Goal: Task Accomplishment & Management: Manage account settings

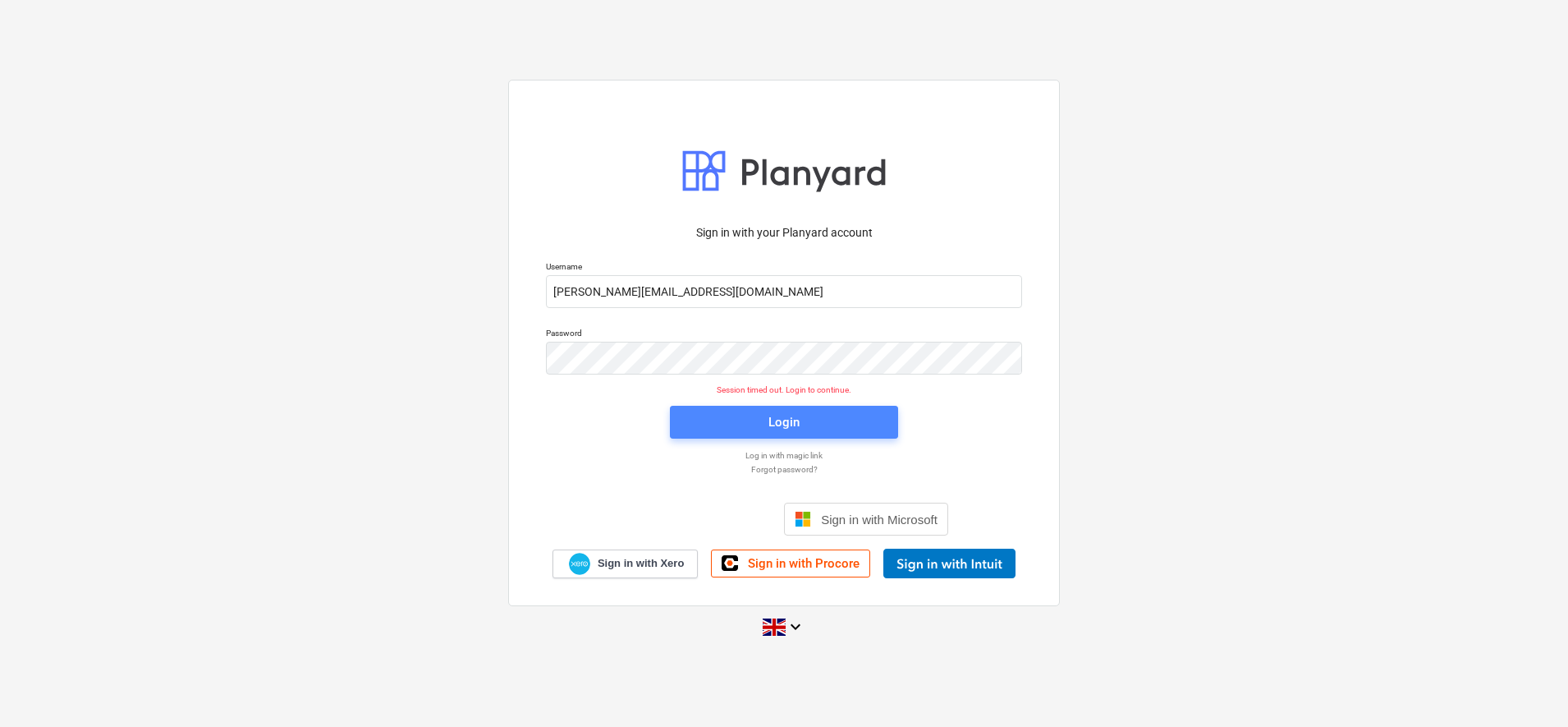
click at [766, 422] on span "Login" at bounding box center [784, 422] width 189 height 21
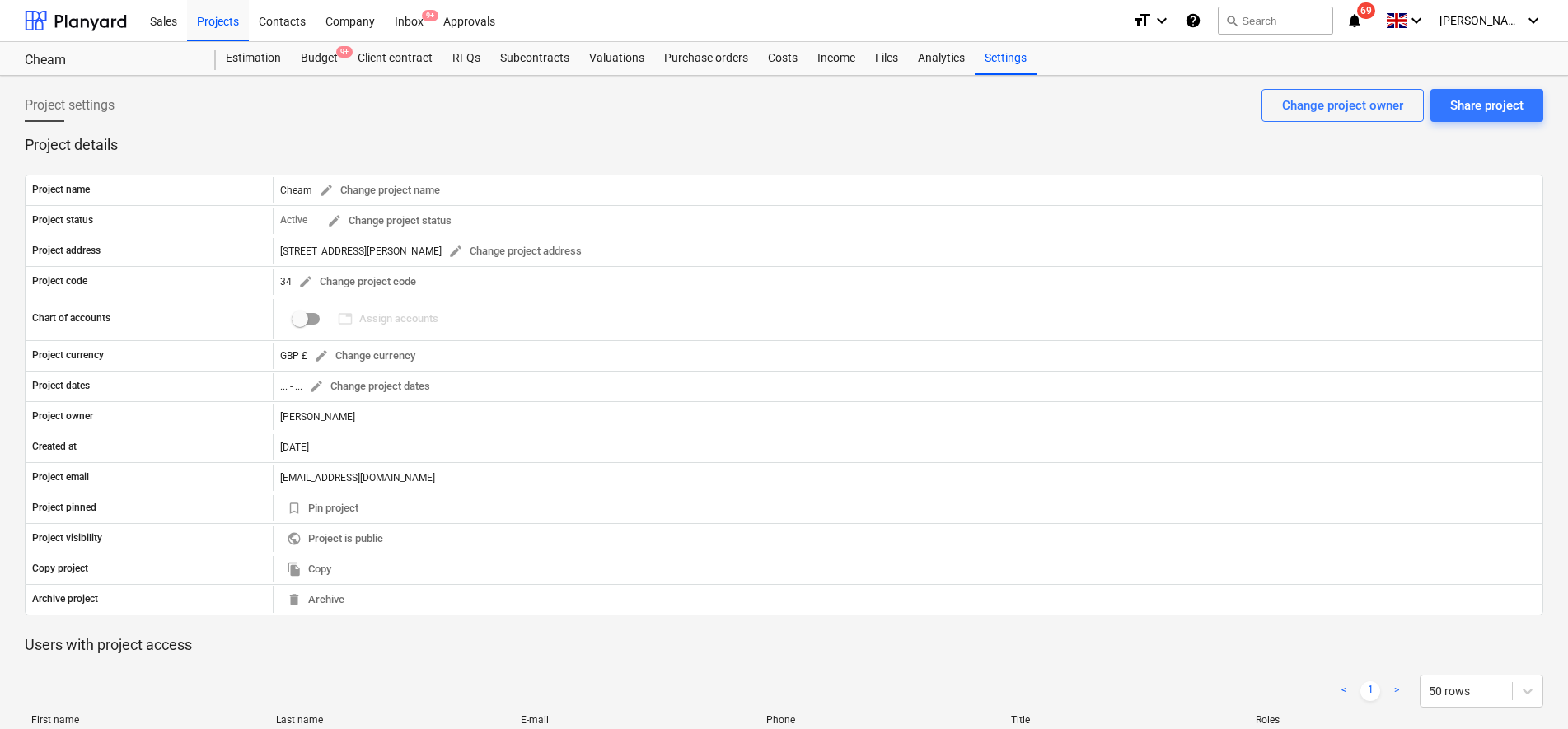
click at [427, 112] on div "Project settings Share project Change project owner" at bounding box center [784, 112] width 1518 height 46
click at [214, 21] on div "Projects" at bounding box center [217, 20] width 61 height 42
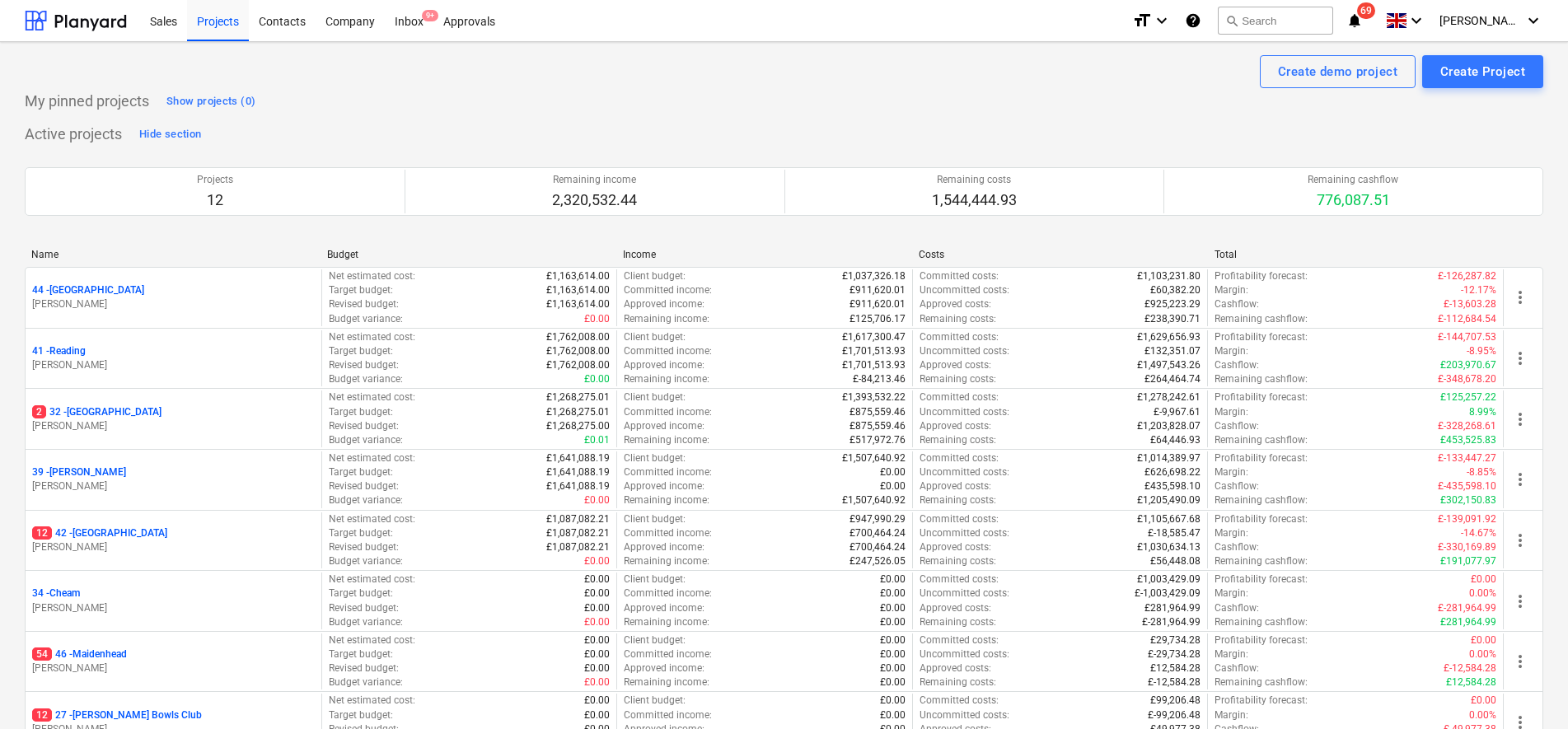
click at [350, 71] on div "Create demo project Create Project" at bounding box center [784, 72] width 1518 height 33
click at [400, 23] on div "Inbox 9+" at bounding box center [408, 20] width 49 height 42
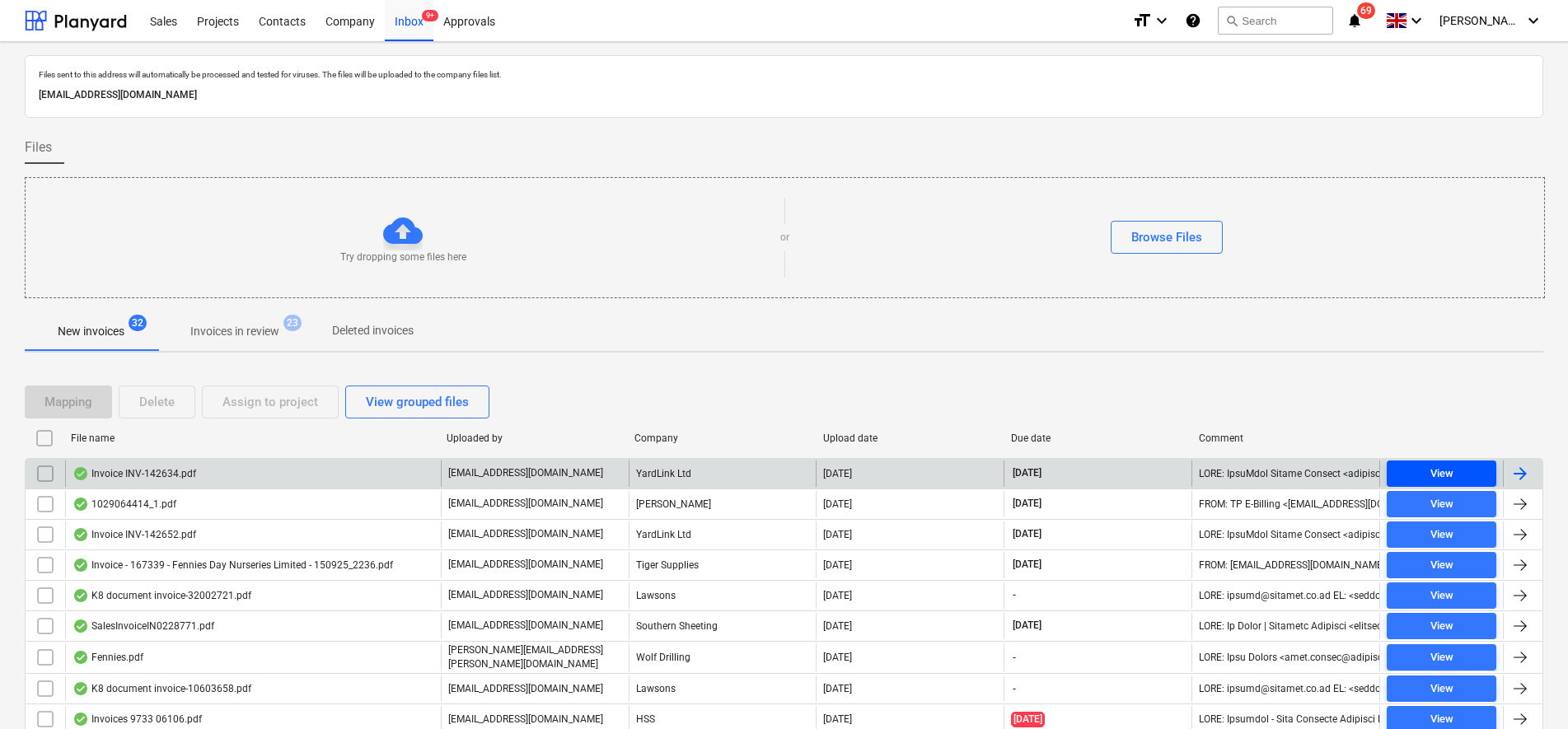
click at [1397, 467] on span "View" at bounding box center [1440, 473] width 96 height 19
click at [39, 479] on input "checkbox" at bounding box center [45, 473] width 27 height 27
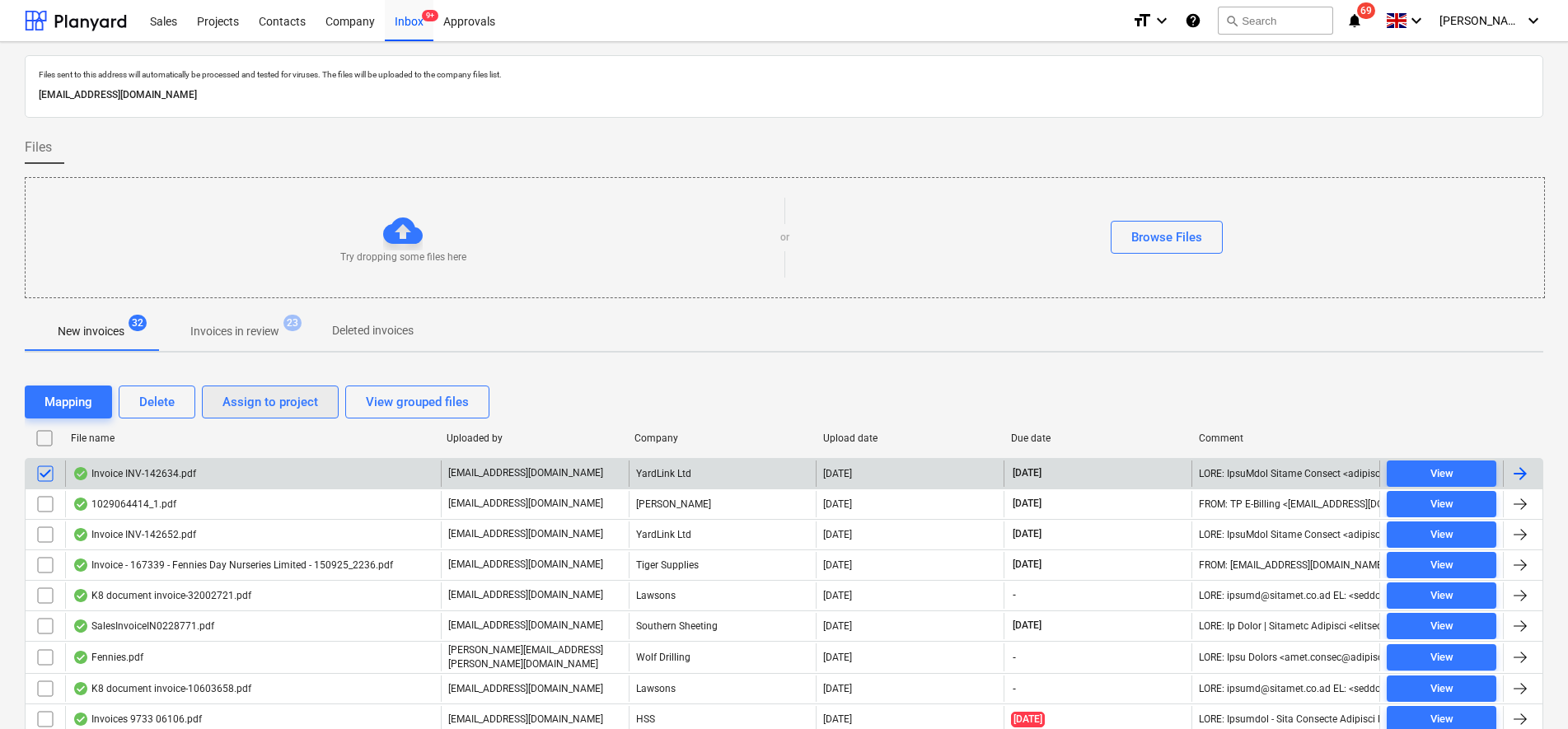
click at [272, 407] on div "Assign to project" at bounding box center [270, 402] width 95 height 21
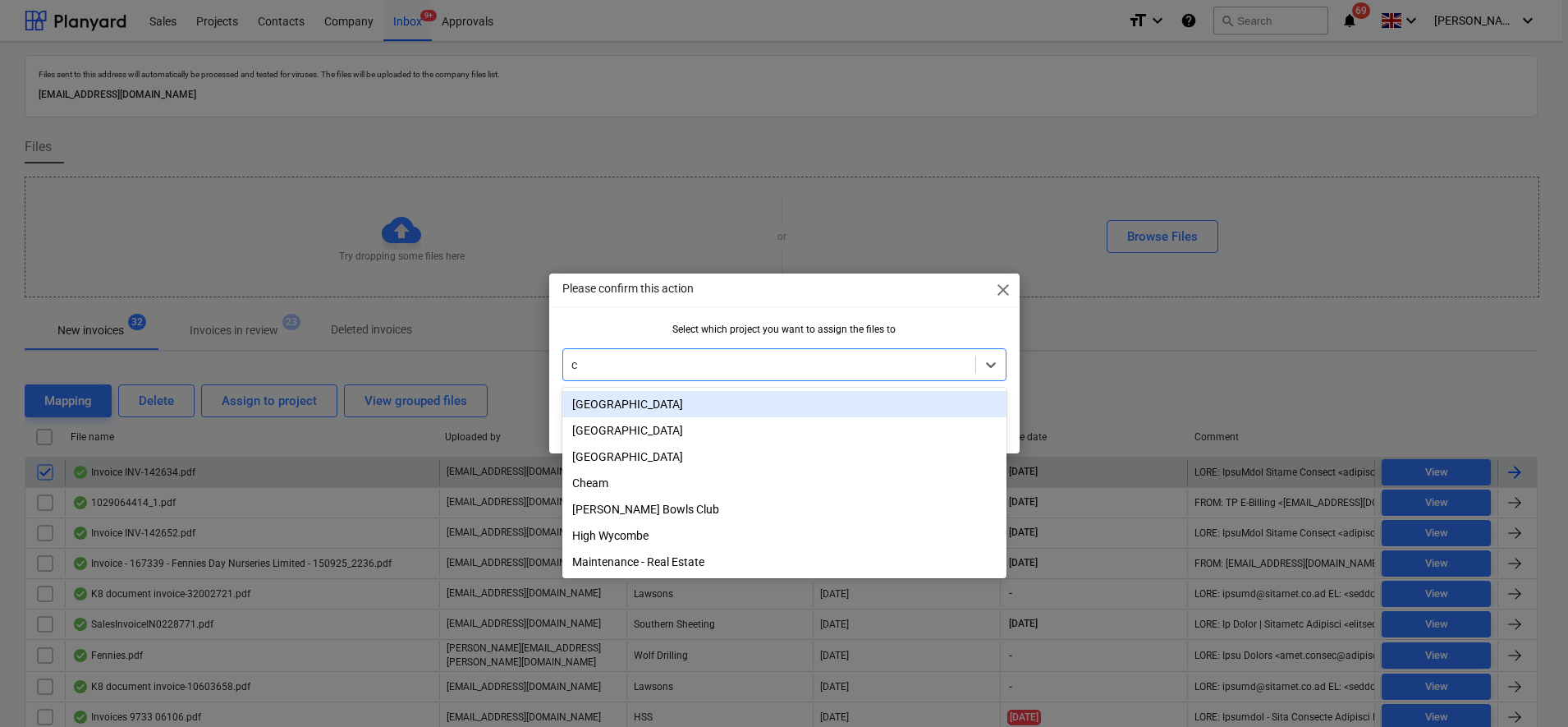
type input "ch"
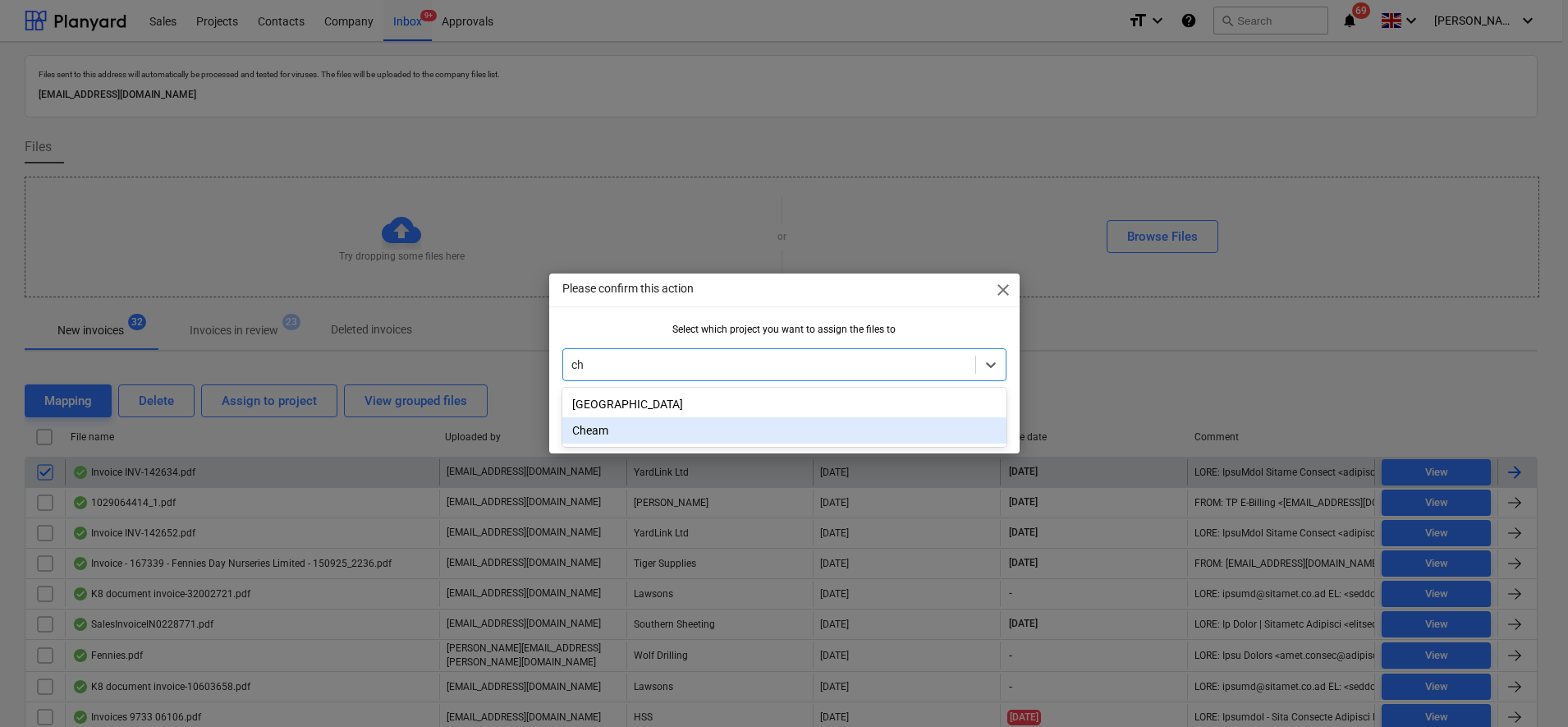
drag, startPoint x: 632, startPoint y: 428, endPoint x: 656, endPoint y: 430, distance: 24.1
click at [632, 428] on div "Cheam" at bounding box center [784, 430] width 444 height 27
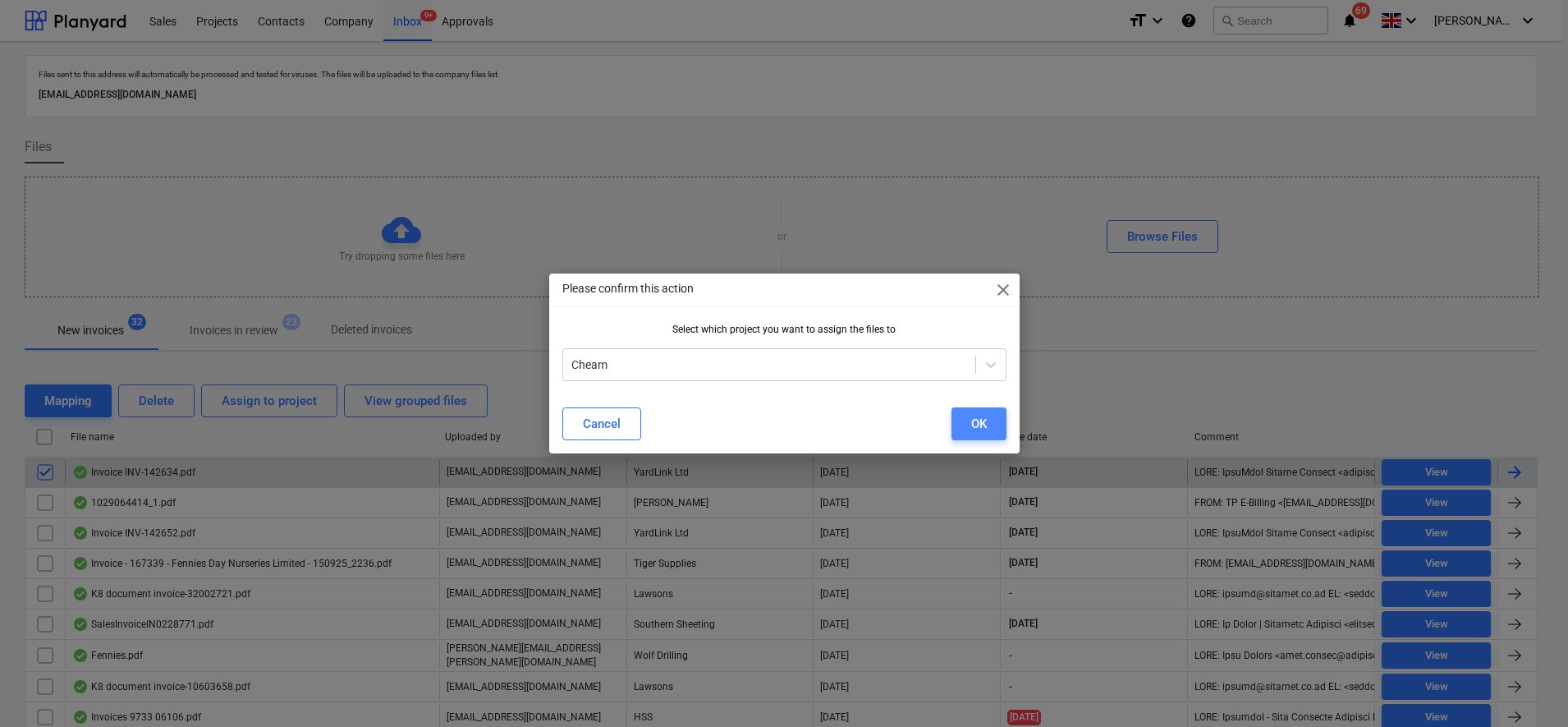
click at [987, 423] on button "OK" at bounding box center [979, 423] width 55 height 33
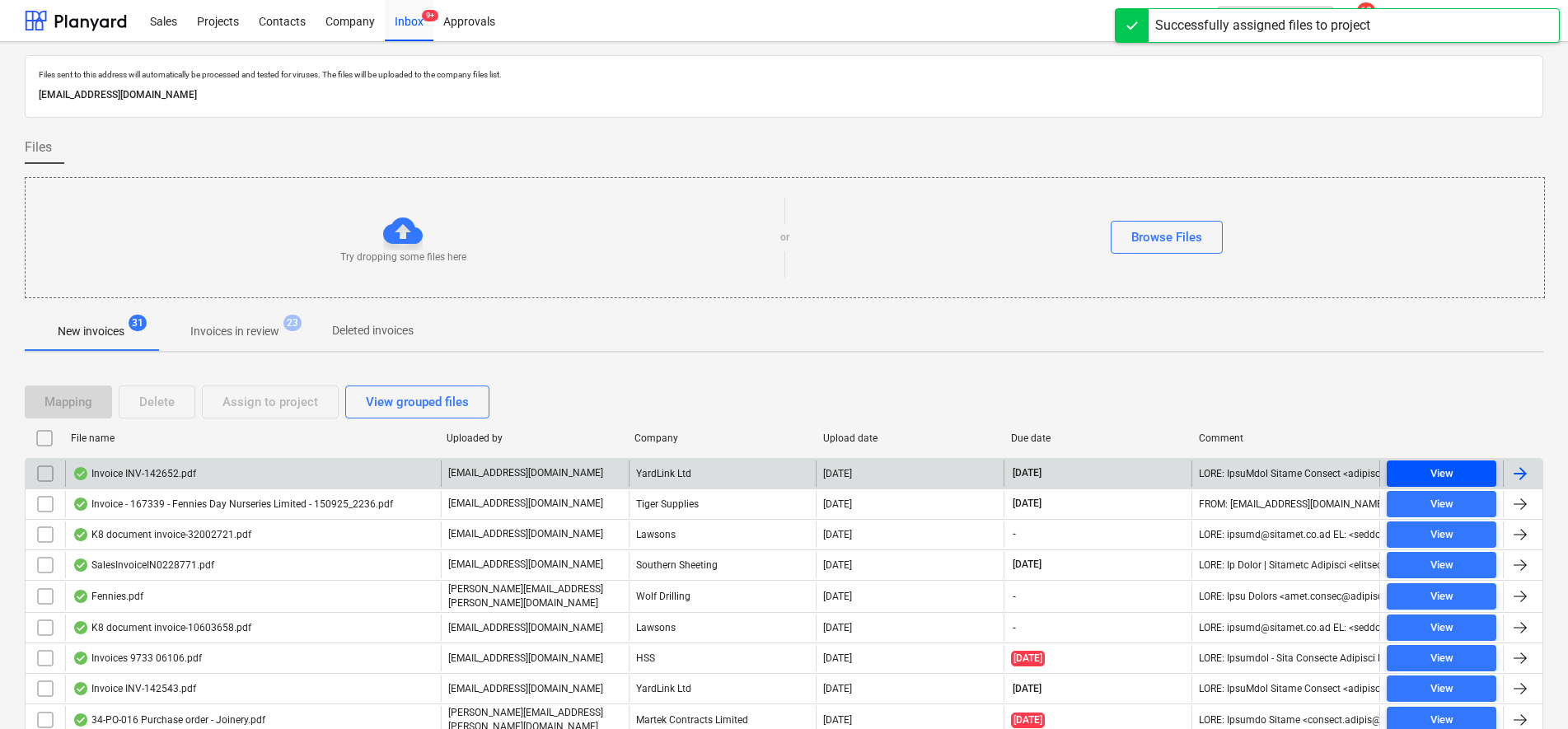
click at [1434, 467] on div "View" at bounding box center [1441, 473] width 23 height 19
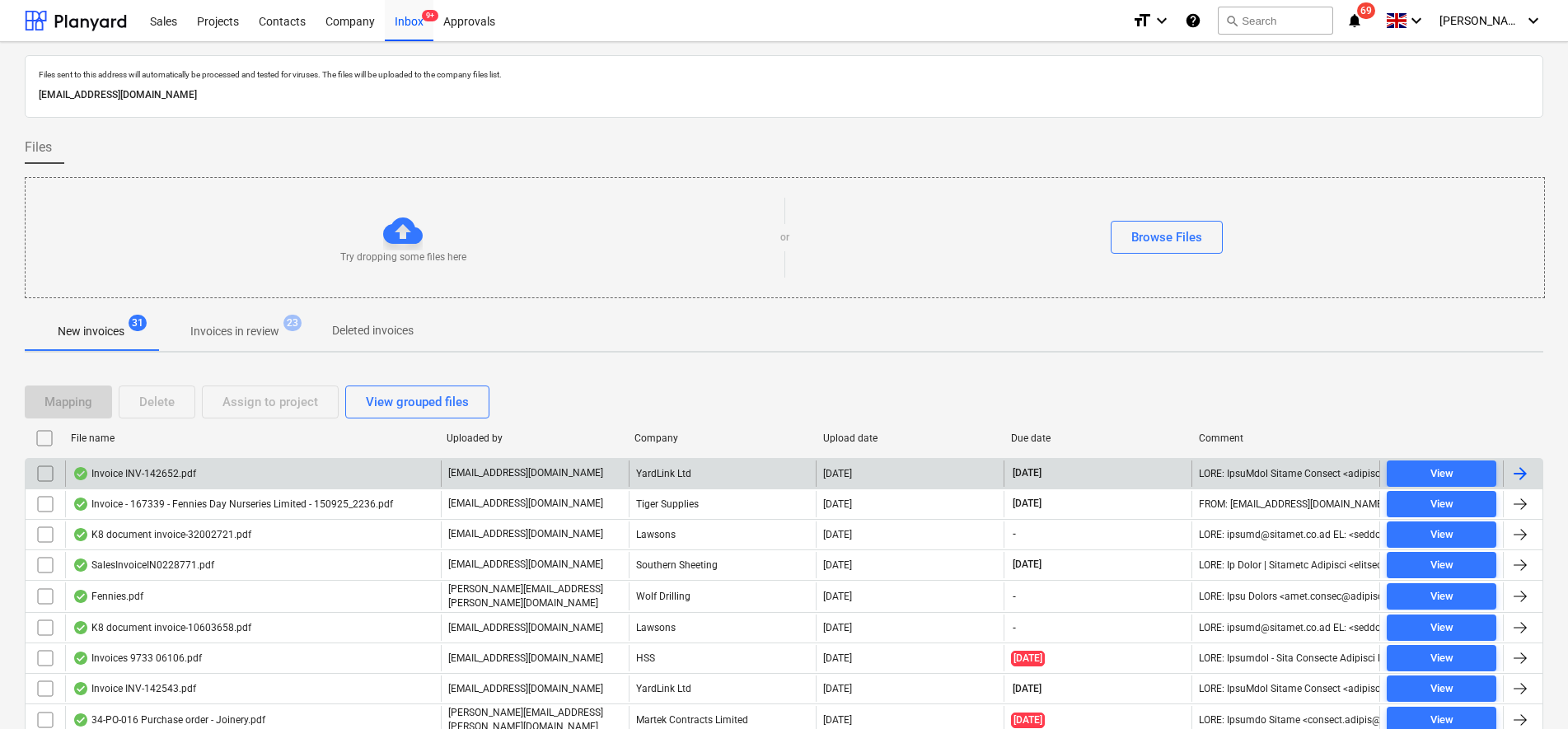
click at [50, 480] on input "checkbox" at bounding box center [45, 473] width 27 height 27
click at [284, 410] on div "Assign to project" at bounding box center [270, 402] width 95 height 21
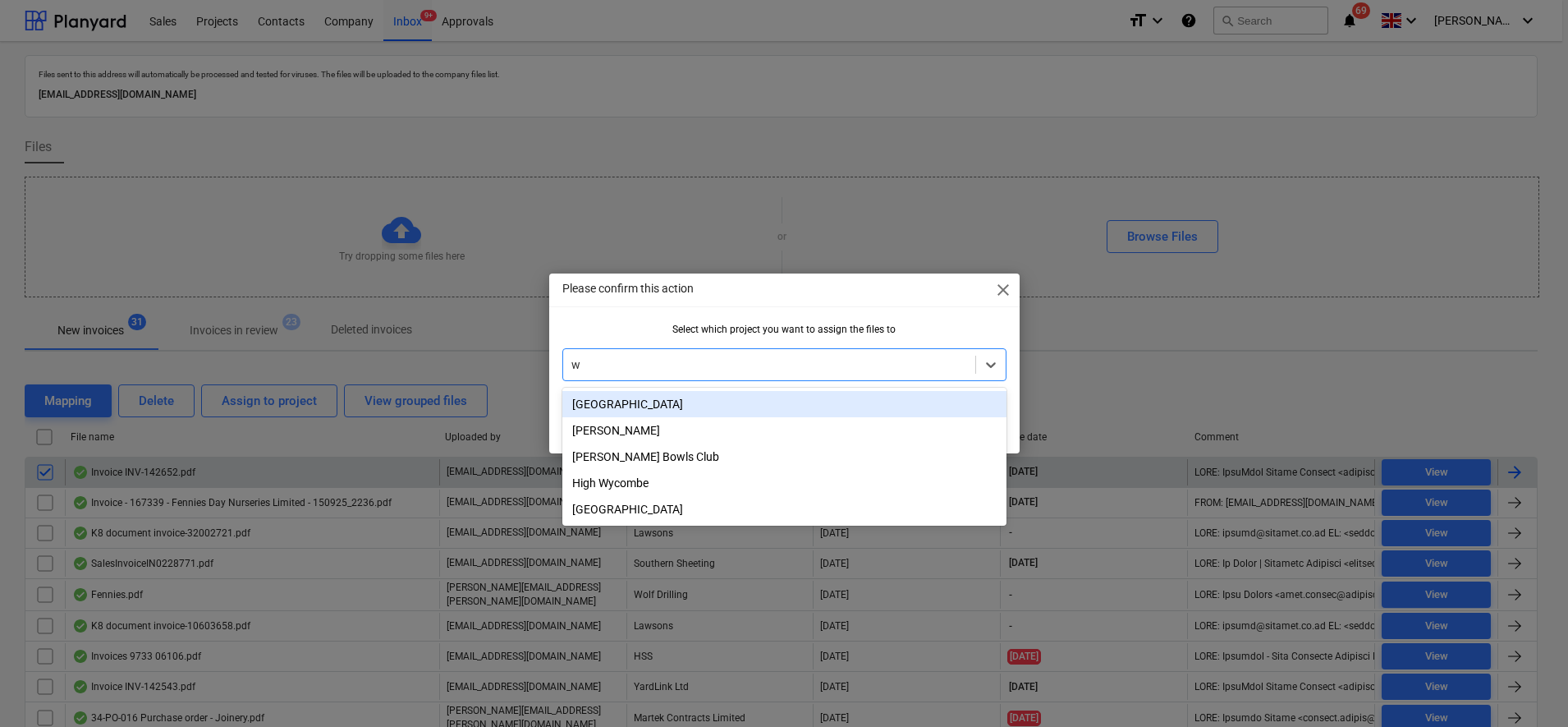
type input "wh"
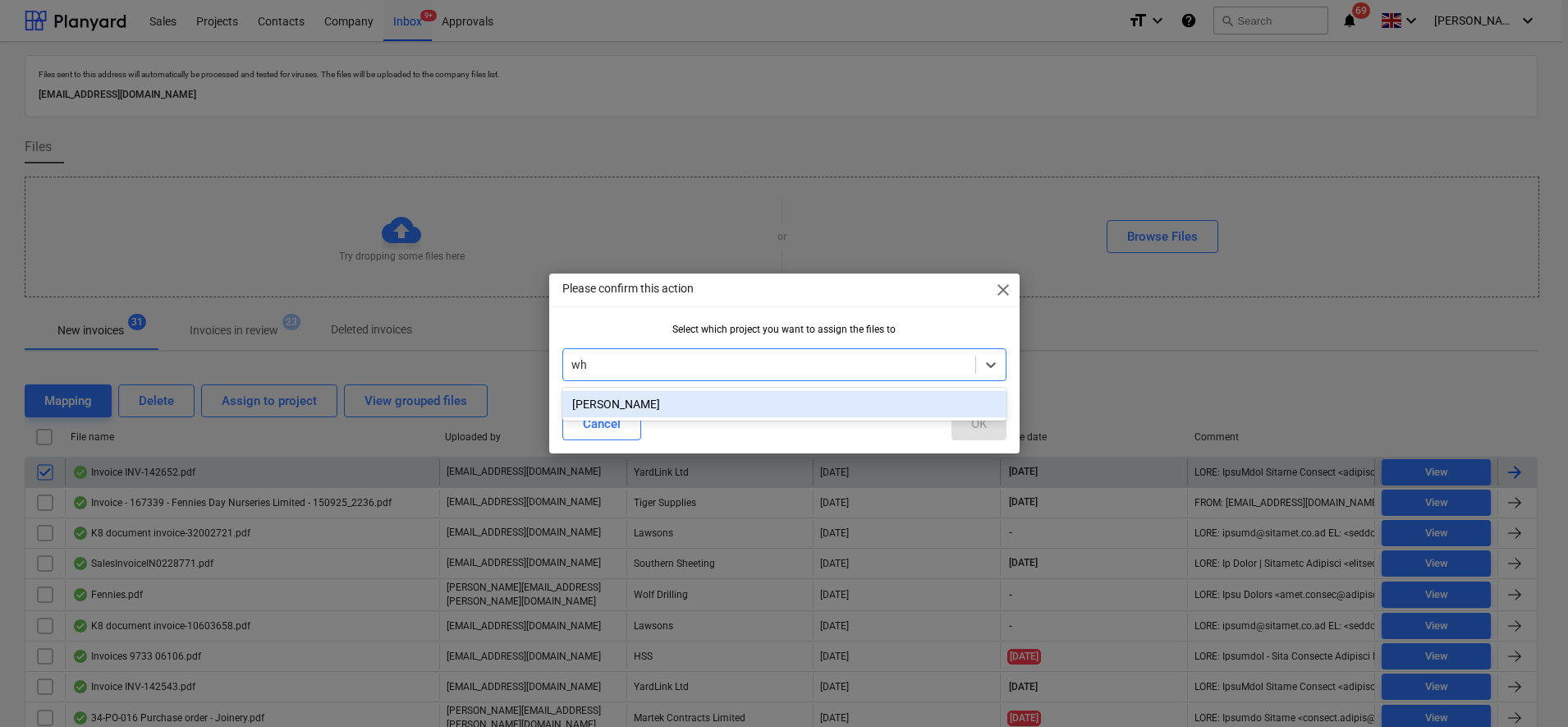
drag, startPoint x: 661, startPoint y: 408, endPoint x: 846, endPoint y: 422, distance: 185.5
click at [664, 408] on div "[PERSON_NAME]" at bounding box center [784, 403] width 444 height 27
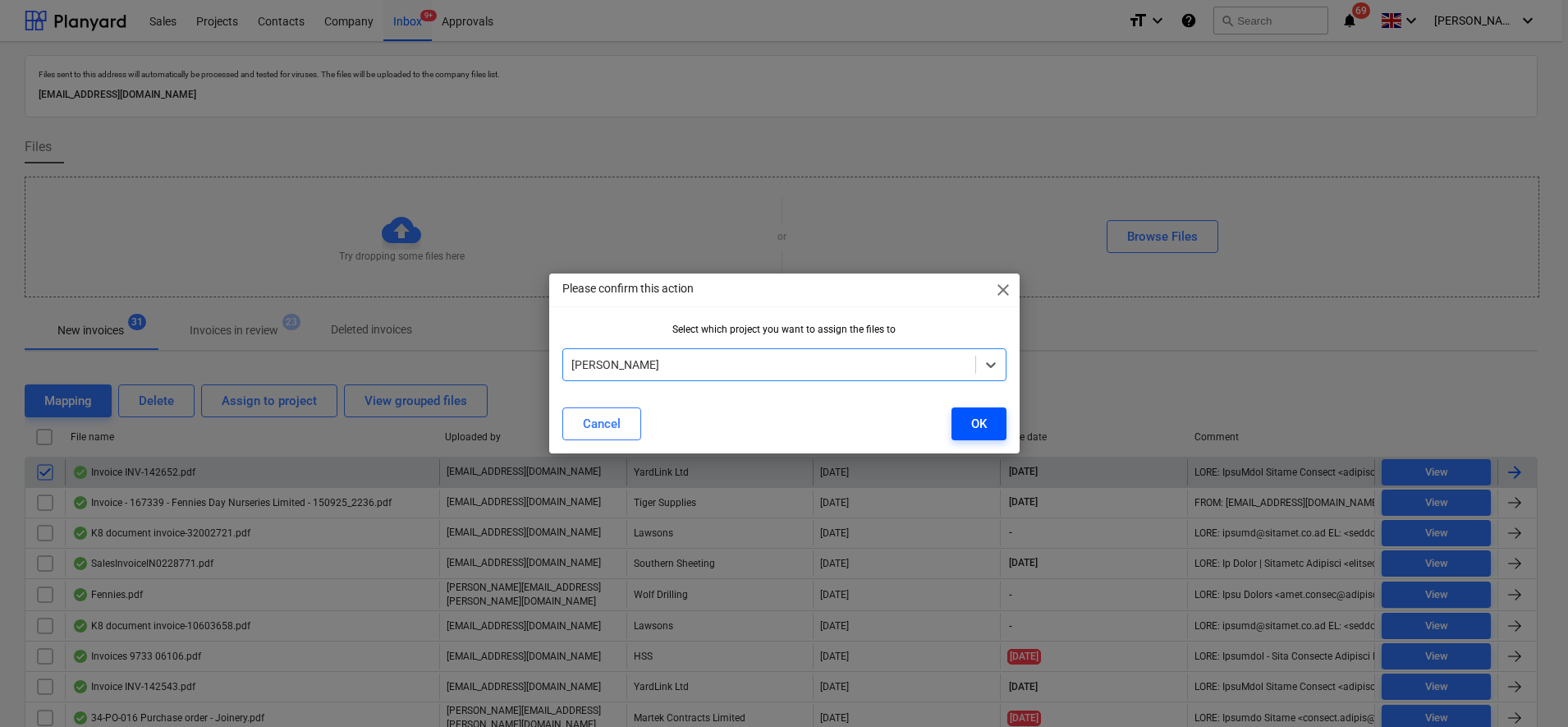
click at [989, 424] on button "OK" at bounding box center [979, 423] width 55 height 33
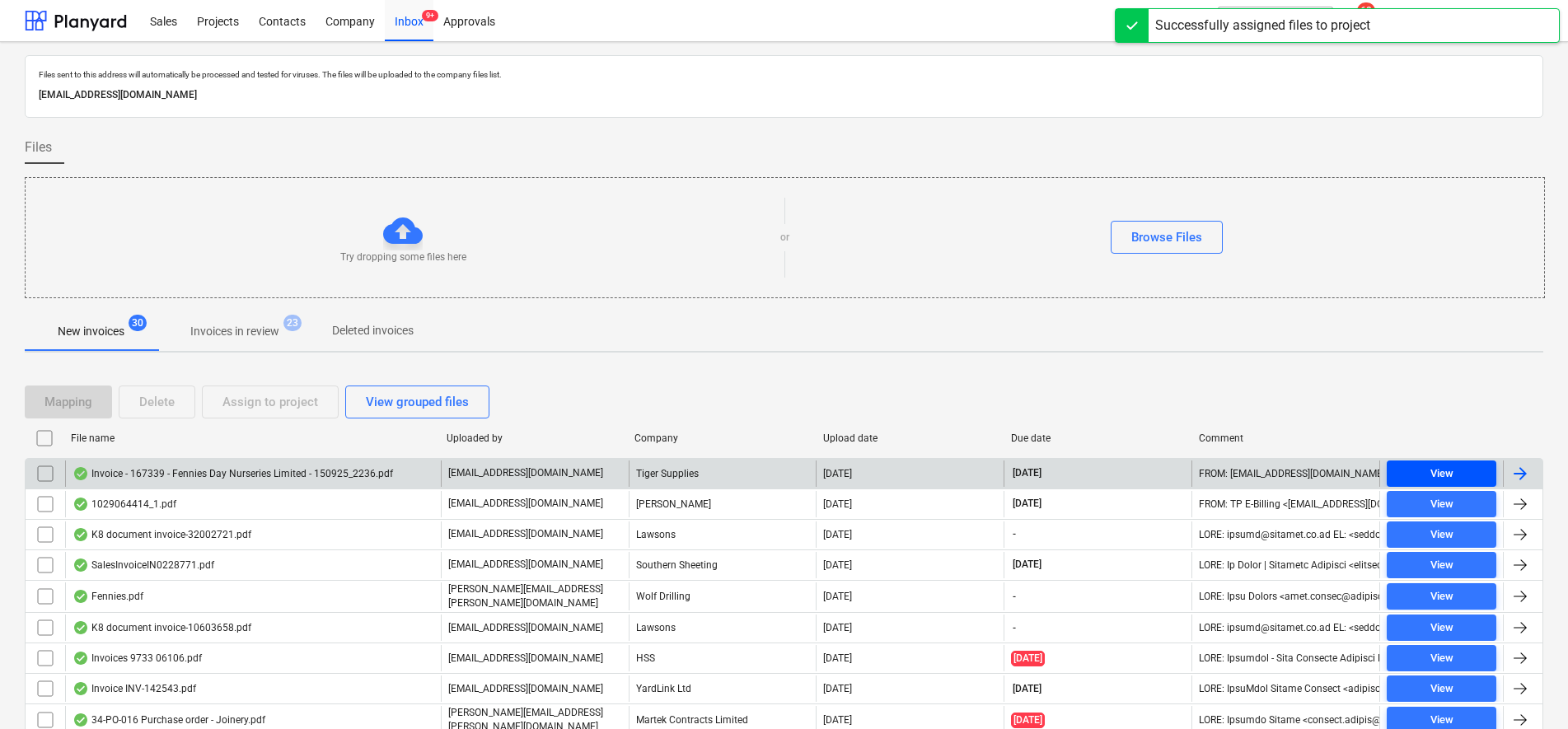
click at [1473, 469] on span "View" at bounding box center [1440, 473] width 96 height 19
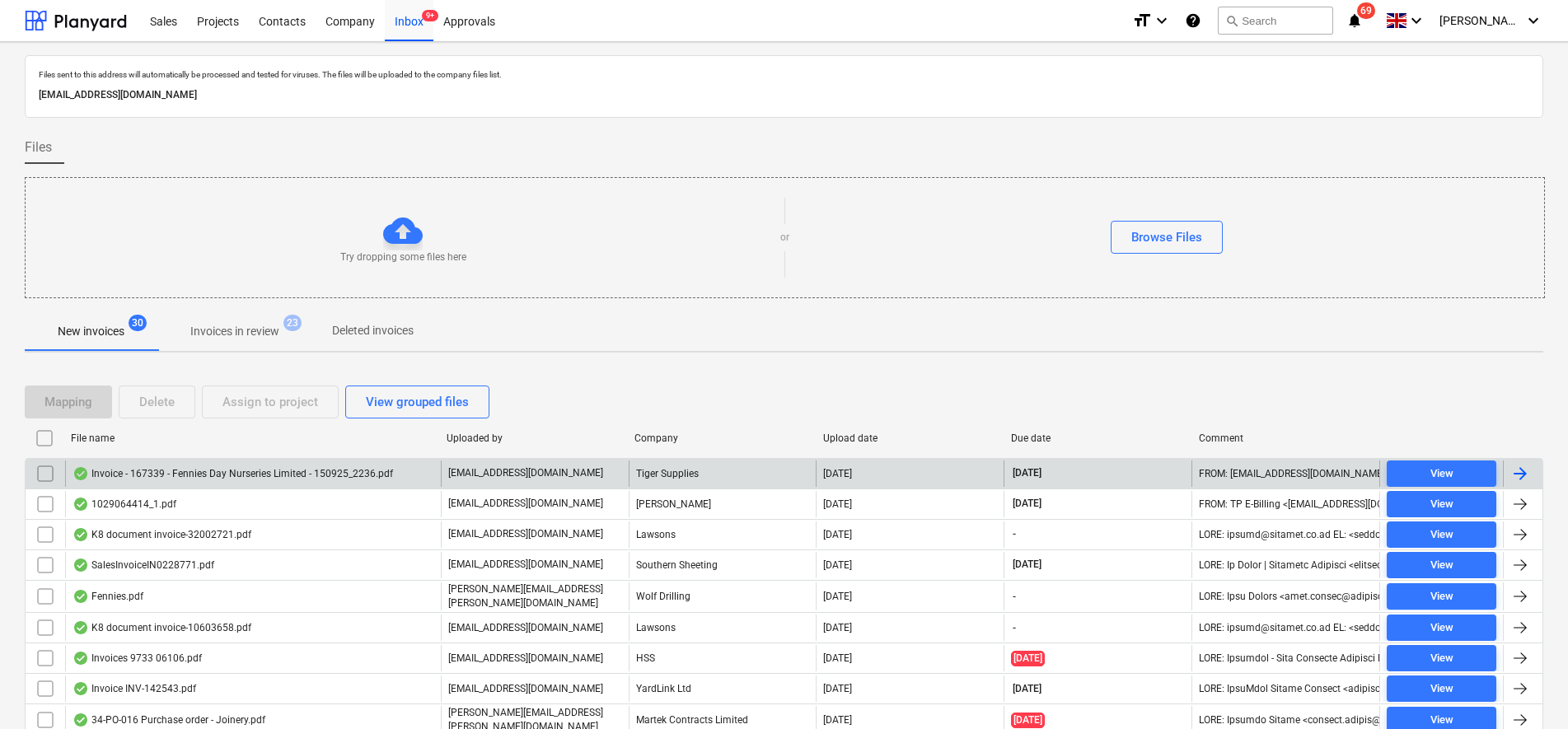
click at [1528, 471] on div at bounding box center [1520, 474] width 20 height 20
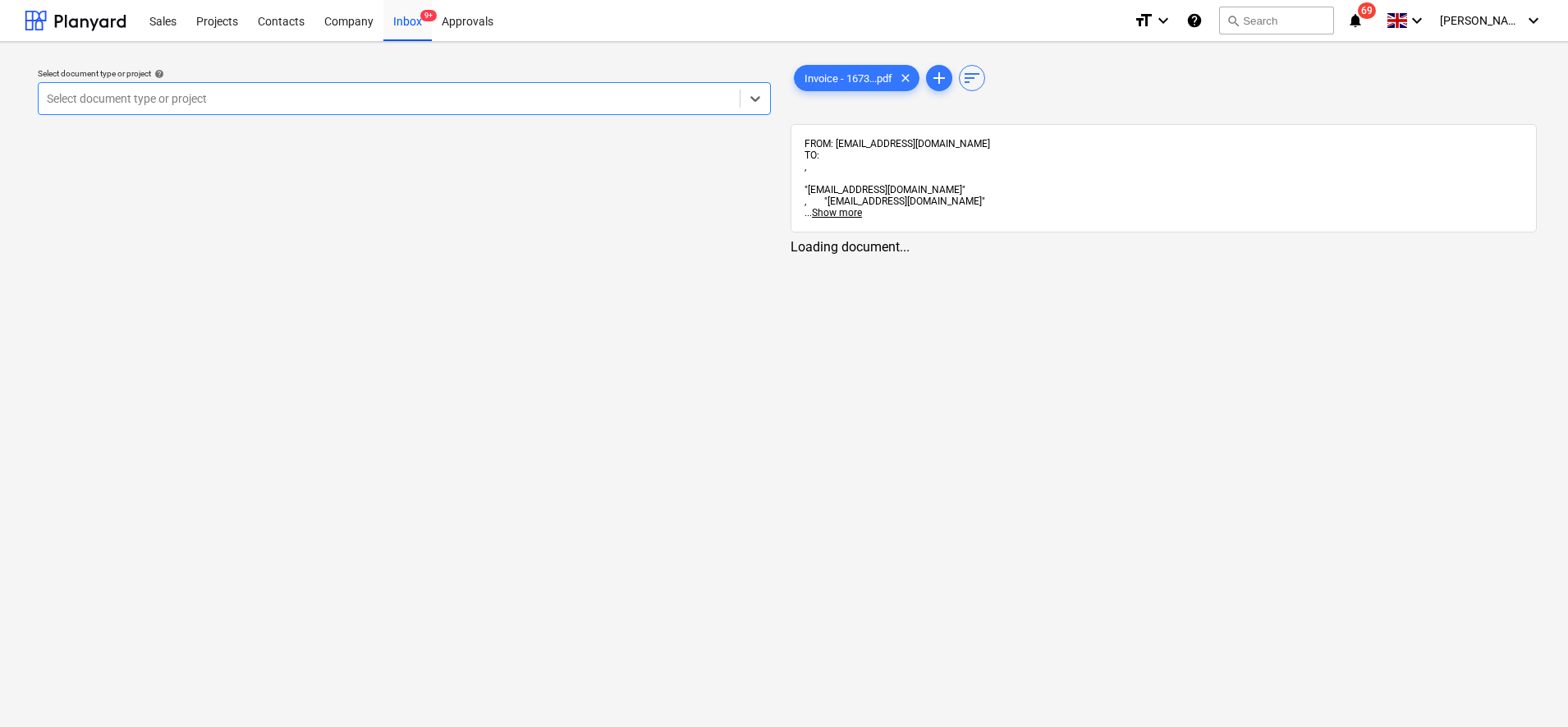
type input "m"
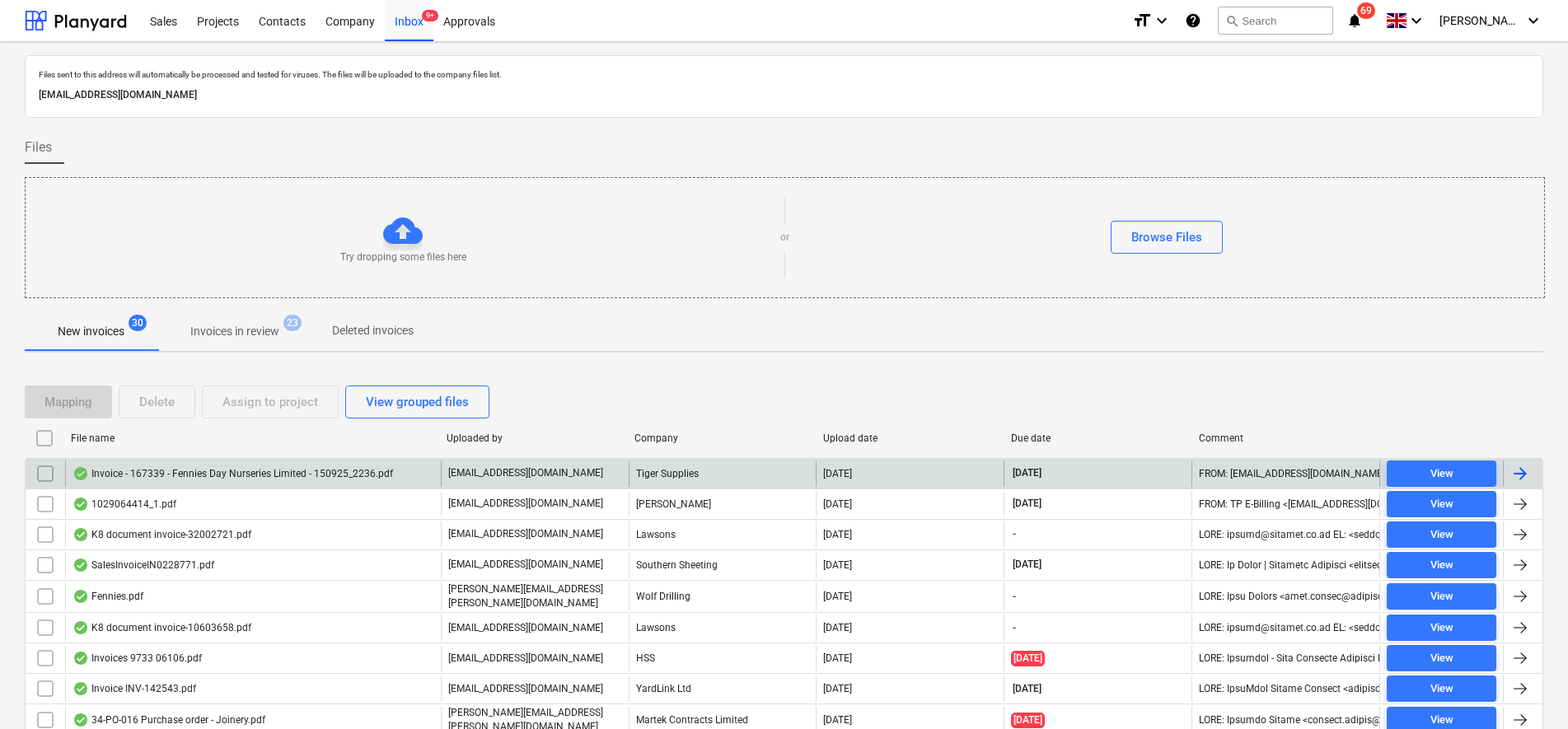
click at [43, 477] on input "checkbox" at bounding box center [45, 473] width 27 height 27
click at [223, 421] on div "Mapping Delete Assign to project View grouped files" at bounding box center [784, 402] width 1518 height 46
click at [238, 402] on div "Assign to project" at bounding box center [270, 402] width 95 height 21
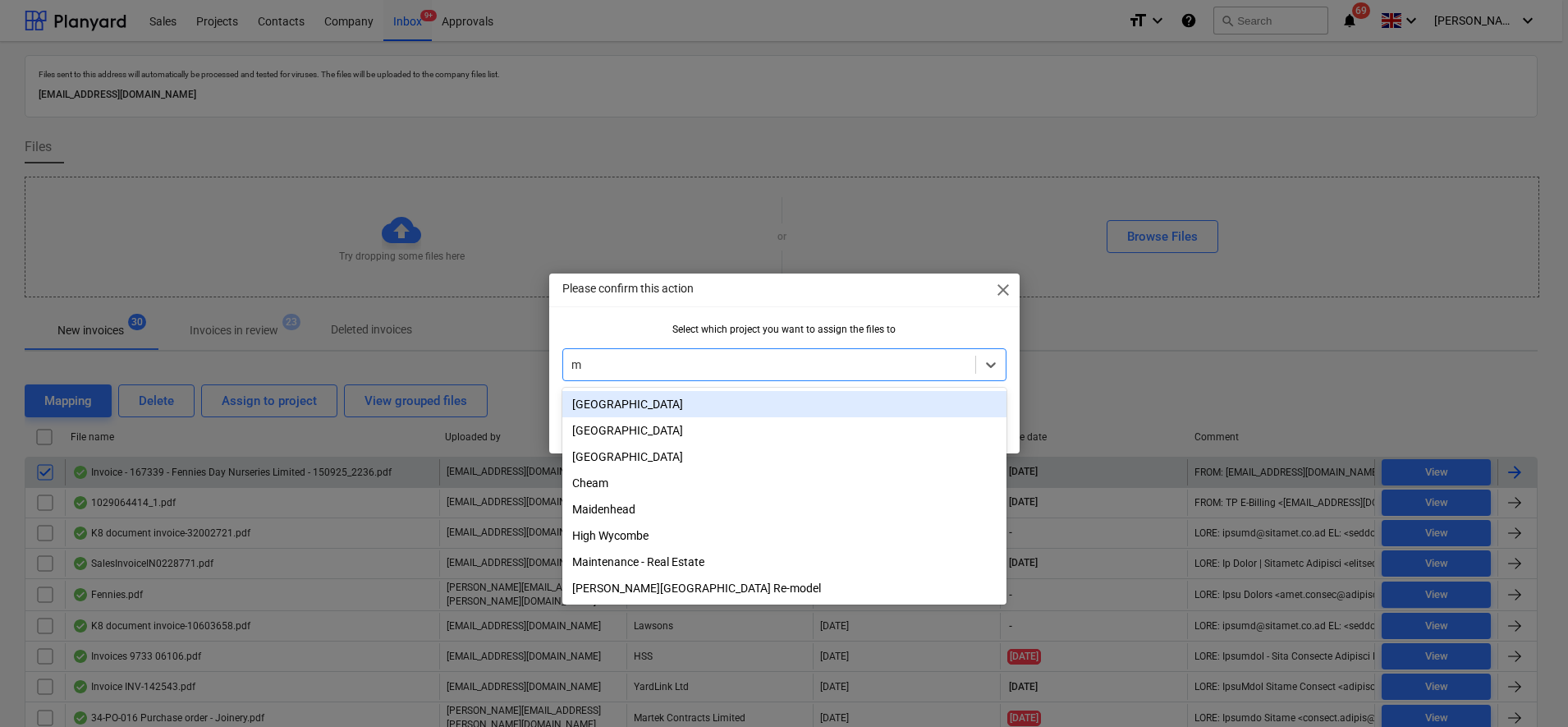
type input "ma"
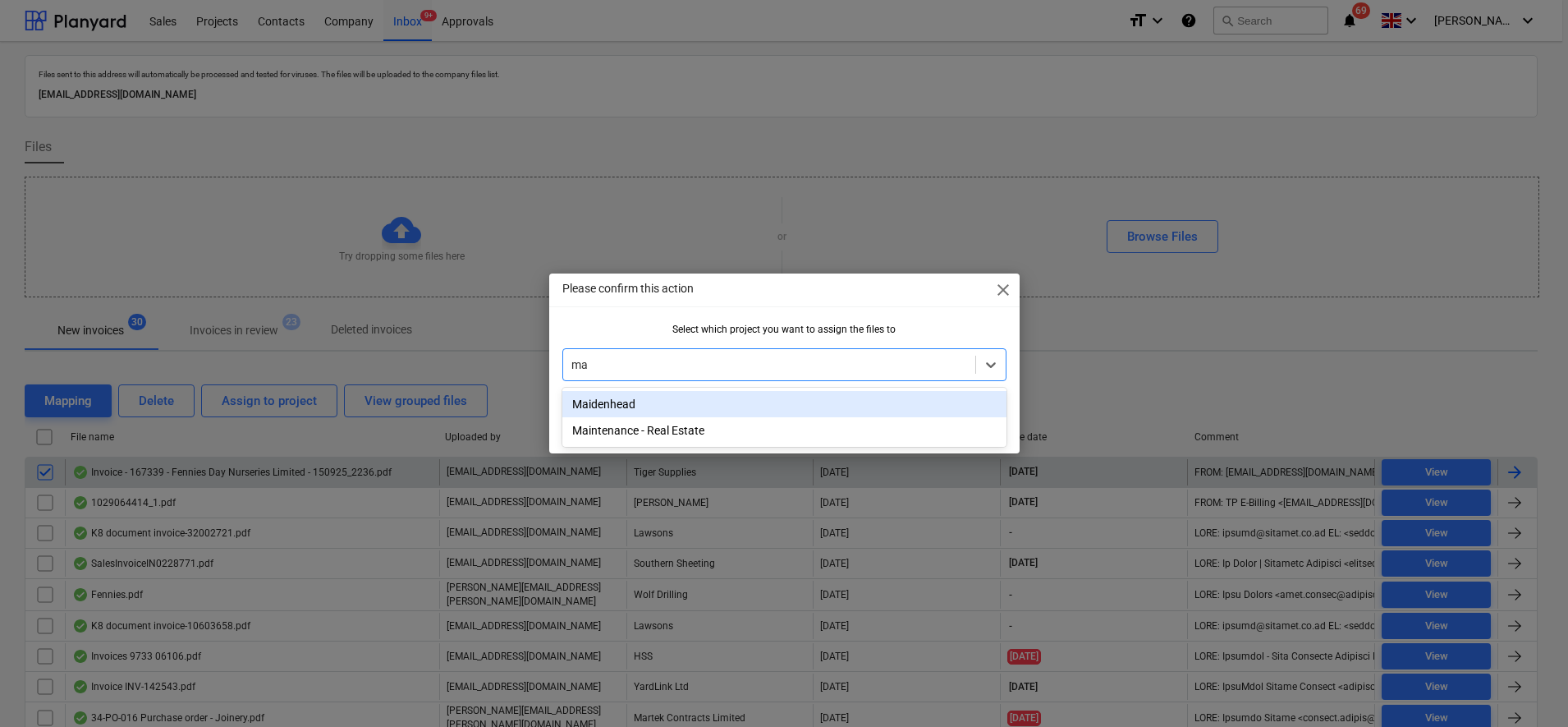
click at [746, 399] on div "Maidenhead" at bounding box center [784, 403] width 444 height 27
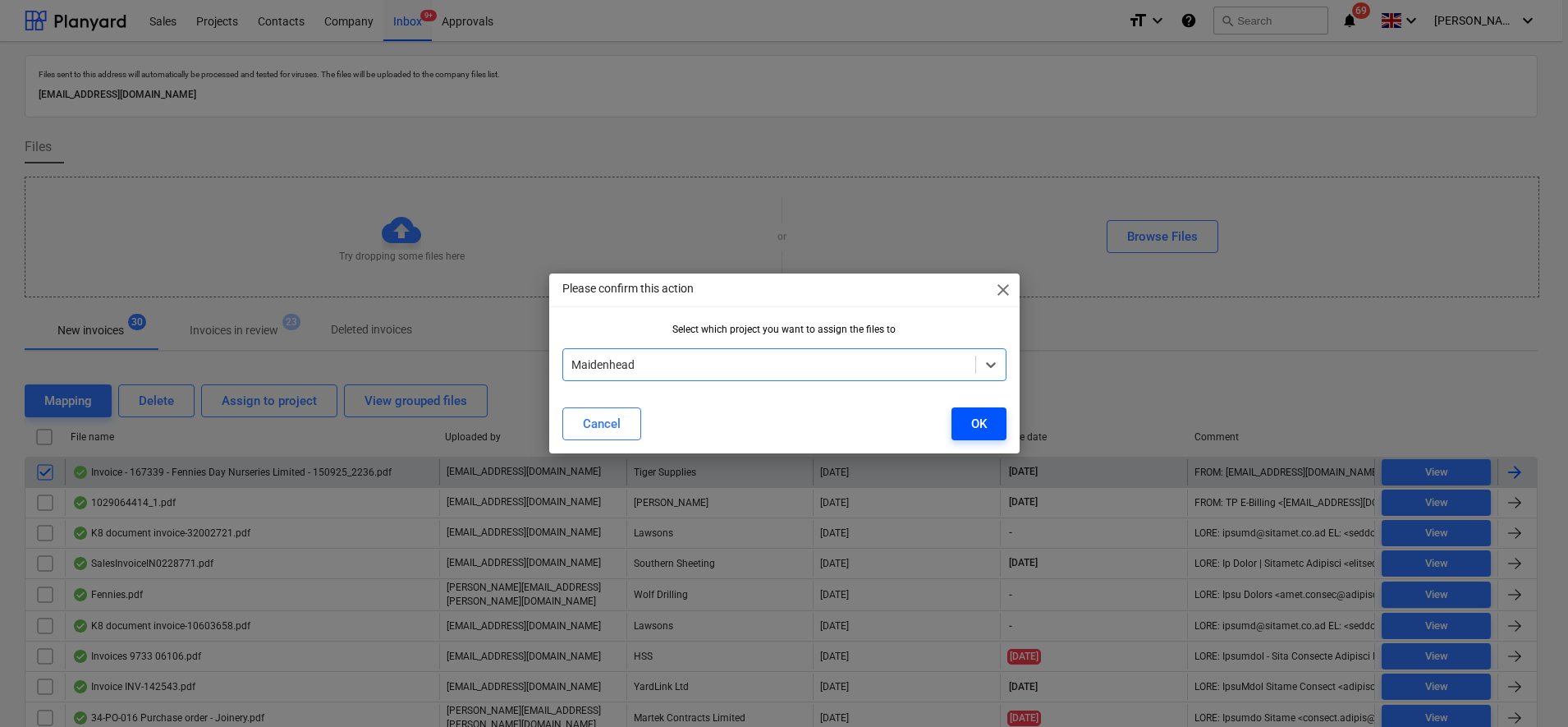
click at [955, 421] on button "OK" at bounding box center [979, 423] width 55 height 33
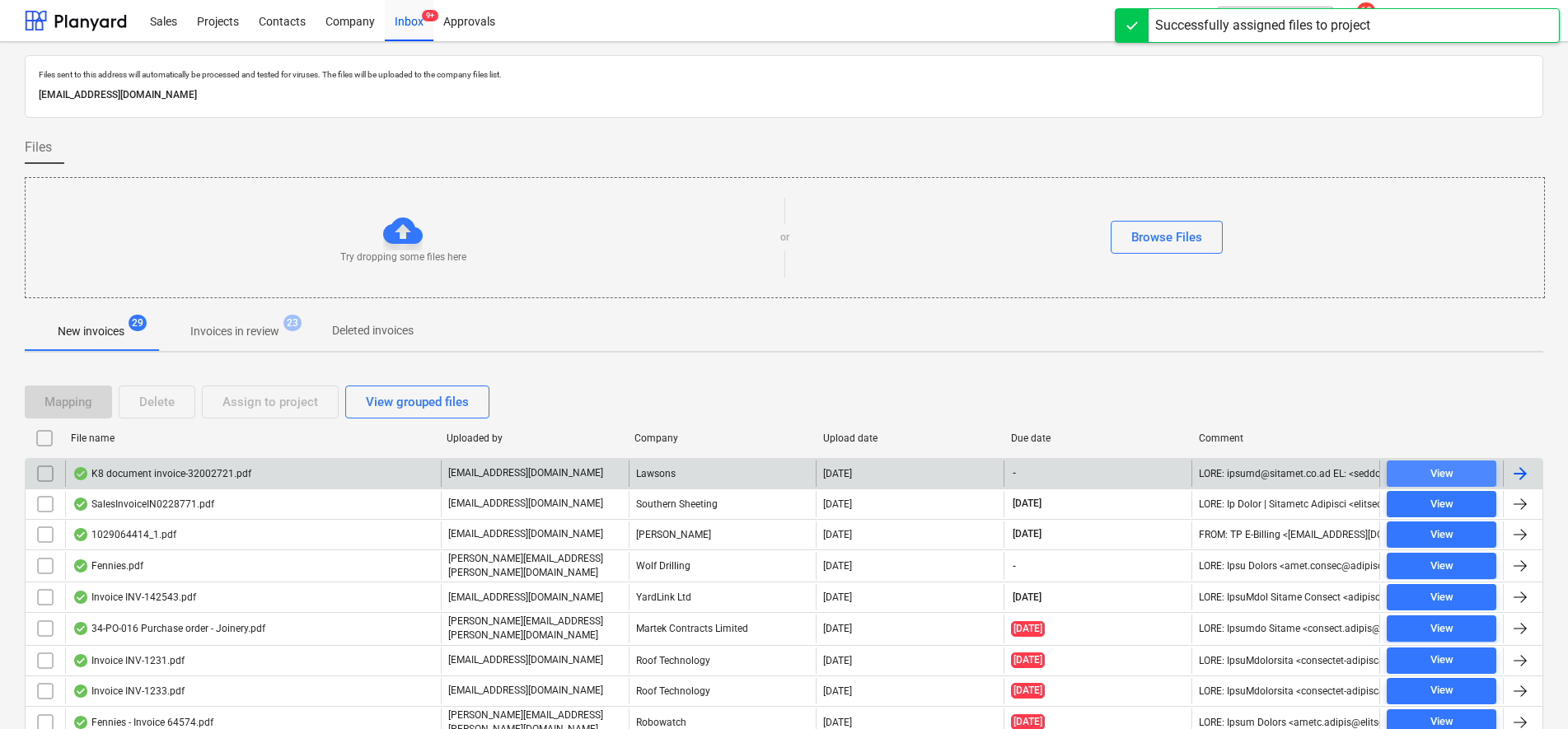
click at [1433, 465] on div "View" at bounding box center [1441, 473] width 23 height 19
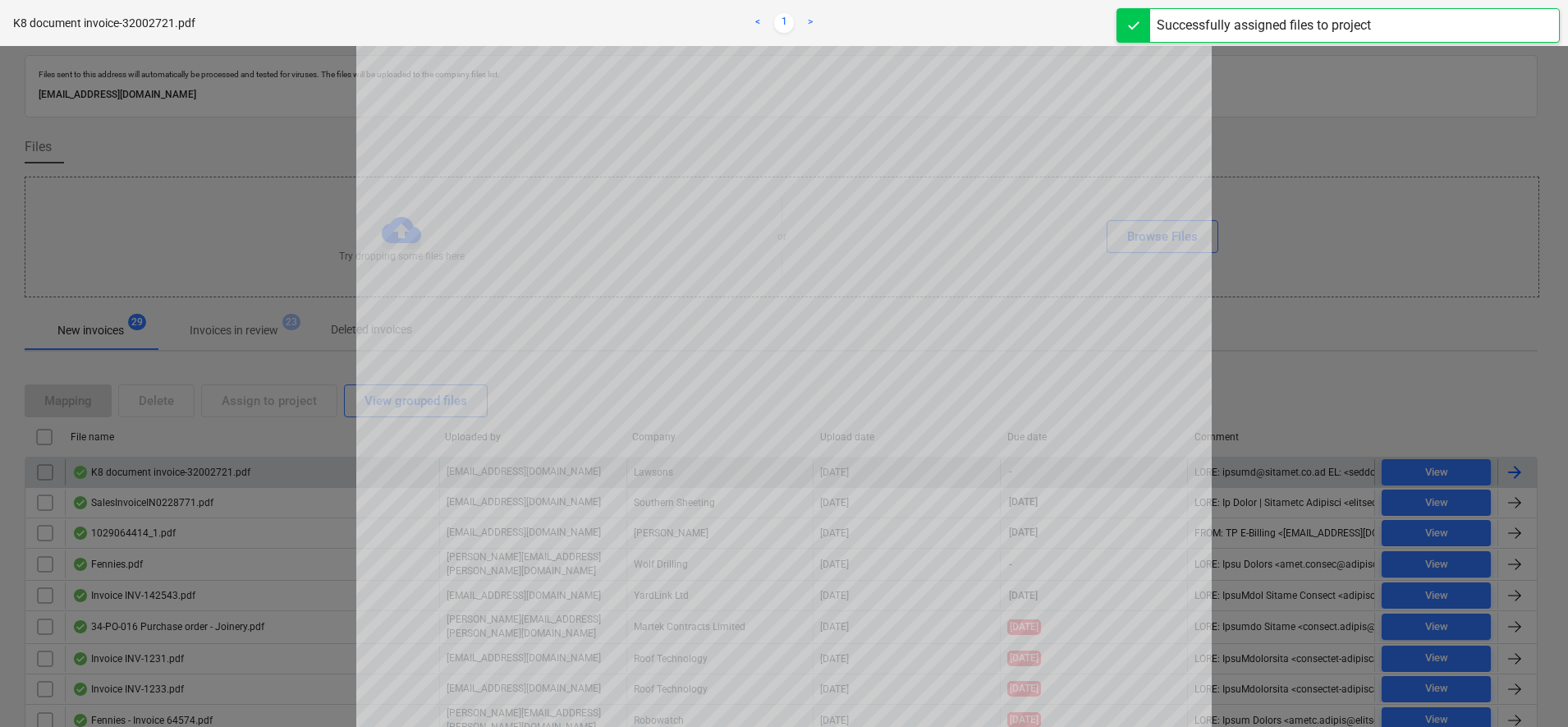
scroll to position [205, 0]
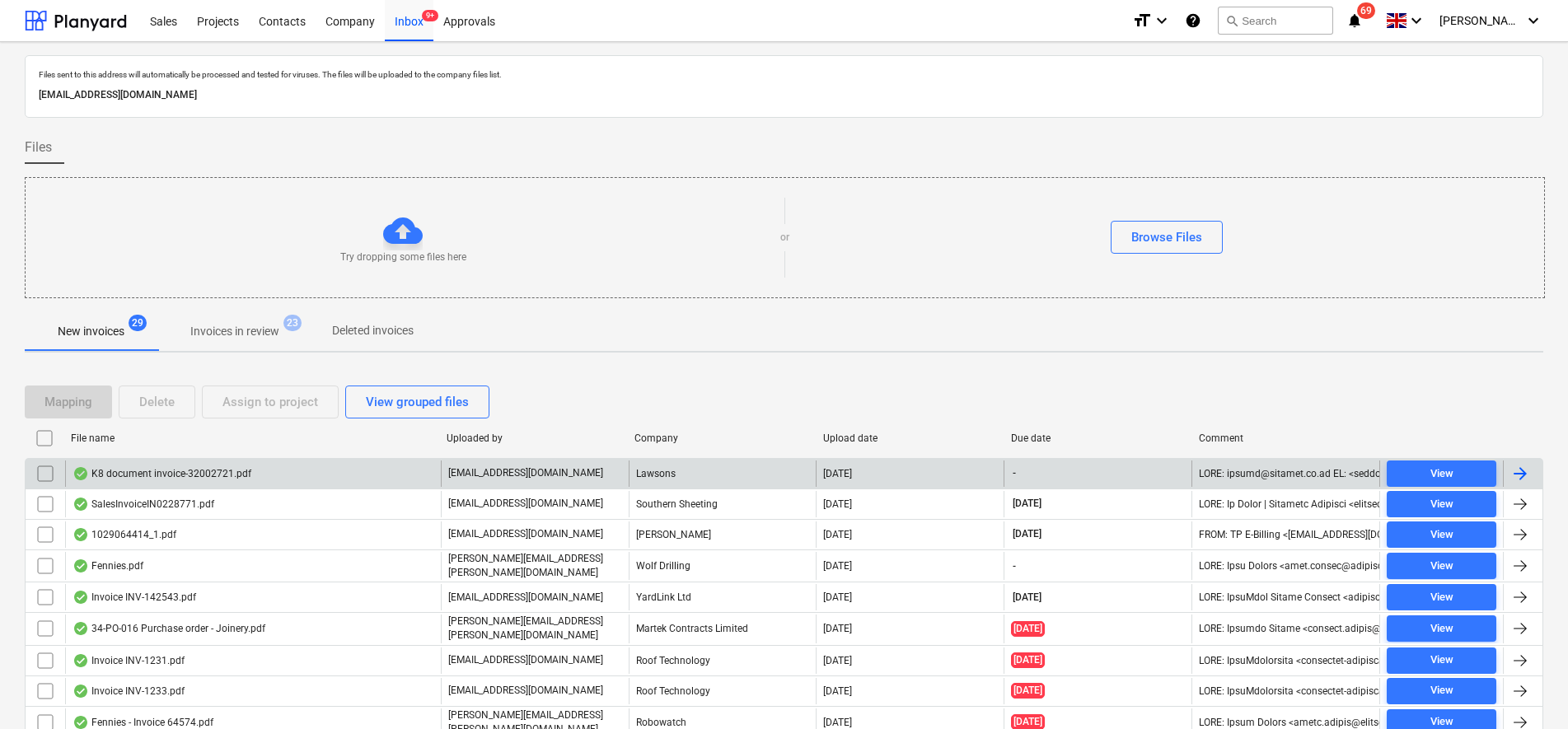
click at [39, 480] on input "checkbox" at bounding box center [45, 473] width 27 height 27
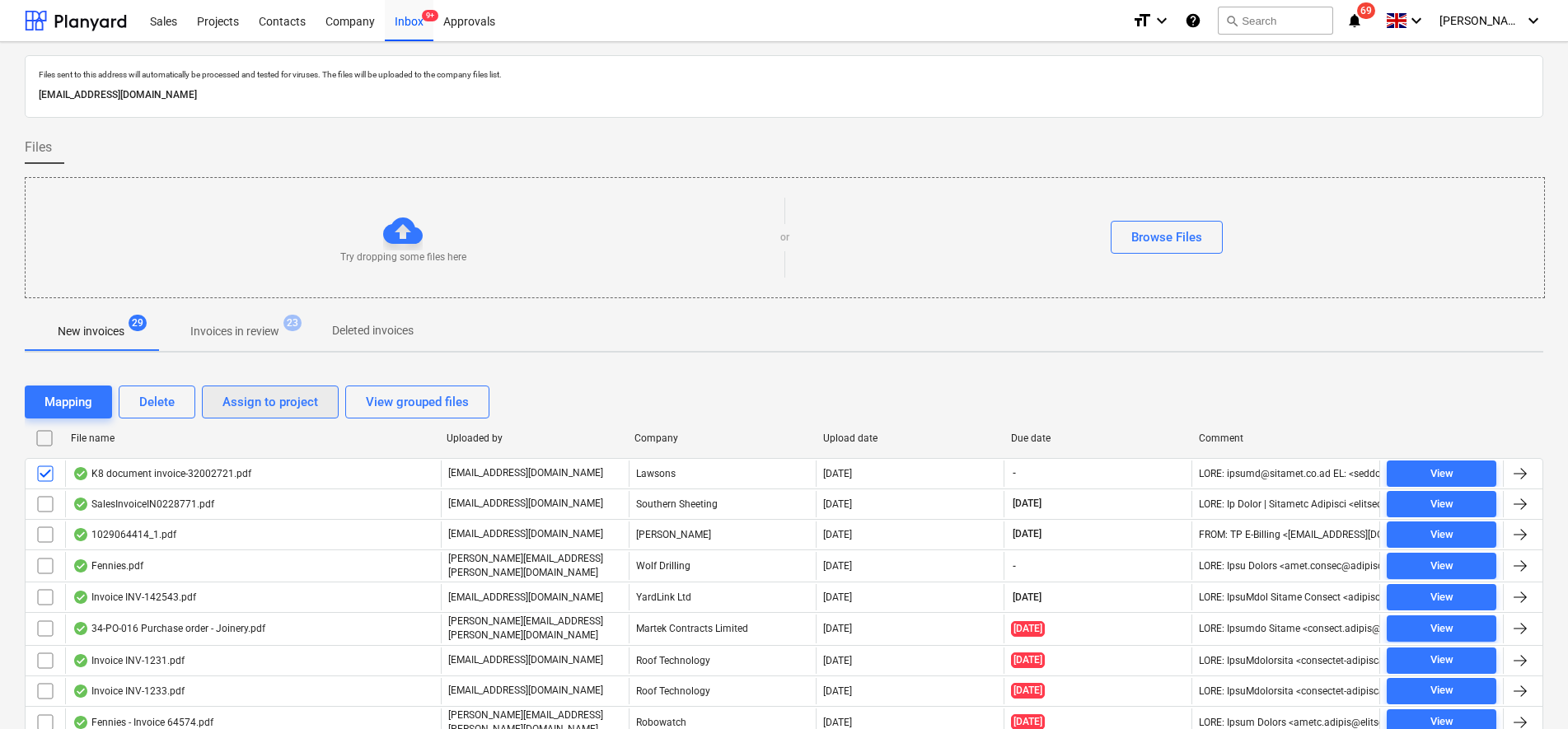
click at [239, 409] on div "Assign to project" at bounding box center [270, 402] width 95 height 21
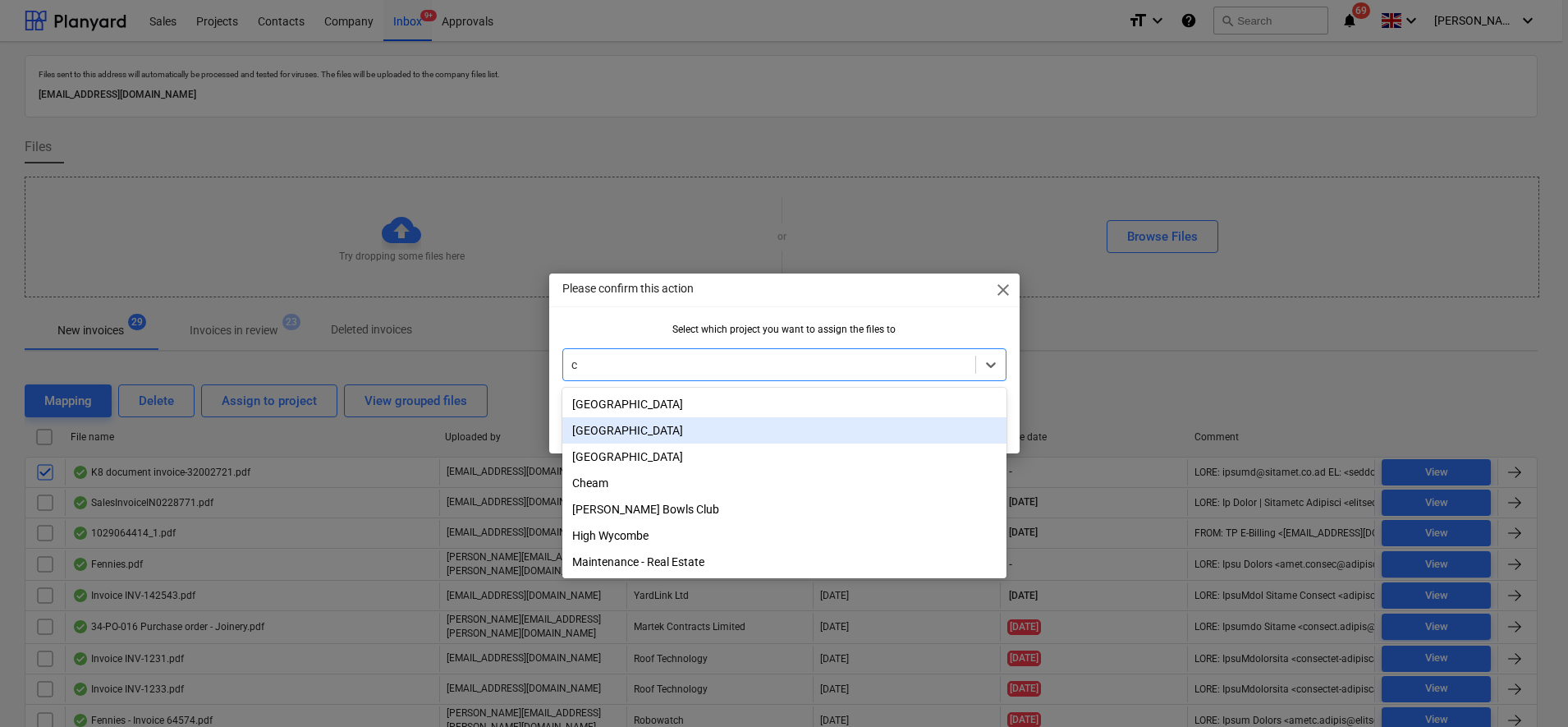
type input "ch"
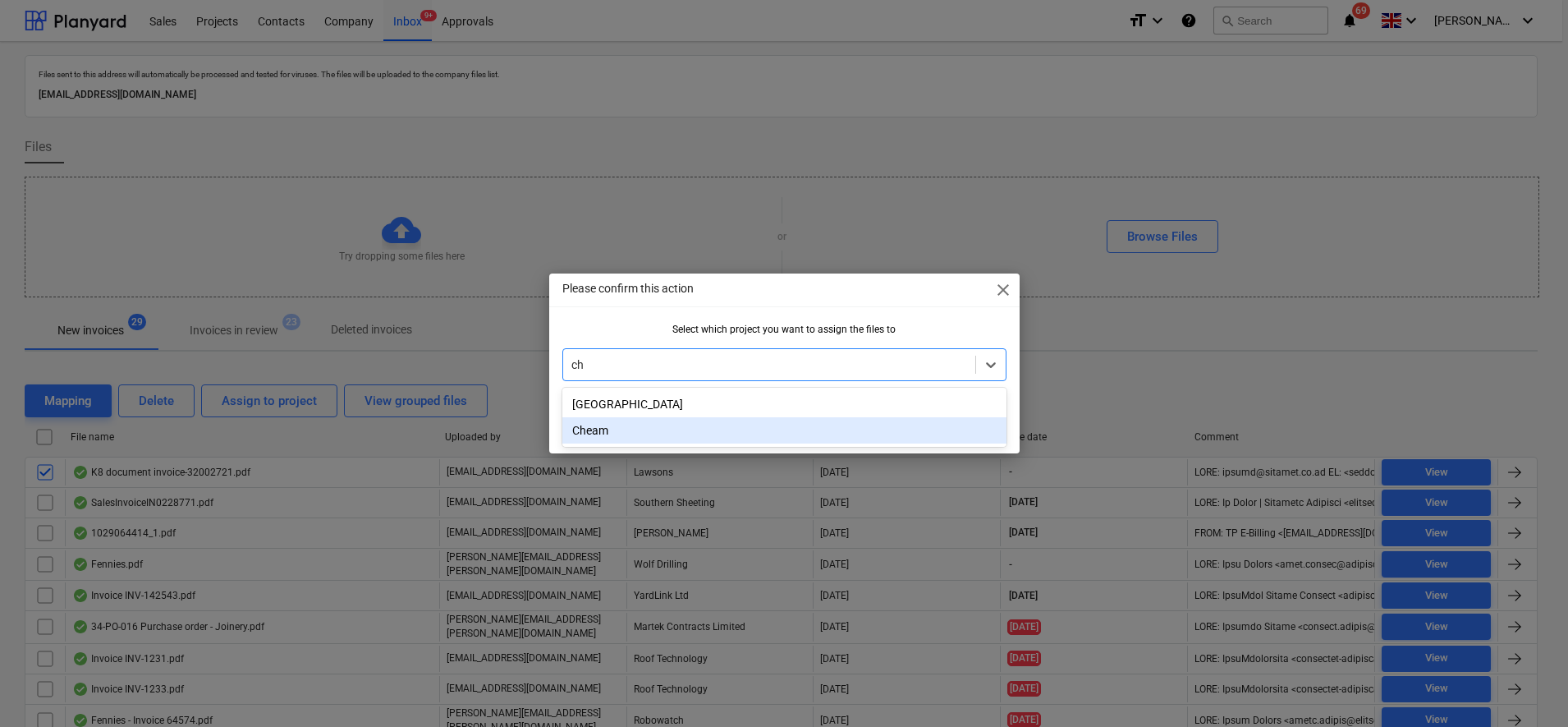
drag, startPoint x: 649, startPoint y: 433, endPoint x: 688, endPoint y: 435, distance: 39.1
click at [648, 433] on div "Cheam" at bounding box center [784, 430] width 444 height 27
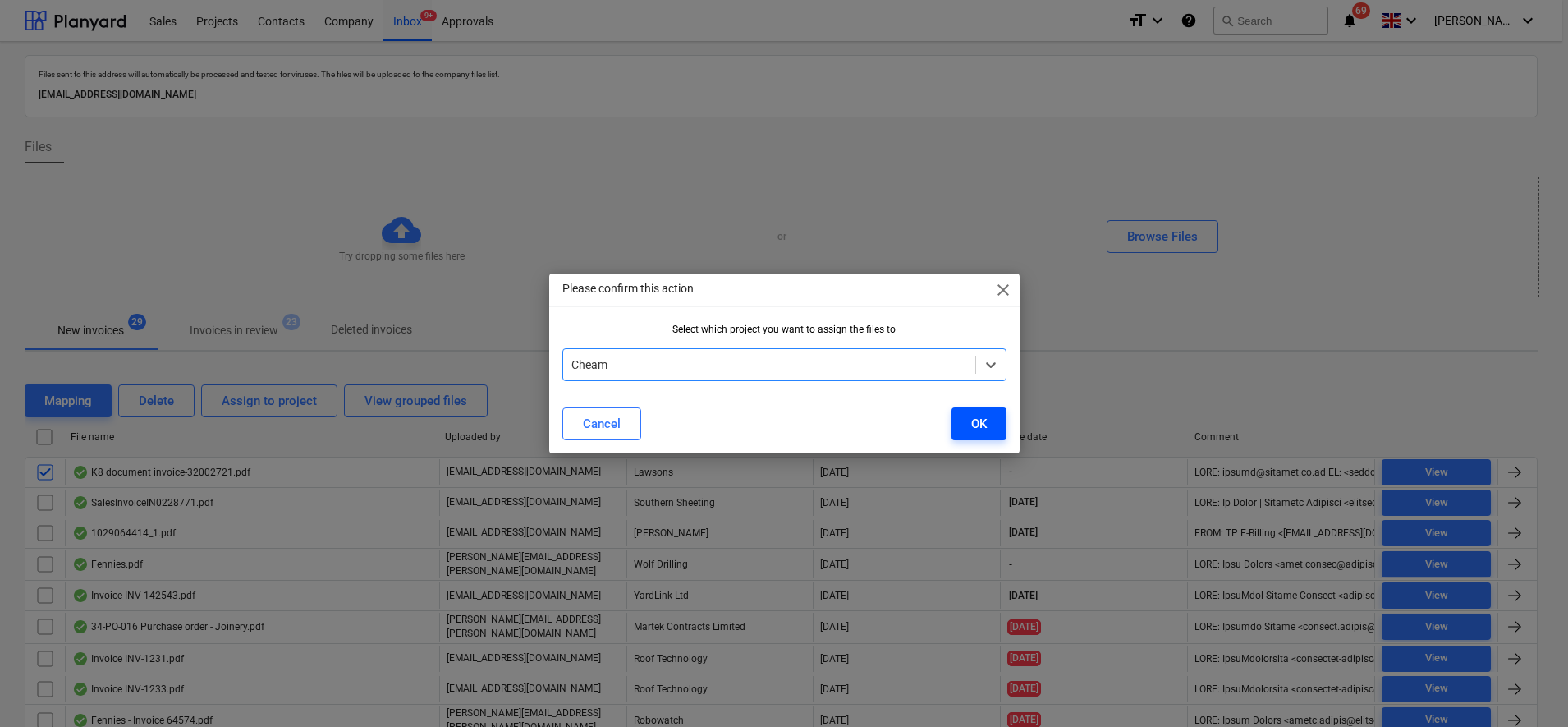
click at [990, 427] on button "OK" at bounding box center [979, 423] width 55 height 33
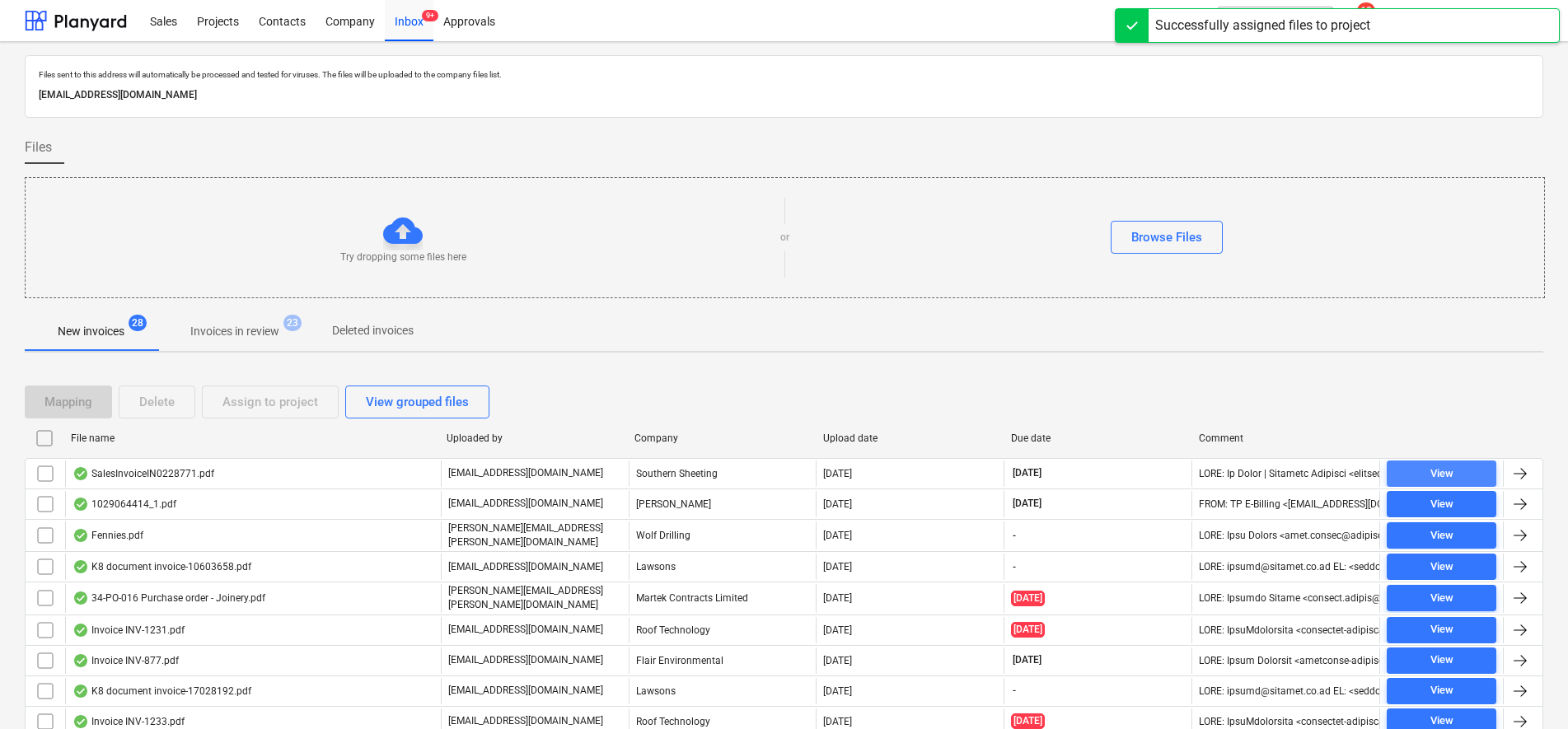
click at [1428, 475] on span "View" at bounding box center [1440, 473] width 96 height 19
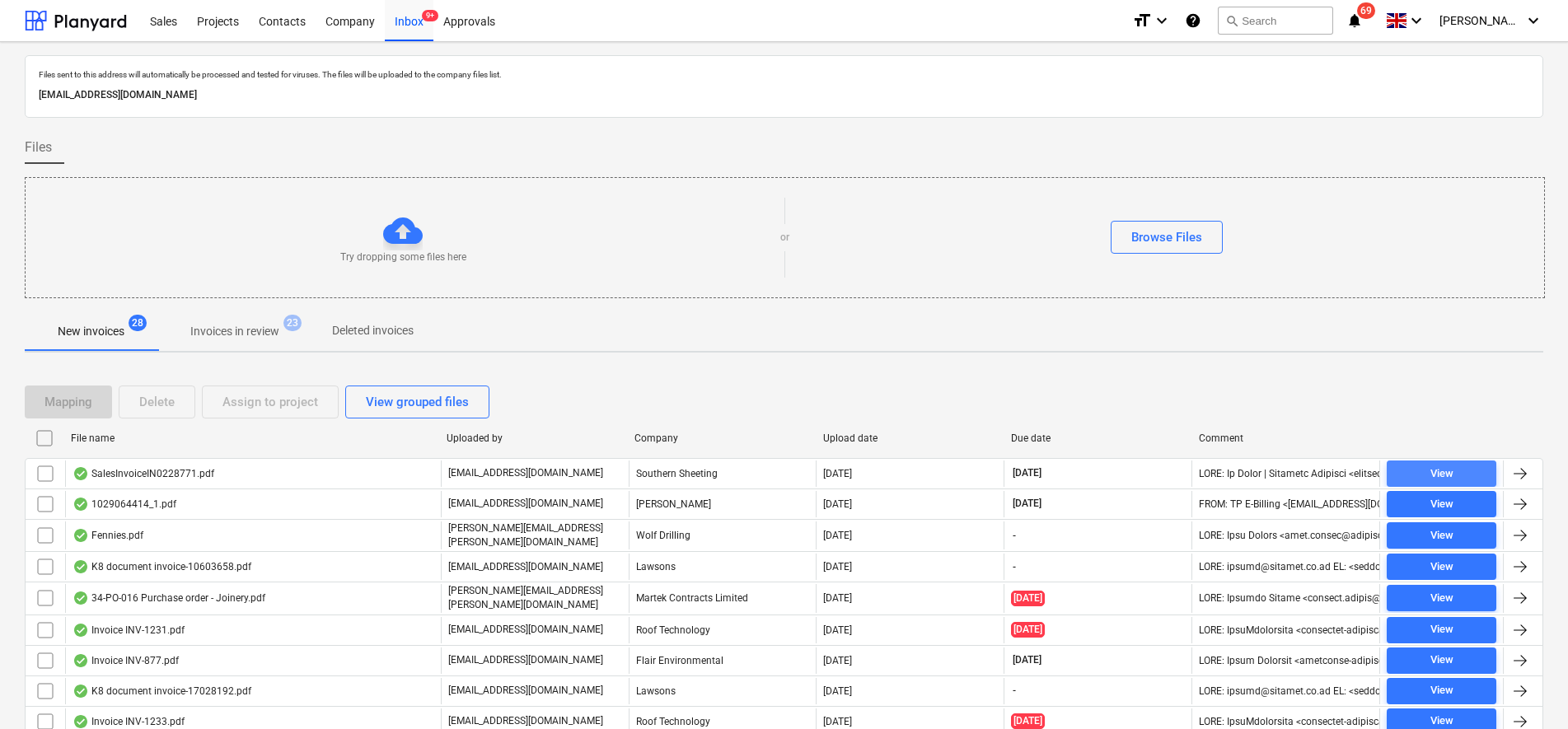
click at [1456, 469] on span "View" at bounding box center [1440, 473] width 96 height 19
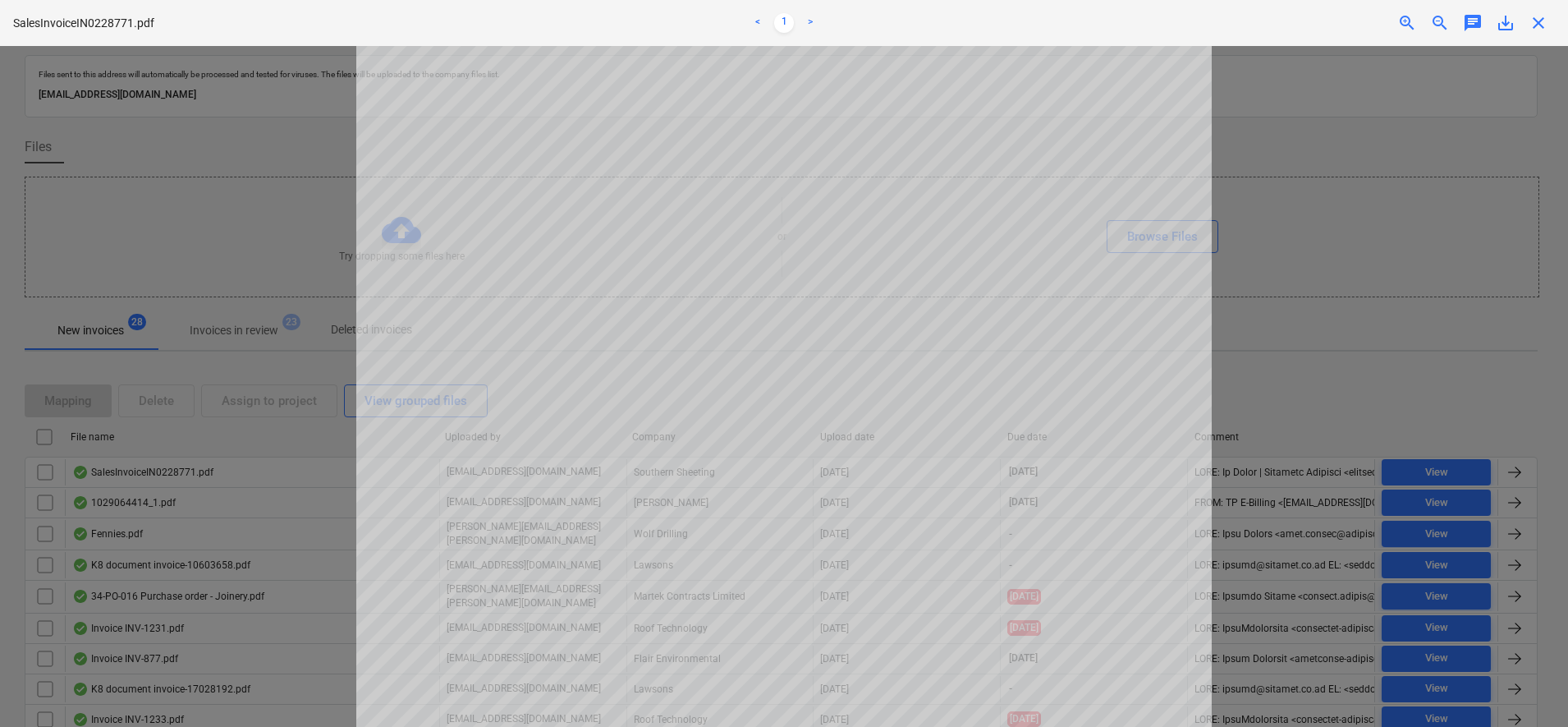
scroll to position [123, 0]
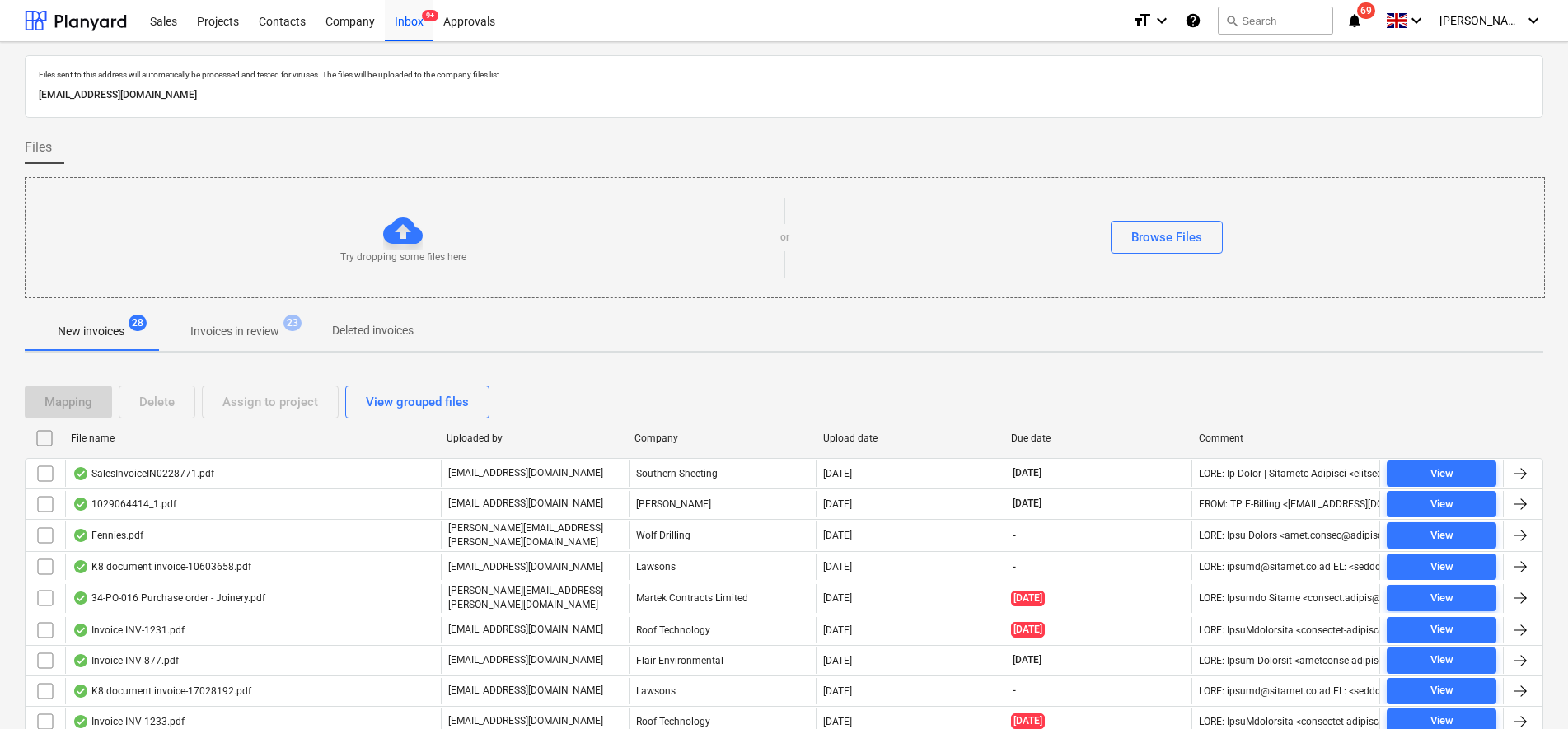
click at [47, 470] on input "checkbox" at bounding box center [45, 473] width 27 height 27
click at [299, 402] on div "Assign to project" at bounding box center [270, 402] width 95 height 21
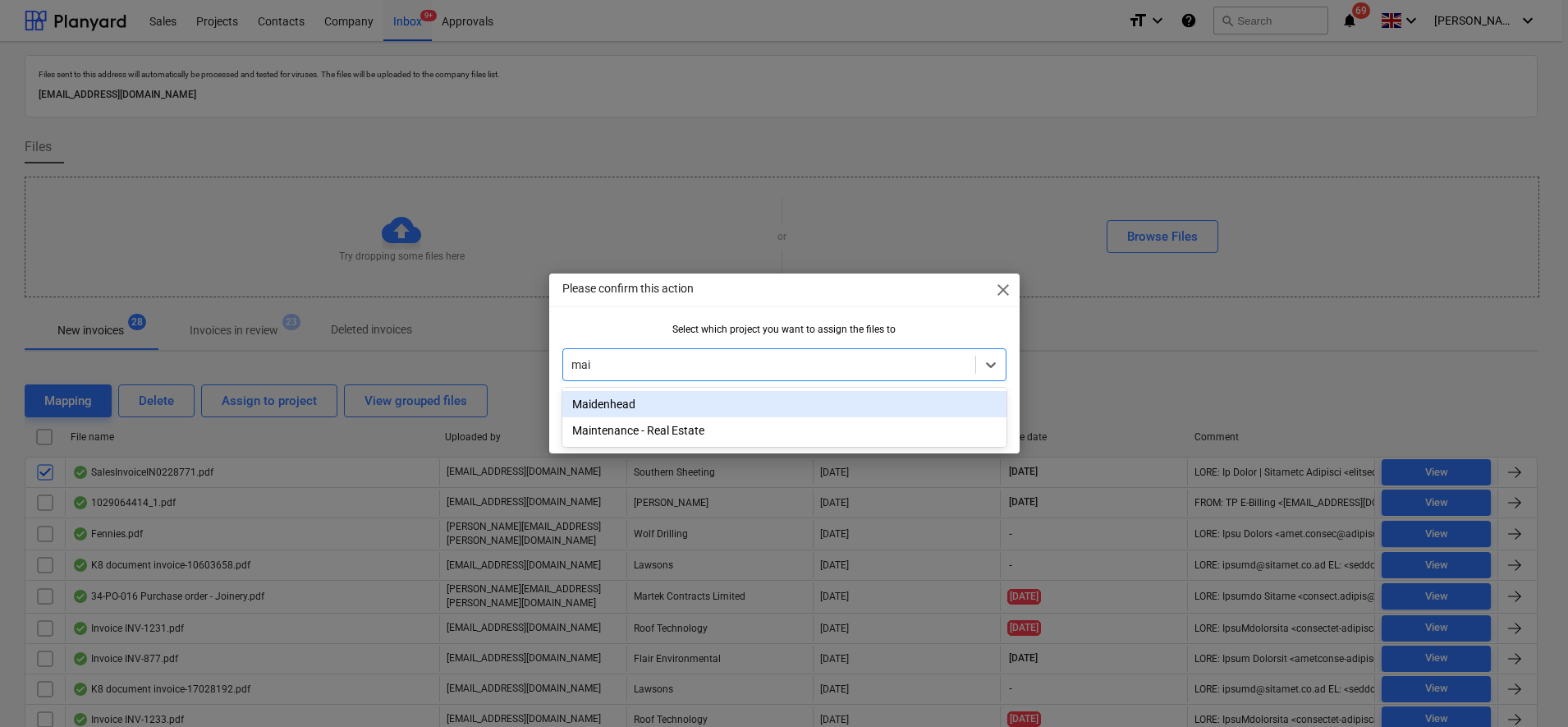
type input "main"
click at [748, 401] on div "Maintenance - Real Estate" at bounding box center [784, 403] width 444 height 27
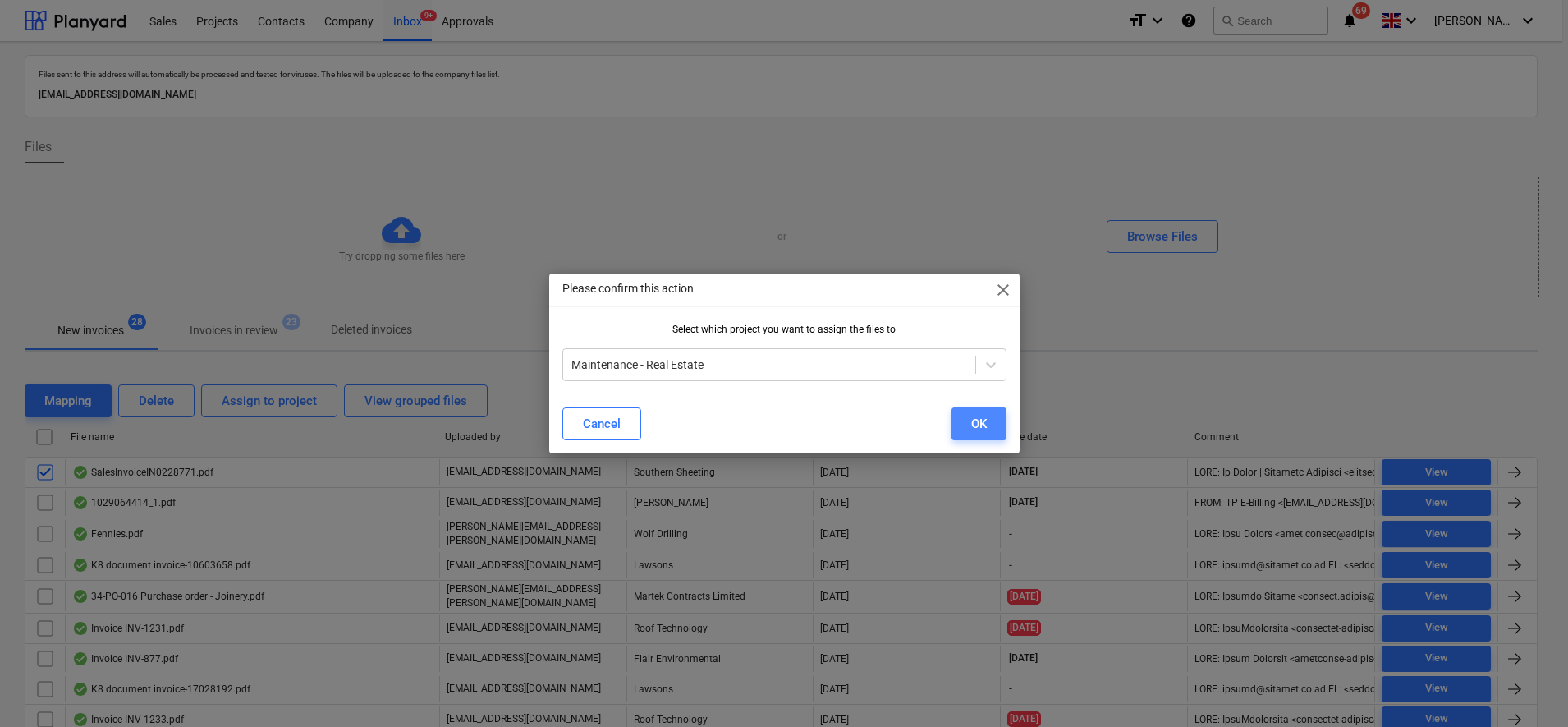
click at [976, 423] on div "OK" at bounding box center [978, 423] width 16 height 21
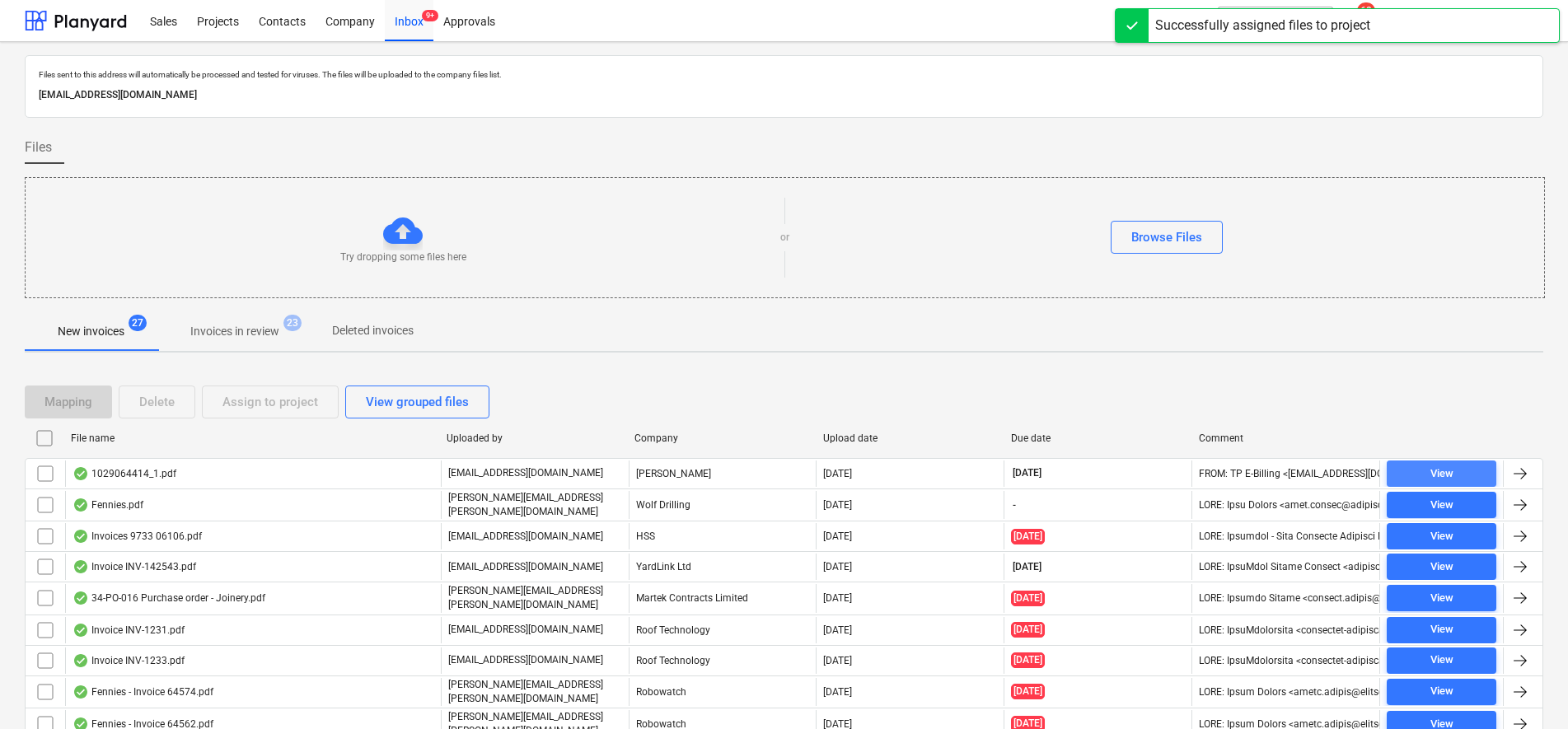
click at [1468, 475] on span "View" at bounding box center [1440, 473] width 96 height 19
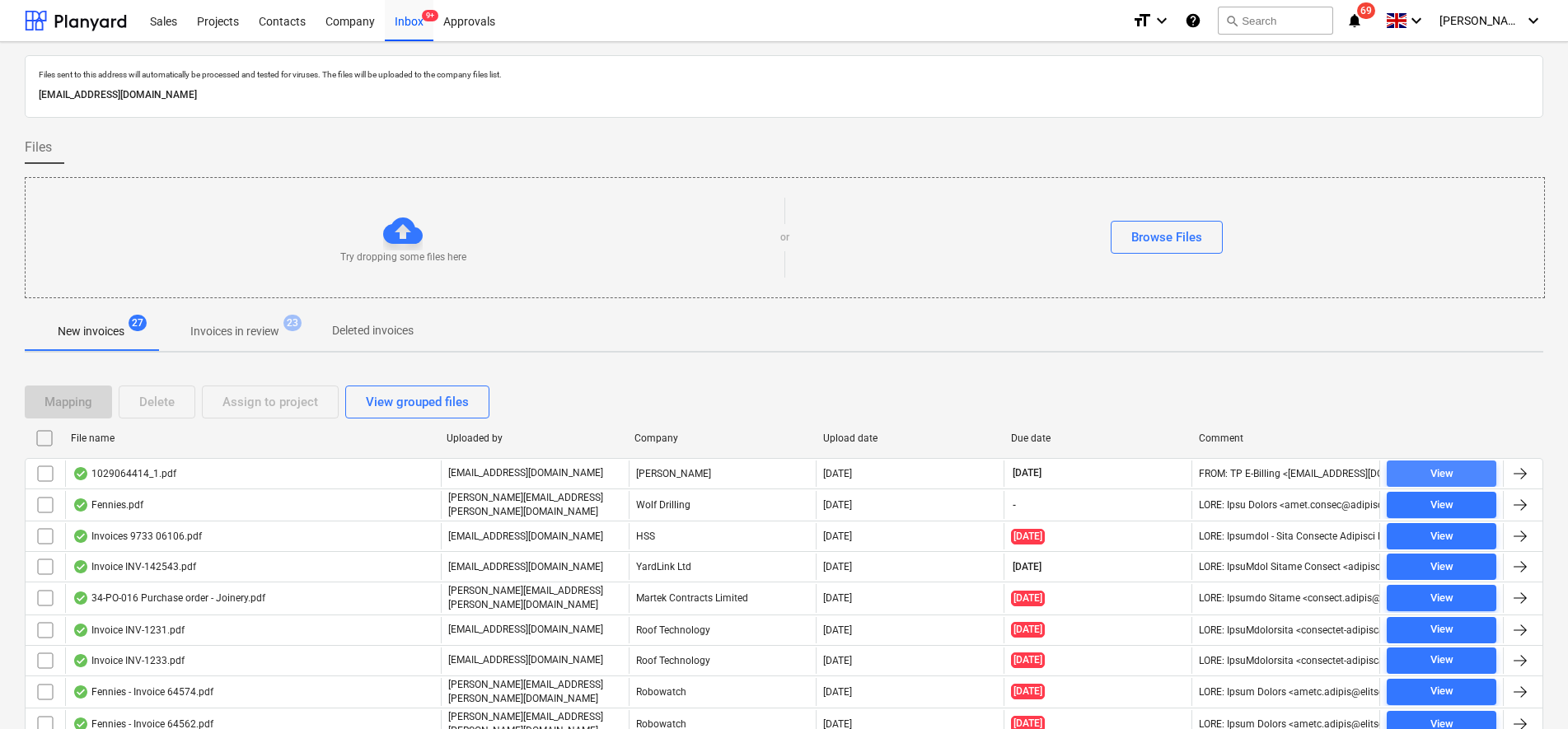
click at [1461, 476] on span "View" at bounding box center [1440, 473] width 96 height 19
click at [1433, 465] on div "View" at bounding box center [1441, 473] width 23 height 19
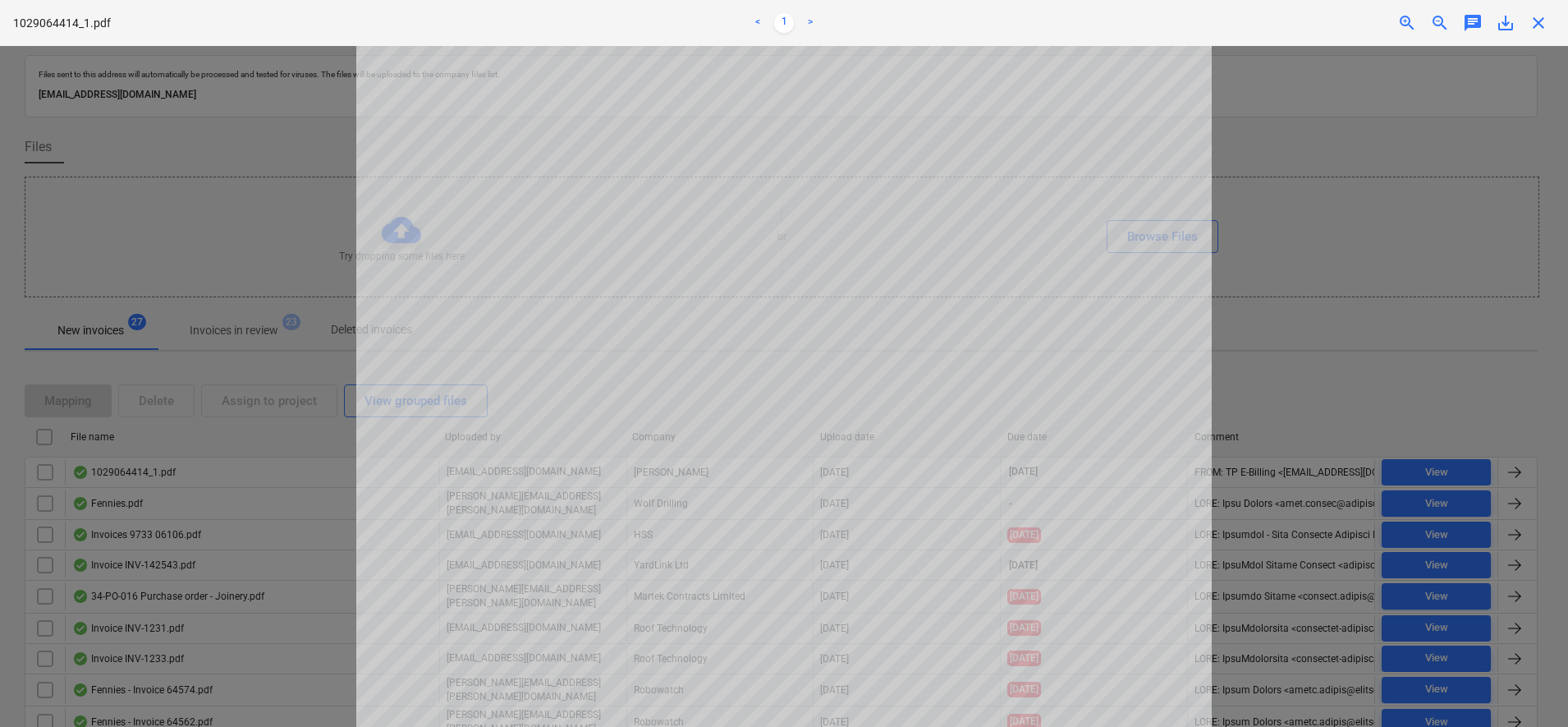
scroll to position [513, 0]
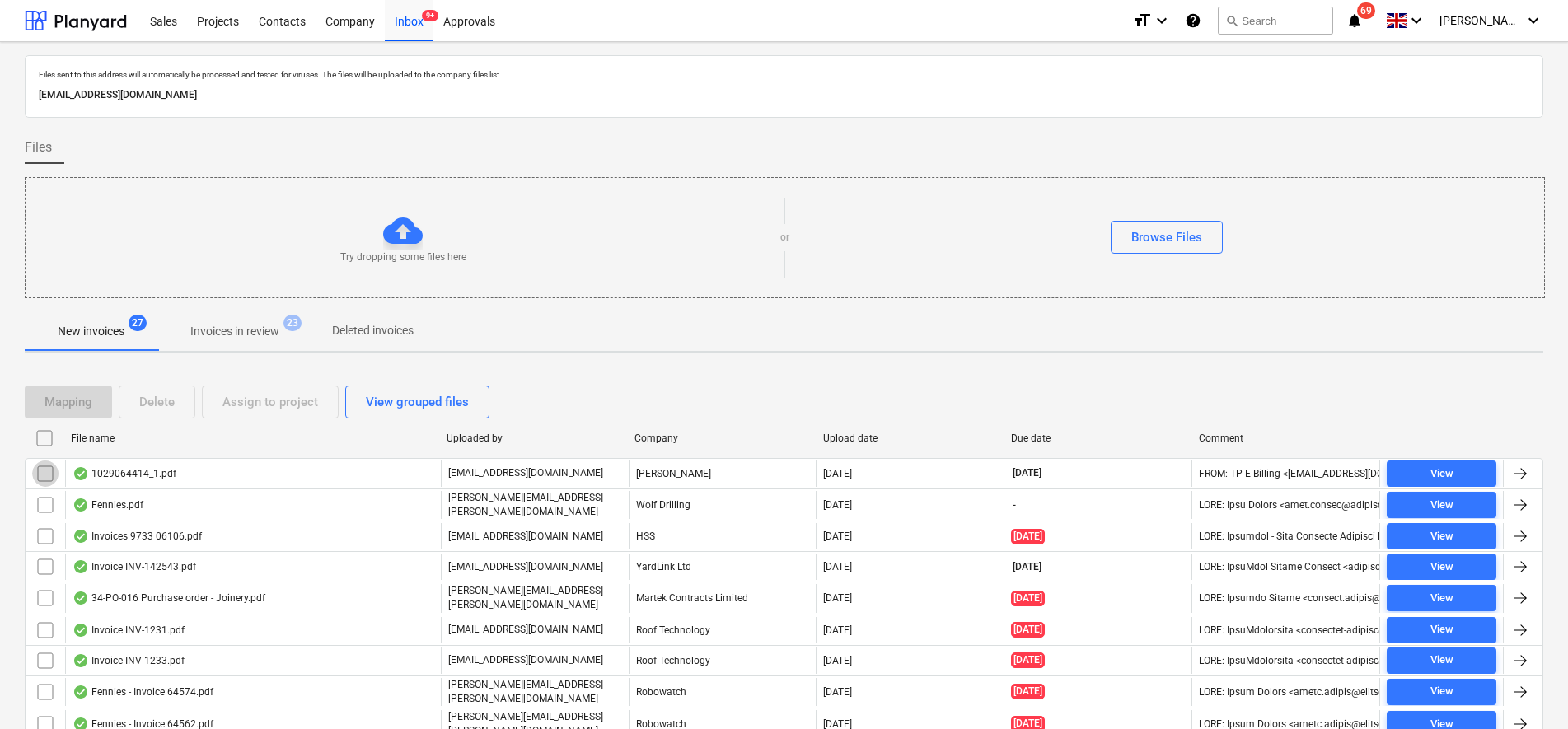
click at [43, 471] on input "checkbox" at bounding box center [45, 473] width 27 height 27
click at [296, 392] on div "Assign to project" at bounding box center [270, 402] width 95 height 21
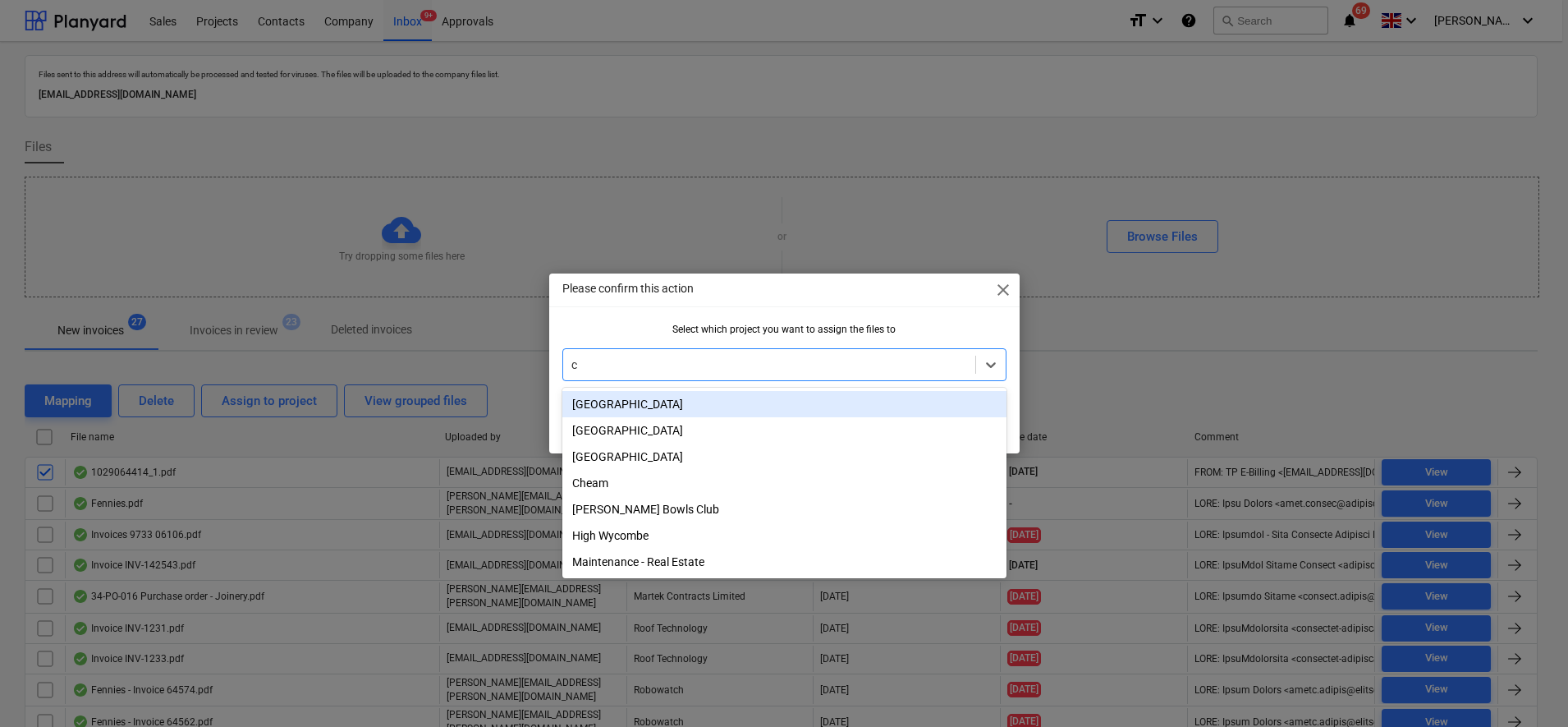
type input "ch"
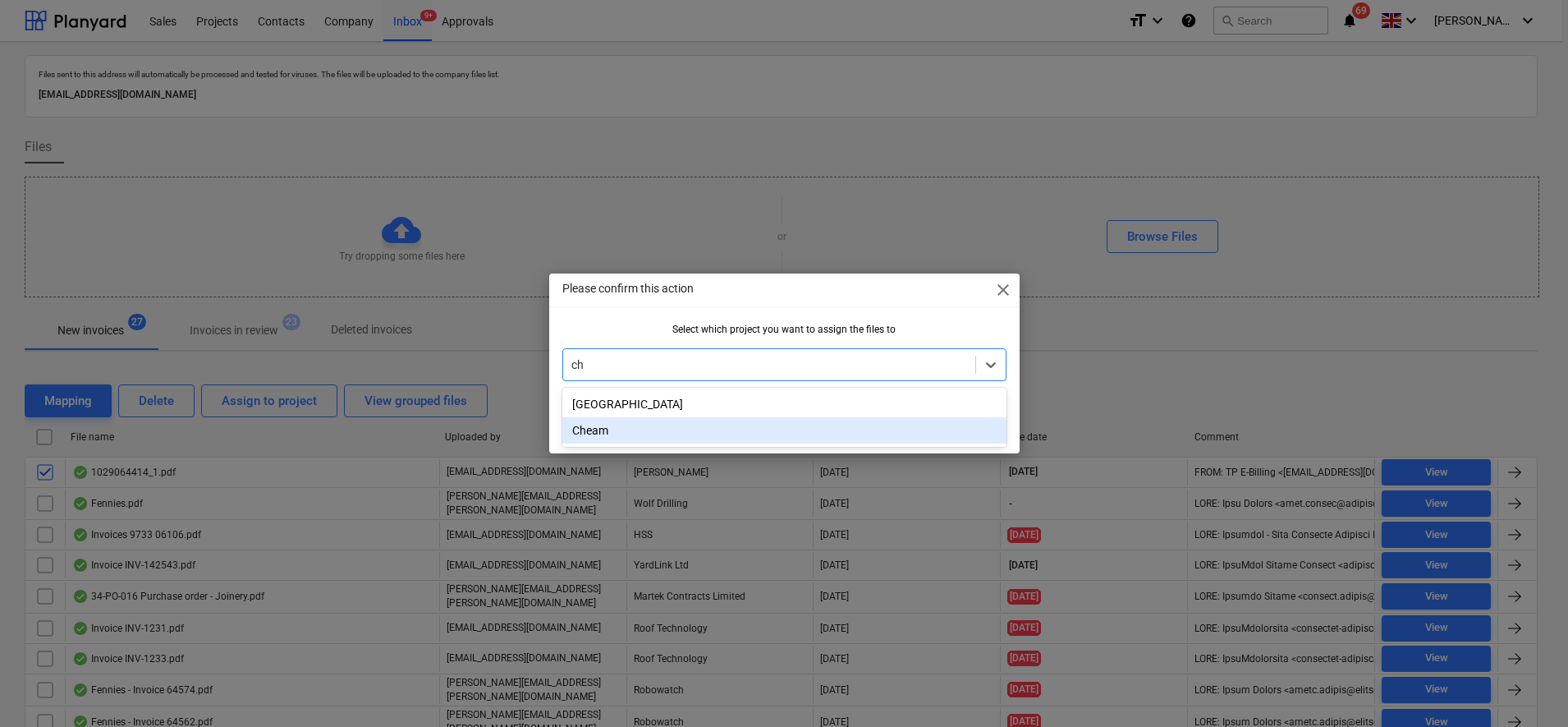
click at [597, 431] on div "Cheam" at bounding box center [784, 430] width 444 height 27
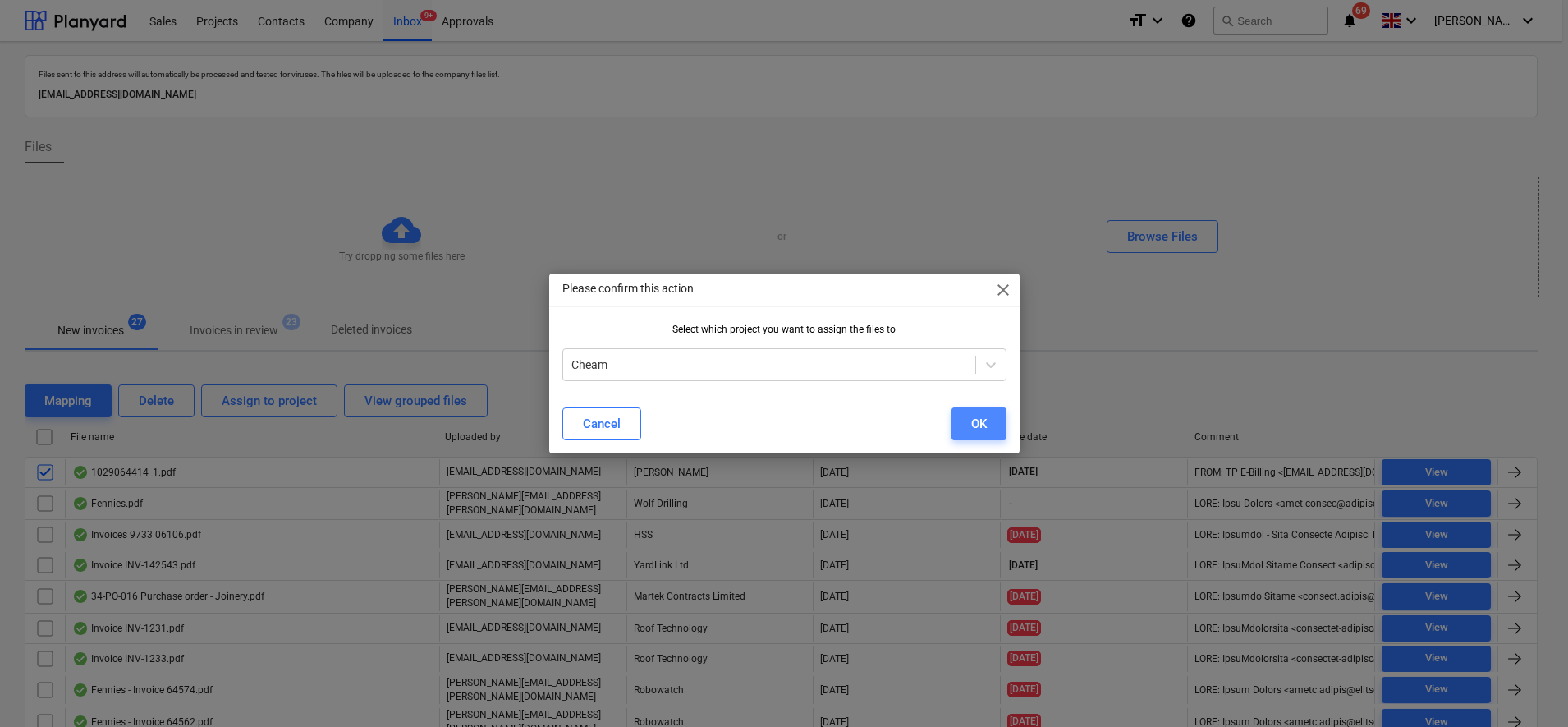
click at [959, 423] on button "OK" at bounding box center [979, 423] width 55 height 33
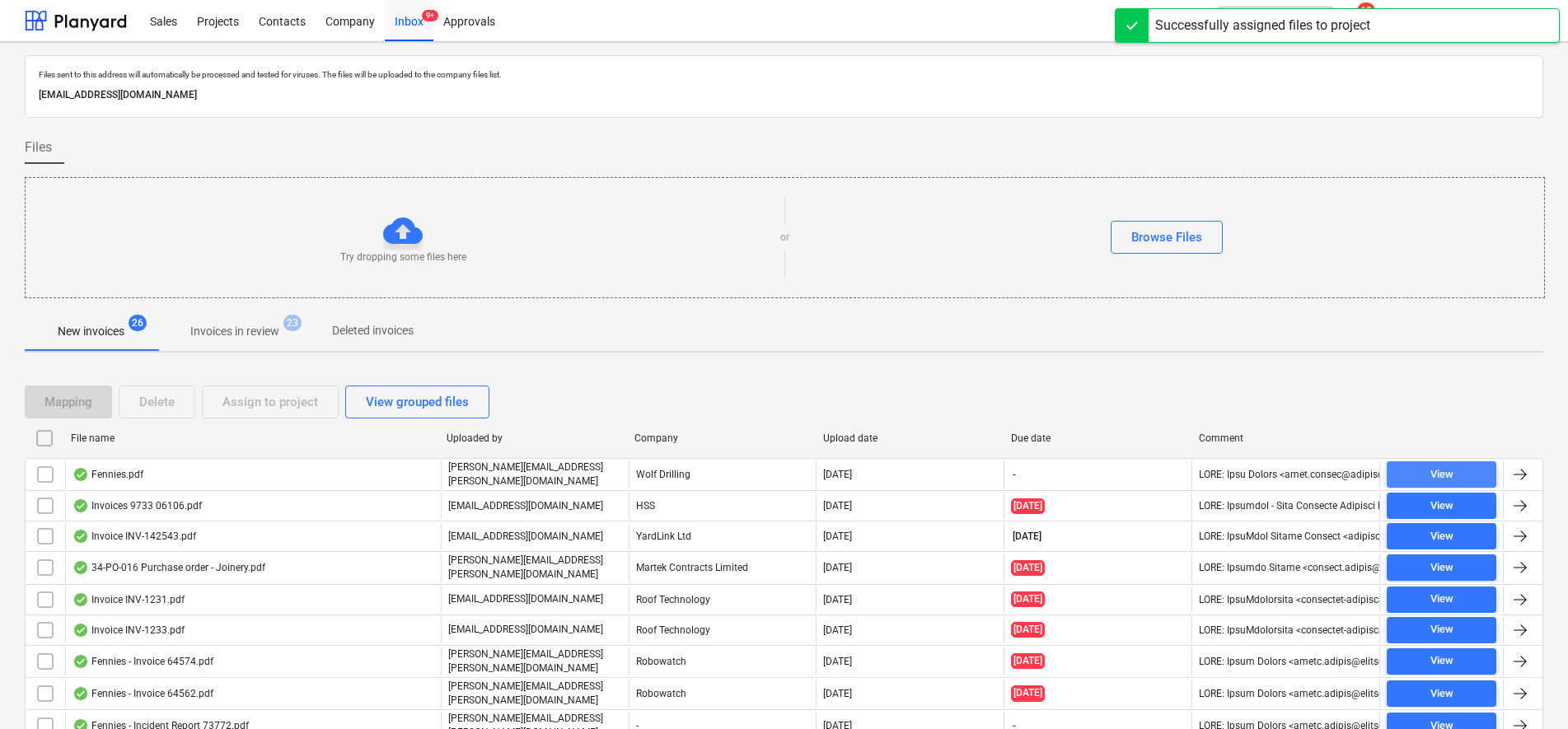
click at [1436, 472] on div "View" at bounding box center [1441, 474] width 23 height 19
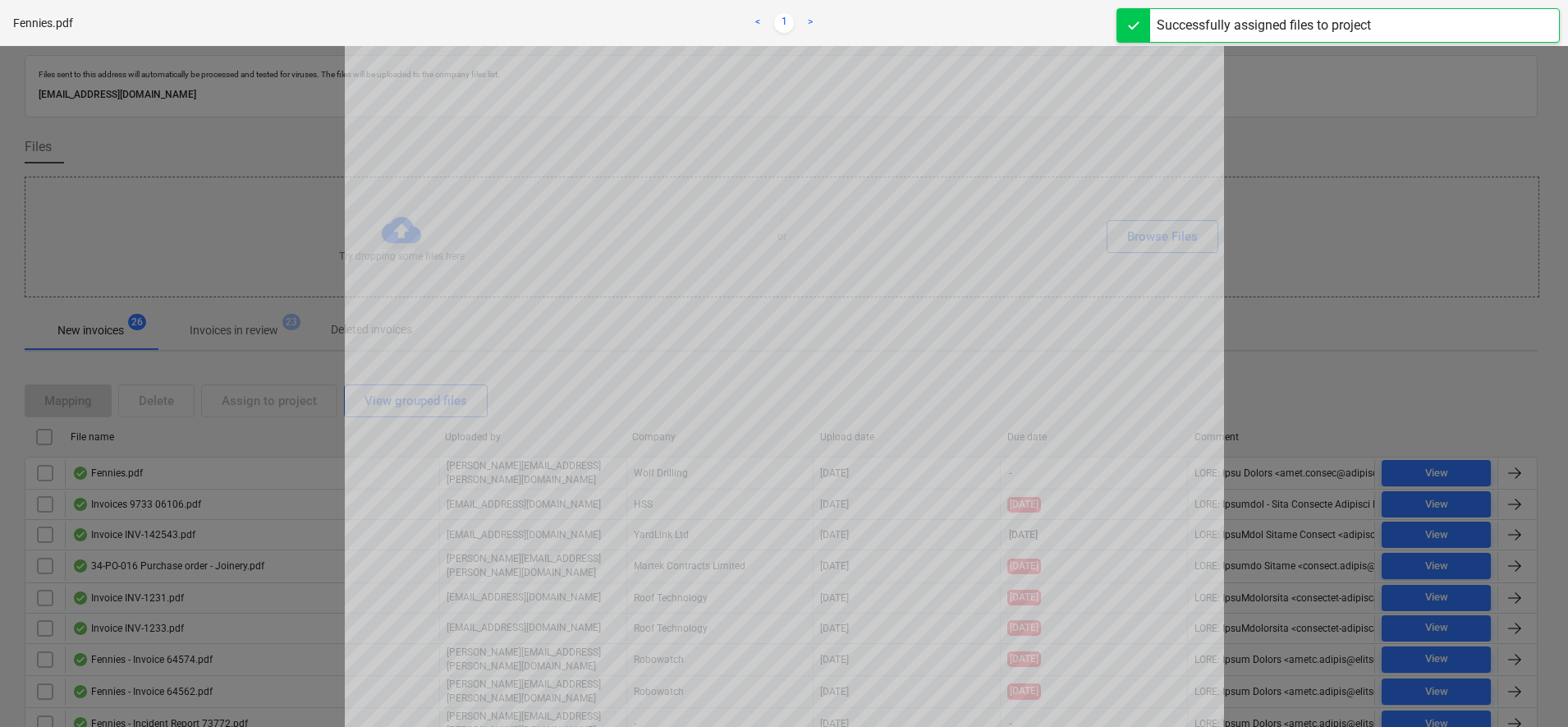
scroll to position [205, 0]
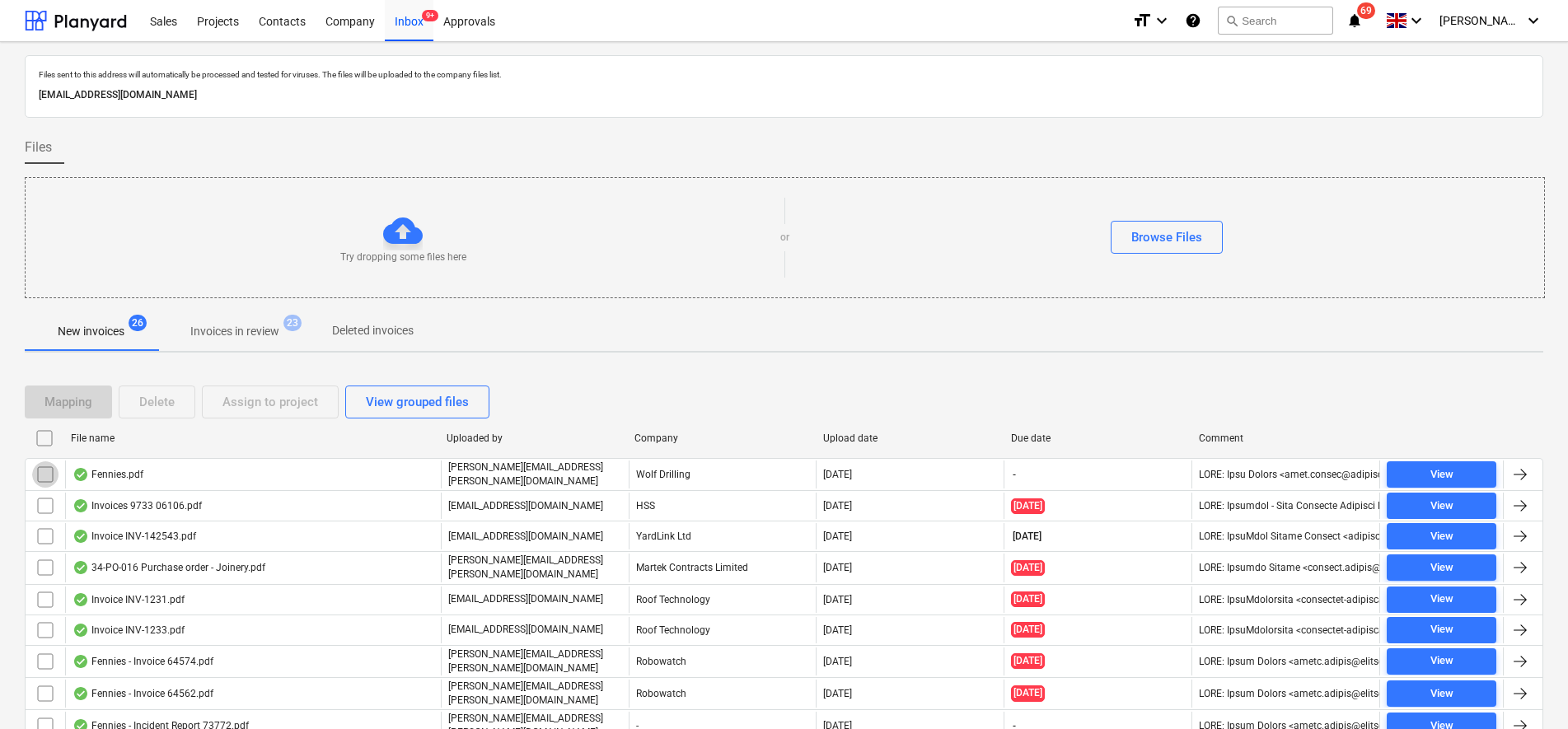
click at [43, 475] on input "checkbox" at bounding box center [45, 474] width 27 height 27
click at [217, 408] on button "Assign to project" at bounding box center [270, 402] width 137 height 33
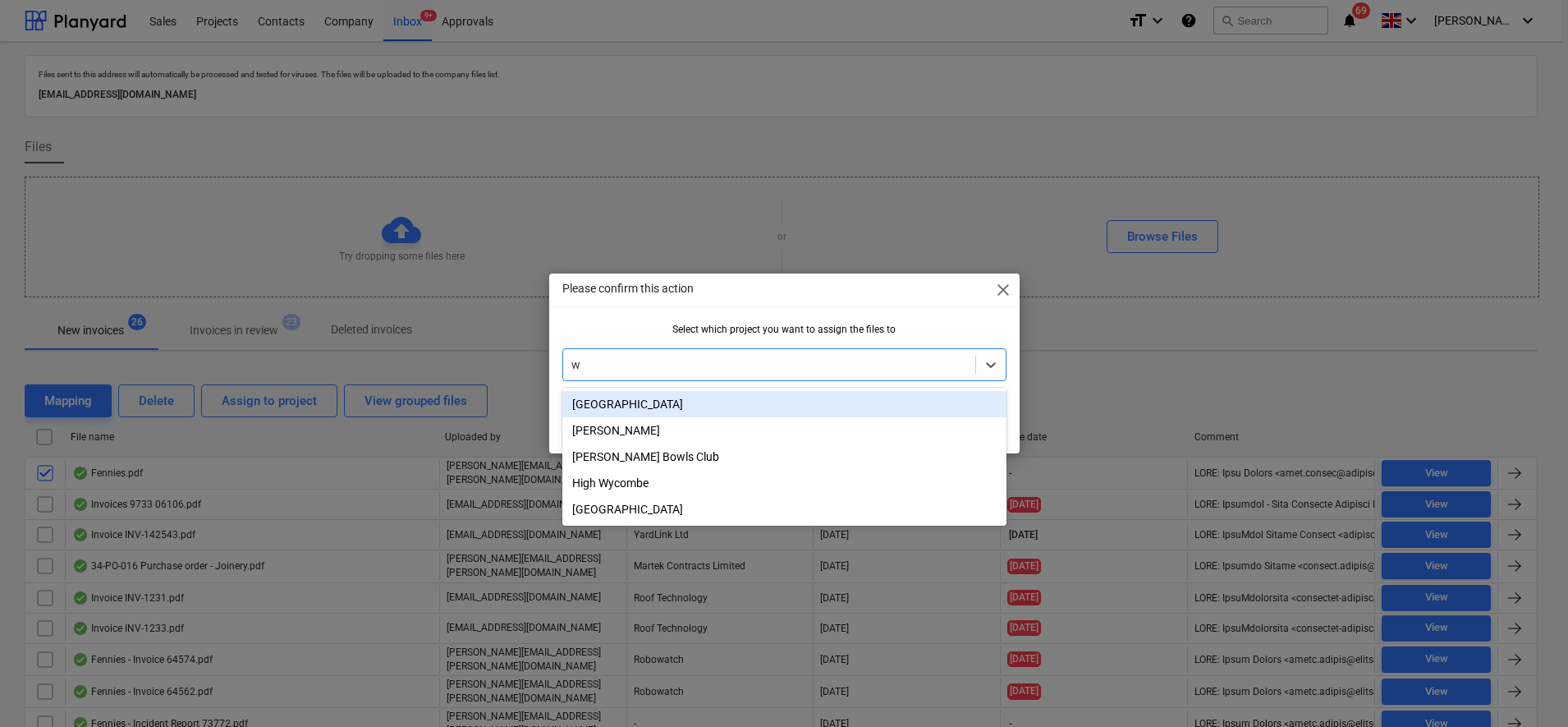
type input "wh"
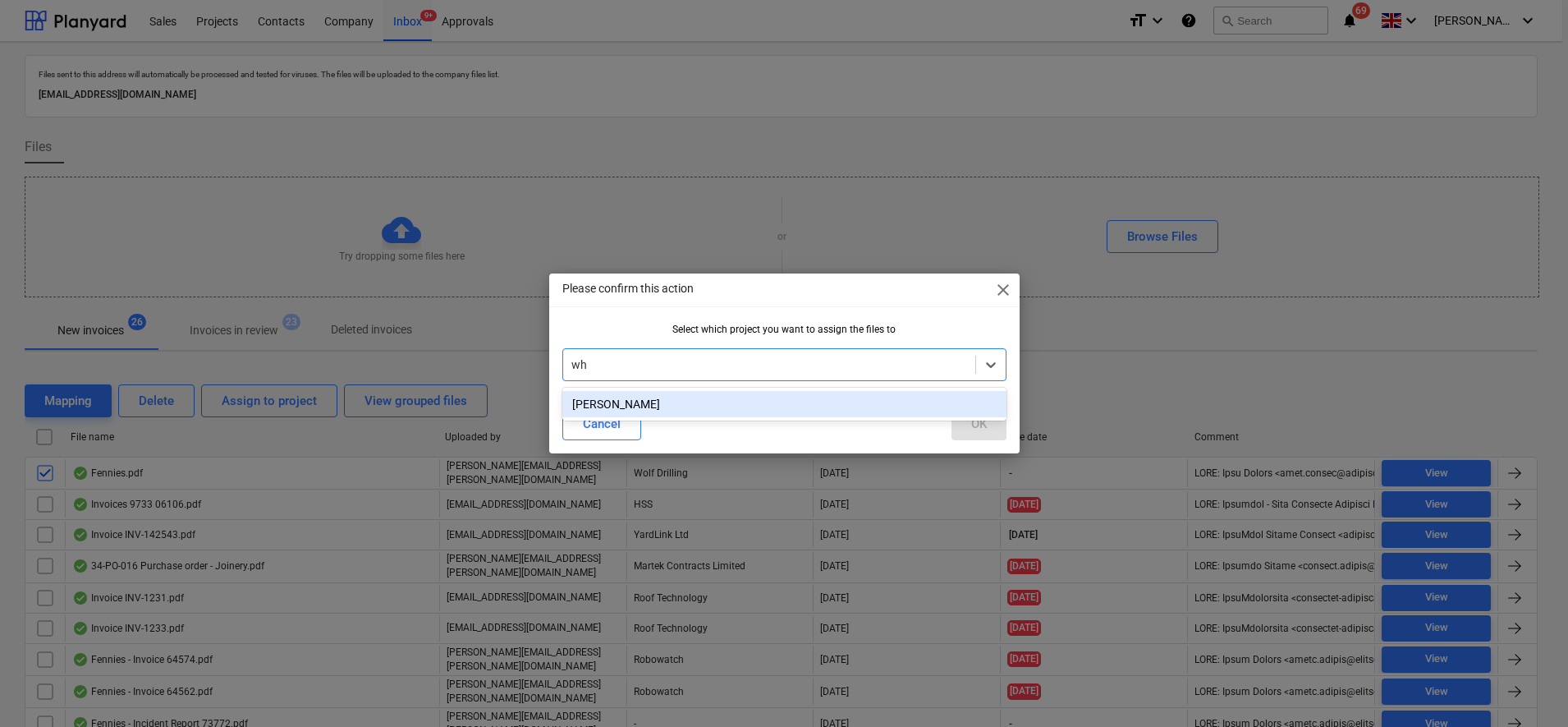
click at [688, 409] on div "[PERSON_NAME]" at bounding box center [784, 403] width 444 height 27
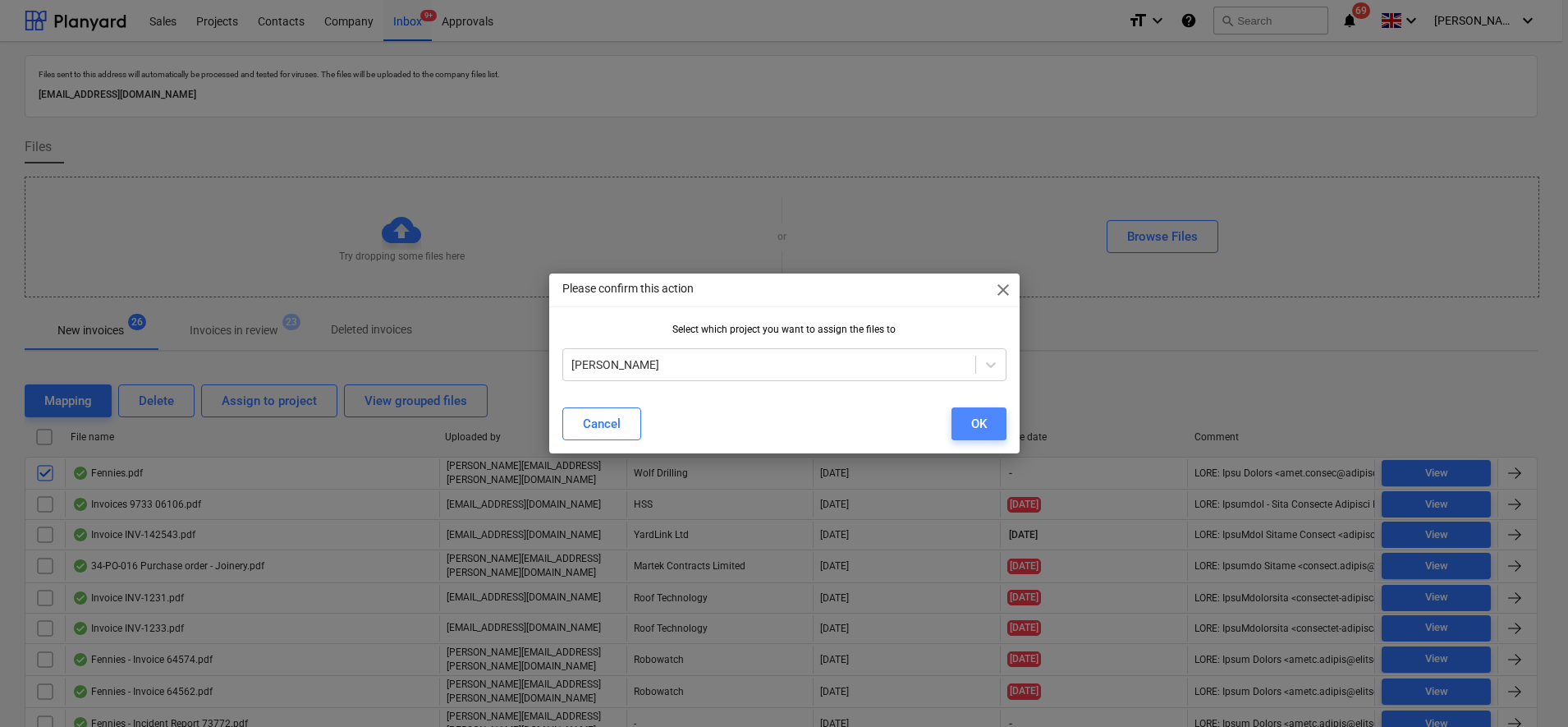
click at [975, 422] on div "OK" at bounding box center [978, 423] width 16 height 21
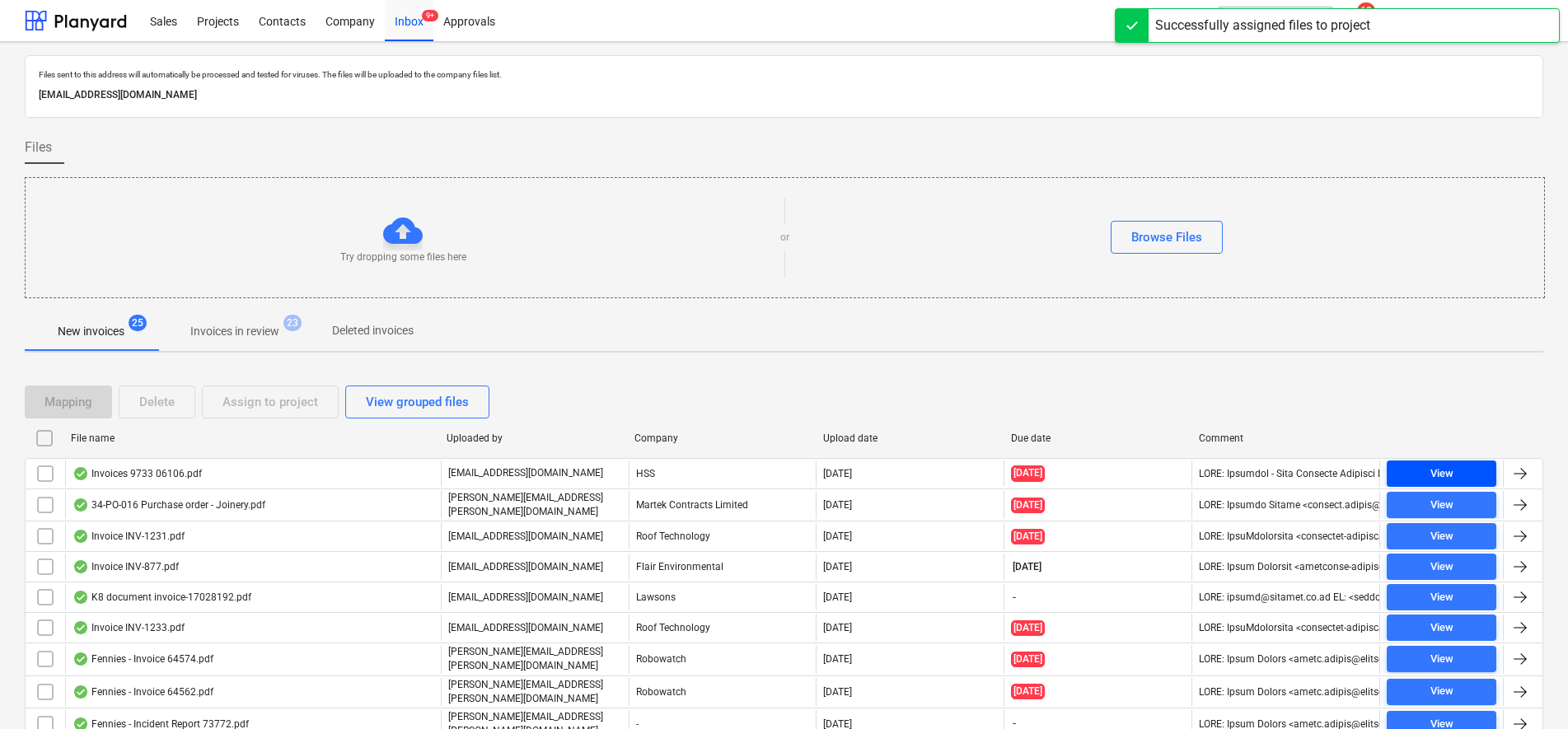
click at [1451, 477] on div "View" at bounding box center [1441, 473] width 23 height 19
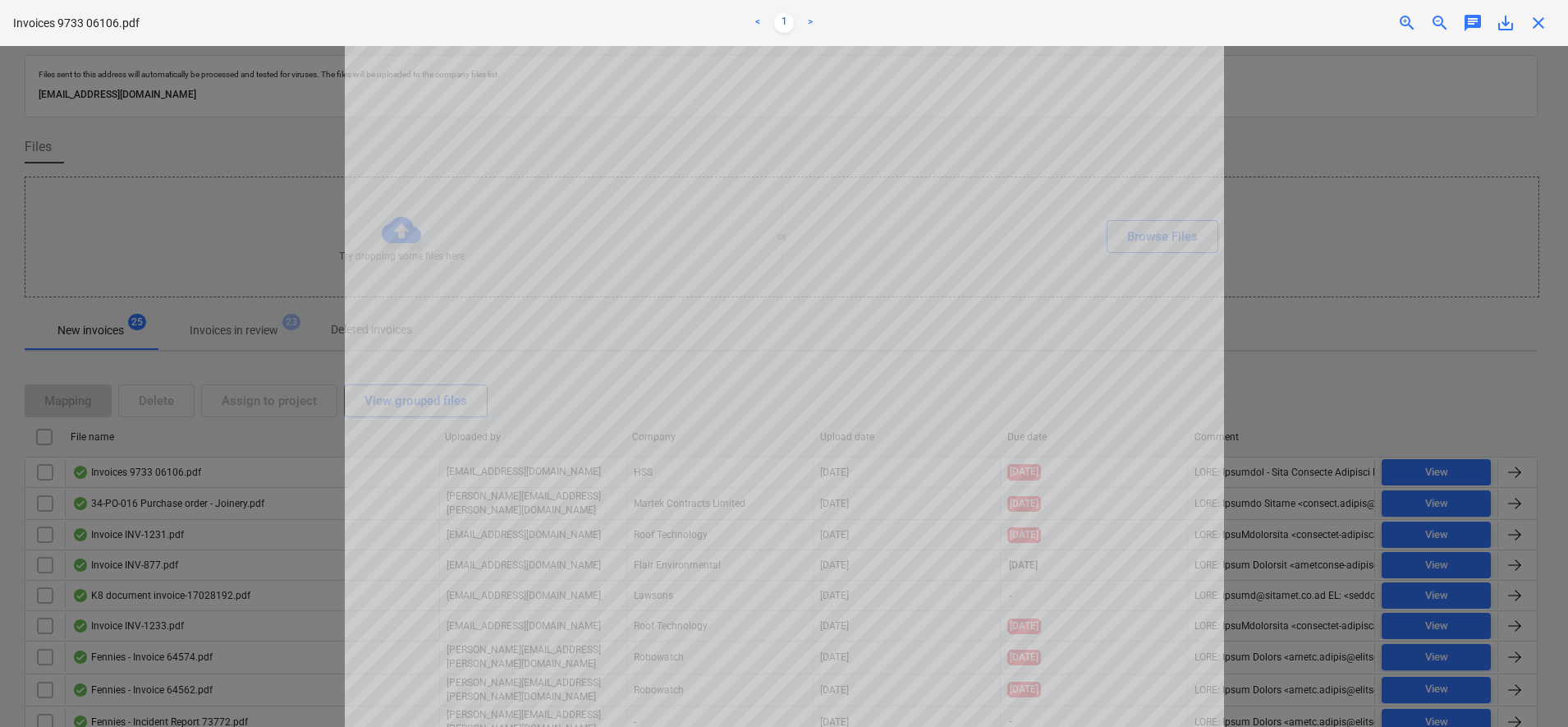
scroll to position [205, 0]
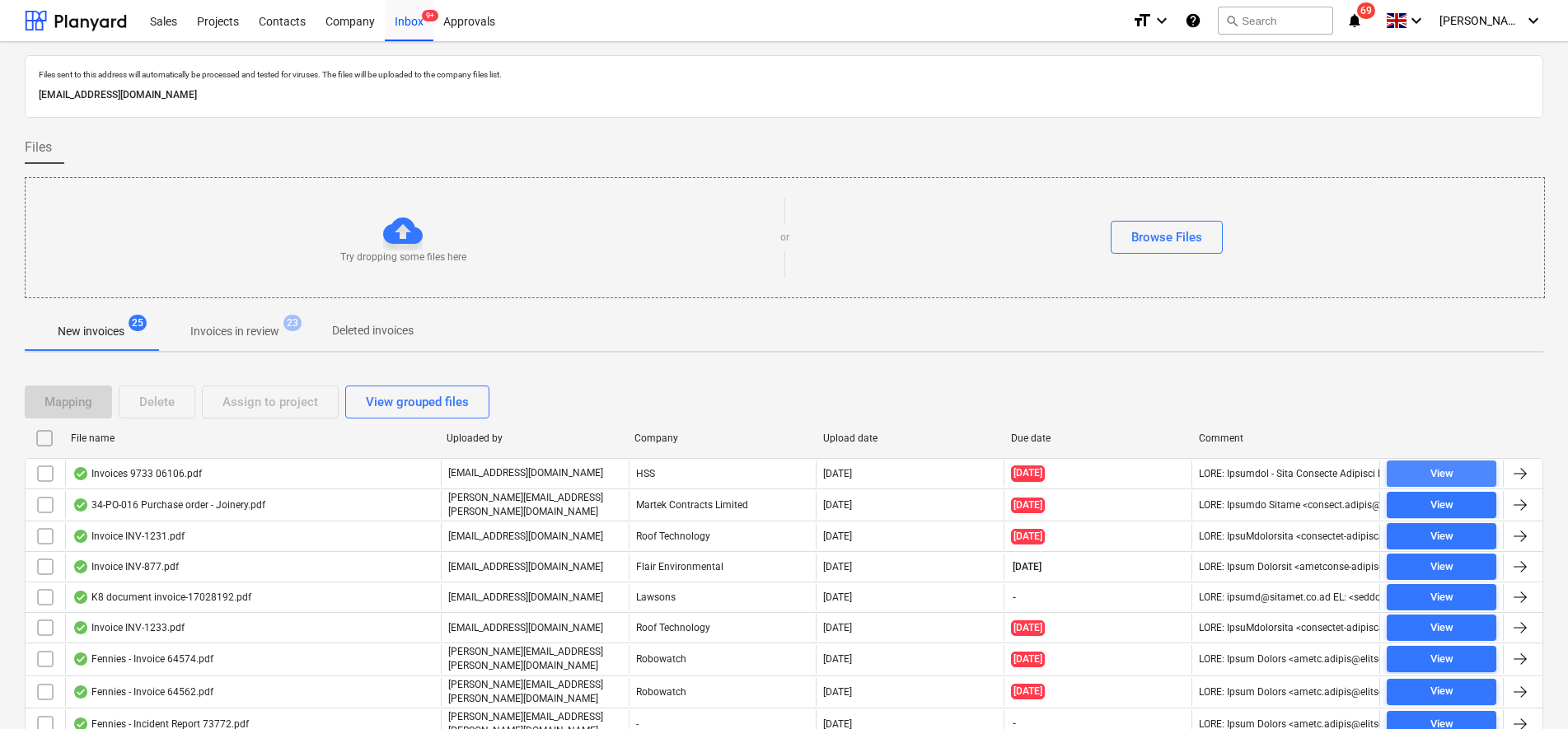
click at [1480, 471] on span "View" at bounding box center [1440, 473] width 96 height 19
drag, startPoint x: 42, startPoint y: 469, endPoint x: 173, endPoint y: 458, distance: 131.5
click at [44, 469] on input "checkbox" at bounding box center [45, 473] width 27 height 27
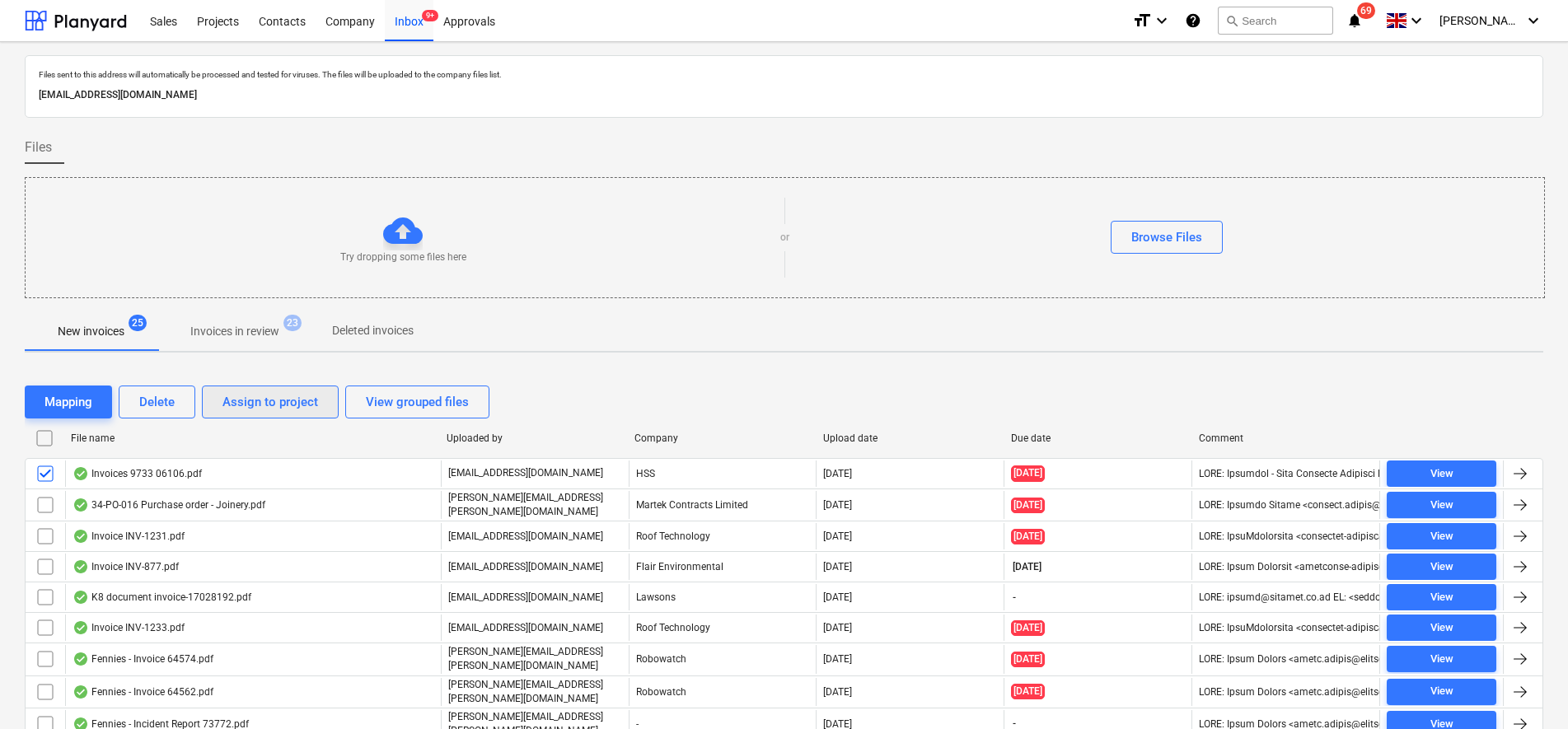
click at [280, 415] on button "Assign to project" at bounding box center [270, 402] width 137 height 33
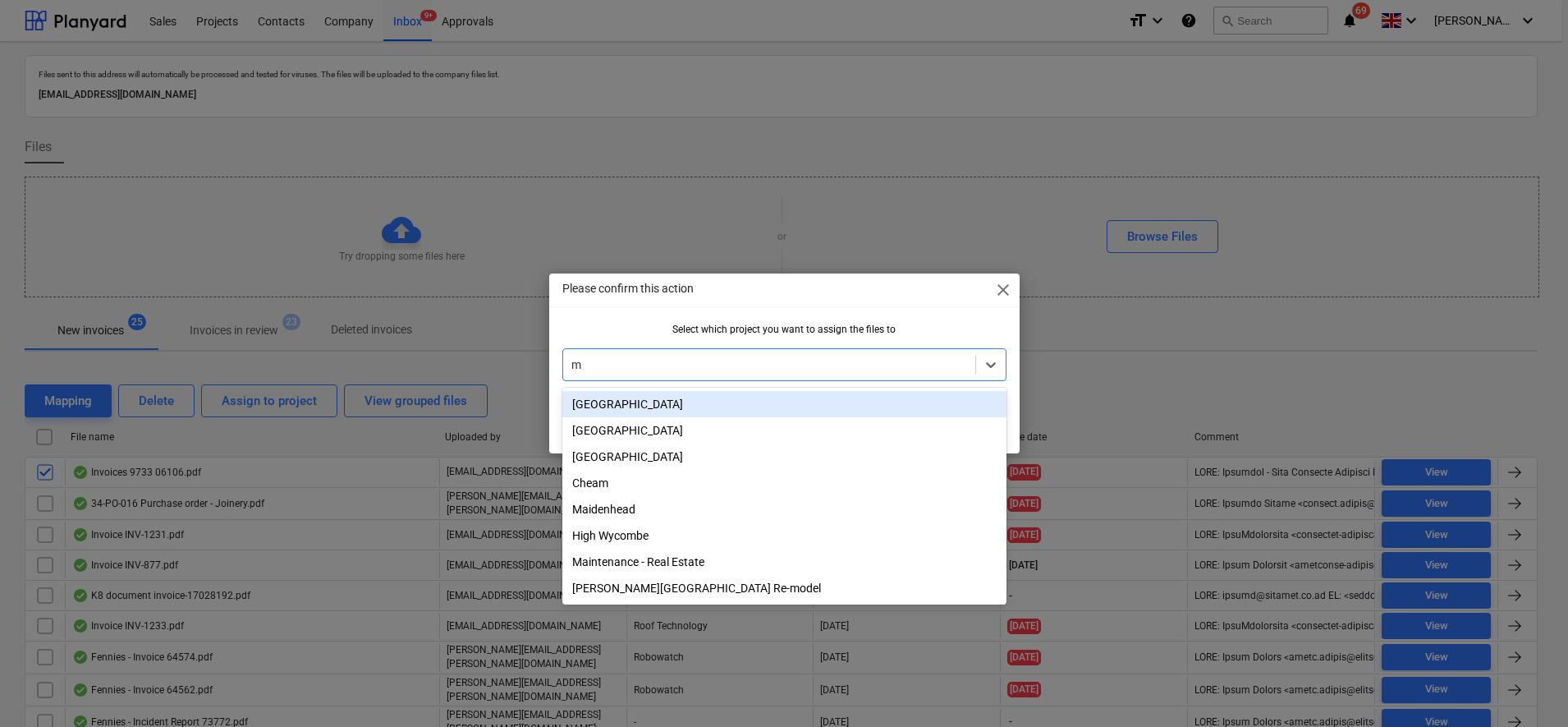
type input "ma"
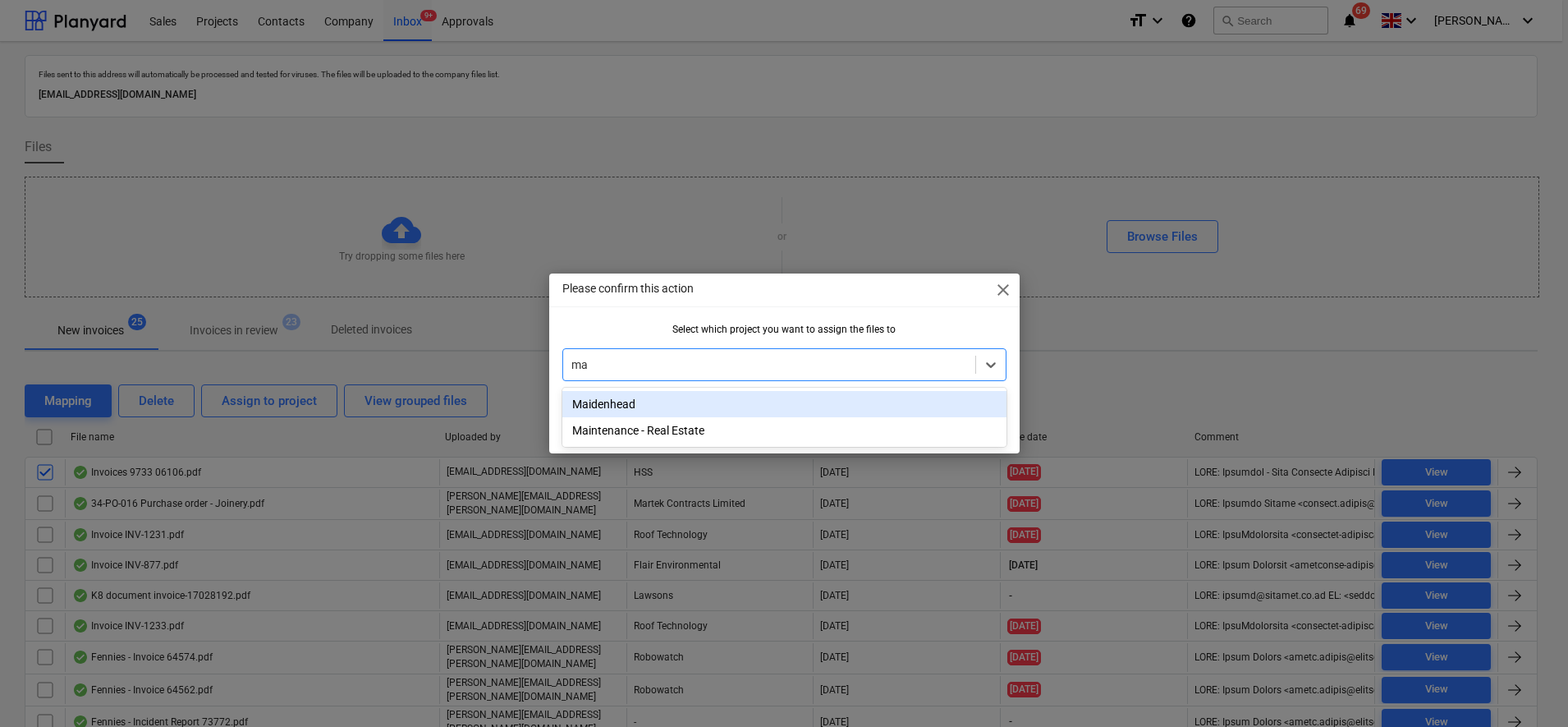
click at [697, 413] on div "Maidenhead" at bounding box center [784, 403] width 444 height 27
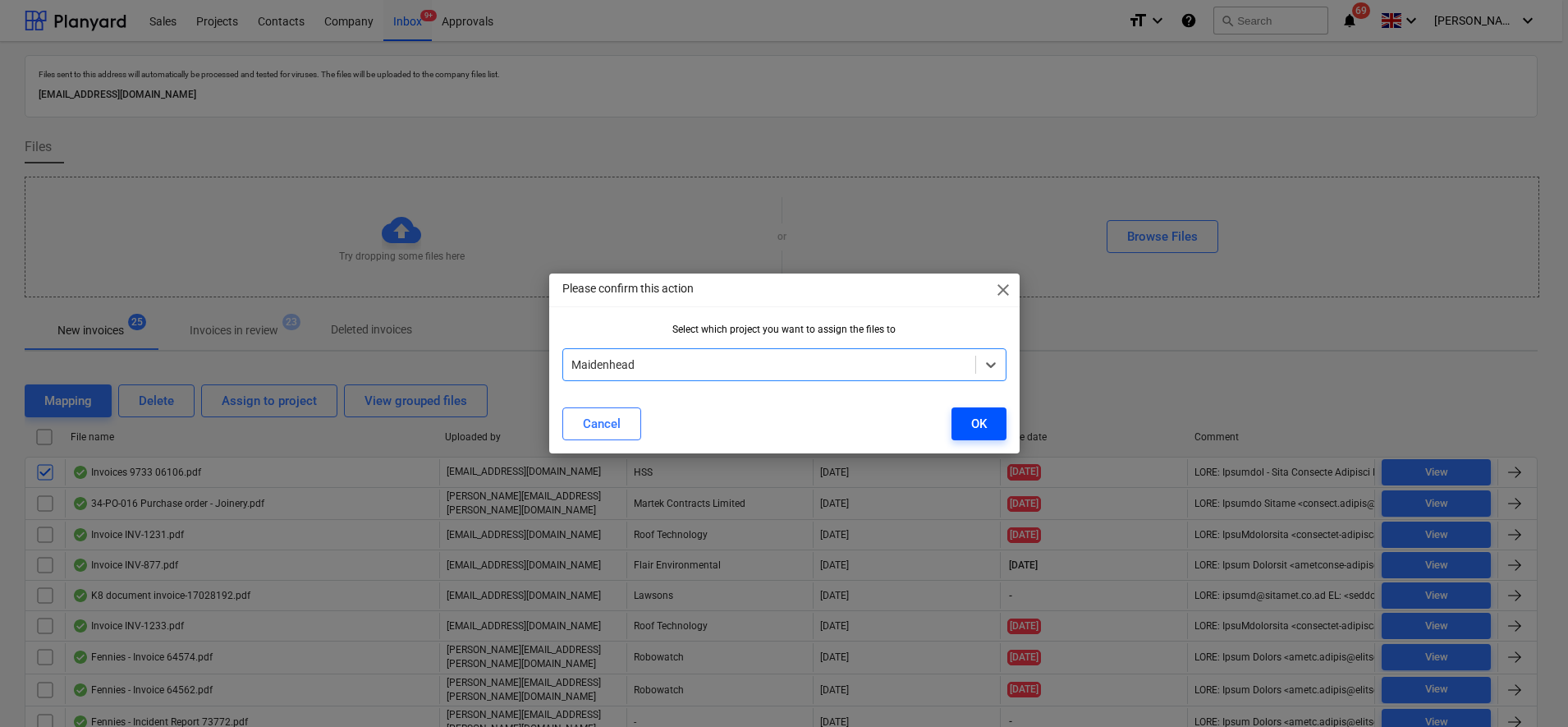
click at [989, 423] on button "OK" at bounding box center [979, 423] width 55 height 33
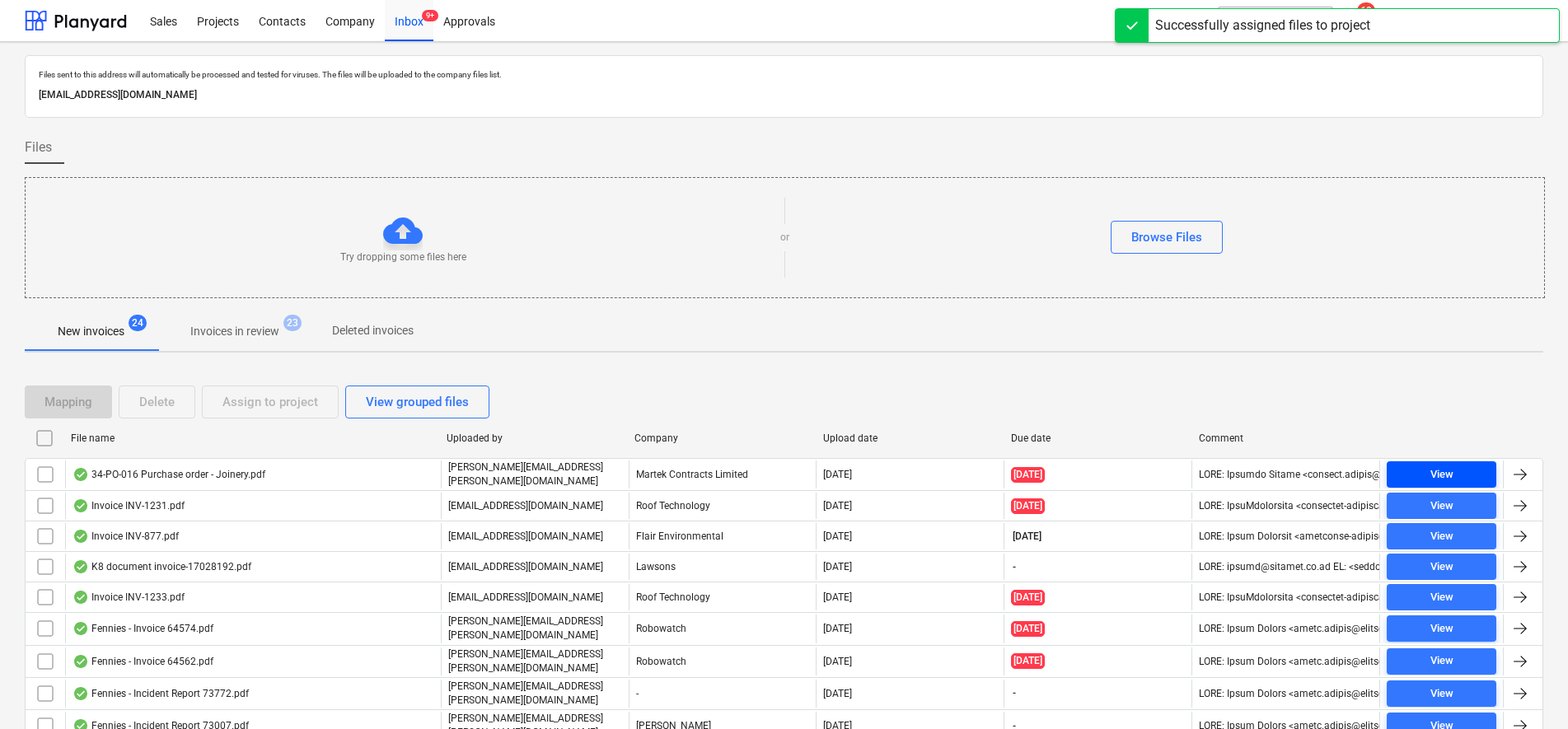
click at [1452, 469] on div "View" at bounding box center [1441, 474] width 23 height 19
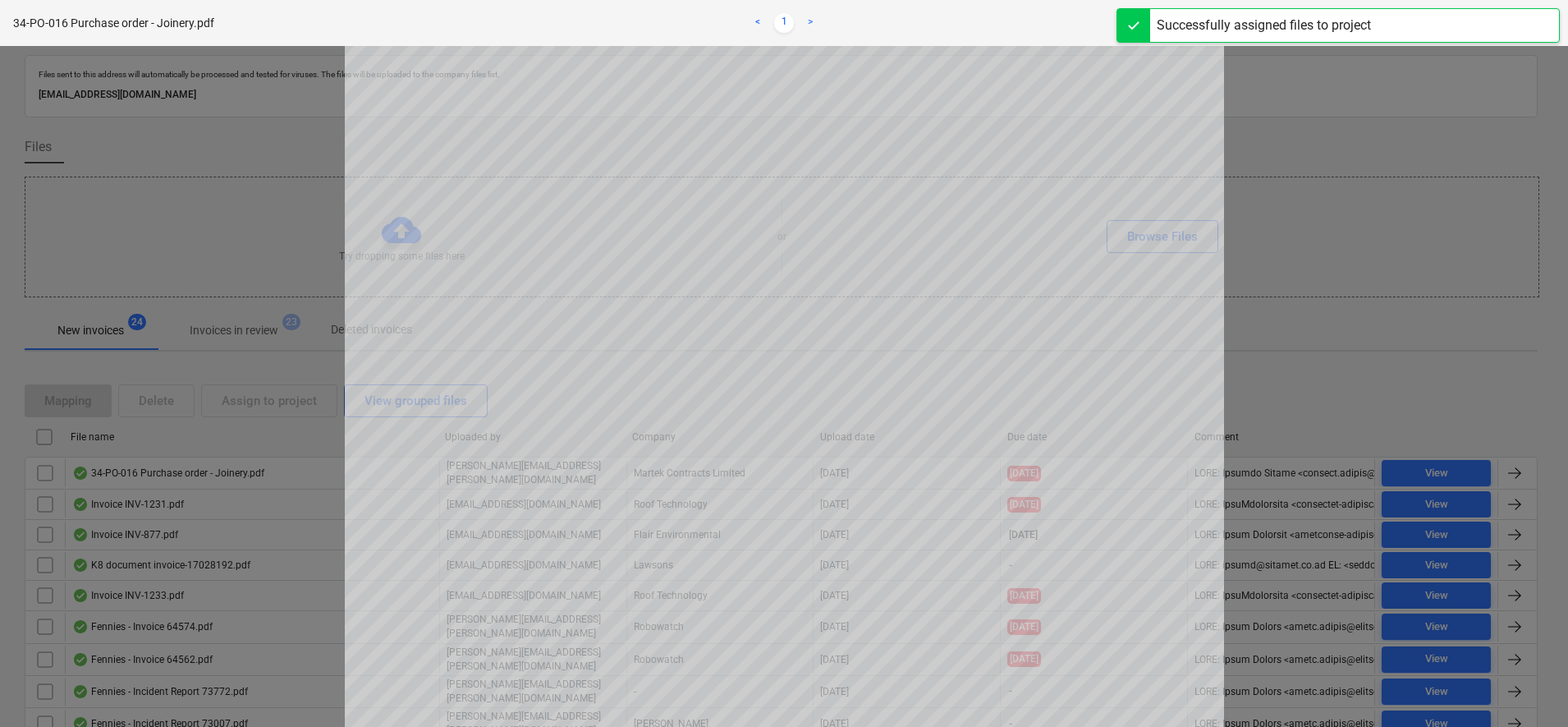
scroll to position [308, 0]
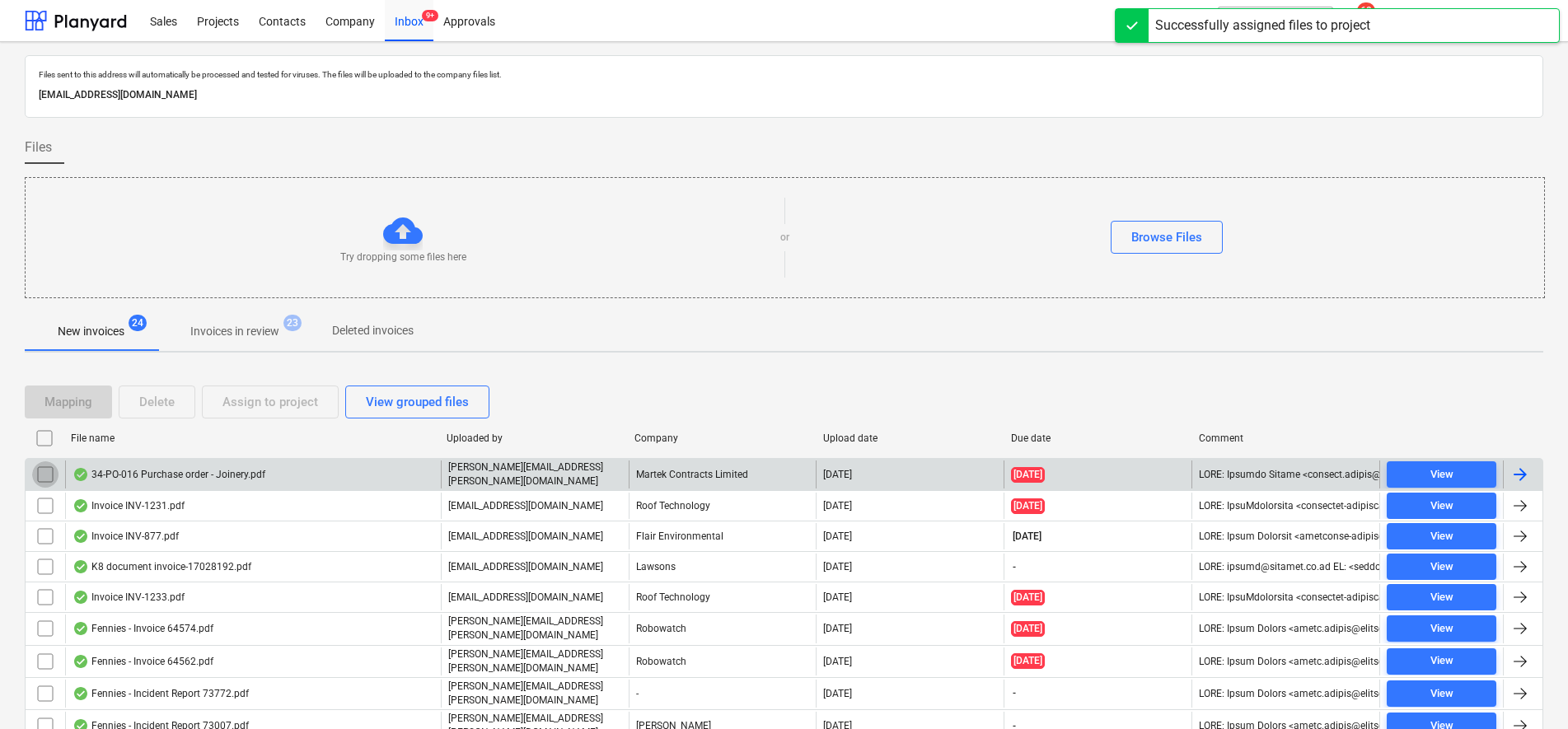
click at [44, 473] on input "checkbox" at bounding box center [45, 474] width 27 height 27
click at [150, 409] on div "Delete" at bounding box center [157, 402] width 36 height 21
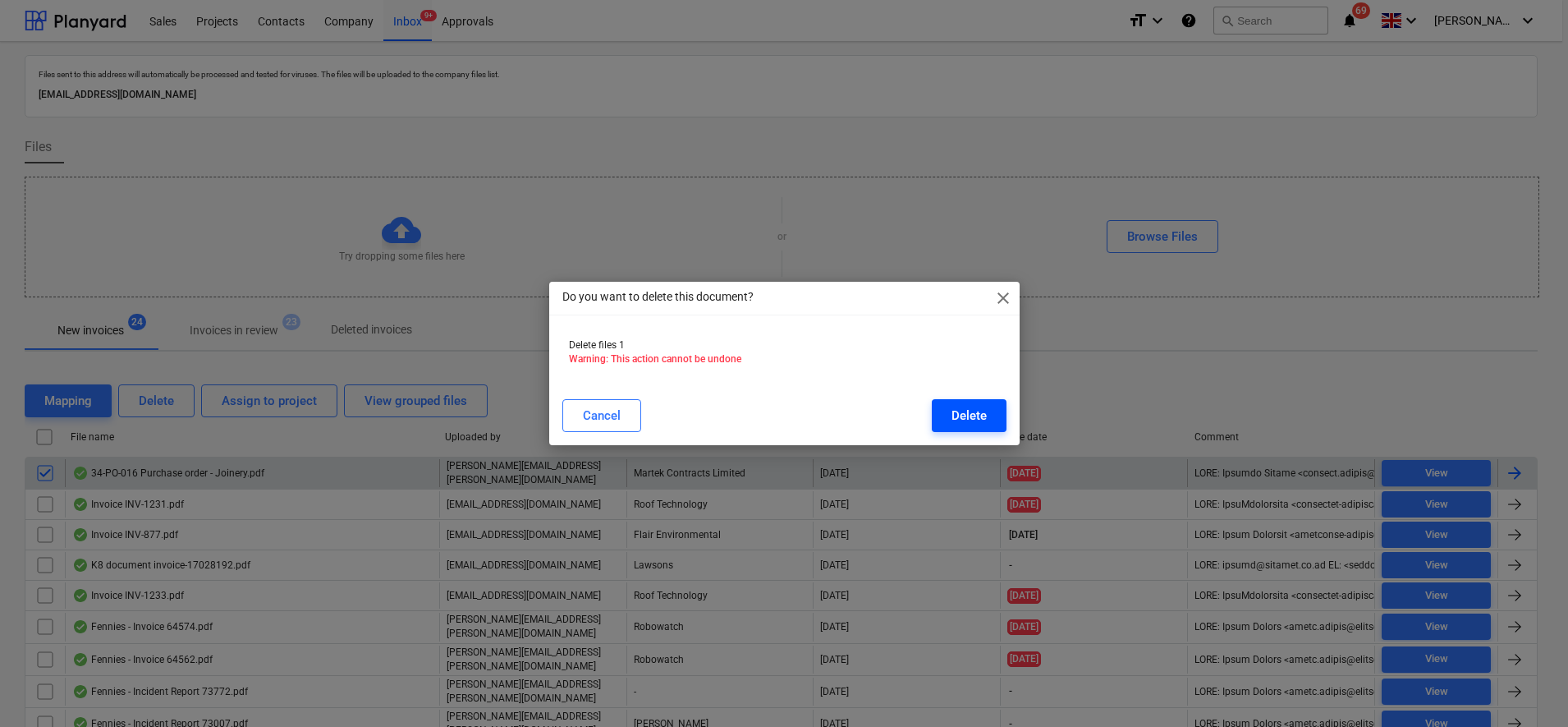
drag, startPoint x: 1013, startPoint y: 415, endPoint x: 977, endPoint y: 415, distance: 36.0
click at [977, 415] on div "Cancel Delete" at bounding box center [784, 415] width 464 height 46
click at [975, 415] on div "Delete" at bounding box center [969, 415] width 36 height 21
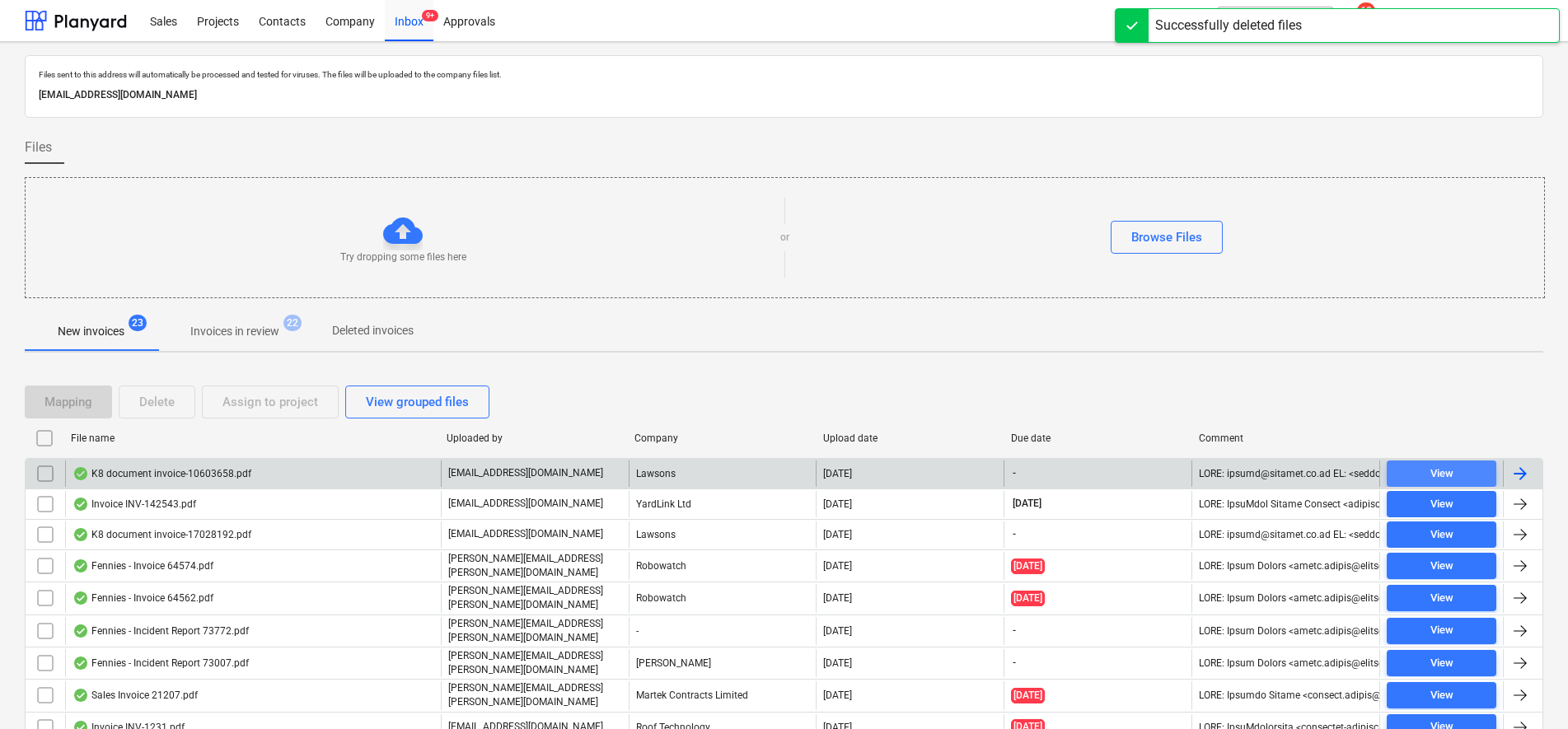
click at [1465, 479] on span "View" at bounding box center [1440, 473] width 96 height 19
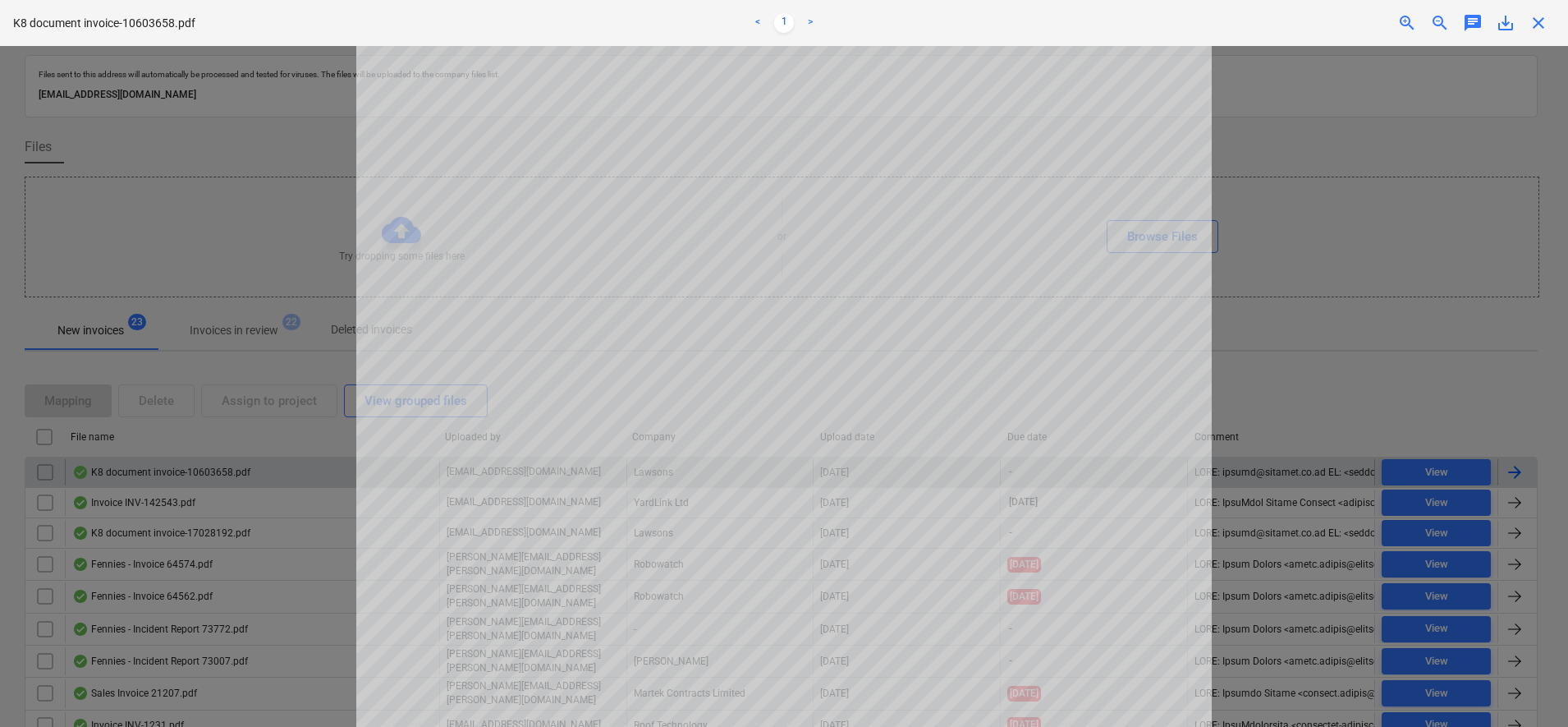
scroll to position [532, 0]
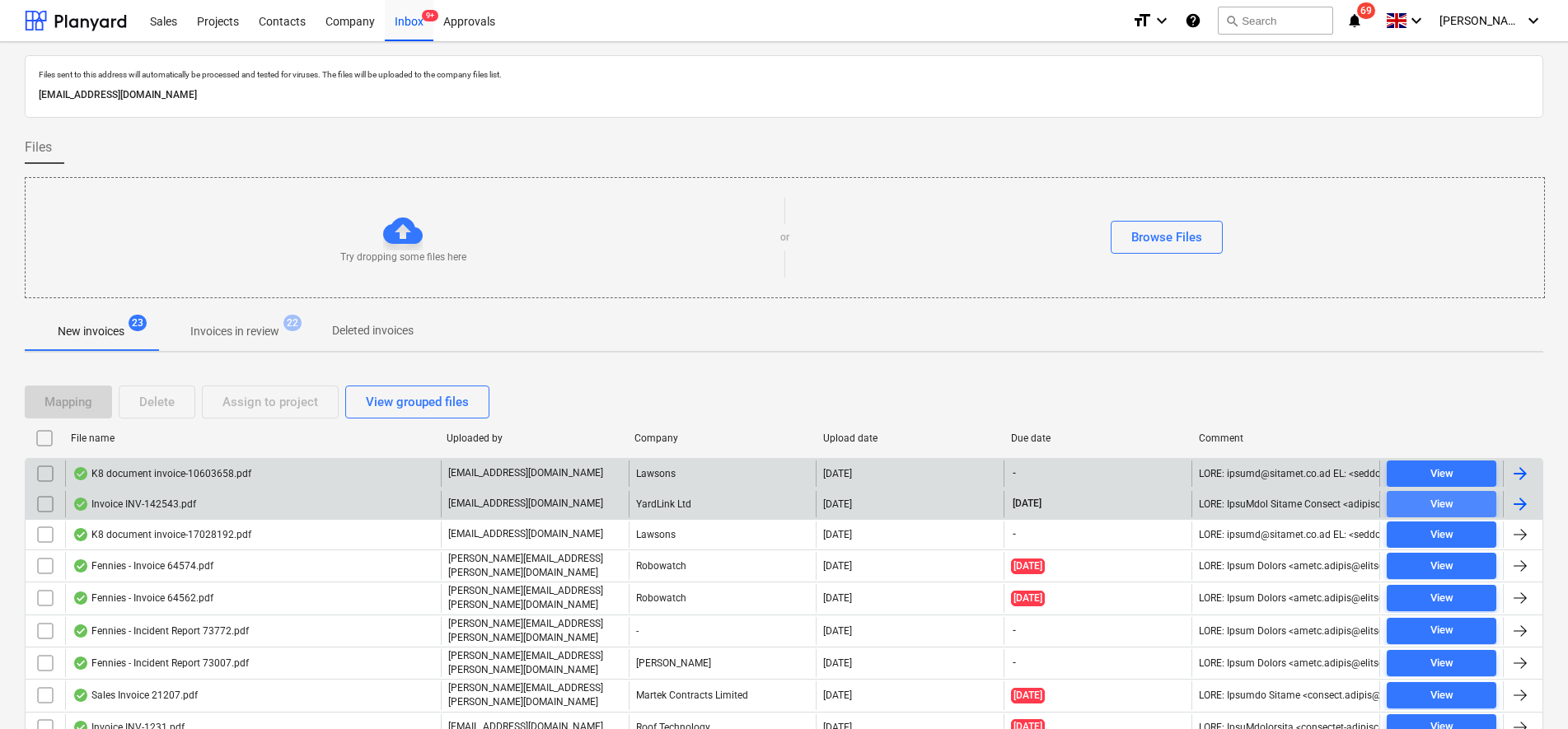
click at [1440, 493] on button "View" at bounding box center [1440, 503] width 109 height 27
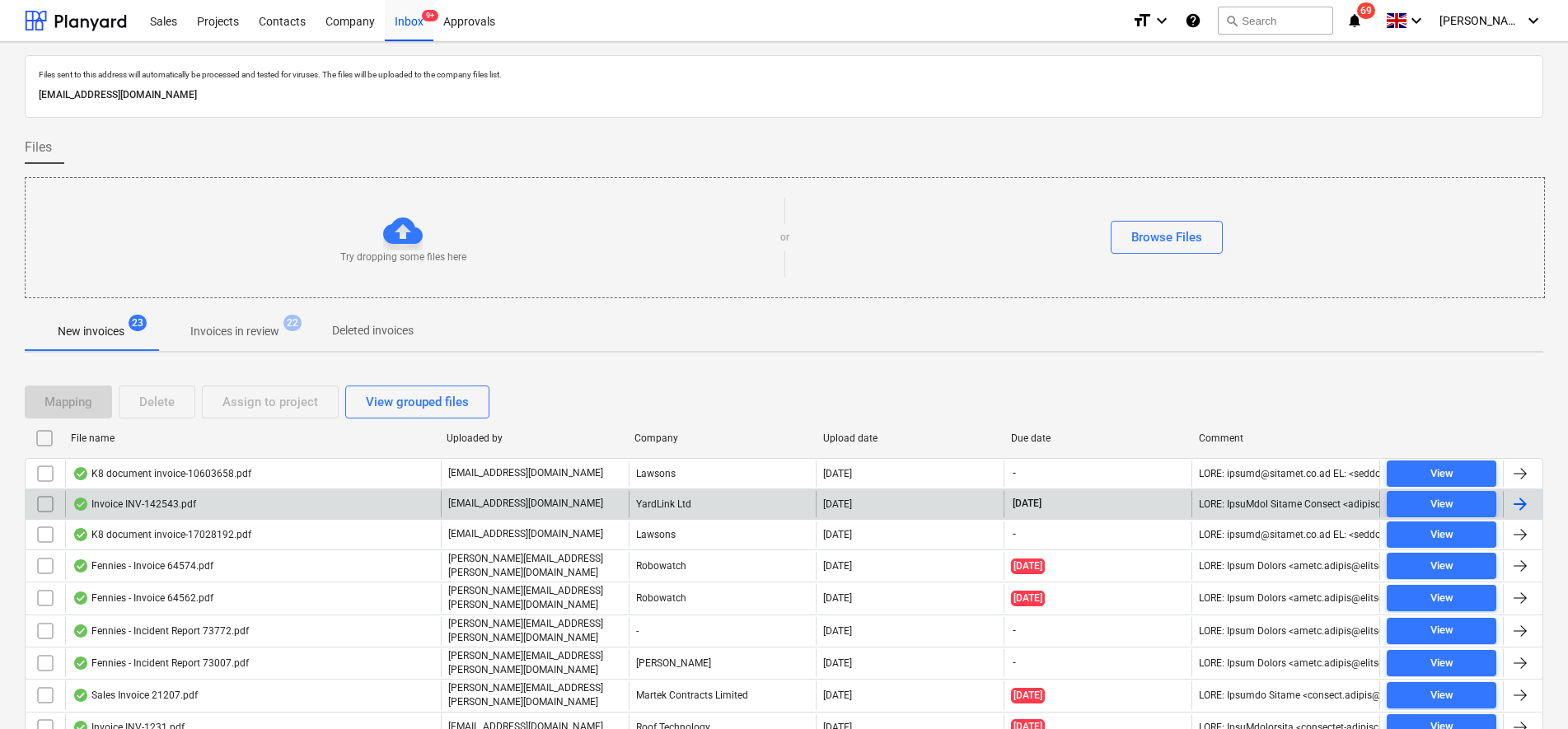
click at [51, 502] on input "checkbox" at bounding box center [45, 503] width 27 height 27
click at [254, 399] on div "Assign to project" at bounding box center [270, 402] width 95 height 21
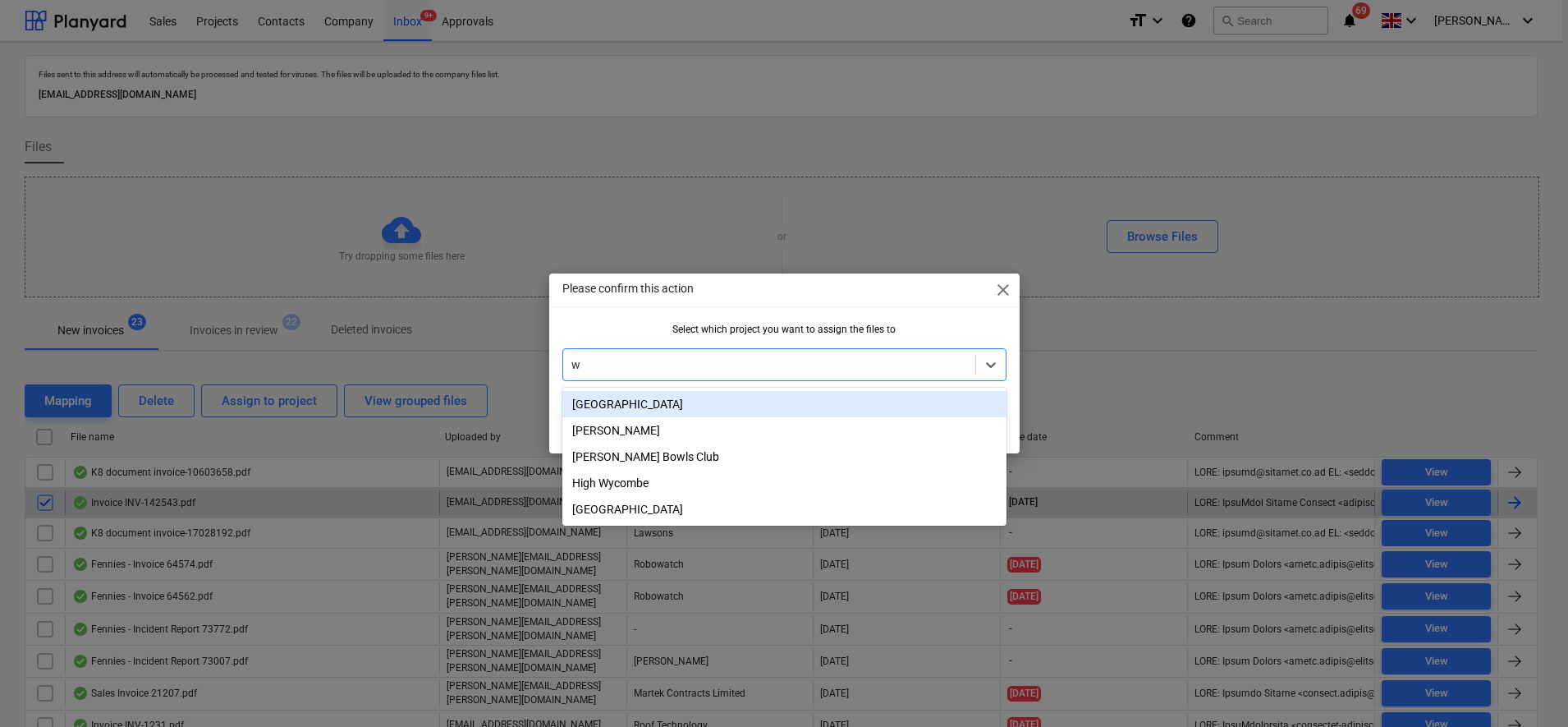
type input "wh"
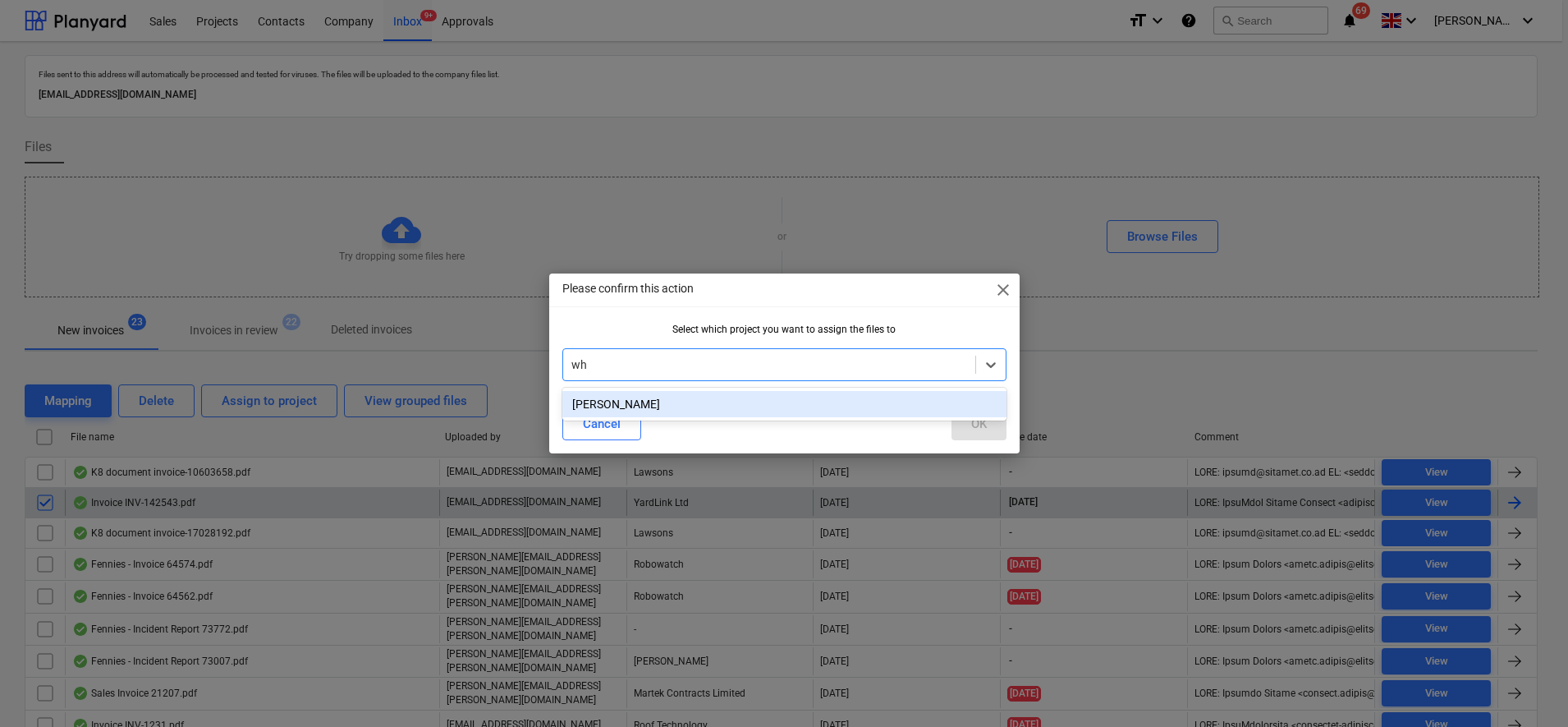
drag, startPoint x: 632, startPoint y: 409, endPoint x: 653, endPoint y: 412, distance: 21.2
click at [635, 409] on div "[PERSON_NAME]" at bounding box center [784, 403] width 444 height 27
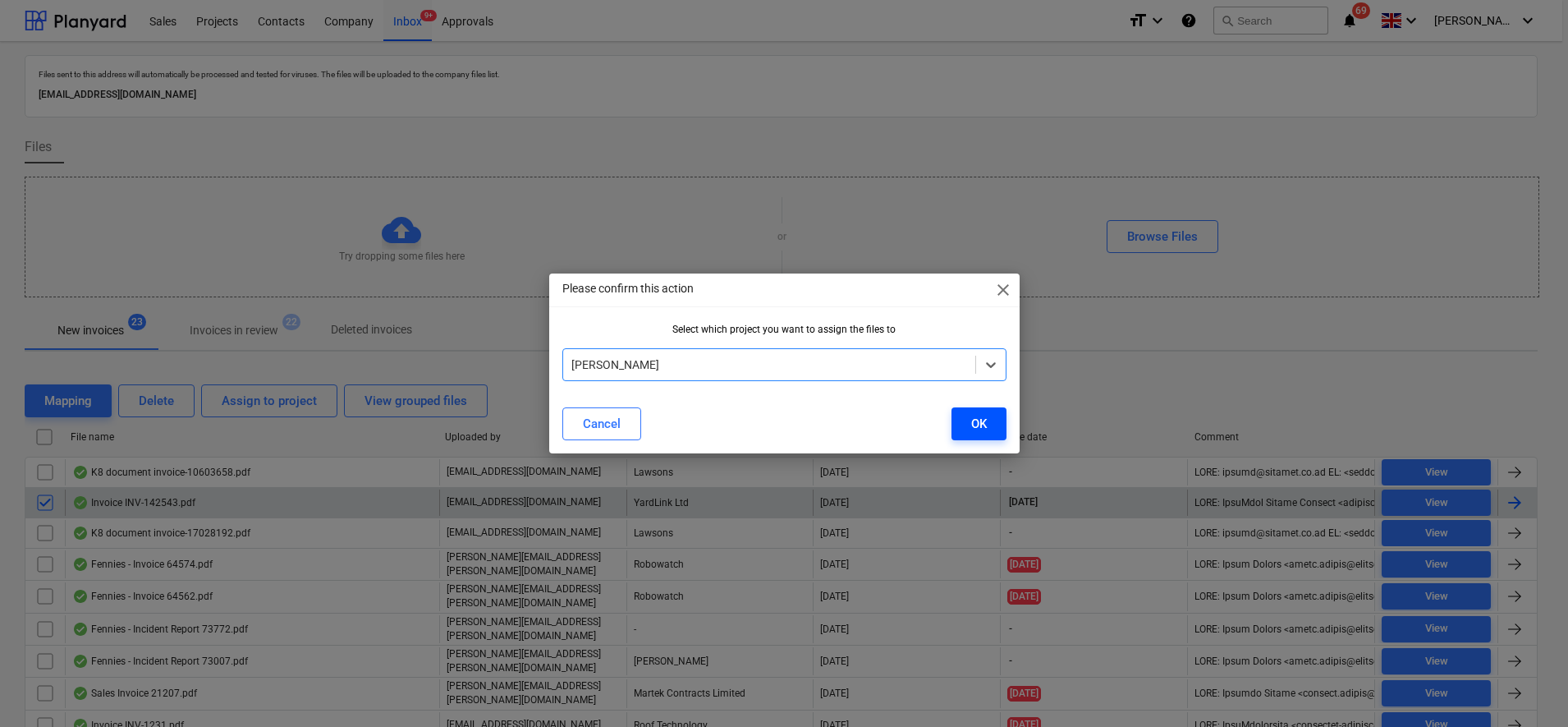
click at [977, 421] on div "OK" at bounding box center [978, 423] width 16 height 21
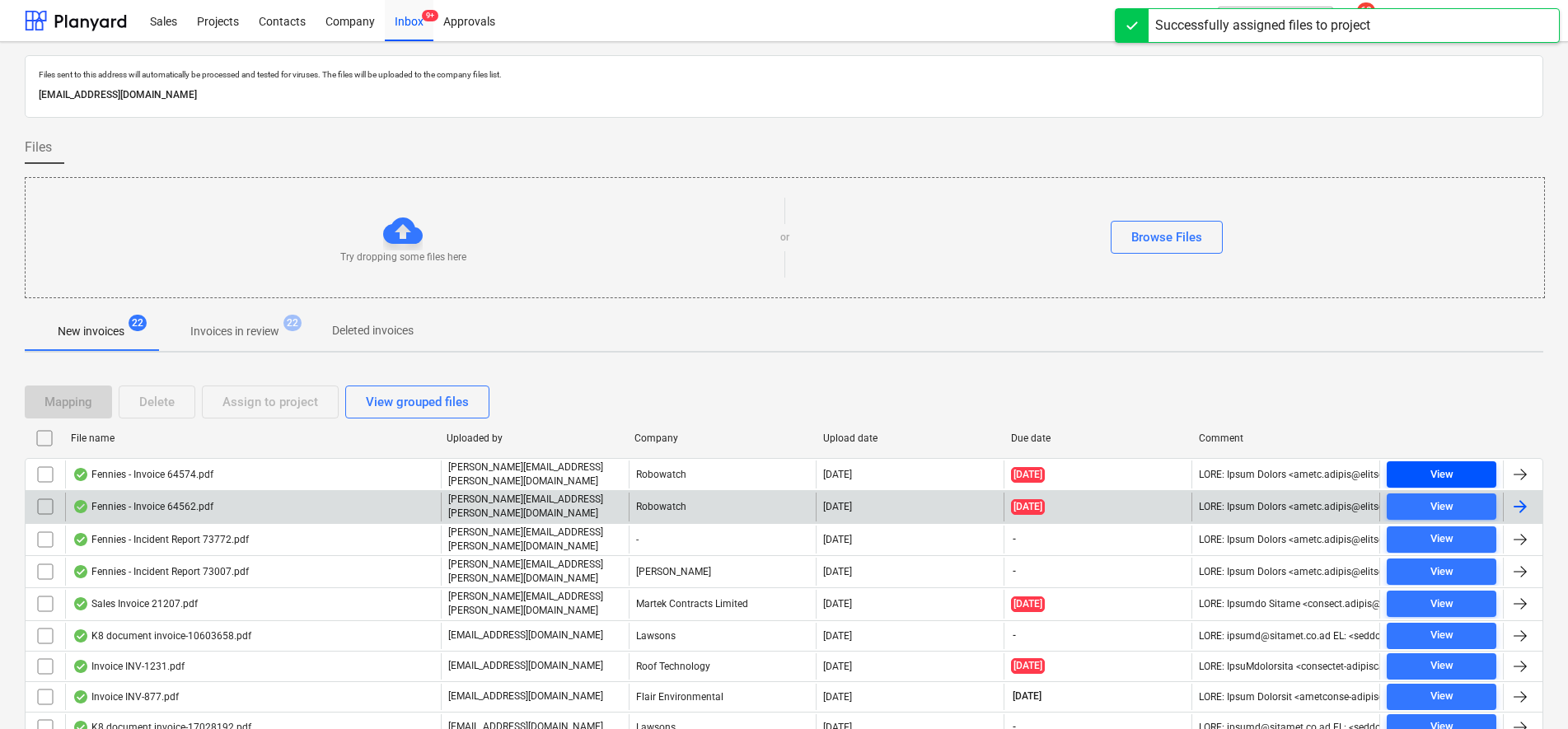
click at [1406, 474] on span "View" at bounding box center [1440, 474] width 96 height 19
drag, startPoint x: 40, startPoint y: 472, endPoint x: 64, endPoint y: 463, distance: 25.6
click at [41, 472] on input "checkbox" at bounding box center [45, 474] width 27 height 27
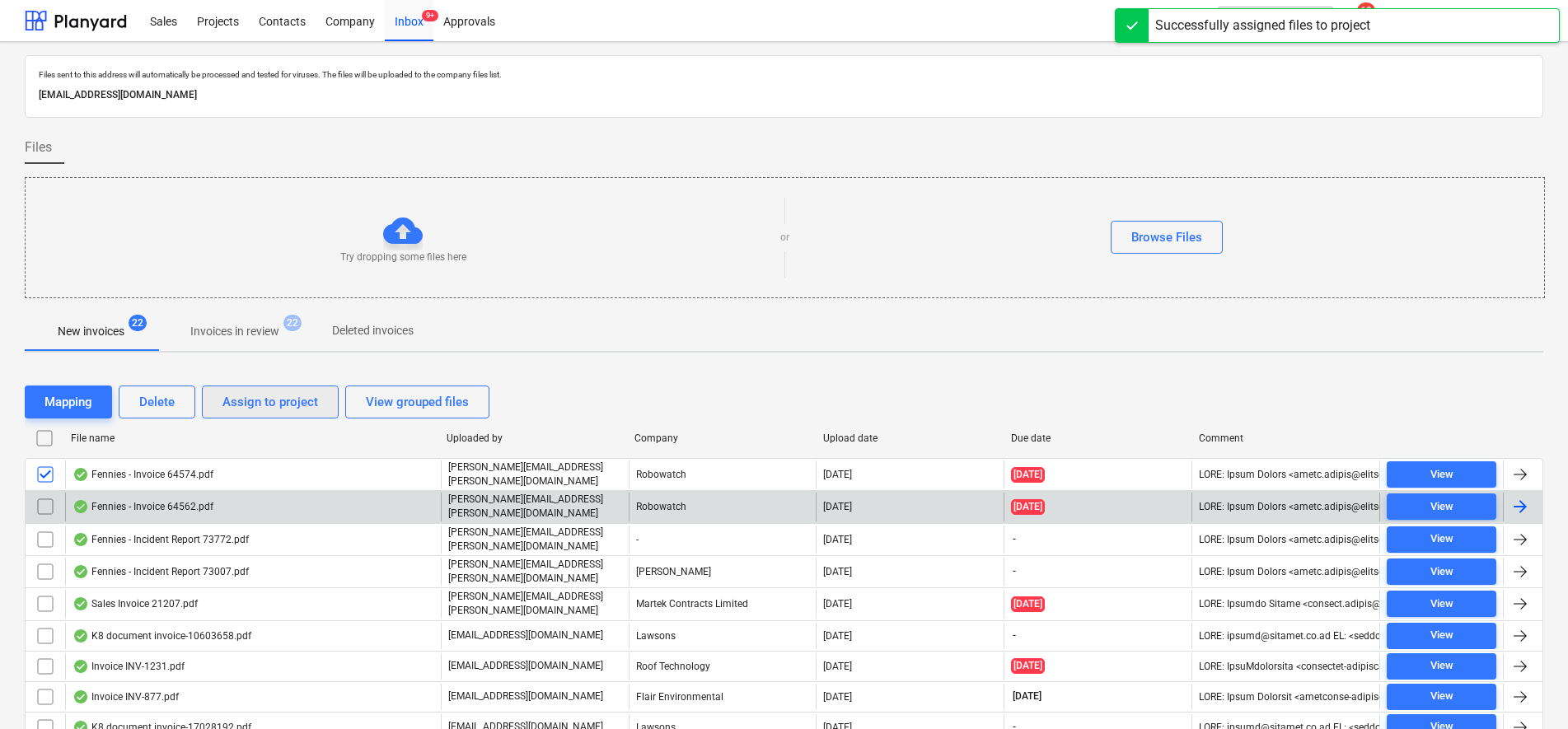
click at [240, 406] on div "Assign to project" at bounding box center [270, 402] width 95 height 21
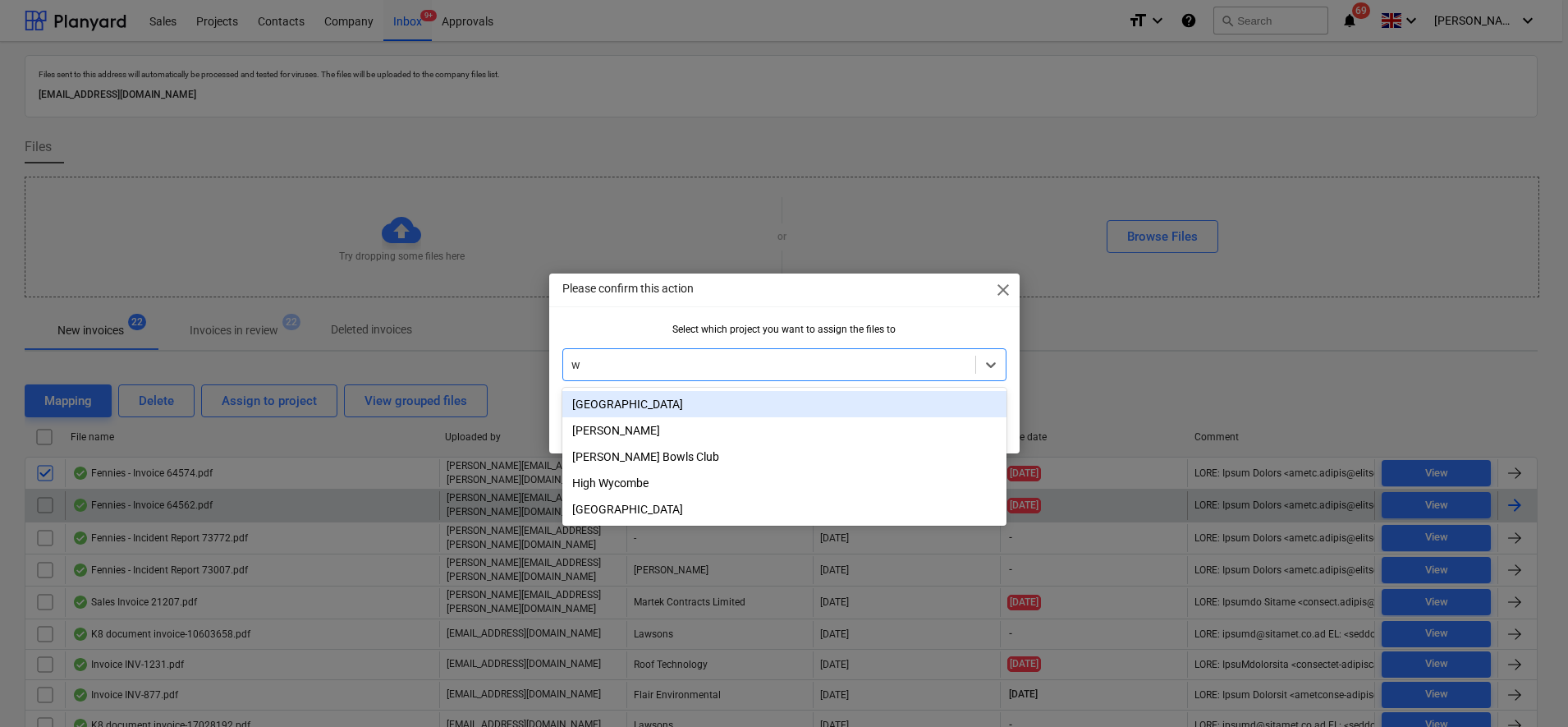
type input "wh"
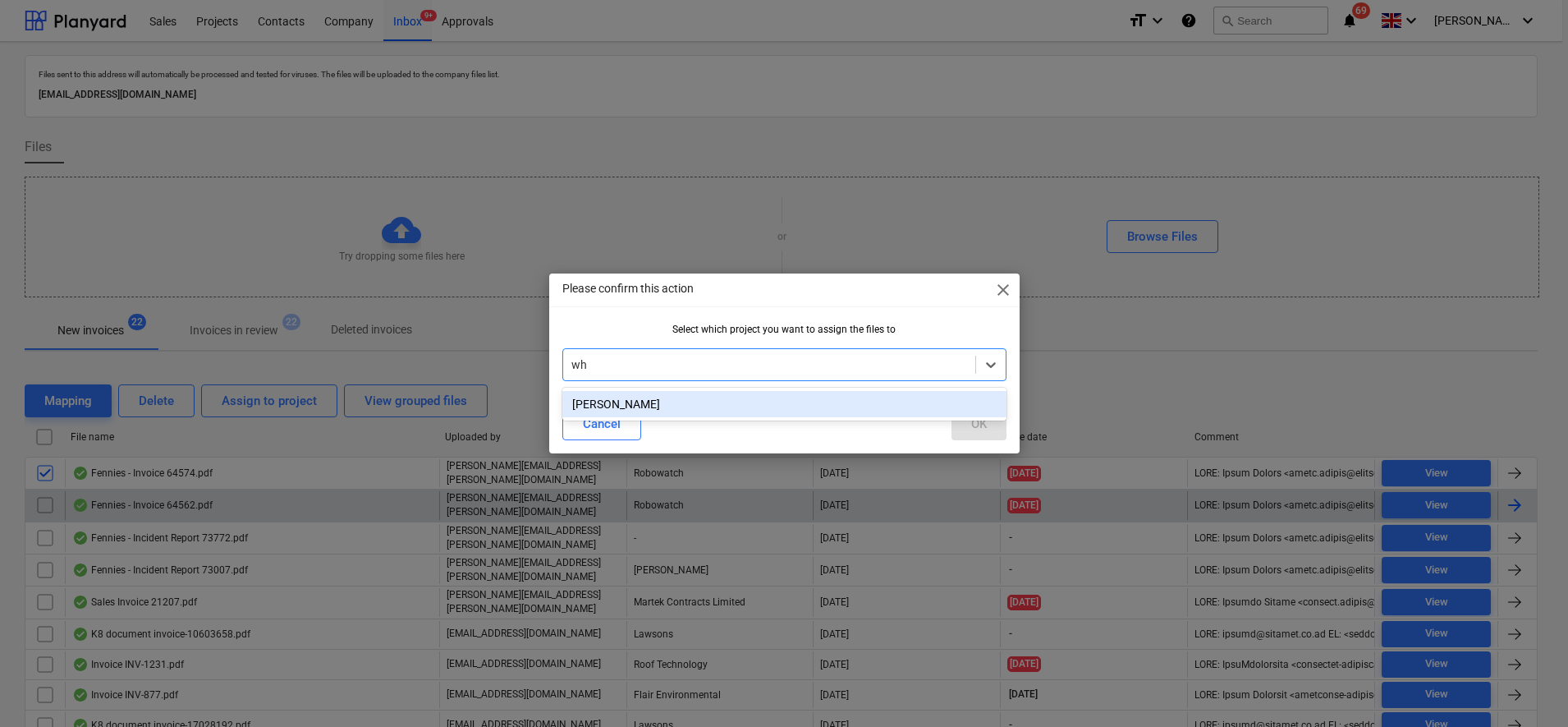
drag, startPoint x: 645, startPoint y: 406, endPoint x: 811, endPoint y: 417, distance: 166.4
click at [648, 406] on div "[PERSON_NAME]" at bounding box center [784, 403] width 444 height 27
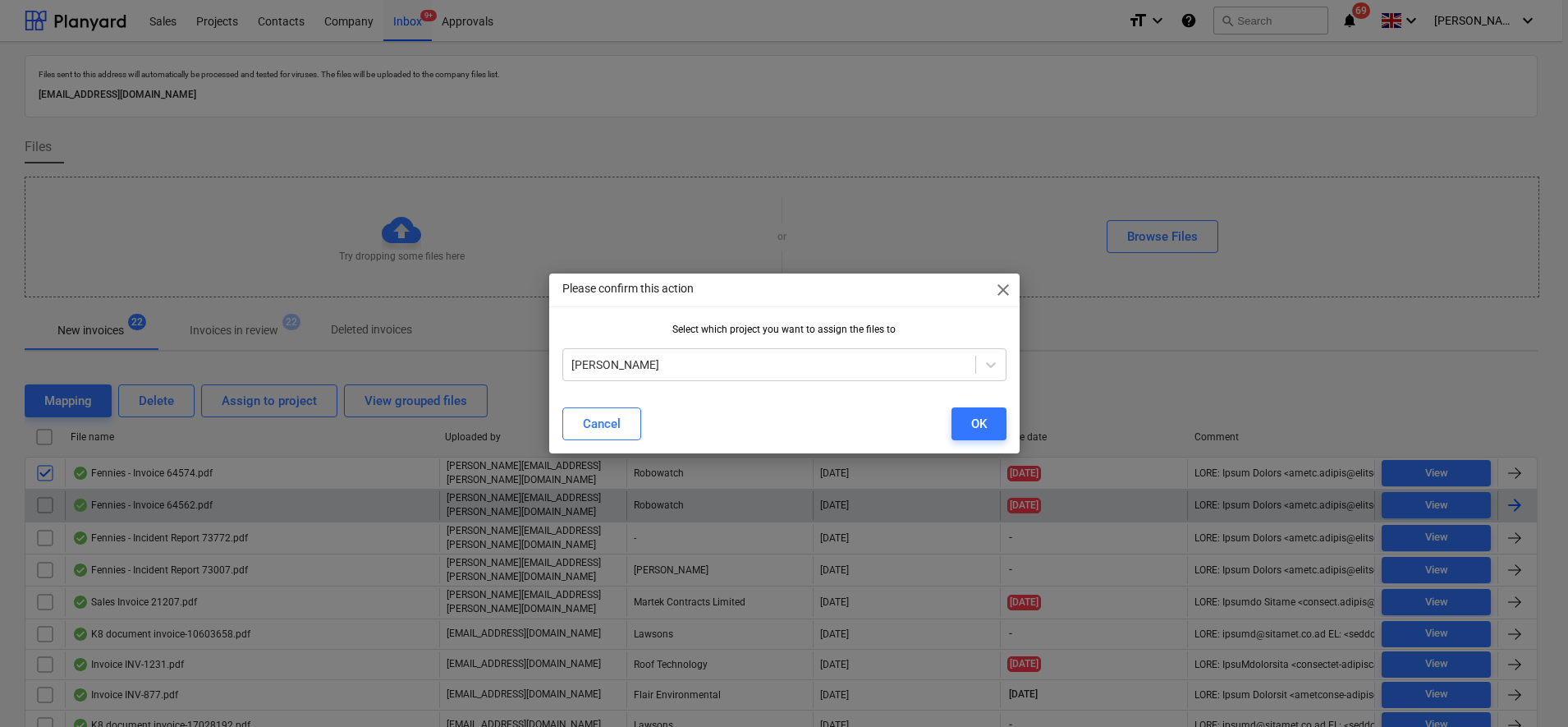
click at [1008, 419] on div "Cancel OK" at bounding box center [784, 423] width 464 height 46
click at [987, 422] on button "OK" at bounding box center [979, 423] width 55 height 33
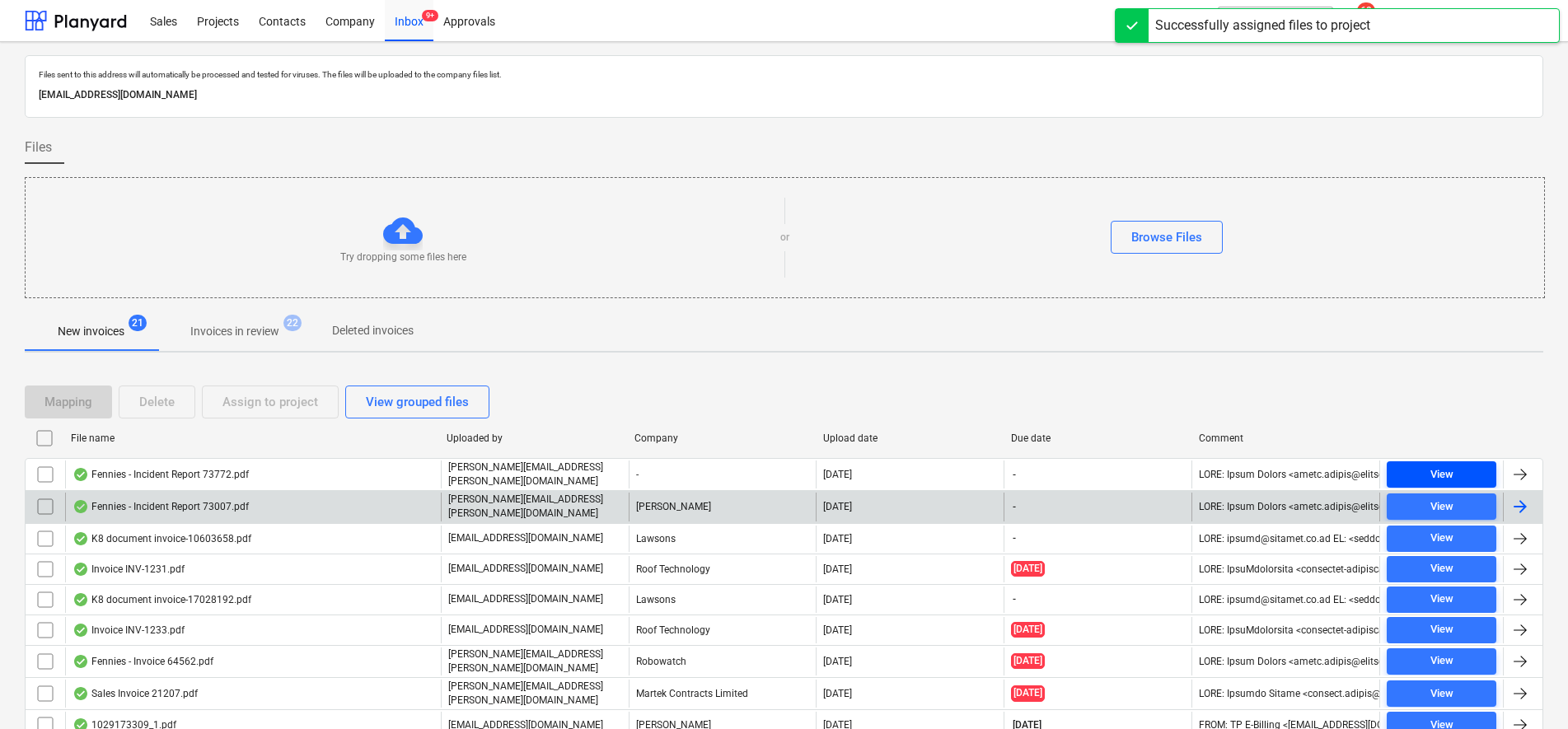
click at [1434, 475] on div "View" at bounding box center [1441, 474] width 23 height 19
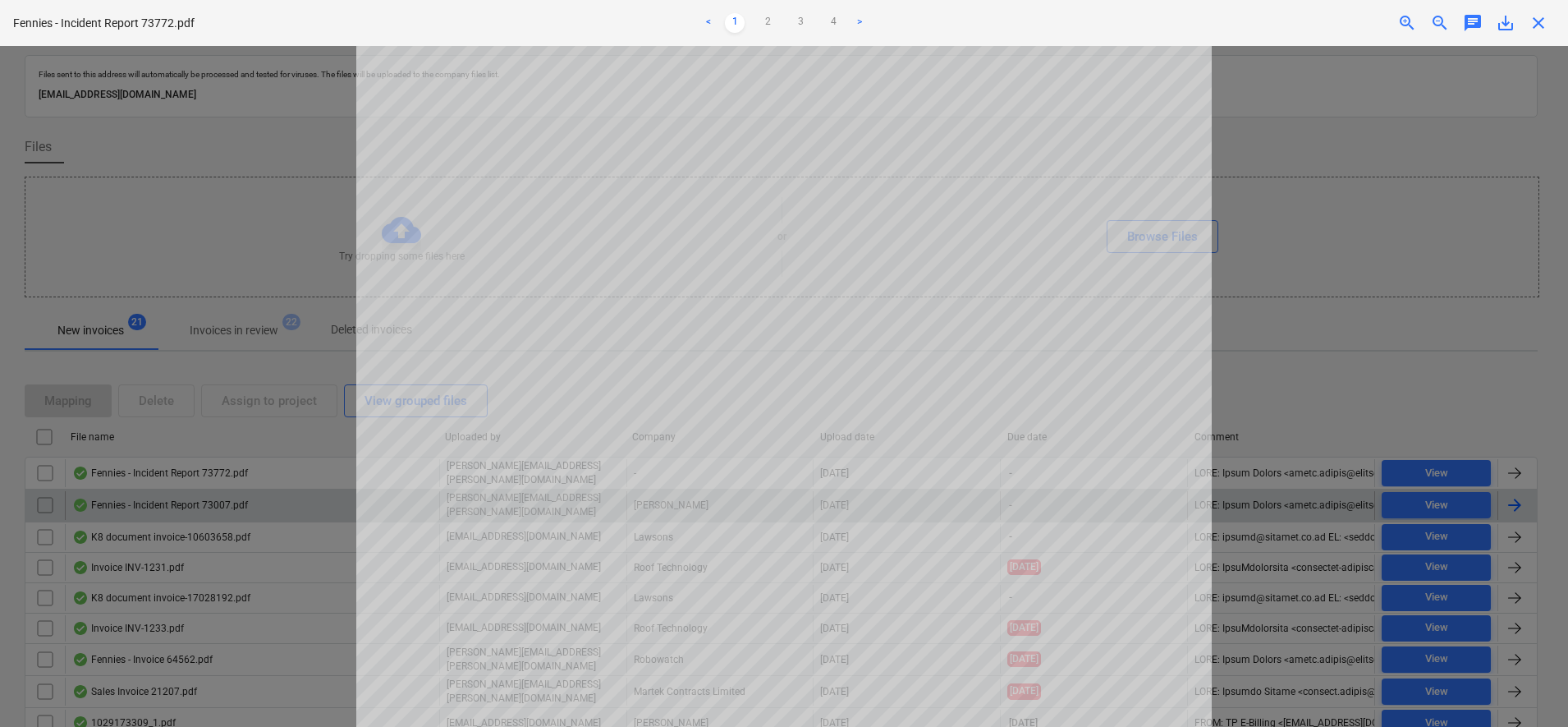
scroll to position [532, 0]
click at [775, 20] on link "2" at bounding box center [768, 23] width 20 height 20
click at [797, 26] on link "3" at bounding box center [801, 23] width 20 height 20
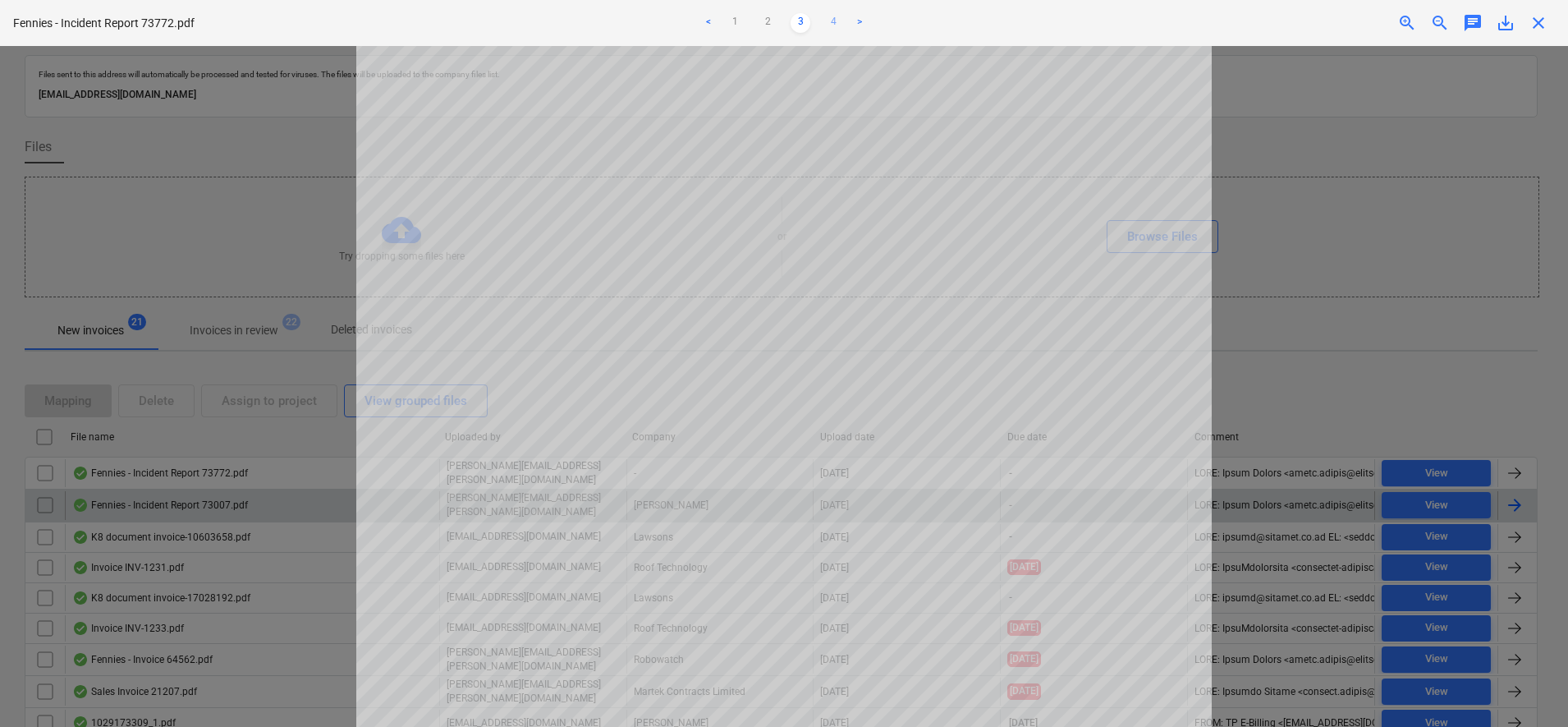
click at [832, 24] on link "4" at bounding box center [834, 23] width 20 height 20
click at [856, 20] on link ">" at bounding box center [859, 23] width 20 height 20
click at [802, 21] on link "3" at bounding box center [801, 23] width 20 height 20
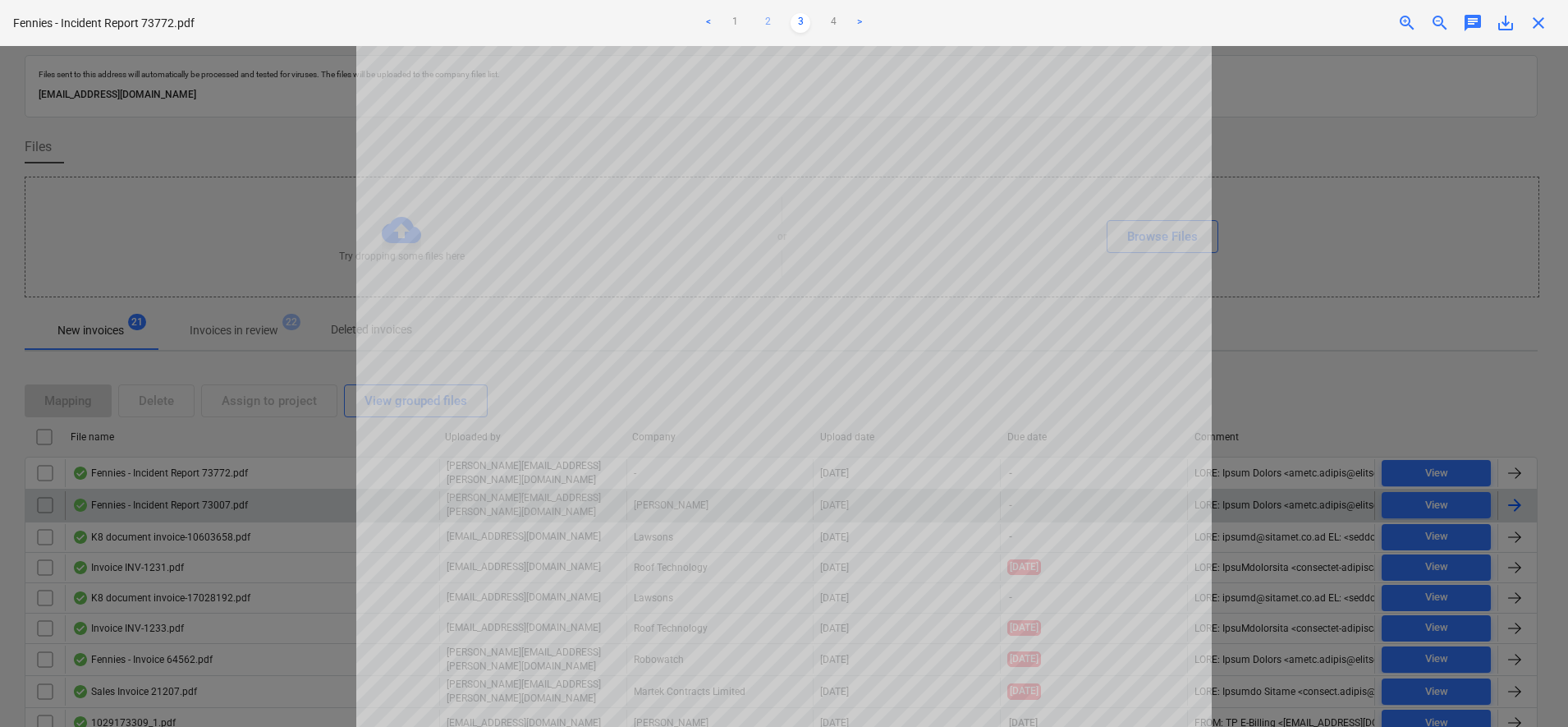
click at [769, 21] on link "2" at bounding box center [768, 23] width 20 height 20
click at [1541, 26] on span "close" at bounding box center [1539, 23] width 20 height 20
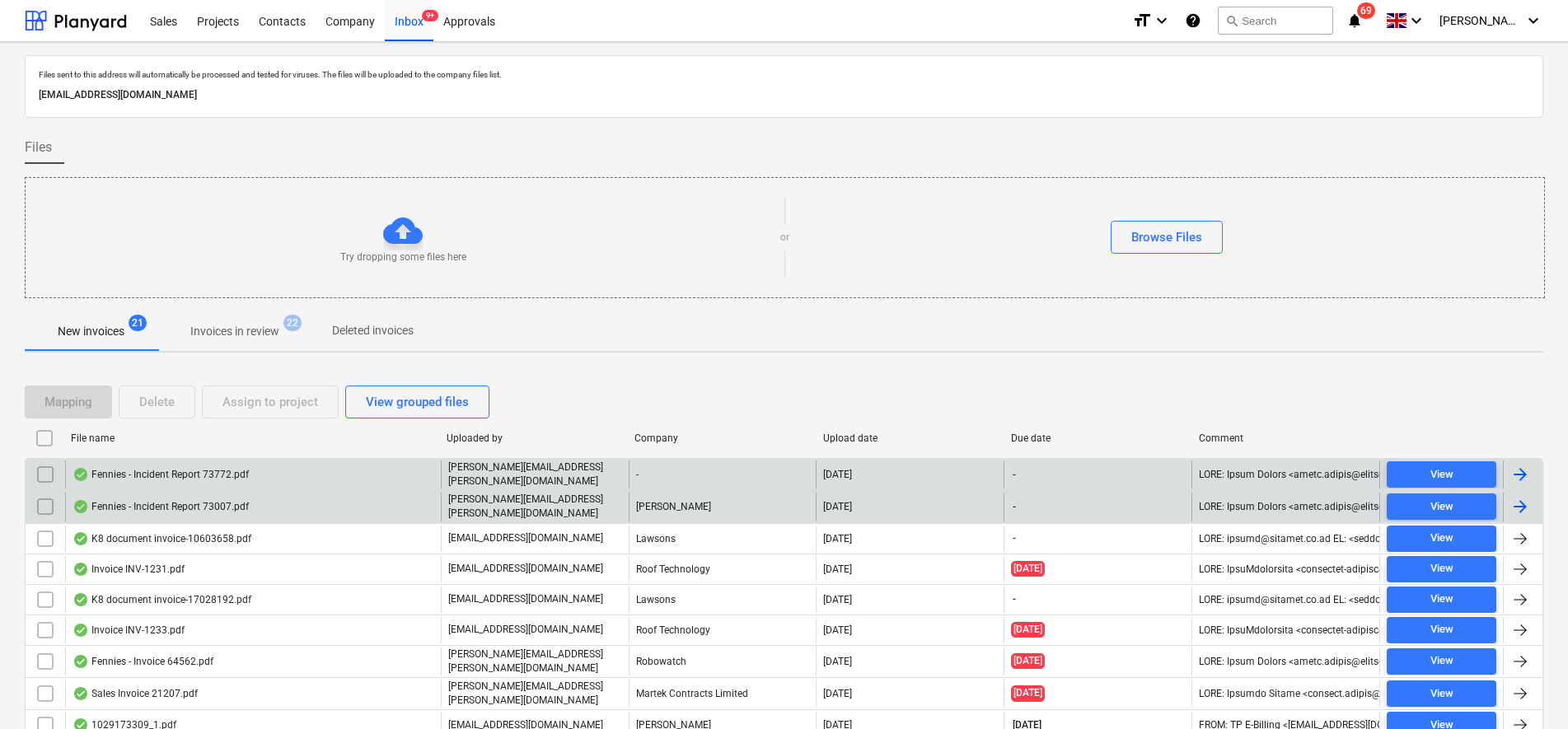
click at [50, 470] on input "checkbox" at bounding box center [45, 474] width 27 height 27
click at [160, 403] on div "Delete" at bounding box center [157, 402] width 36 height 21
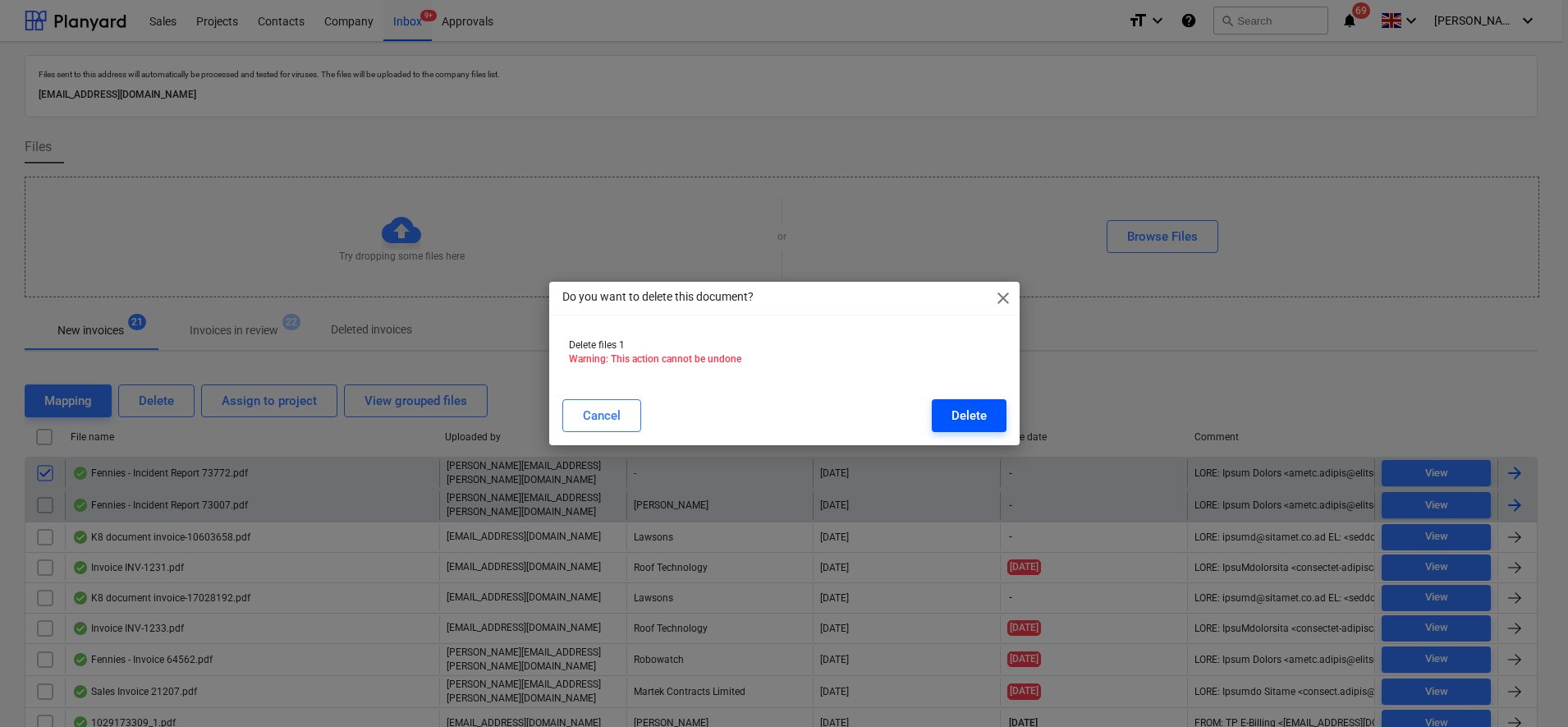
click at [982, 416] on div "Delete" at bounding box center [969, 415] width 36 height 21
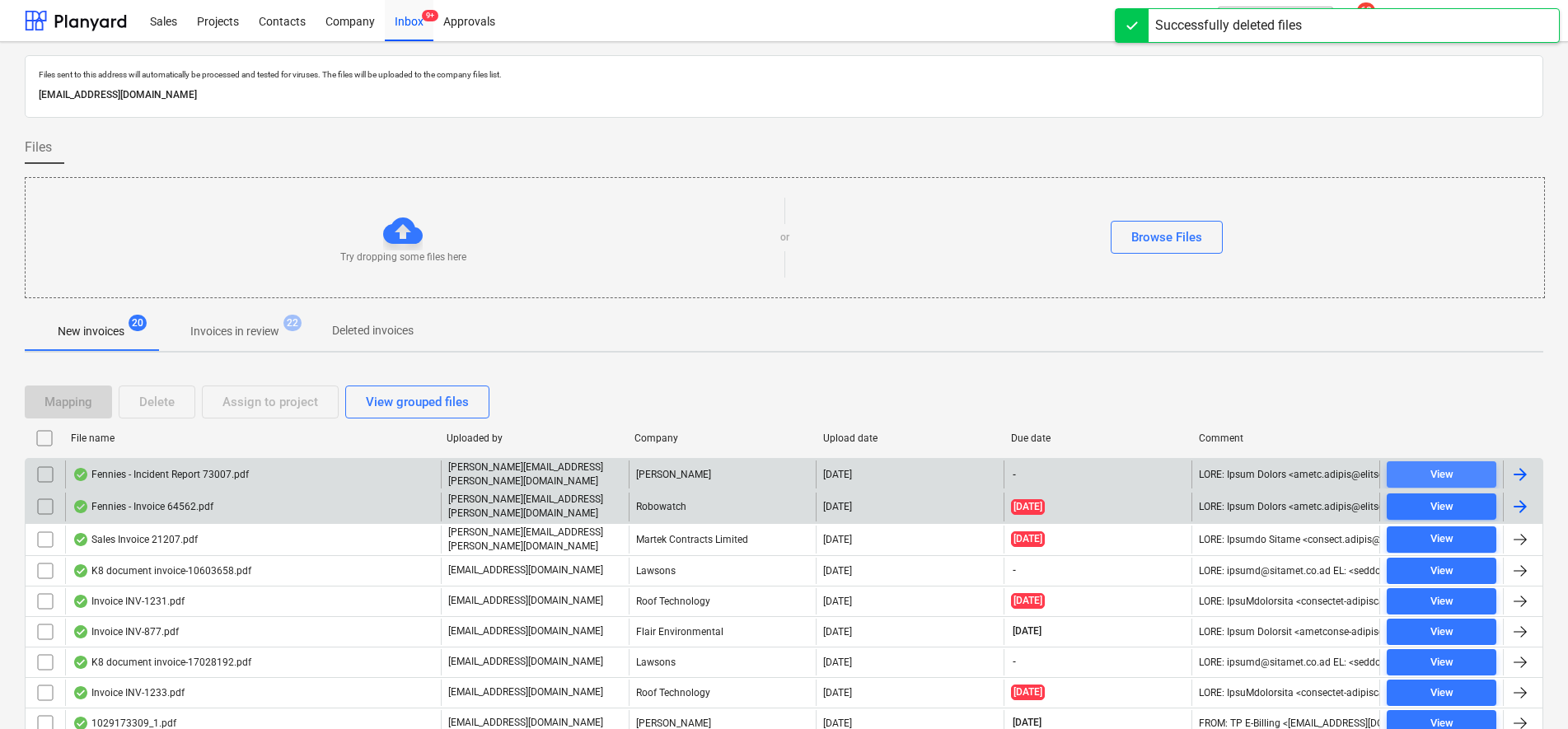
click at [1414, 466] on span "View" at bounding box center [1440, 474] width 96 height 19
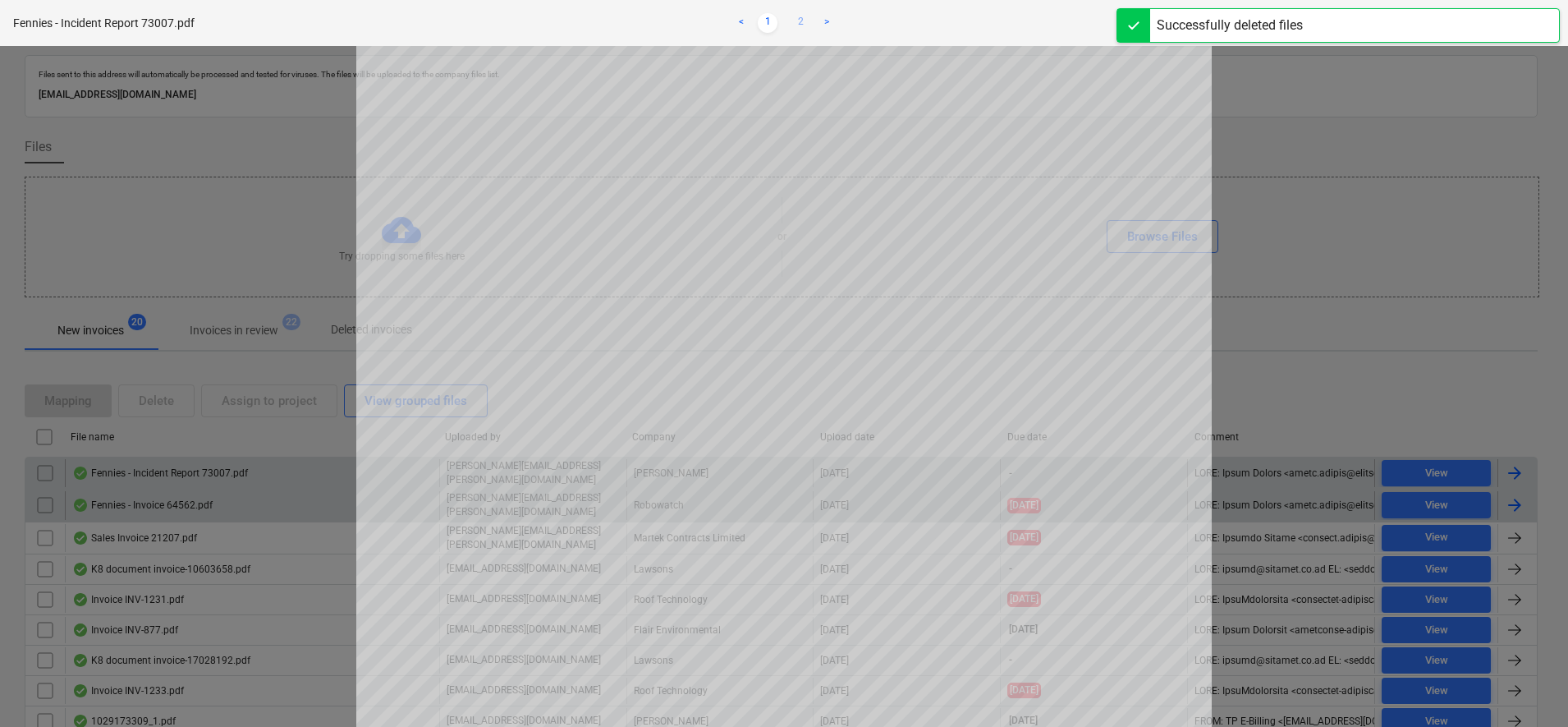
click at [802, 24] on link "2" at bounding box center [801, 23] width 20 height 20
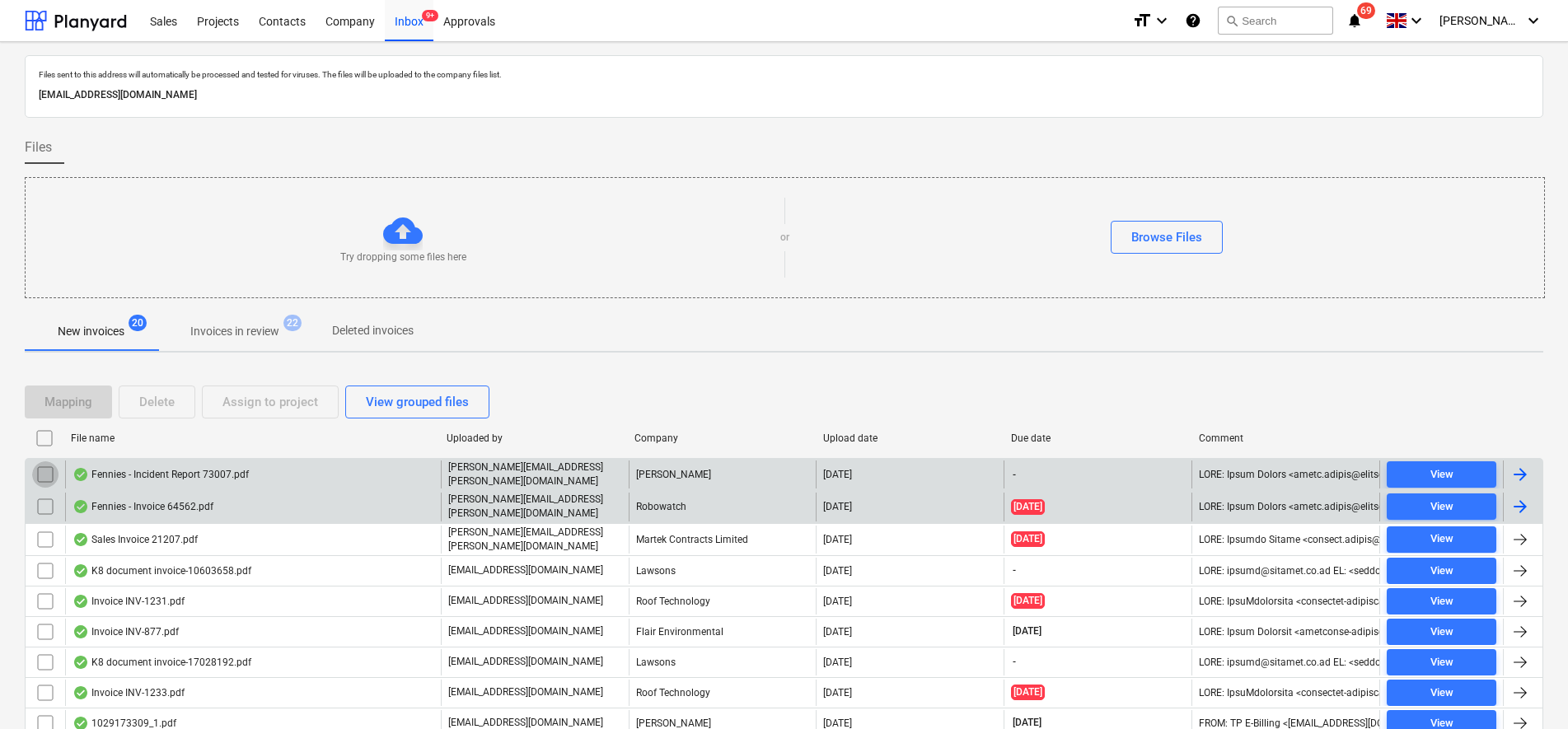
click at [50, 472] on input "checkbox" at bounding box center [45, 474] width 27 height 27
click at [147, 408] on div "Delete" at bounding box center [157, 402] width 36 height 21
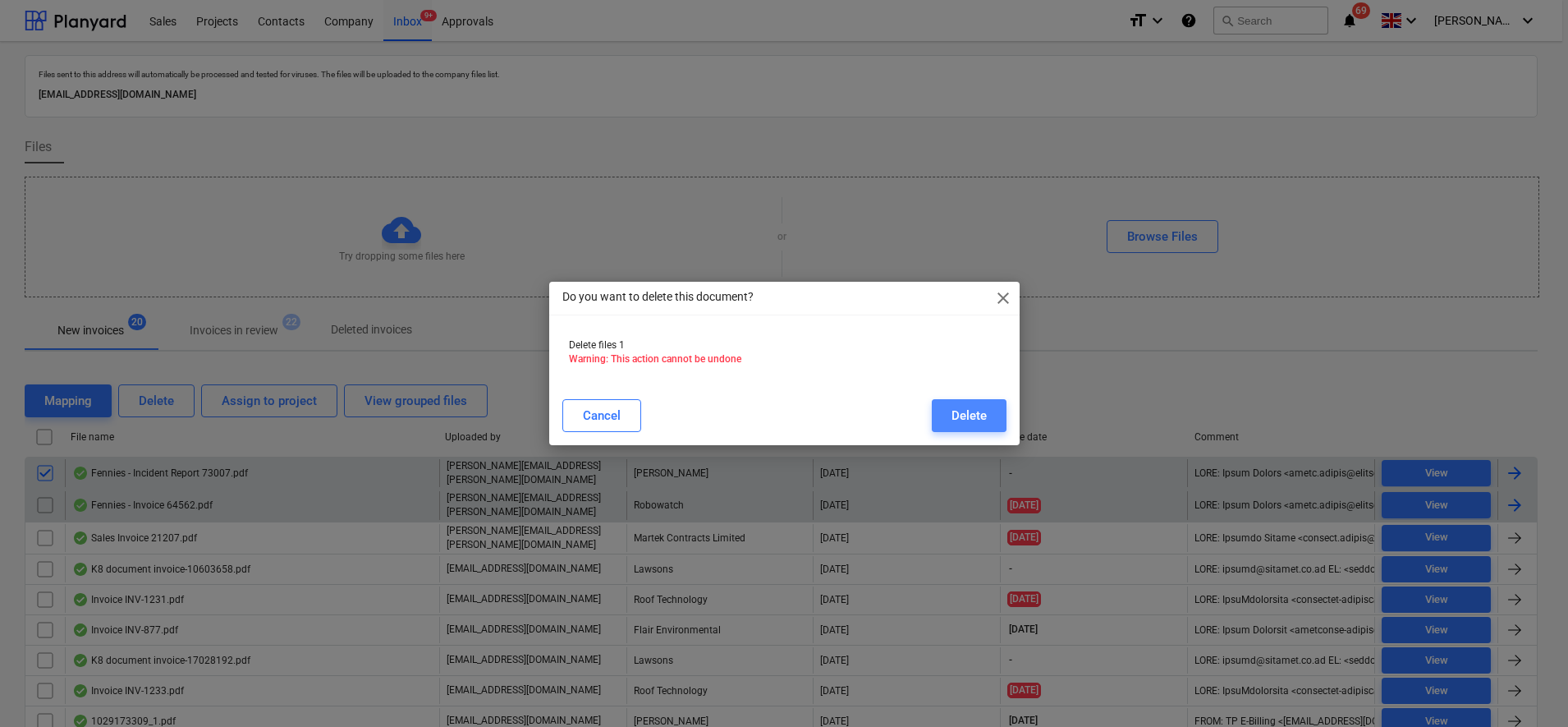
click at [933, 416] on button "Delete" at bounding box center [969, 415] width 75 height 33
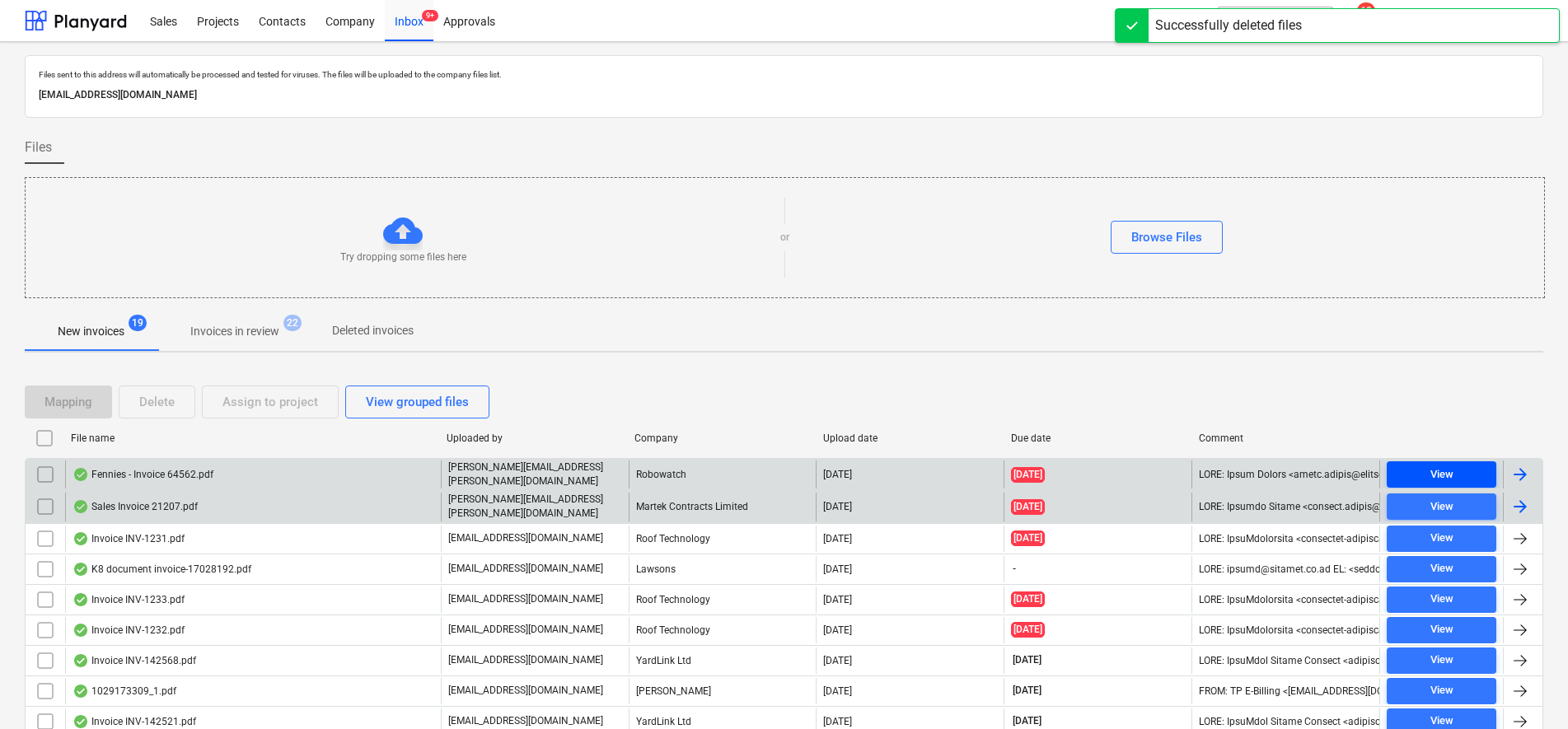
click at [1459, 466] on span "View" at bounding box center [1440, 474] width 96 height 19
click at [43, 469] on input "checkbox" at bounding box center [45, 474] width 27 height 27
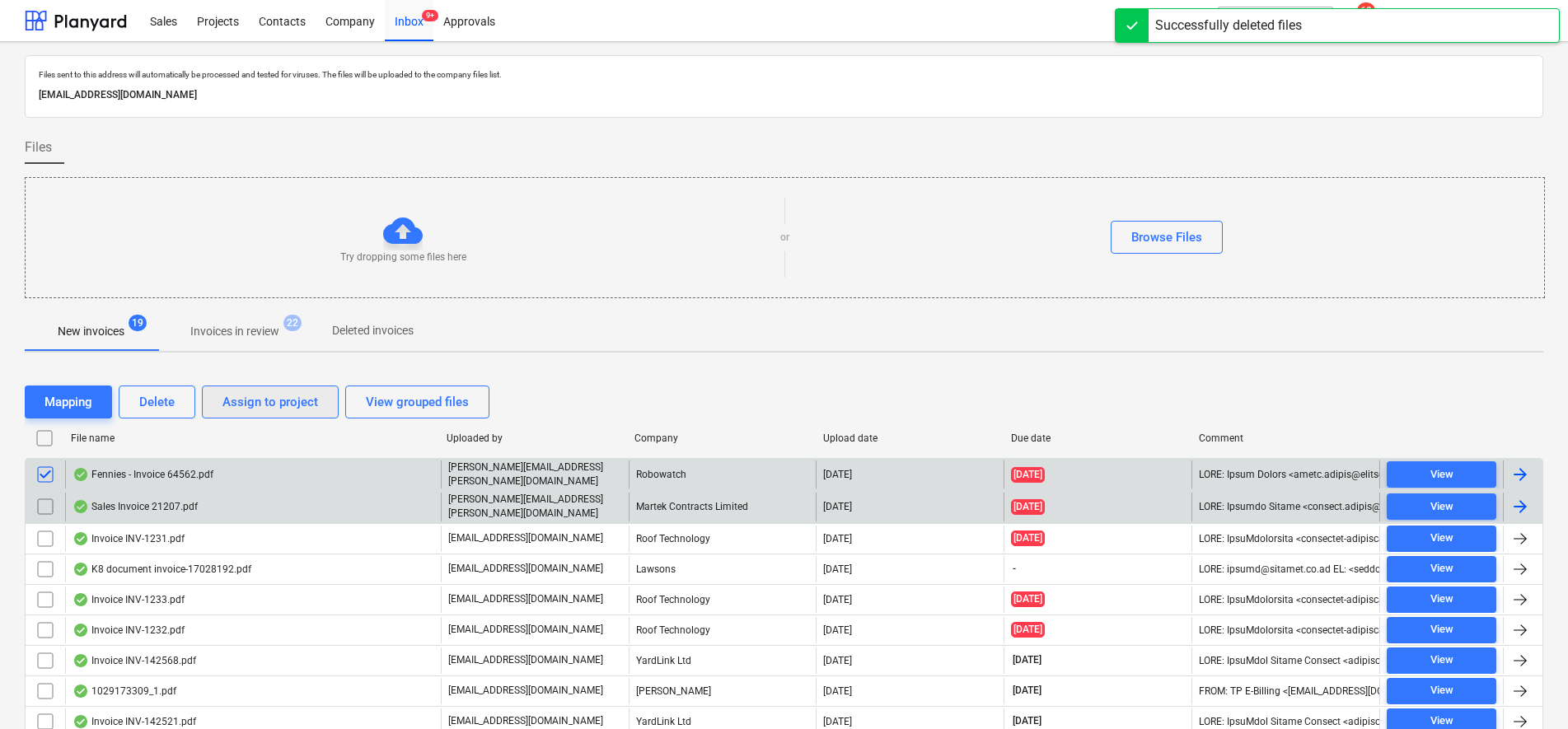
click at [262, 401] on div "Assign to project" at bounding box center [270, 402] width 95 height 21
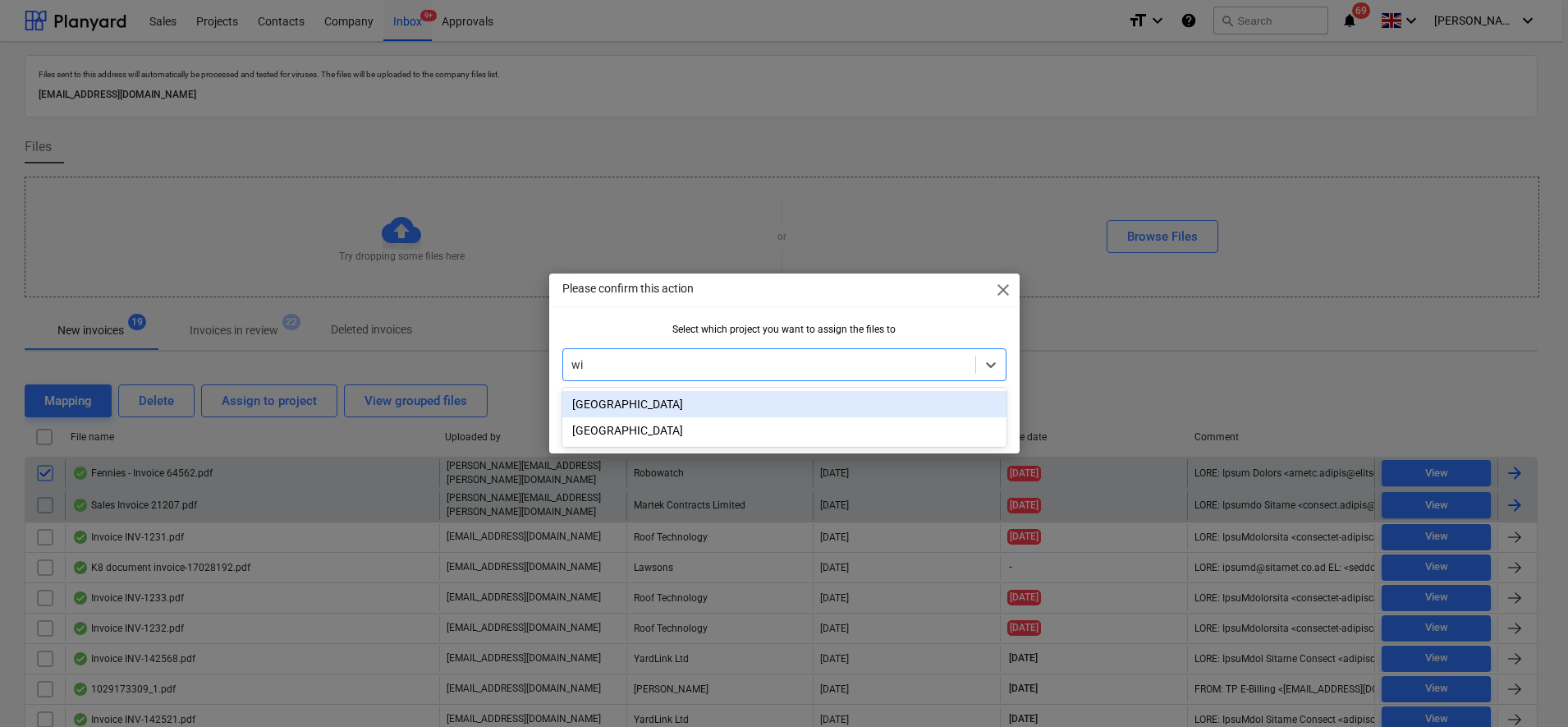
type input "win"
click at [678, 410] on div "[GEOGRAPHIC_DATA]" at bounding box center [784, 403] width 444 height 27
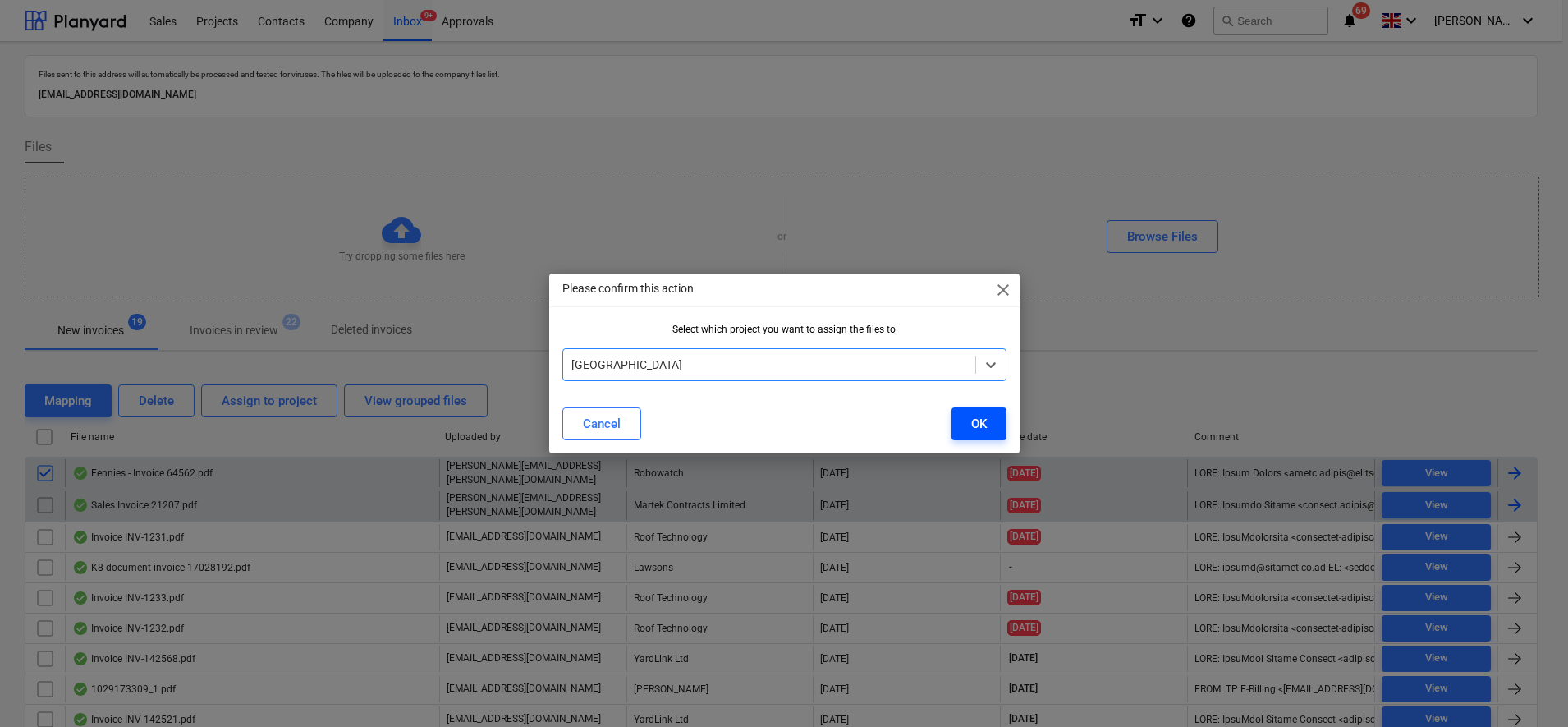
click at [965, 431] on button "OK" at bounding box center [979, 423] width 55 height 33
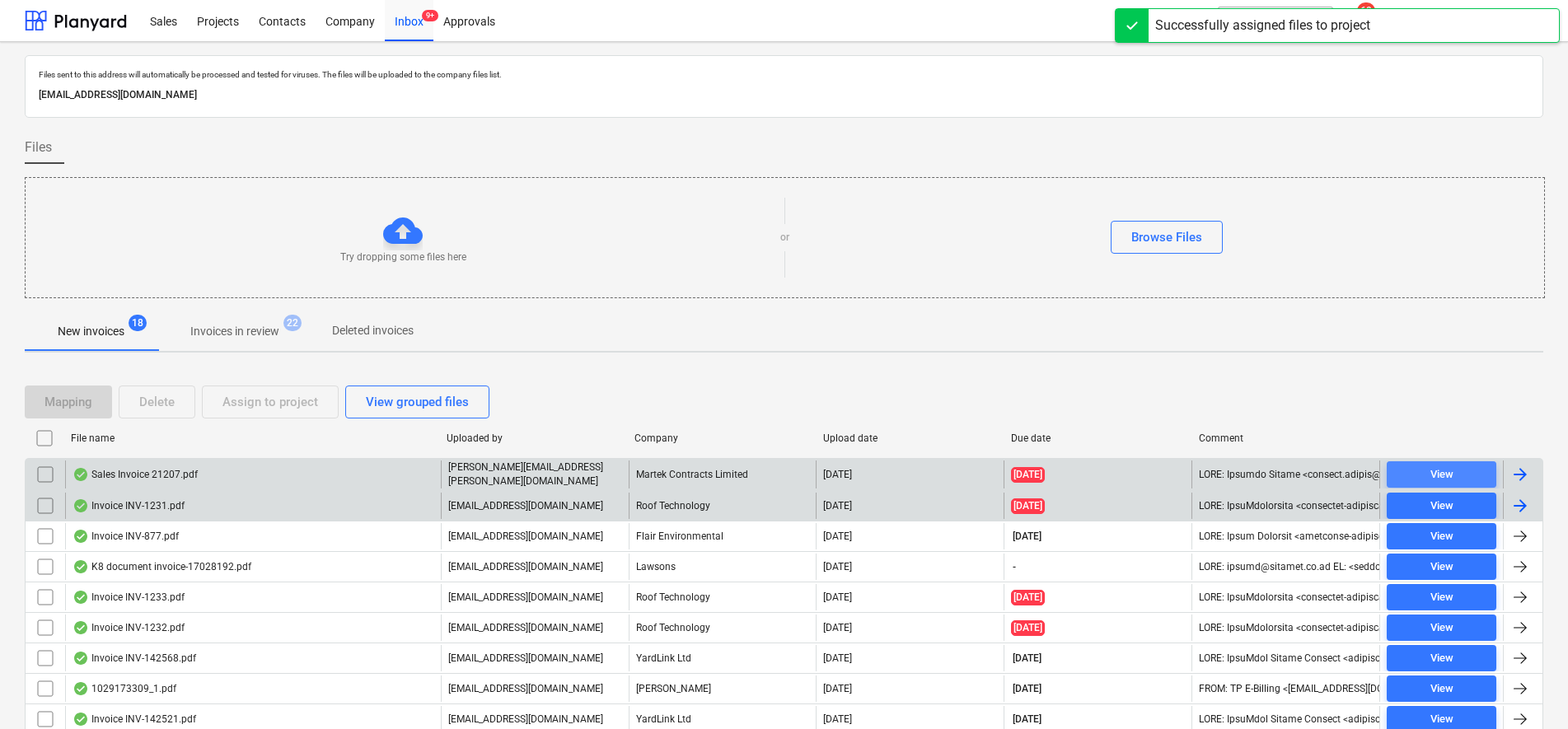
click at [1468, 471] on span "View" at bounding box center [1440, 474] width 96 height 19
click at [42, 473] on input "checkbox" at bounding box center [45, 474] width 27 height 27
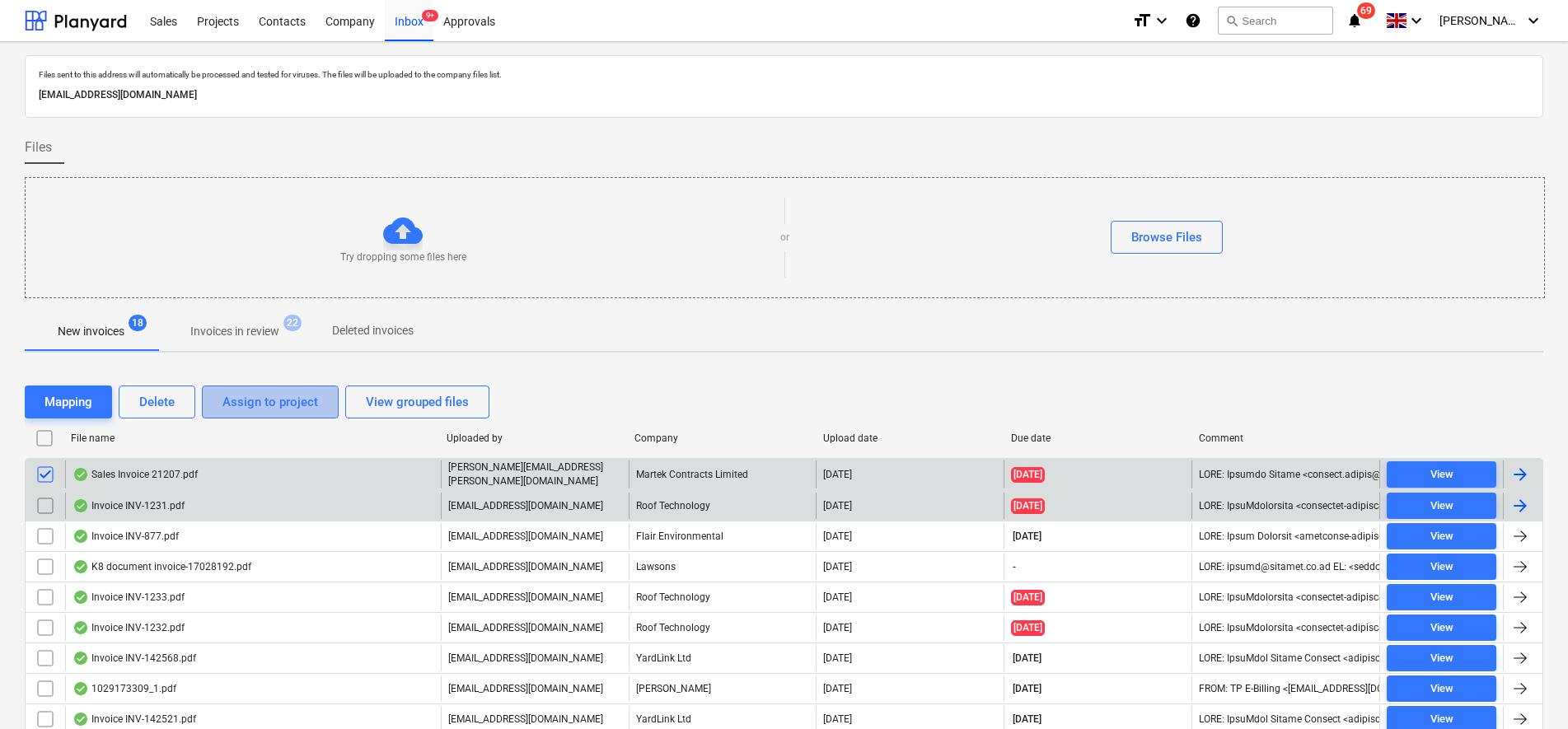
click at [239, 415] on button "Assign to project" at bounding box center [270, 402] width 137 height 33
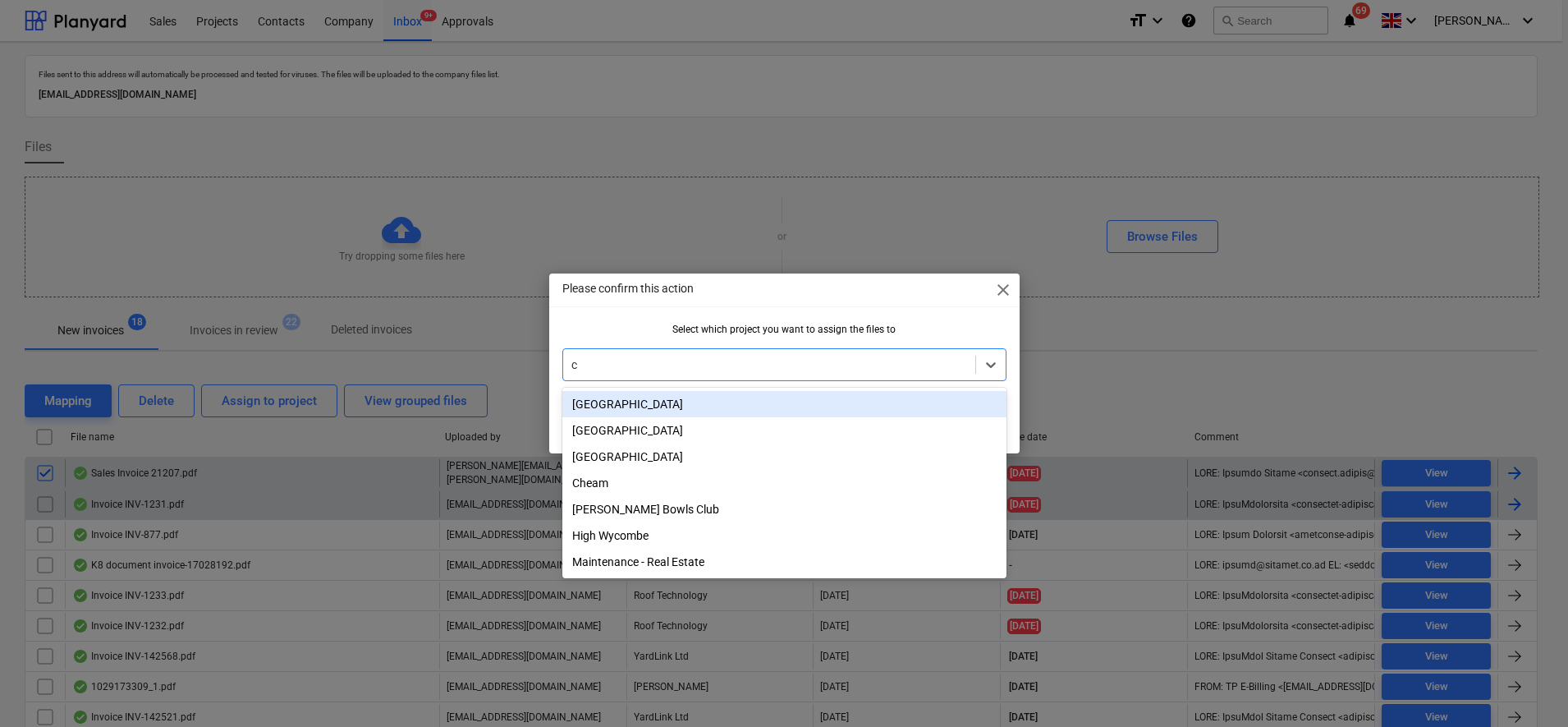
type input "ch"
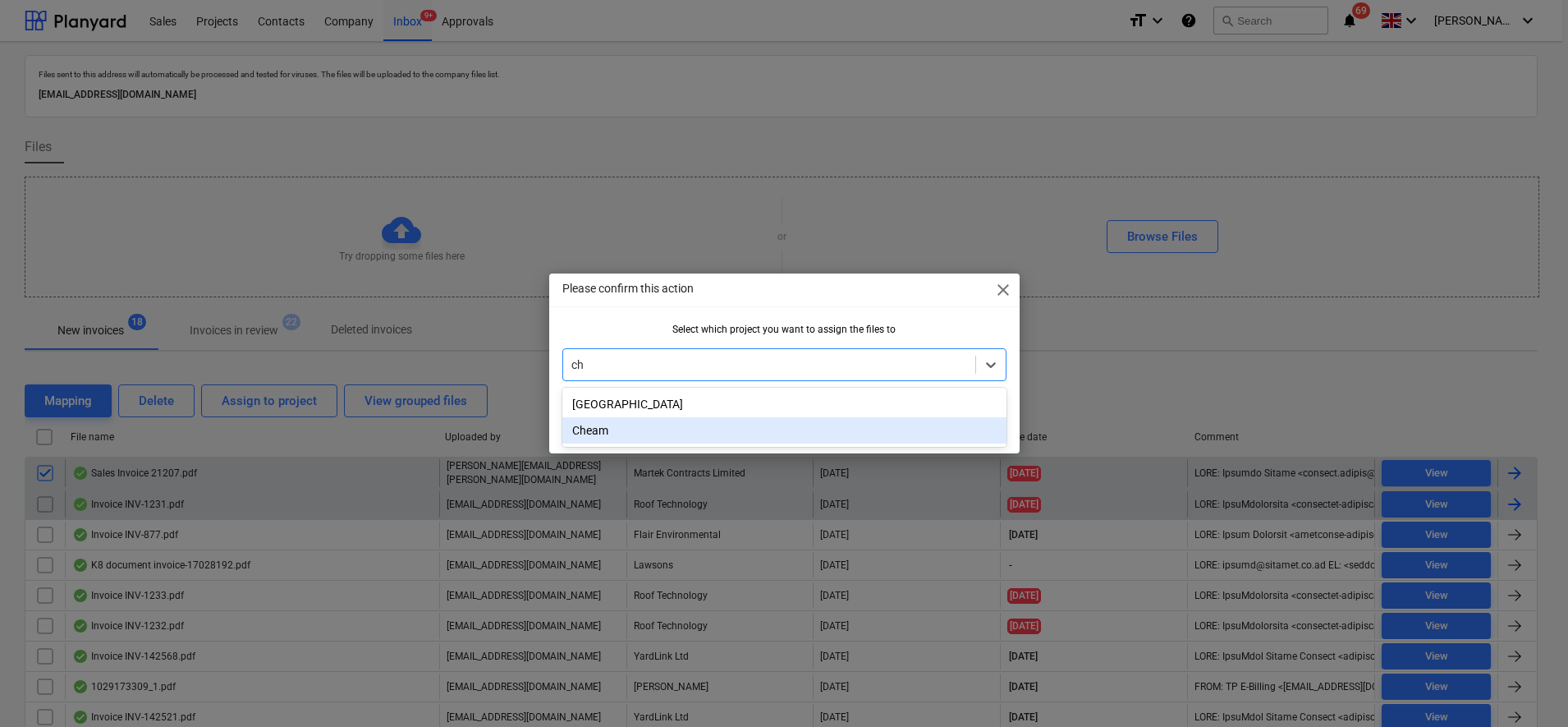
click at [662, 433] on div "Cheam" at bounding box center [784, 430] width 444 height 27
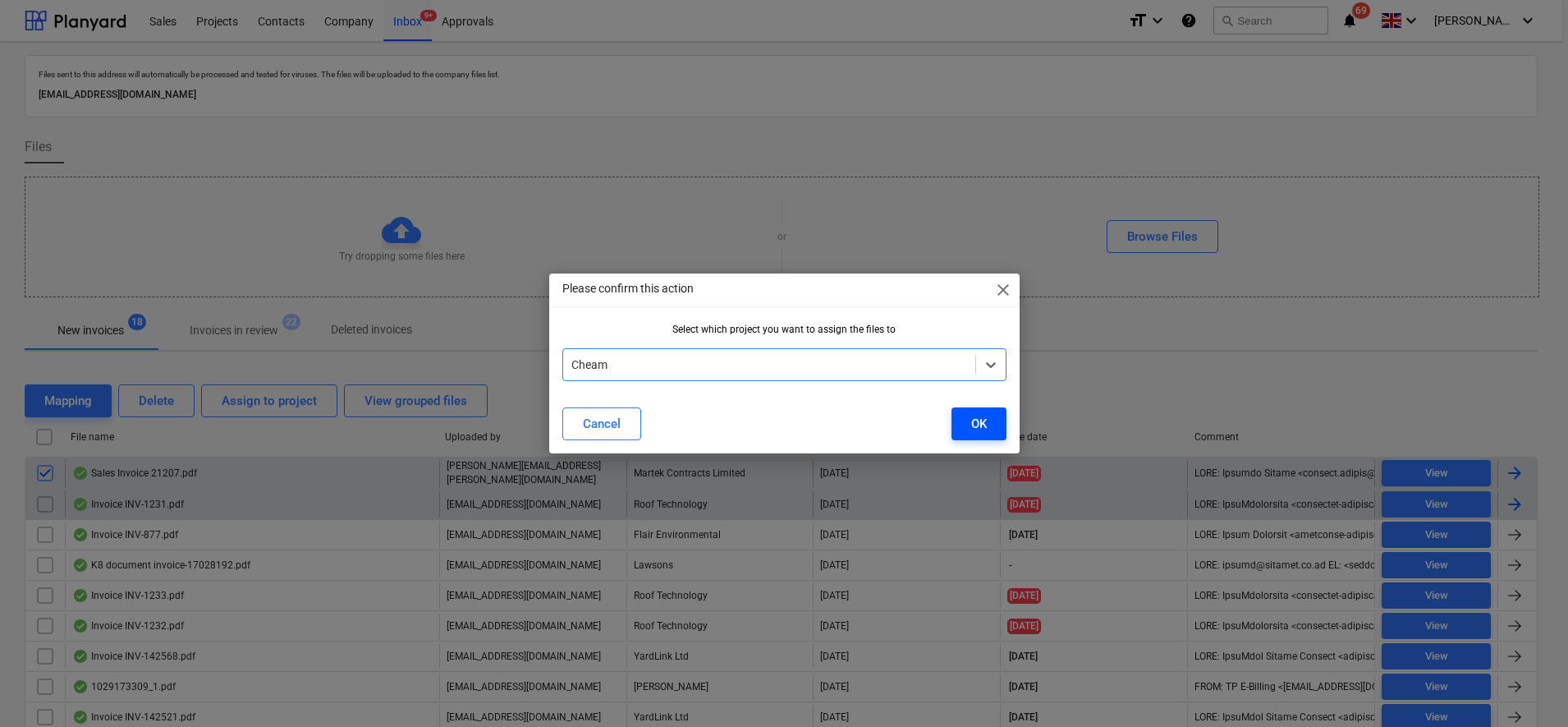
click at [972, 425] on div "OK" at bounding box center [978, 423] width 16 height 21
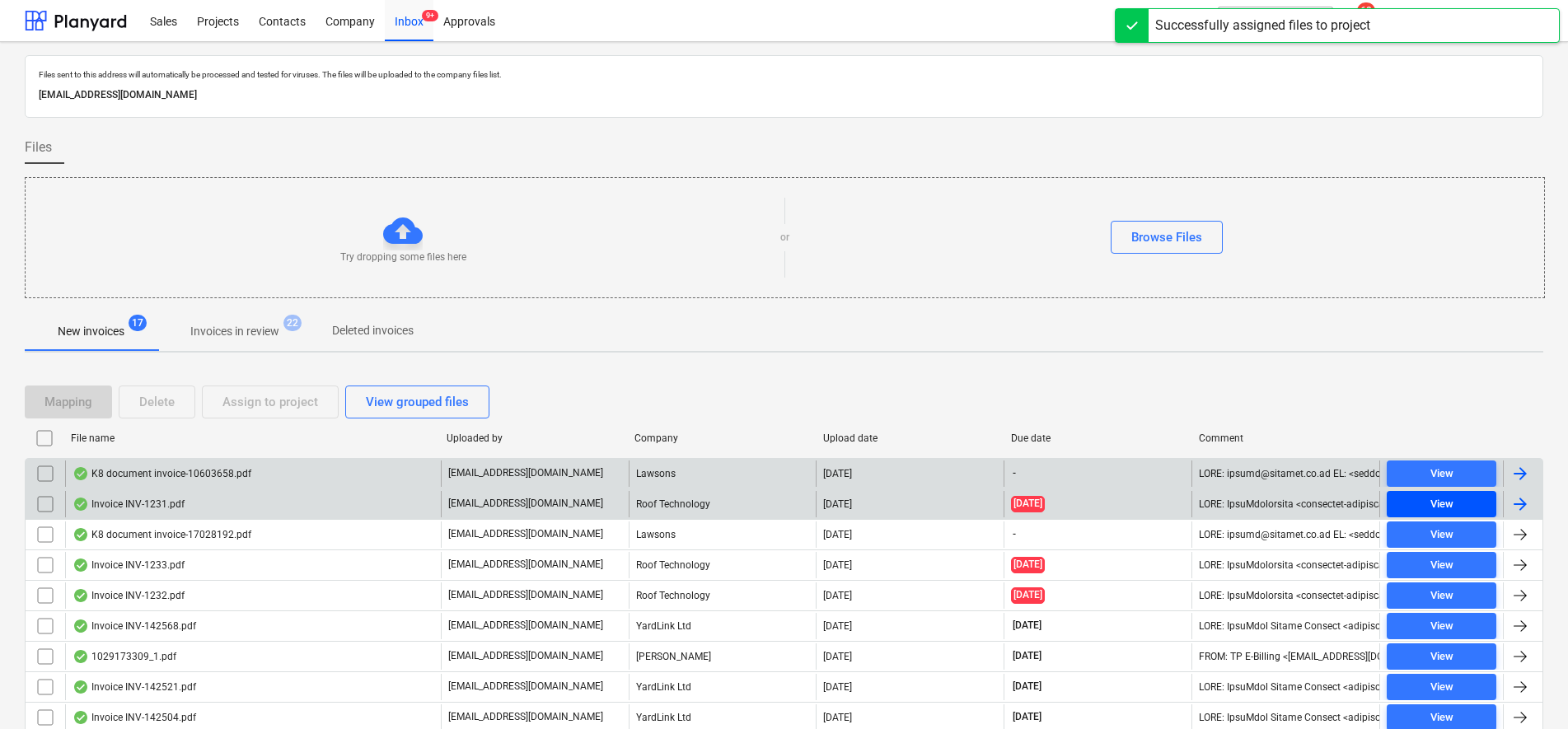
click at [1445, 511] on div "View" at bounding box center [1441, 504] width 23 height 19
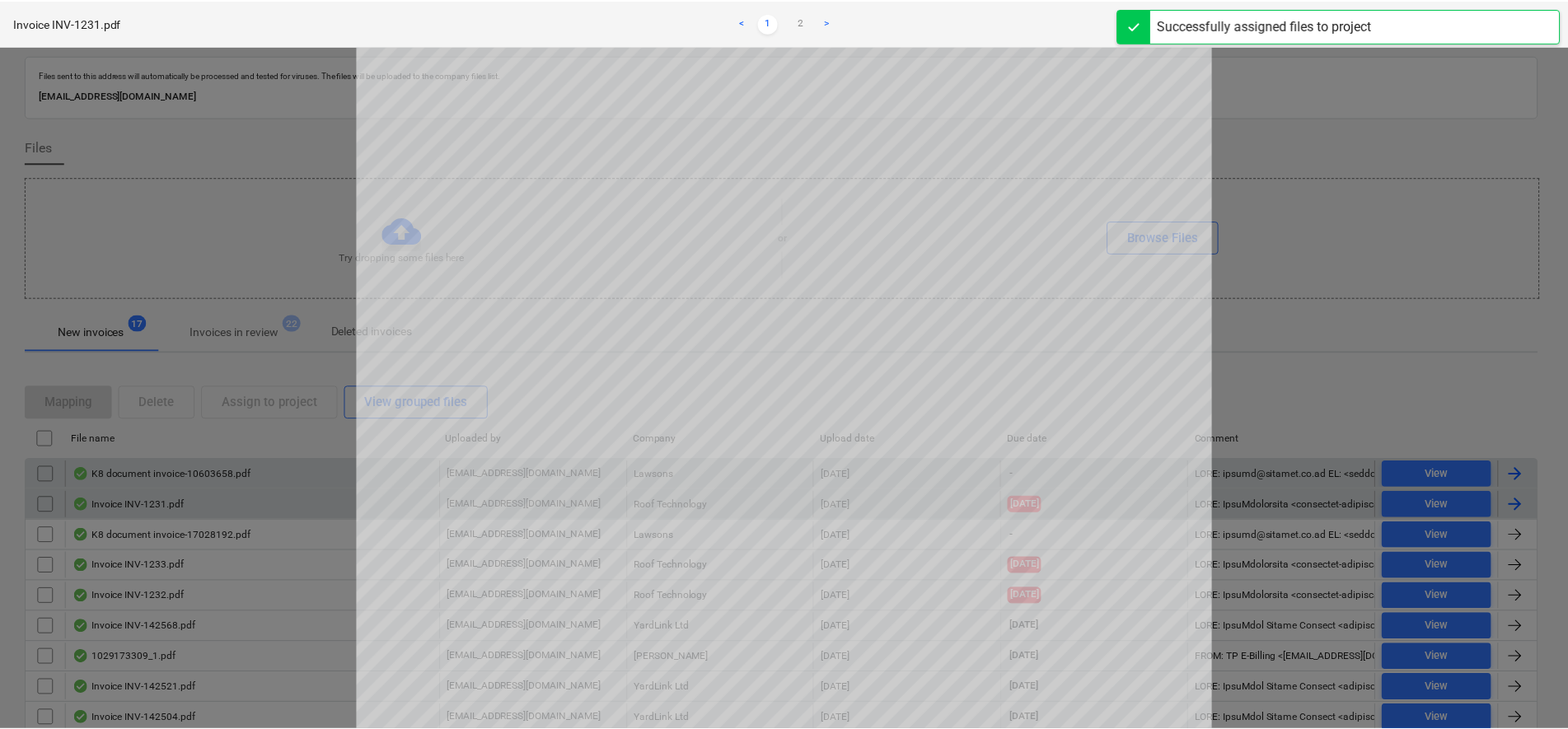
scroll to position [103, 0]
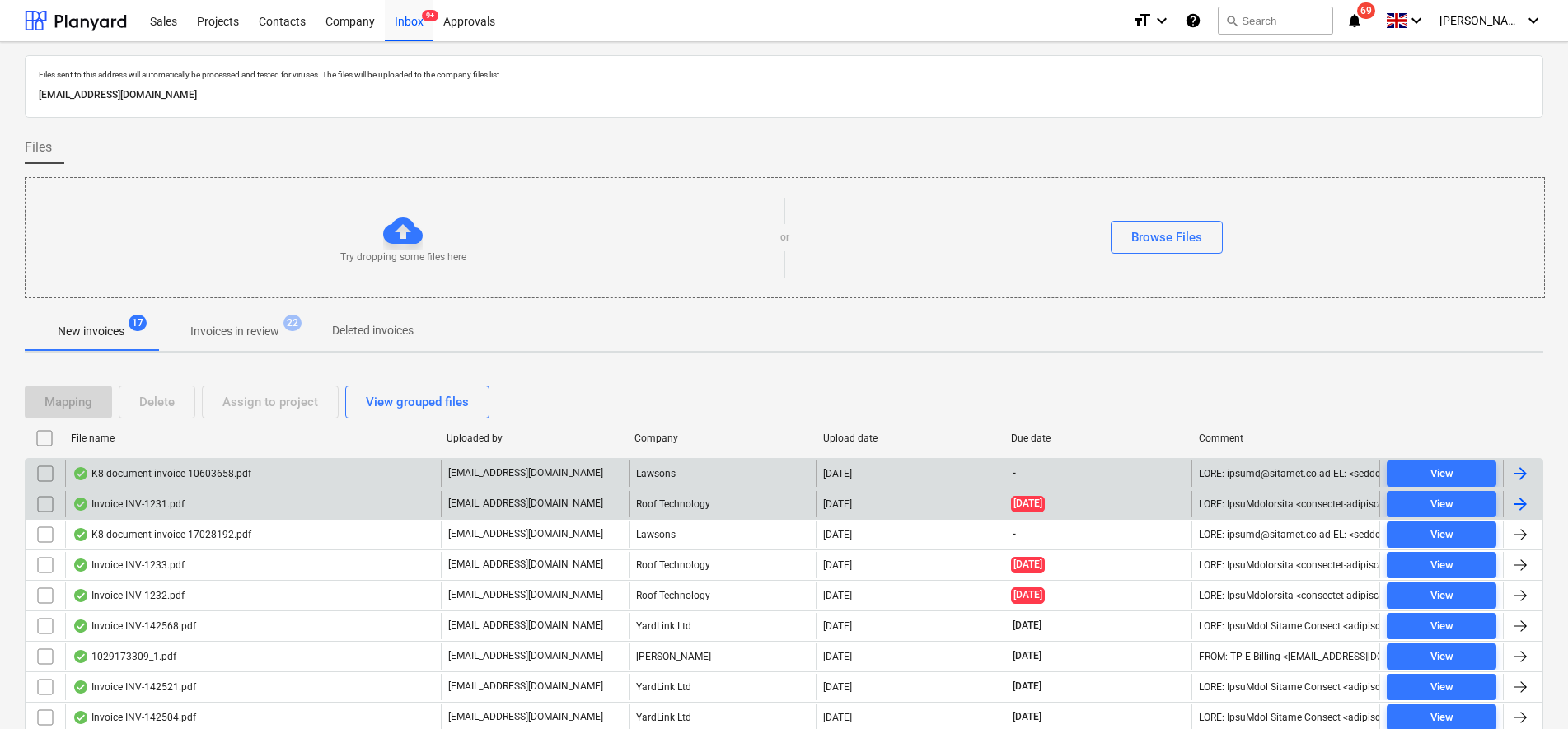
click at [41, 499] on input "checkbox" at bounding box center [45, 503] width 27 height 27
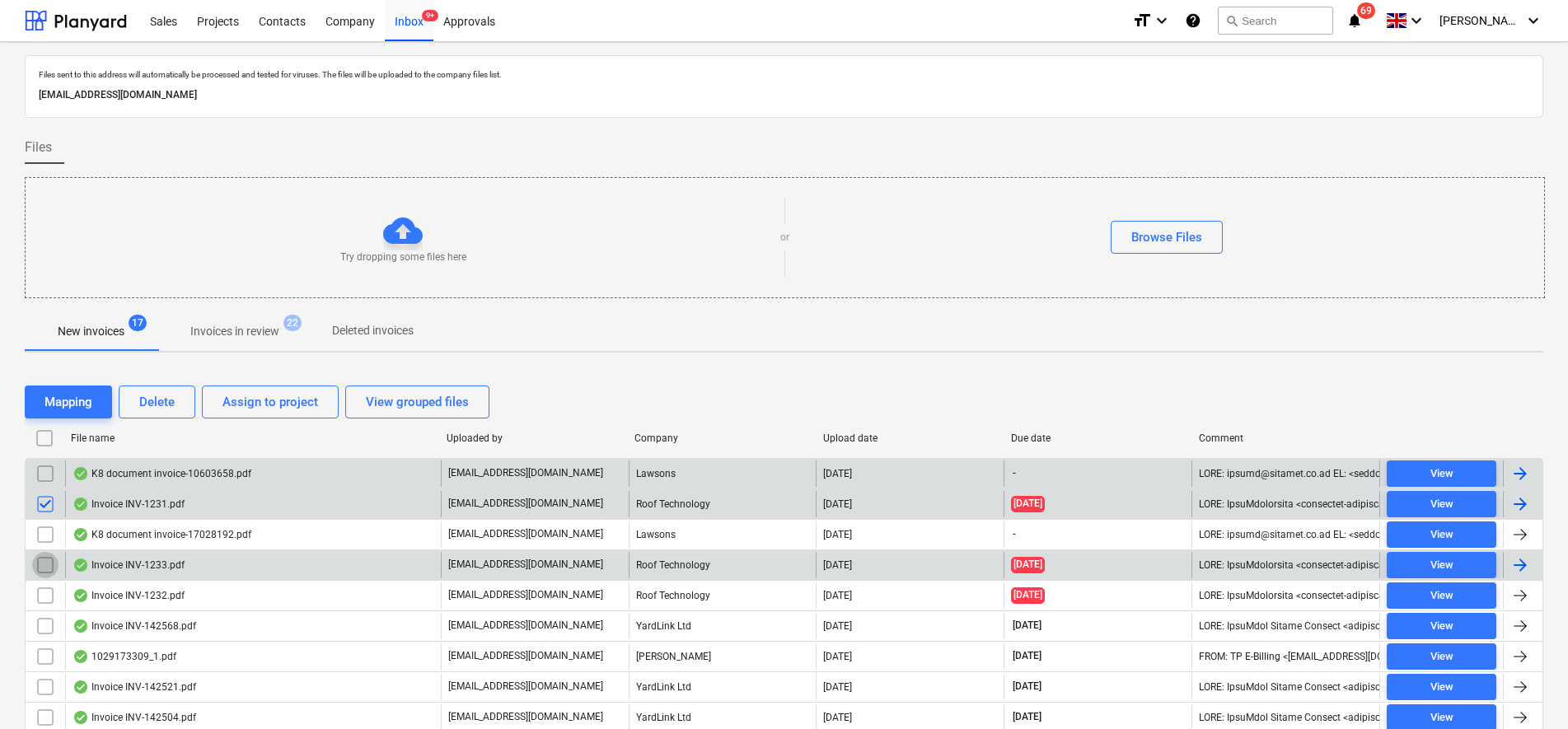
click at [41, 565] on input "checkbox" at bounding box center [45, 565] width 27 height 27
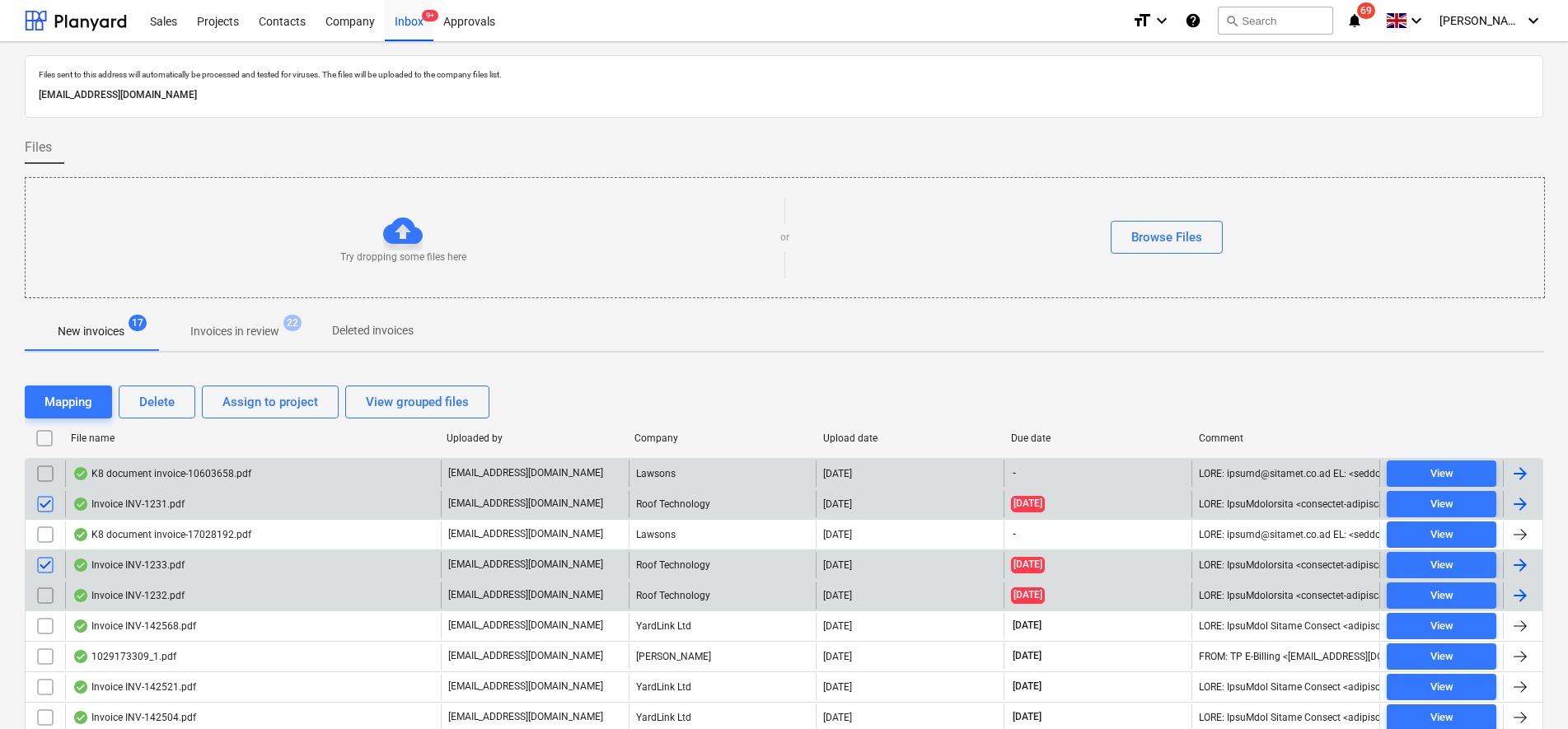
click at [43, 591] on input "checkbox" at bounding box center [45, 595] width 27 height 27
click at [242, 400] on div "Assign to project" at bounding box center [270, 402] width 95 height 21
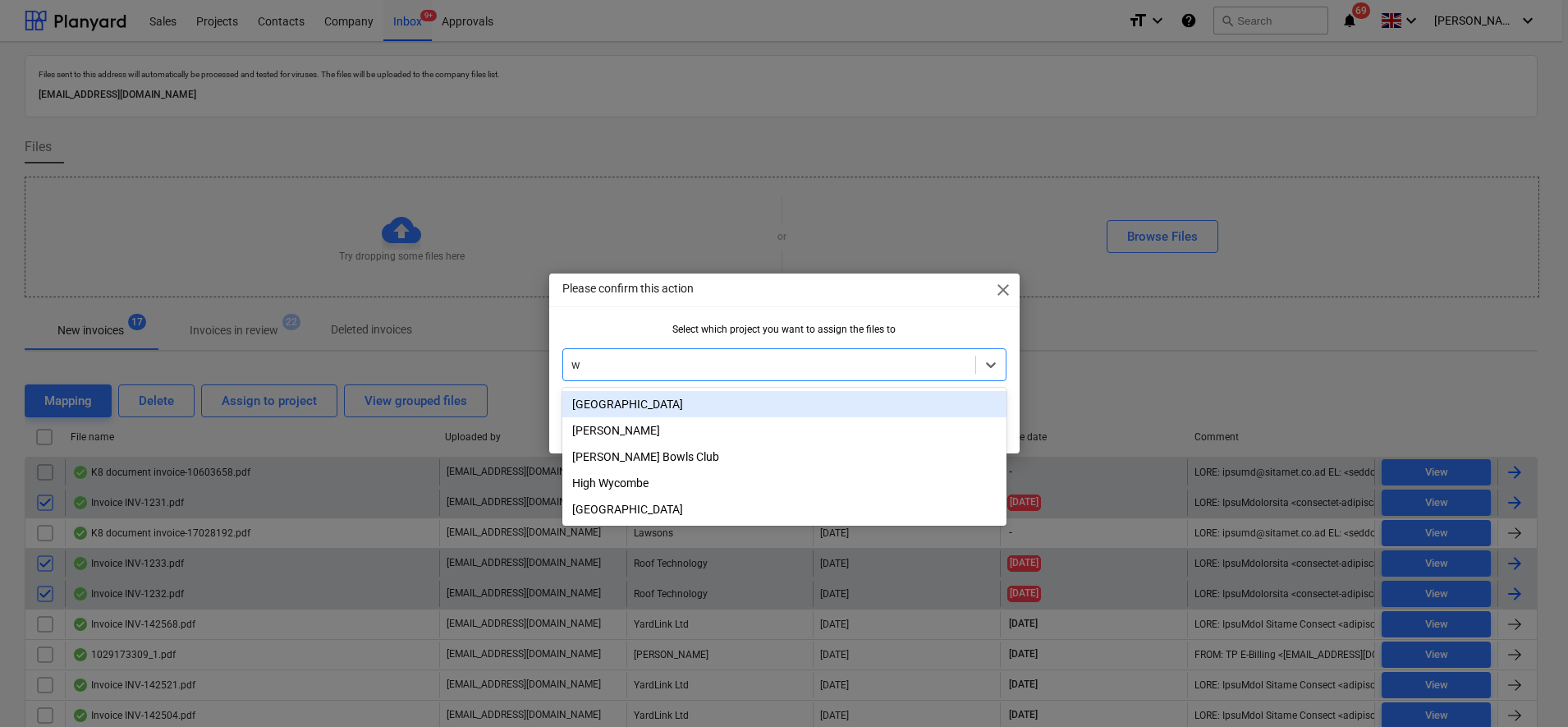
type input "wh"
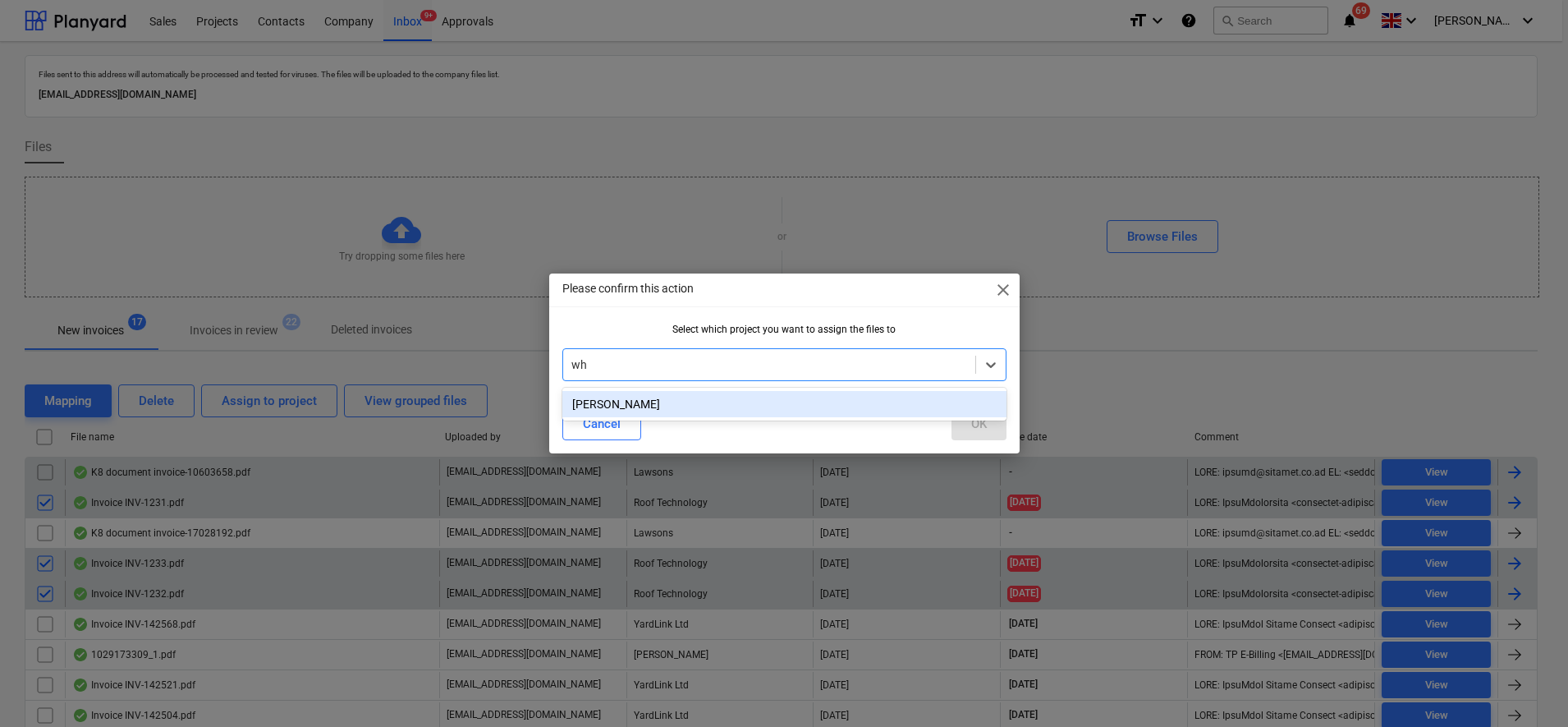
click at [752, 406] on div "[PERSON_NAME]" at bounding box center [784, 403] width 444 height 27
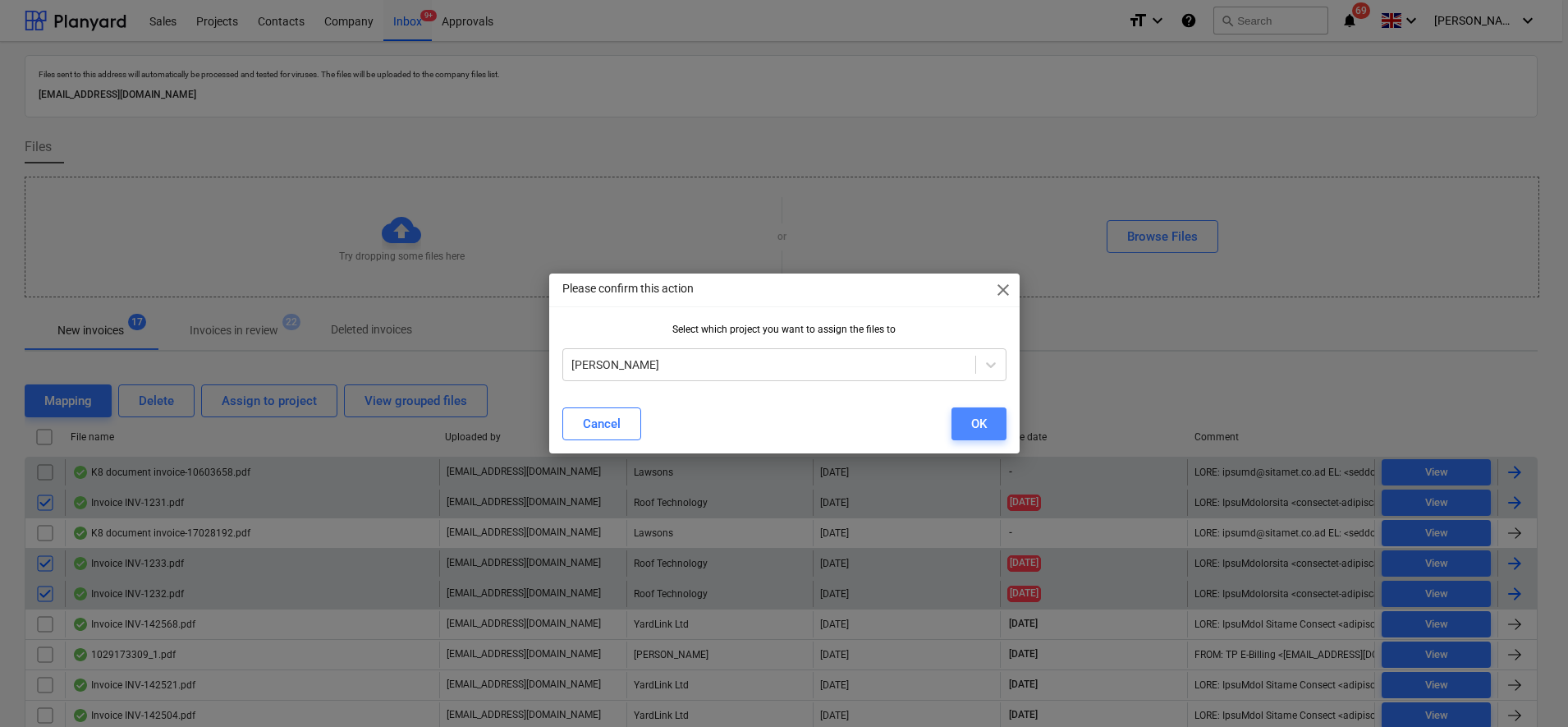
click at [993, 430] on button "OK" at bounding box center [979, 423] width 55 height 33
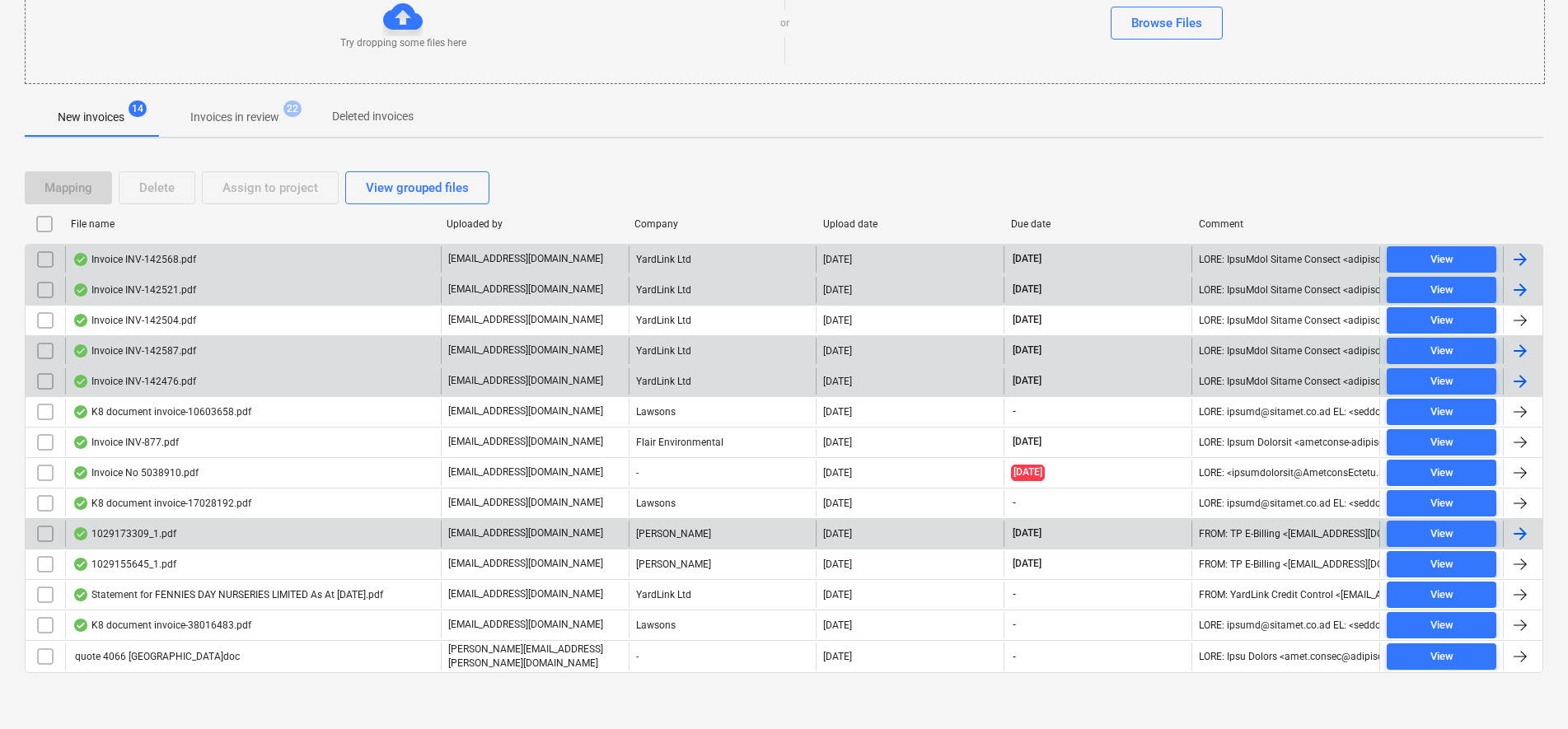
scroll to position [215, 0]
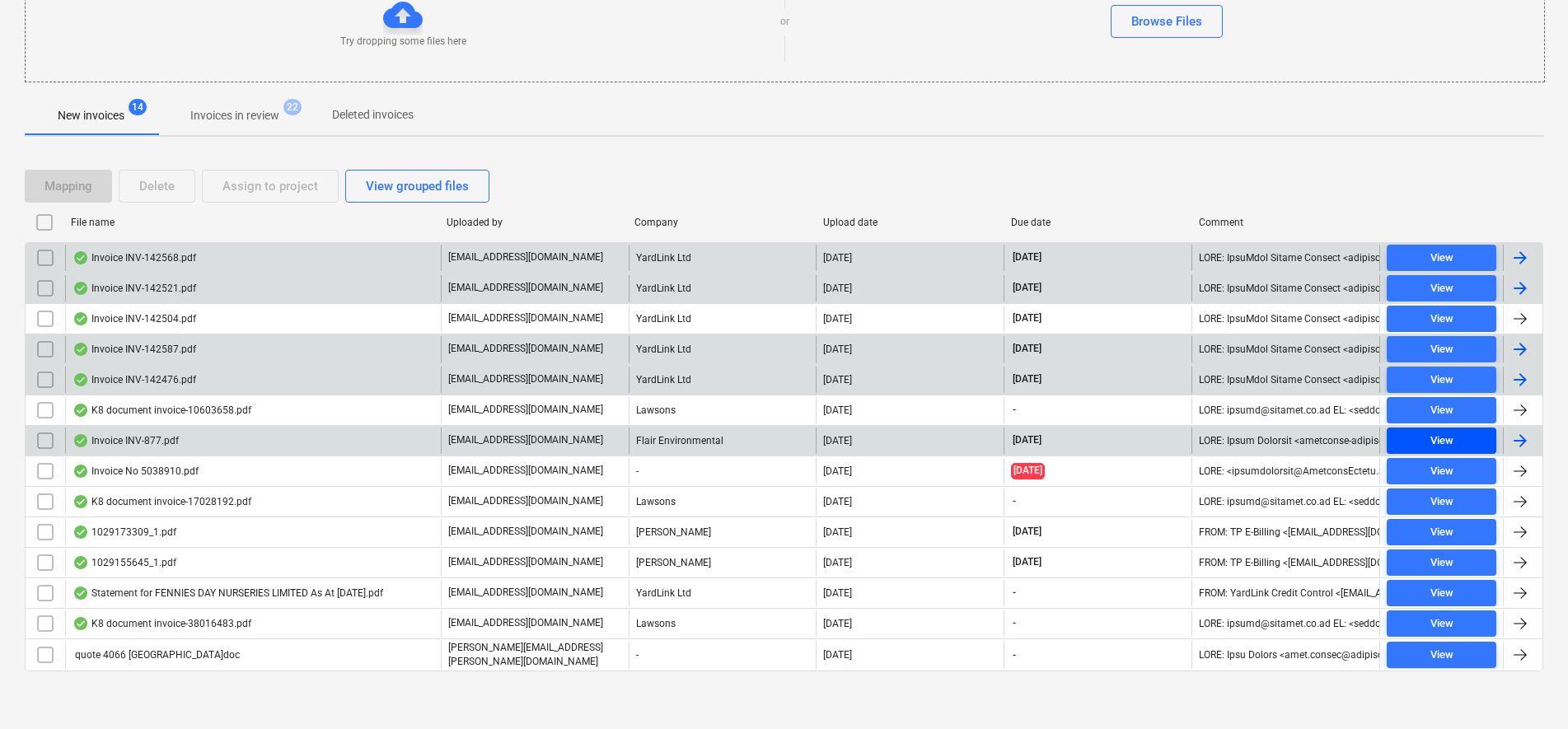
click at [1490, 435] on button "View" at bounding box center [1440, 440] width 109 height 27
click at [50, 437] on input "checkbox" at bounding box center [45, 440] width 27 height 27
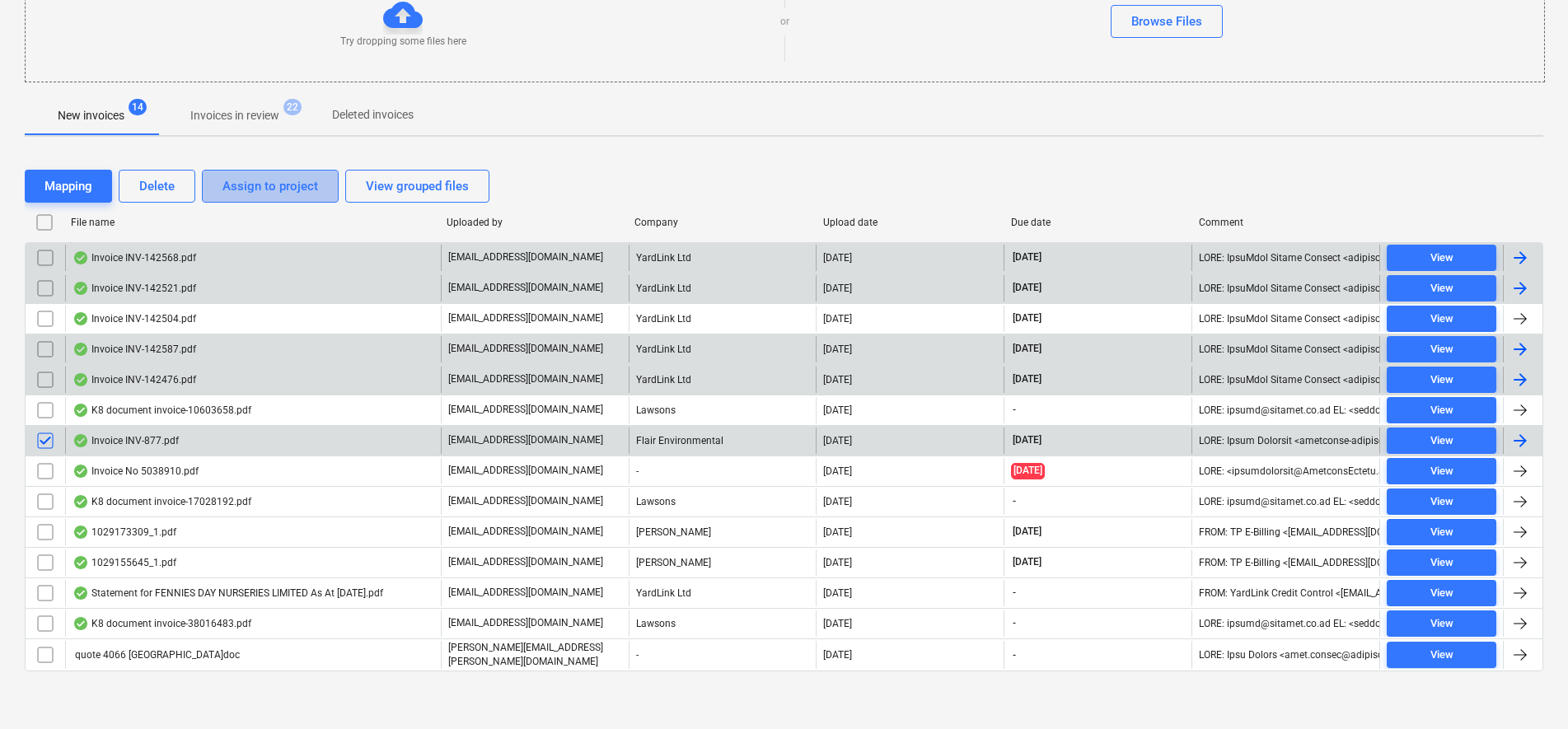
click at [267, 189] on div "Assign to project" at bounding box center [270, 185] width 95 height 21
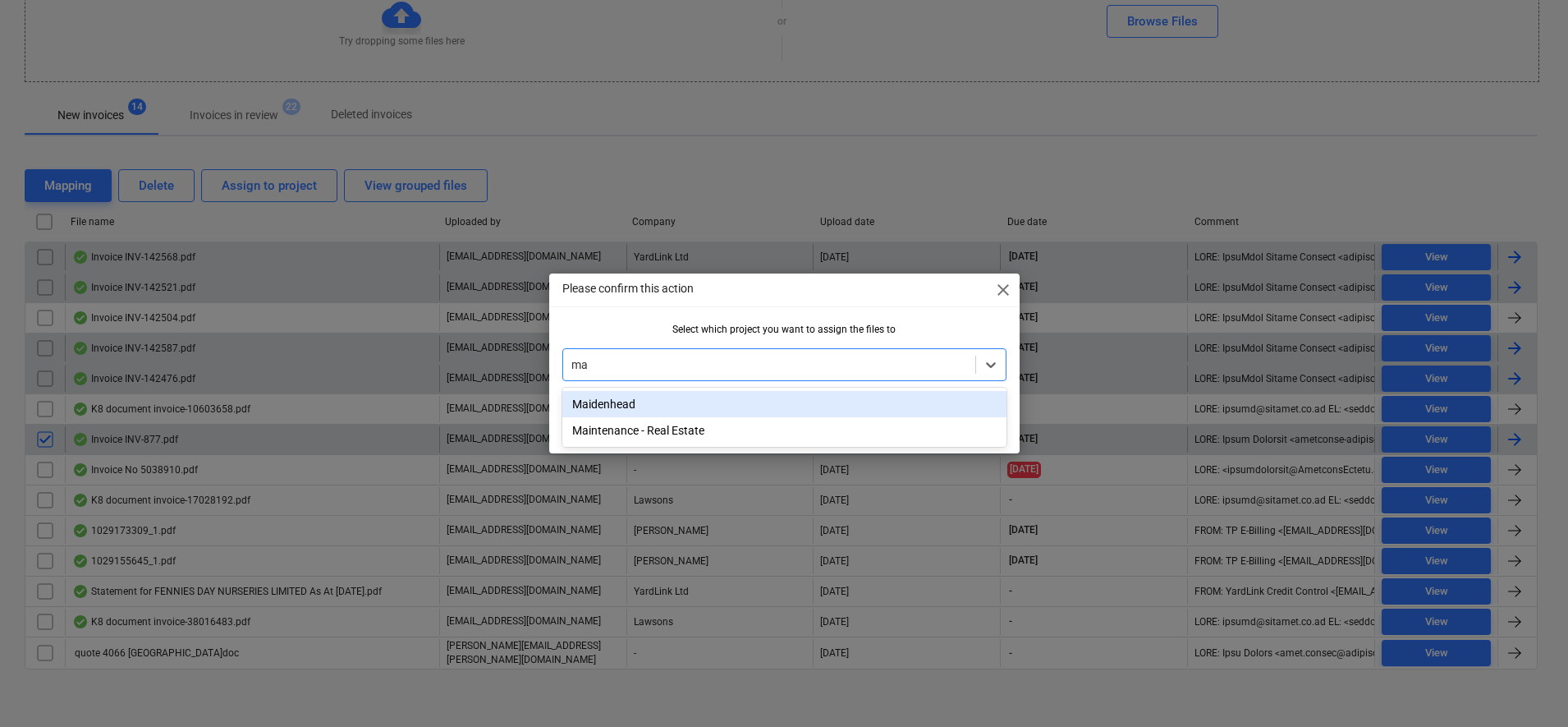
type input "mai"
click at [767, 406] on div "Maidenhead" at bounding box center [784, 403] width 444 height 27
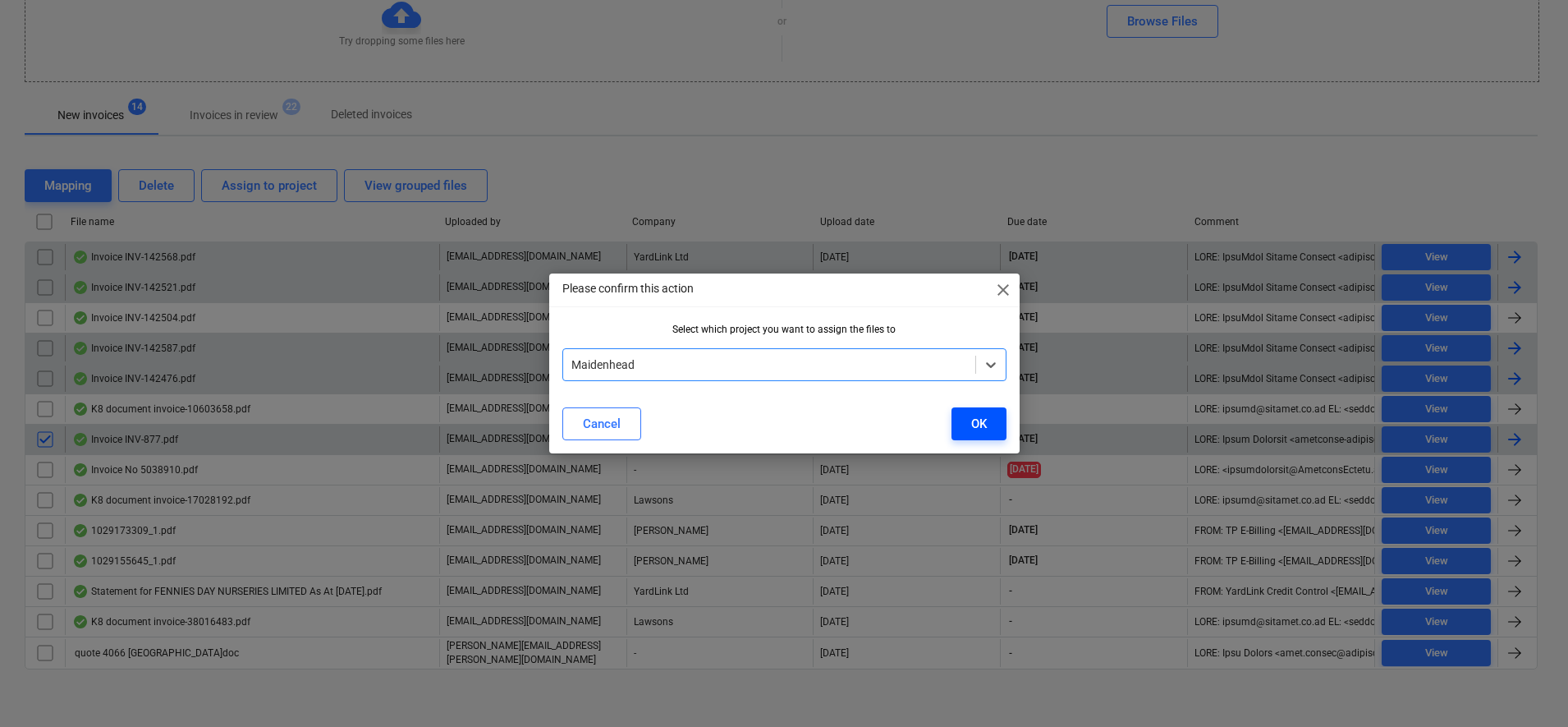
click at [966, 430] on button "OK" at bounding box center [979, 423] width 55 height 33
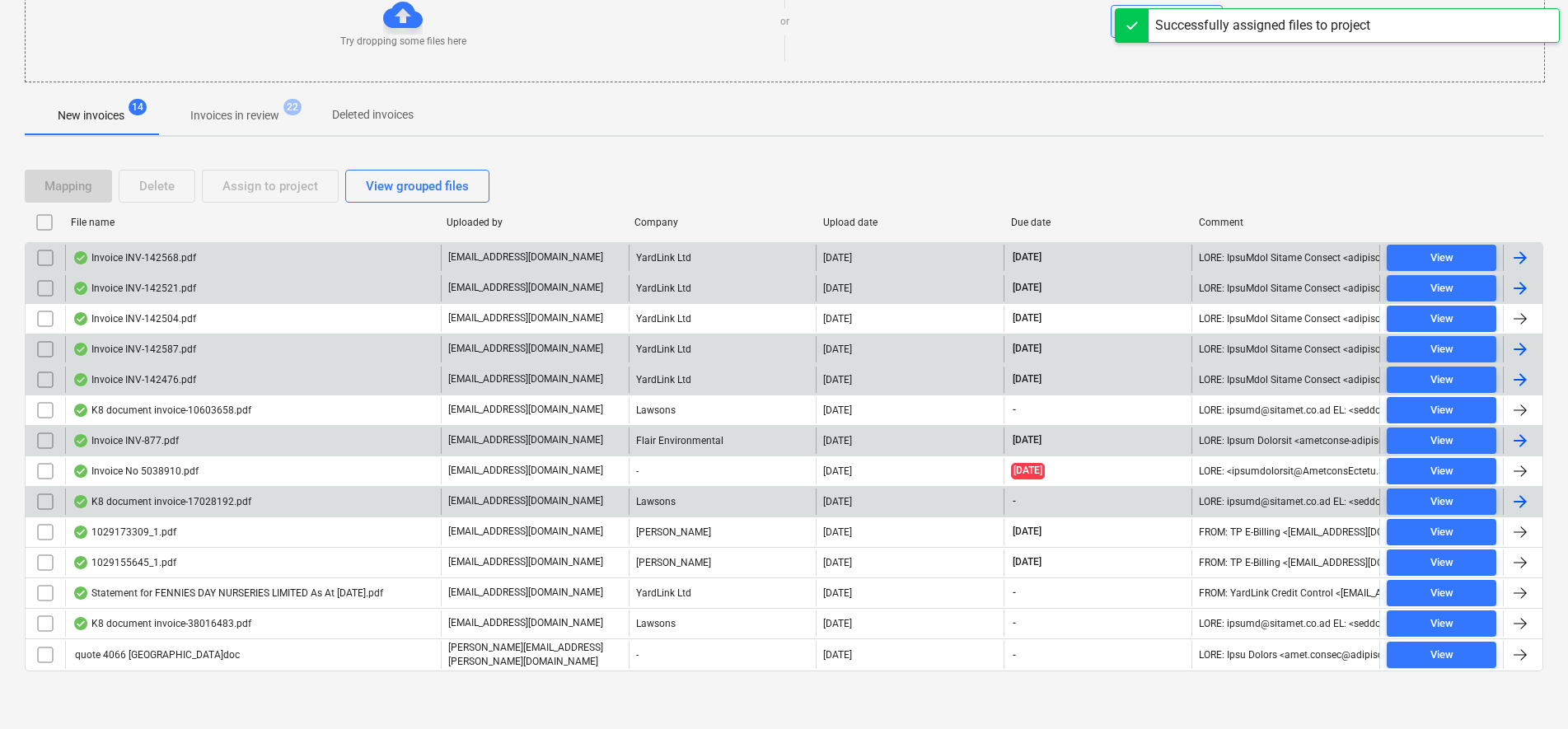
scroll to position [185, 0]
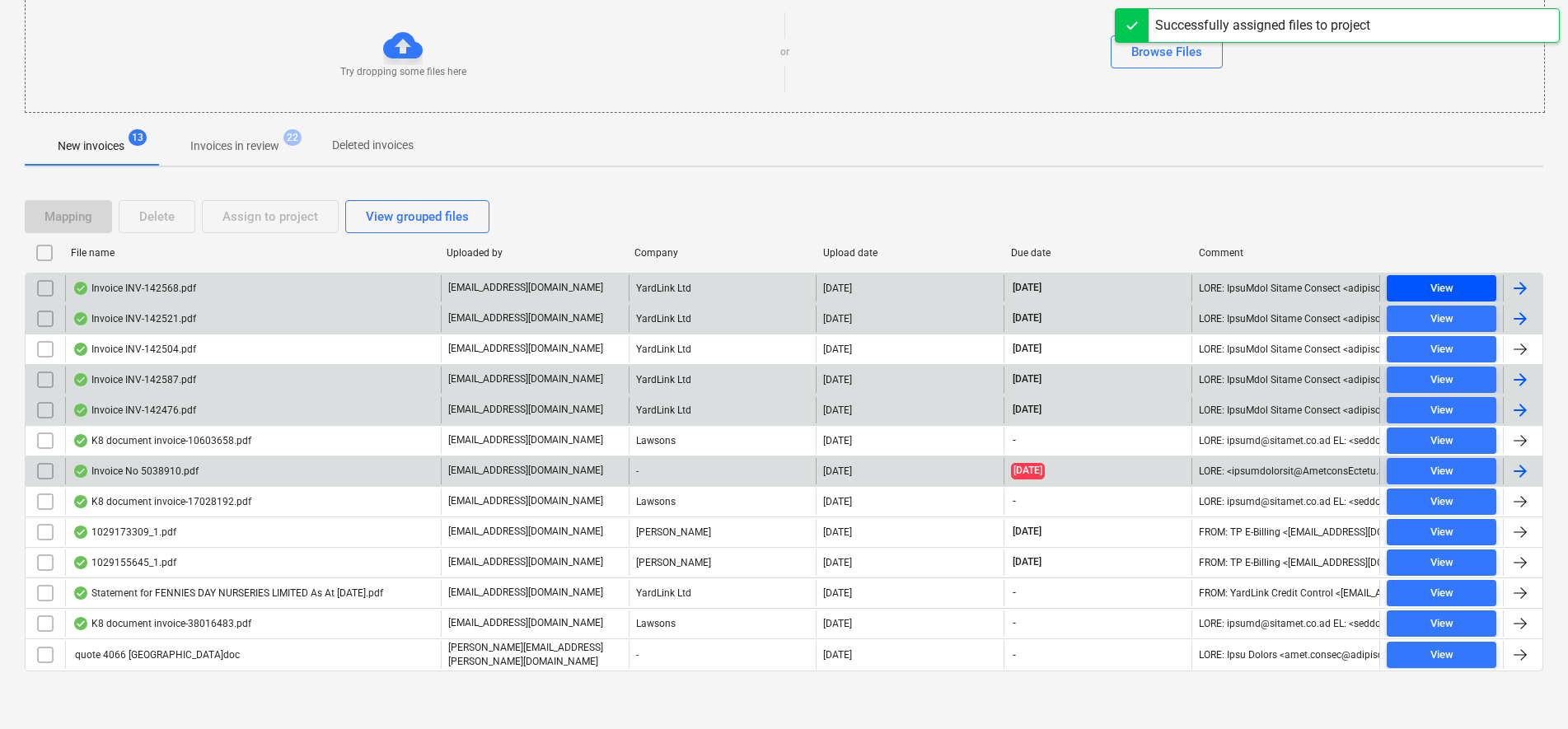
click at [1433, 288] on div "View" at bounding box center [1441, 288] width 23 height 19
click at [1433, 322] on div "View" at bounding box center [1441, 319] width 23 height 19
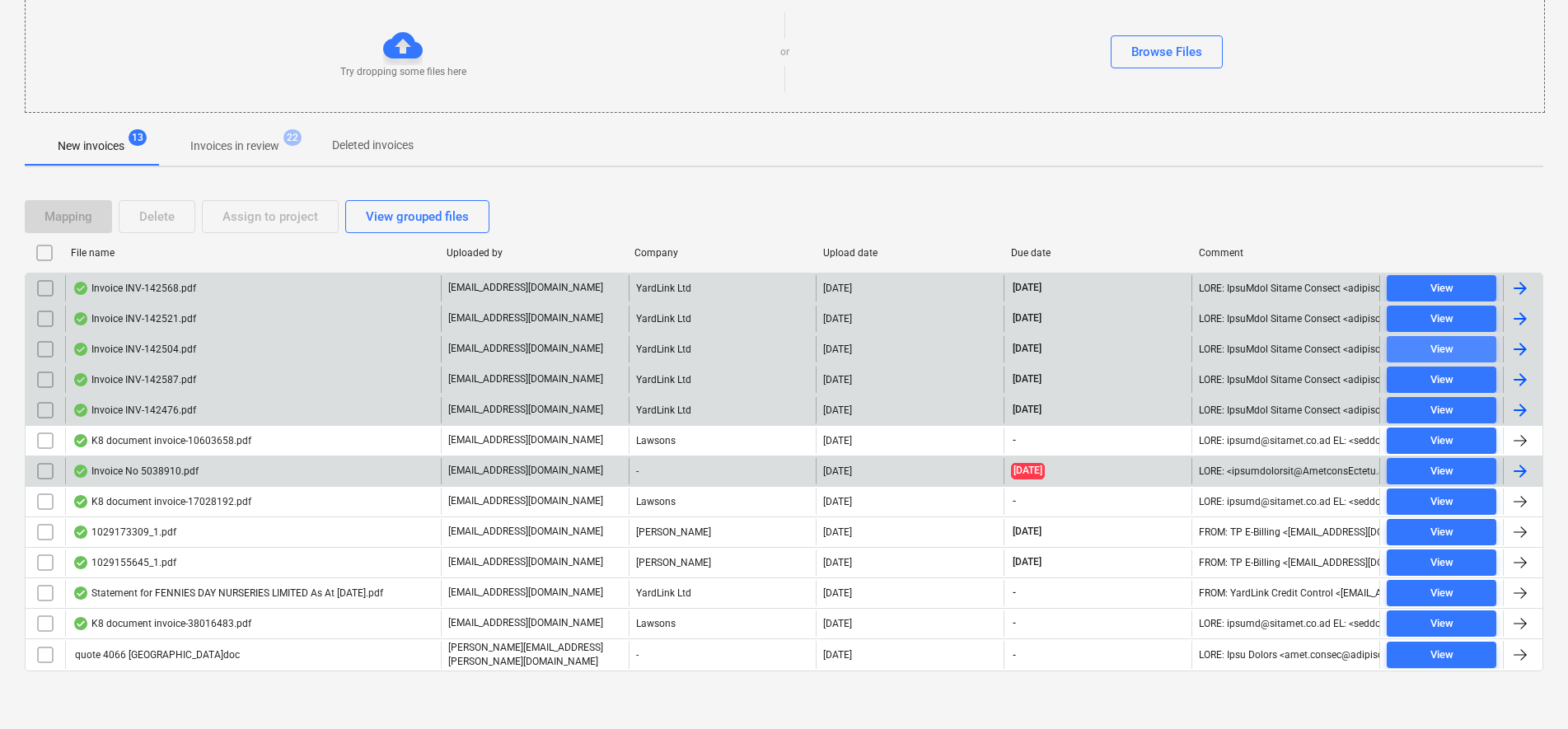
click at [1433, 342] on div "View" at bounding box center [1441, 349] width 23 height 19
click at [50, 289] on input "checkbox" at bounding box center [45, 288] width 27 height 27
click at [50, 320] on input "checkbox" at bounding box center [45, 318] width 27 height 27
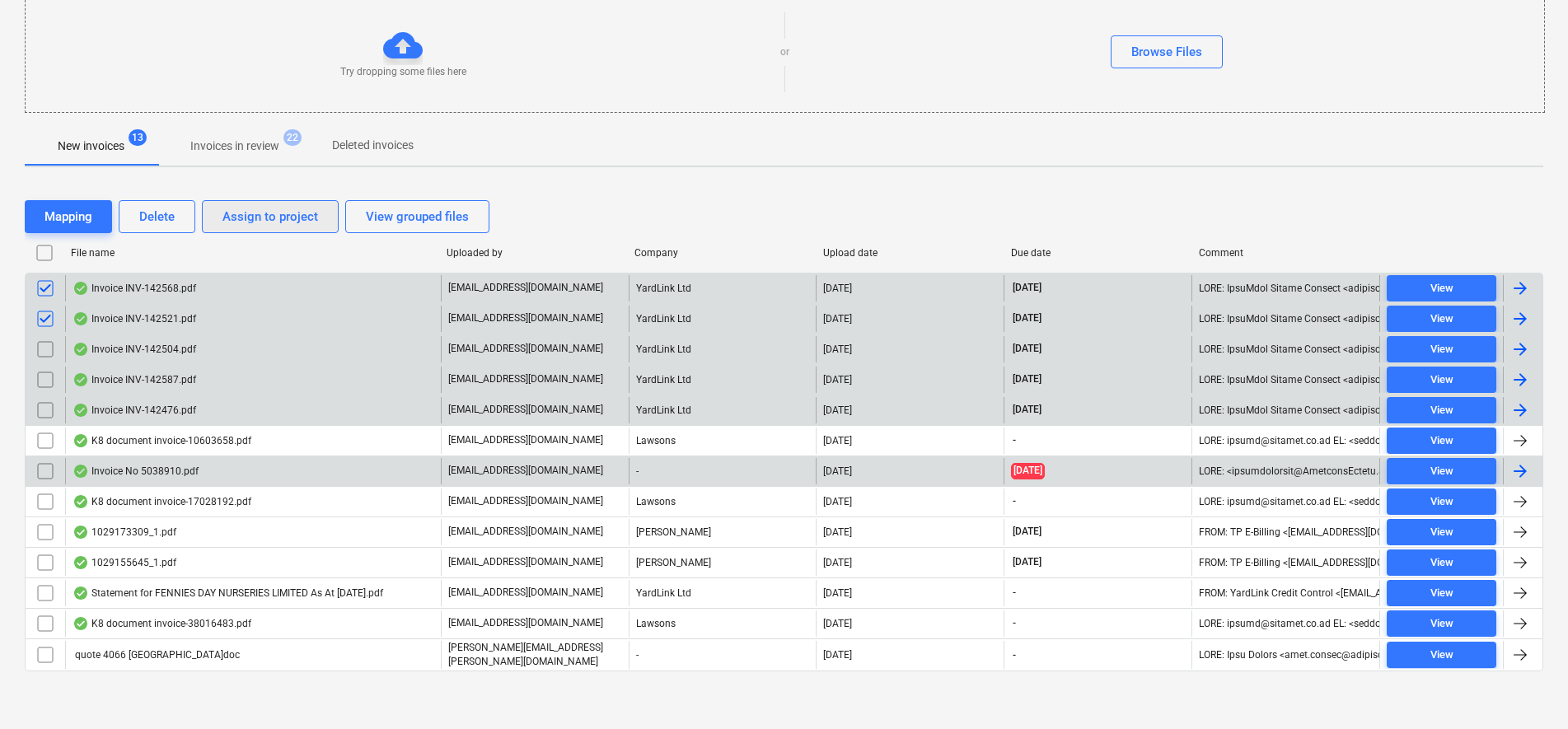
click at [275, 222] on div "Assign to project" at bounding box center [270, 215] width 95 height 21
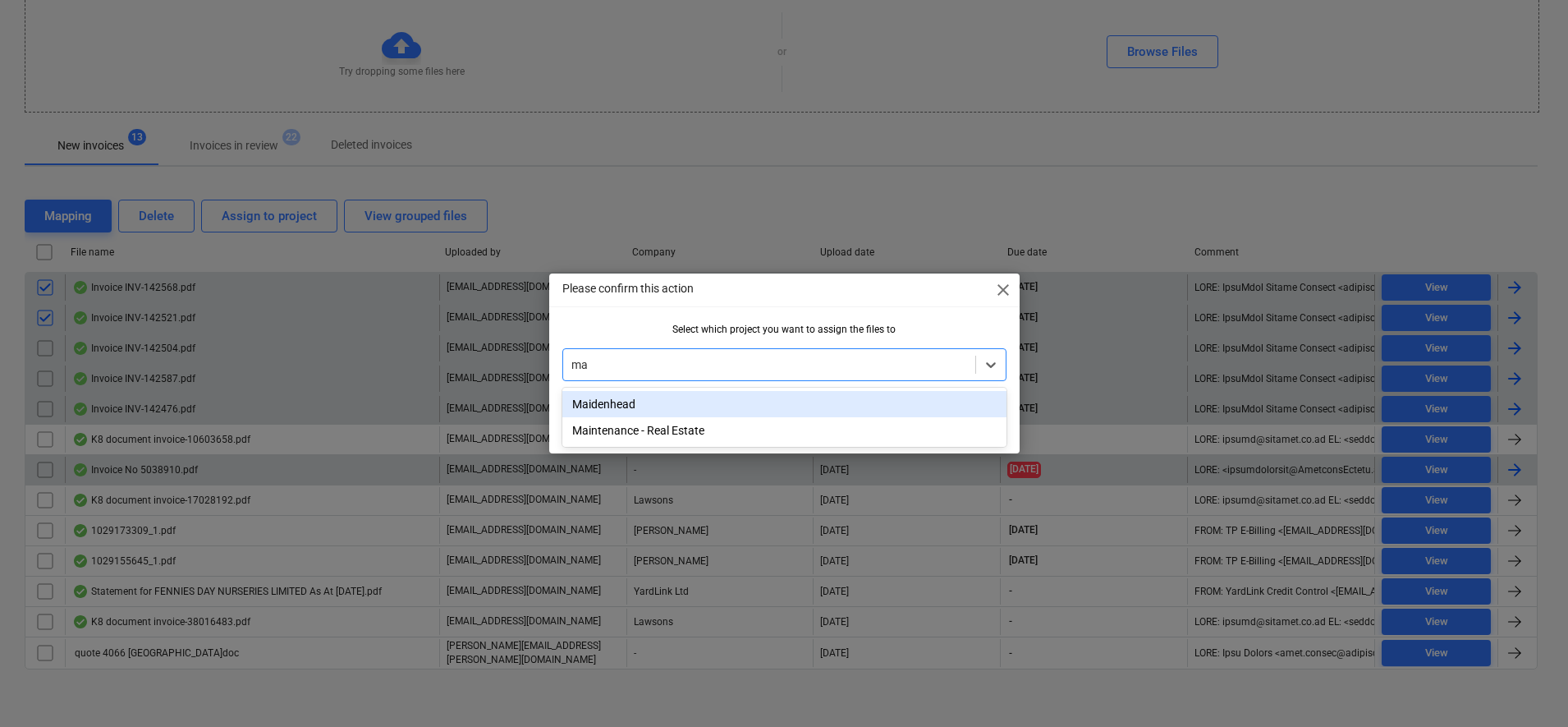
type input "mai"
click at [787, 412] on div "Maidenhead" at bounding box center [784, 403] width 444 height 27
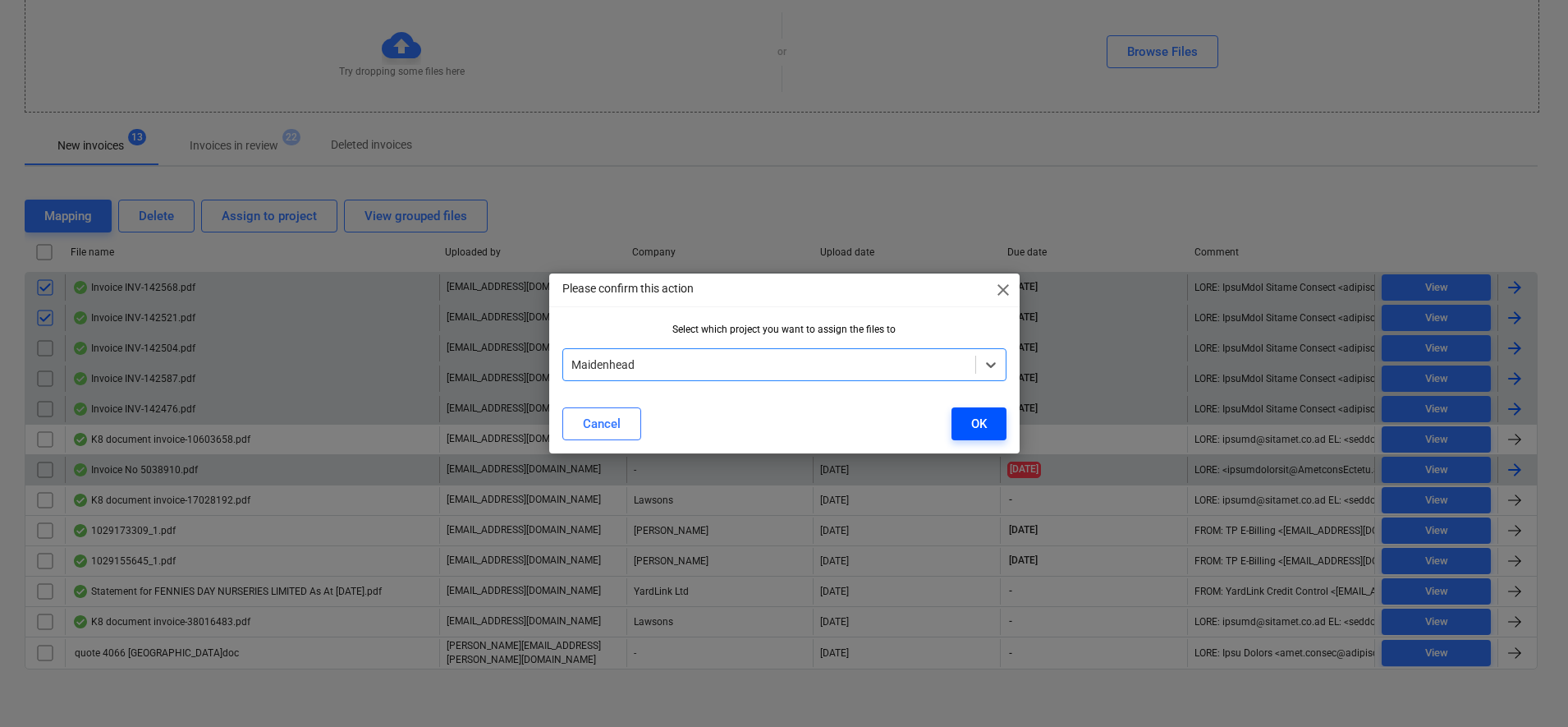
click at [989, 423] on button "OK" at bounding box center [979, 423] width 55 height 33
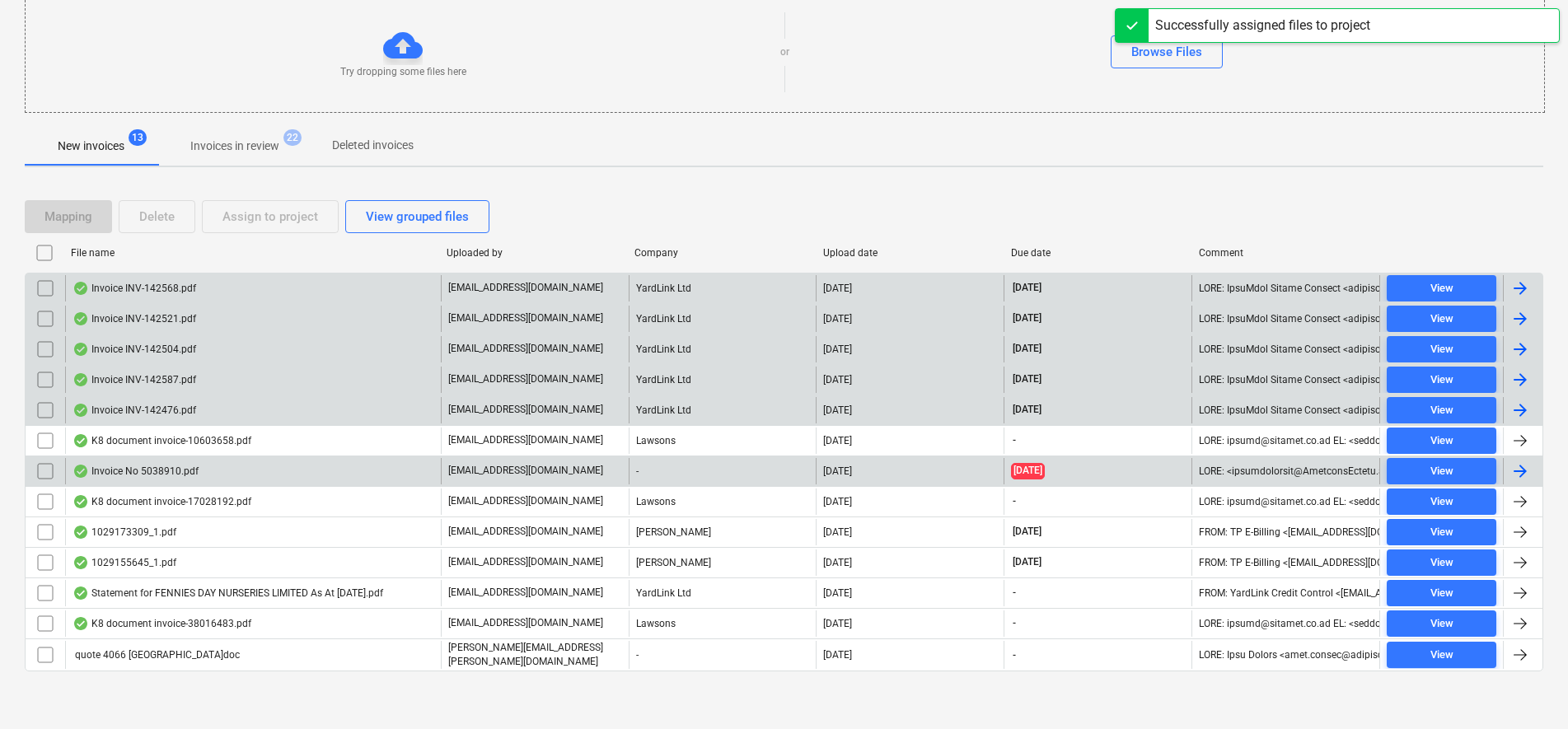
scroll to position [125, 0]
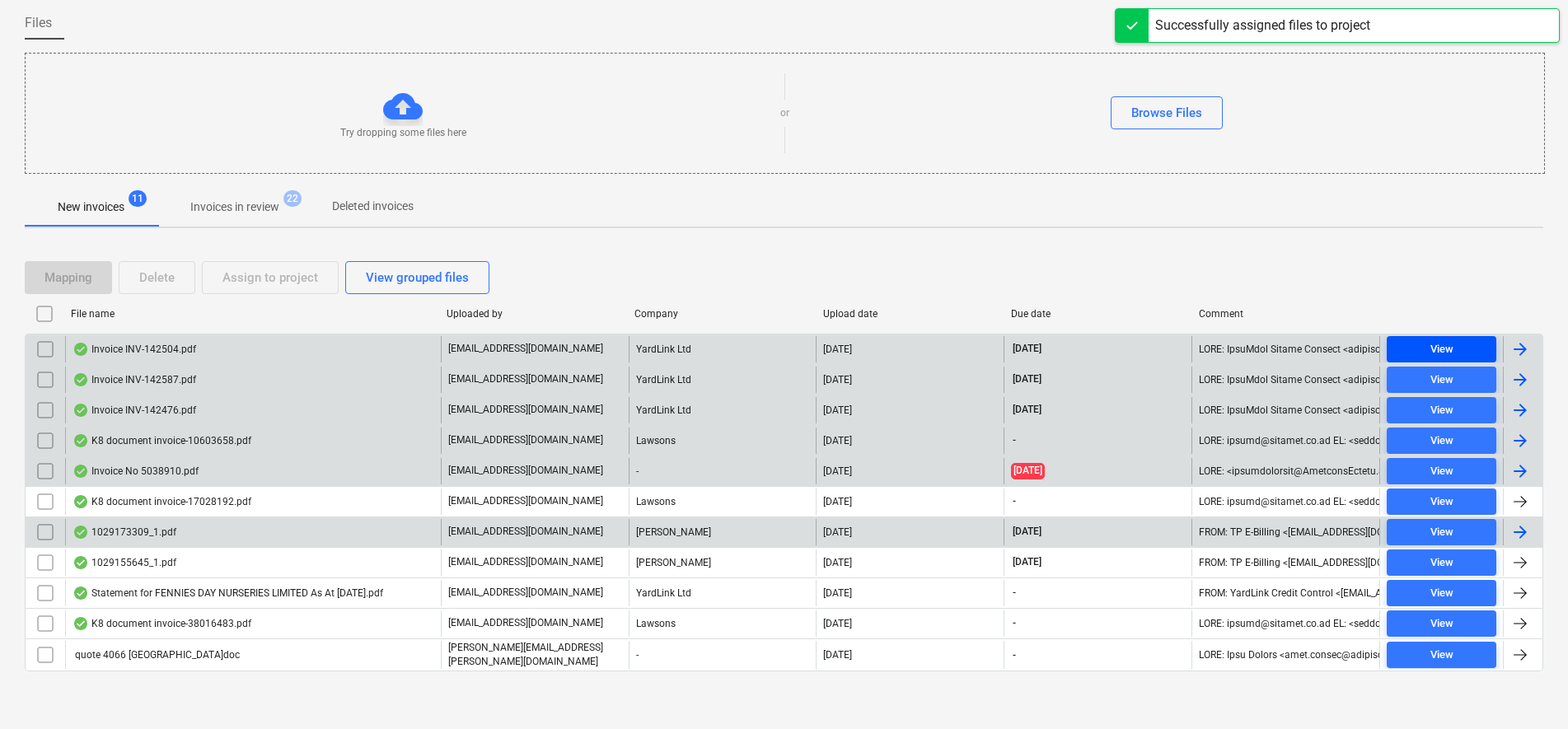
click at [1470, 350] on span "View" at bounding box center [1440, 349] width 96 height 19
click at [1430, 348] on div "View" at bounding box center [1441, 349] width 23 height 19
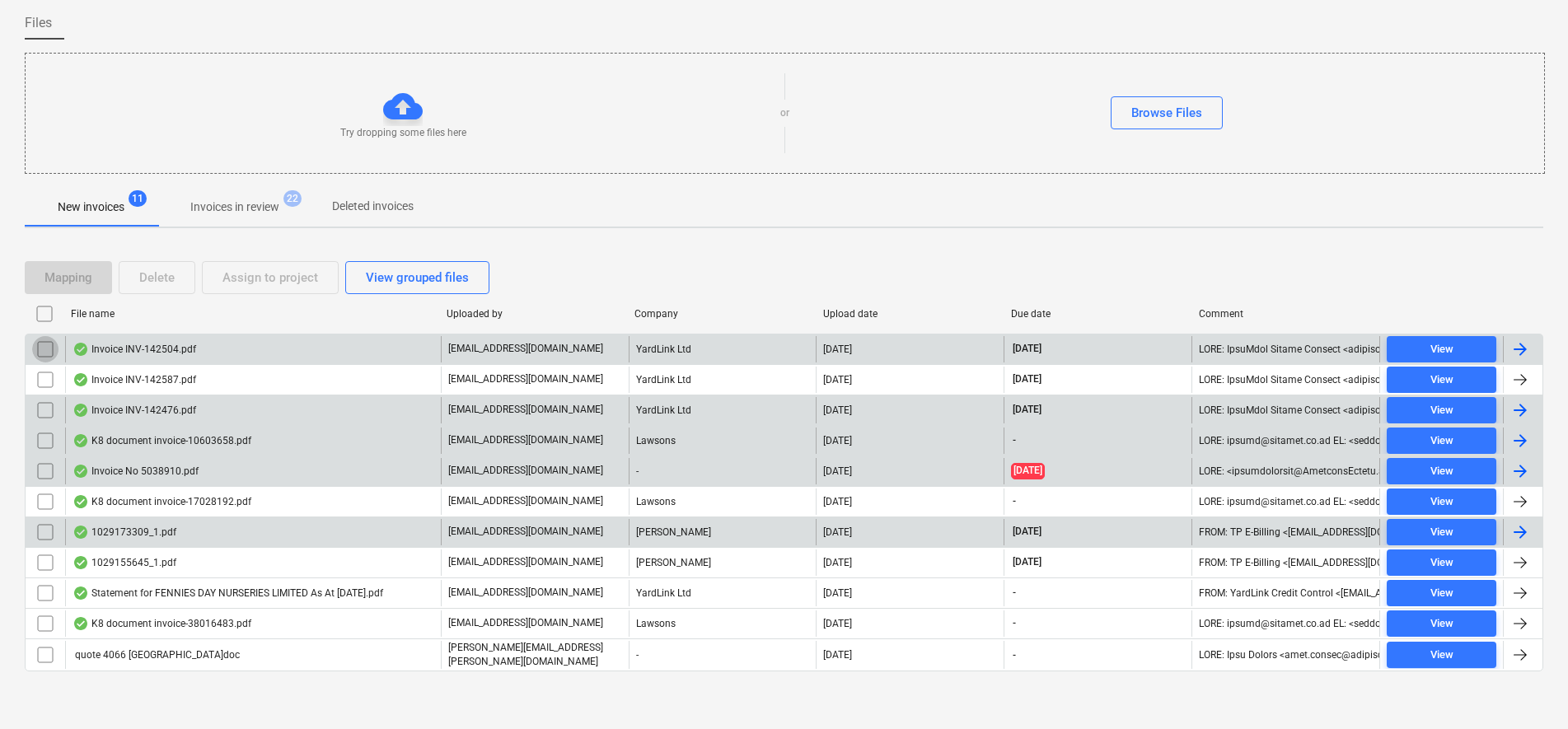
click at [44, 352] on input "checkbox" at bounding box center [45, 348] width 27 height 27
click at [261, 279] on div "Assign to project" at bounding box center [270, 277] width 95 height 21
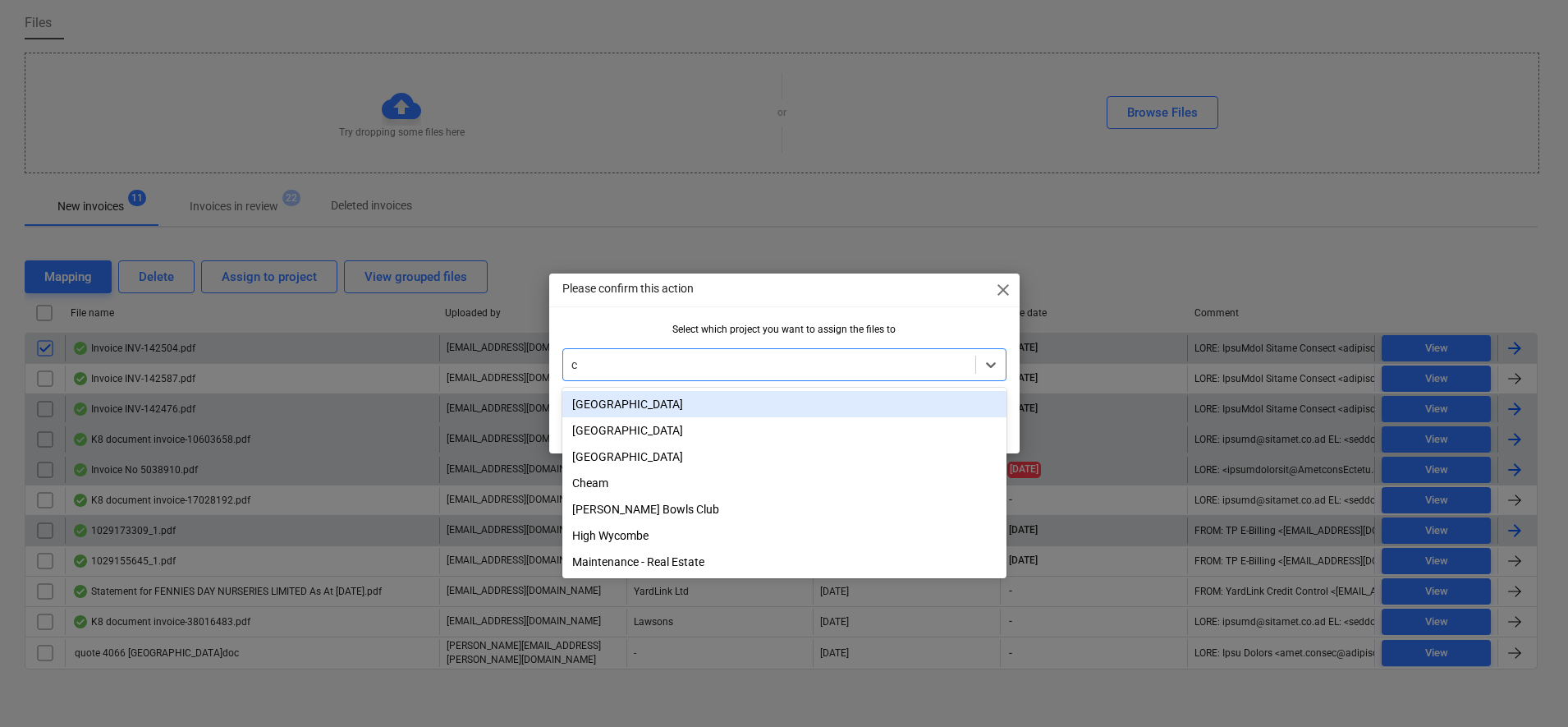
type input "ch"
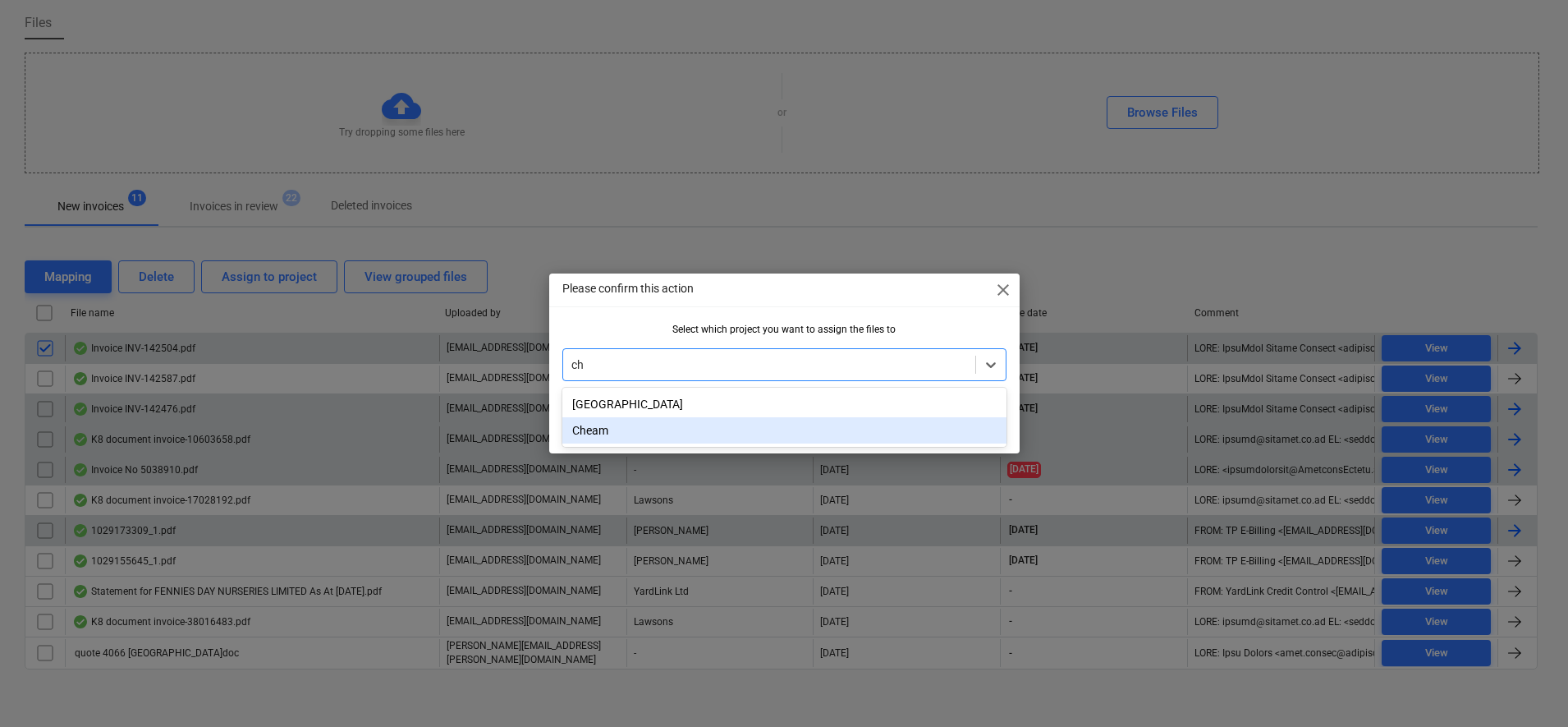
click at [854, 439] on div "Cheam" at bounding box center [784, 430] width 444 height 27
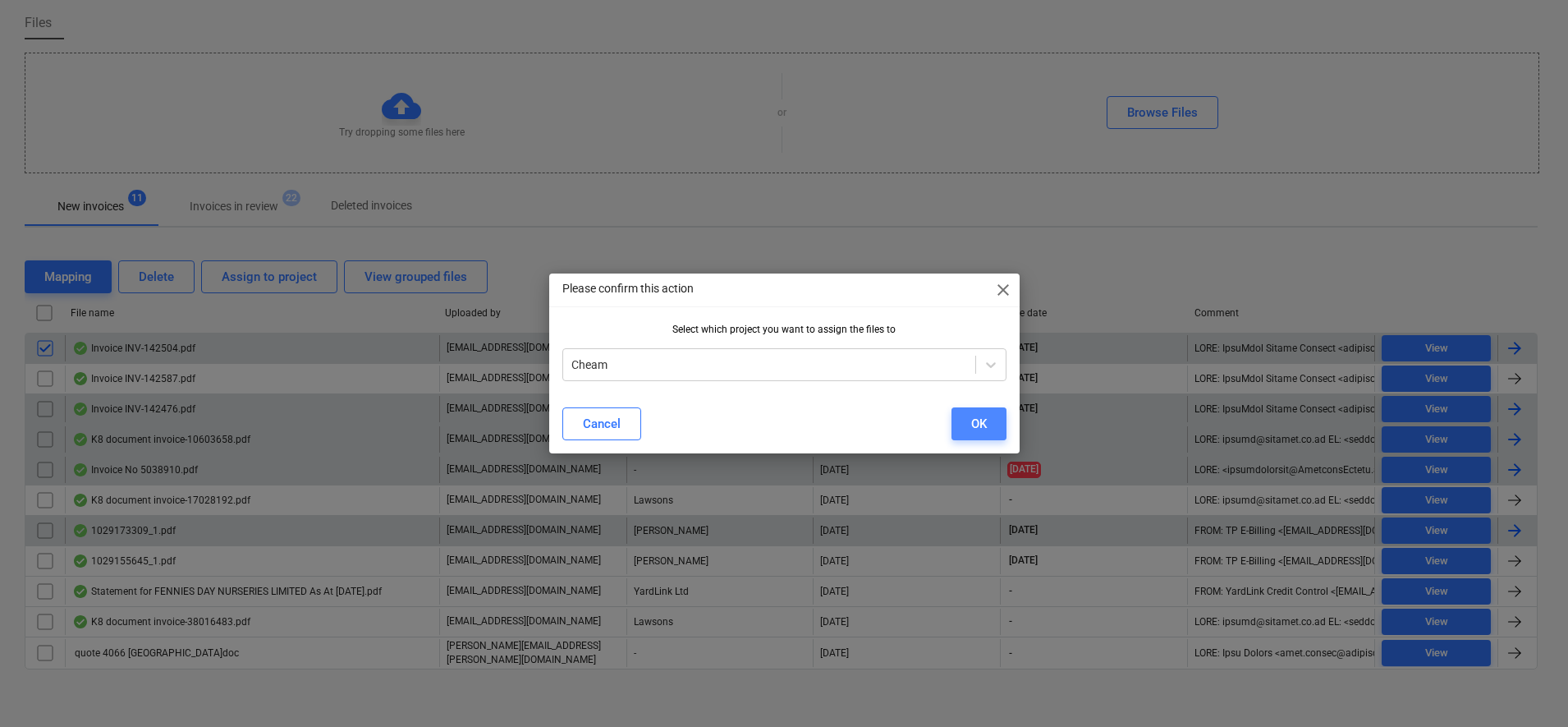
click at [997, 429] on button "OK" at bounding box center [979, 423] width 55 height 33
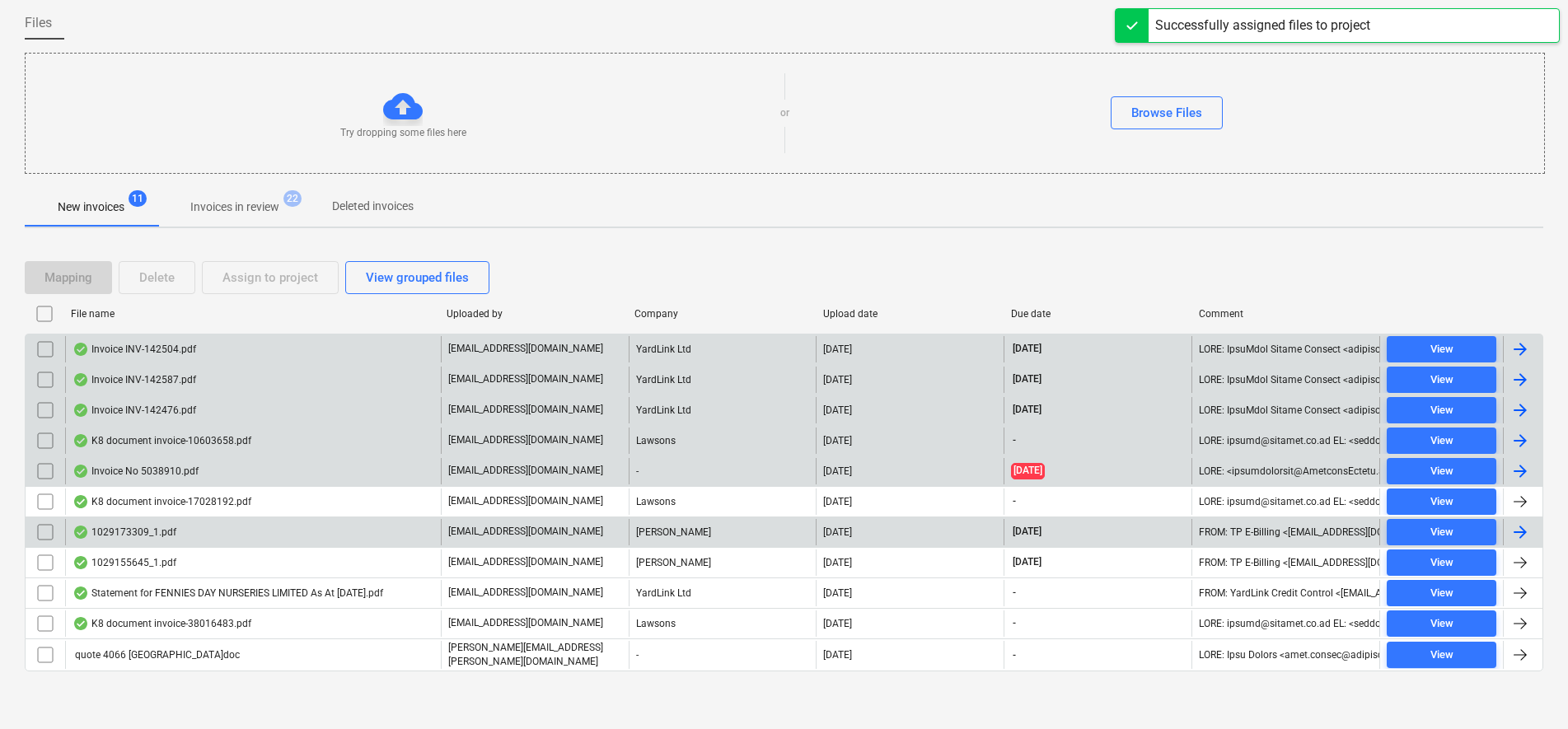
scroll to position [94, 0]
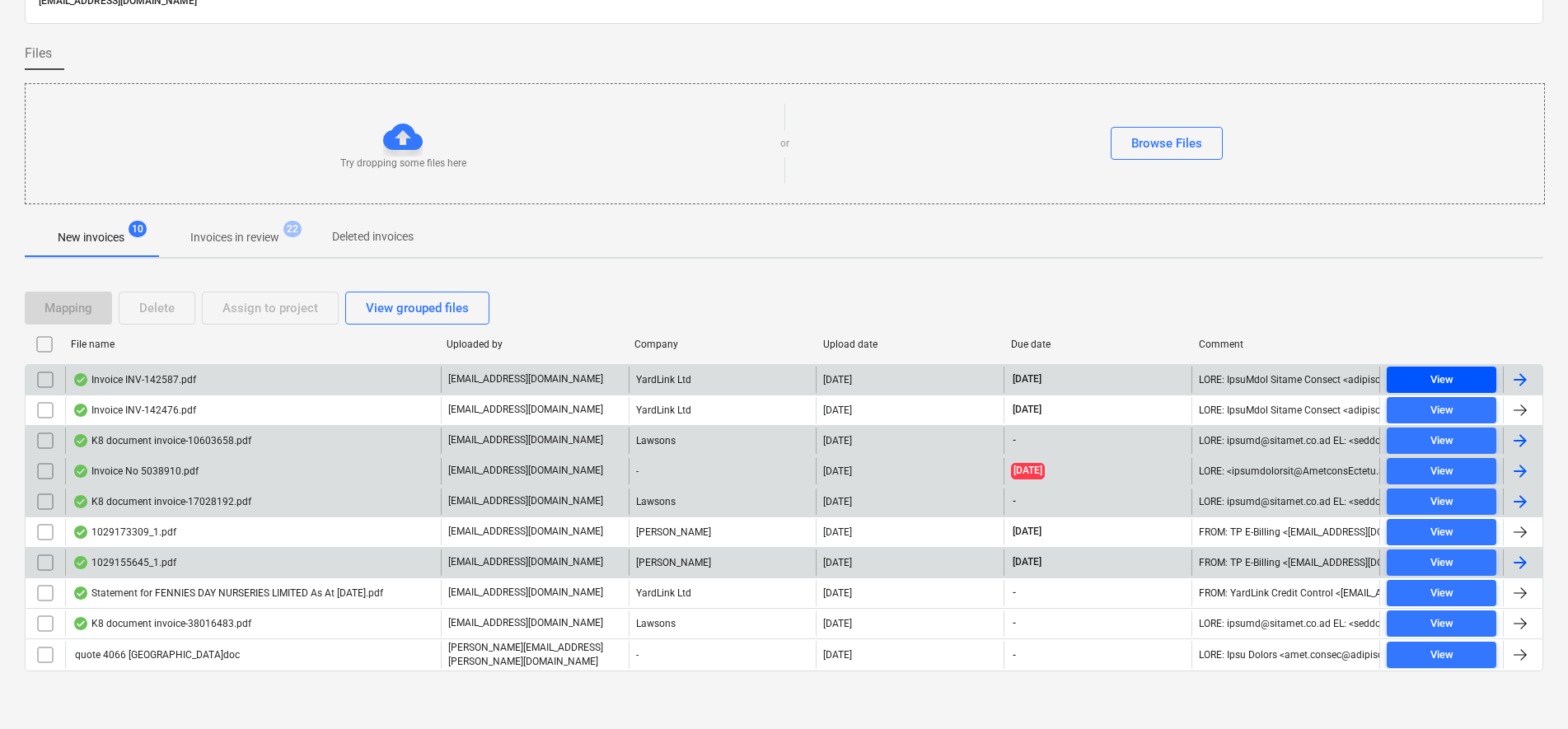
click at [1433, 387] on div "View" at bounding box center [1441, 380] width 23 height 19
click at [1434, 407] on div "View" at bounding box center [1441, 410] width 23 height 19
click at [44, 382] on input "checkbox" at bounding box center [45, 380] width 27 height 27
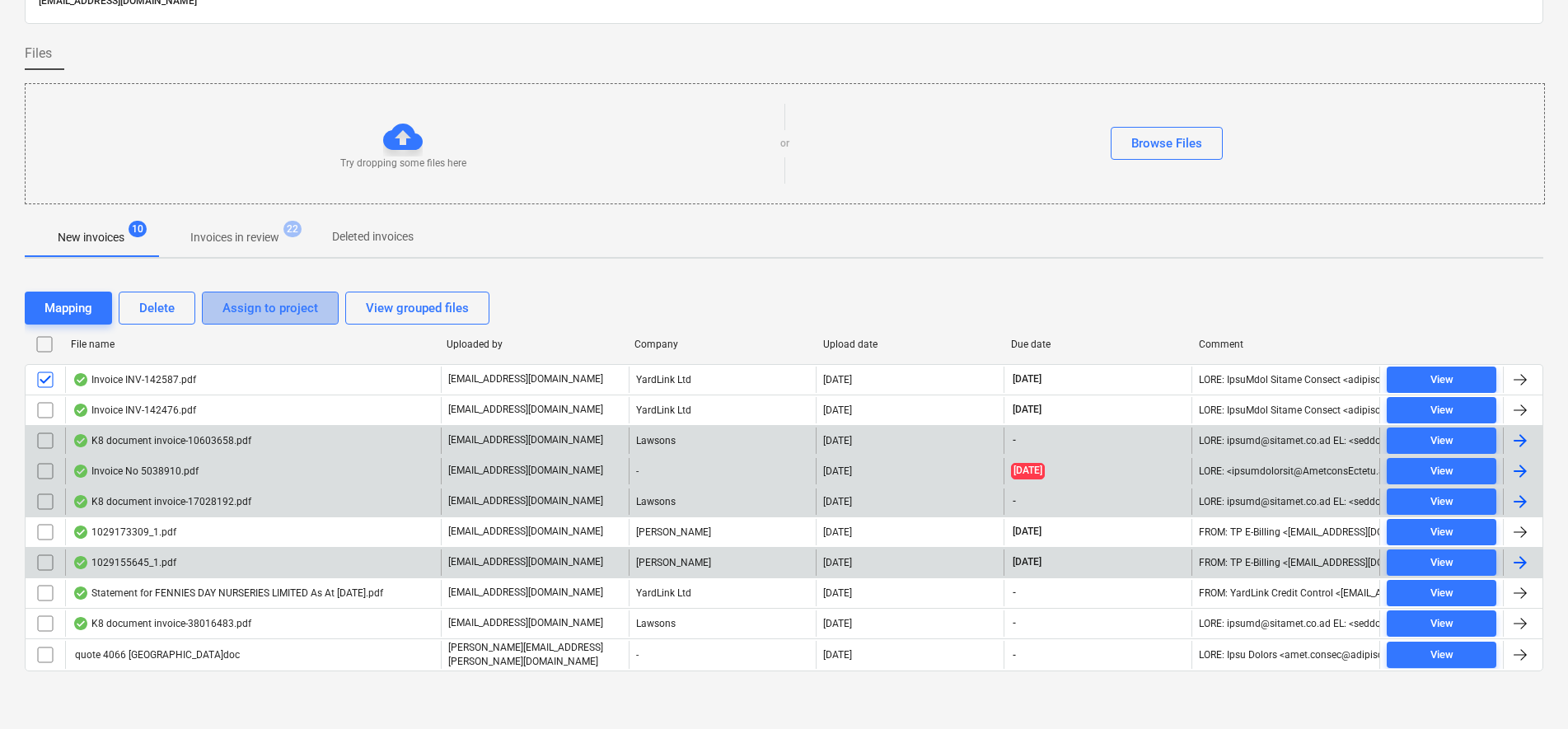
click at [288, 314] on div "Assign to project" at bounding box center [270, 307] width 95 height 21
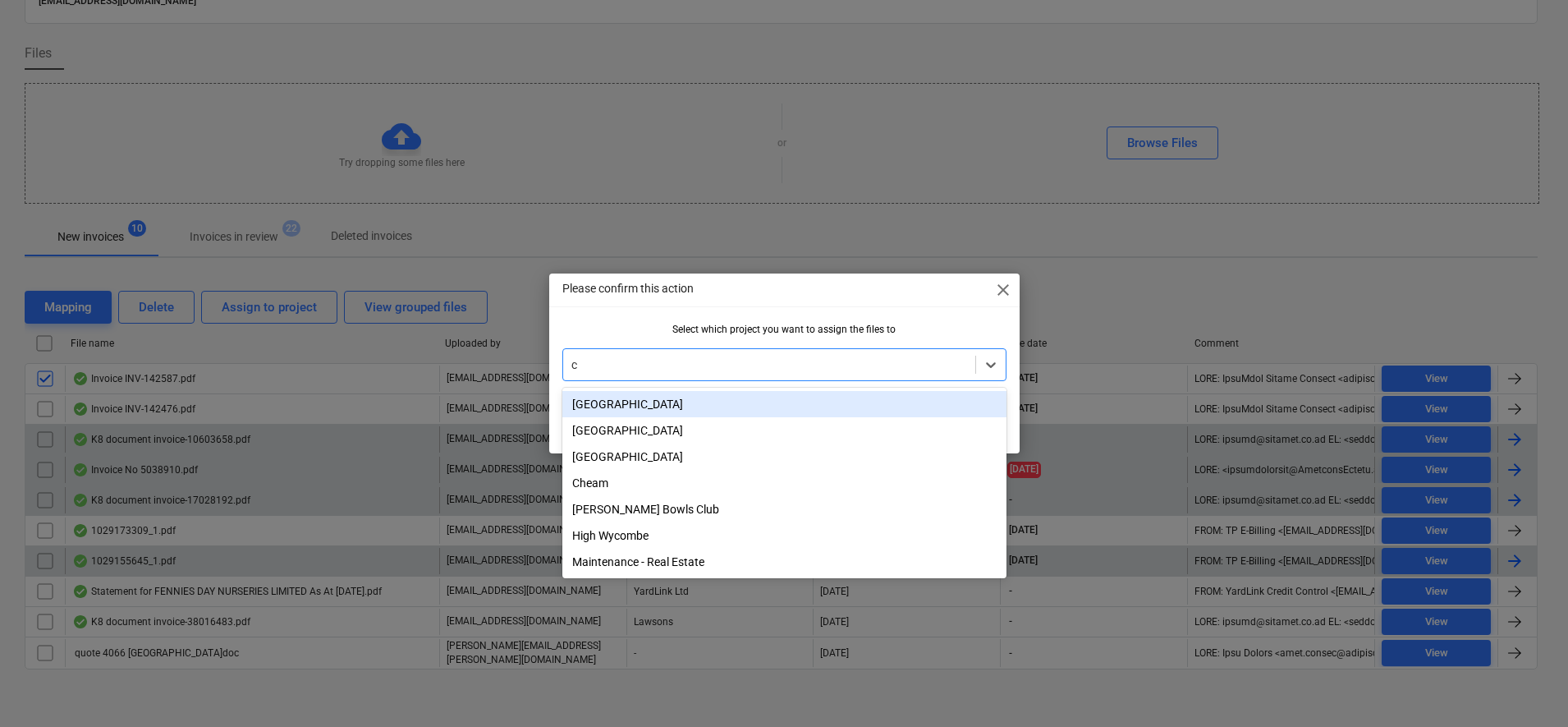
type input "ch"
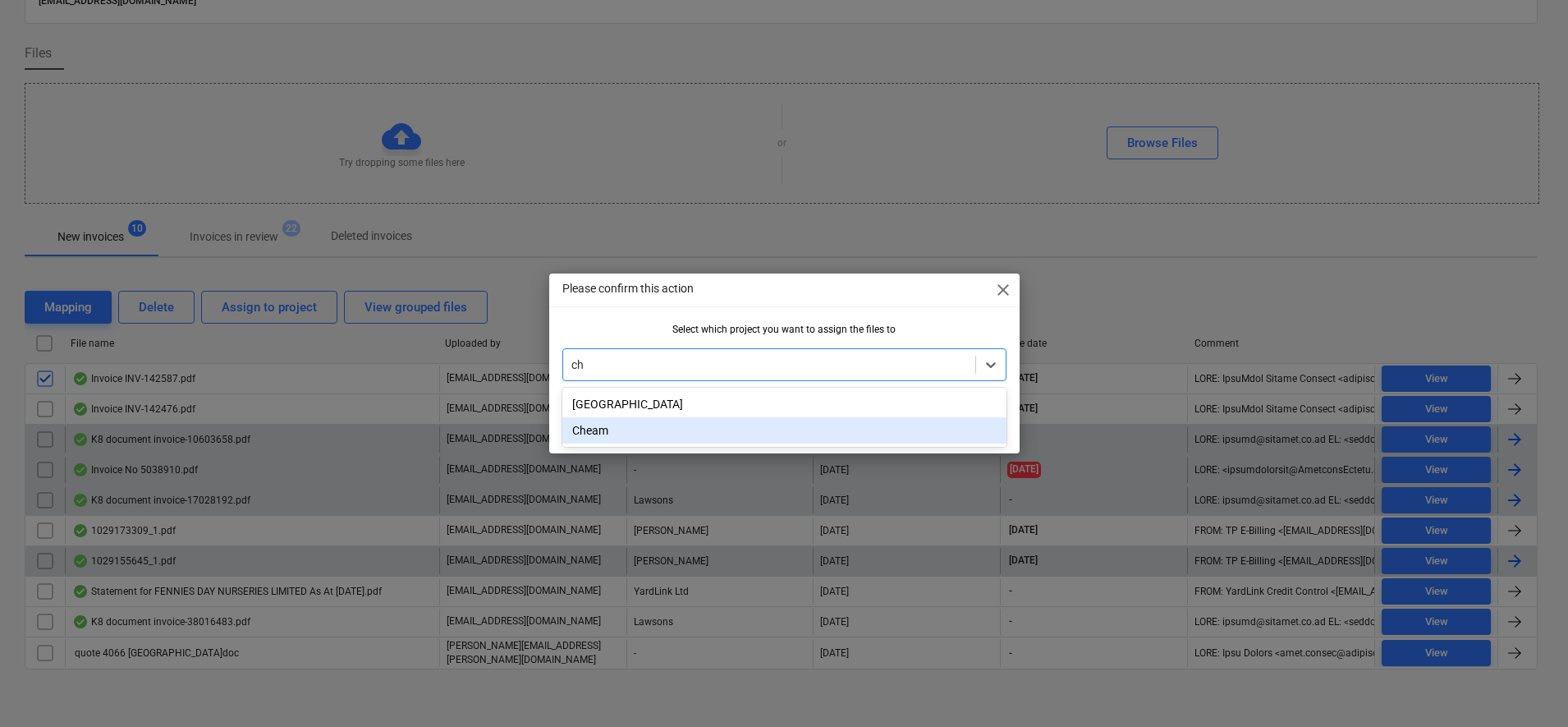
click at [669, 423] on div "Cheam" at bounding box center [784, 430] width 444 height 27
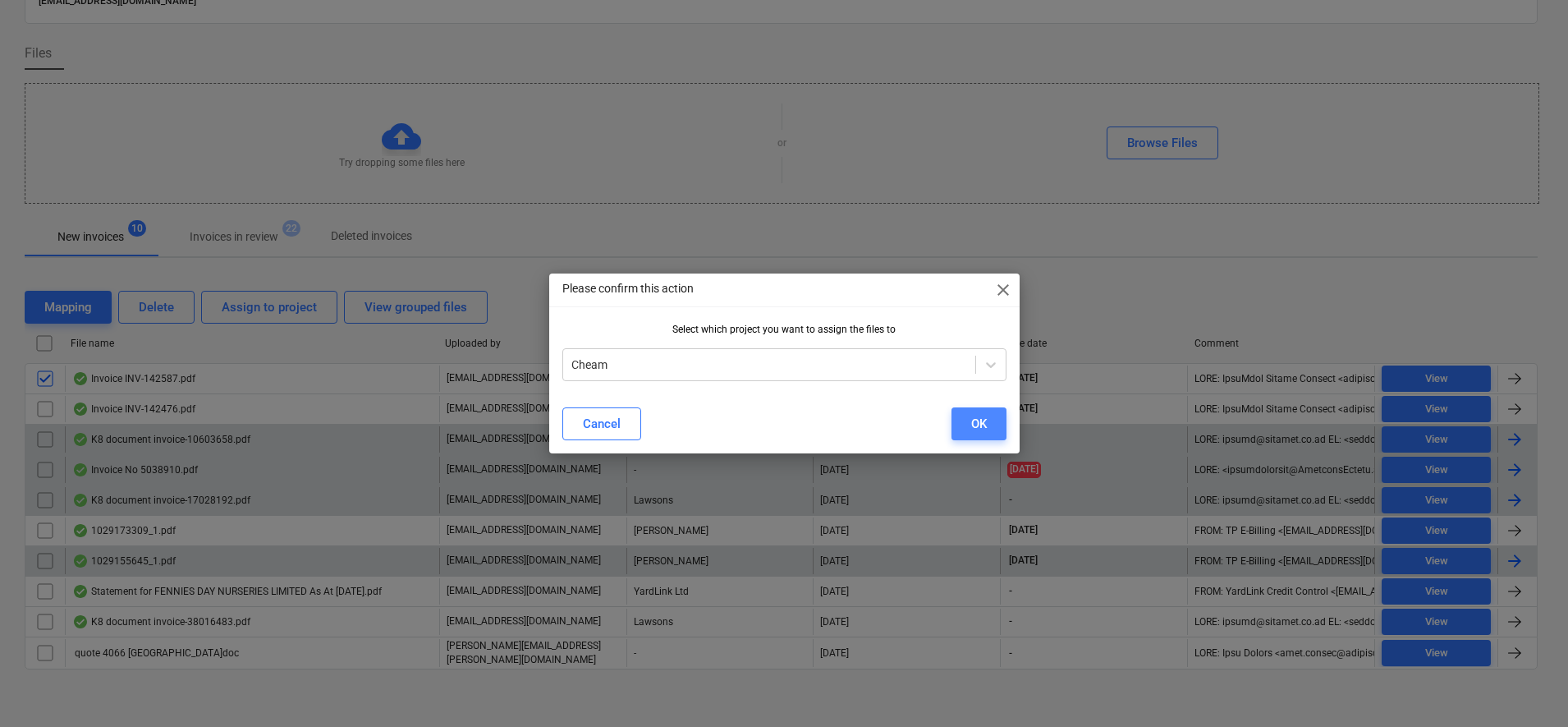
click at [1000, 428] on button "OK" at bounding box center [979, 423] width 55 height 33
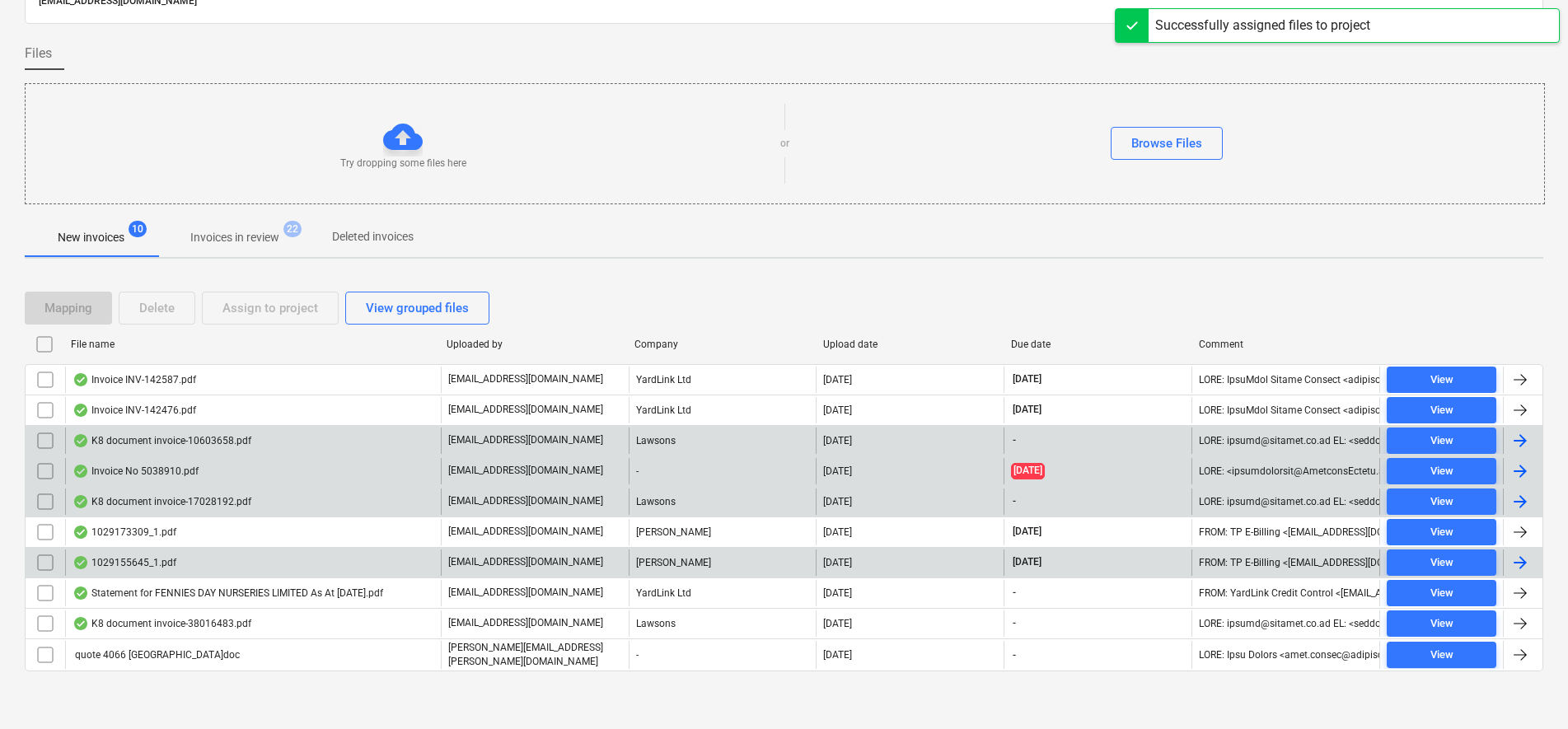
scroll to position [63, 0]
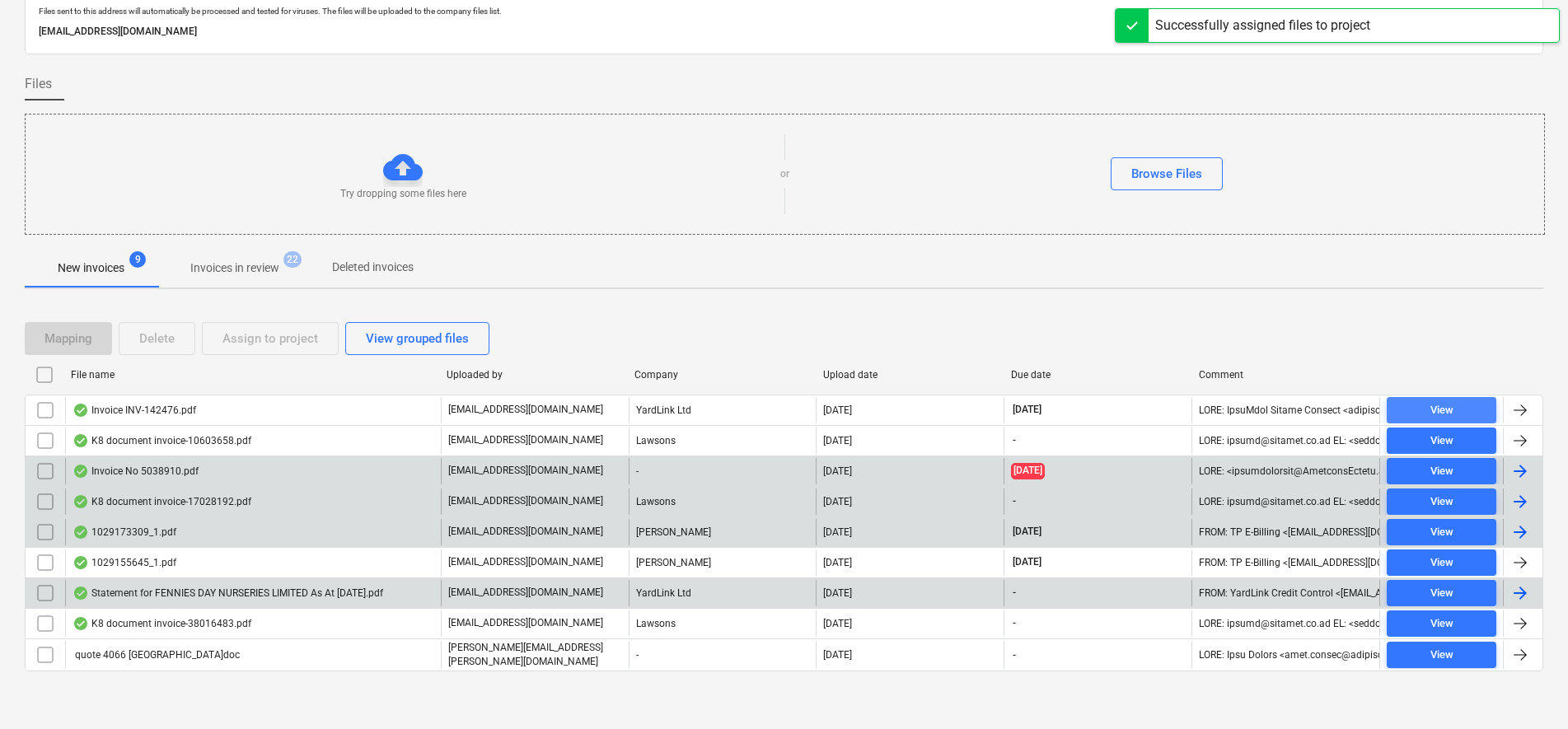
click at [1435, 401] on div "View" at bounding box center [1441, 410] width 23 height 19
click at [37, 409] on input "checkbox" at bounding box center [45, 410] width 27 height 27
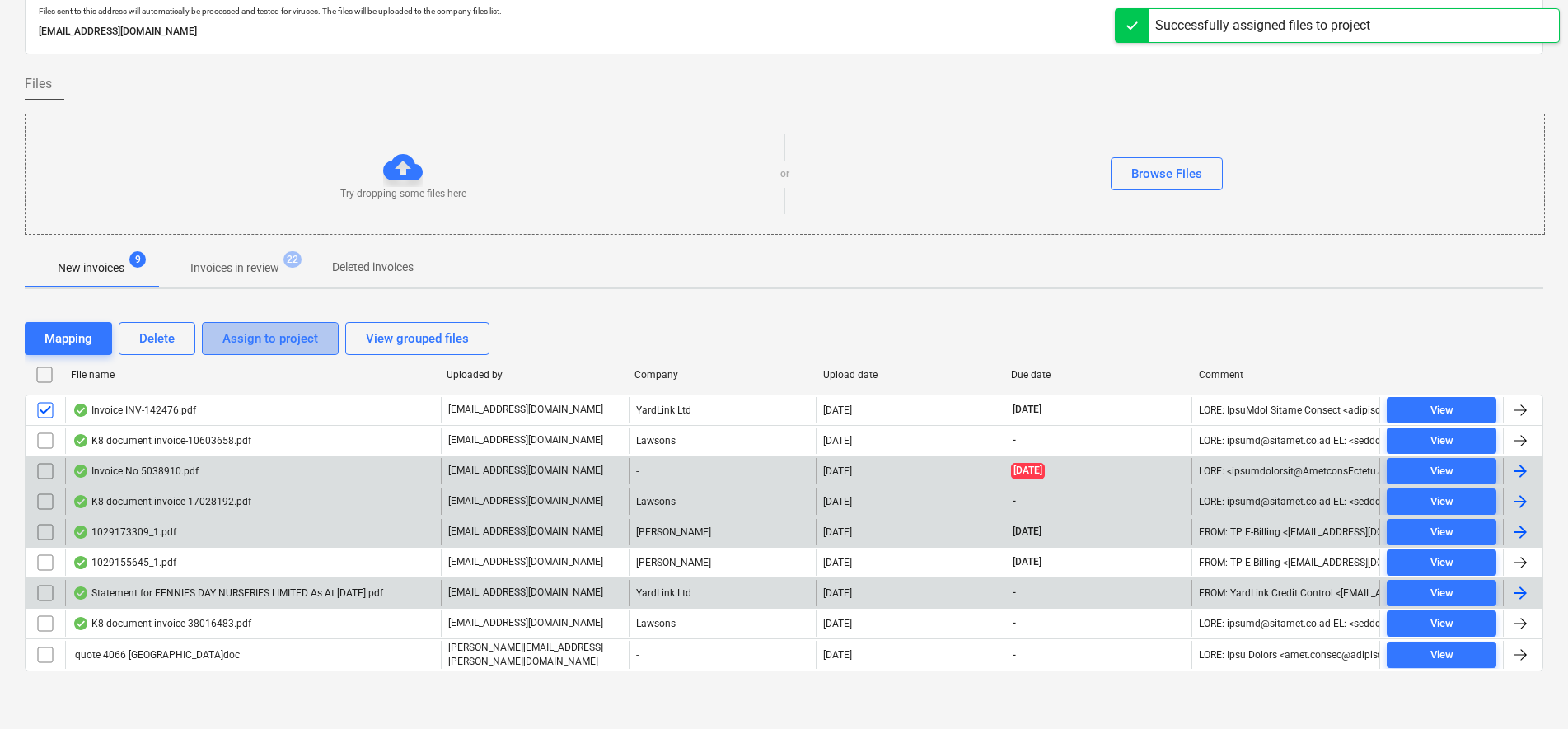
click at [240, 340] on div "Assign to project" at bounding box center [270, 337] width 95 height 21
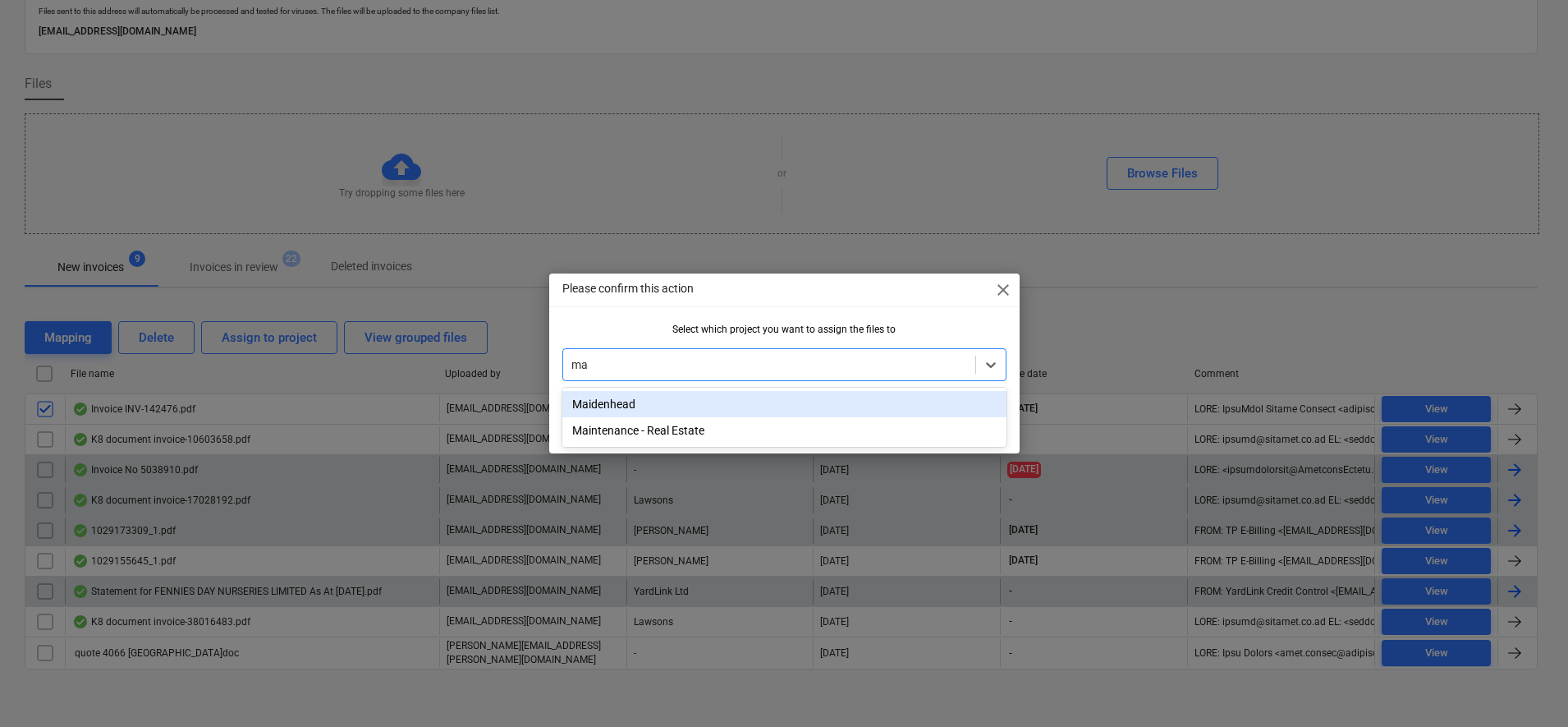
type input "mai"
drag, startPoint x: 702, startPoint y: 399, endPoint x: 711, endPoint y: 402, distance: 9.5
click at [703, 399] on div "Maidenhead" at bounding box center [784, 403] width 444 height 27
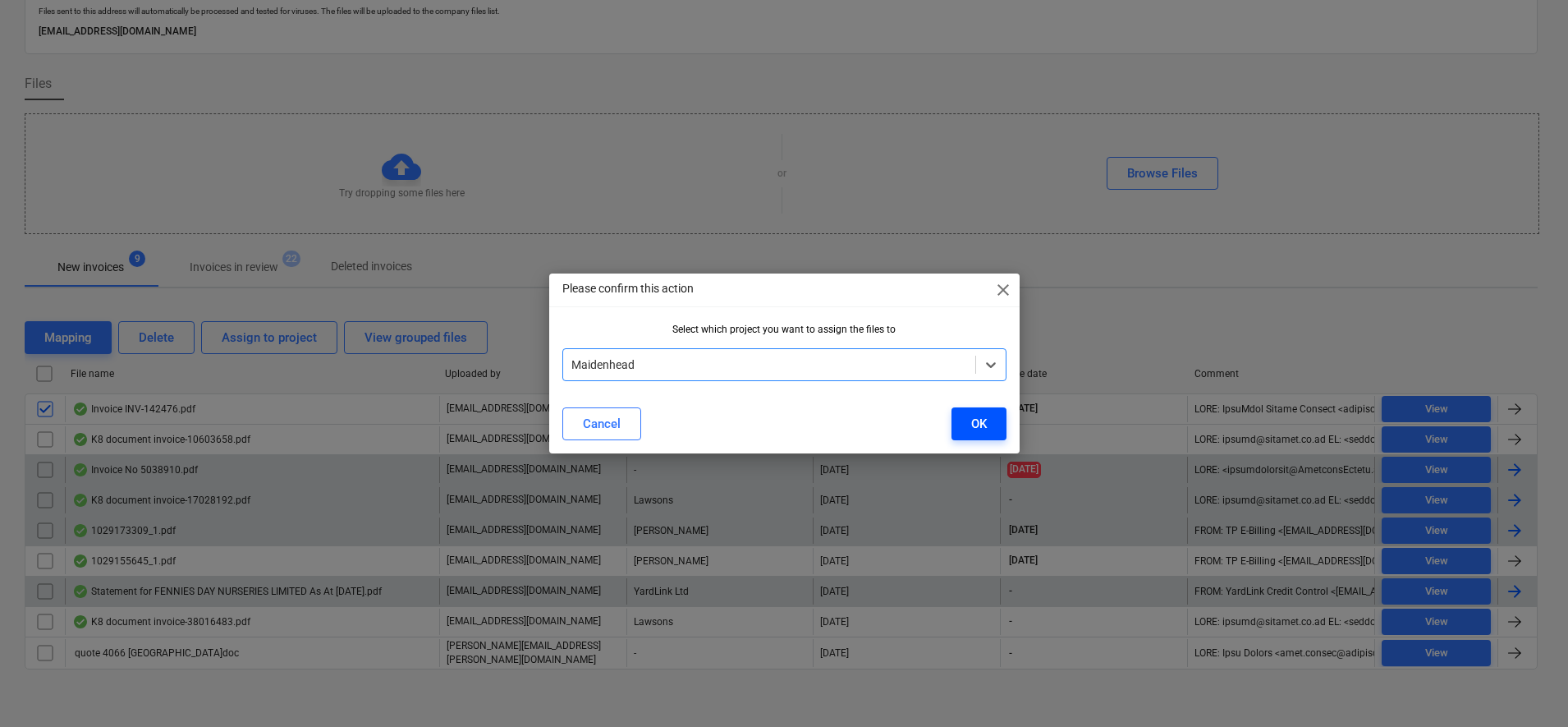
click at [985, 419] on div "OK" at bounding box center [978, 423] width 16 height 21
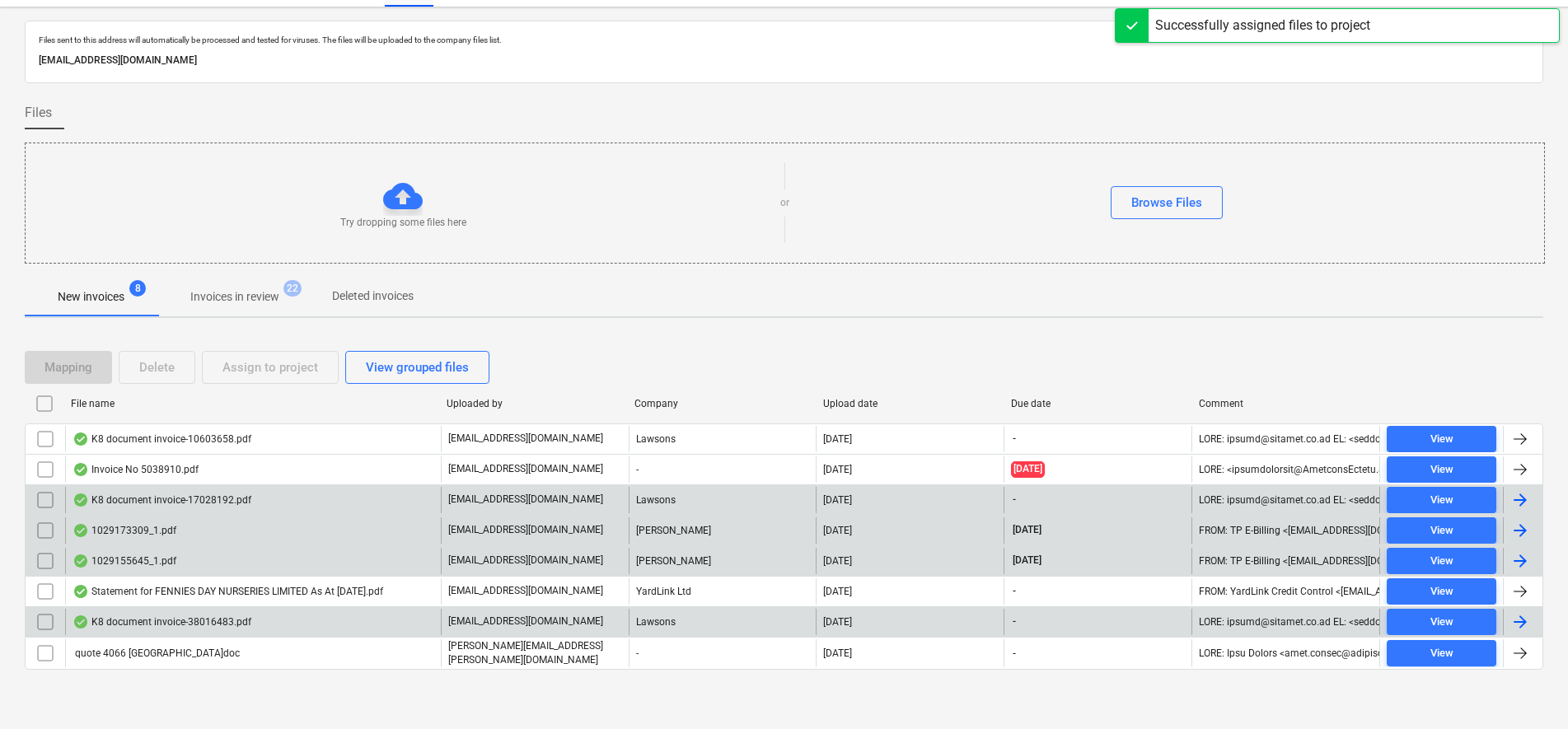
scroll to position [33, 0]
click at [1451, 436] on div "View" at bounding box center [1441, 441] width 23 height 19
click at [1453, 471] on span "View" at bounding box center [1440, 471] width 96 height 19
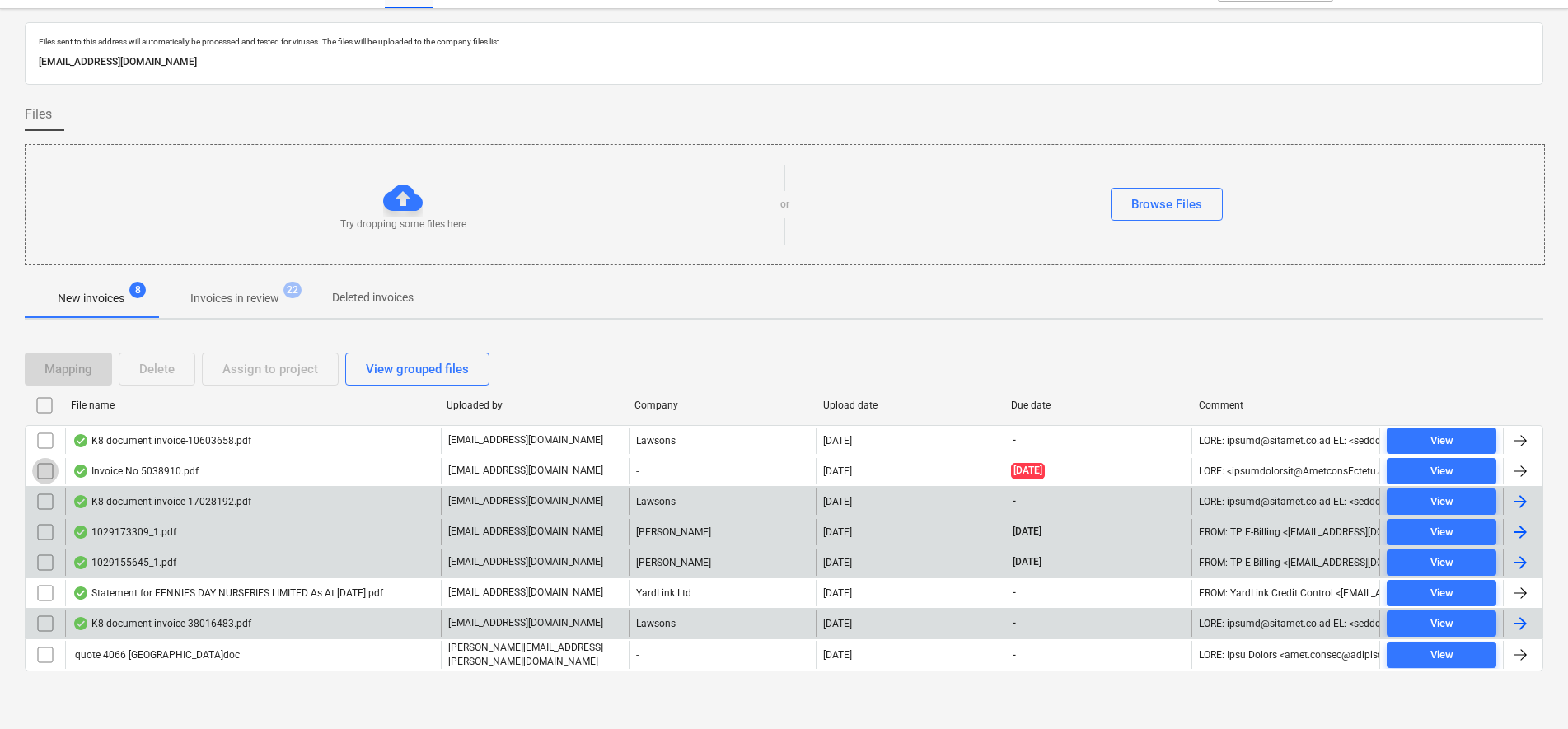
click at [39, 469] on input "checkbox" at bounding box center [45, 470] width 27 height 27
click at [252, 375] on div "Assign to project" at bounding box center [270, 369] width 95 height 21
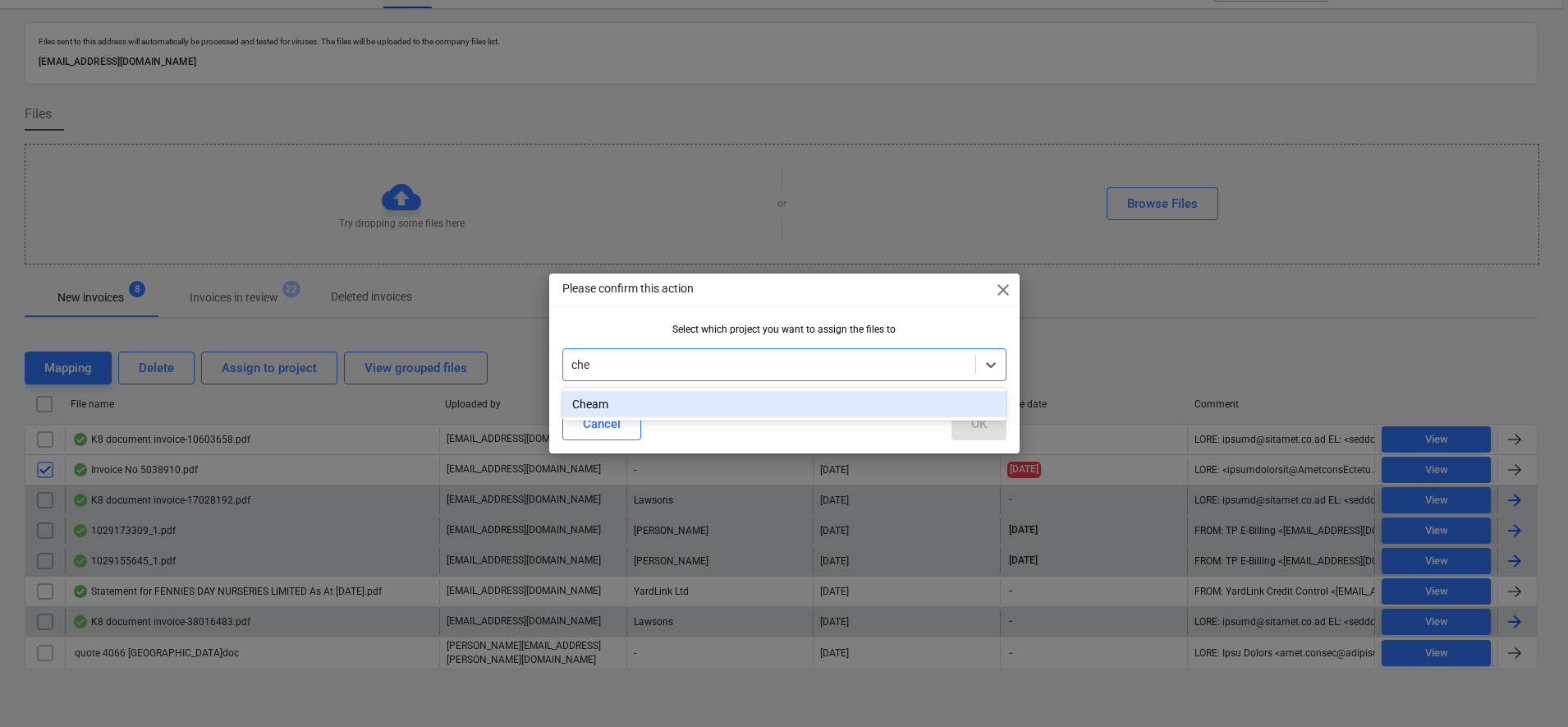
type input "chea"
click at [677, 413] on div "Cheam" at bounding box center [784, 403] width 444 height 27
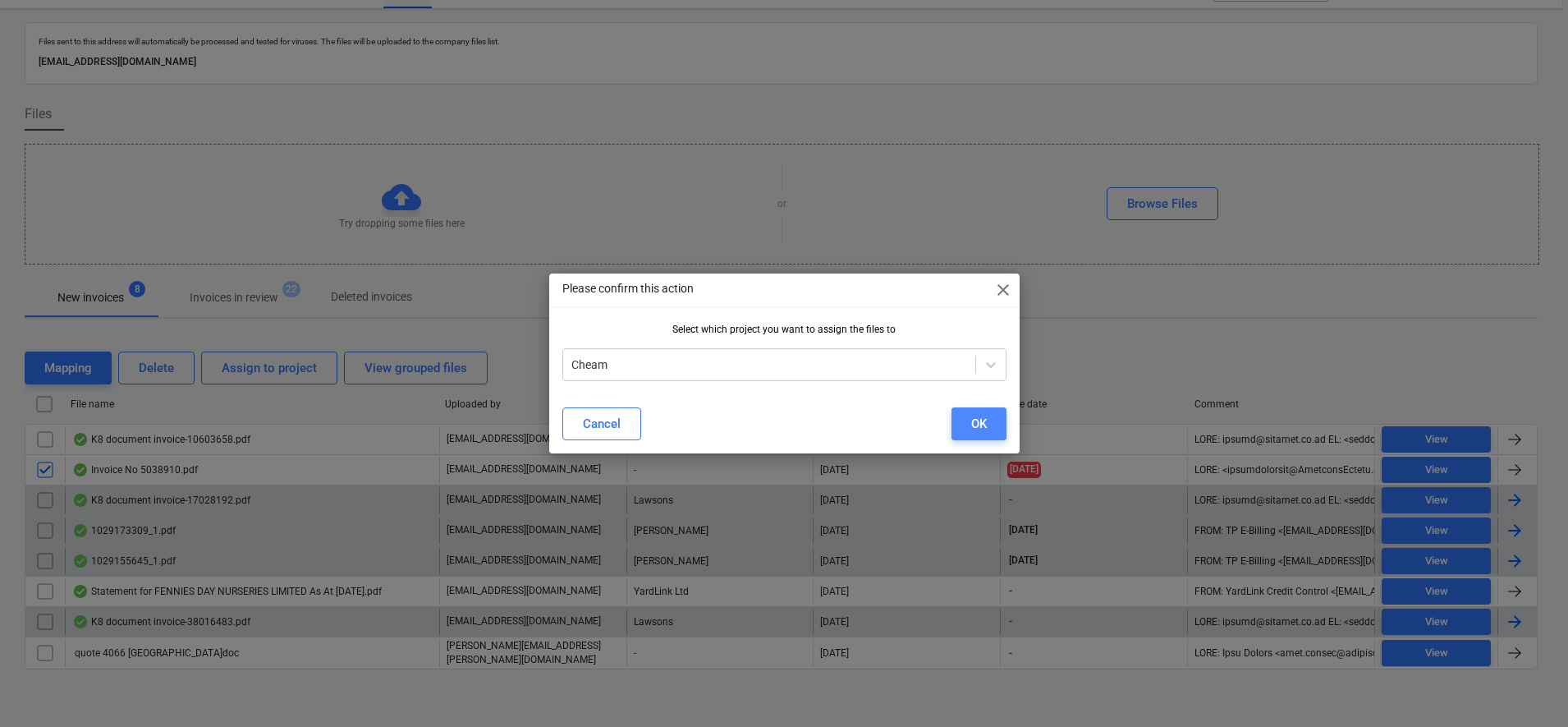
click at [971, 420] on div "OK" at bounding box center [978, 423] width 16 height 21
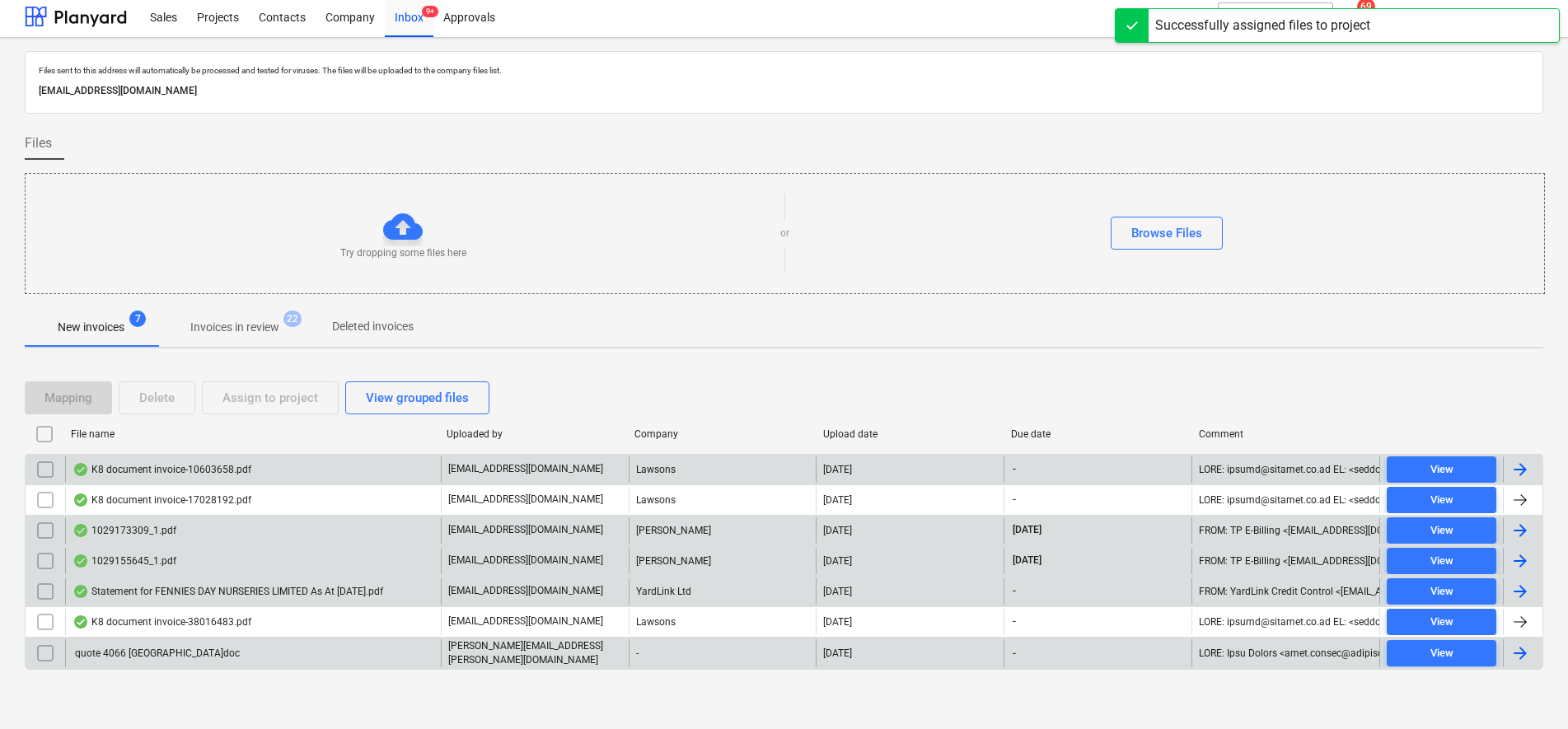
scroll to position [3, 0]
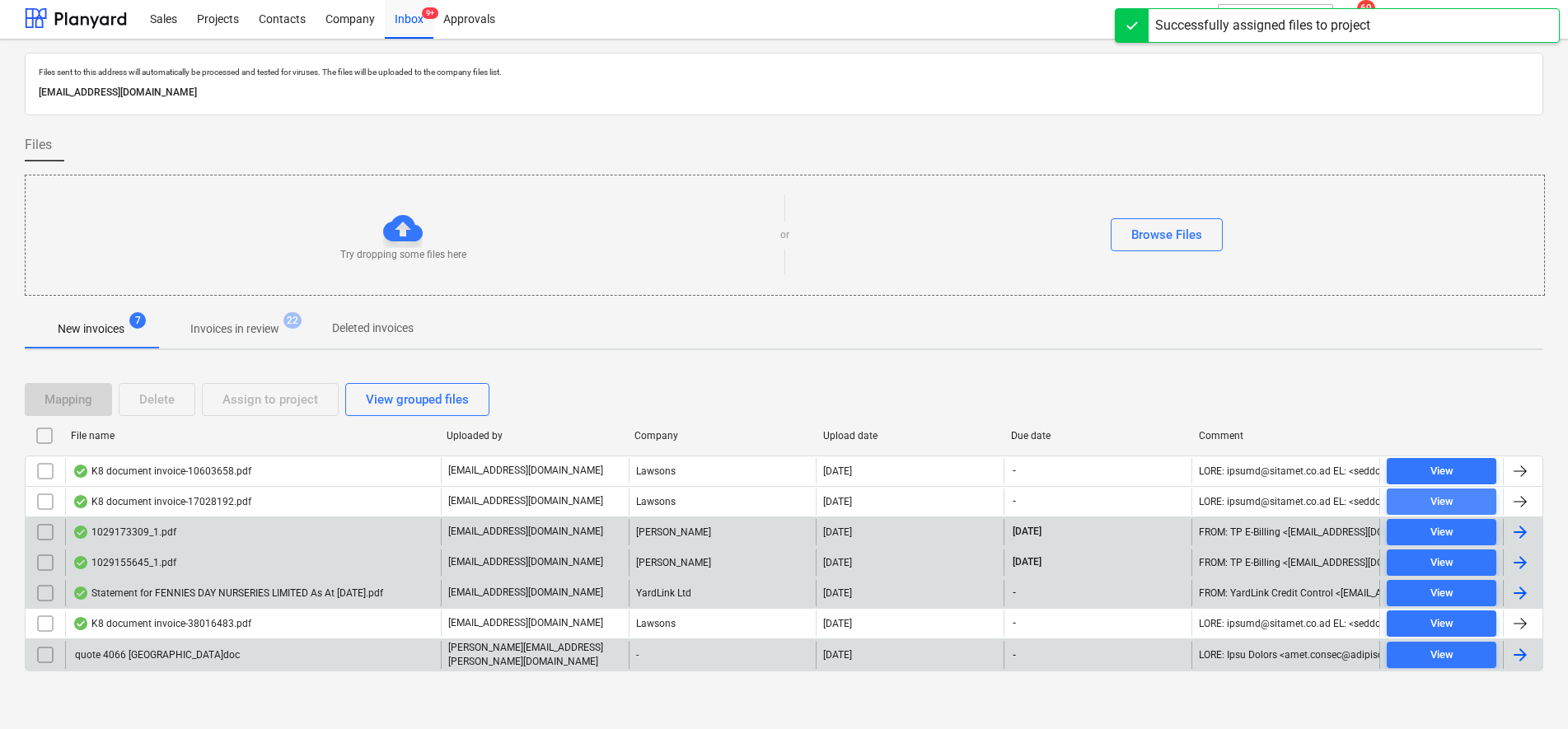
click at [1438, 499] on div "View" at bounding box center [1441, 502] width 23 height 19
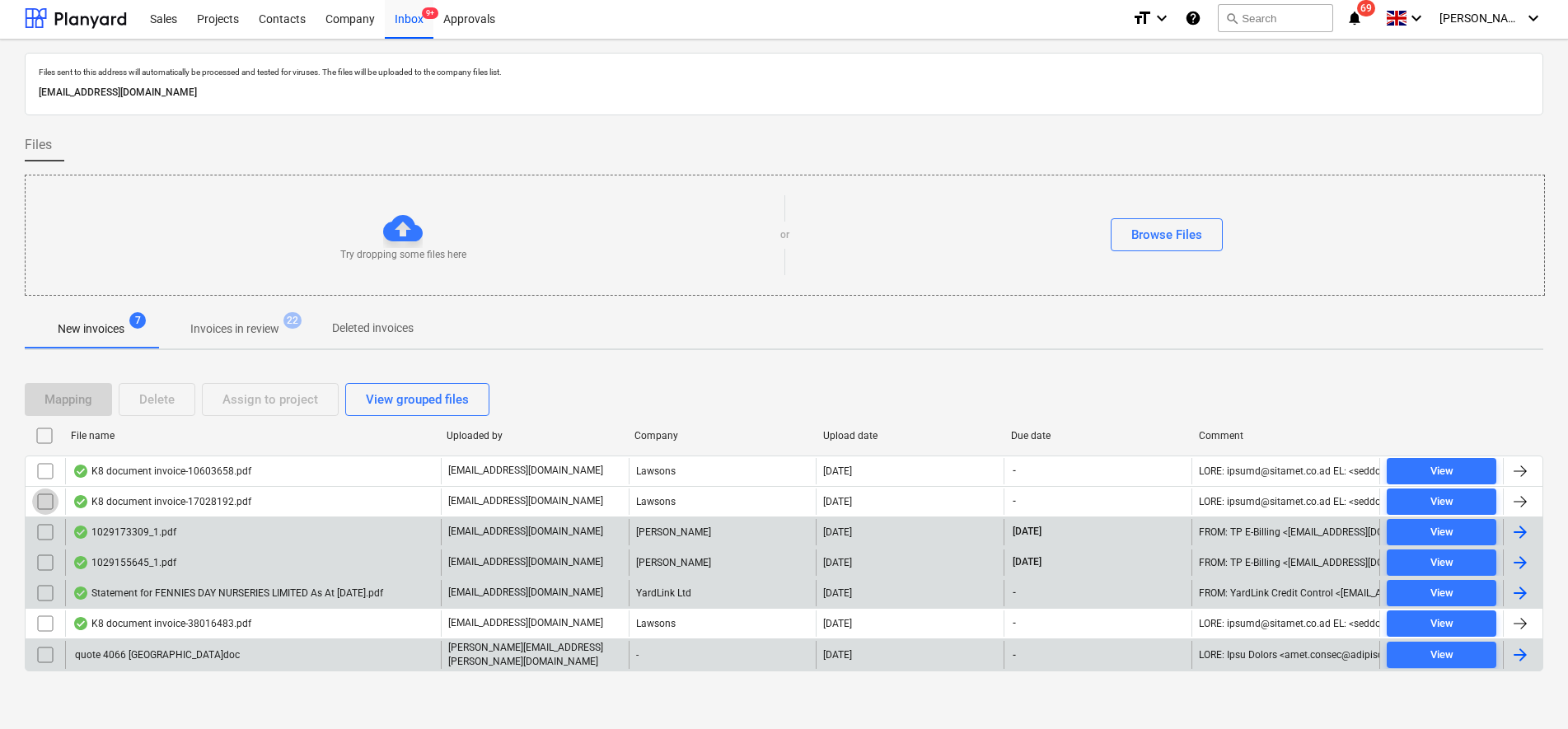
click at [44, 499] on input "checkbox" at bounding box center [45, 501] width 27 height 27
click at [234, 402] on div "Assign to project" at bounding box center [270, 399] width 95 height 21
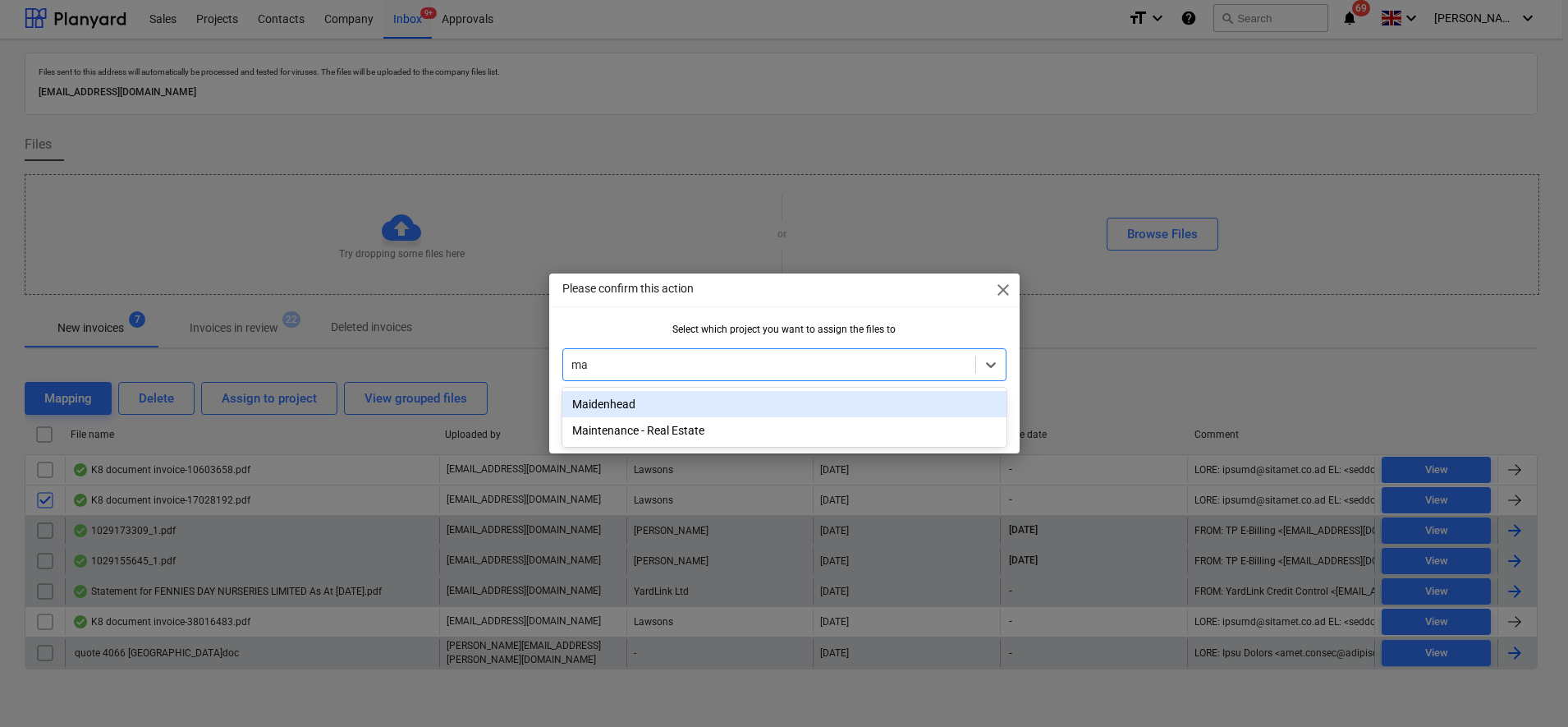
type input "mai"
drag, startPoint x: 702, startPoint y: 410, endPoint x: 969, endPoint y: 433, distance: 268.0
click at [721, 416] on div "Maidenhead" at bounding box center [784, 403] width 444 height 27
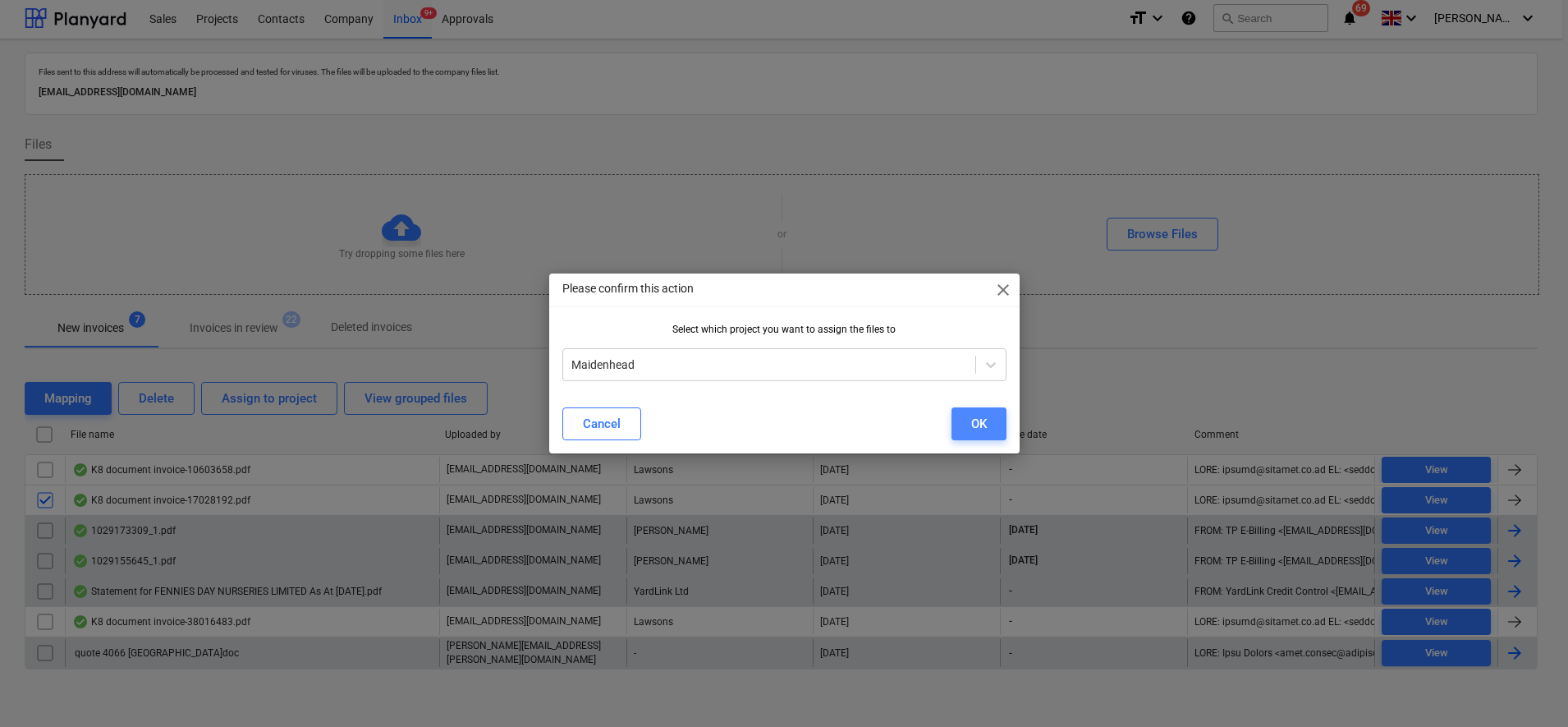
click at [997, 428] on button "OK" at bounding box center [979, 423] width 55 height 33
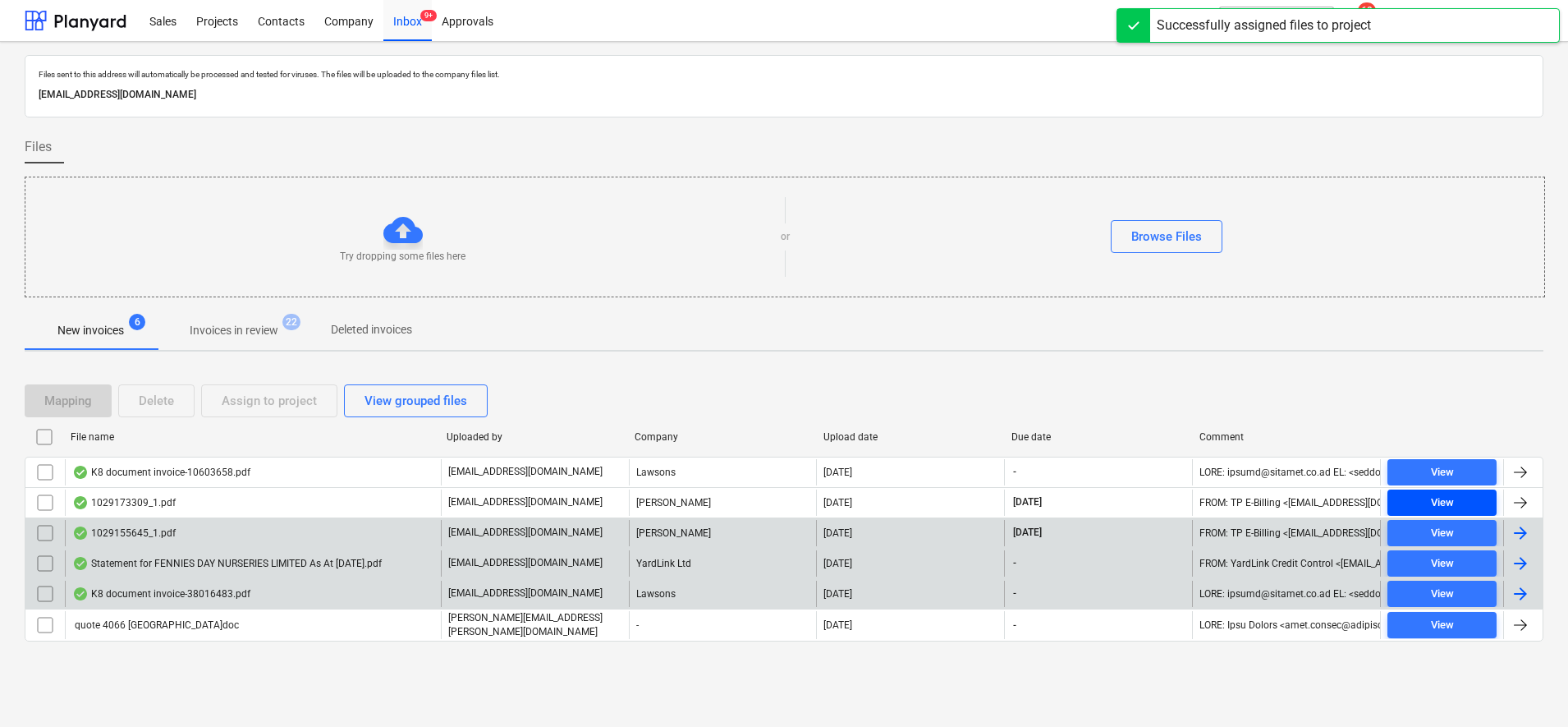
click at [1462, 504] on span "View" at bounding box center [1442, 503] width 96 height 19
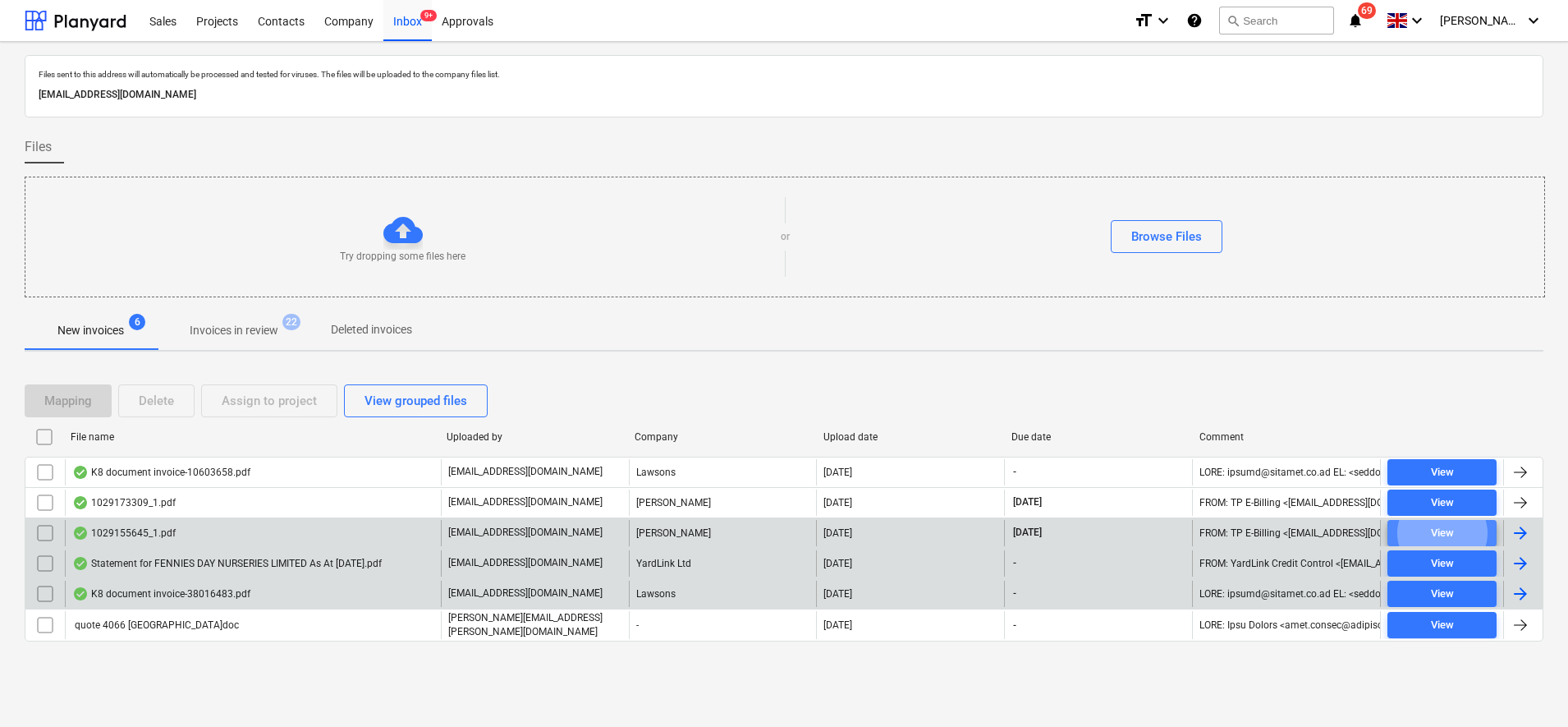
click at [1444, 524] on div "View" at bounding box center [1442, 533] width 23 height 19
click at [37, 496] on input "checkbox" at bounding box center [45, 502] width 27 height 27
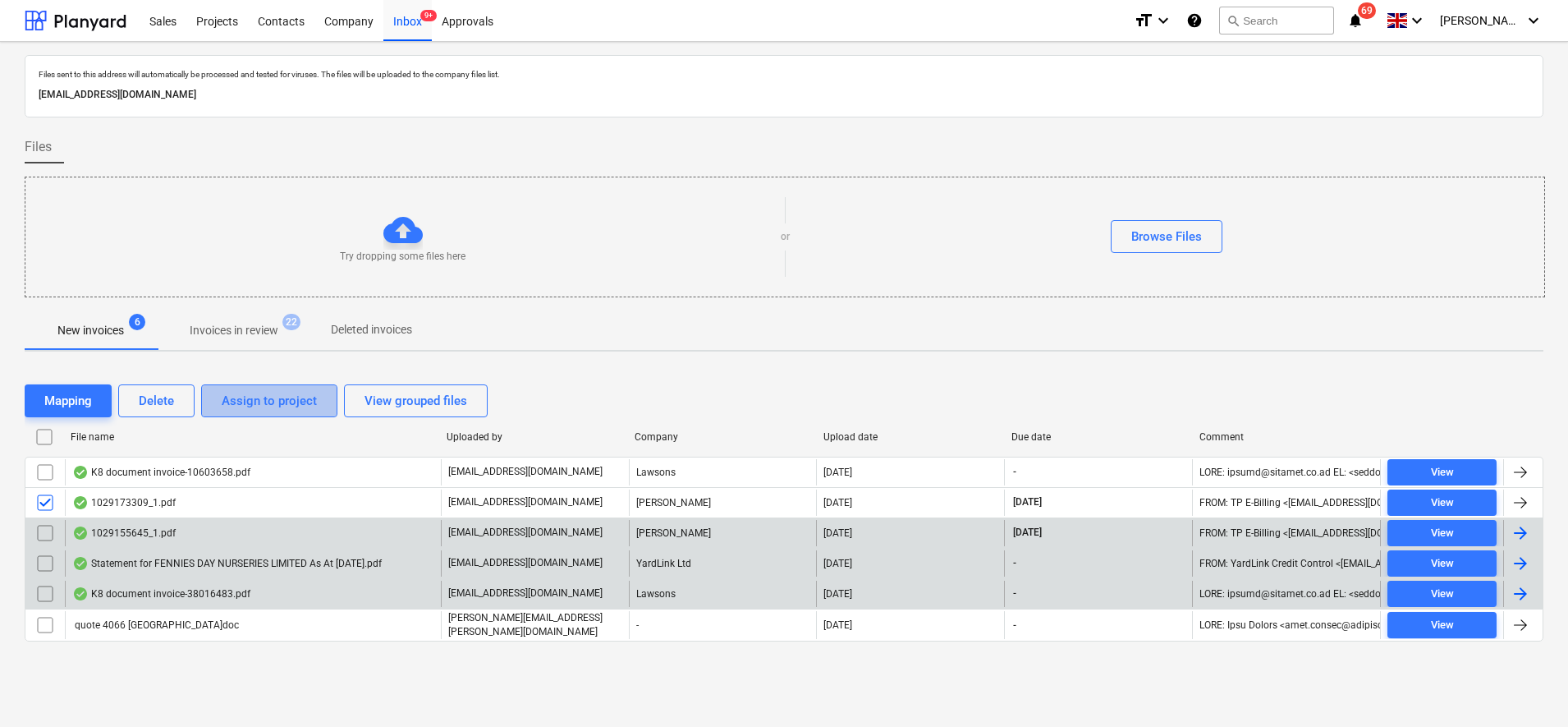
click at [247, 408] on div "Assign to project" at bounding box center [269, 401] width 95 height 21
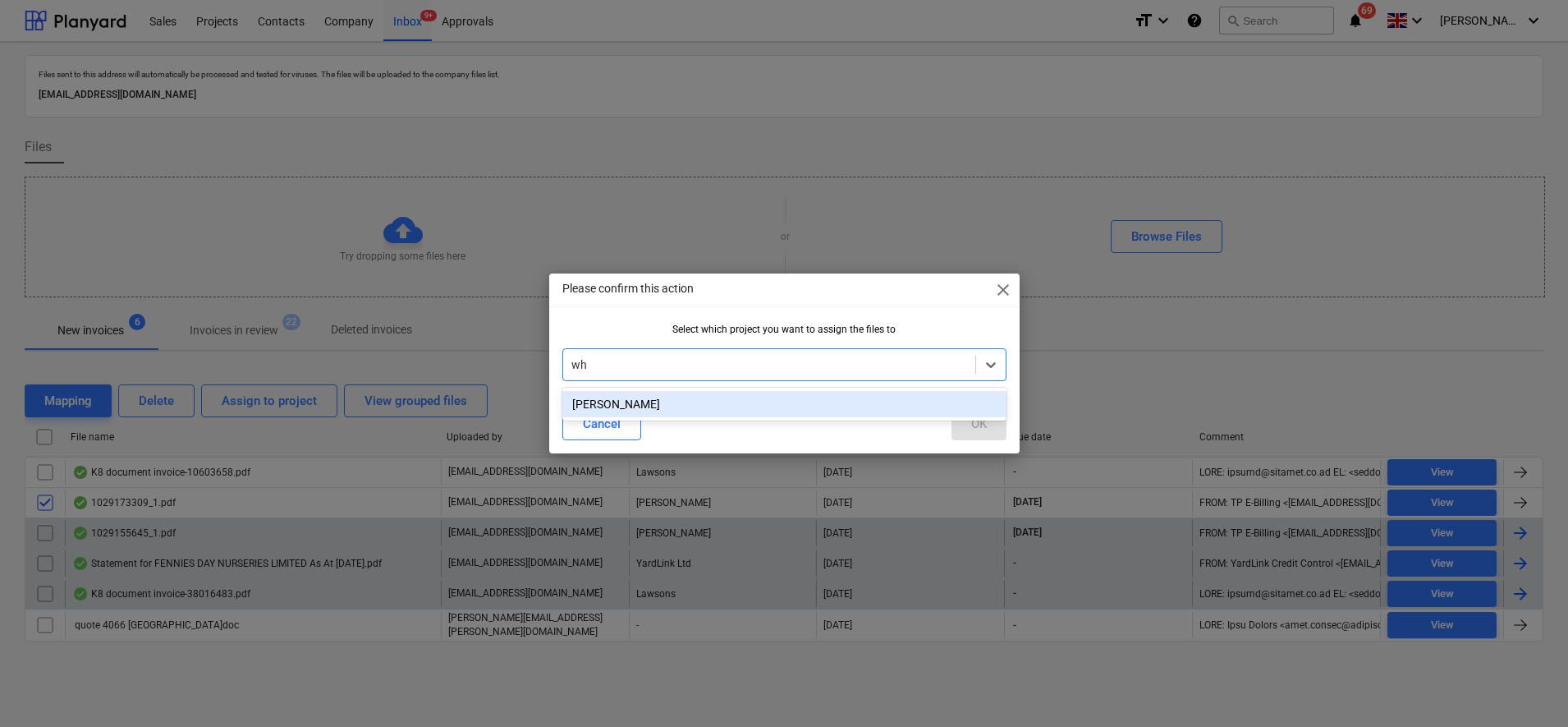
type input "whi"
click at [692, 408] on div "[PERSON_NAME]" at bounding box center [784, 403] width 444 height 27
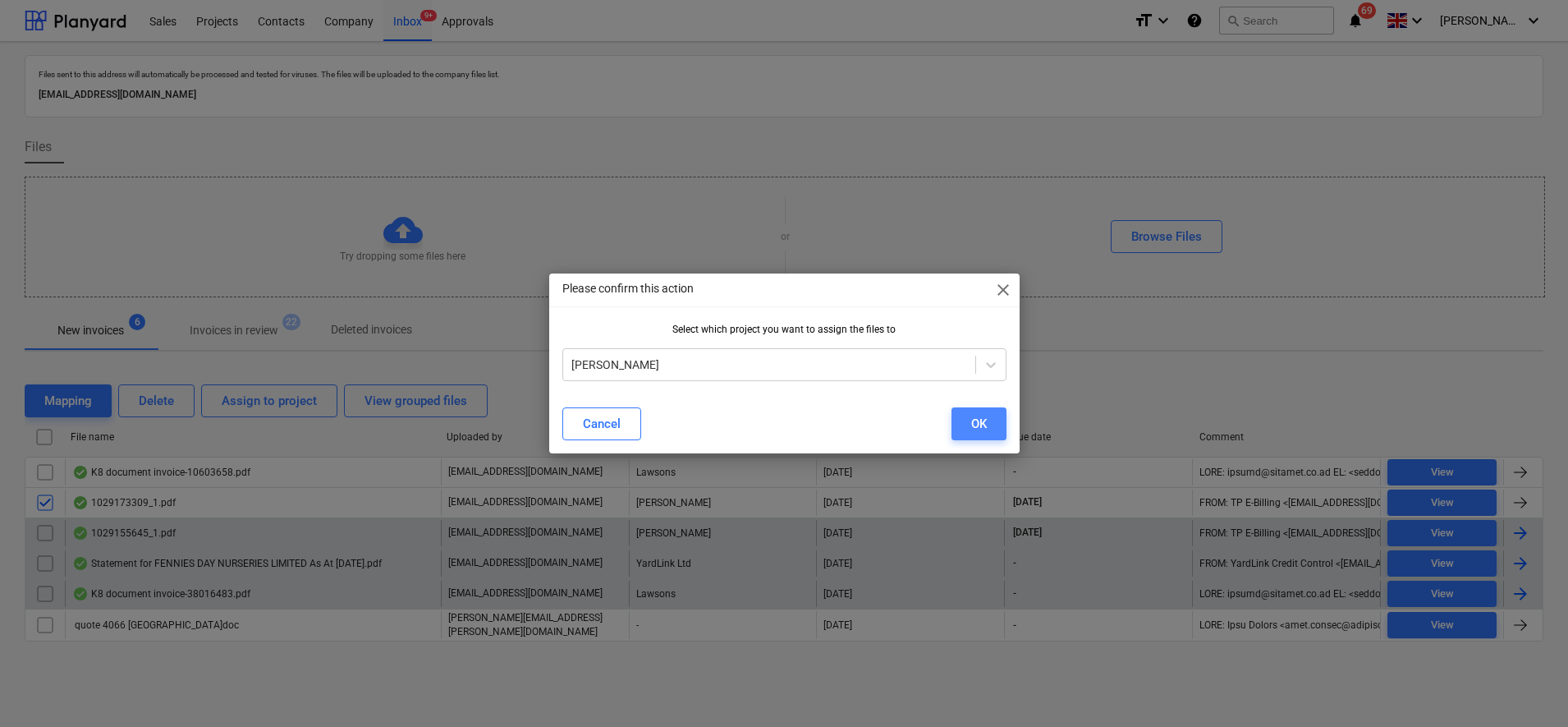
click at [984, 423] on div "OK" at bounding box center [978, 423] width 16 height 21
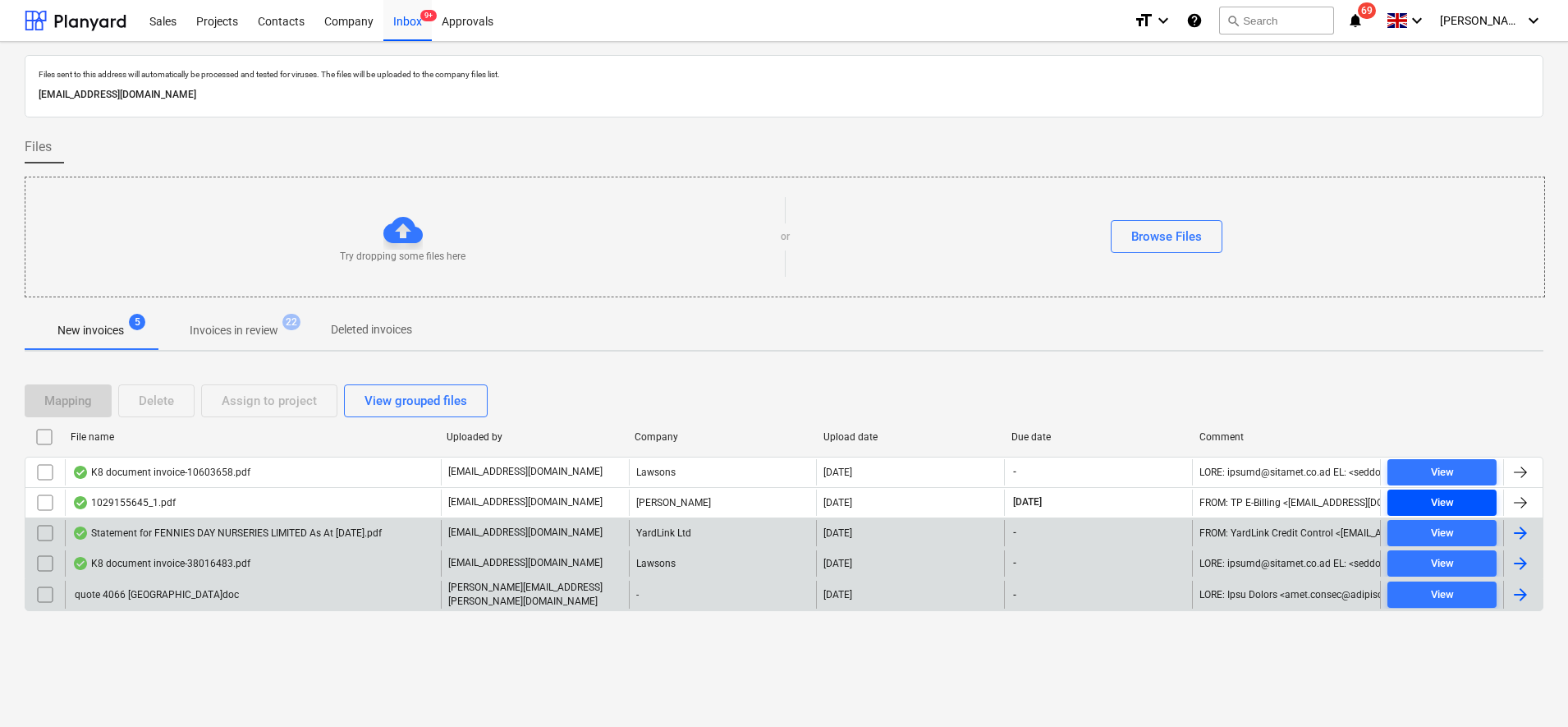
click at [1442, 497] on div "View" at bounding box center [1442, 503] width 23 height 19
click at [1459, 508] on span "View" at bounding box center [1442, 503] width 96 height 19
click at [1460, 510] on span "View" at bounding box center [1442, 503] width 96 height 19
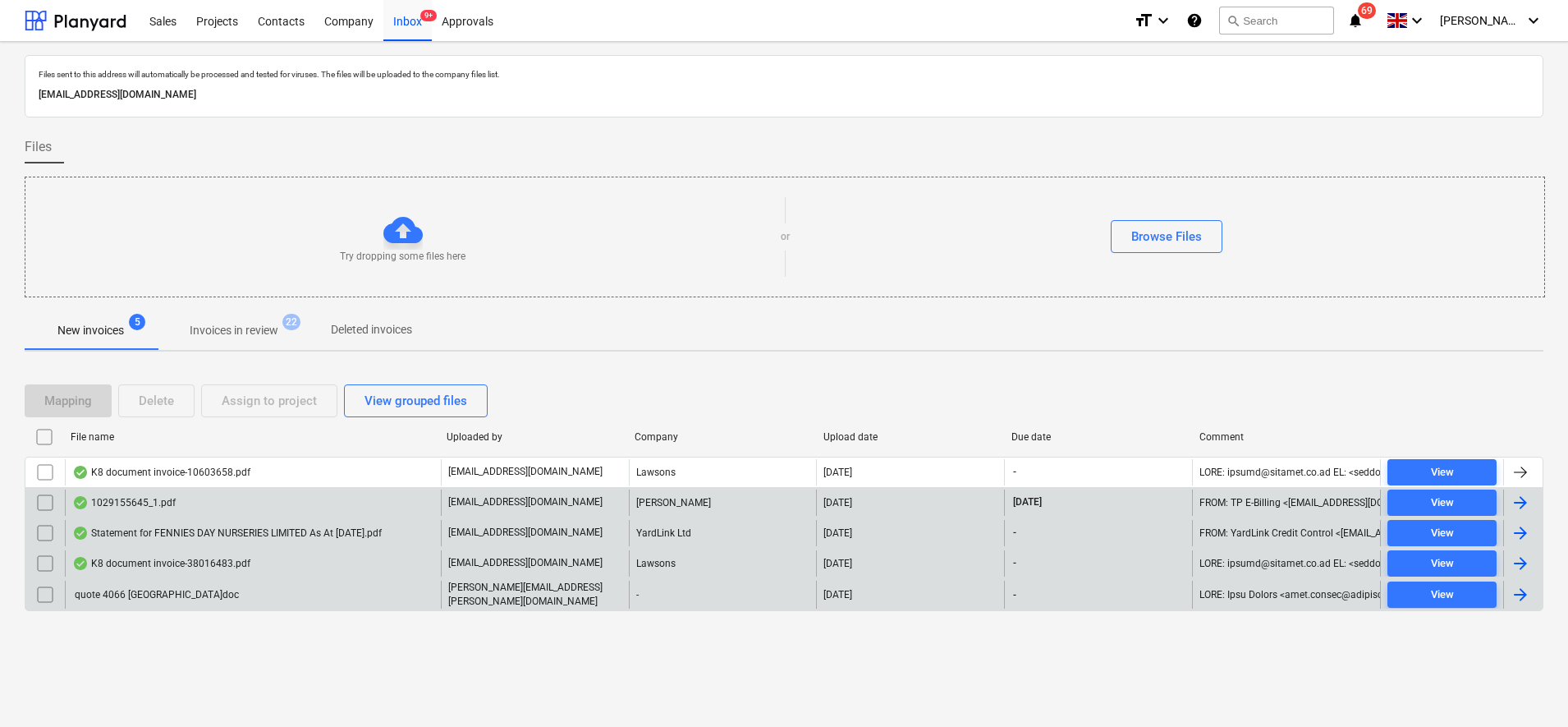
click at [1523, 506] on div at bounding box center [1520, 503] width 20 height 20
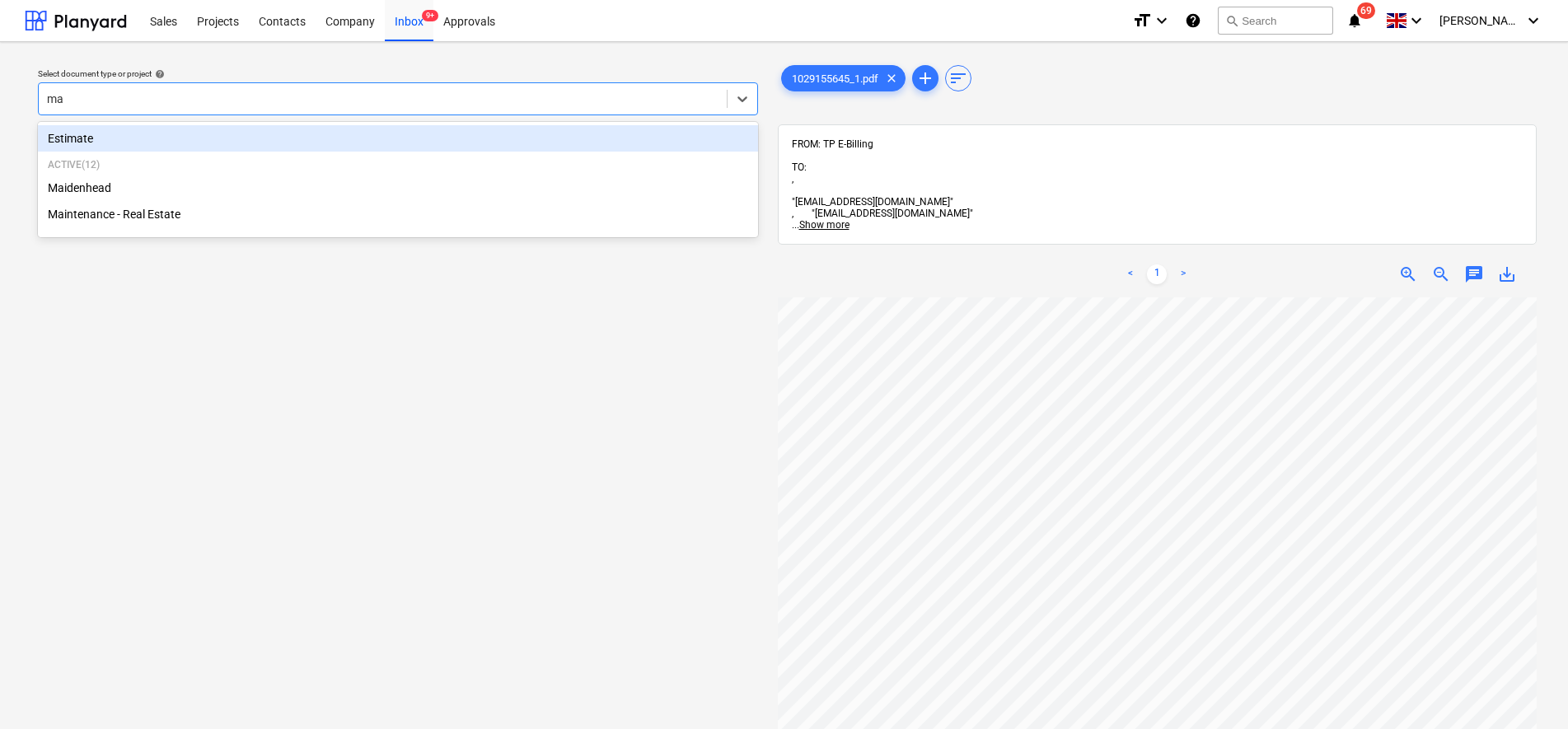
type input "mai"
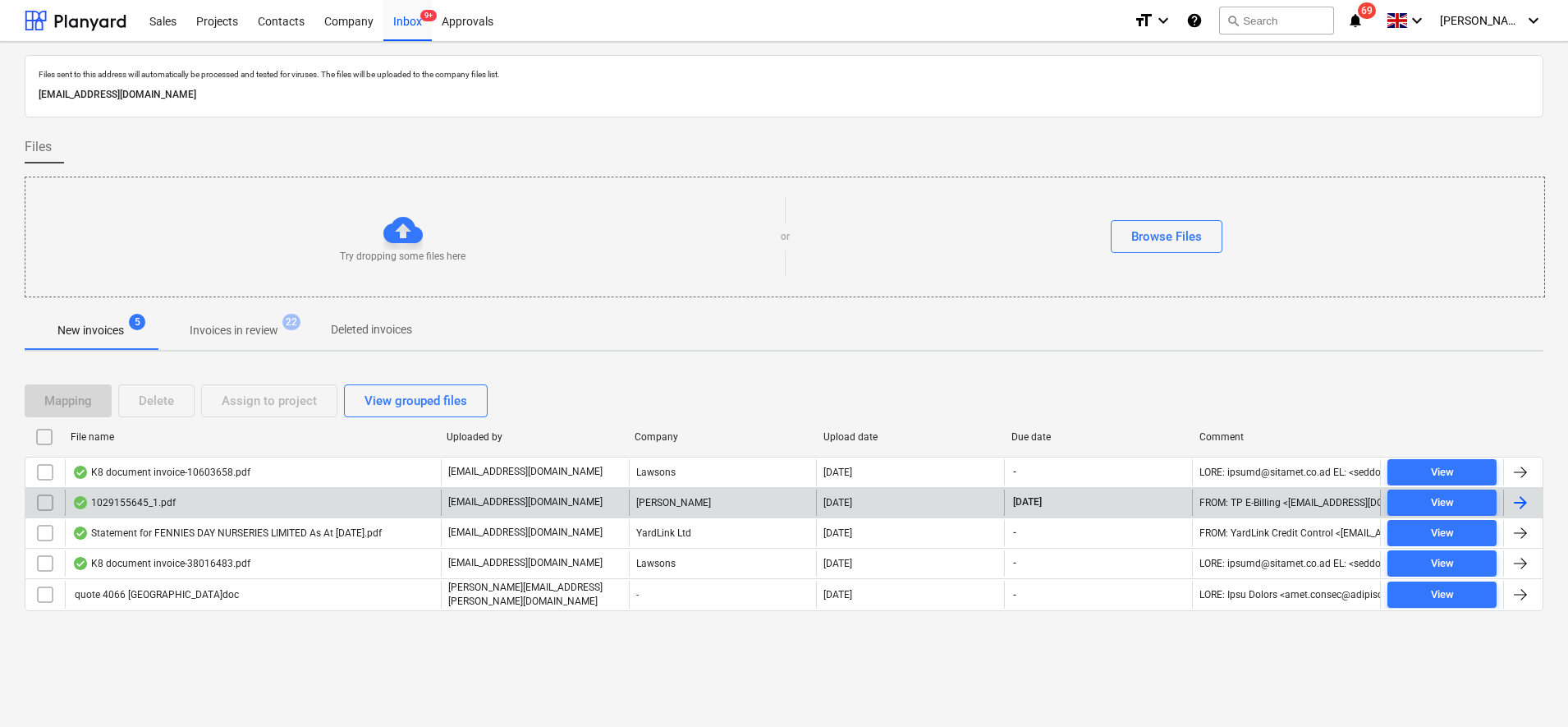
click at [43, 503] on input "checkbox" at bounding box center [45, 502] width 27 height 27
click at [270, 398] on div "Assign to project" at bounding box center [269, 401] width 95 height 21
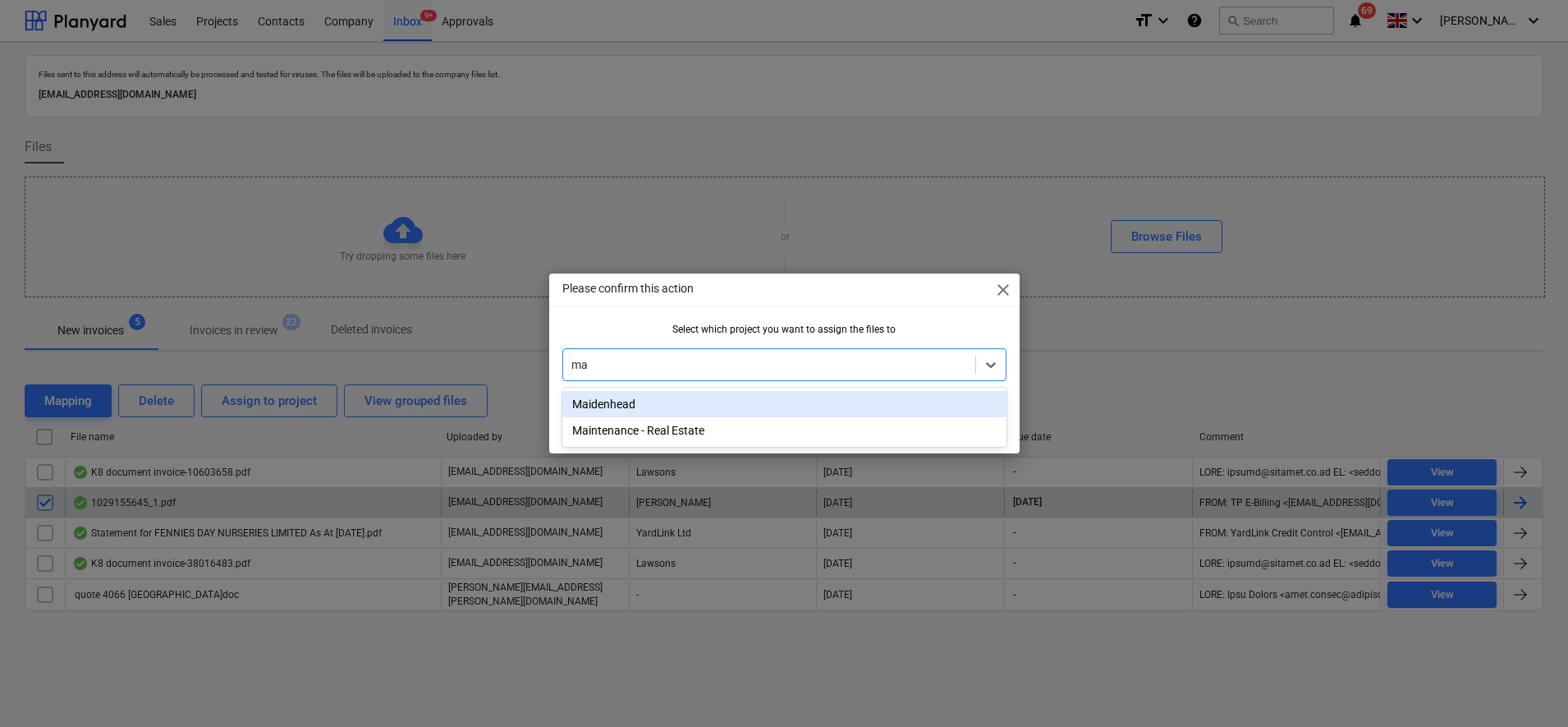
type input "mai"
click at [607, 409] on div "Maidenhead" at bounding box center [784, 403] width 444 height 27
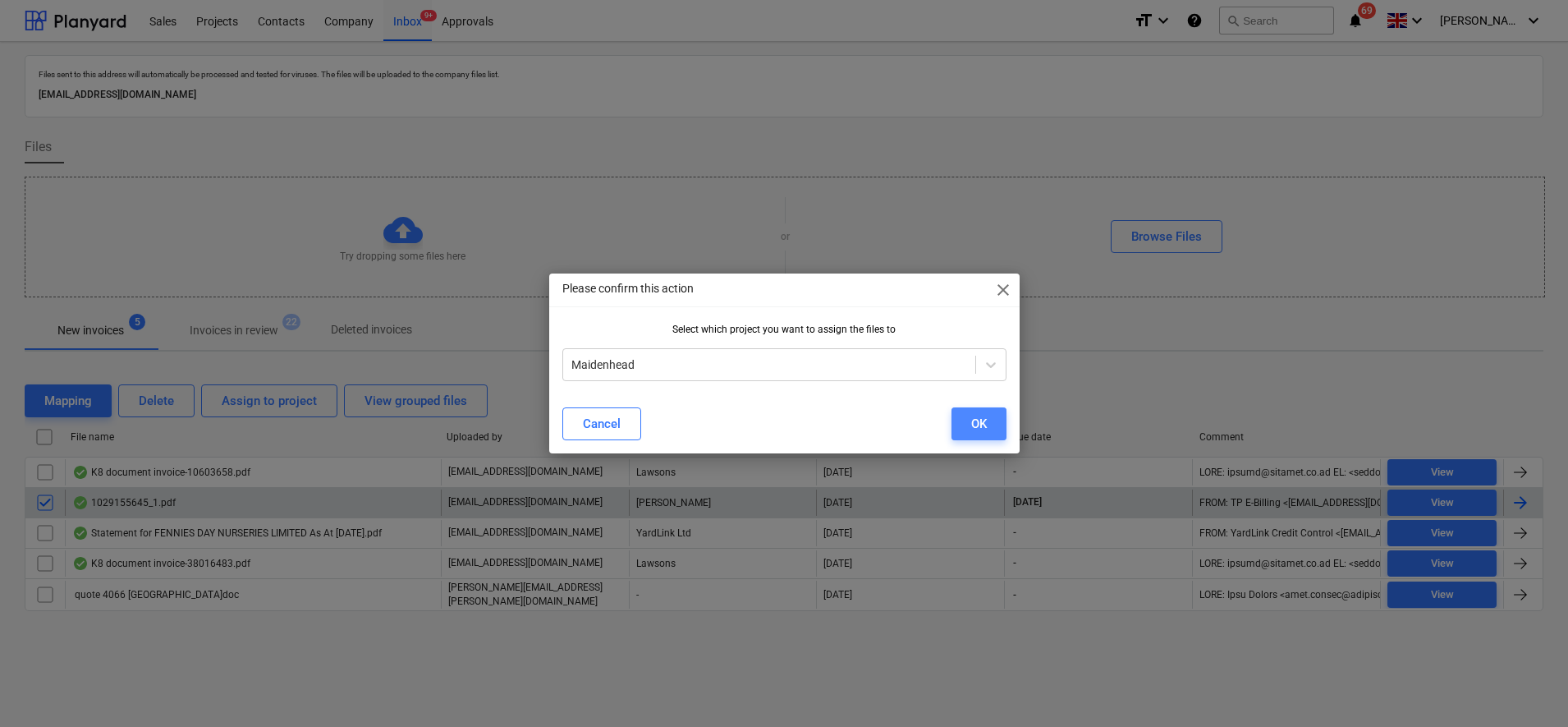
click at [959, 423] on button "OK" at bounding box center [979, 423] width 55 height 33
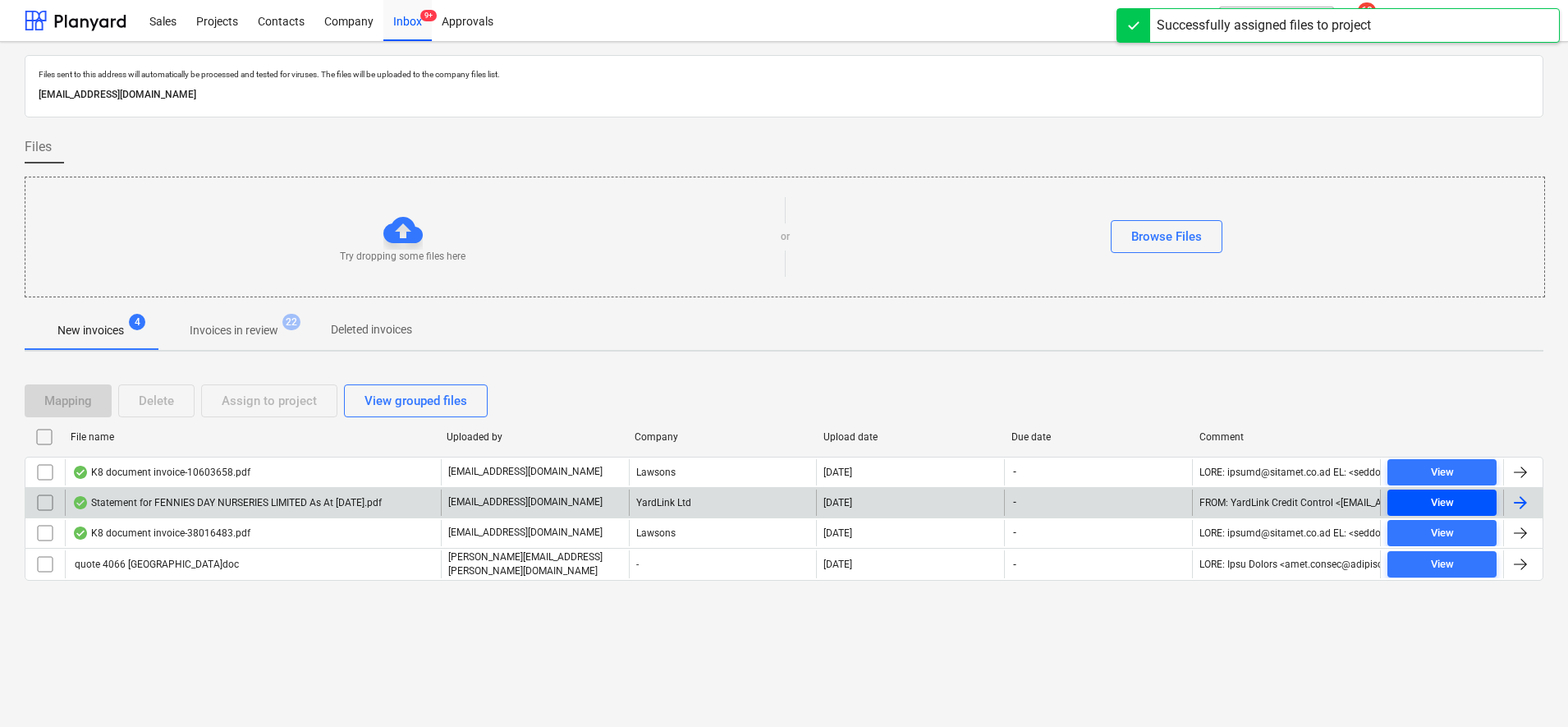
click at [1451, 501] on div "View" at bounding box center [1442, 503] width 23 height 19
click at [47, 505] on input "checkbox" at bounding box center [45, 502] width 27 height 27
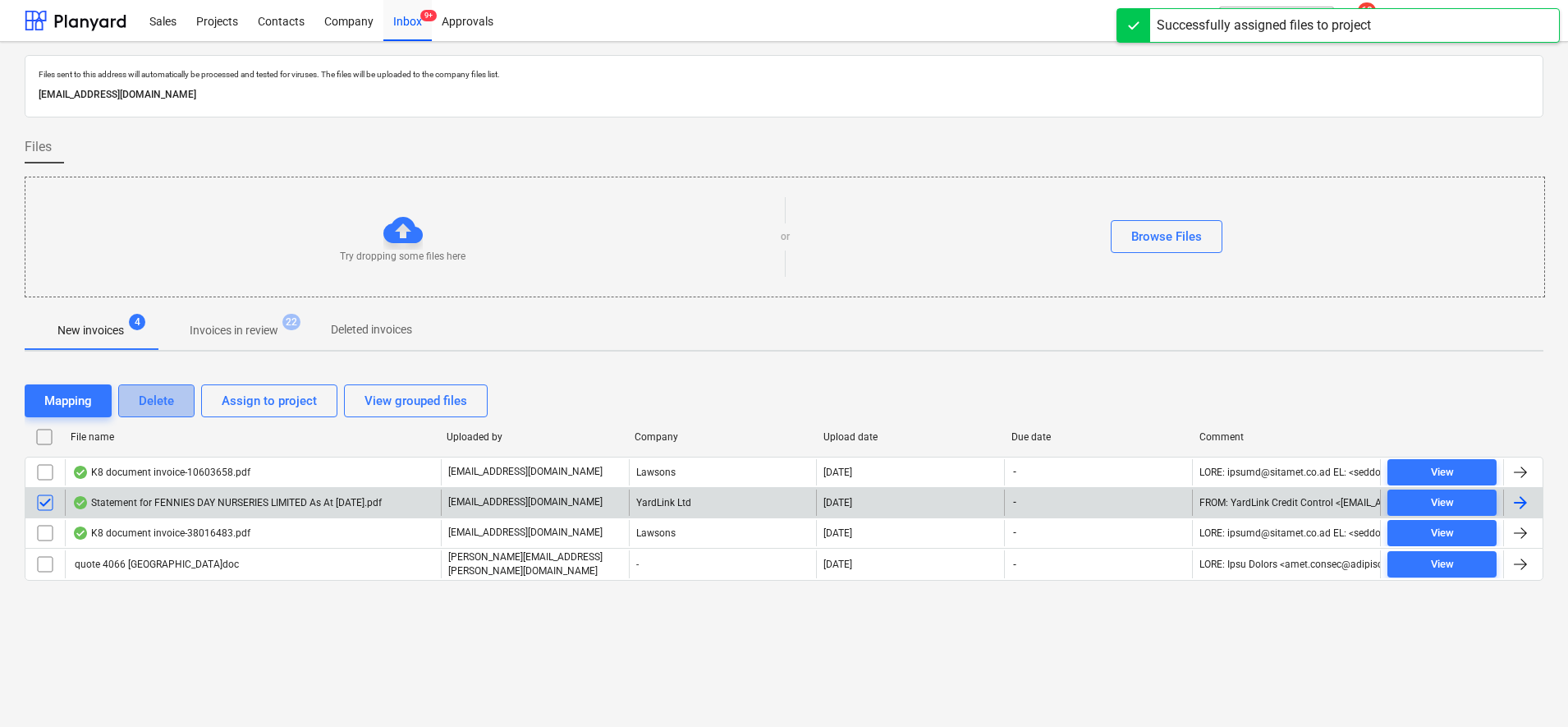
click at [136, 393] on button "Delete" at bounding box center [156, 401] width 77 height 33
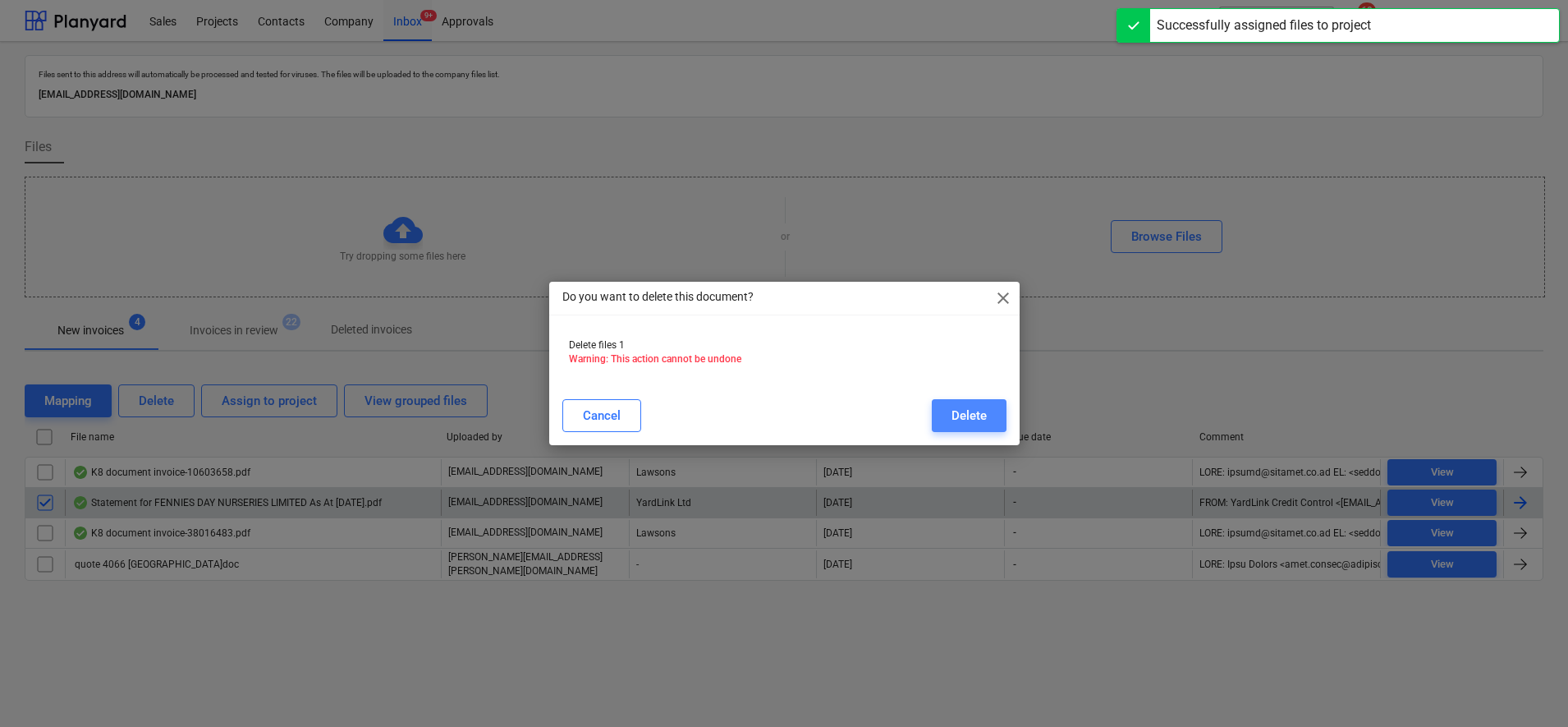
click at [971, 413] on div "Delete" at bounding box center [969, 415] width 36 height 21
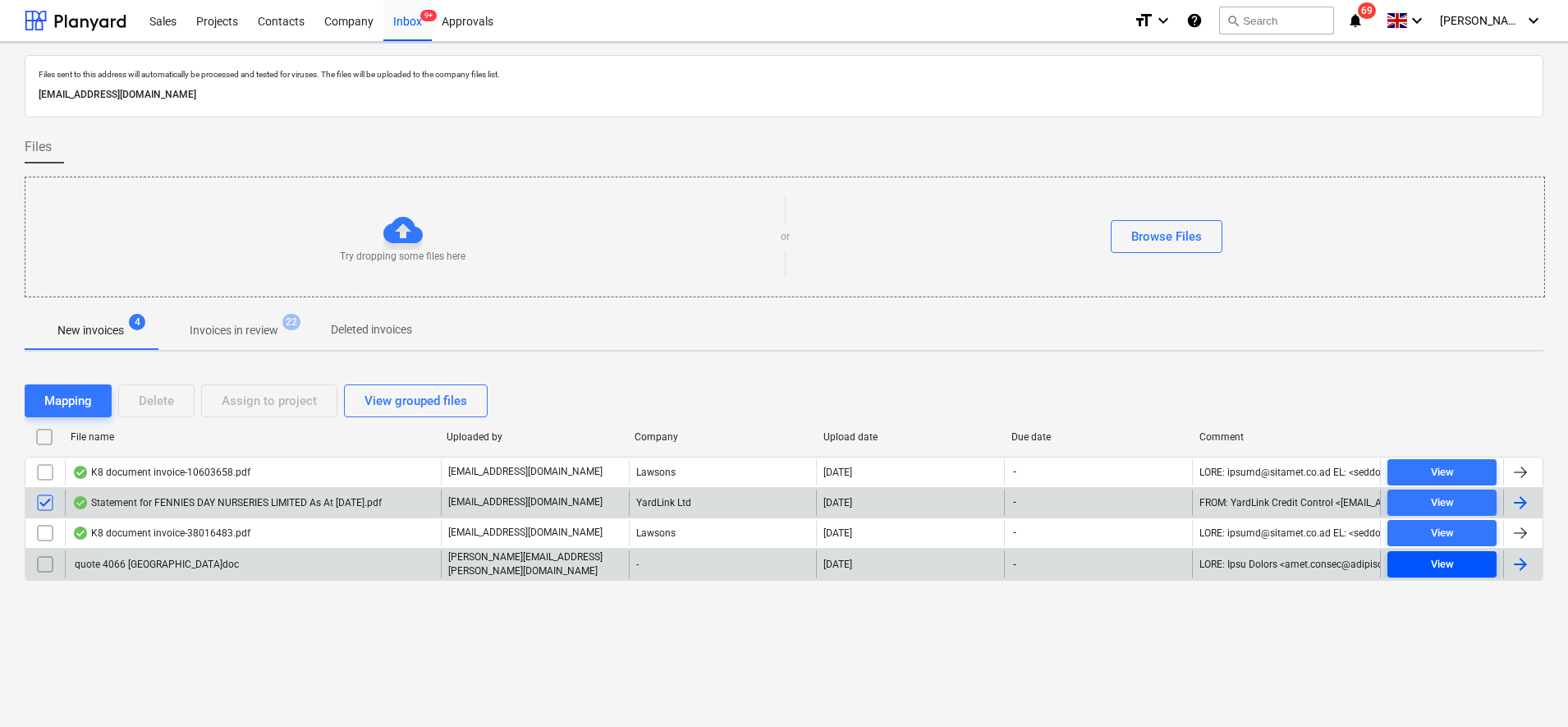
click at [1446, 561] on div "View" at bounding box center [1442, 564] width 23 height 19
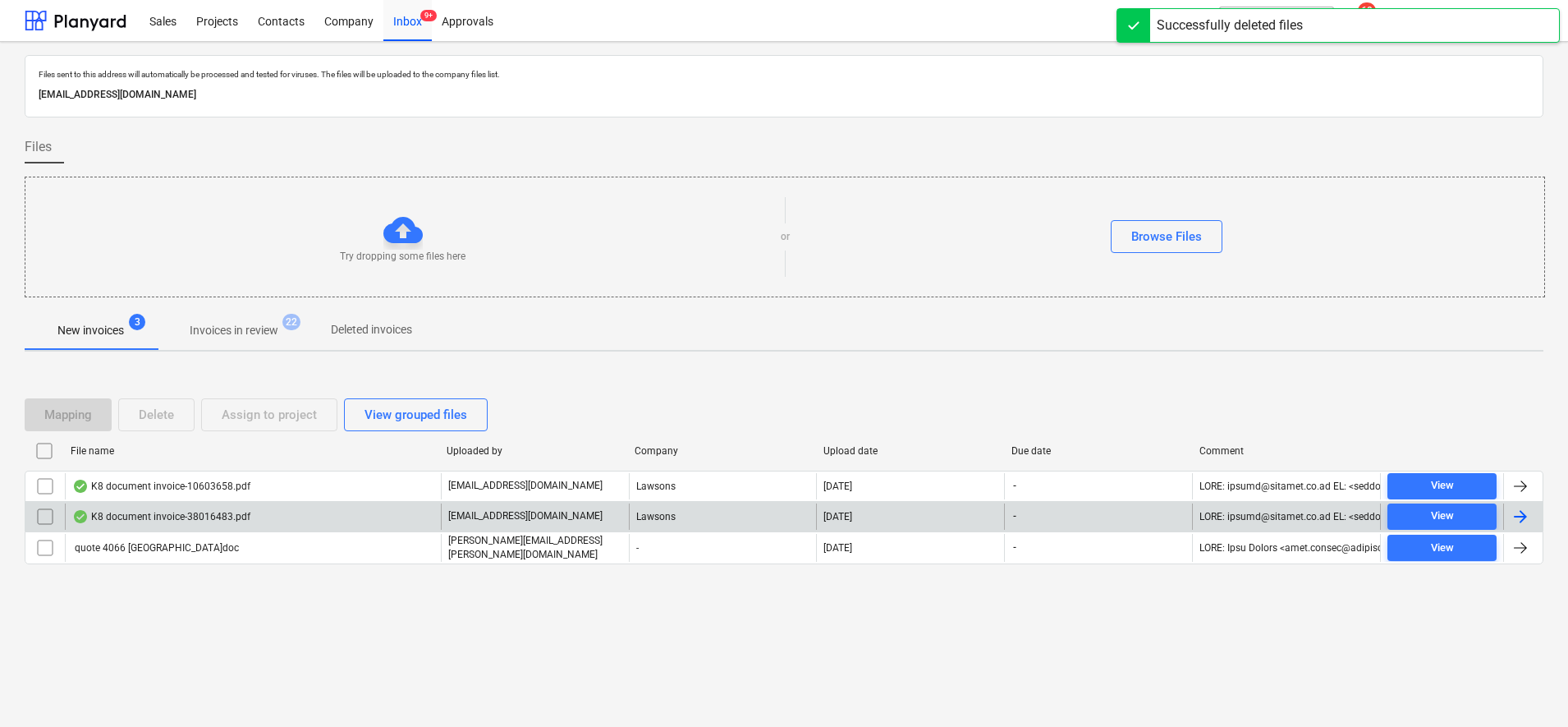
click at [1446, 561] on div "quote 4066 Beckenham.doc paul.pearce@fennies.com - 11.09.2025 - View" at bounding box center [784, 548] width 1519 height 33
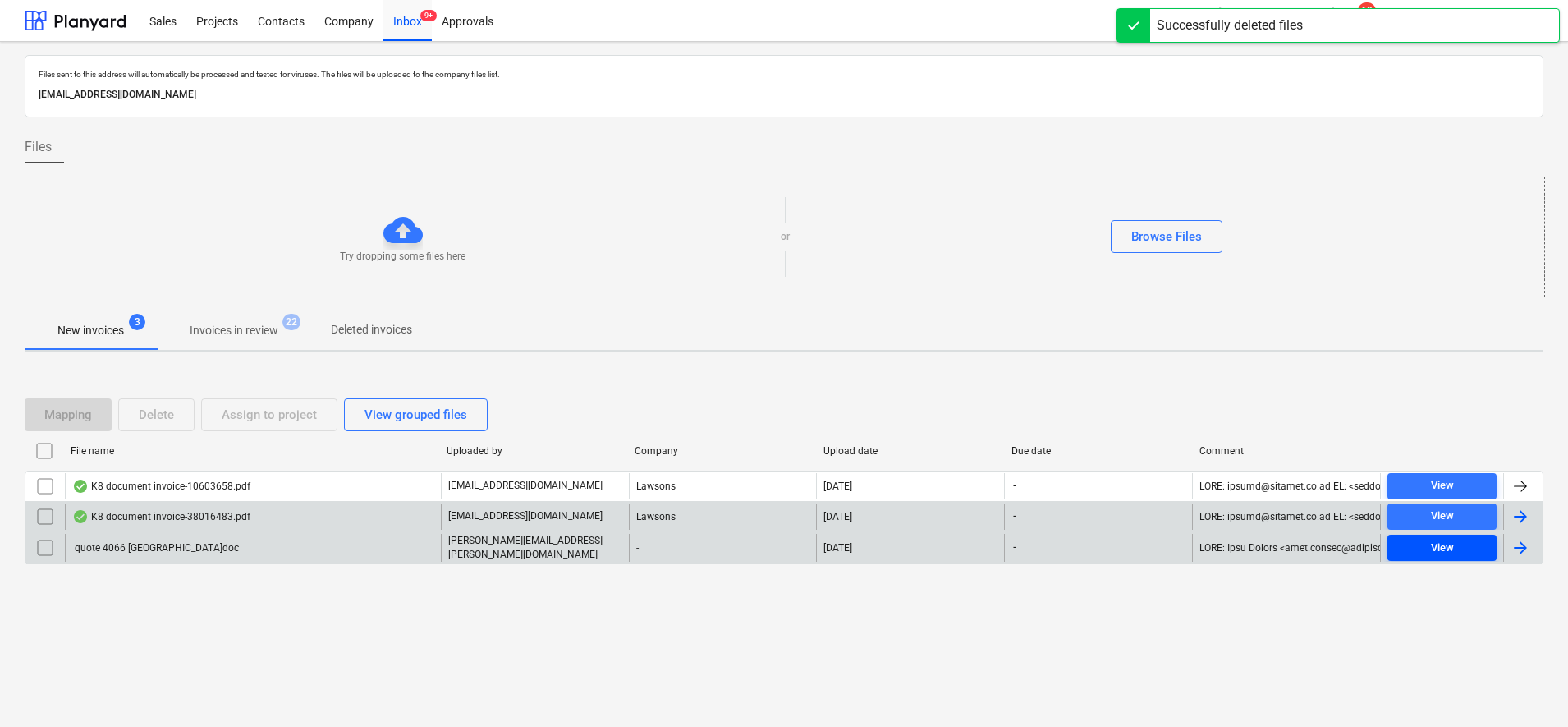
click at [1446, 545] on div "View" at bounding box center [1442, 548] width 23 height 19
click at [1446, 547] on div "View" at bounding box center [1442, 548] width 23 height 19
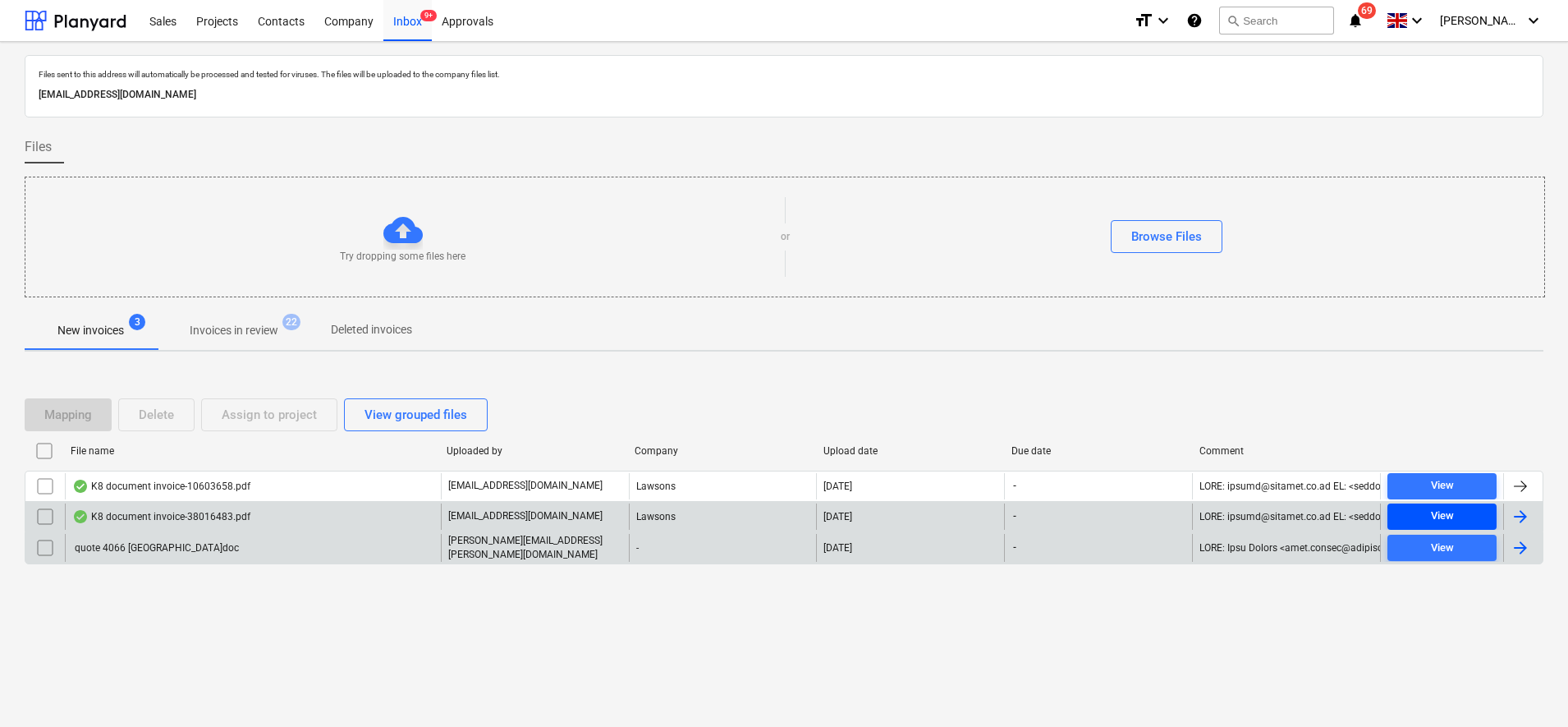
click at [1469, 517] on span "View" at bounding box center [1442, 516] width 96 height 19
click at [52, 518] on input "checkbox" at bounding box center [45, 516] width 27 height 27
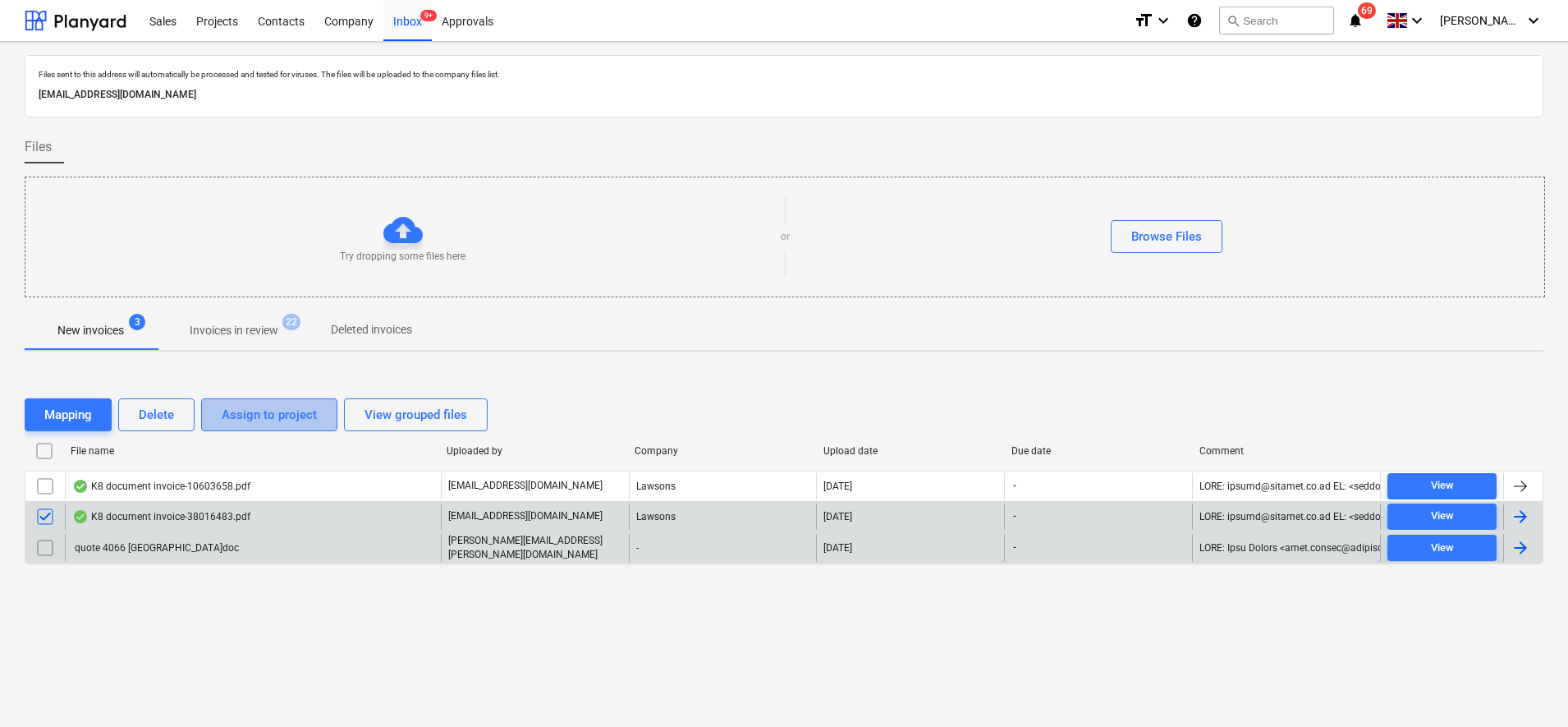
click at [255, 422] on div "Assign to project" at bounding box center [269, 414] width 95 height 21
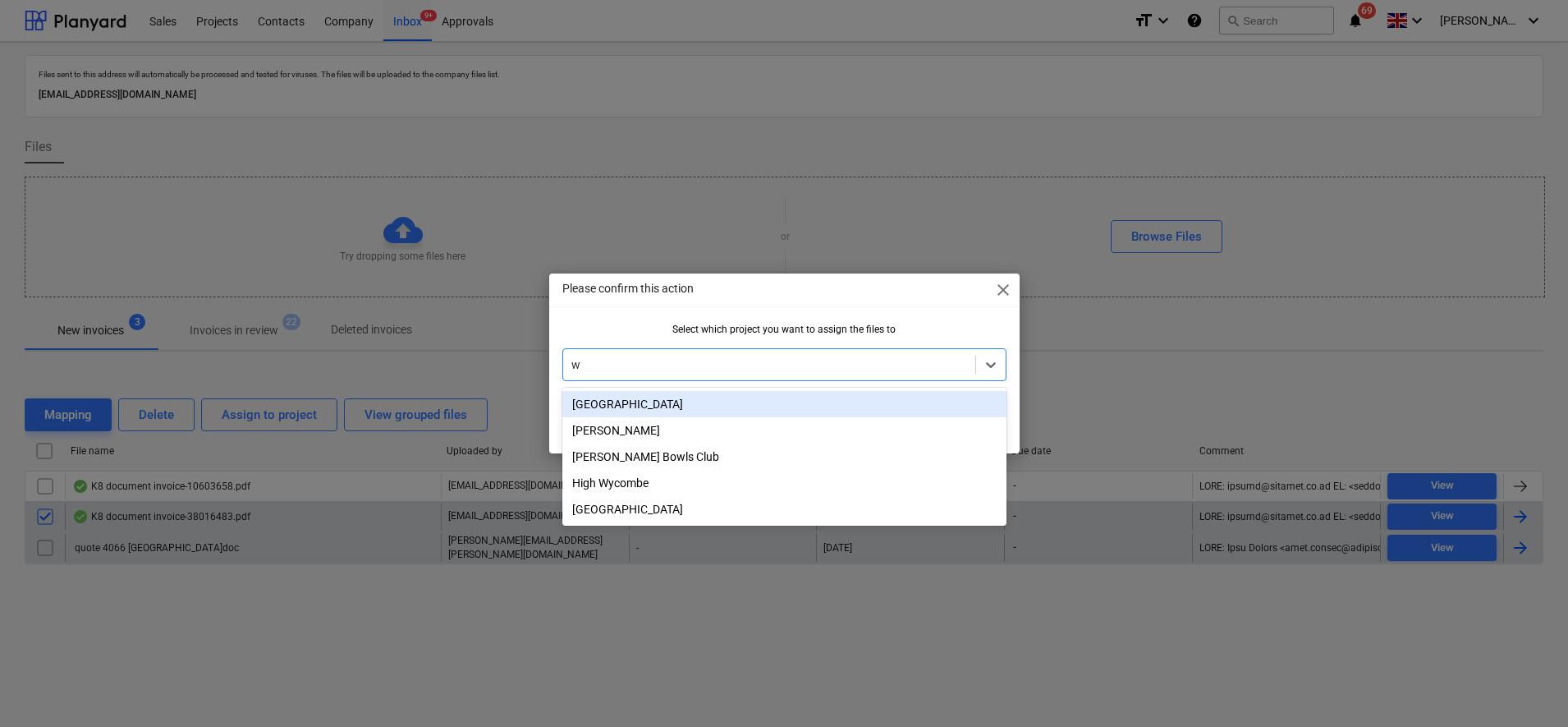
type input "wh"
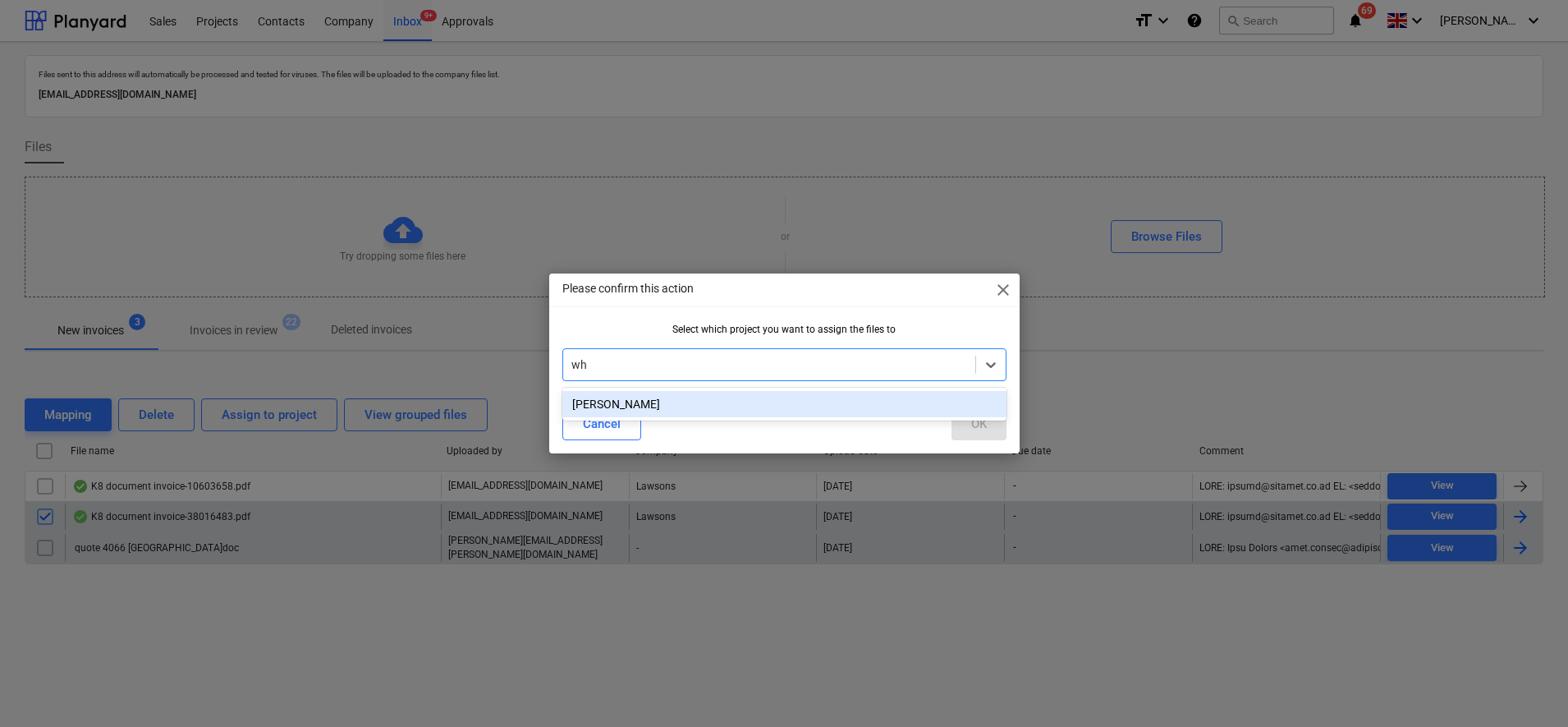
click at [600, 404] on div "[PERSON_NAME]" at bounding box center [784, 403] width 444 height 27
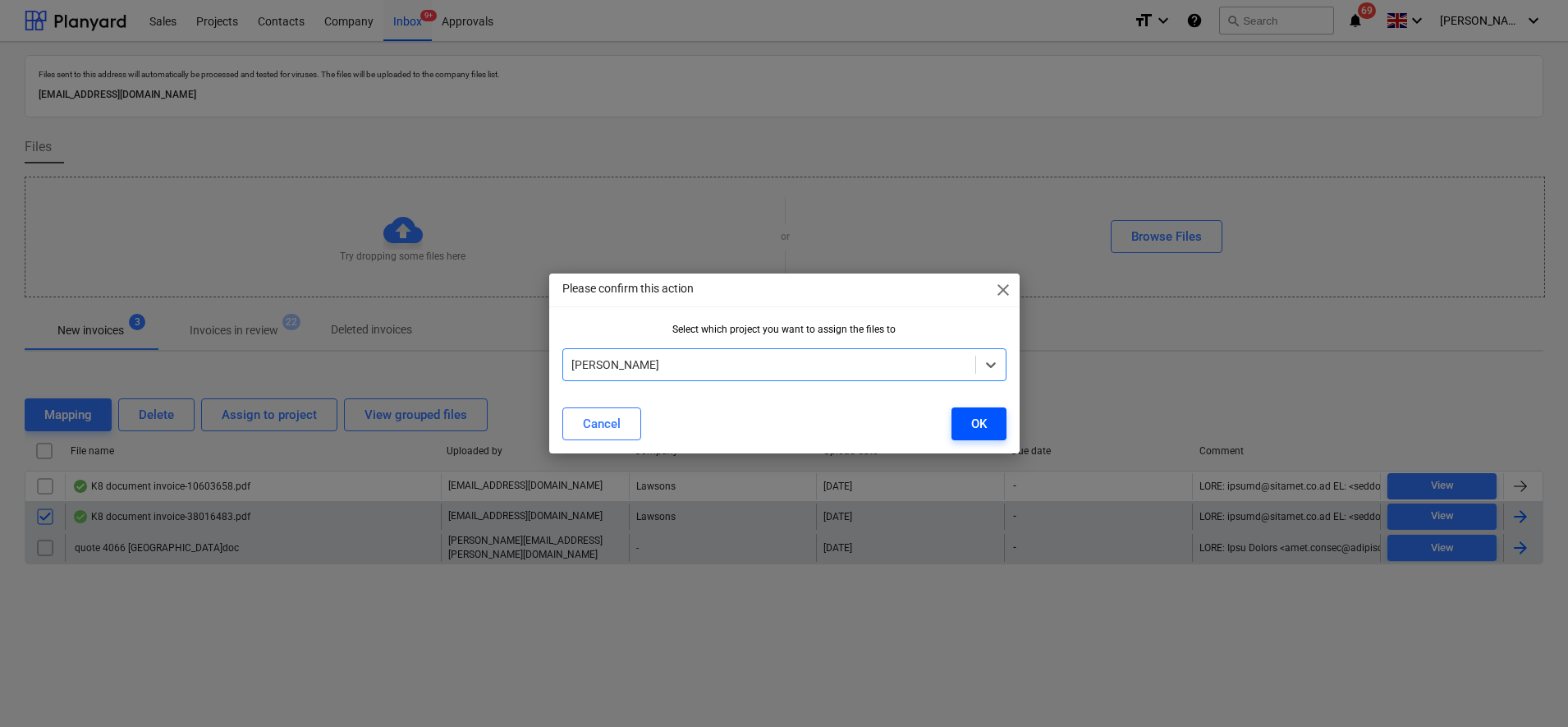
click at [968, 430] on button "OK" at bounding box center [979, 423] width 55 height 33
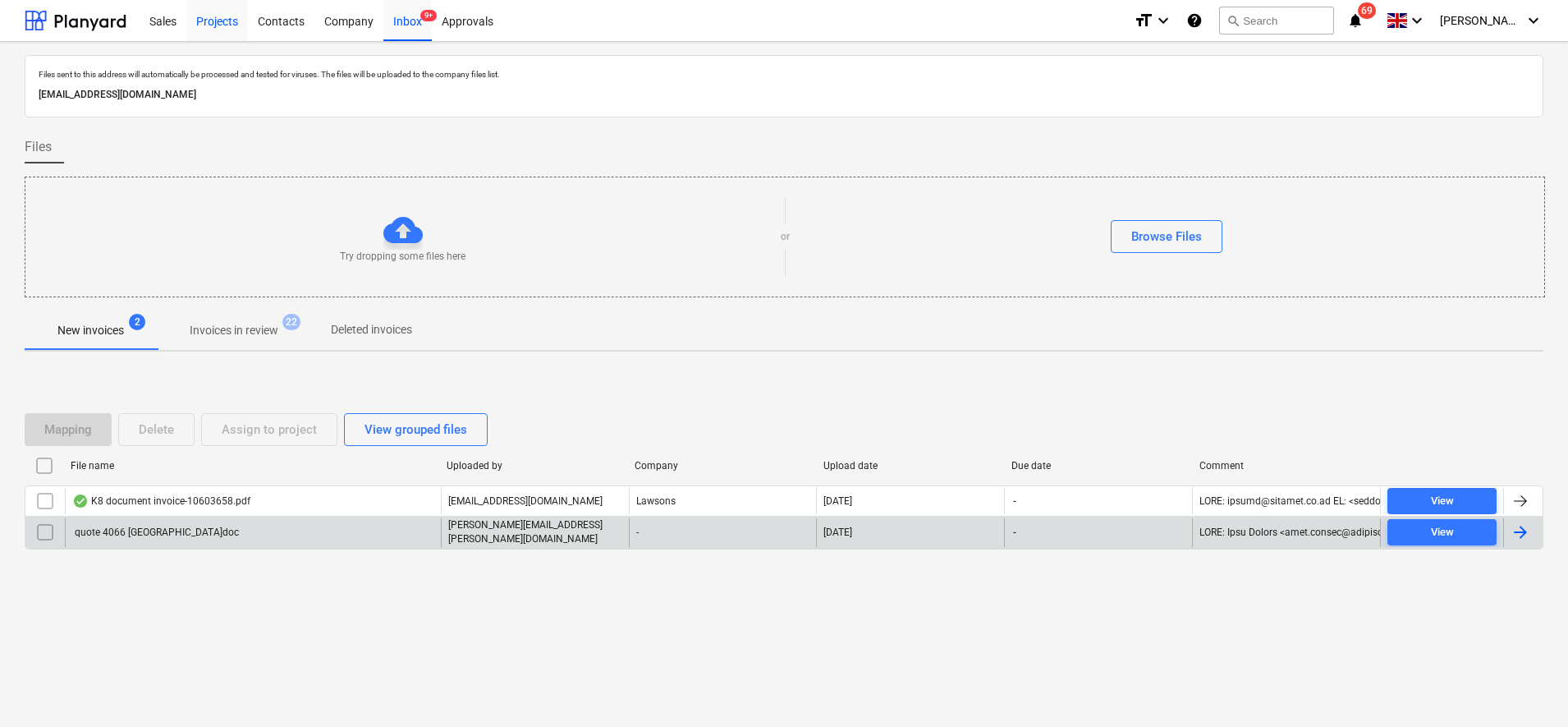
click at [227, 19] on div "Projects" at bounding box center [217, 20] width 61 height 42
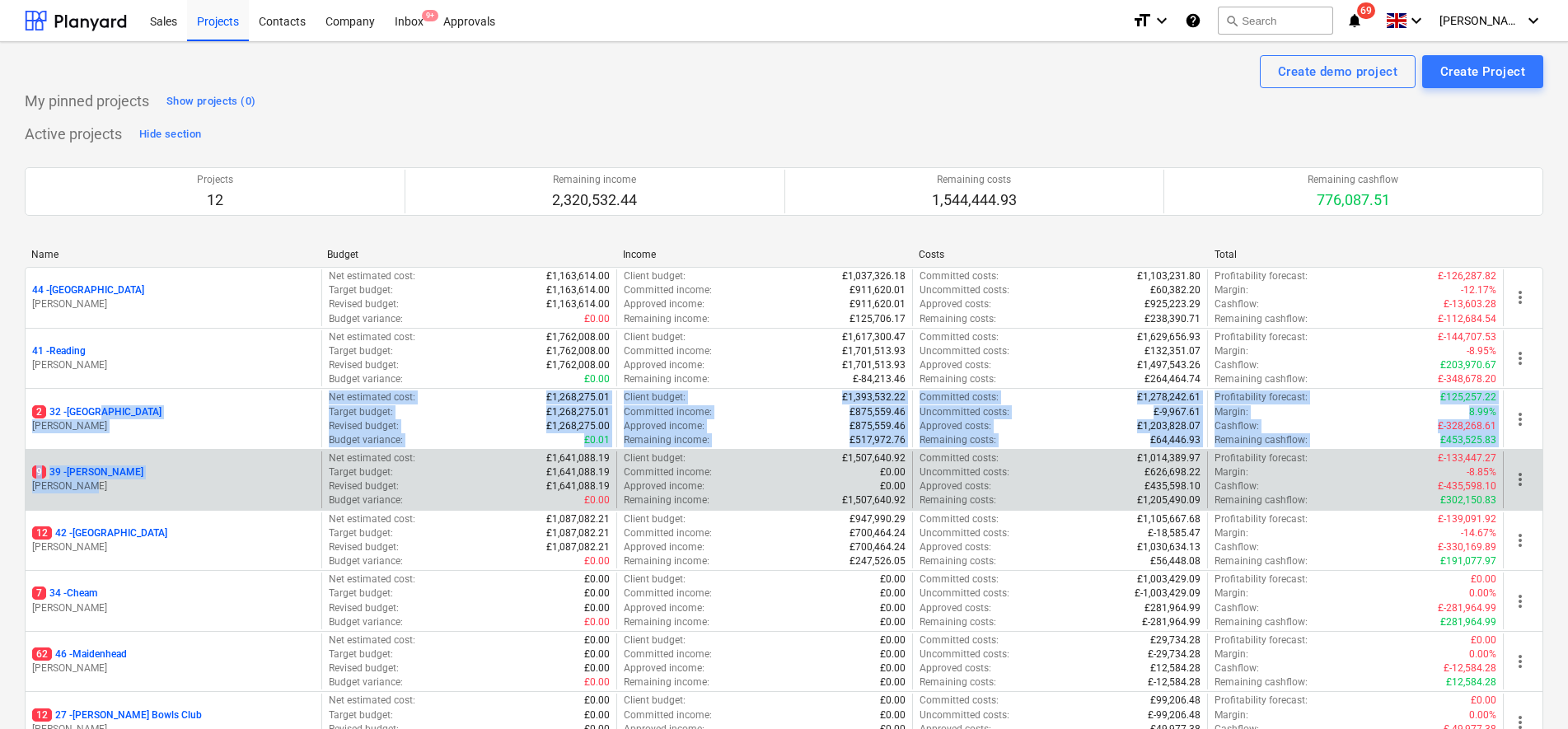
drag, startPoint x: 104, startPoint y: 410, endPoint x: 118, endPoint y: 481, distance: 72.4
click at [118, 481] on div "44 - Richmond S. Cornford Net estimated cost : £1,163,614.00 Target budget : £1…" at bounding box center [784, 631] width 1518 height 729
drag, startPoint x: 118, startPoint y: 481, endPoint x: 153, endPoint y: 495, distance: 37.7
click at [156, 495] on div "9 39 - Whitton S. Cornford" at bounding box center [173, 480] width 295 height 57
click at [99, 477] on p "9 39 - Whitton" at bounding box center [87, 471] width 111 height 14
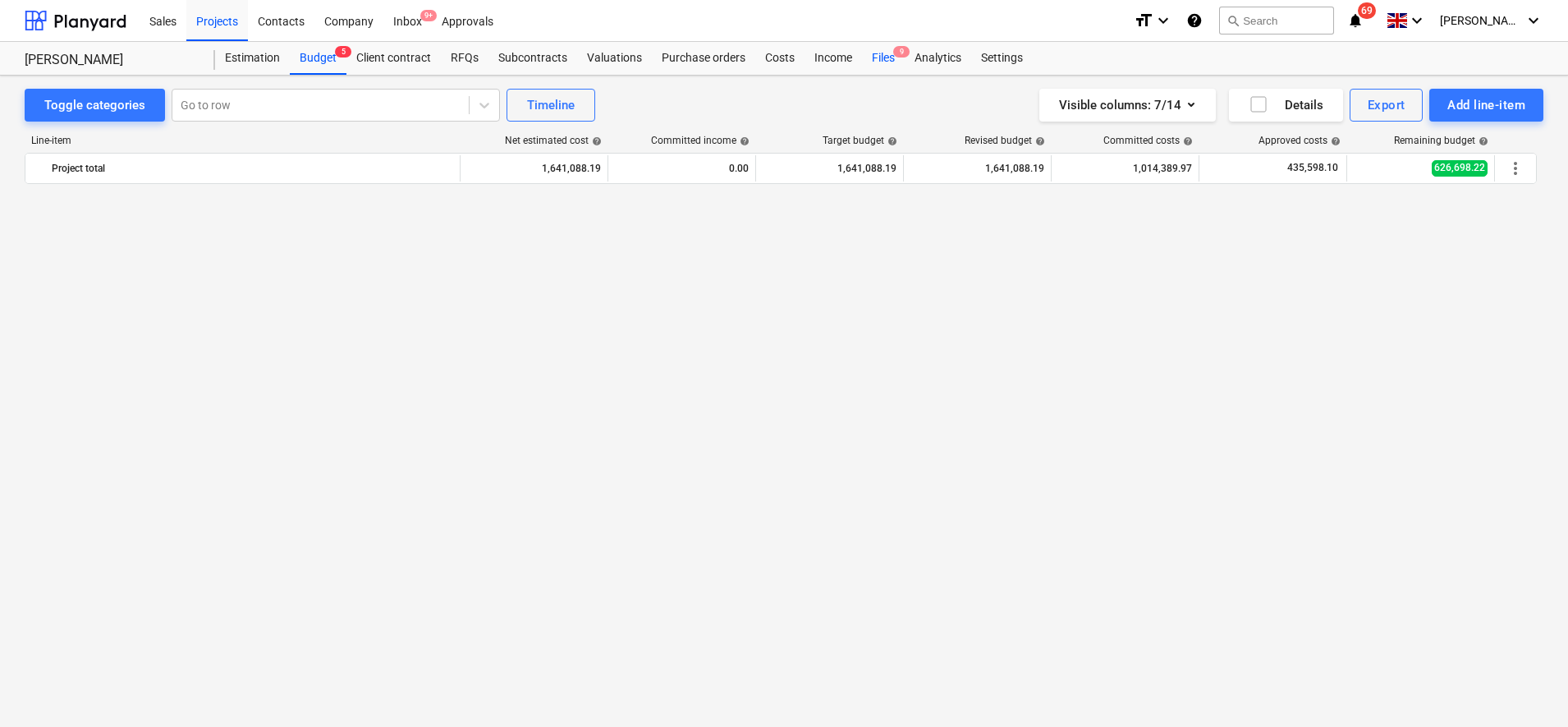
scroll to position [1064, 0]
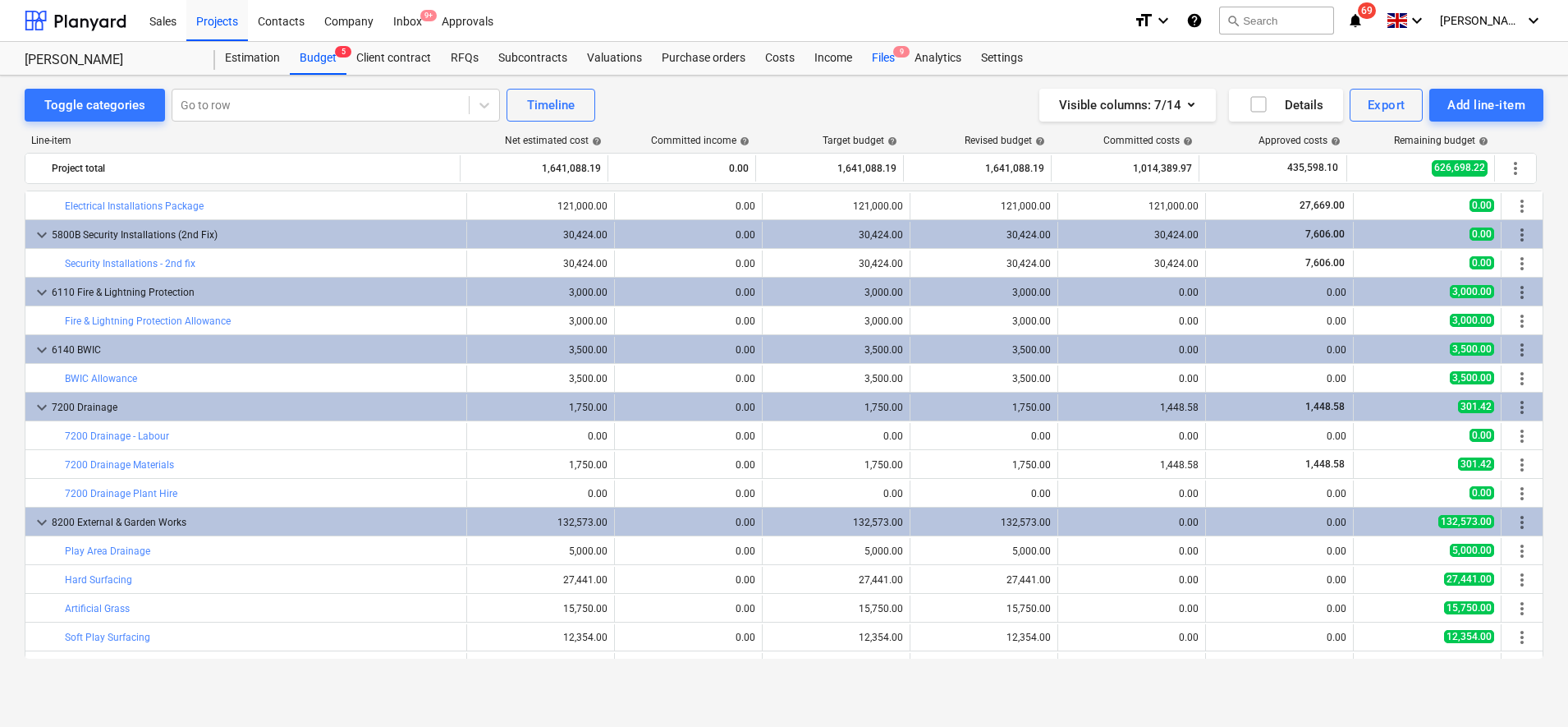
click at [878, 58] on div "Files 9" at bounding box center [883, 59] width 43 height 33
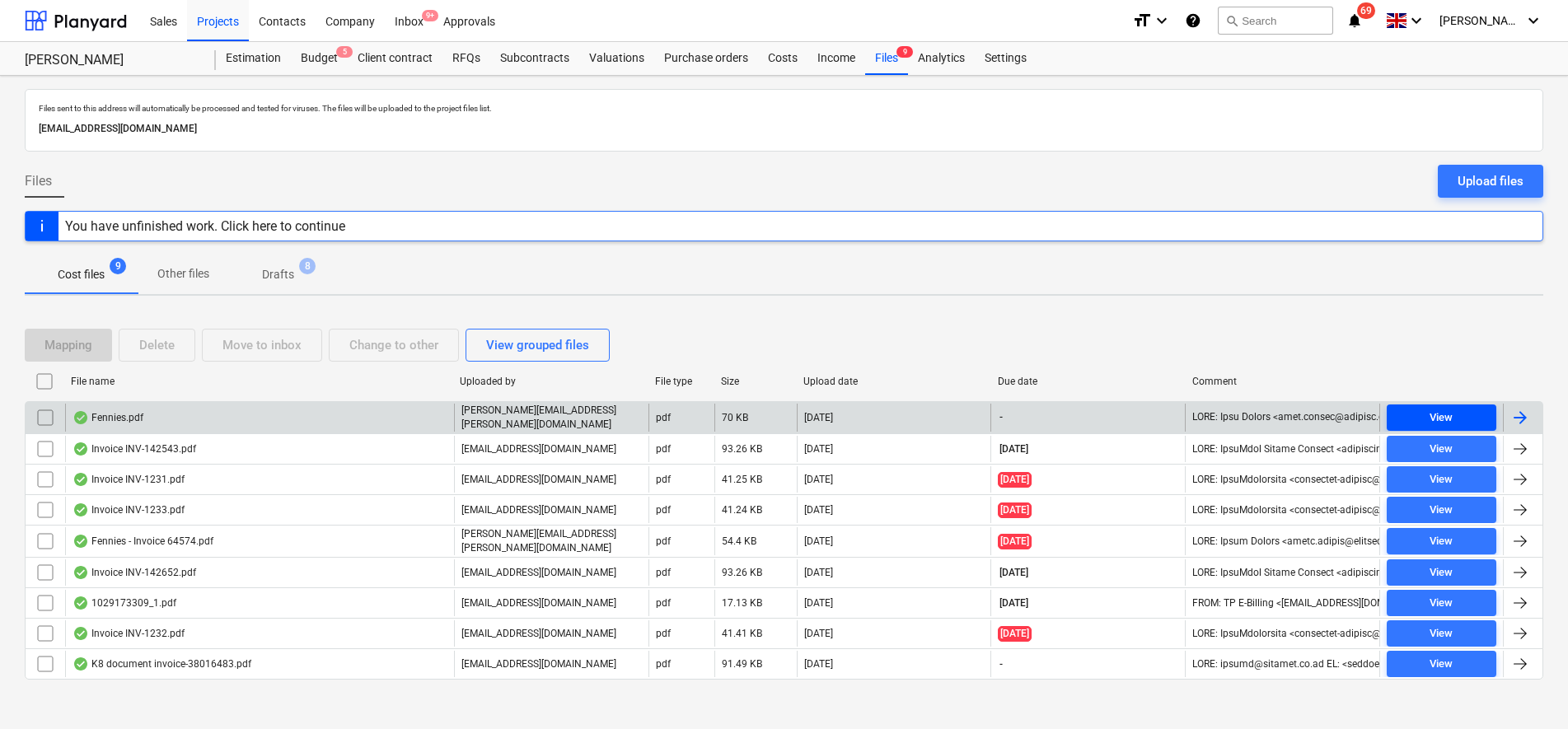
click at [1457, 417] on span "View" at bounding box center [1440, 417] width 96 height 19
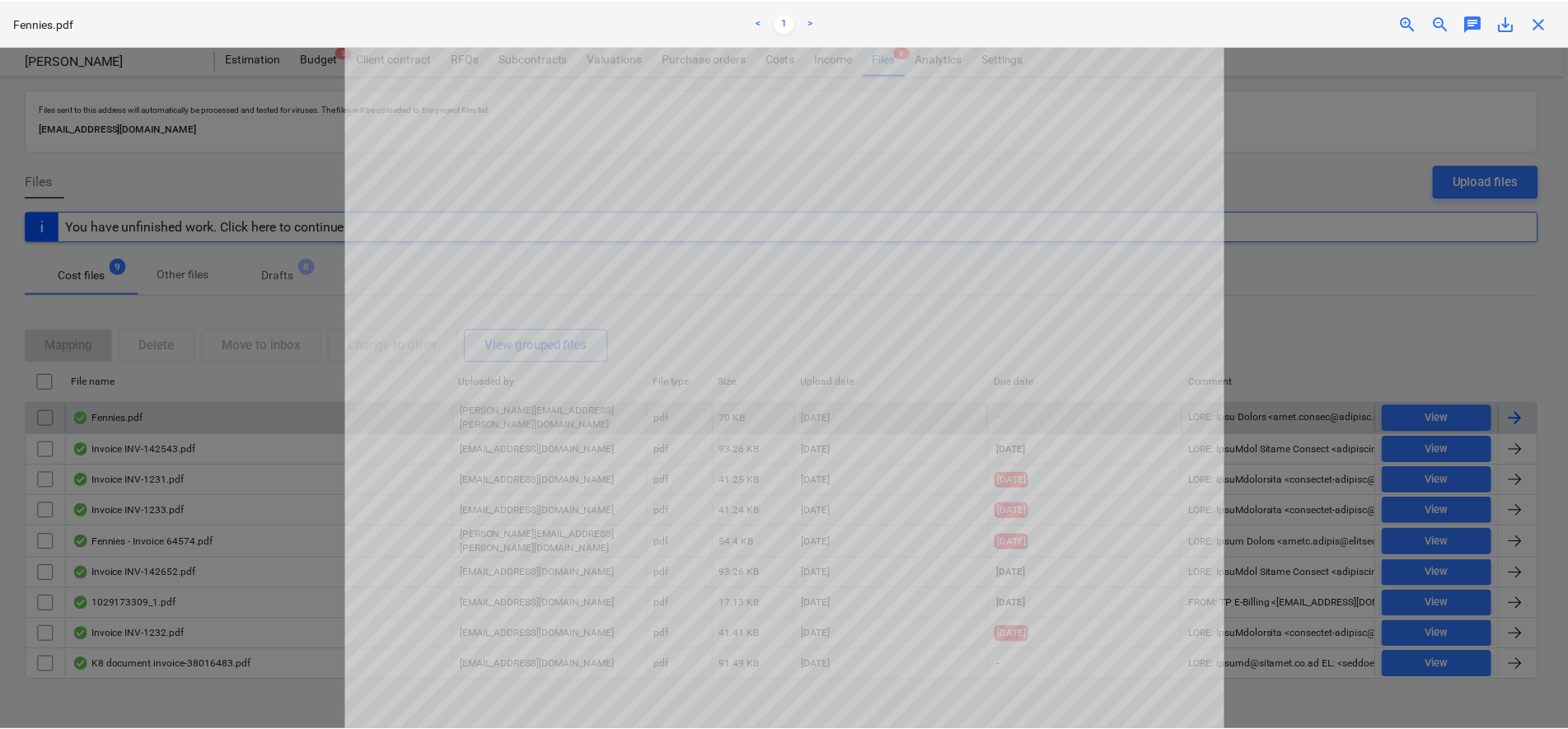
scroll to position [205, 0]
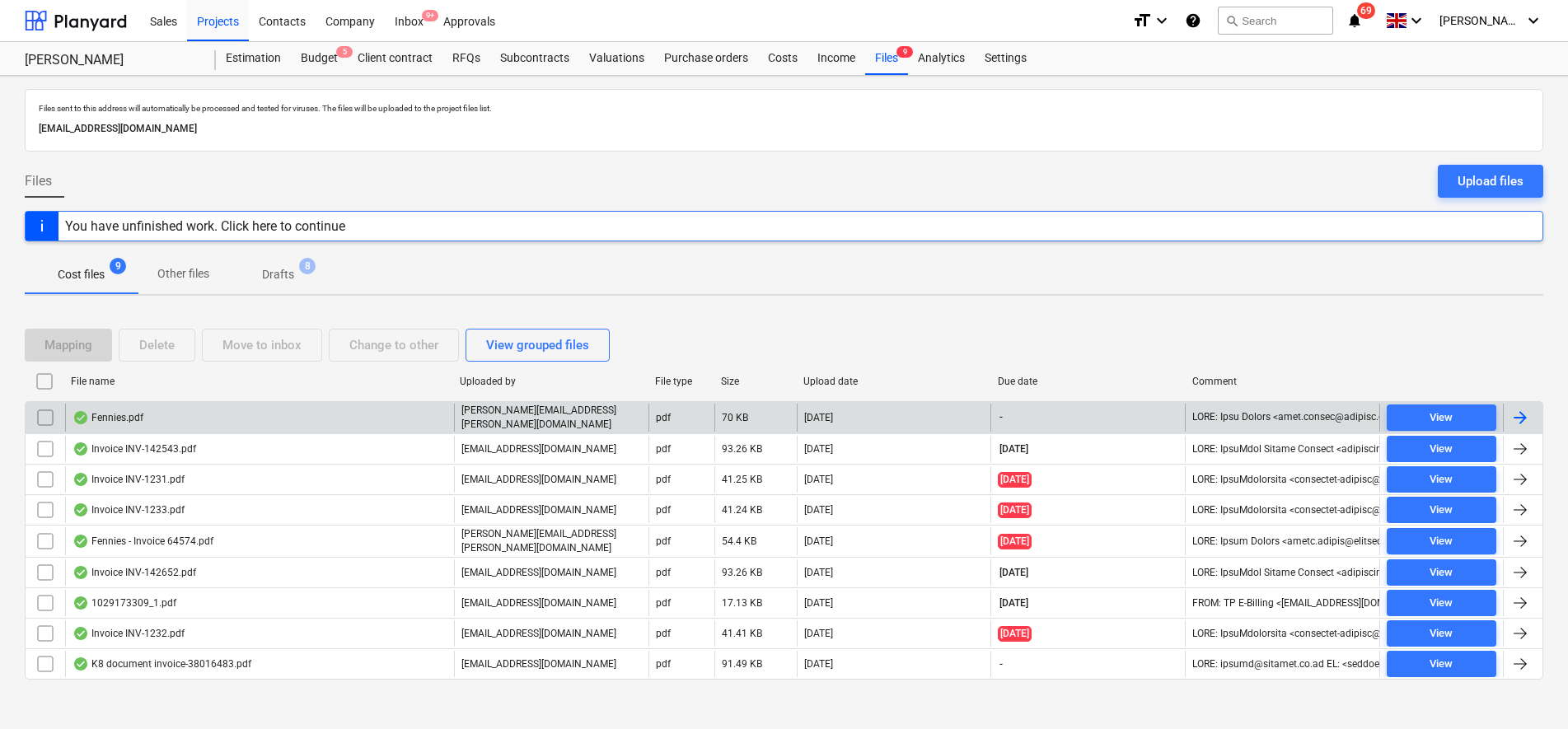
click at [1526, 416] on div at bounding box center [1520, 417] width 20 height 20
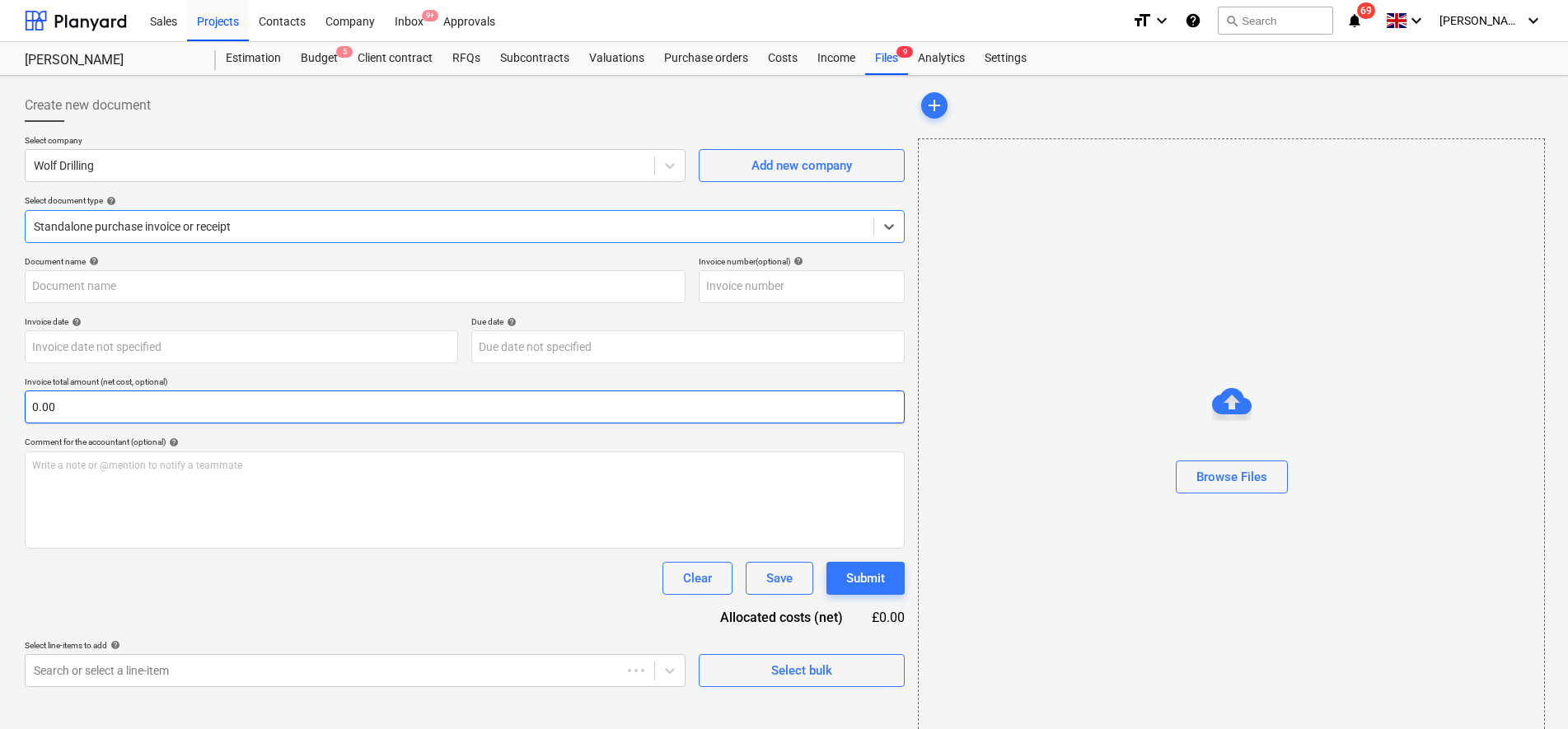
type input "648"
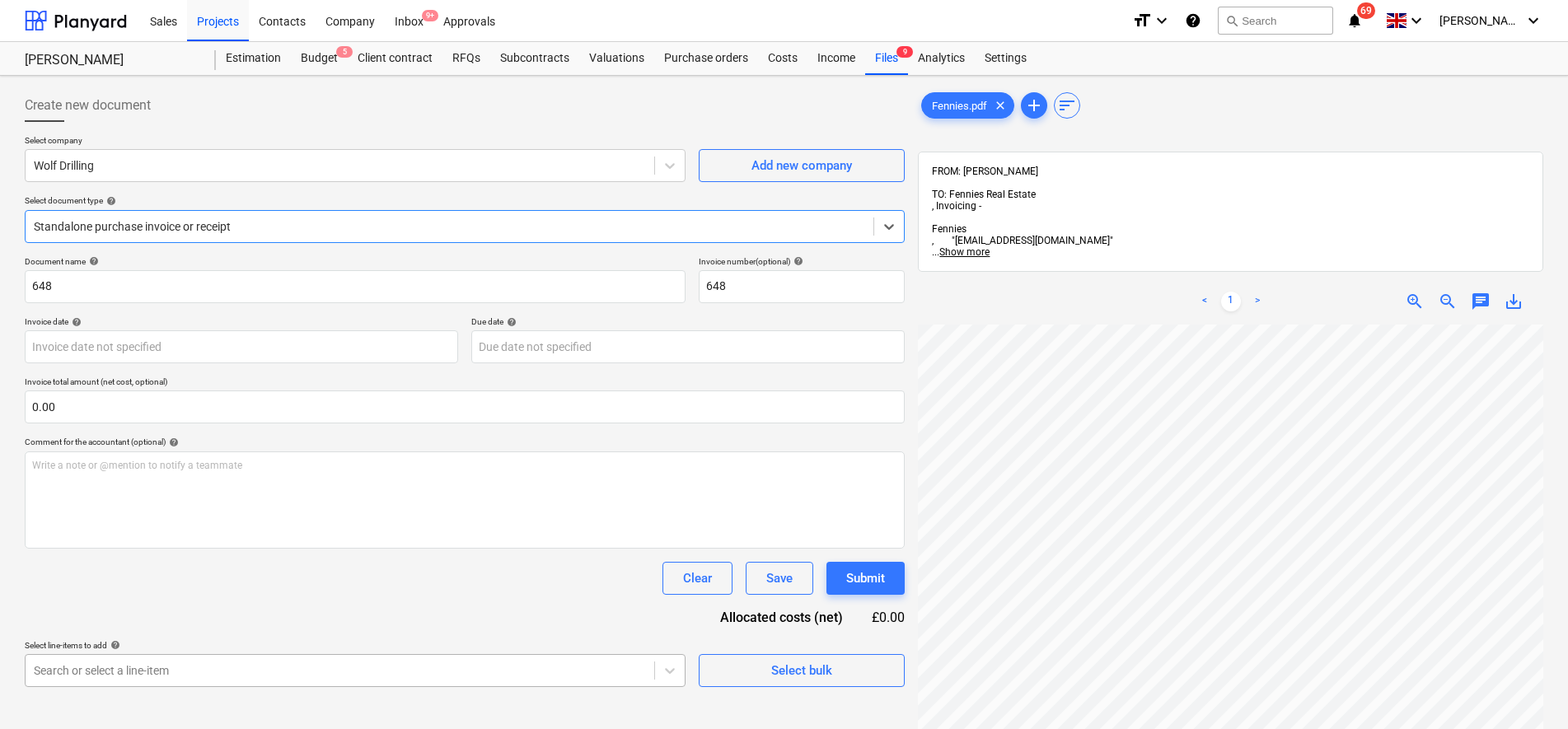
click at [312, 670] on body "Sales Projects Contacts Company Inbox 9+ Approvals format_size keyboard_arrow_d…" at bounding box center [784, 364] width 1568 height 729
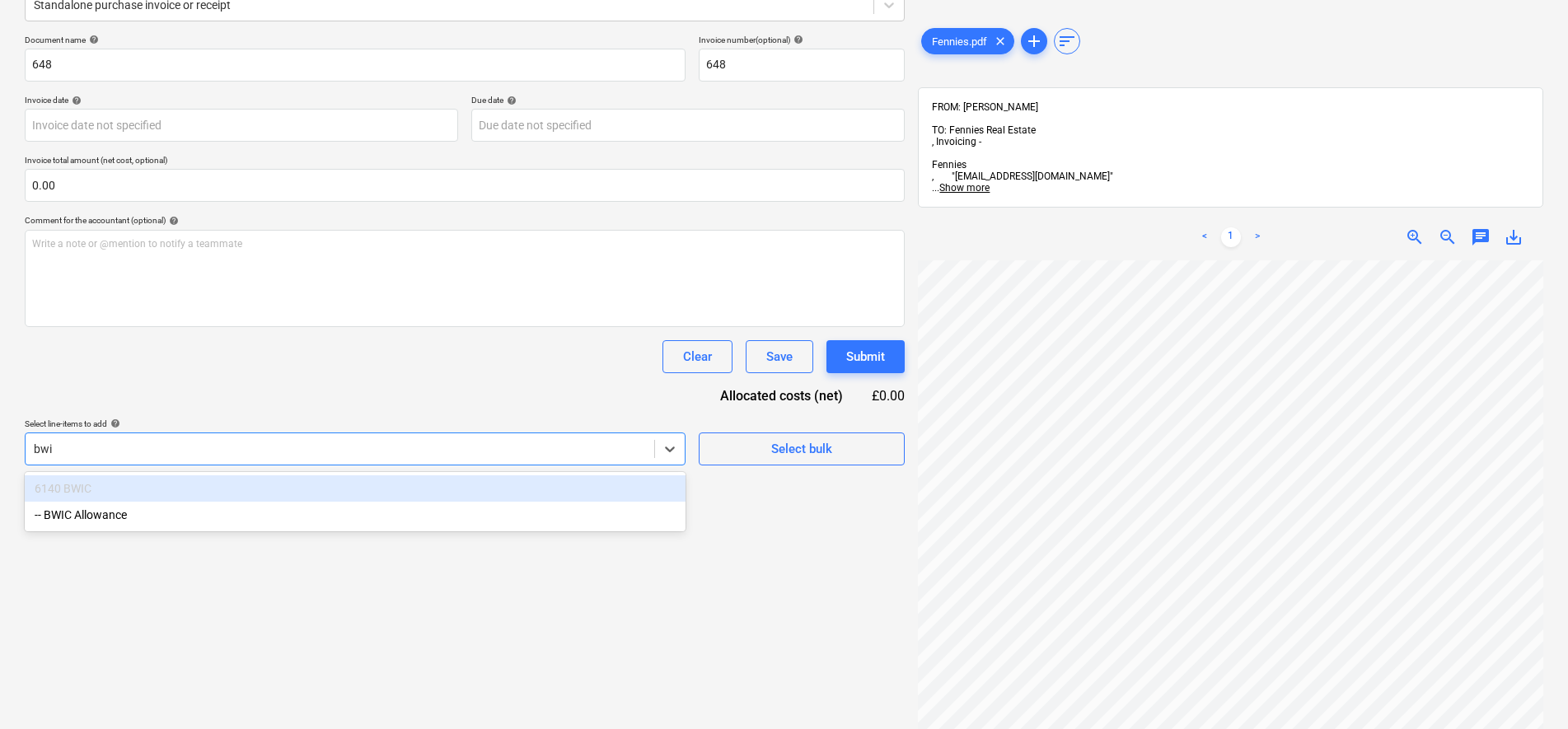
type input "bwic"
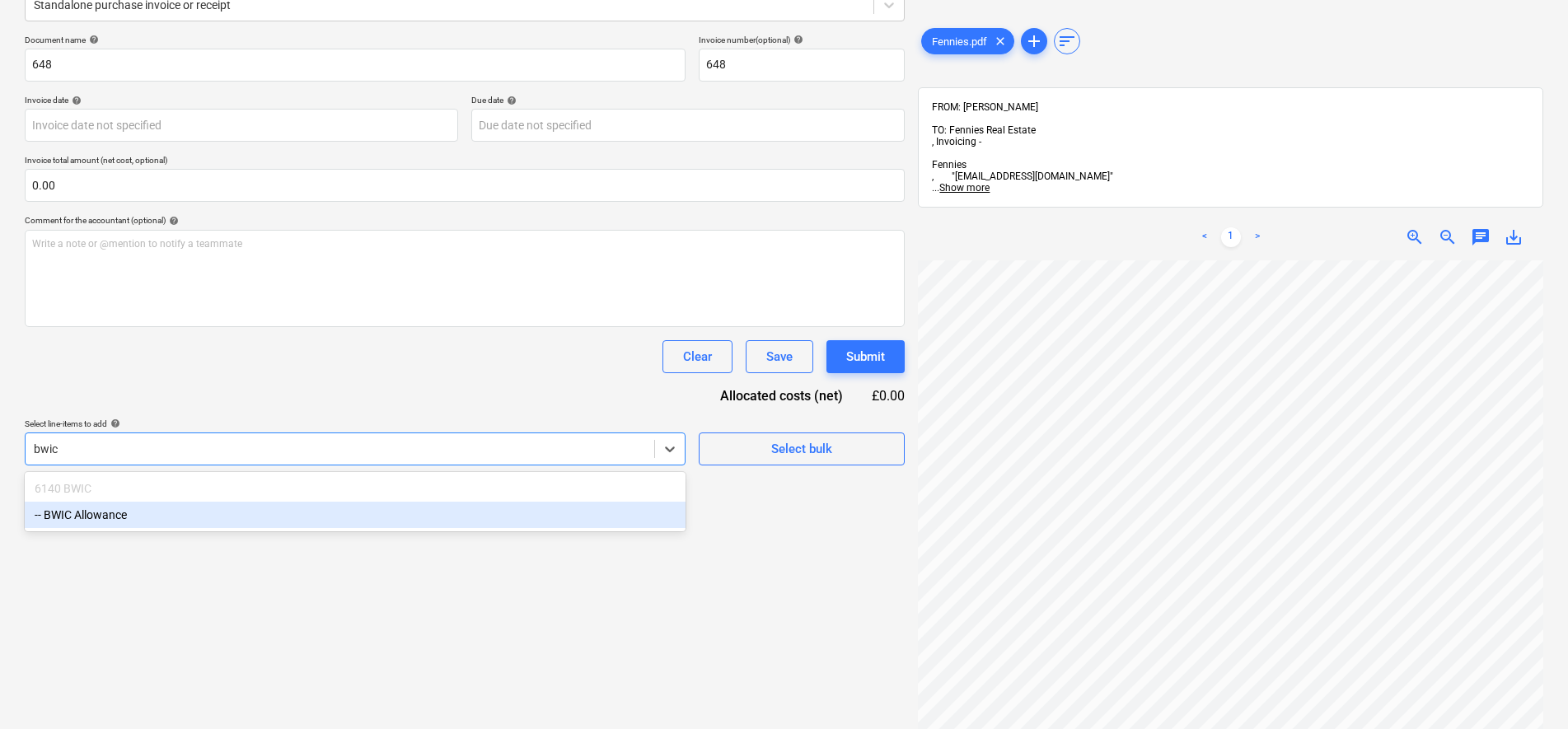
click at [573, 514] on div "-- BWIC Allowance" at bounding box center [355, 514] width 661 height 27
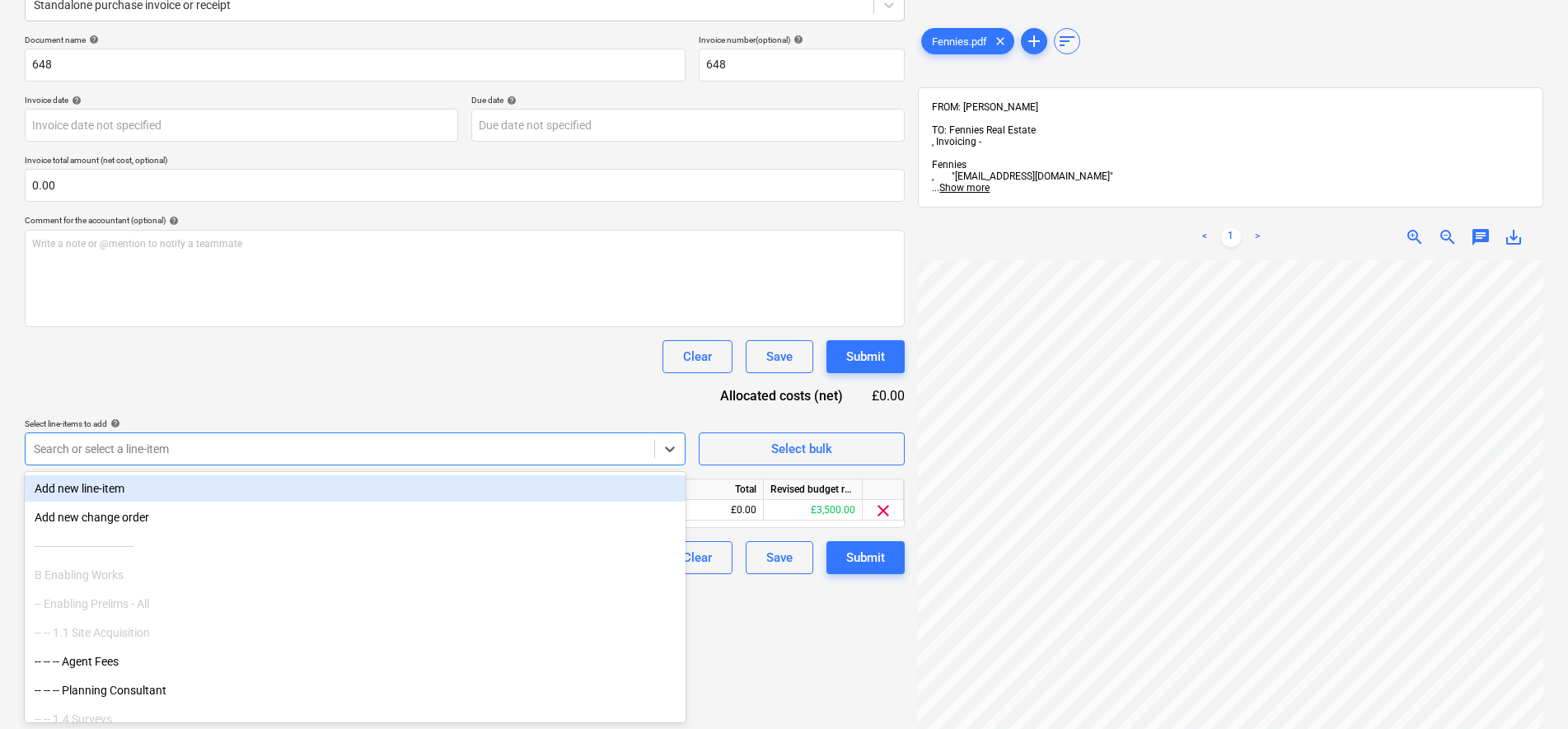
click at [562, 429] on div "Select line-items to add help" at bounding box center [355, 424] width 661 height 11
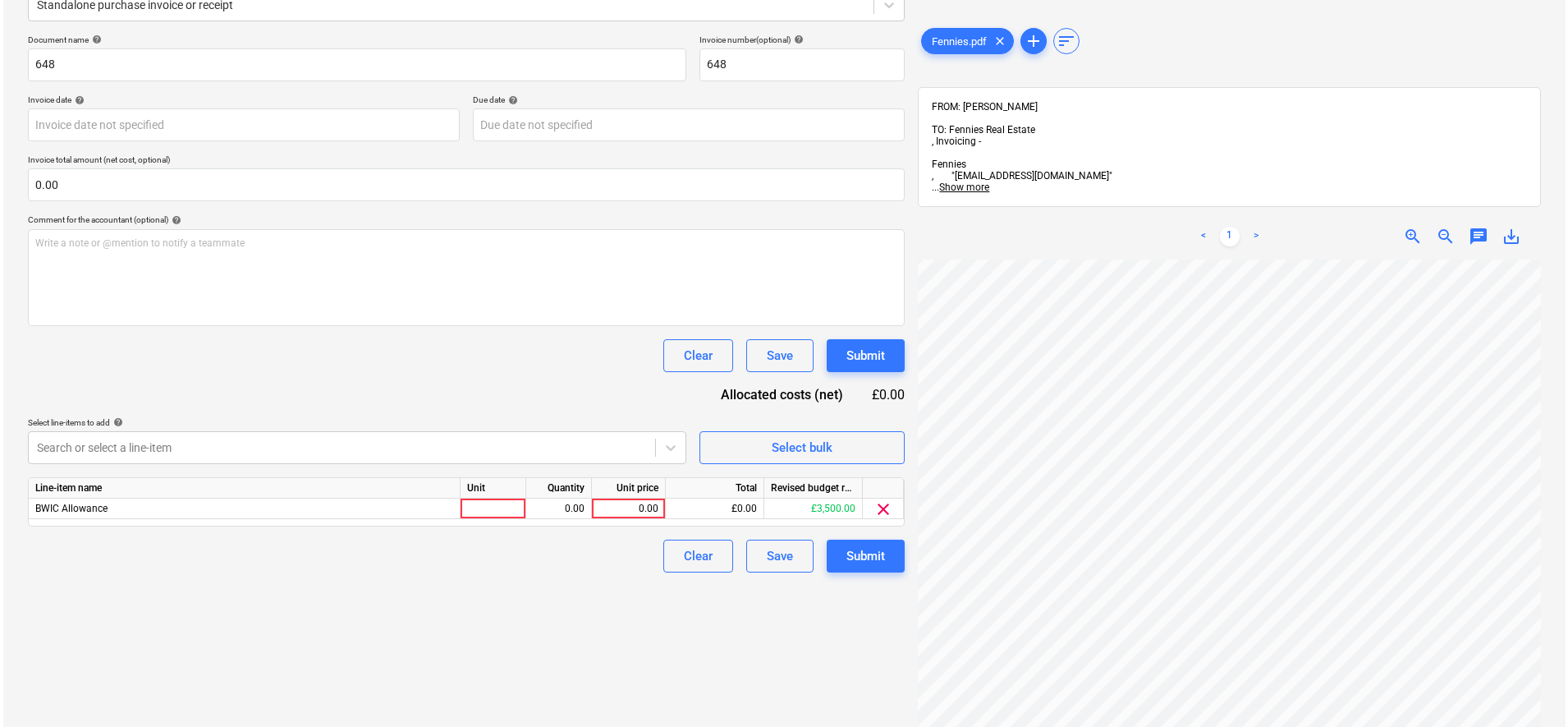
scroll to position [470, 265]
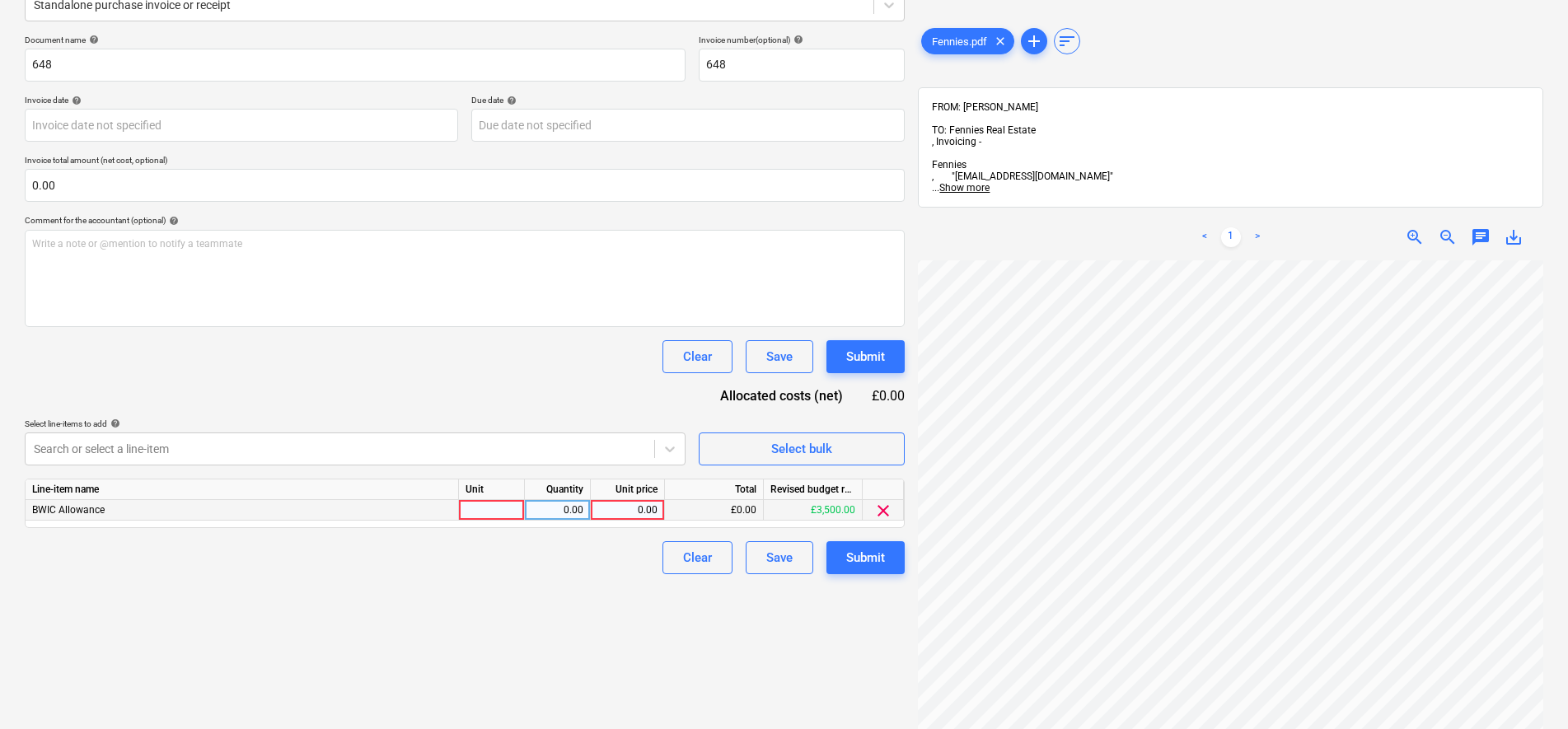
click at [592, 510] on div "0.00" at bounding box center [628, 510] width 74 height 20
type input "1410"
click at [531, 617] on div "Create new document Select company Wolf Drilling Add new company Select documen…" at bounding box center [464, 297] width 893 height 874
click at [884, 558] on div "Submit" at bounding box center [865, 557] width 39 height 21
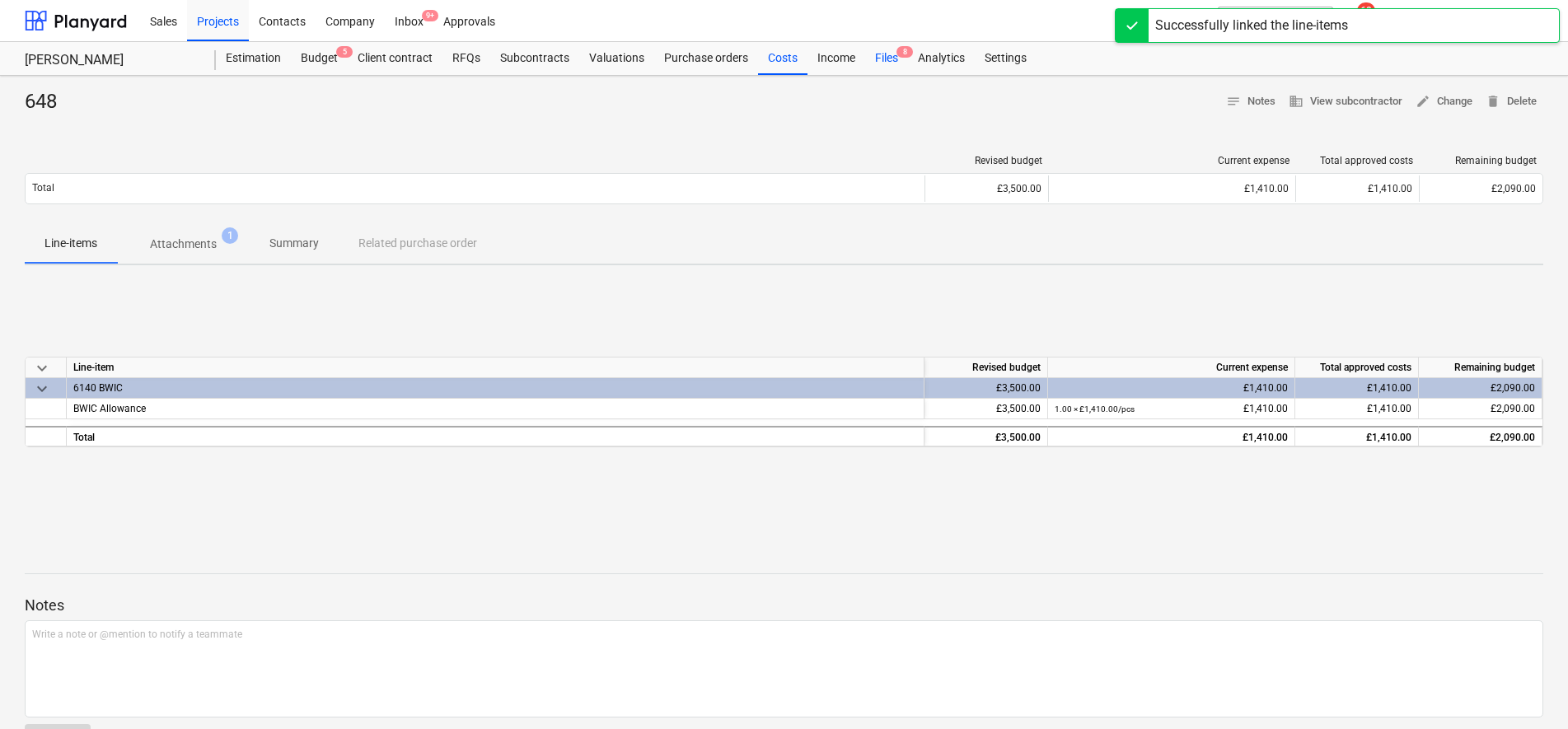
drag, startPoint x: 883, startPoint y: 61, endPoint x: 877, endPoint y: 72, distance: 12.5
click at [883, 61] on div "Files 8" at bounding box center [886, 59] width 43 height 33
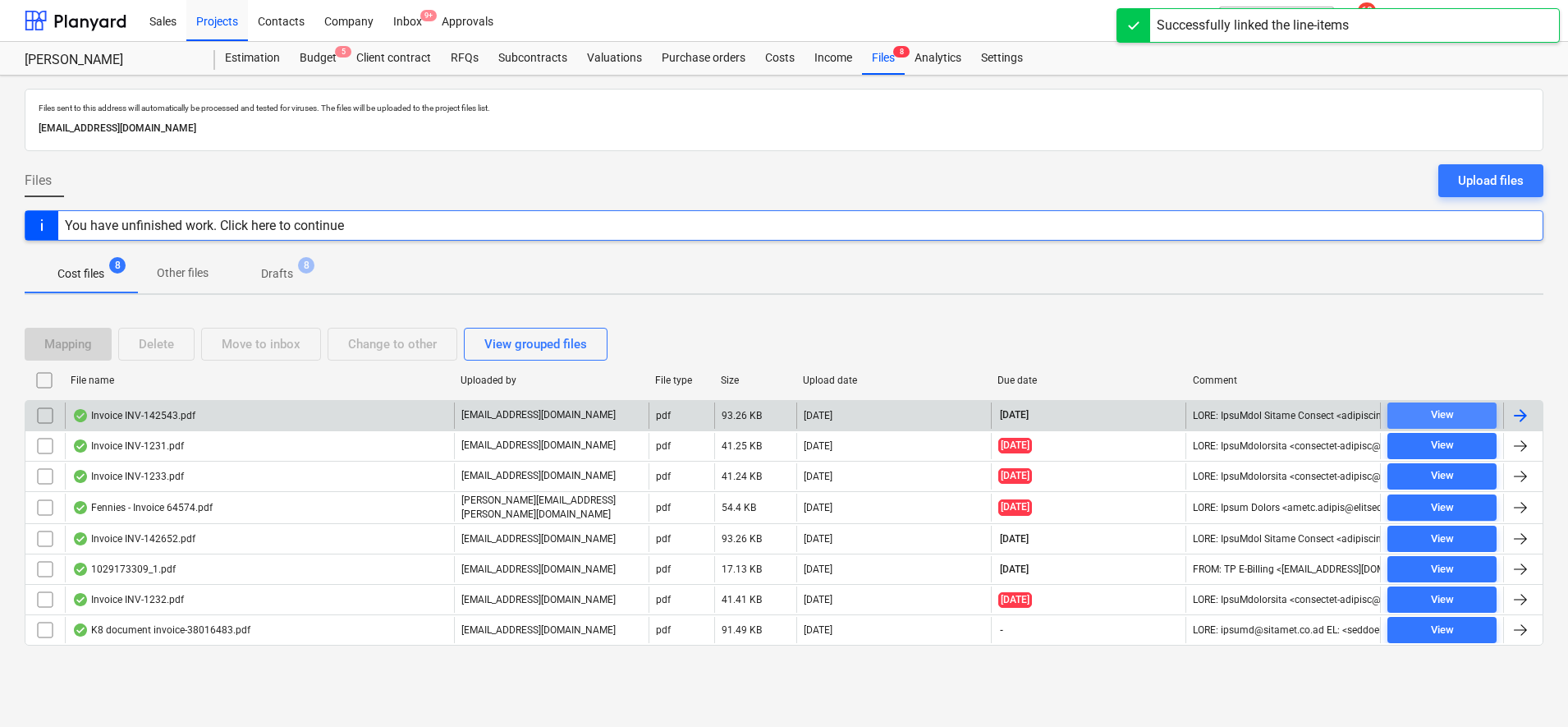
click at [1458, 422] on span "View" at bounding box center [1442, 415] width 96 height 19
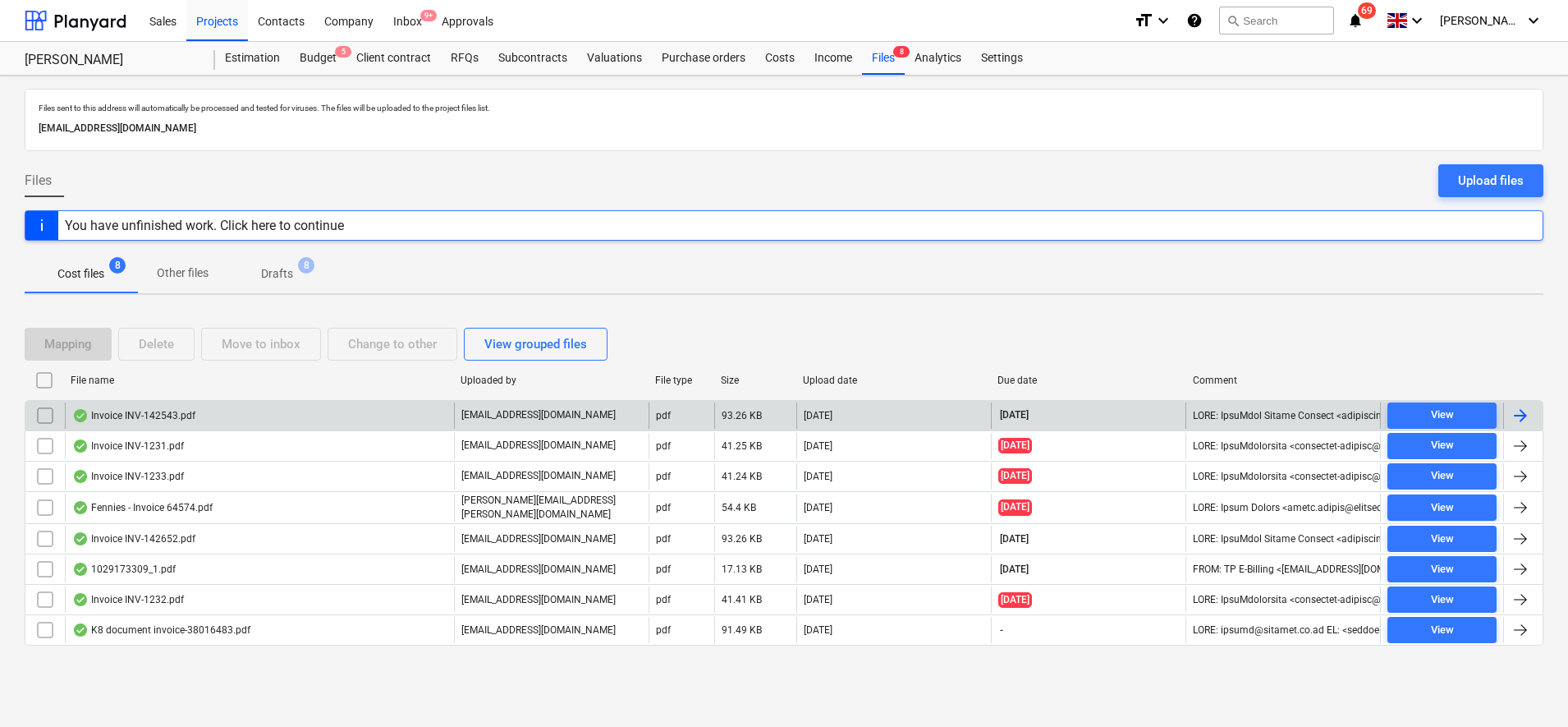
click at [1523, 419] on div at bounding box center [1520, 416] width 20 height 20
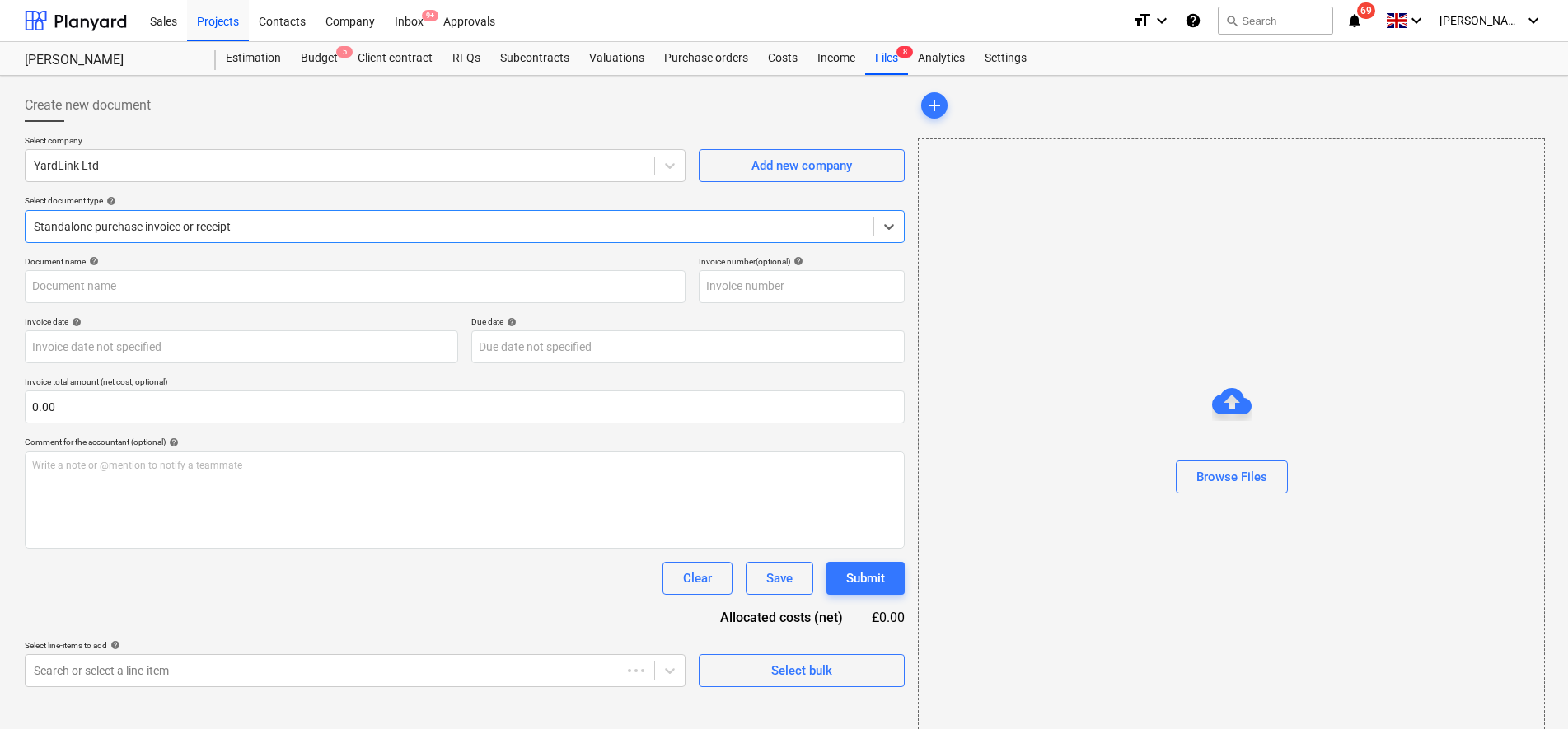
type input "INV-142543"
type input "14 Sep 2025"
type input "30 Oct 2025"
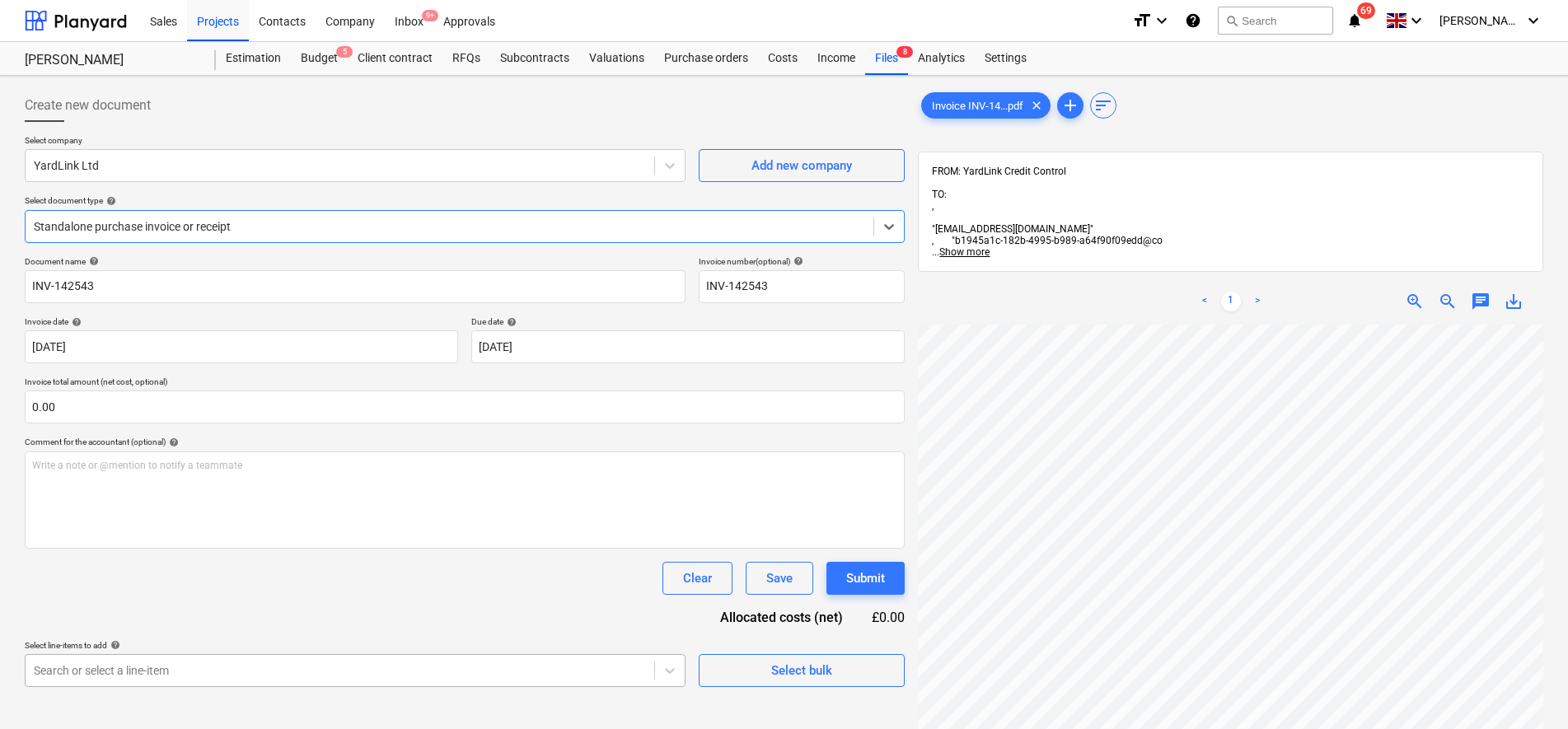
click at [259, 680] on body "Sales Projects Contacts Company Inbox 9+ Approvals format_size keyboard_arrow_d…" at bounding box center [784, 364] width 1568 height 729
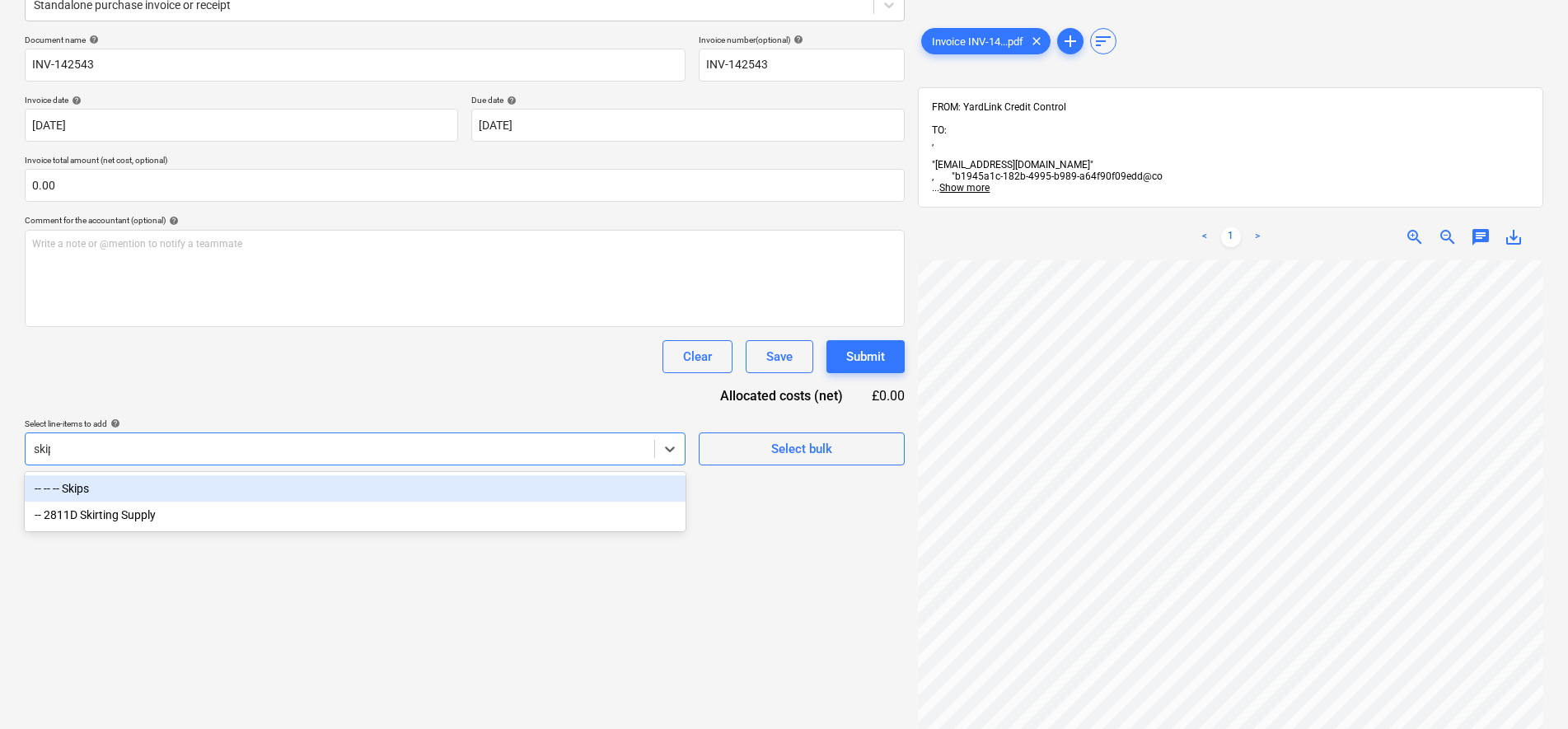
type input "skips"
click at [384, 497] on div "-- -- -- Skips" at bounding box center [355, 488] width 661 height 27
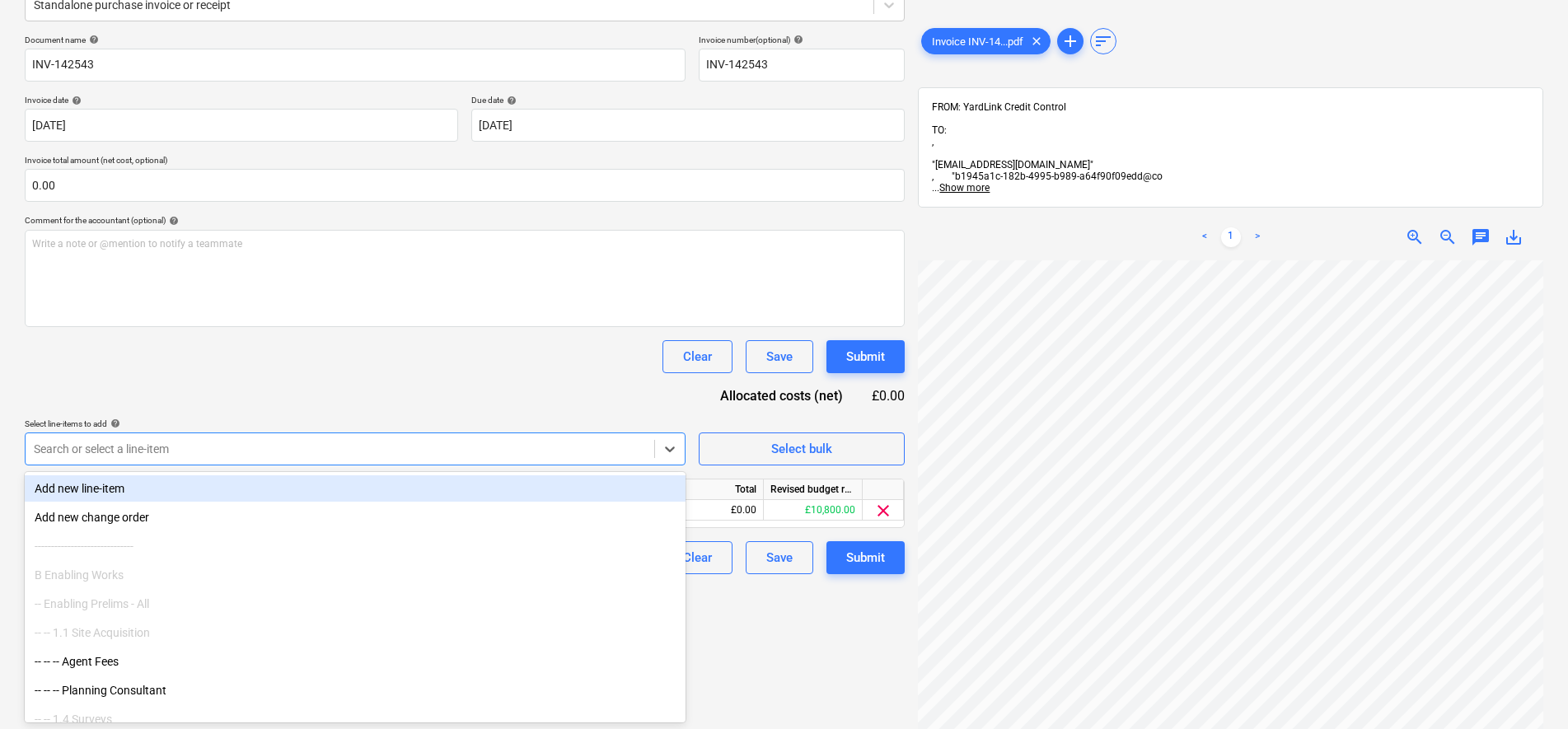
click at [481, 392] on div "Document name help INV-142543 Invoice number (optional) help INV-142543 Invoice…" at bounding box center [464, 304] width 880 height 539
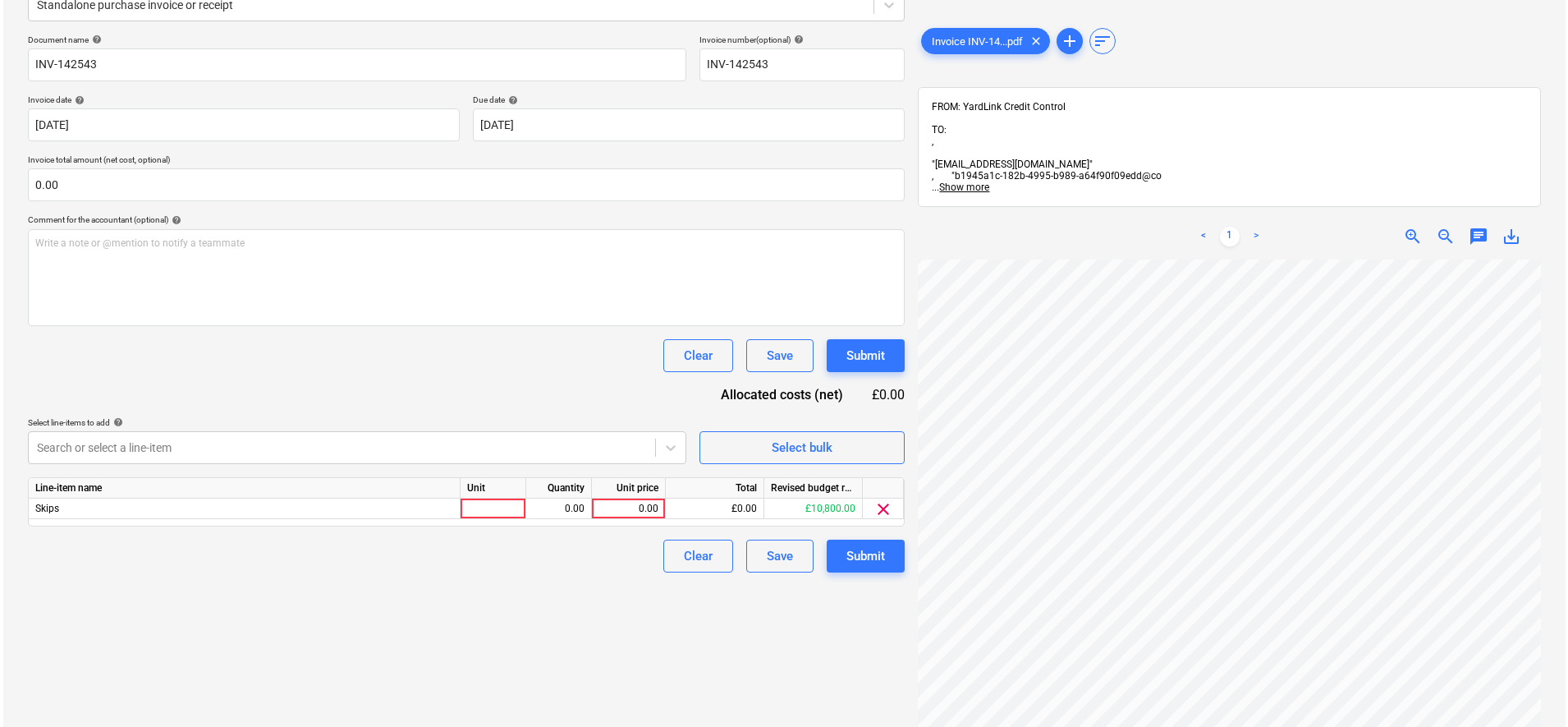
scroll to position [322, 222]
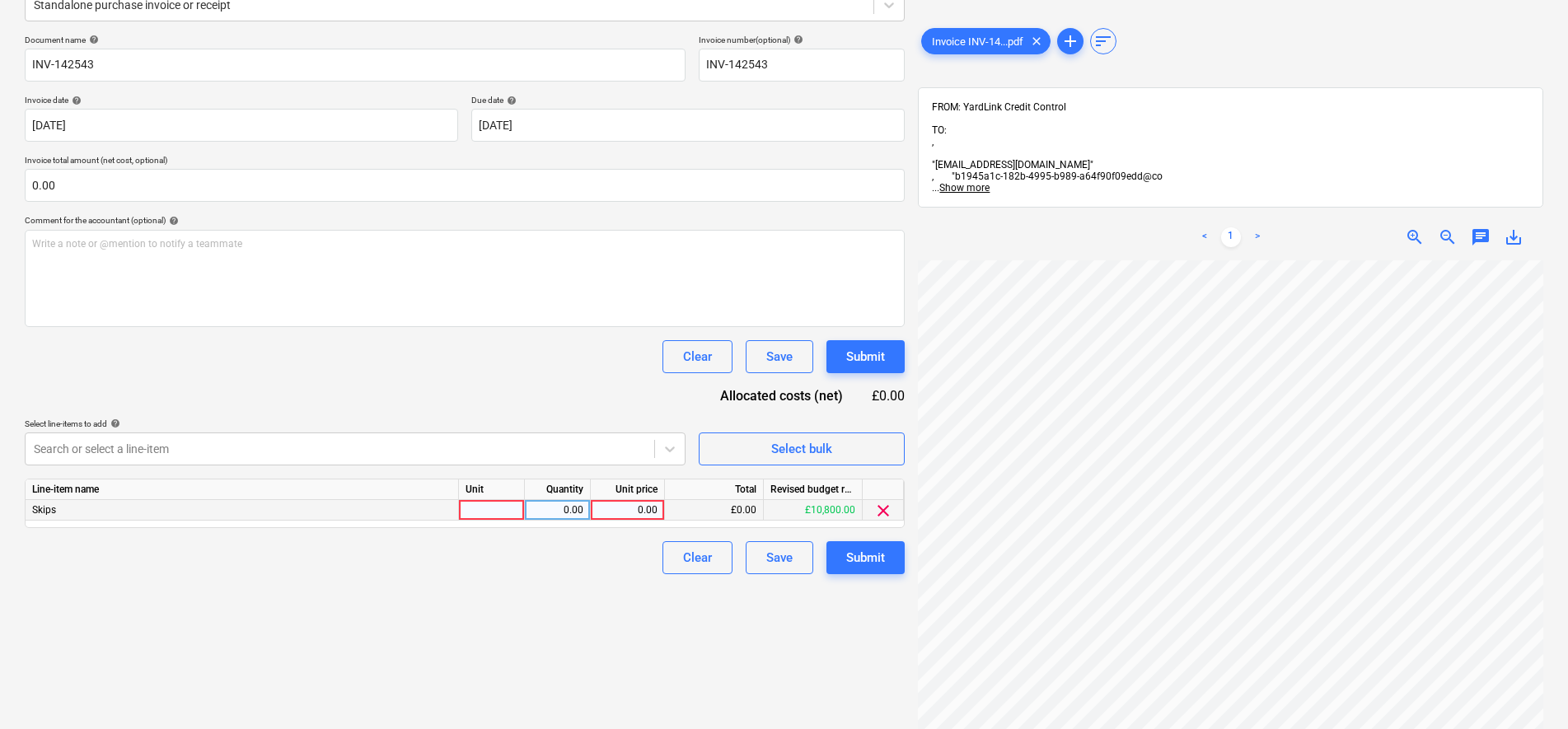
click at [637, 517] on div "0.00" at bounding box center [628, 510] width 61 height 20
type input "350"
click at [573, 657] on div "Create new document Select company YardLink Ltd Add new company Select document…" at bounding box center [464, 297] width 893 height 874
click at [881, 555] on div "Submit" at bounding box center [865, 557] width 39 height 21
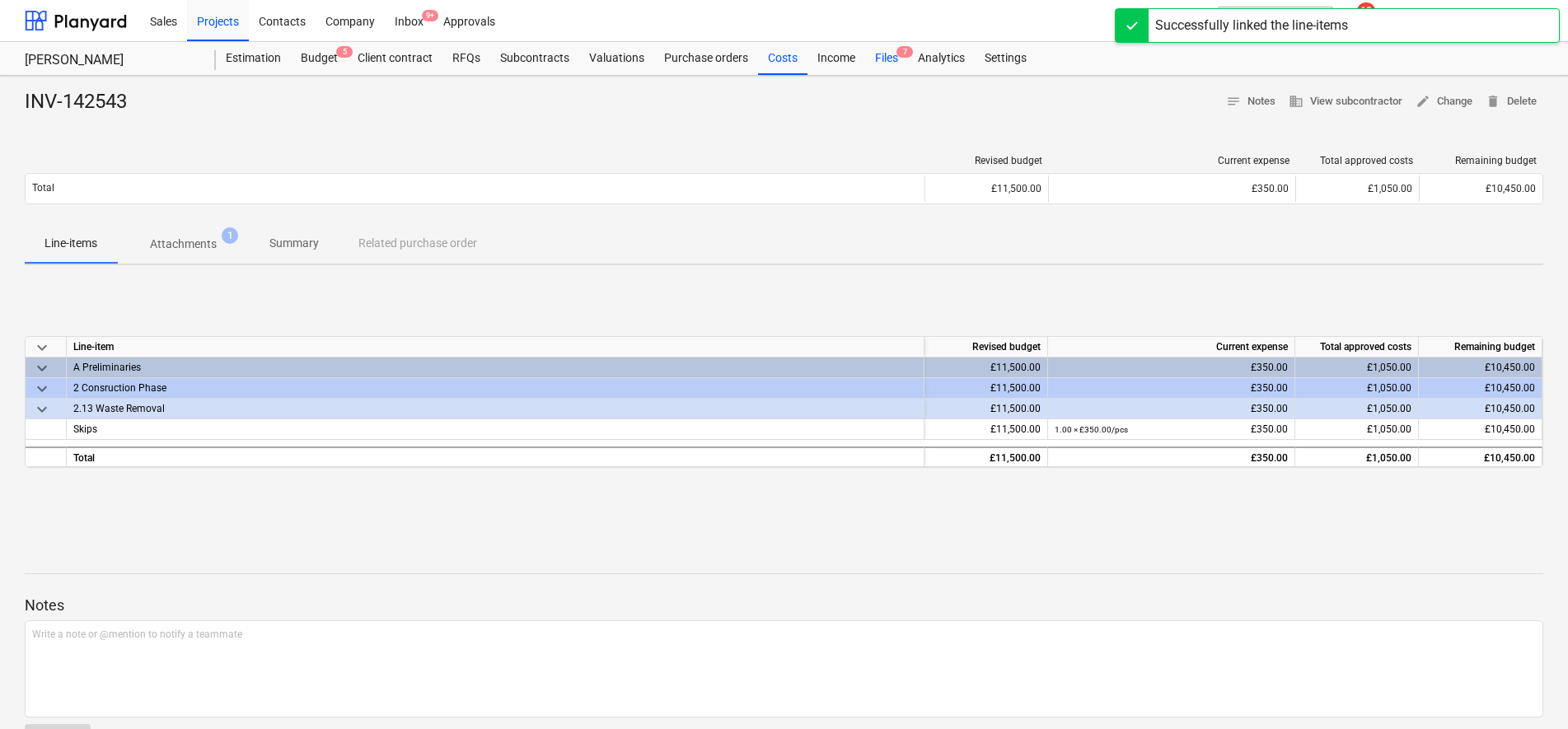
click at [885, 56] on div "Files 7" at bounding box center [886, 59] width 43 height 33
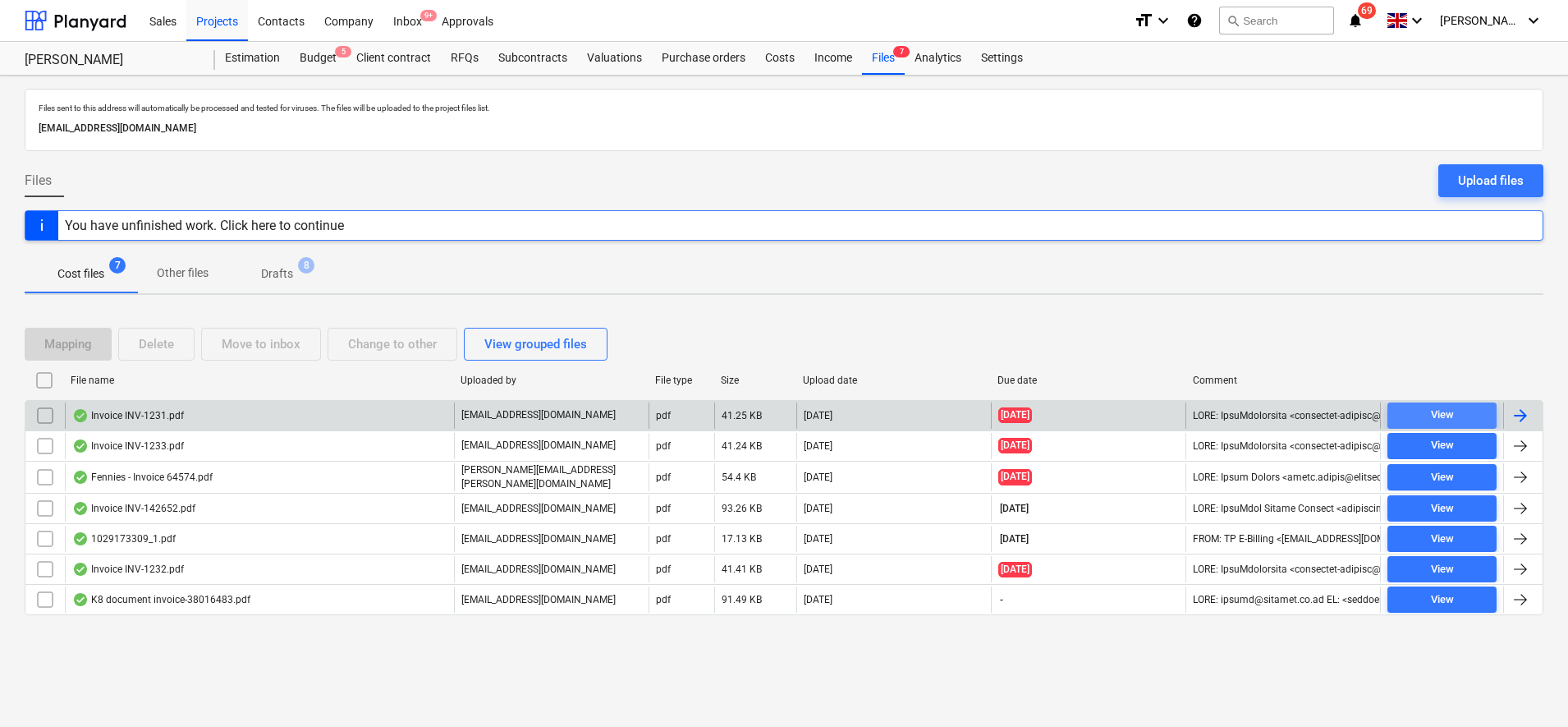
click at [1440, 412] on div "View" at bounding box center [1442, 415] width 23 height 19
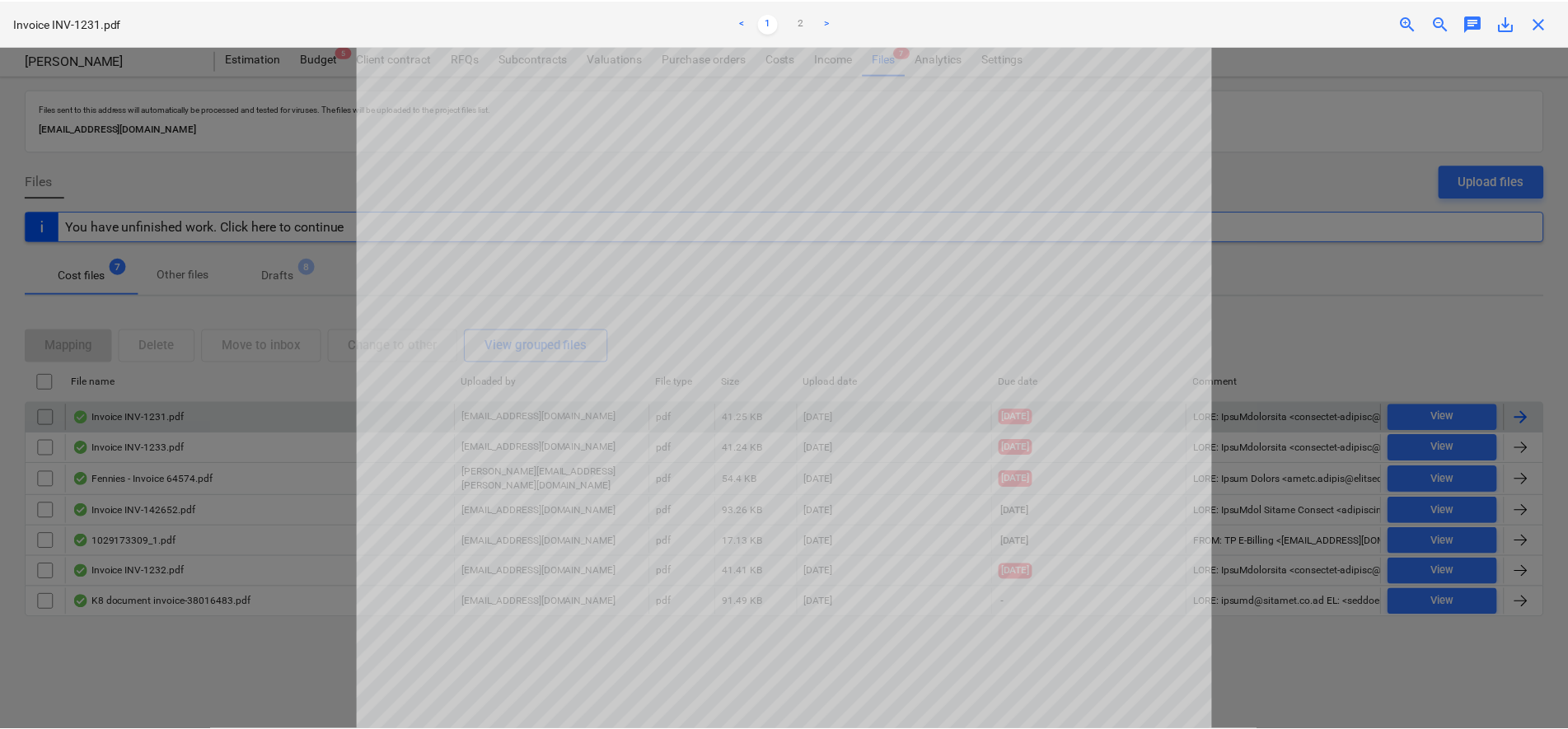
scroll to position [309, 0]
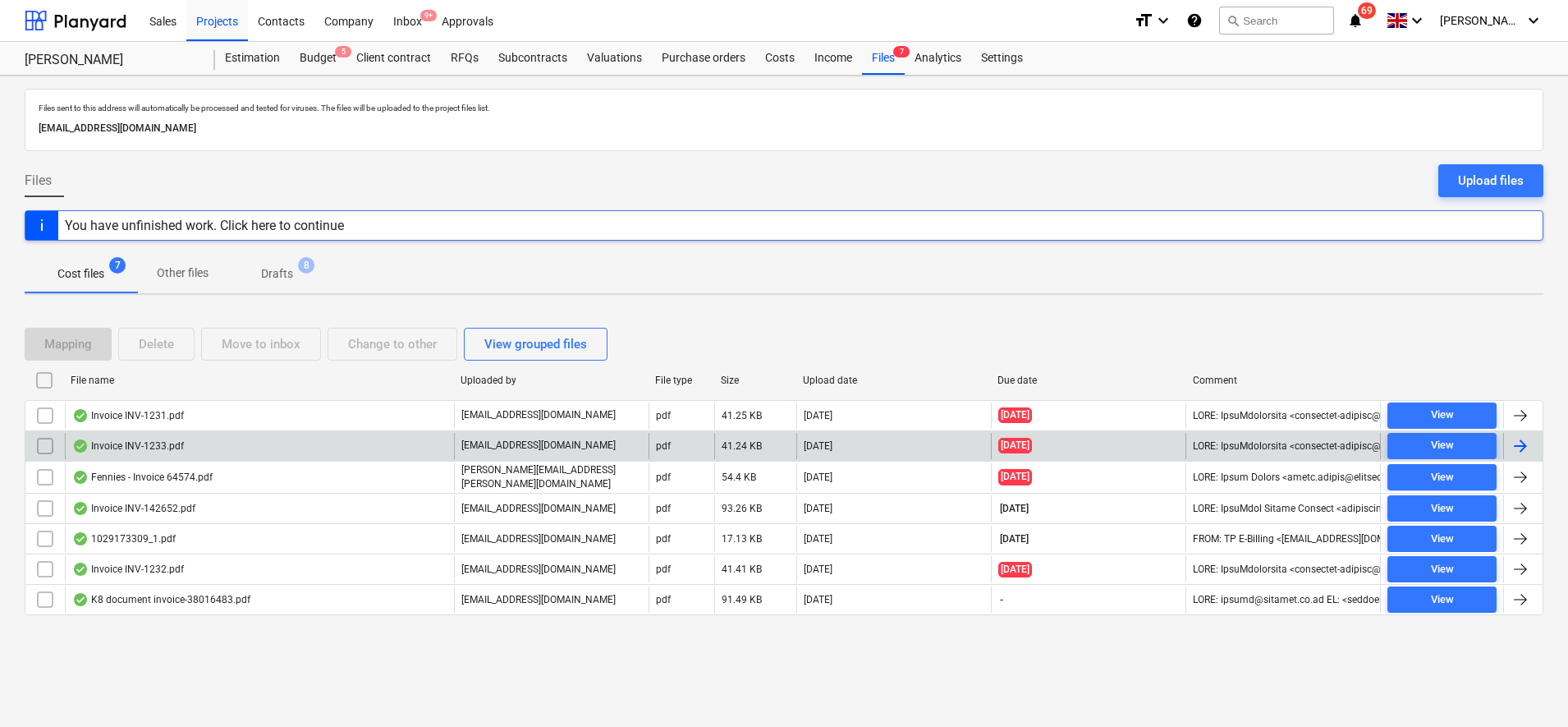
drag, startPoint x: 47, startPoint y: 419, endPoint x: 45, endPoint y: 431, distance: 12.2
click at [47, 420] on input "checkbox" at bounding box center [45, 415] width 27 height 27
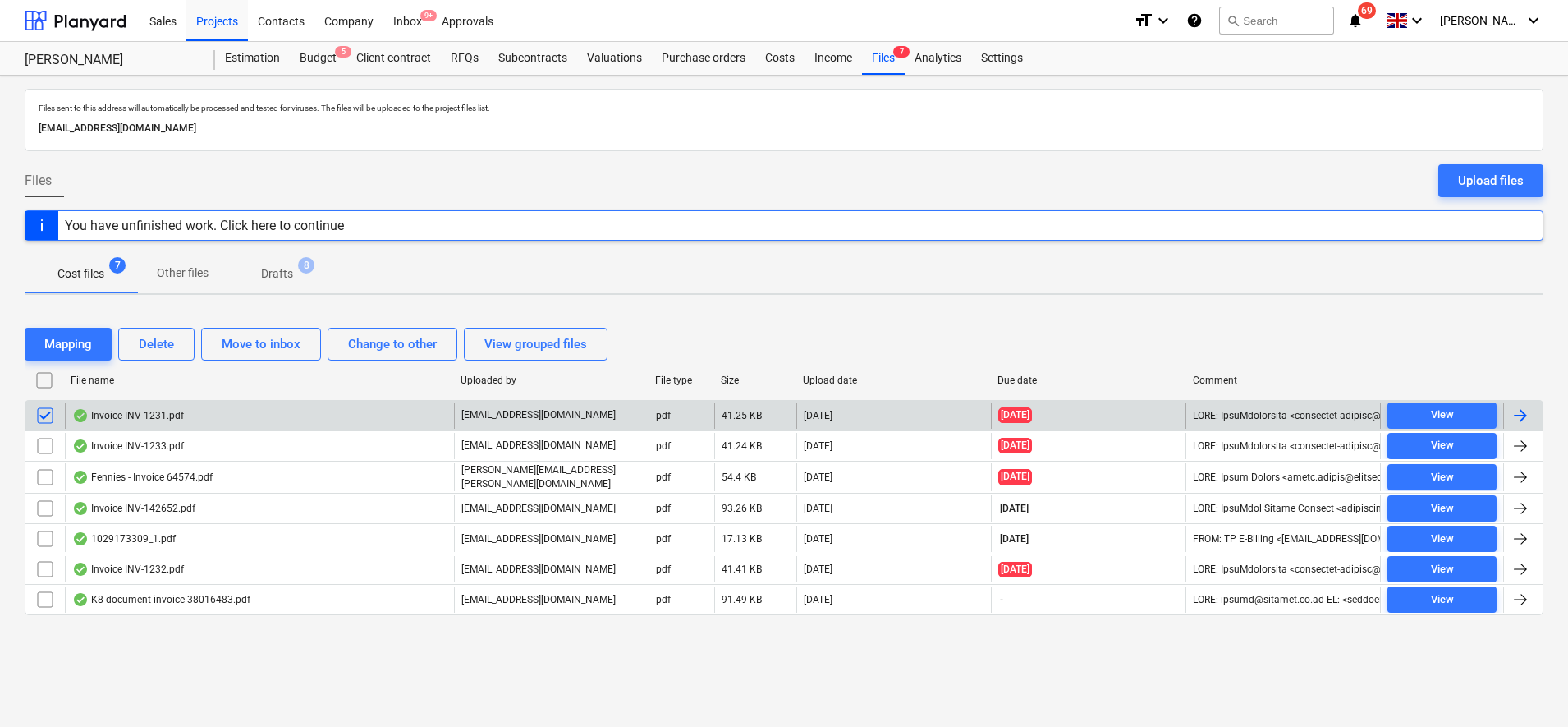
click at [1530, 420] on div at bounding box center [1520, 416] width 20 height 20
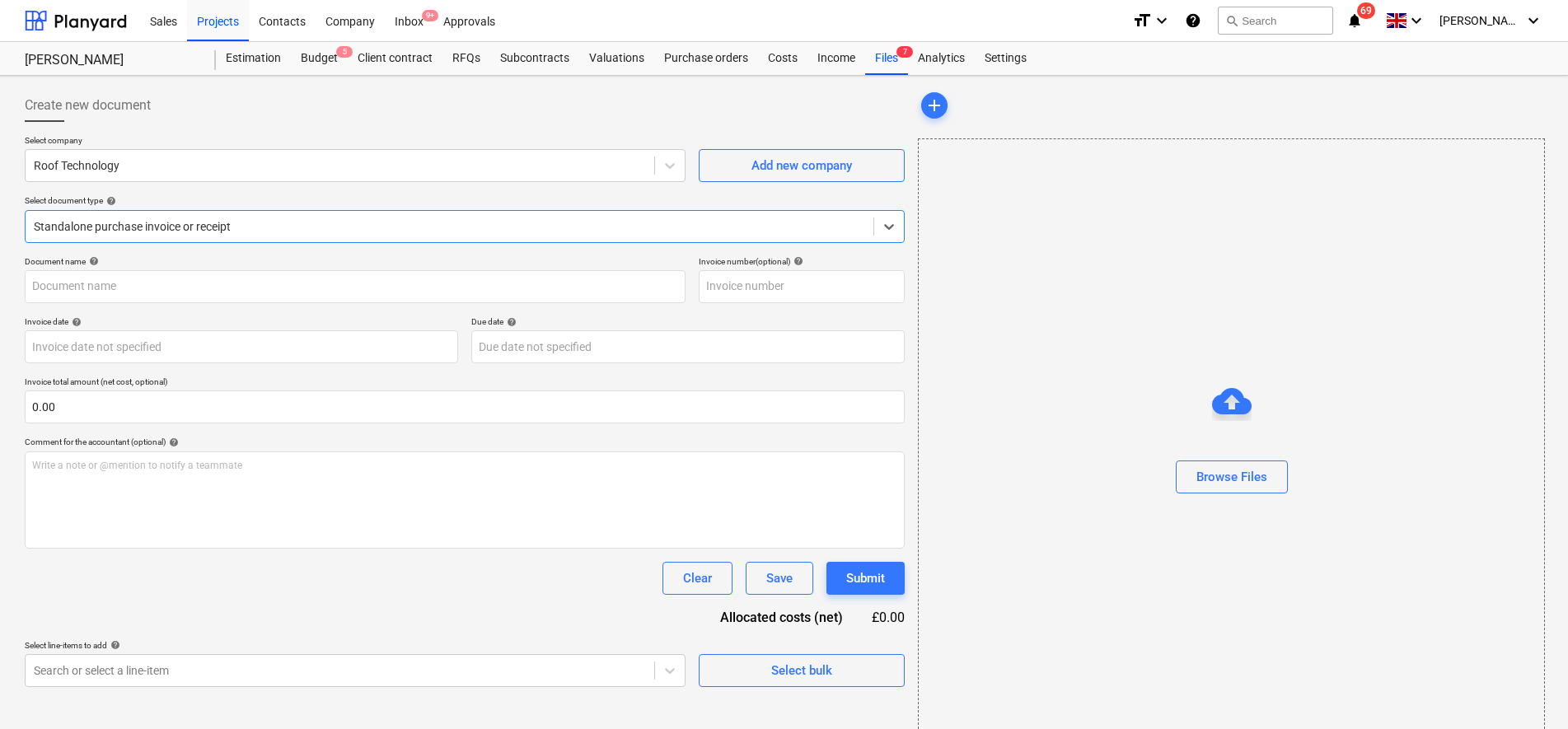
type input "INV-1231"
type input "29 Aug 2025"
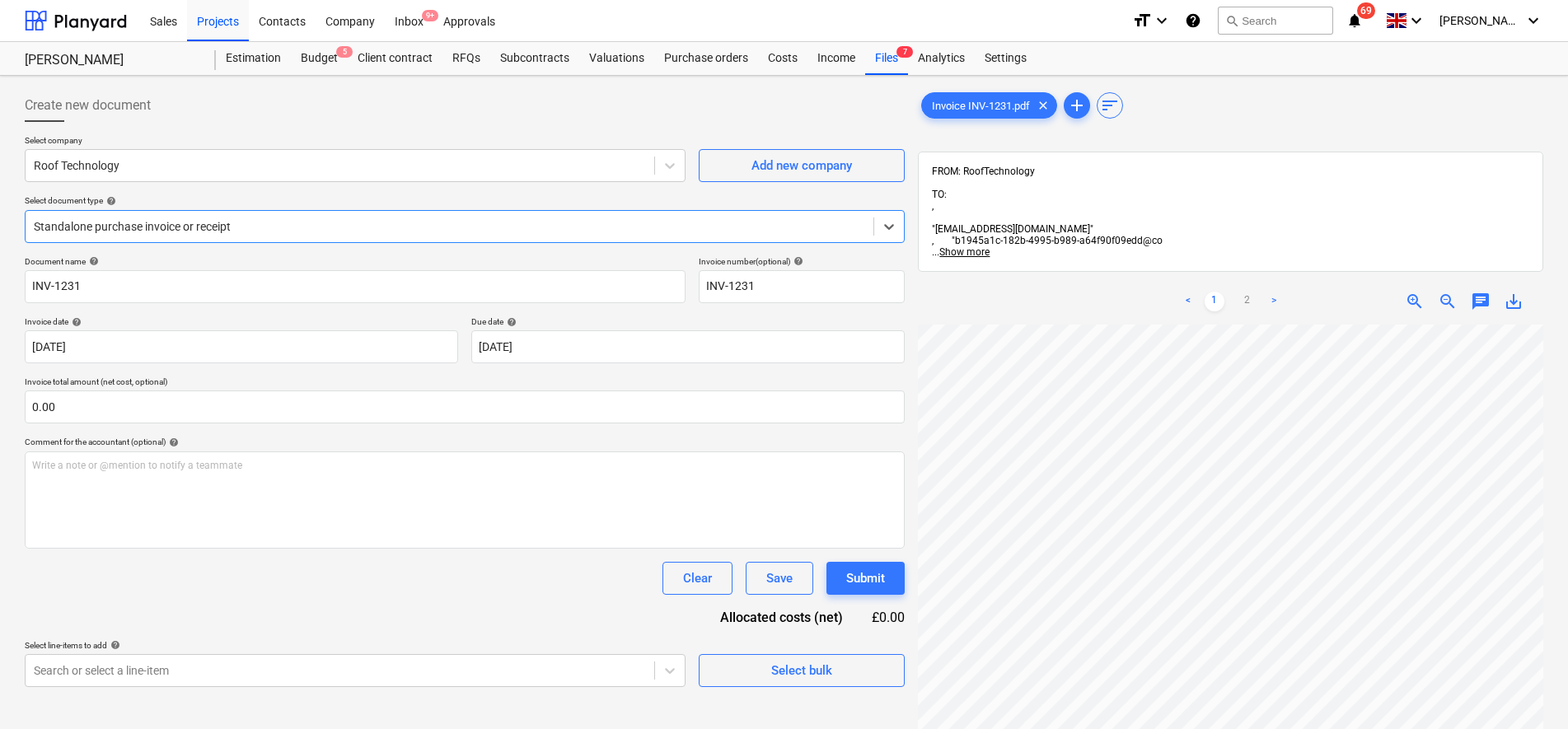
click at [344, 228] on div at bounding box center [450, 226] width 831 height 17
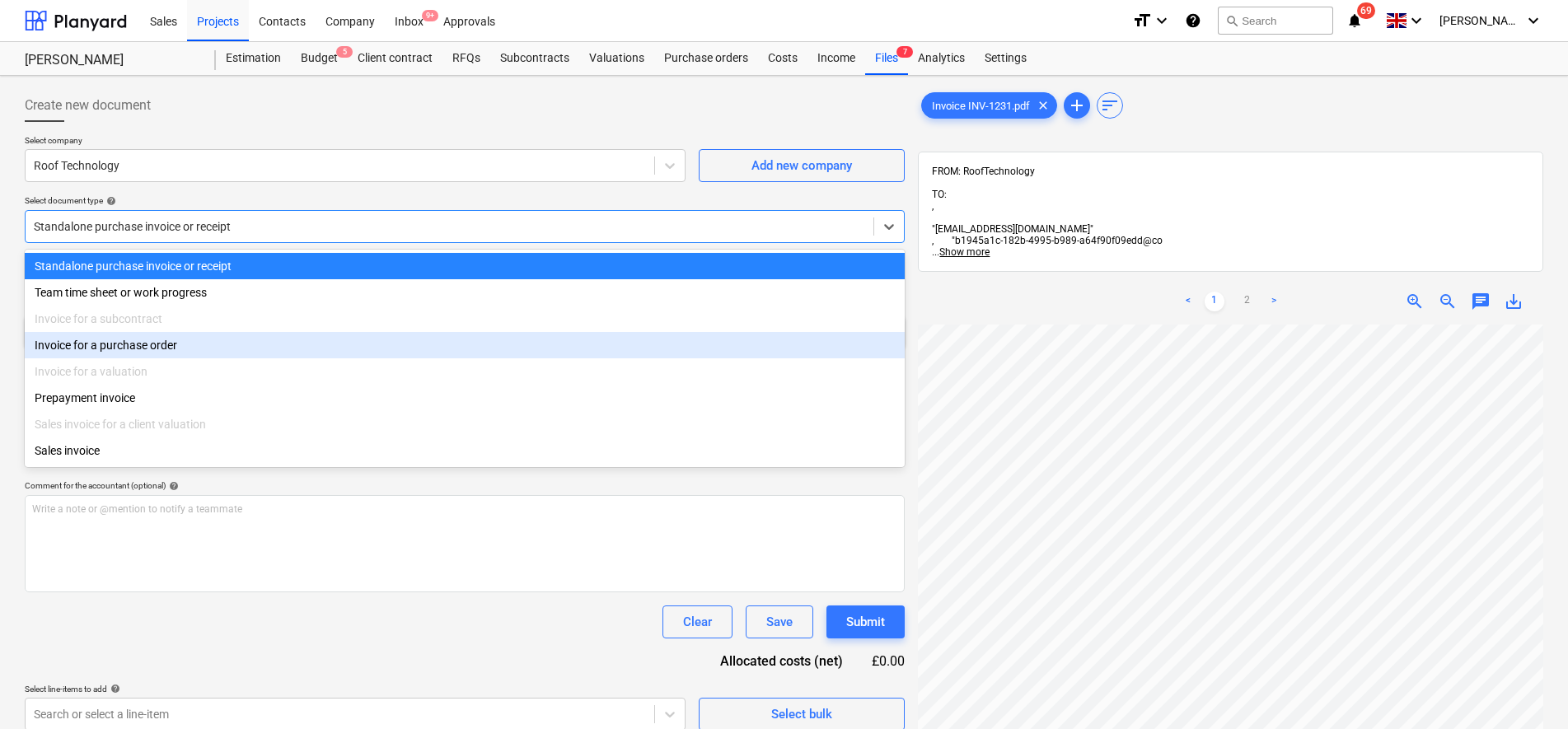
click at [256, 345] on div "Invoice for a purchase order" at bounding box center [464, 345] width 880 height 27
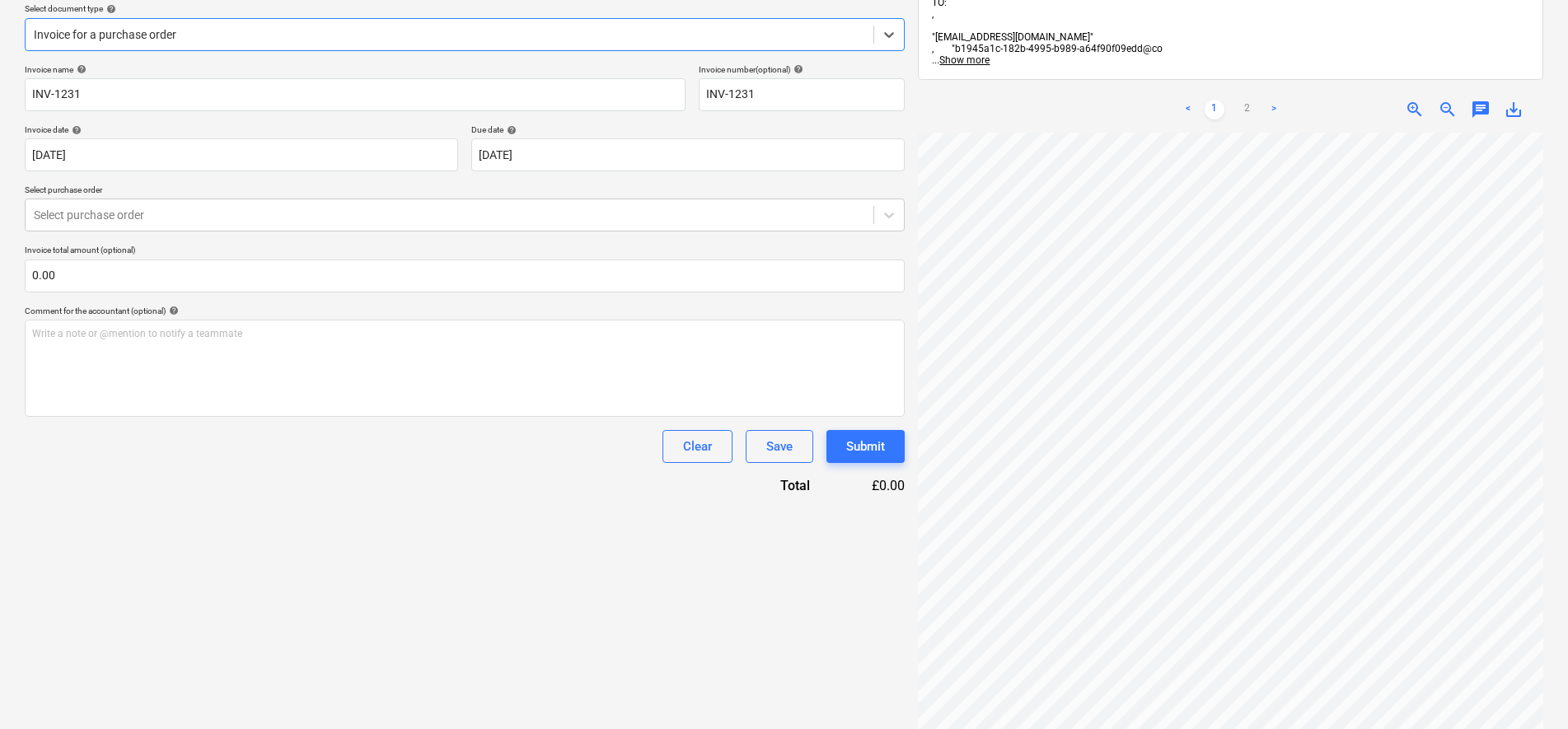
scroll to position [205, 0]
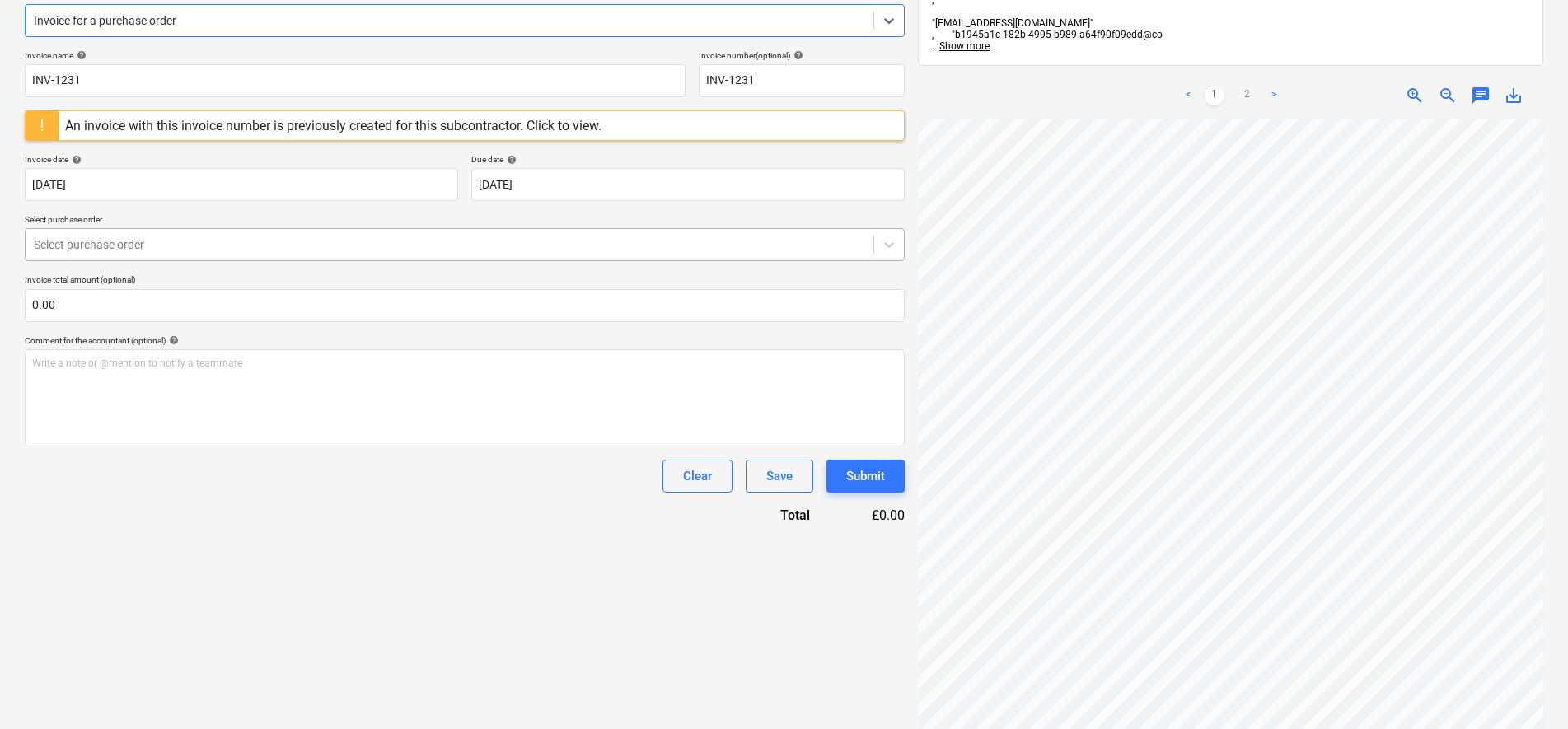
click at [350, 251] on div at bounding box center [450, 245] width 831 height 17
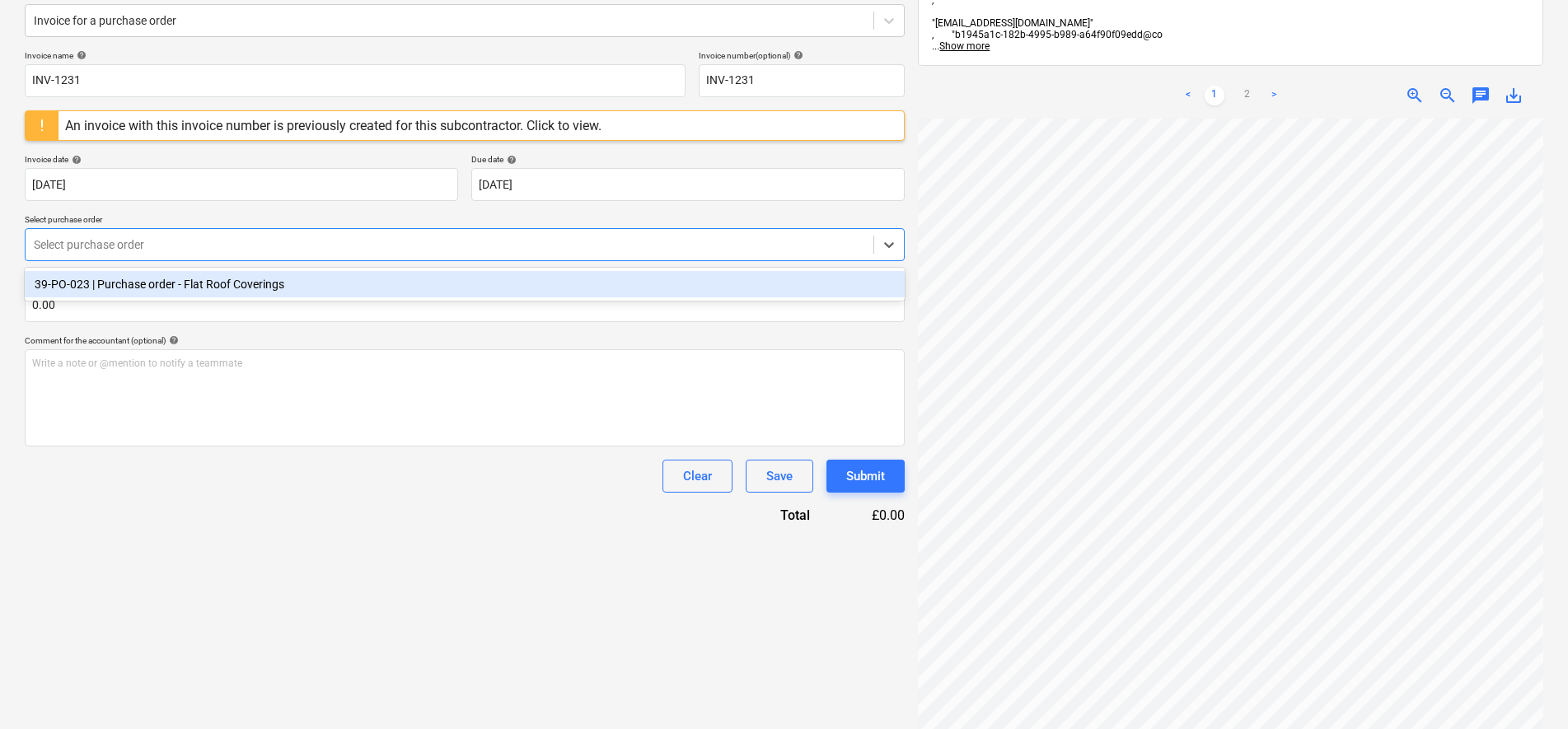
click at [339, 287] on div "39-PO-023 | Purchase order - Flat Roof Coverings" at bounding box center [464, 283] width 880 height 27
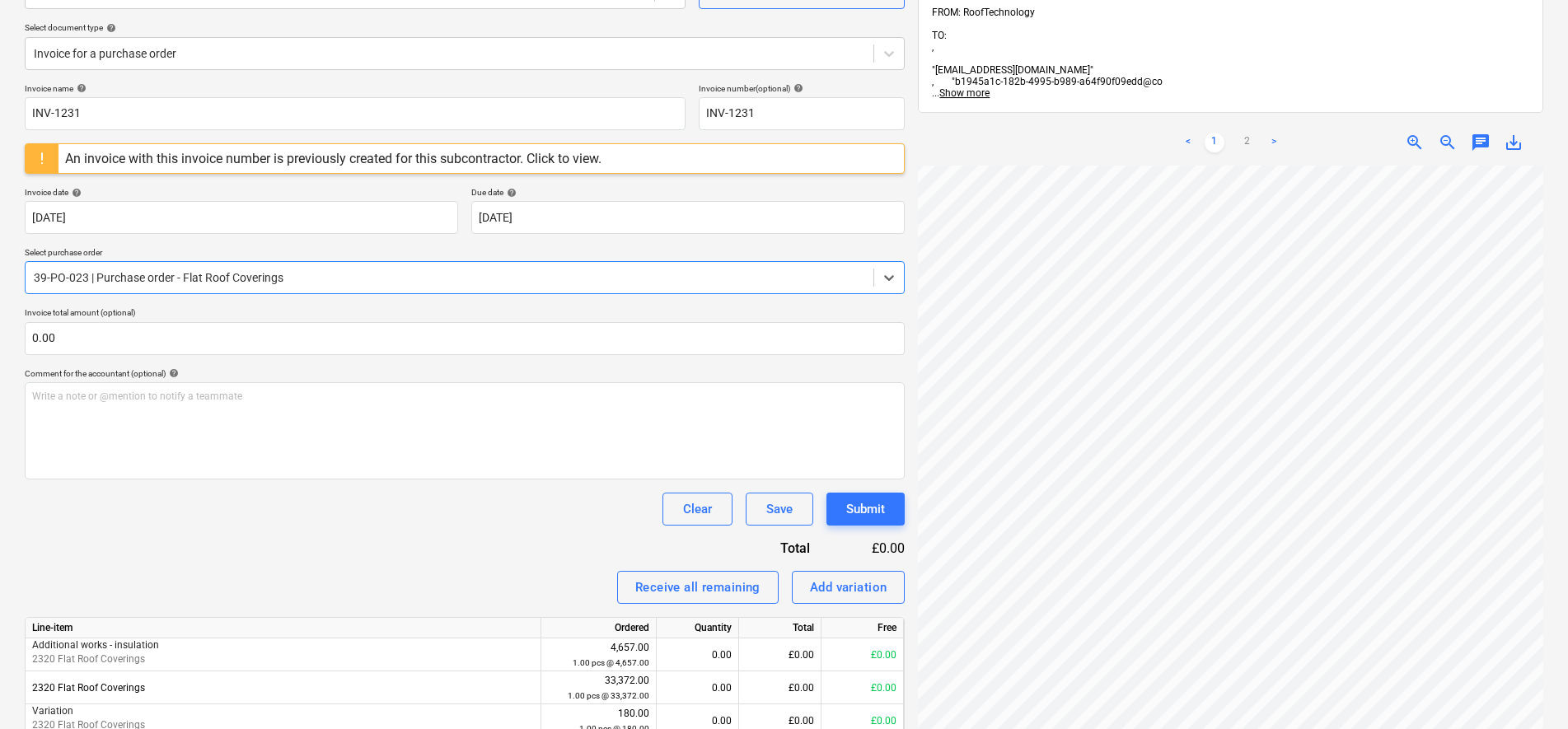
scroll to position [42, 0]
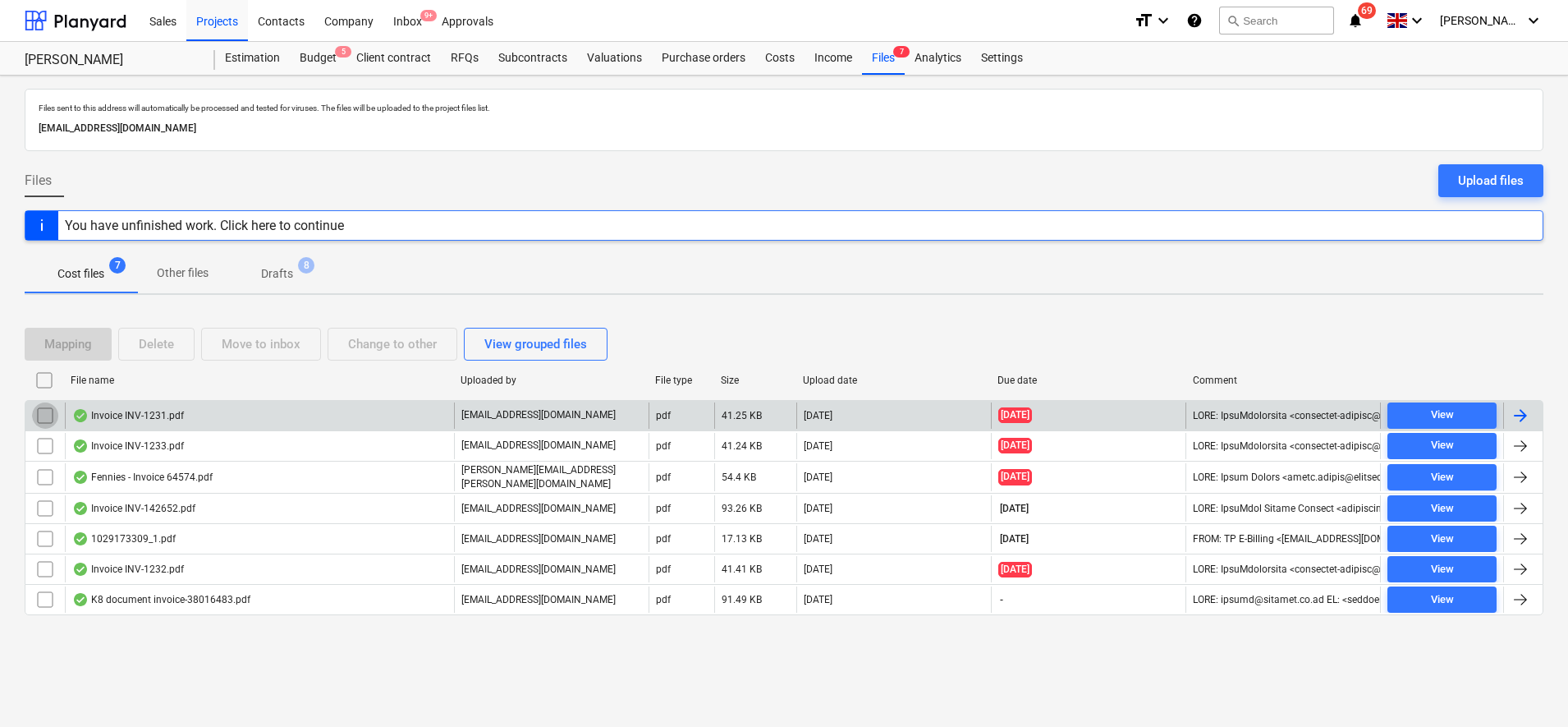
click at [40, 418] on input "checkbox" at bounding box center [45, 415] width 27 height 27
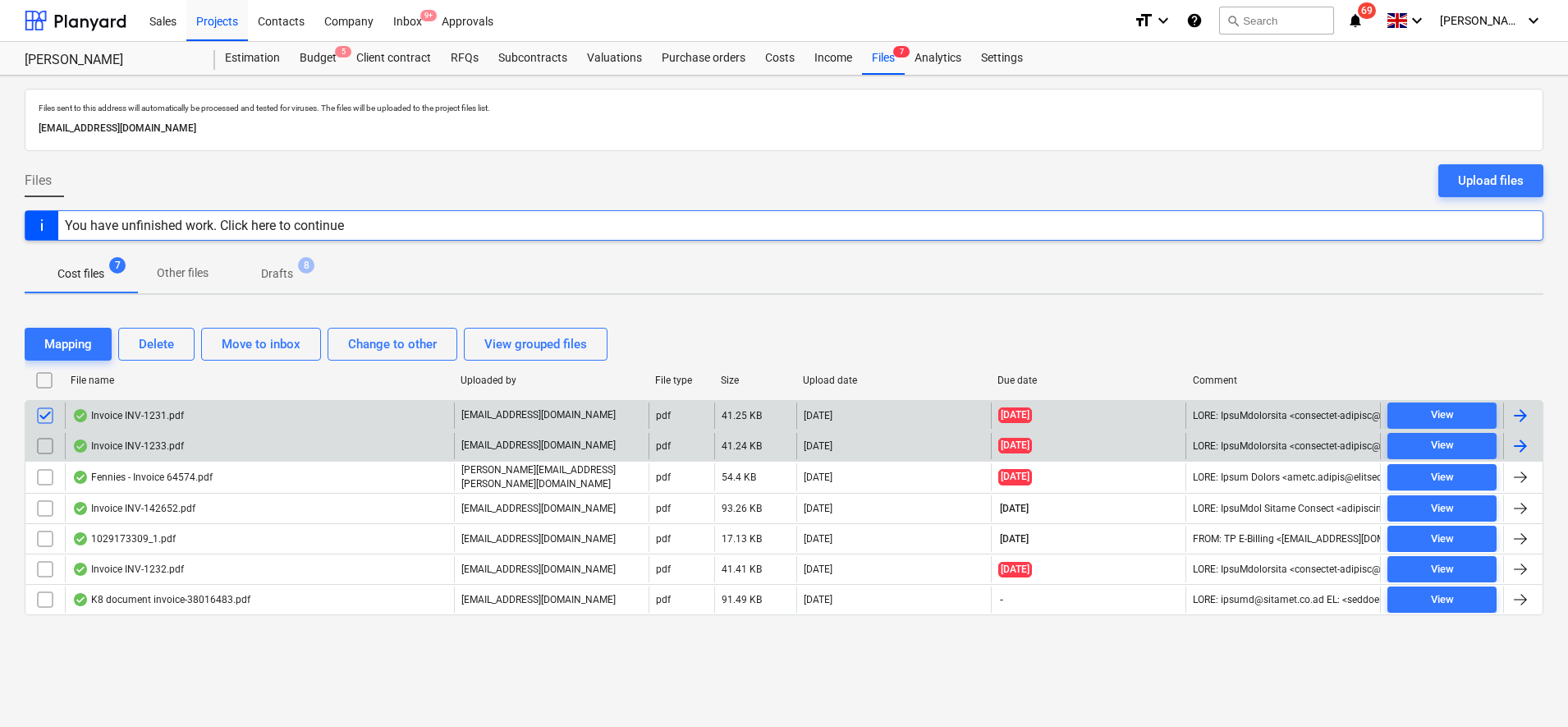
click at [48, 445] on input "checkbox" at bounding box center [45, 445] width 27 height 27
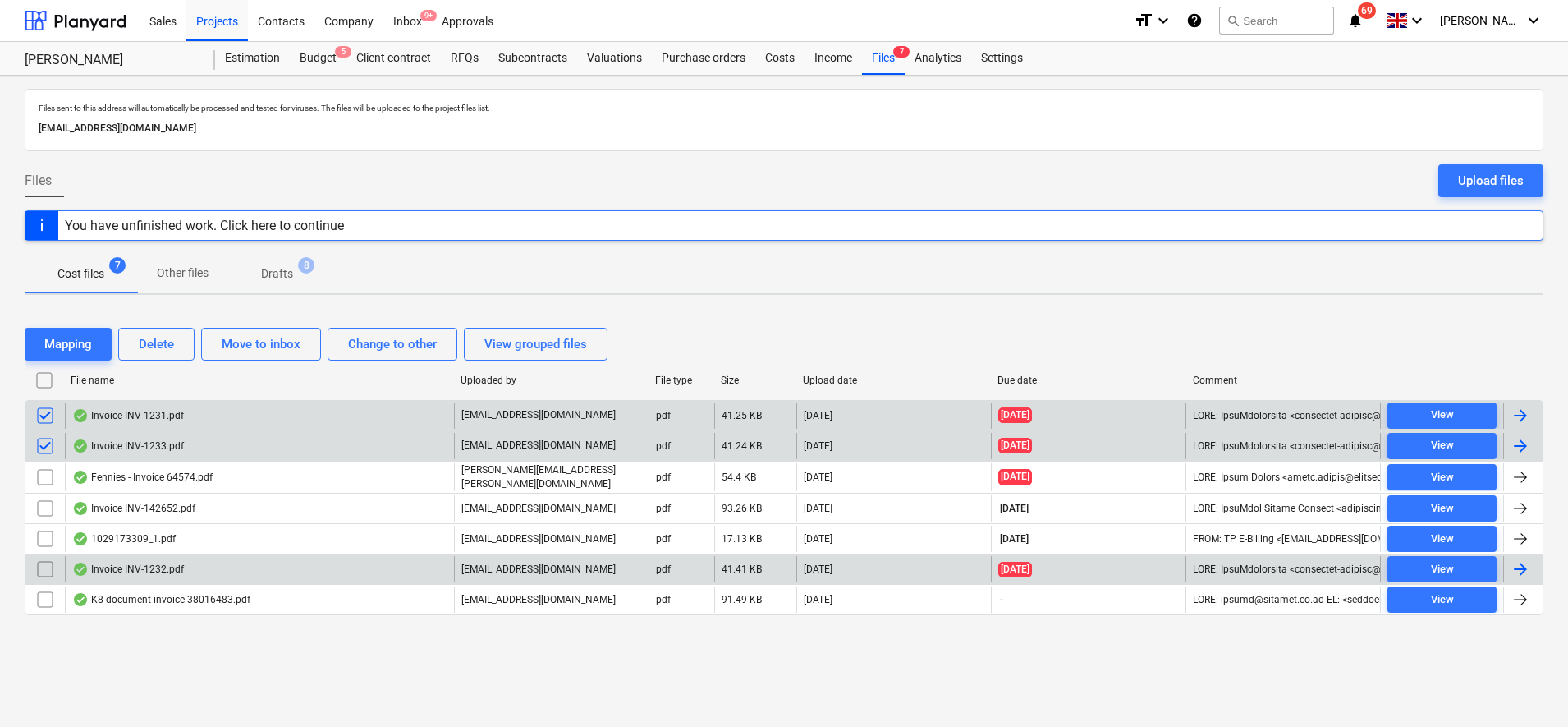
click at [43, 571] on input "checkbox" at bounding box center [45, 569] width 27 height 27
click at [141, 347] on div "Delete" at bounding box center [156, 344] width 36 height 21
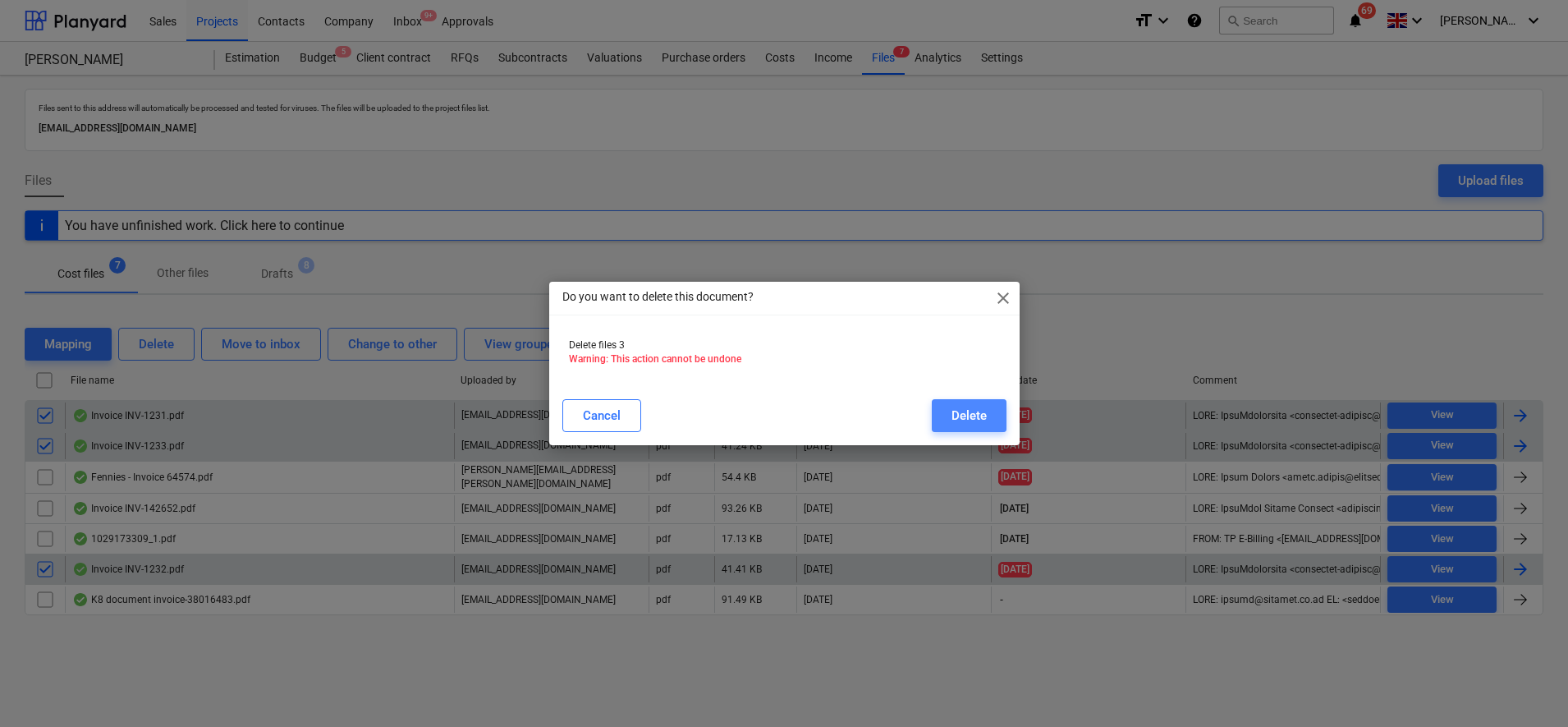
click at [991, 414] on button "Delete" at bounding box center [969, 415] width 75 height 33
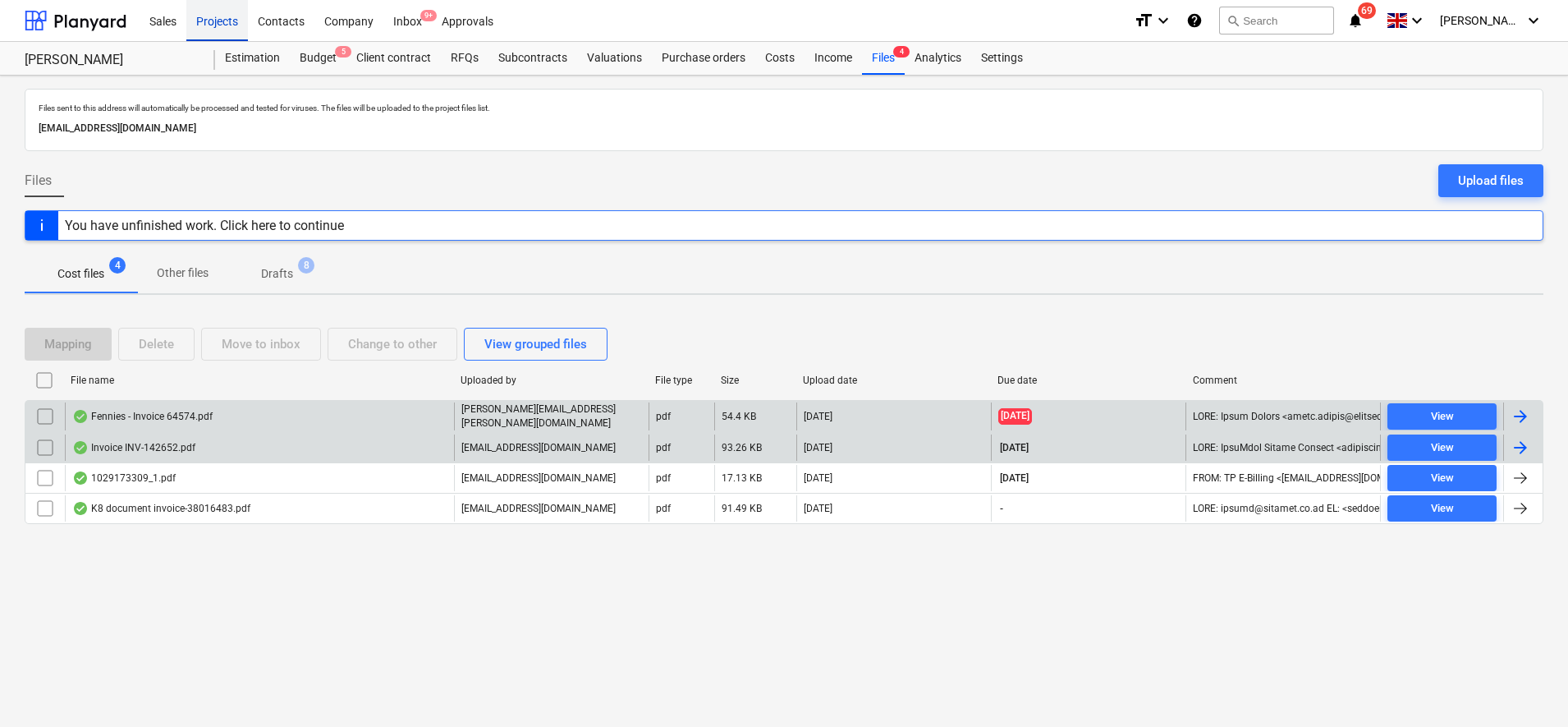
click at [220, 25] on div "Projects" at bounding box center [217, 20] width 61 height 42
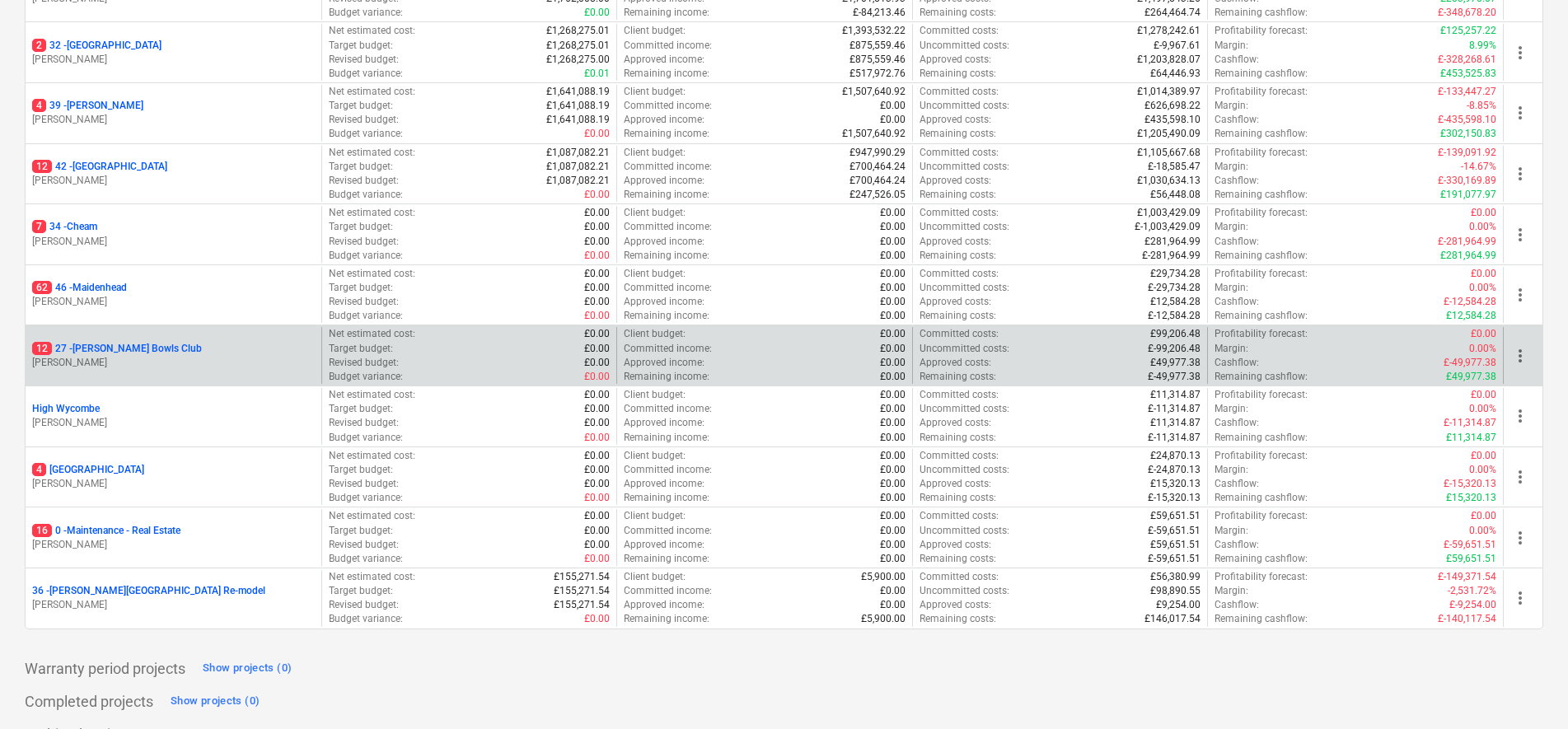
scroll to position [399, 0]
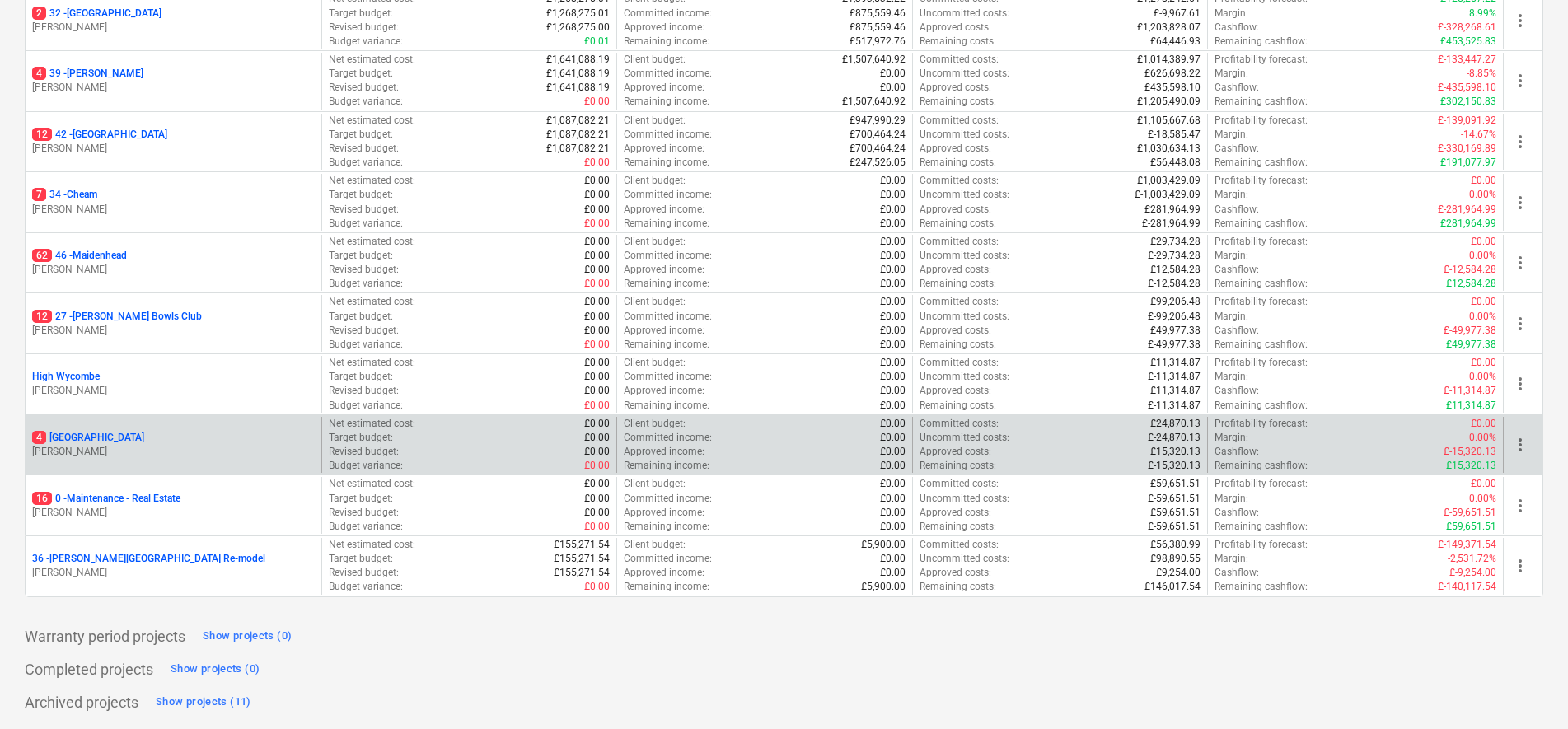
click at [68, 439] on p "4 Windsor" at bounding box center [88, 437] width 112 height 14
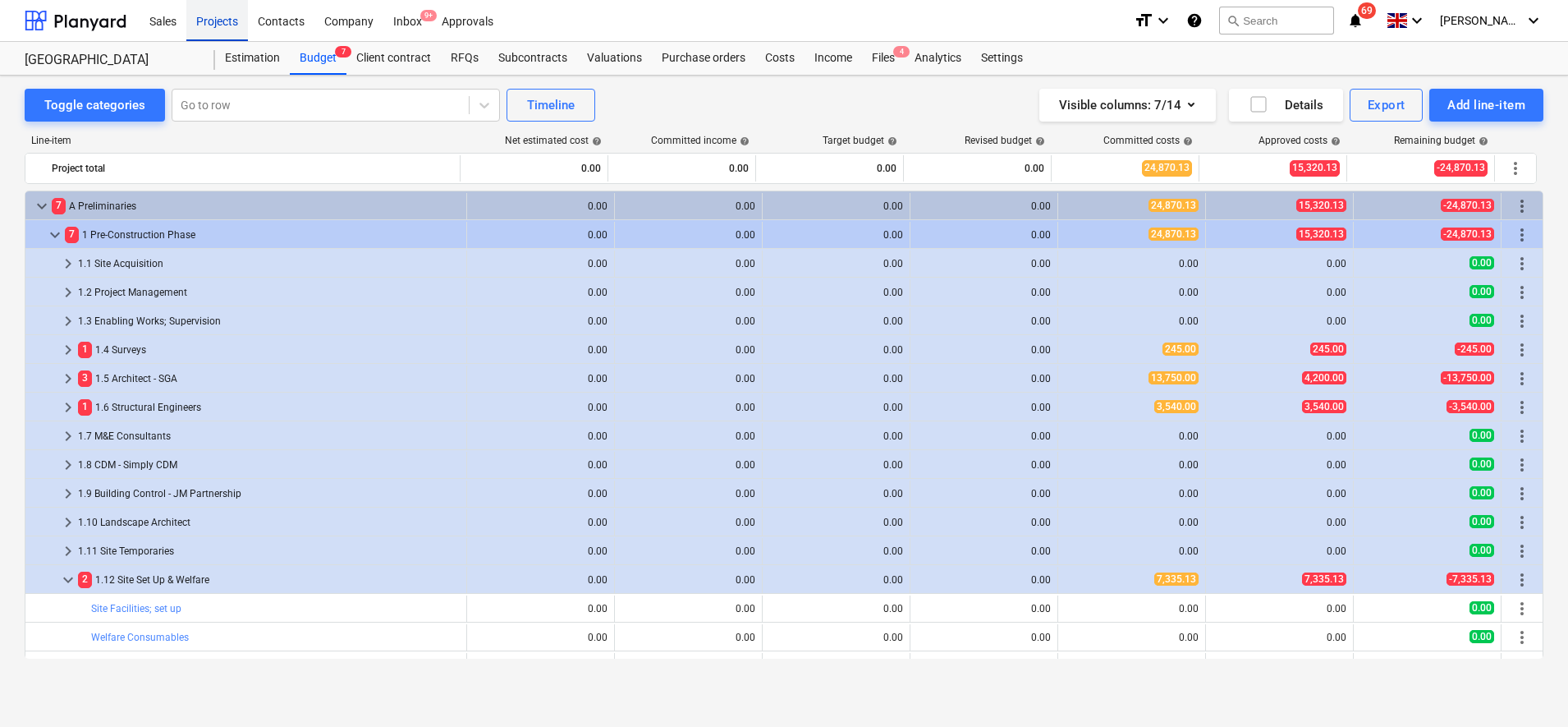
click at [221, 19] on div "Projects" at bounding box center [217, 20] width 61 height 42
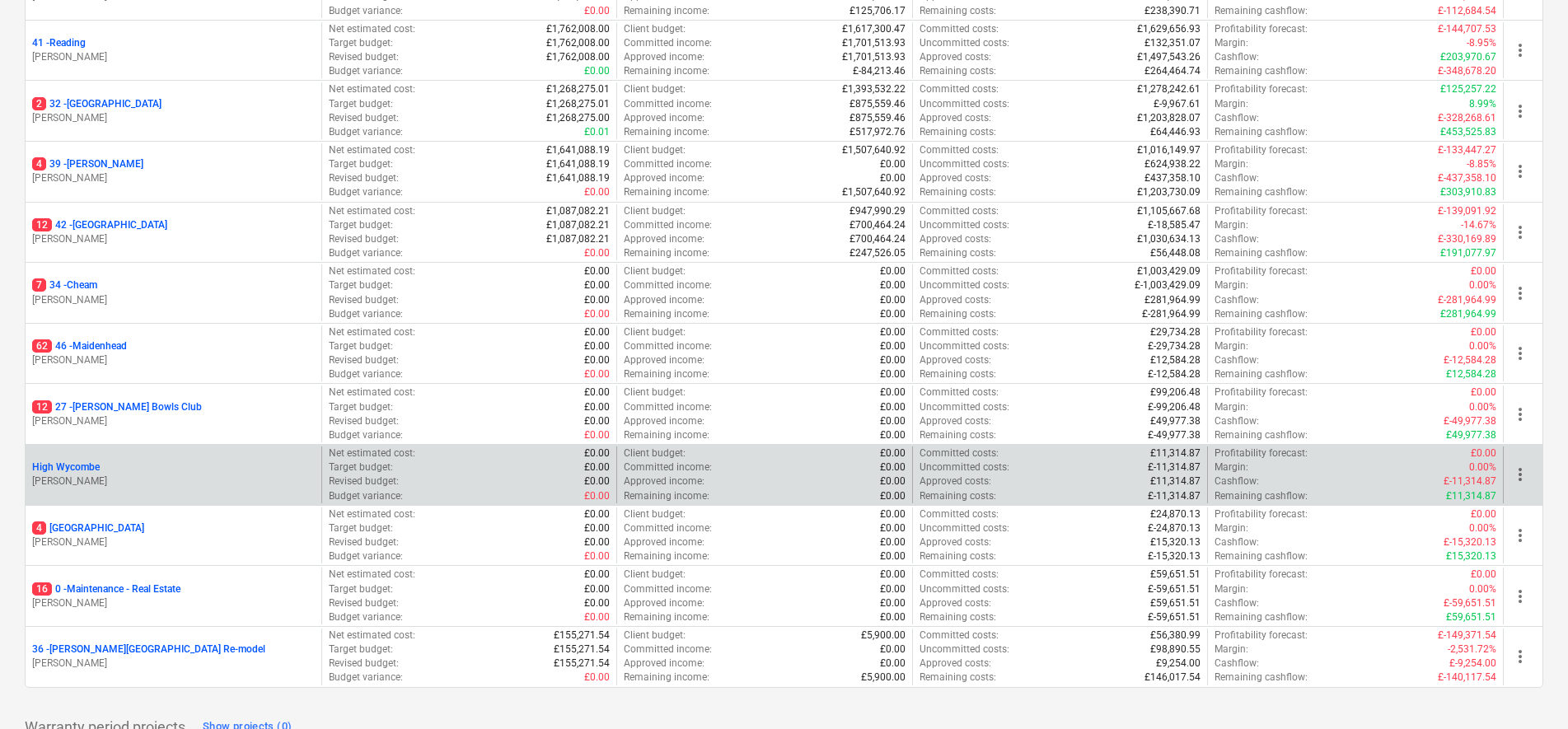
scroll to position [309, 0]
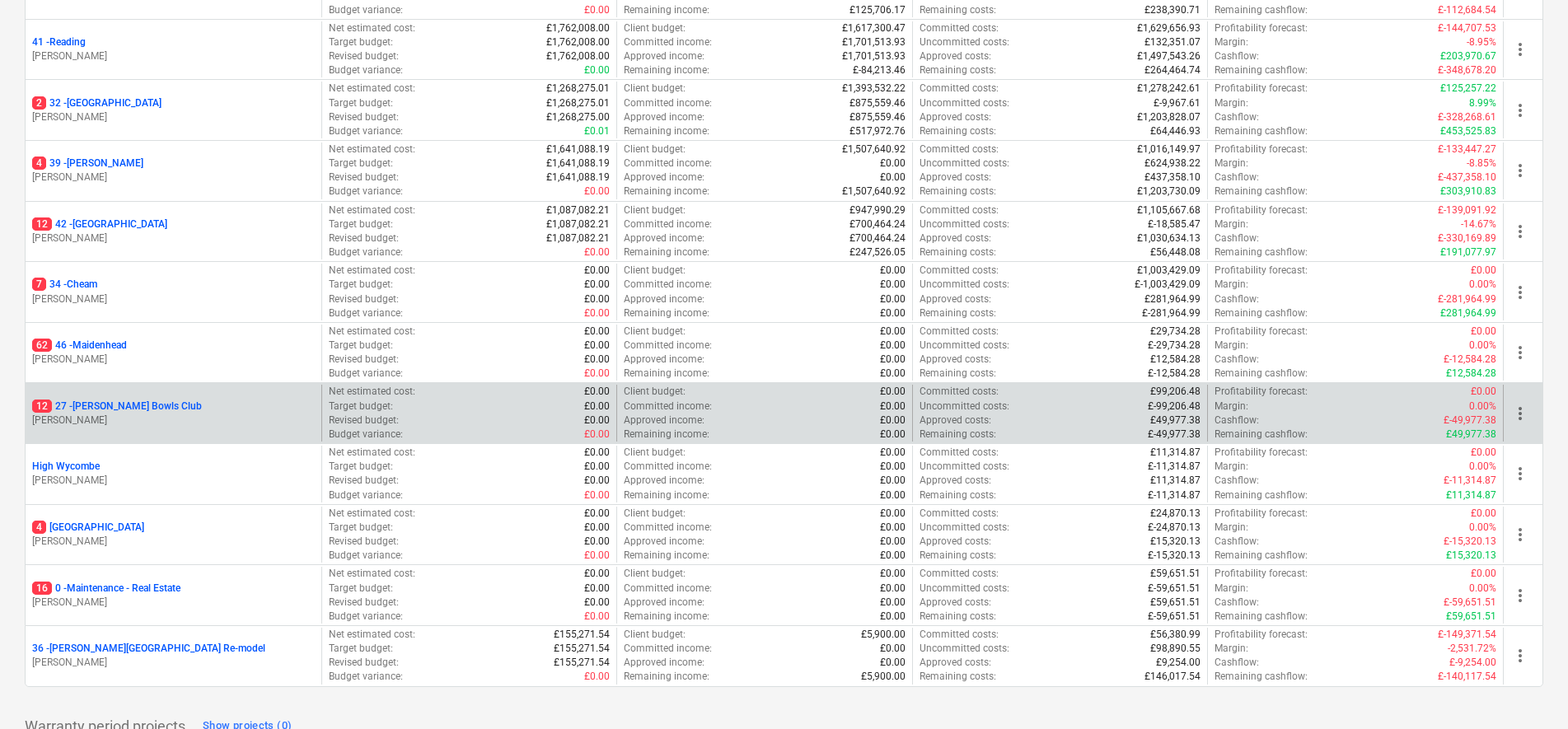
click at [95, 406] on p "12 27 - [PERSON_NAME] Bowls Club" at bounding box center [117, 405] width 170 height 14
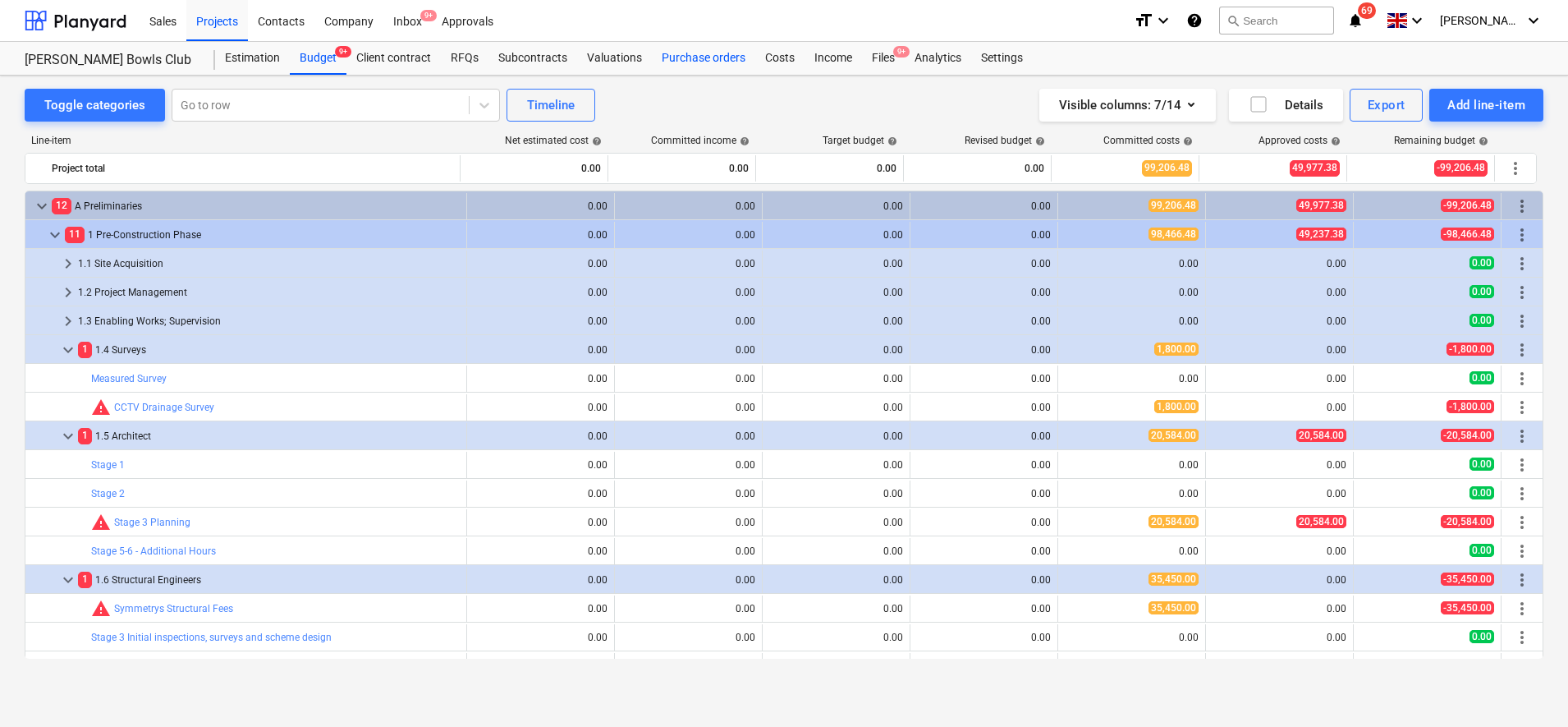
click at [663, 58] on div "Purchase orders" at bounding box center [703, 59] width 103 height 33
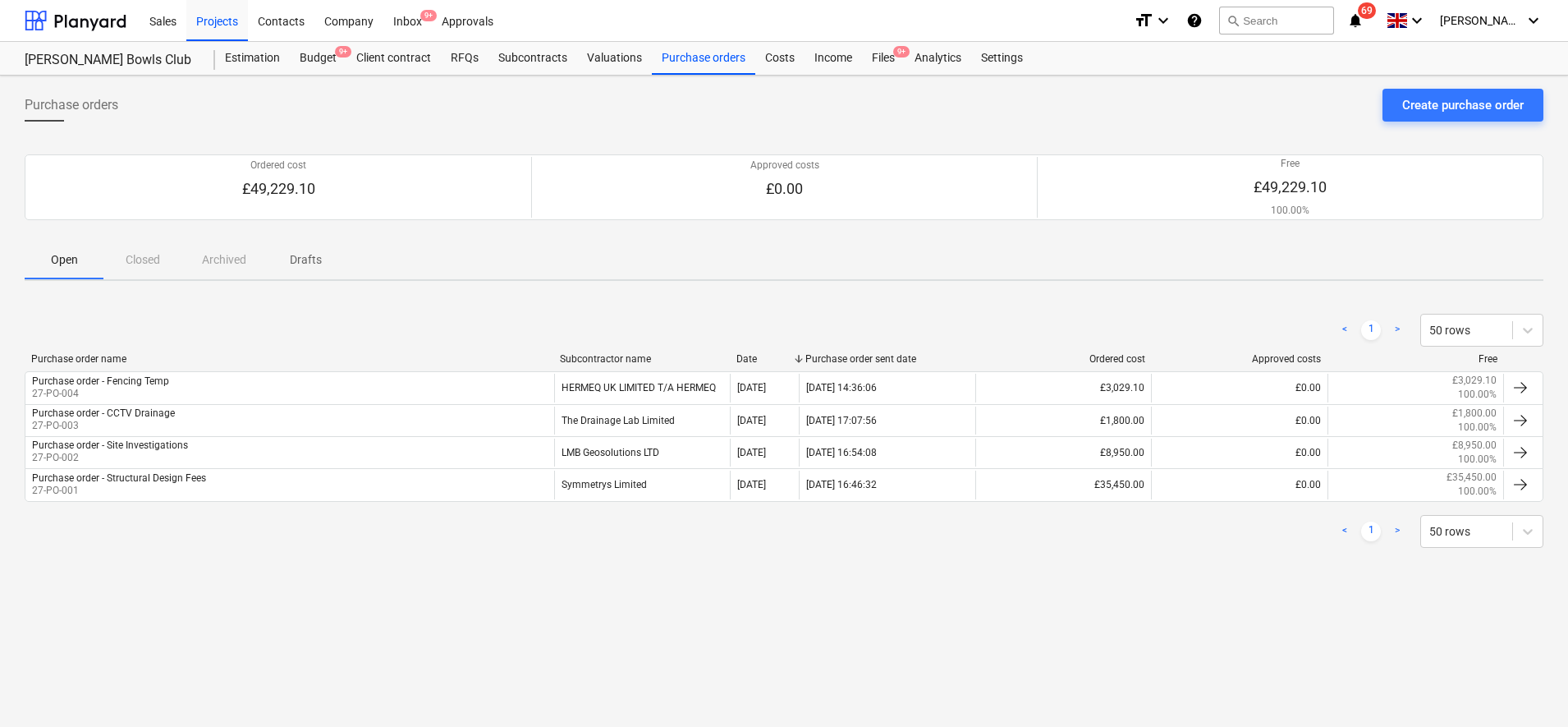
click at [680, 304] on div "< 1 > 50 rows Purchase order name Subcontractor name Date Purchase order sent d…" at bounding box center [784, 430] width 1519 height 273
click at [1502, 101] on div "Create purchase order" at bounding box center [1463, 104] width 122 height 21
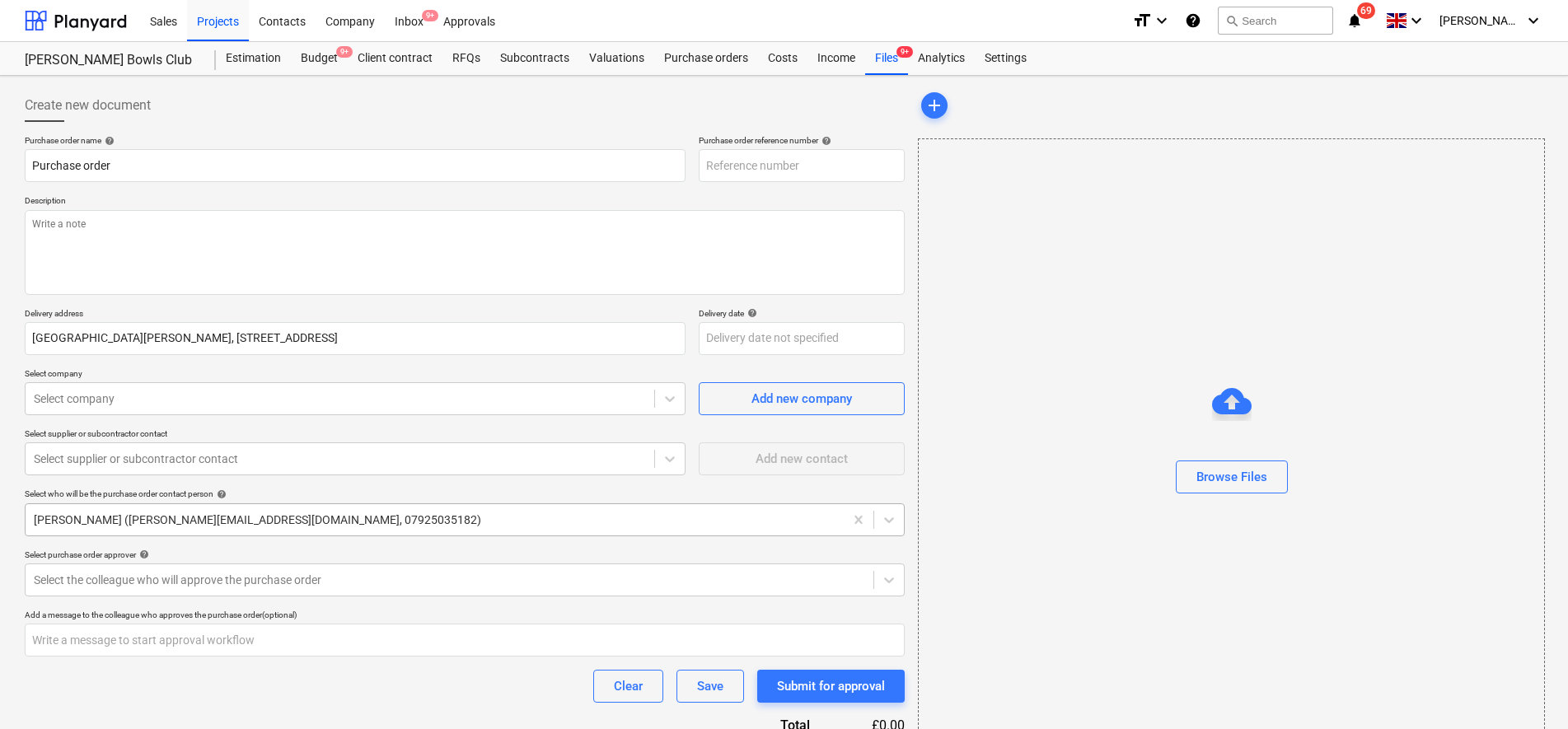
type textarea "x"
type input "27-PO-005"
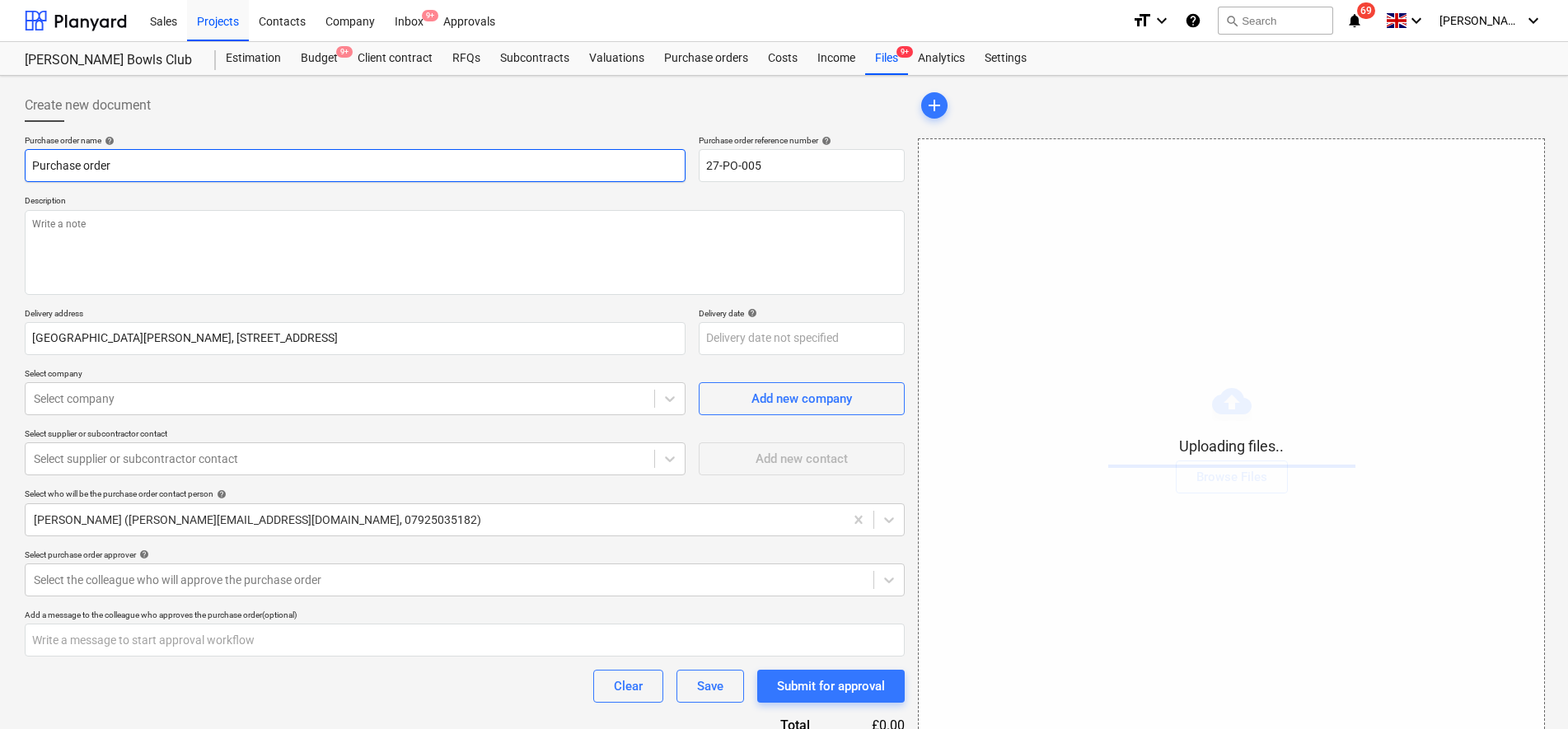
click at [388, 171] on input "Purchase order" at bounding box center [355, 166] width 661 height 33
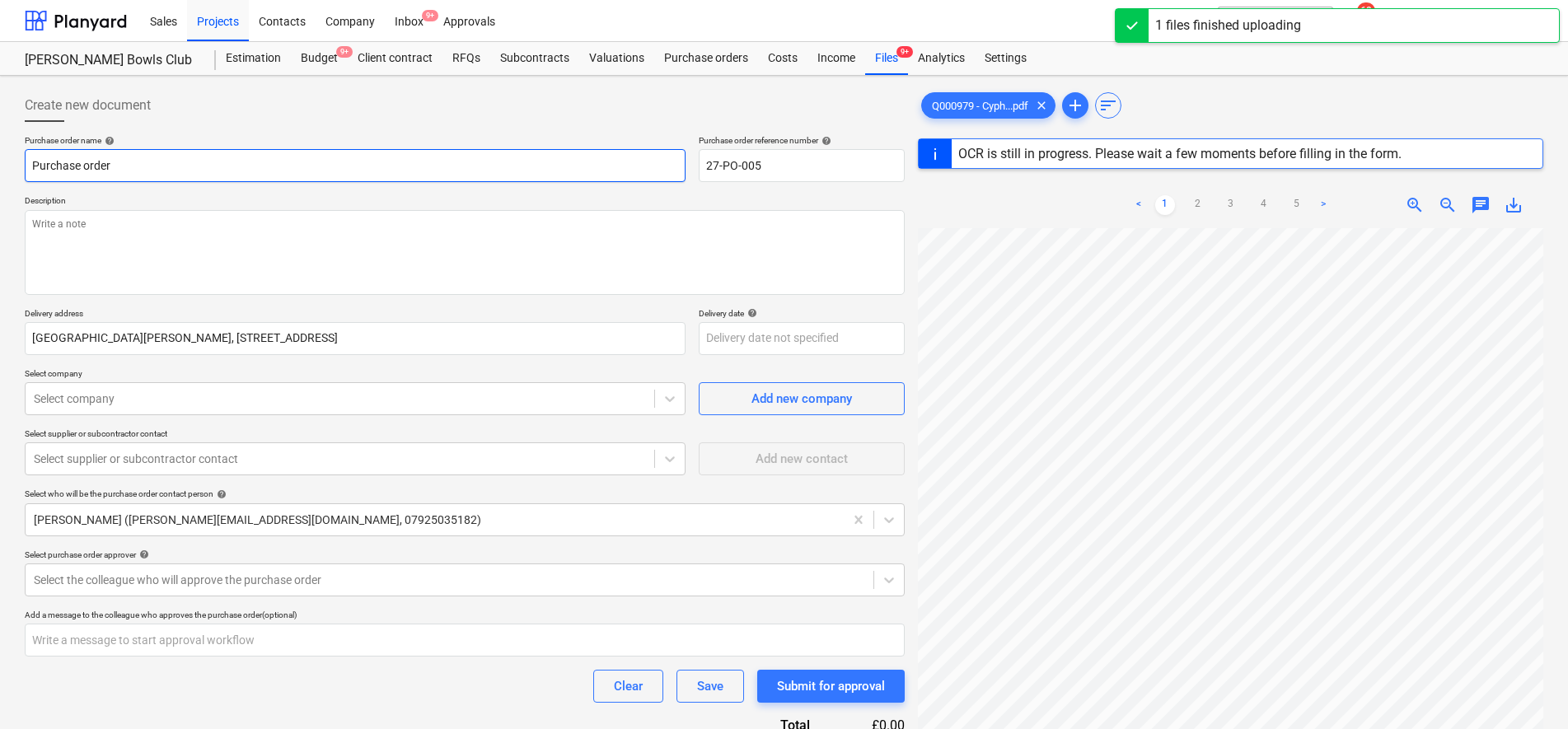
type textarea "x"
type input "Purchase order"
type textarea "x"
type input "Purchase order -"
type textarea "x"
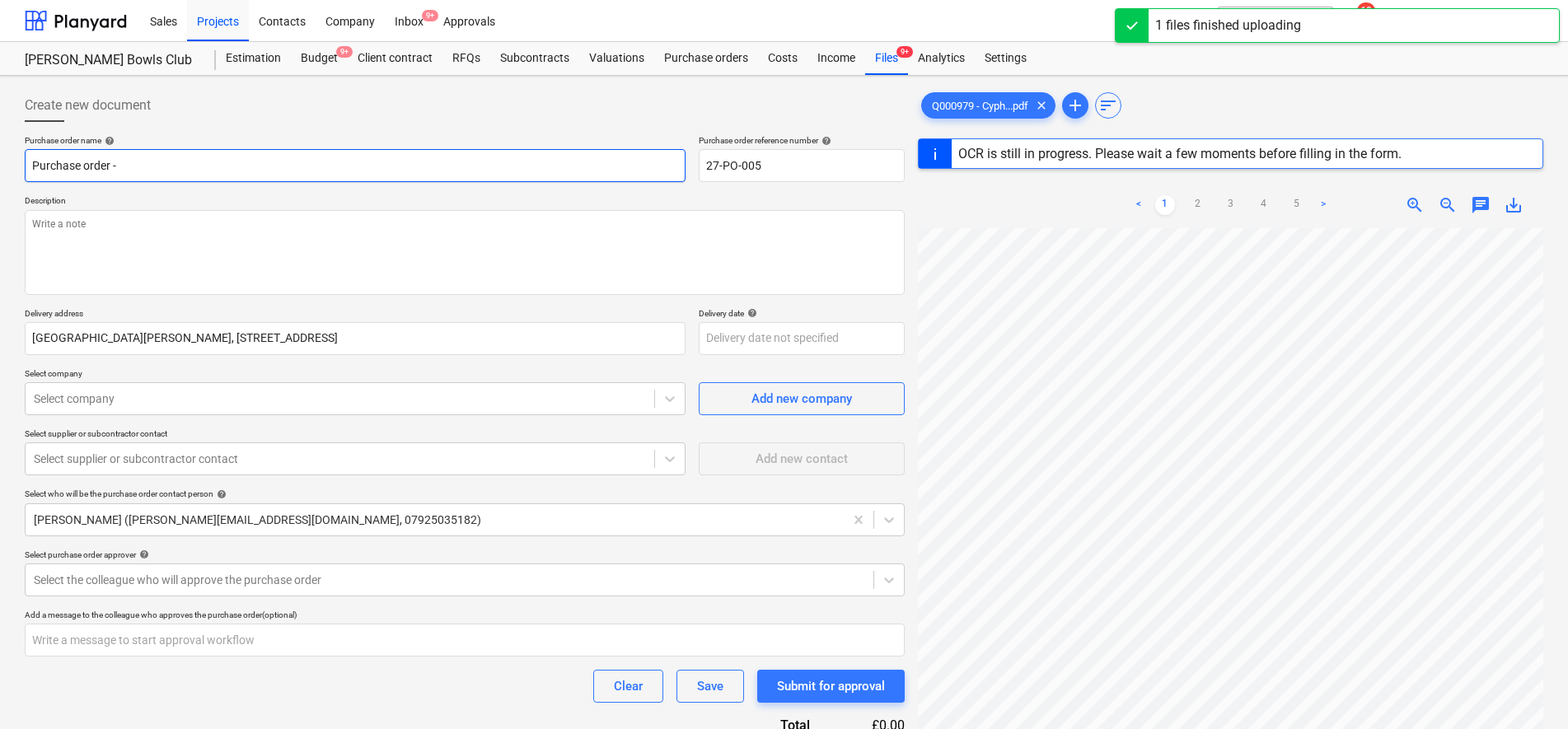
type input "Purchase order -"
type textarea "x"
type input "Purchase order - D"
type textarea "x"
type input "Purchase order - Dem"
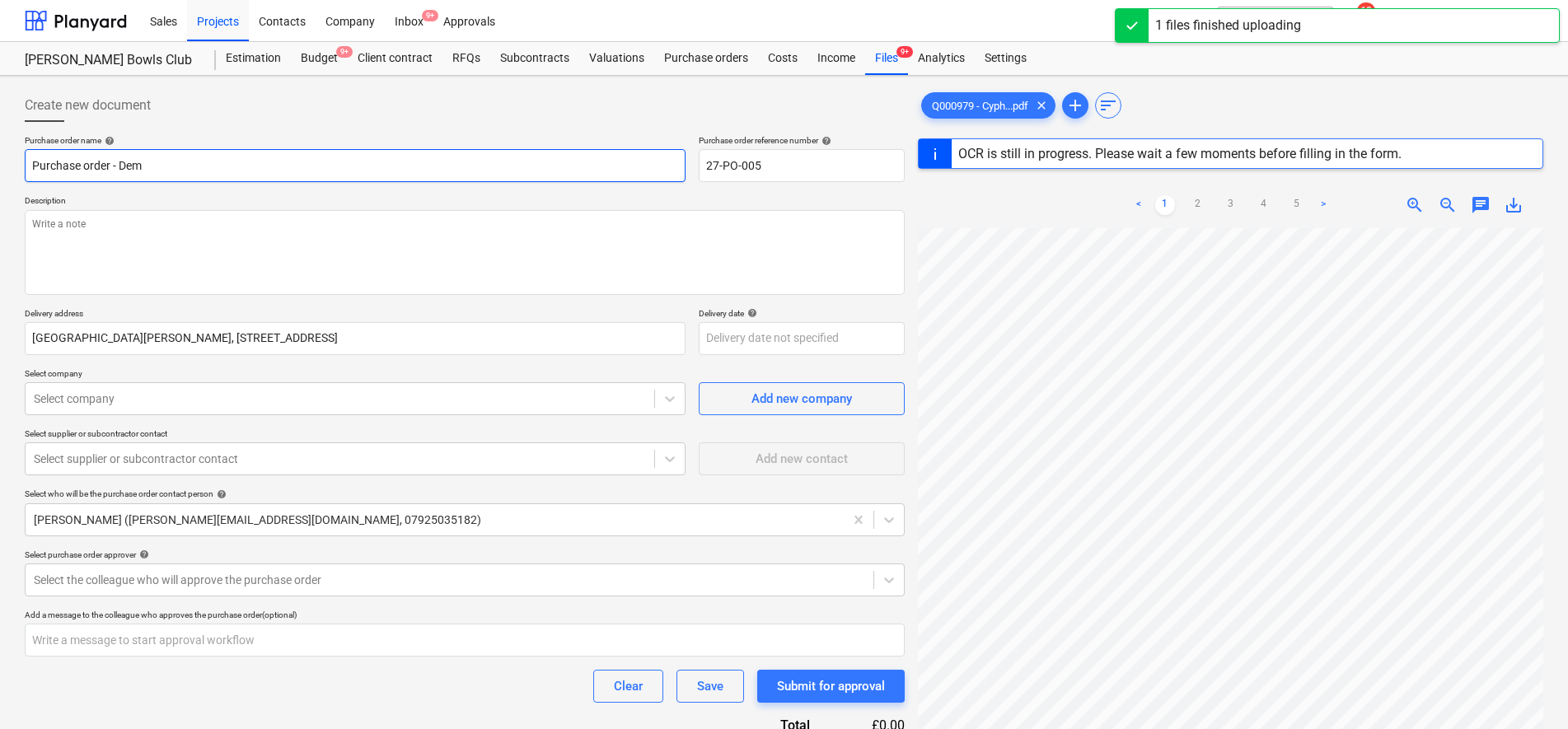
type textarea "x"
type input "Purchase order - Demo"
type textarea "x"
type input "Purchase order - Demo"
type textarea "x"
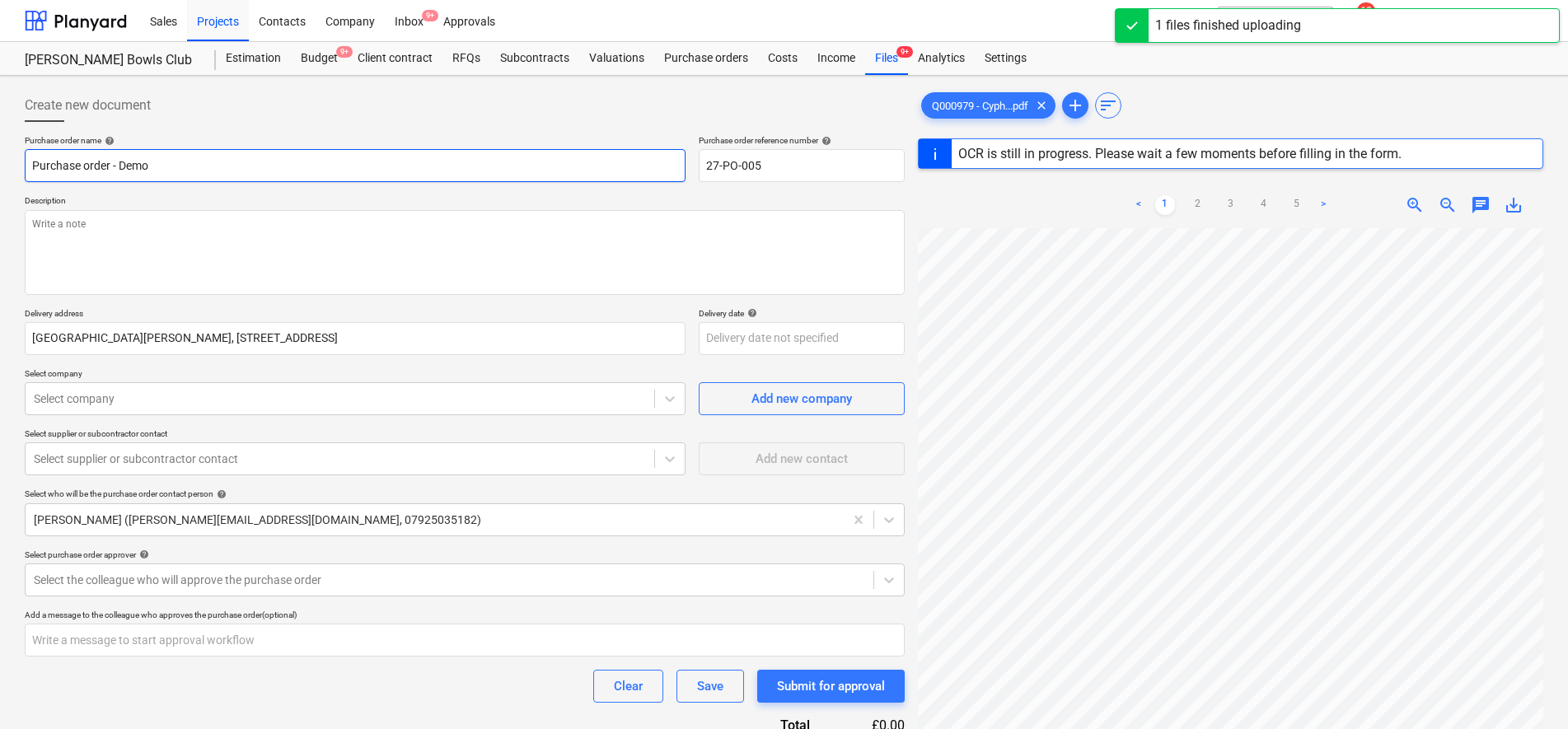
type input "Purchase order - Demo &"
type textarea "x"
type input "Purchase order - Demo &"
type textarea "x"
type input "Purchase order - Demo & A"
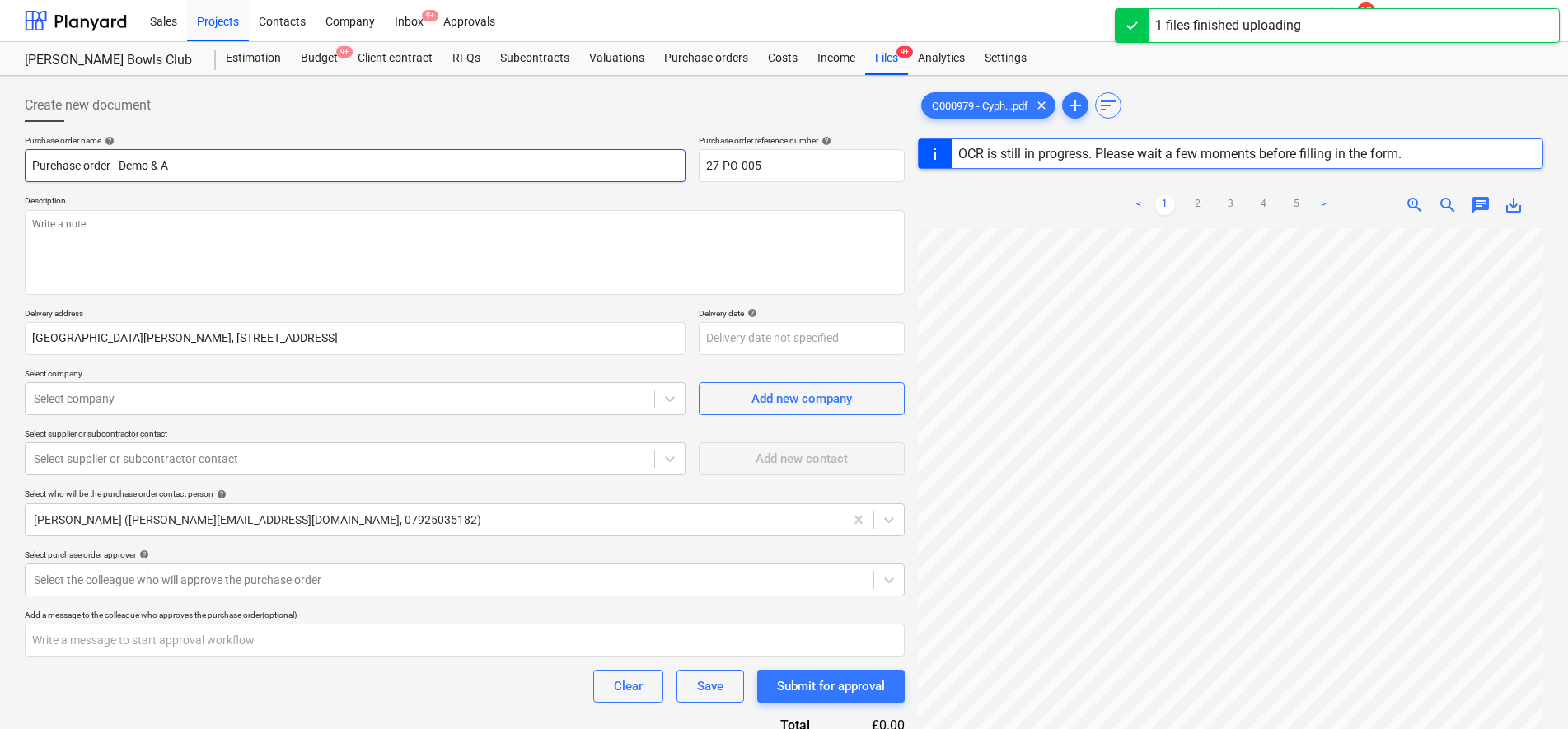
type textarea "x"
type input "Purchase order - Demo & As"
type textarea "x"
type input "Purchase order - Demo & Asbe"
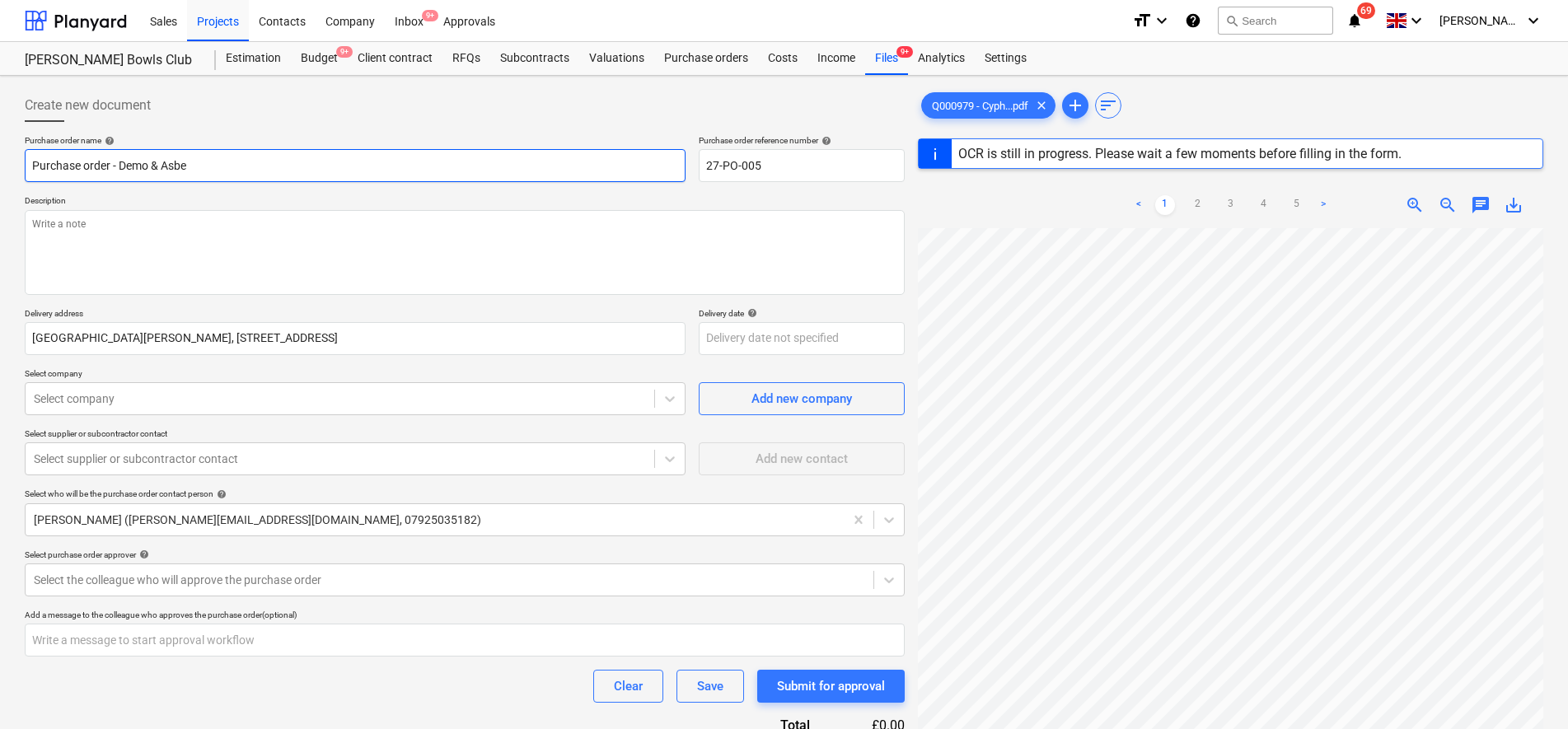
type textarea "x"
type input "Purchase order - Demo & Asbes"
type textarea "x"
type input "Purchase order - Demo & Asbest"
type textarea "x"
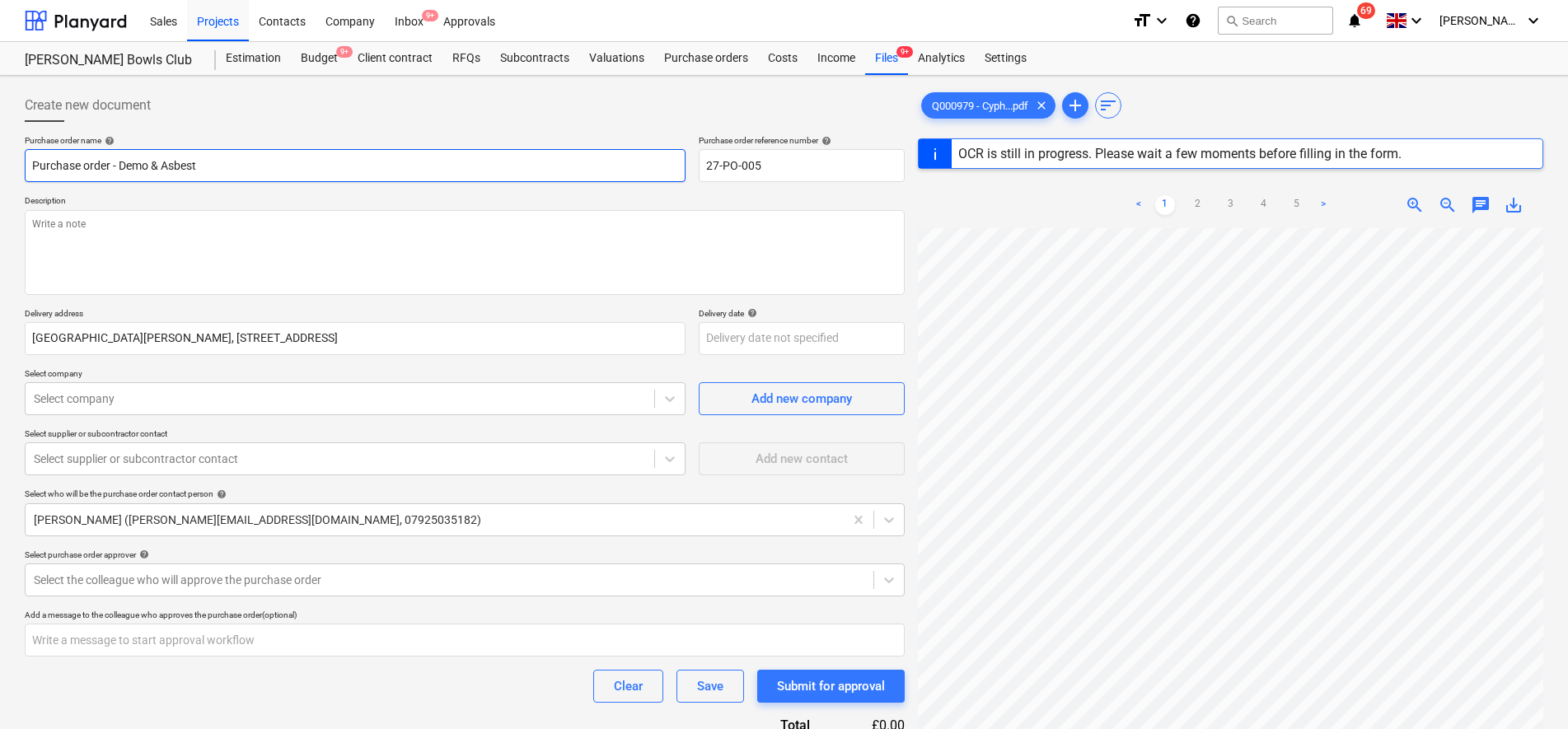
type input "Purchase order - Demo & Asbesto"
type textarea "x"
type input "Purchase order - Demo & Asbestos"
type textarea "x"
type input "Purchase order - Demo & Asbestos"
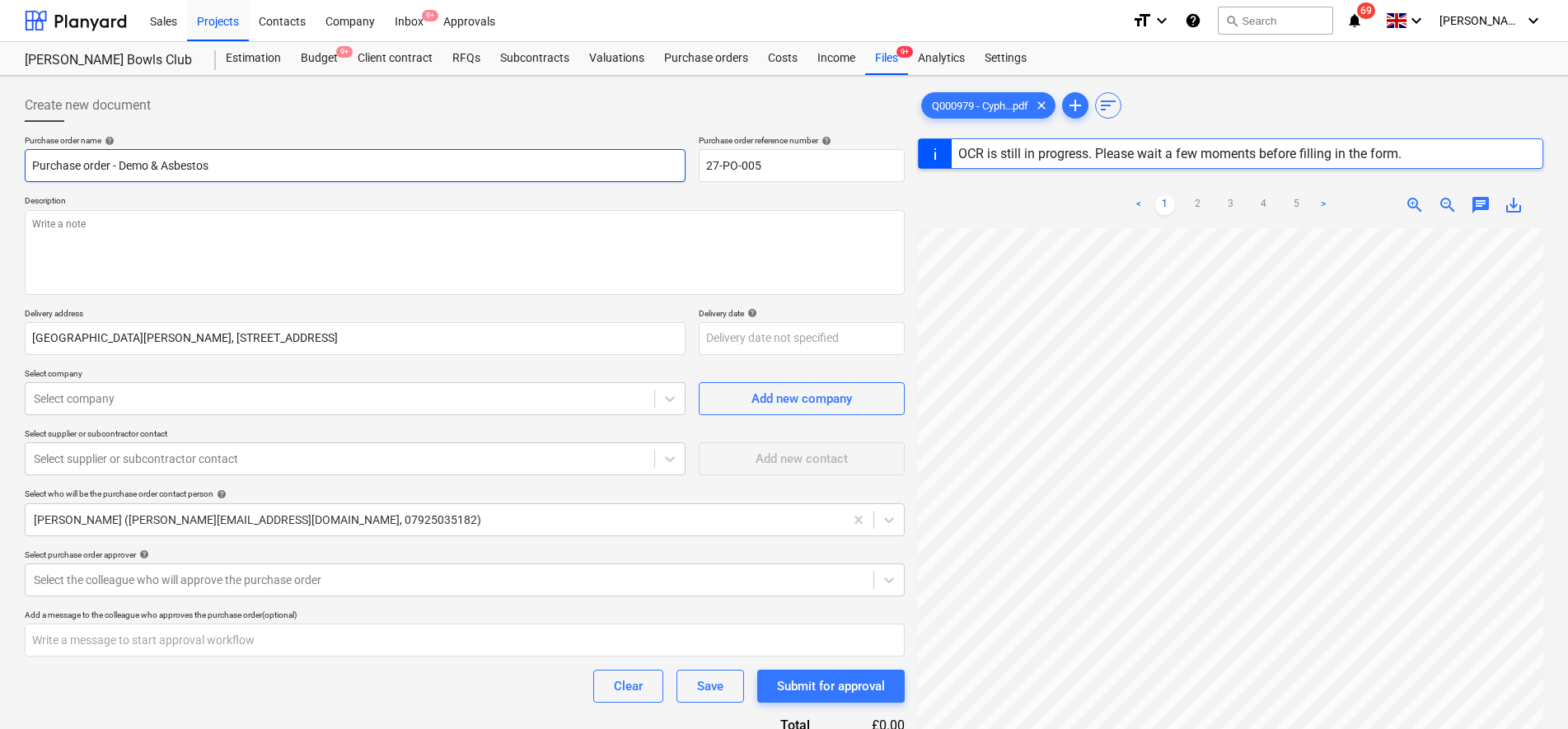
type textarea "x"
type input "Purchase order - Demo & Asbestos R"
type textarea "x"
type input "Purchase order - Demo & Asbestos Re"
type textarea "x"
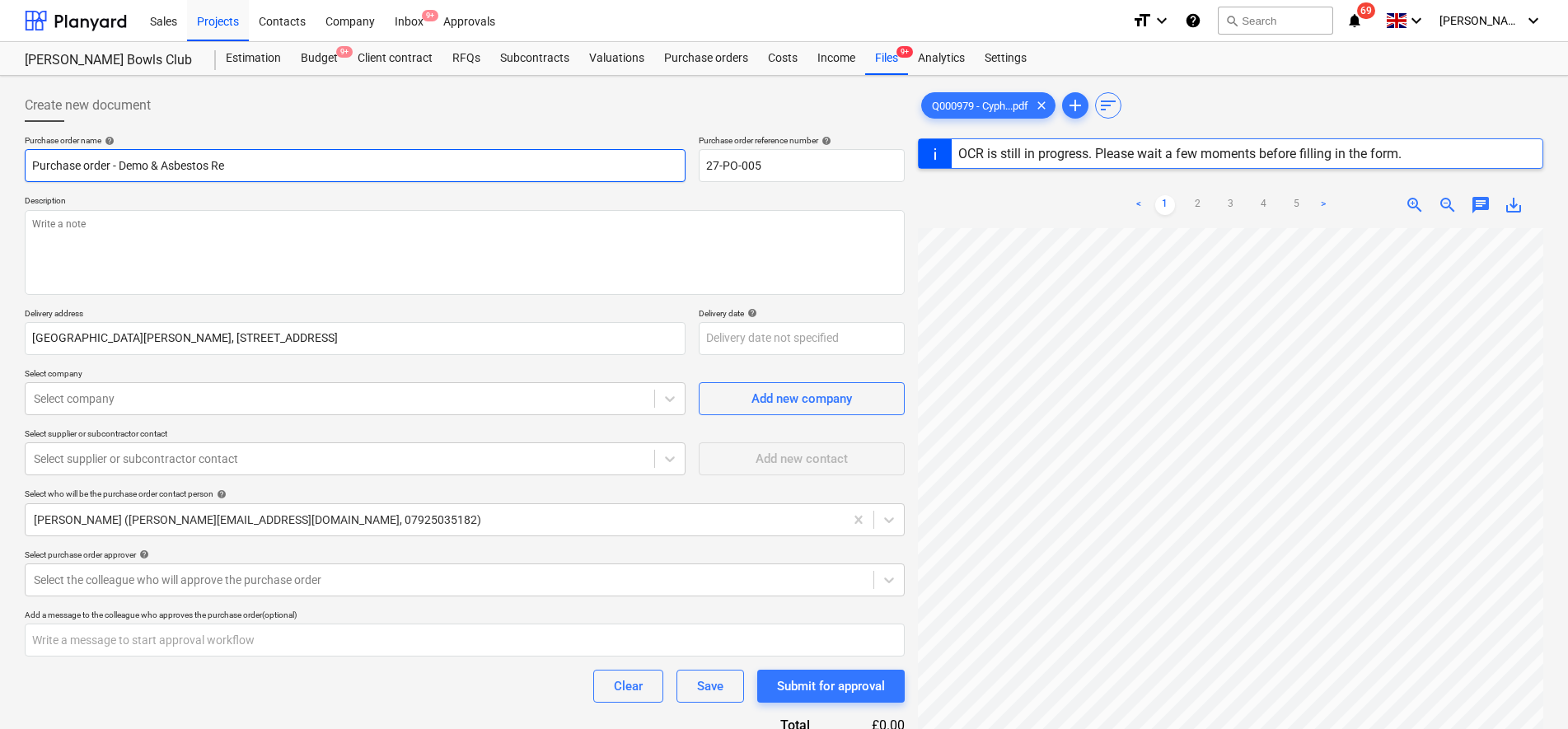
type input "Purchase order - Demo & Asbestos Rem"
type textarea "x"
type input "Purchase order - Demo & Asbestos Remo"
type textarea "x"
type input "Purchase order - Demo & Asbestos Remov"
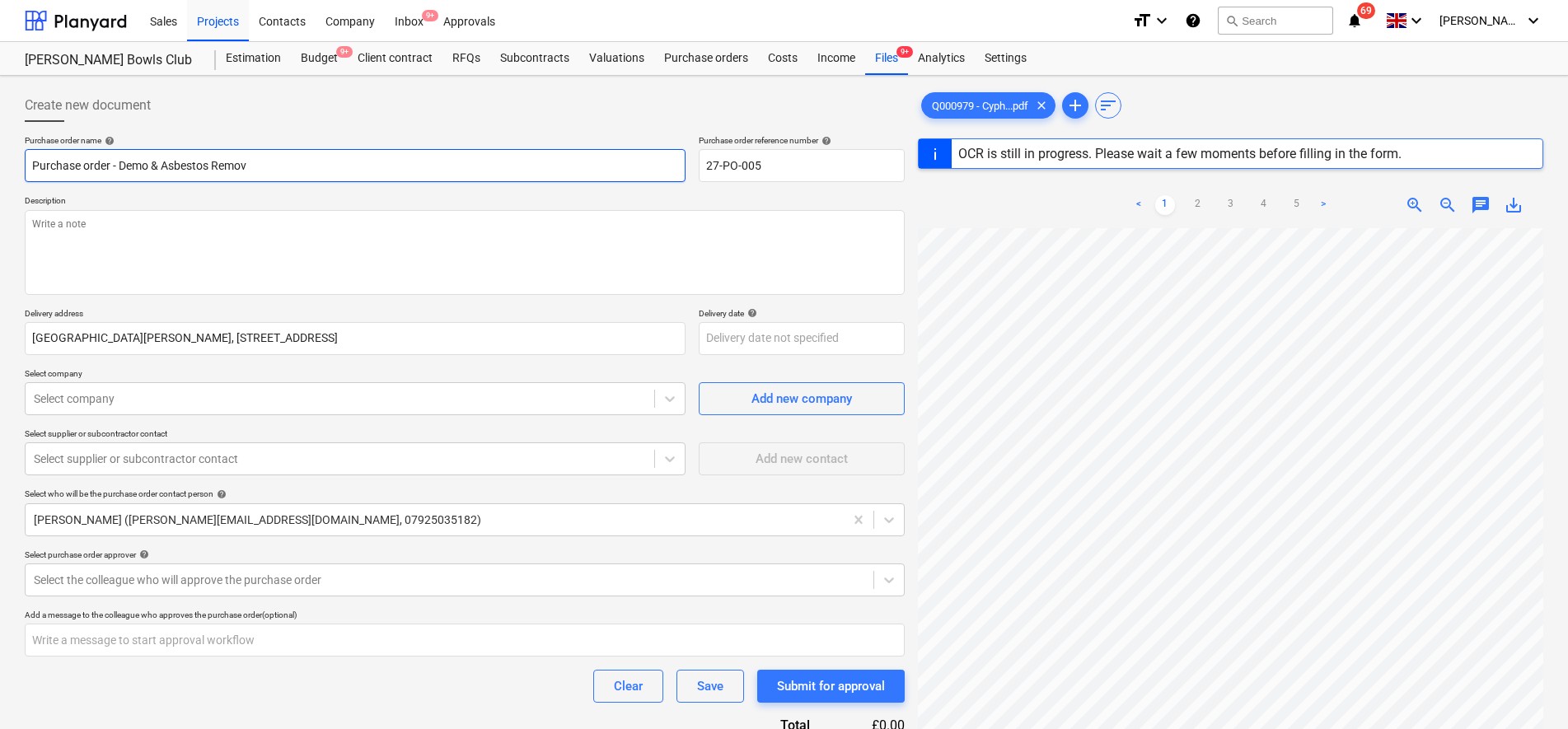
type textarea "x"
type input "Purchase order - Demo & Asbestos Remova"
type textarea "x"
type input "Purchase order - Demo & Asbestos Removal"
type textarea "x"
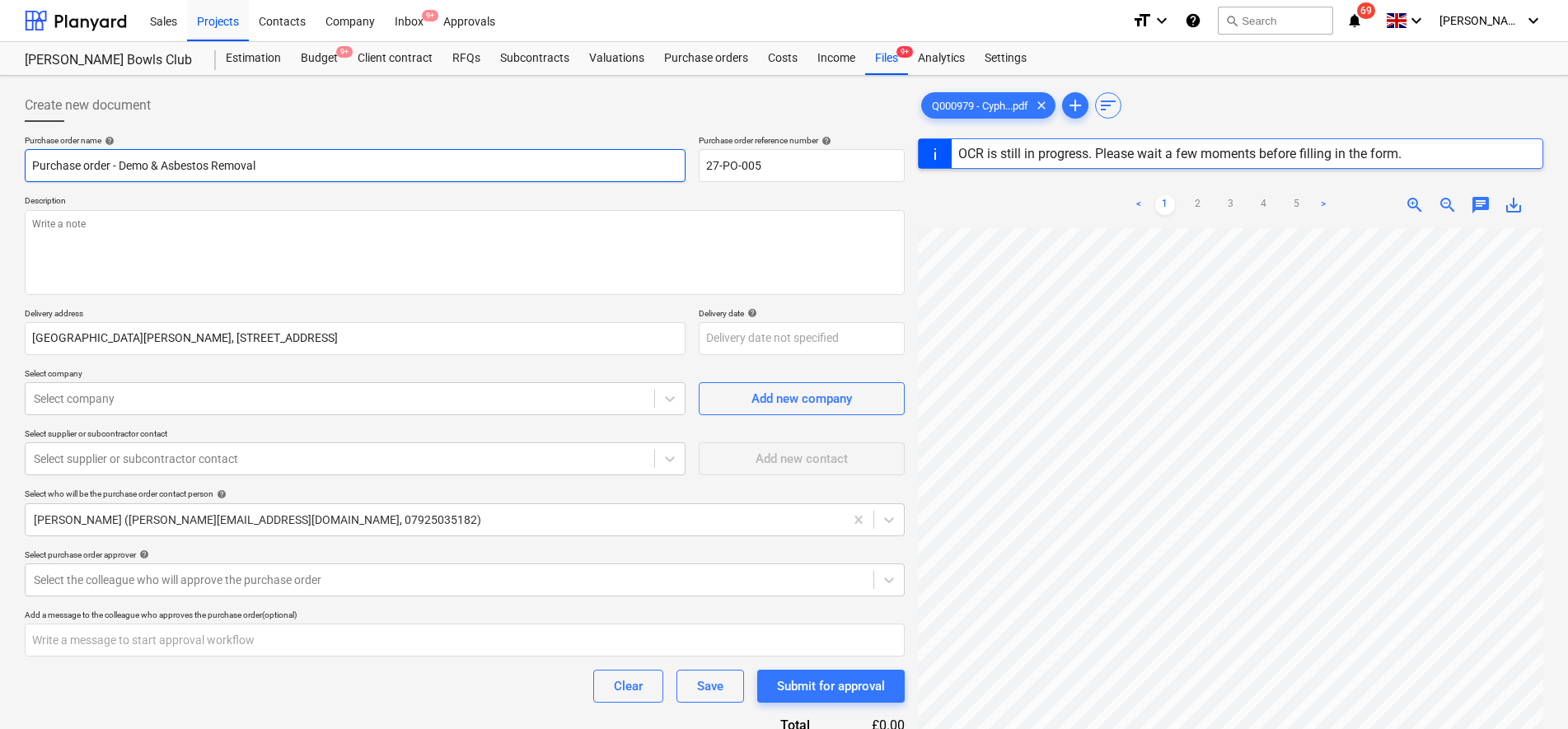
type input "Purchase order - Demo & Asbestos Removal"
click at [391, 197] on p "Description" at bounding box center [464, 202] width 880 height 14
click at [336, 238] on textarea at bounding box center [464, 252] width 880 height 84
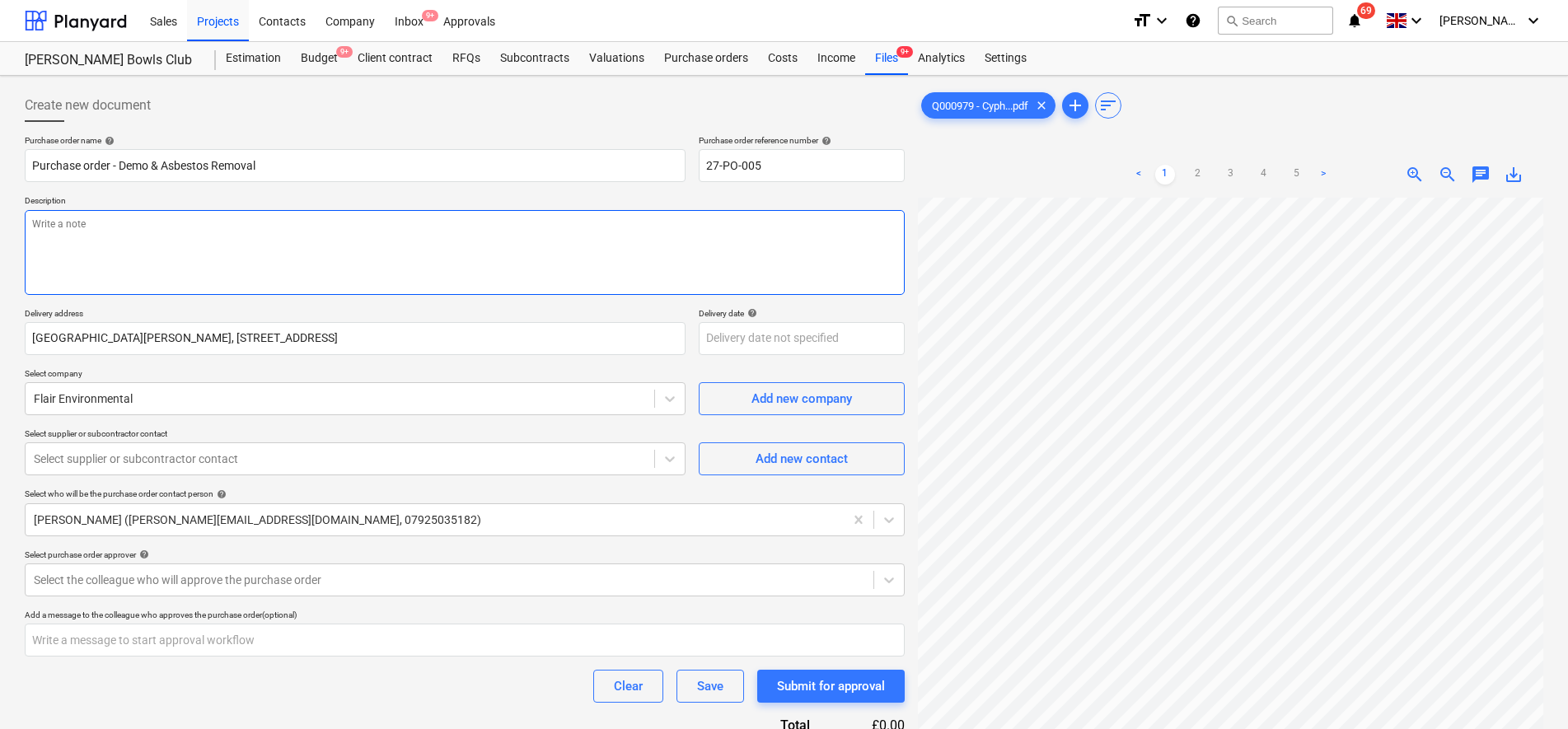
type textarea "x"
type textarea "A"
type textarea "x"
type textarea "As"
type textarea "x"
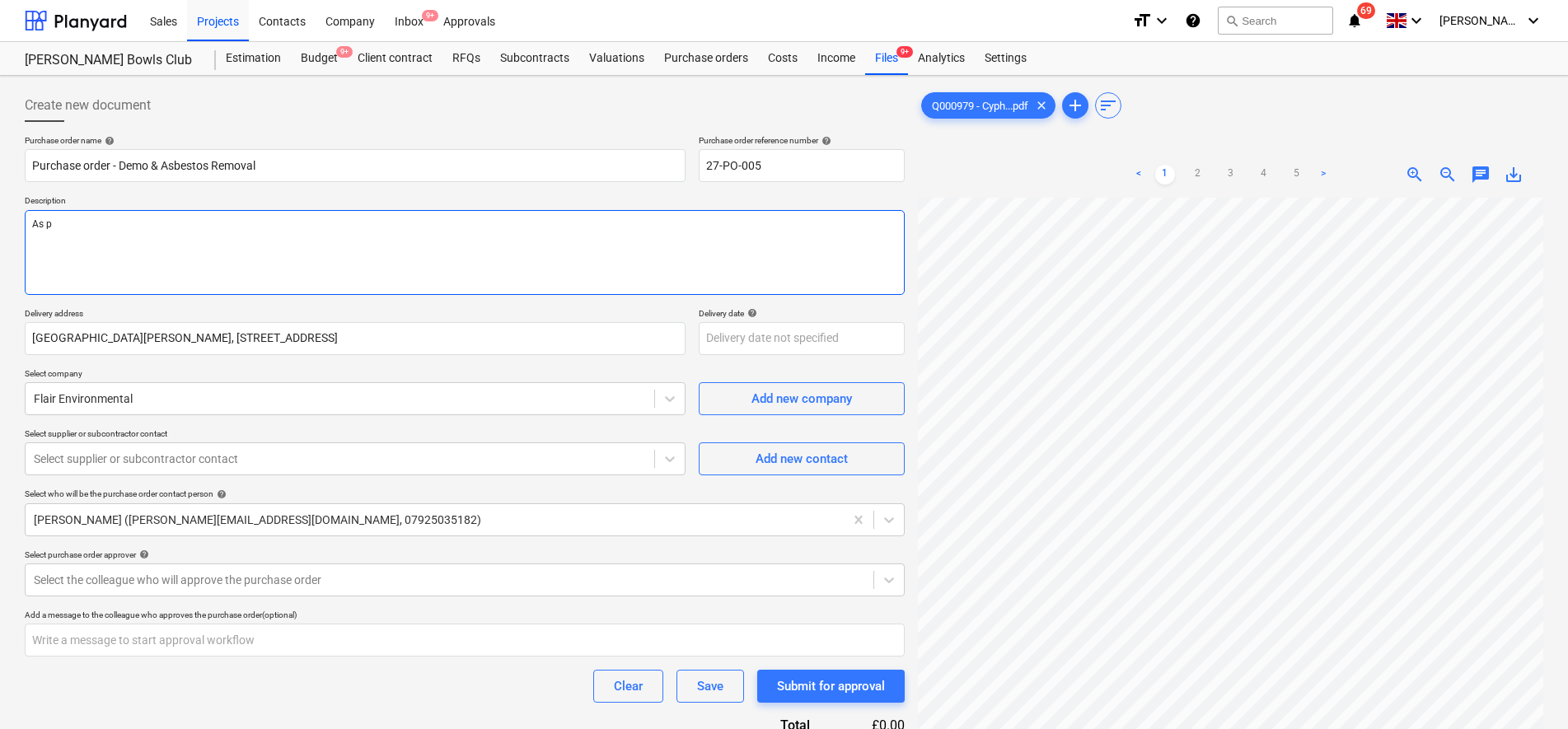
type textarea "As pe"
type textarea "x"
type textarea "As per"
type textarea "x"
type textarea "As per"
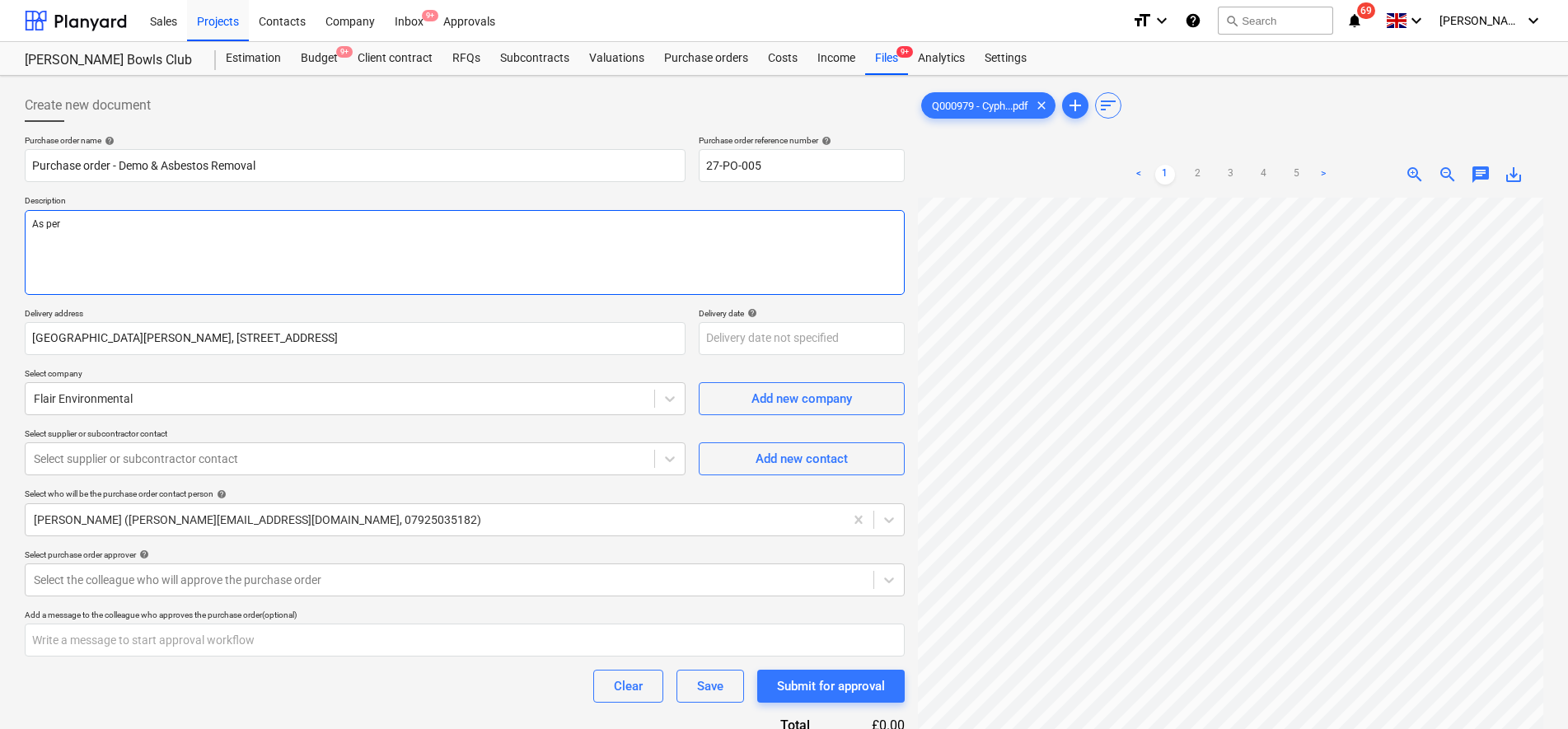
type textarea "x"
type textarea "As per Q"
type textarea "x"
type textarea "As per Q0"
type textarea "x"
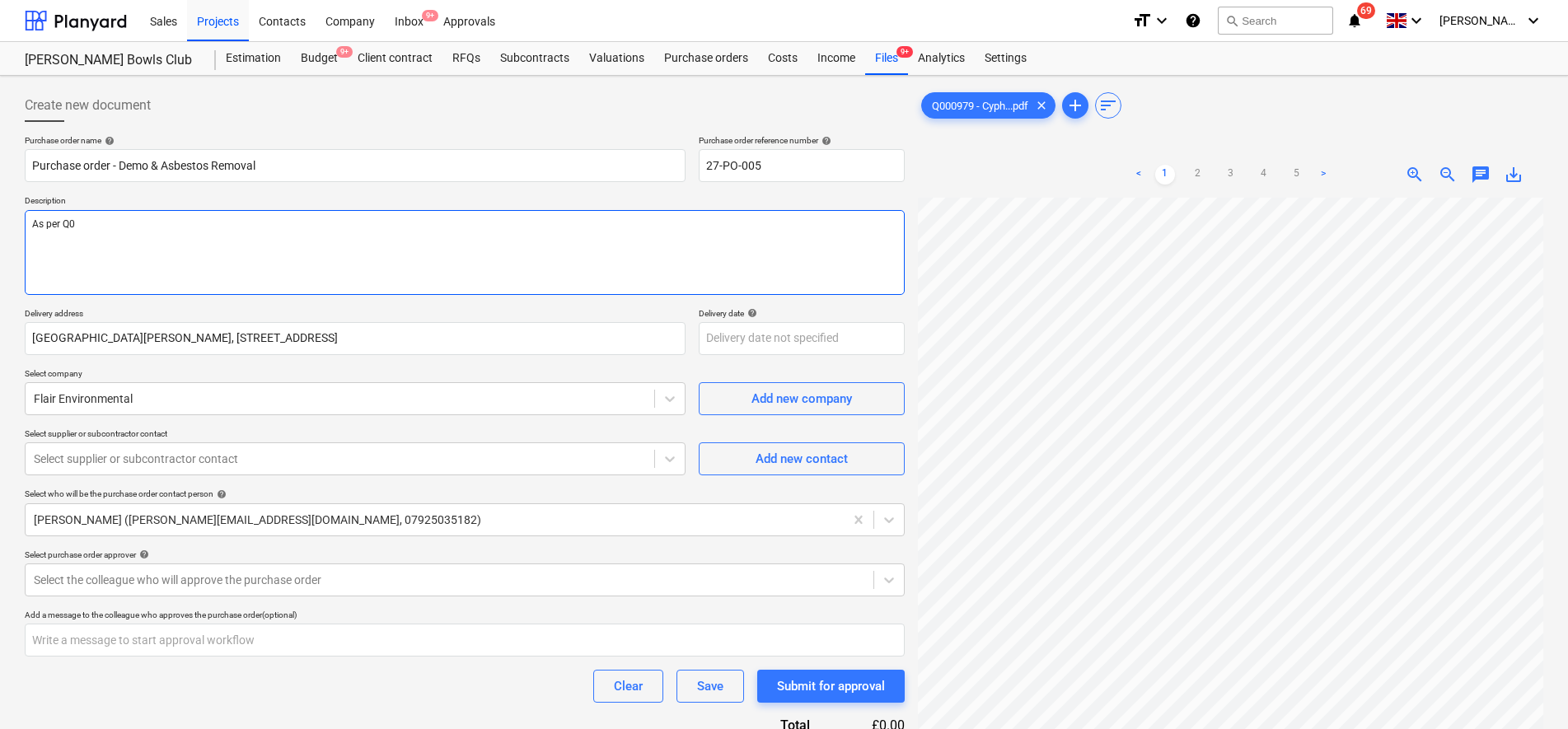
type textarea "As per Q00"
type textarea "x"
type textarea "As per Q000"
type textarea "x"
type textarea "As per Q0009"
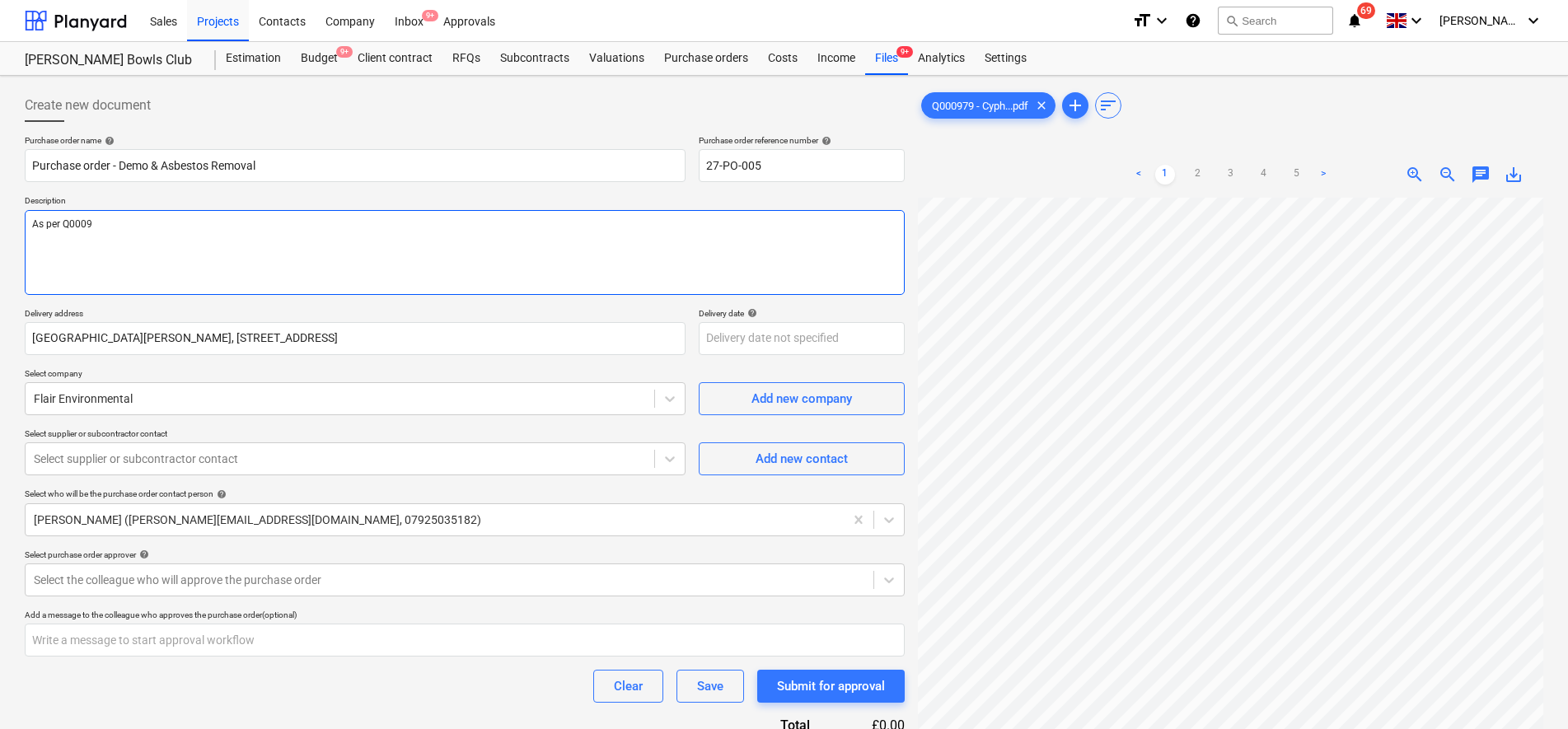
type textarea "x"
type textarea "As per Q00097"
type textarea "x"
type textarea "As per Q000979"
click at [455, 362] on div "Purchase order name help Purchase order - Demo & Asbestos Removal Purchase orde…" at bounding box center [464, 465] width 880 height 660
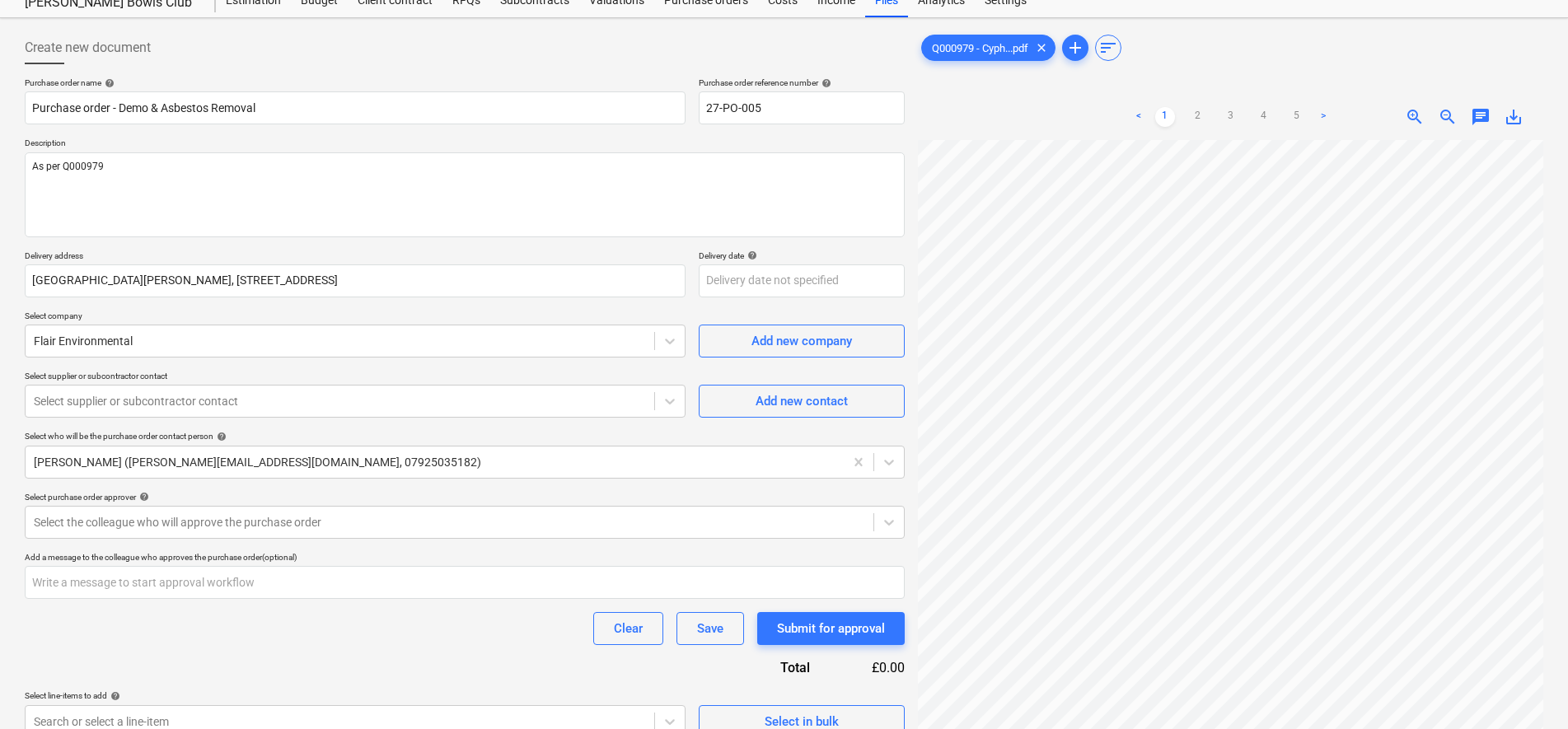
scroll to position [103, 0]
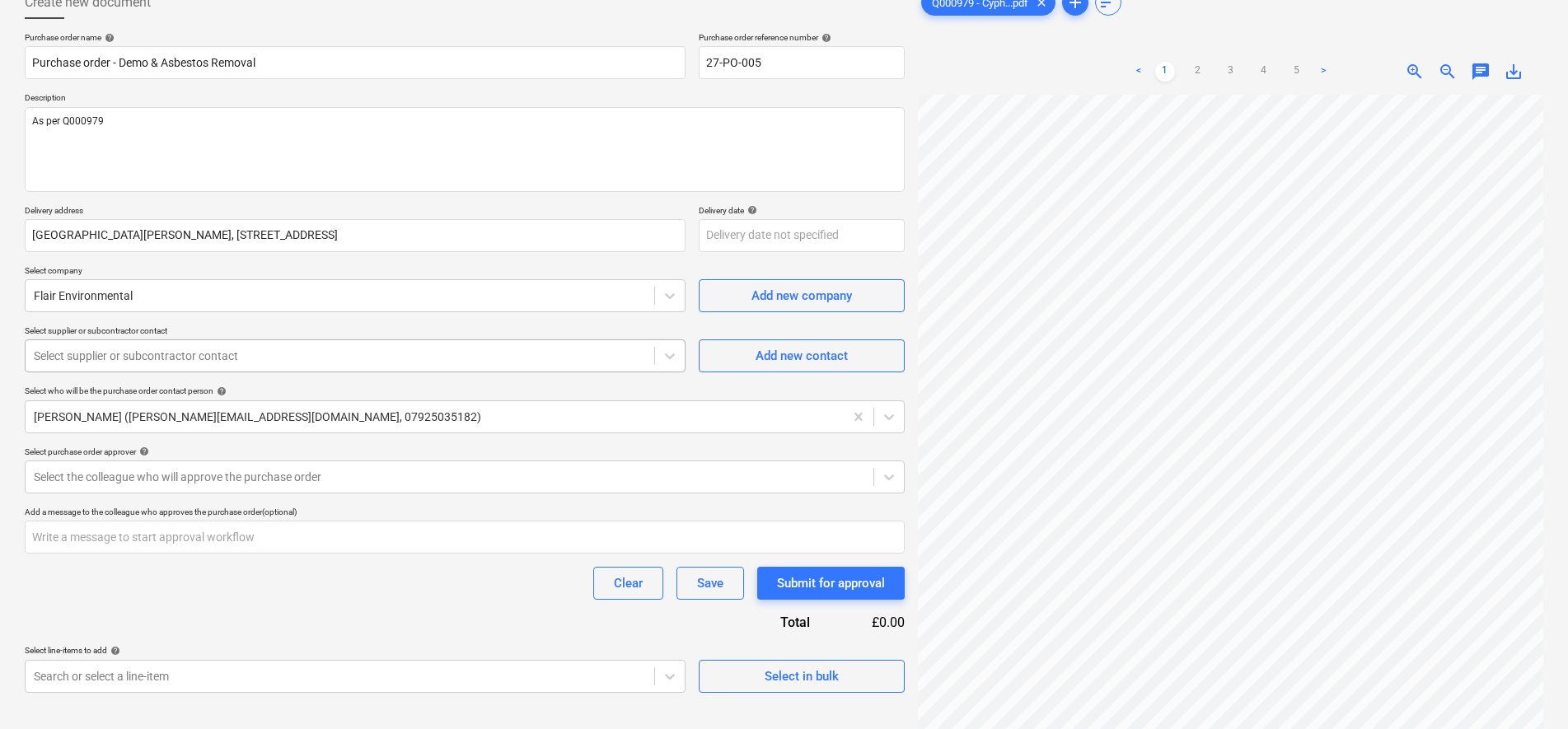
click at [453, 367] on div "Select supplier or subcontractor contact" at bounding box center [339, 355] width 628 height 23
click at [457, 447] on div "Select purchase order approver help" at bounding box center [464, 452] width 880 height 11
click at [747, 359] on span "Add new contact" at bounding box center [802, 355] width 165 height 21
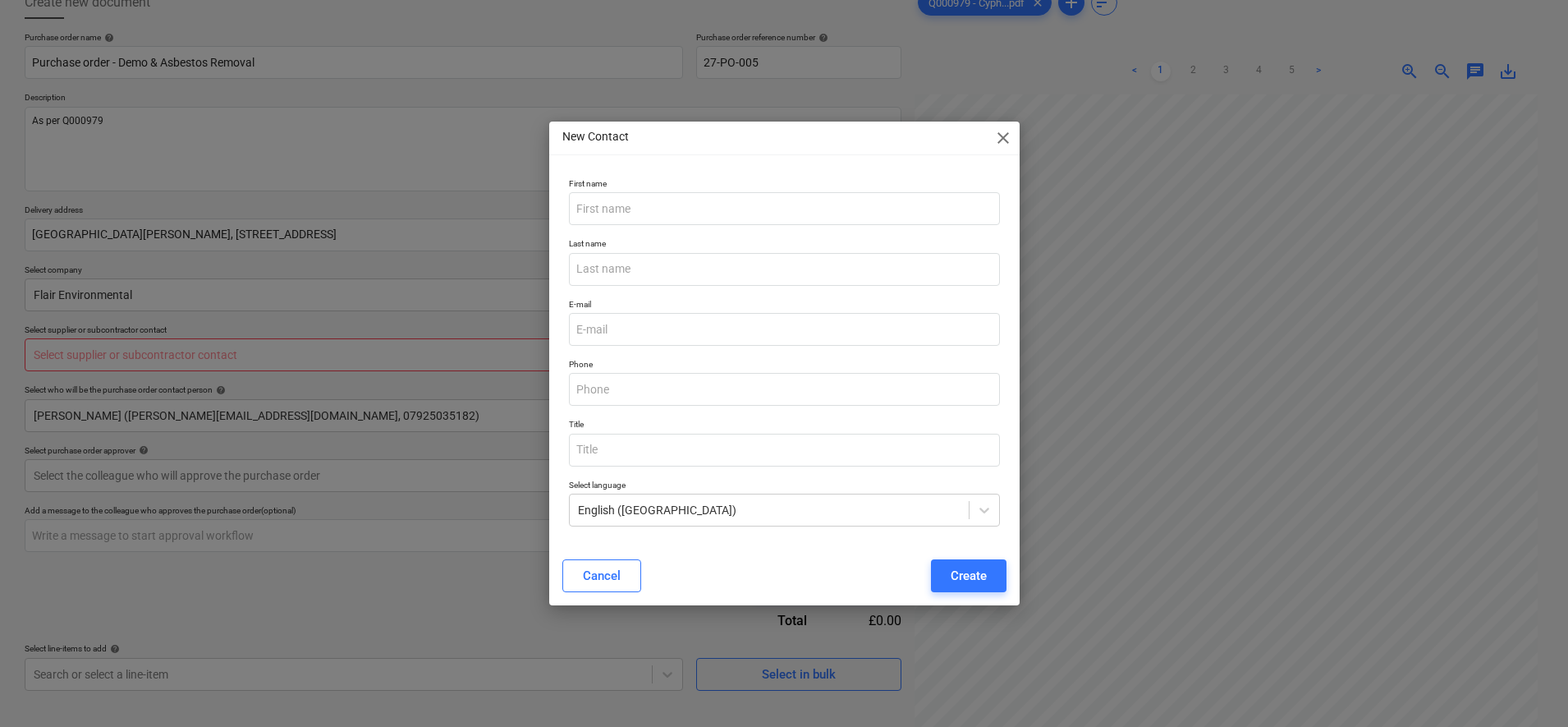
click at [1005, 136] on span "close" at bounding box center [1003, 138] width 20 height 20
type textarea "x"
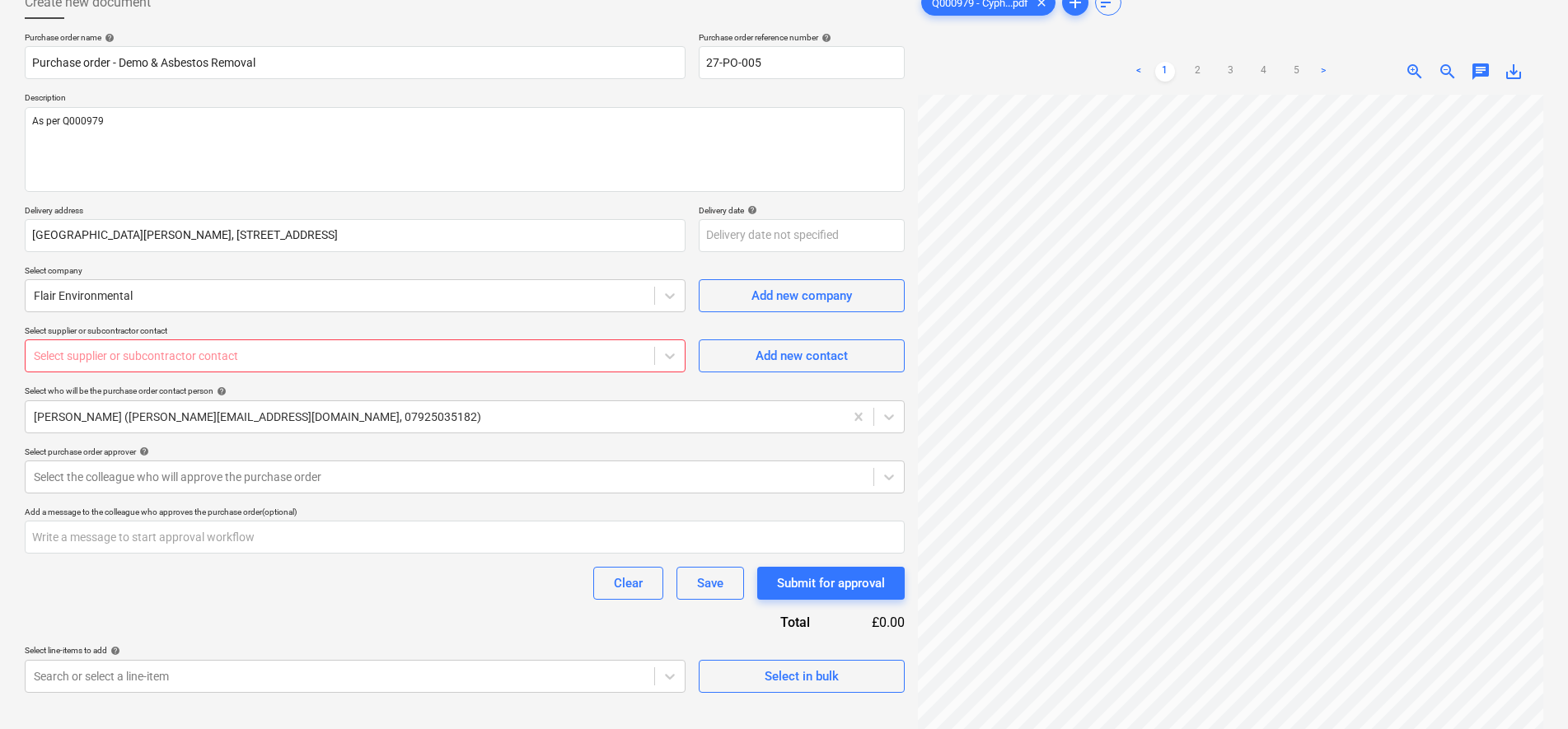
click at [350, 354] on div at bounding box center [339, 356] width 612 height 17
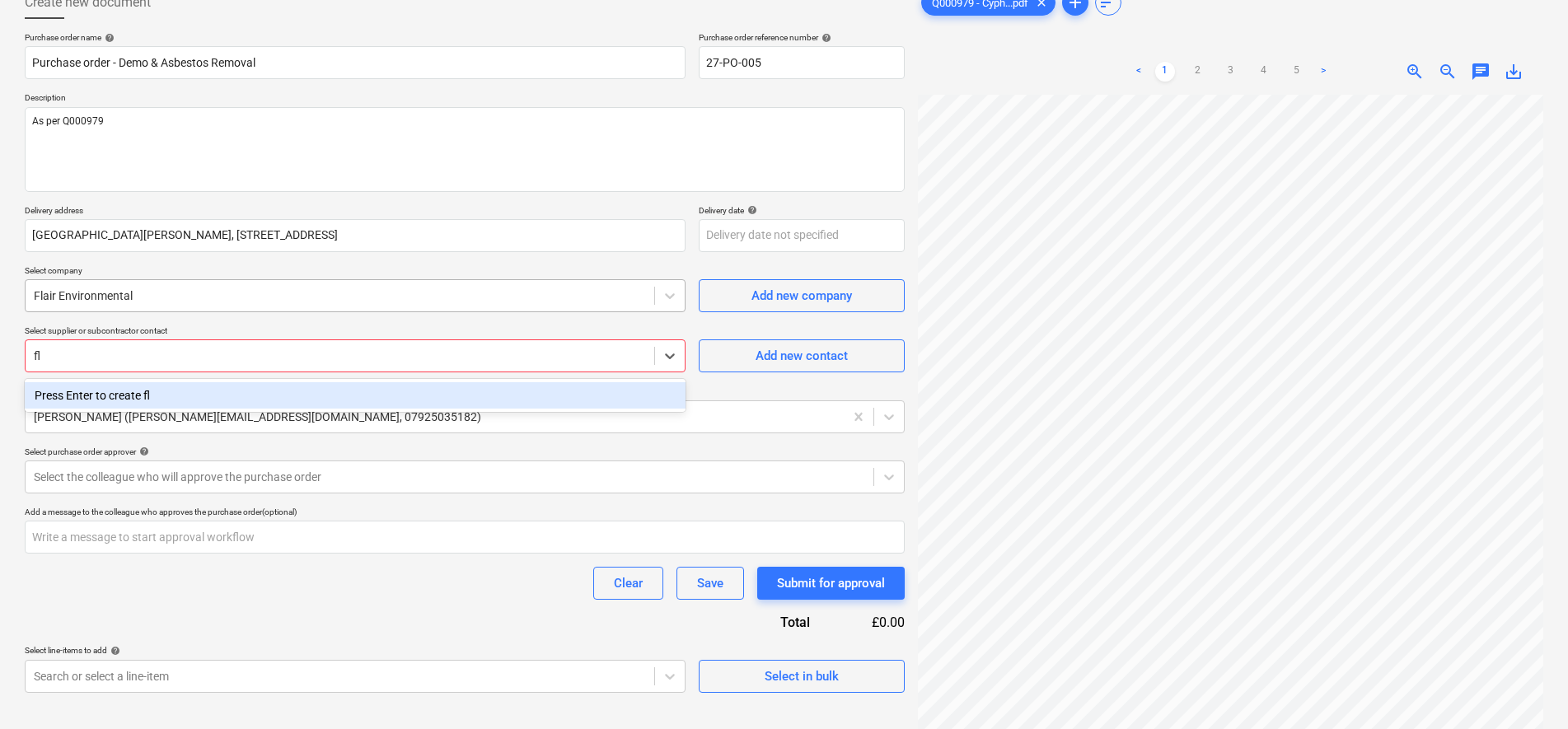
type input "f"
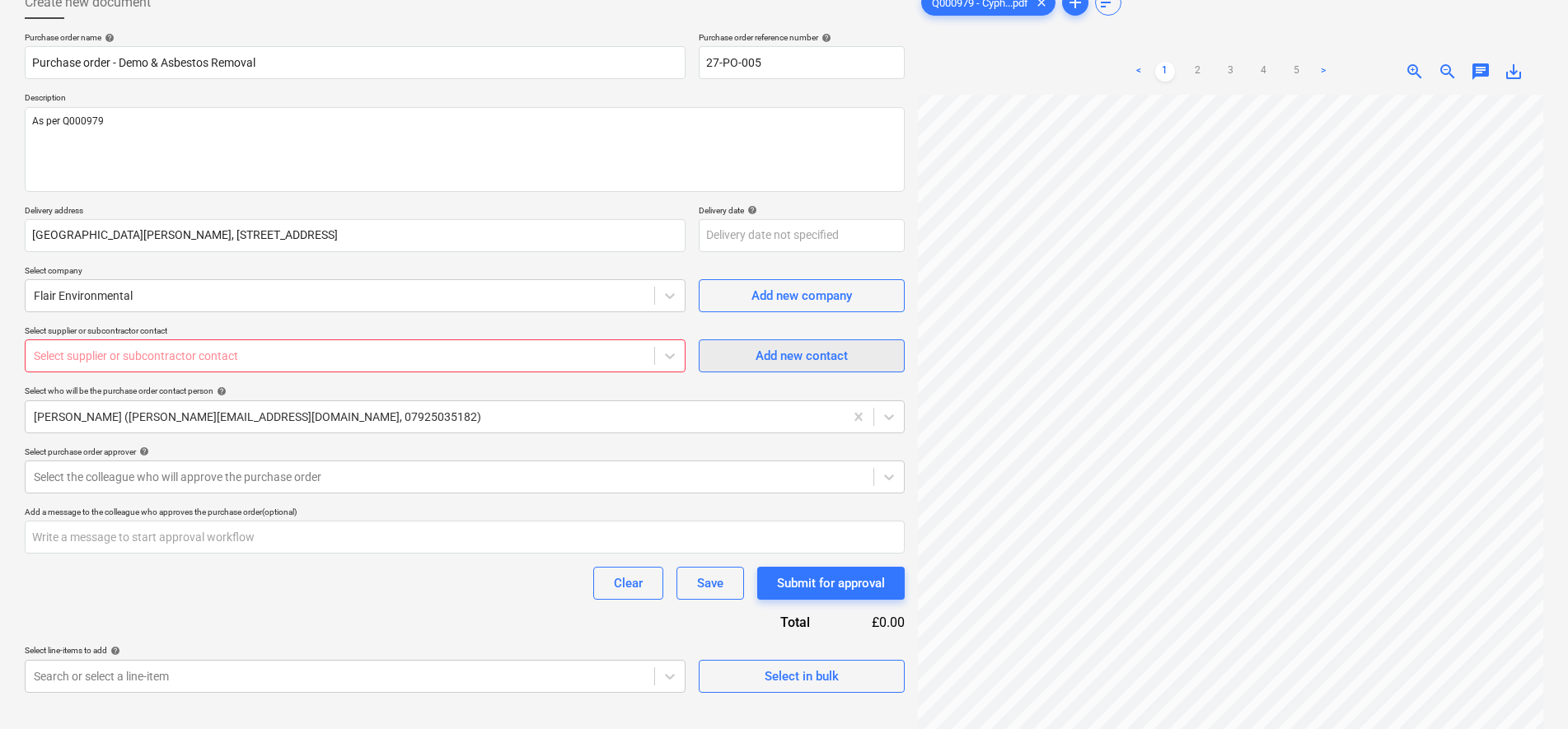
click at [844, 363] on div "Add new contact" at bounding box center [801, 355] width 93 height 21
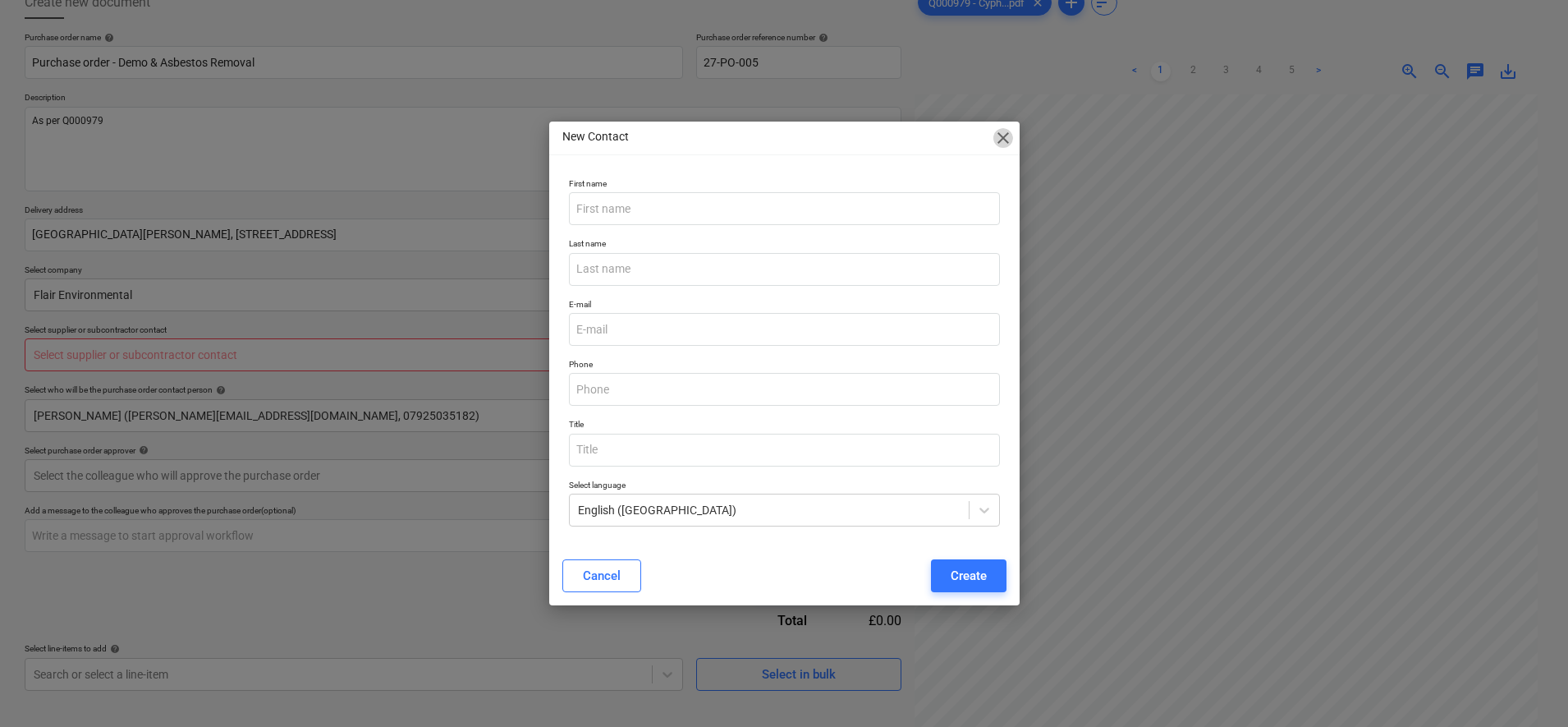
click at [1005, 133] on span "close" at bounding box center [1003, 138] width 20 height 20
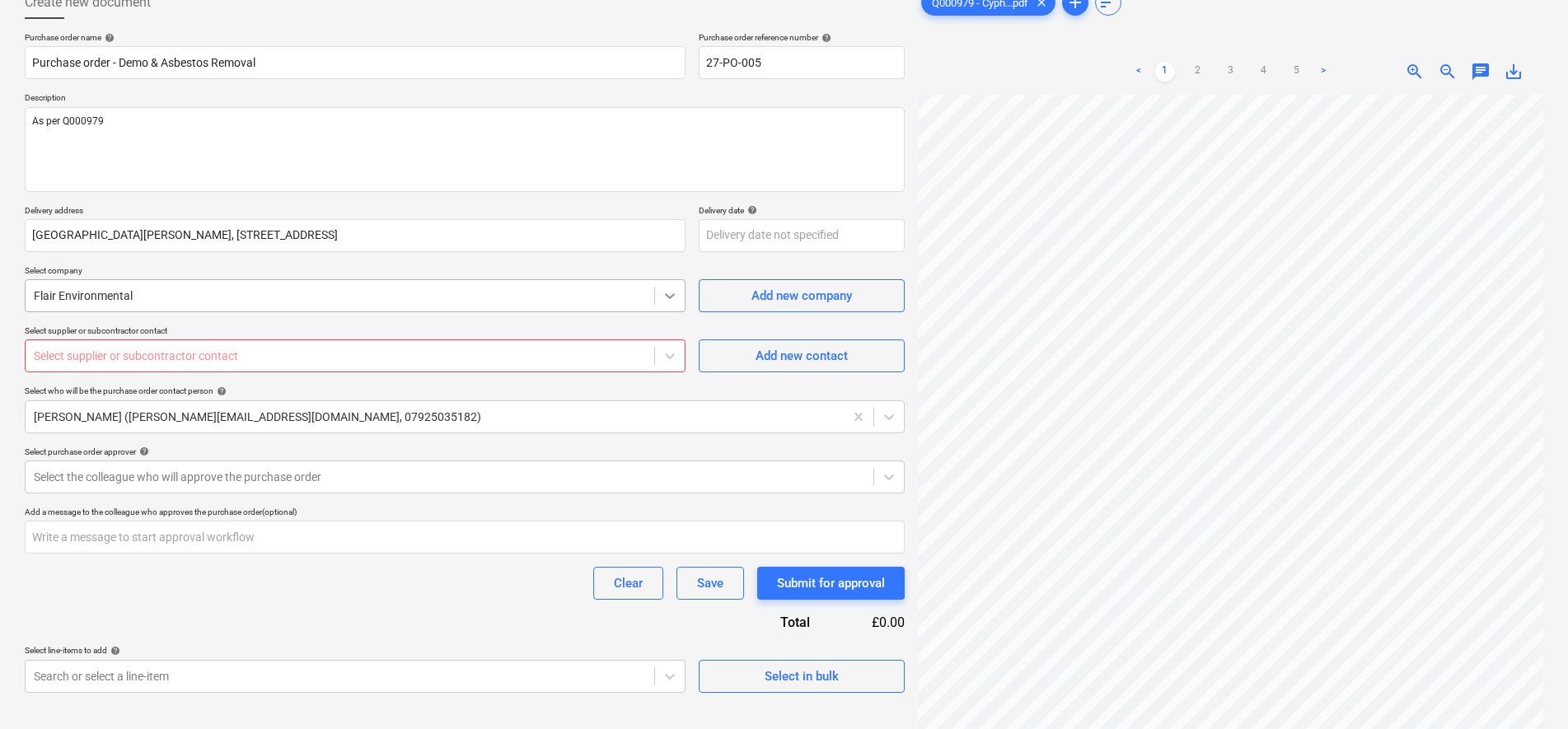
scroll to position [165, 0]
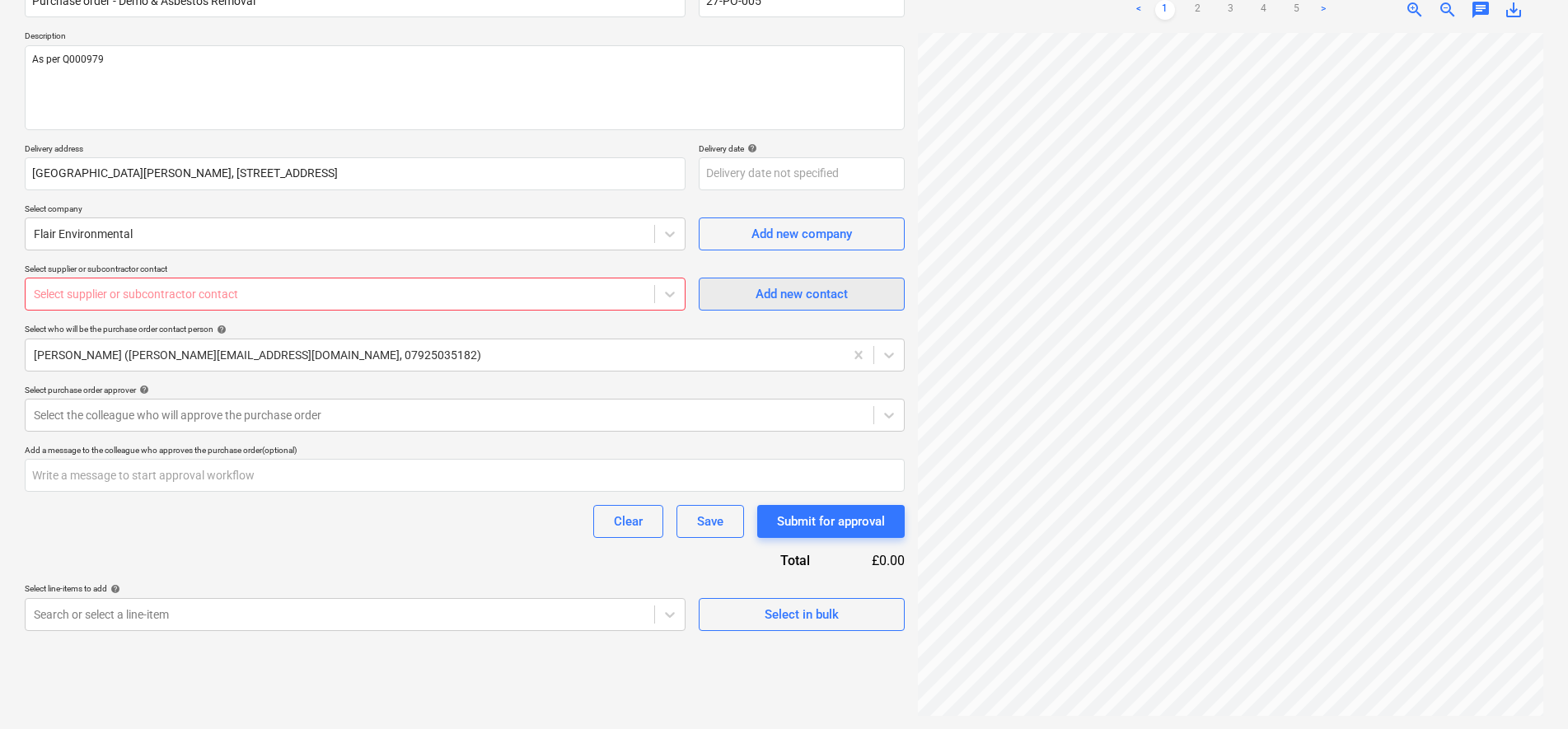
click at [779, 301] on div "Add new contact" at bounding box center [801, 293] width 93 height 21
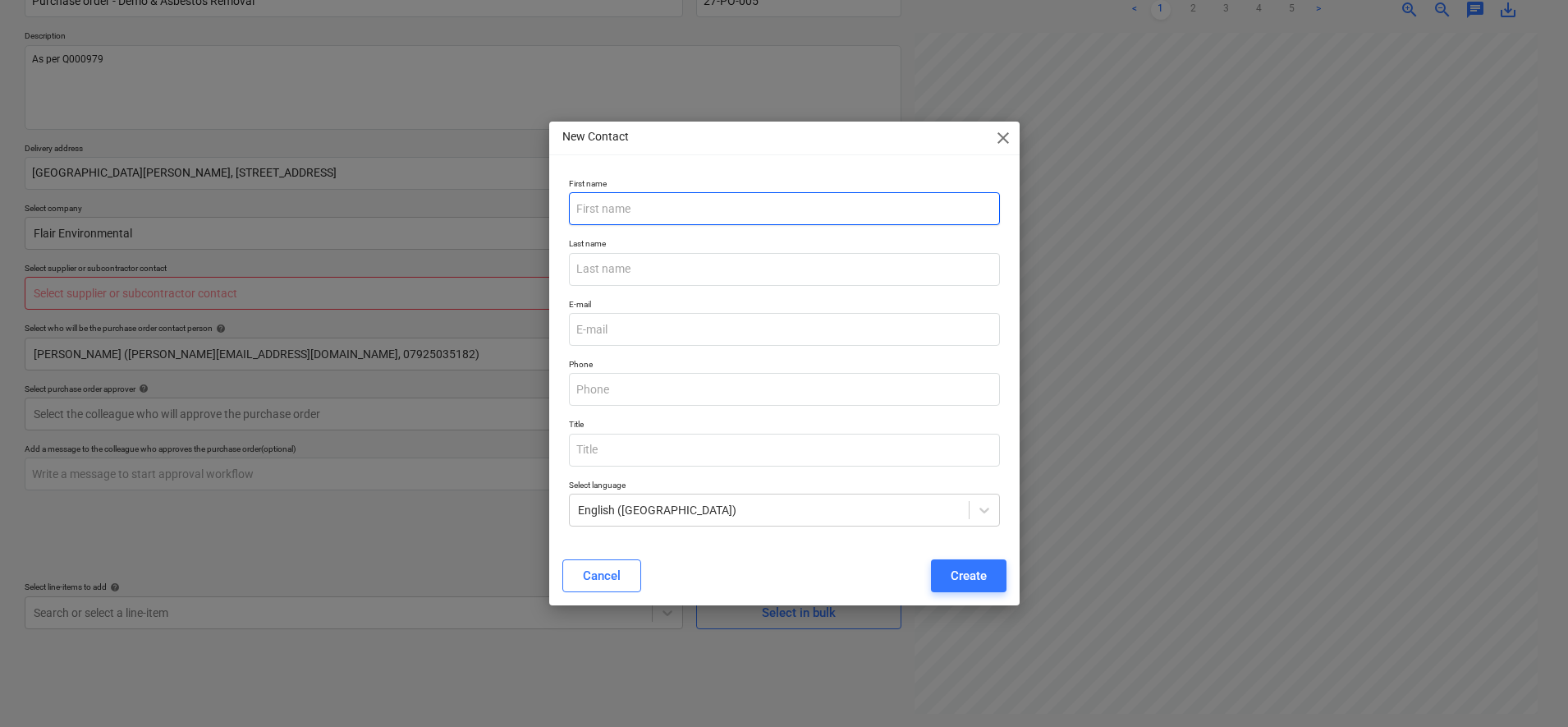
click at [761, 219] on input "text" at bounding box center [784, 208] width 431 height 33
type textarea "x"
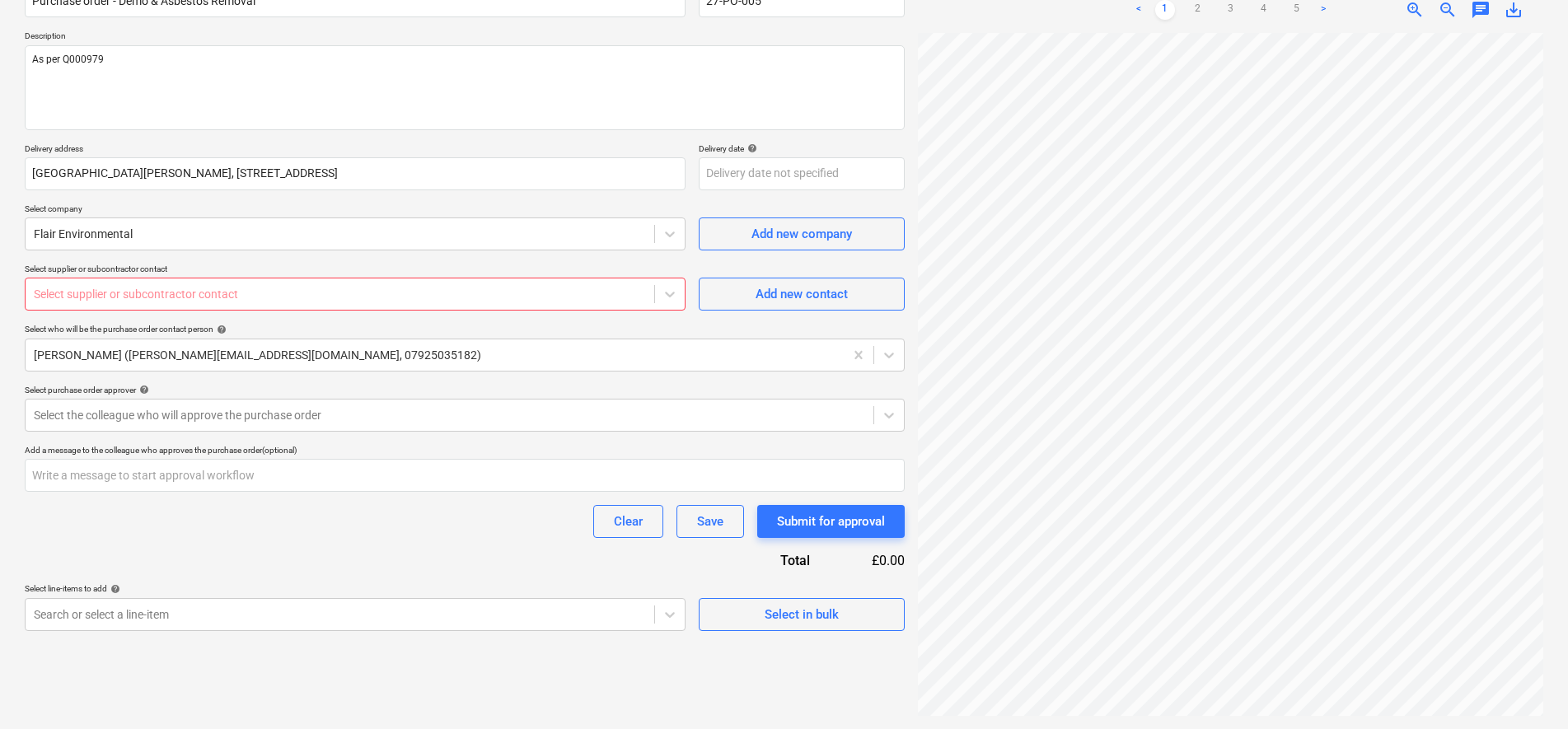
scroll to position [266, 0]
click at [727, 288] on span "Add new contact" at bounding box center [802, 293] width 165 height 21
click at [778, 293] on div "Add new contact" at bounding box center [801, 293] width 93 height 21
type textarea "x"
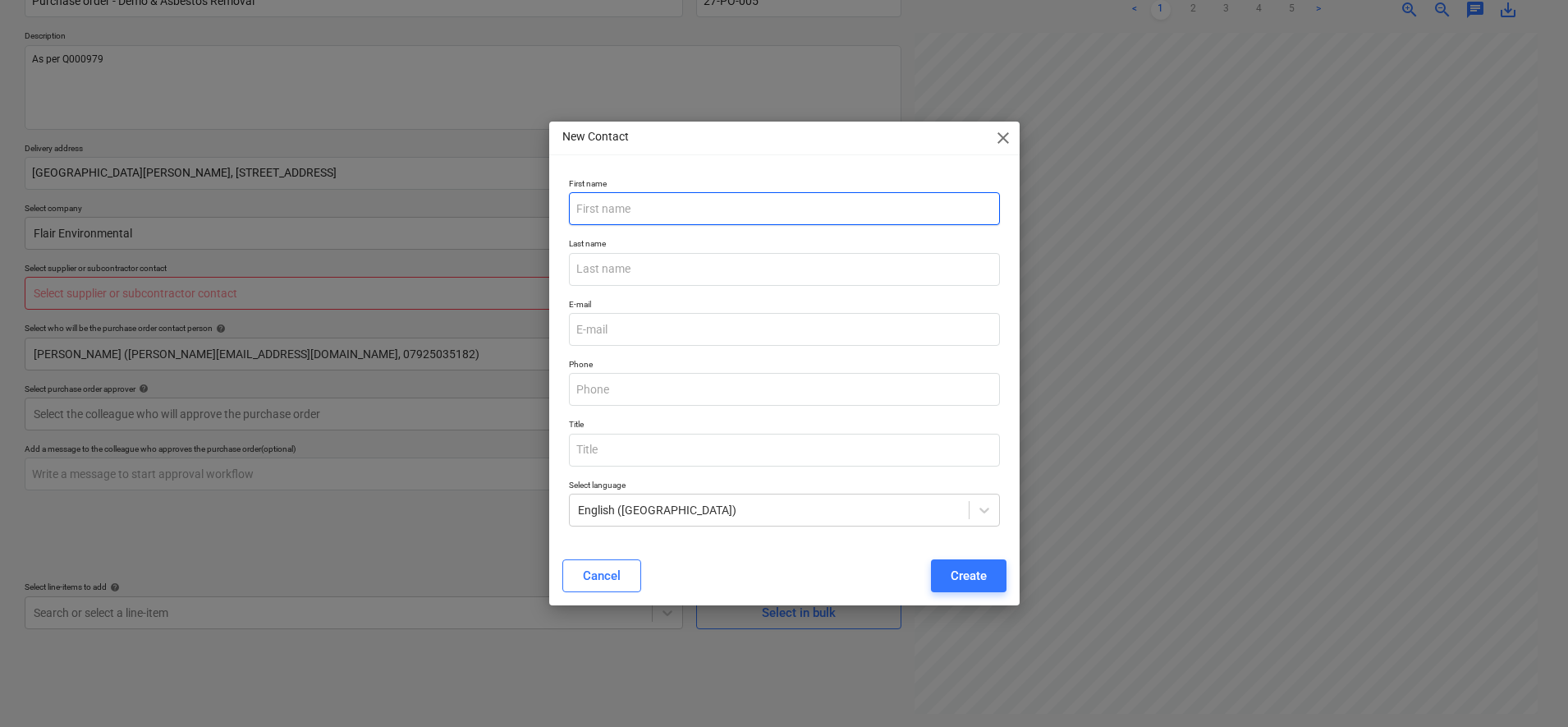
click at [704, 219] on input "text" at bounding box center [784, 208] width 431 height 33
type input "Tom"
click at [1001, 138] on span "close" at bounding box center [1003, 138] width 20 height 20
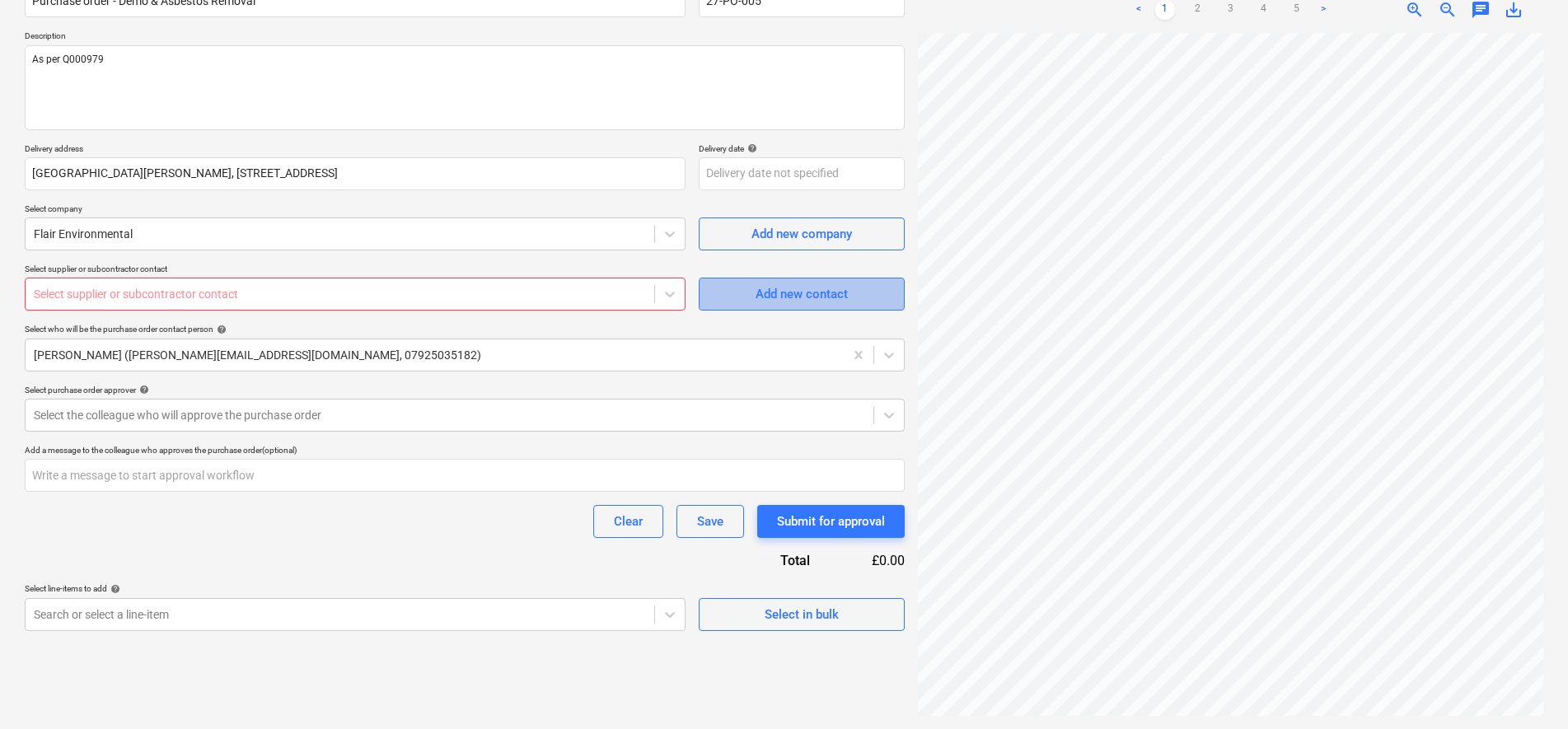
click at [799, 295] on div "Add new contact" at bounding box center [801, 293] width 93 height 21
type textarea "x"
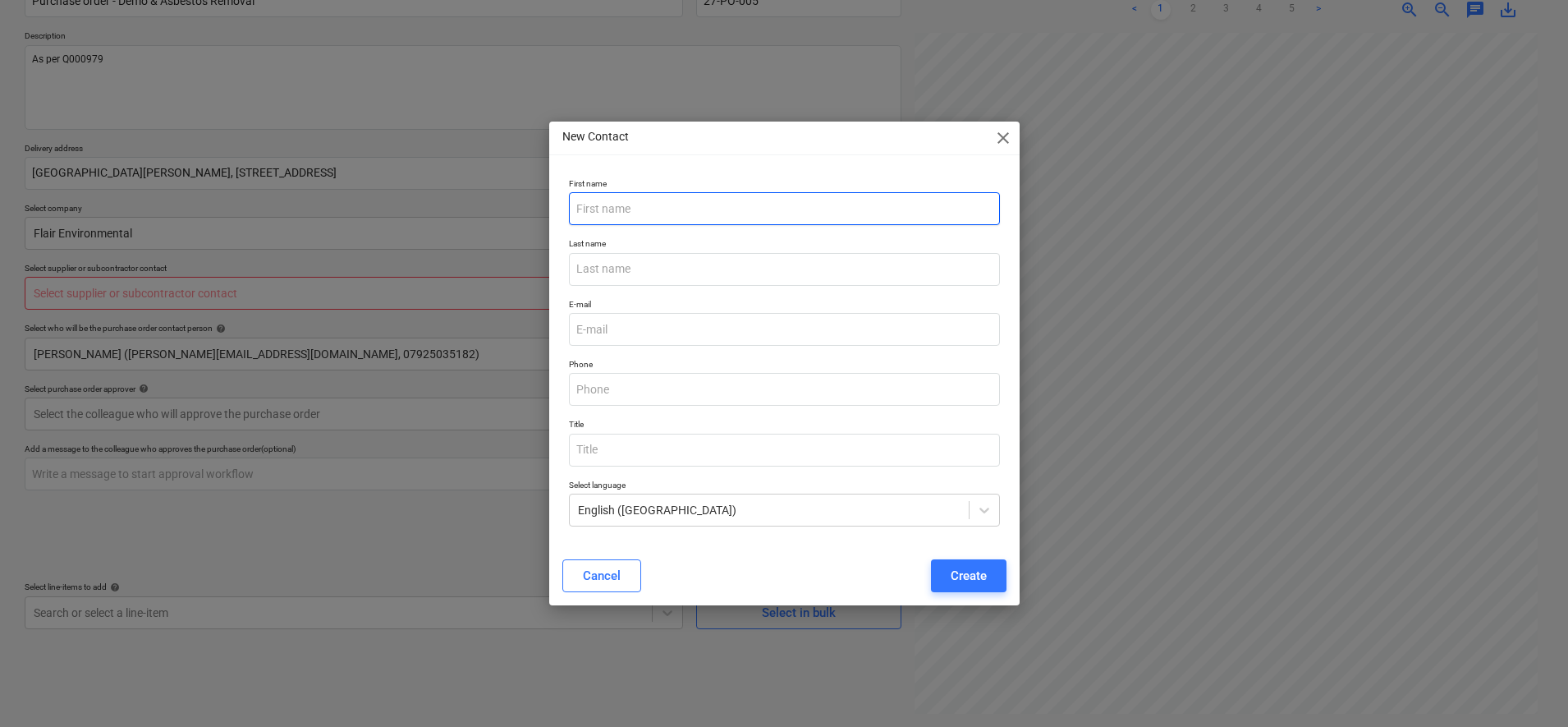
click at [750, 208] on input "text" at bounding box center [784, 208] width 431 height 33
type input "Tom"
type input "Heath"
click at [742, 340] on input "email" at bounding box center [784, 329] width 431 height 33
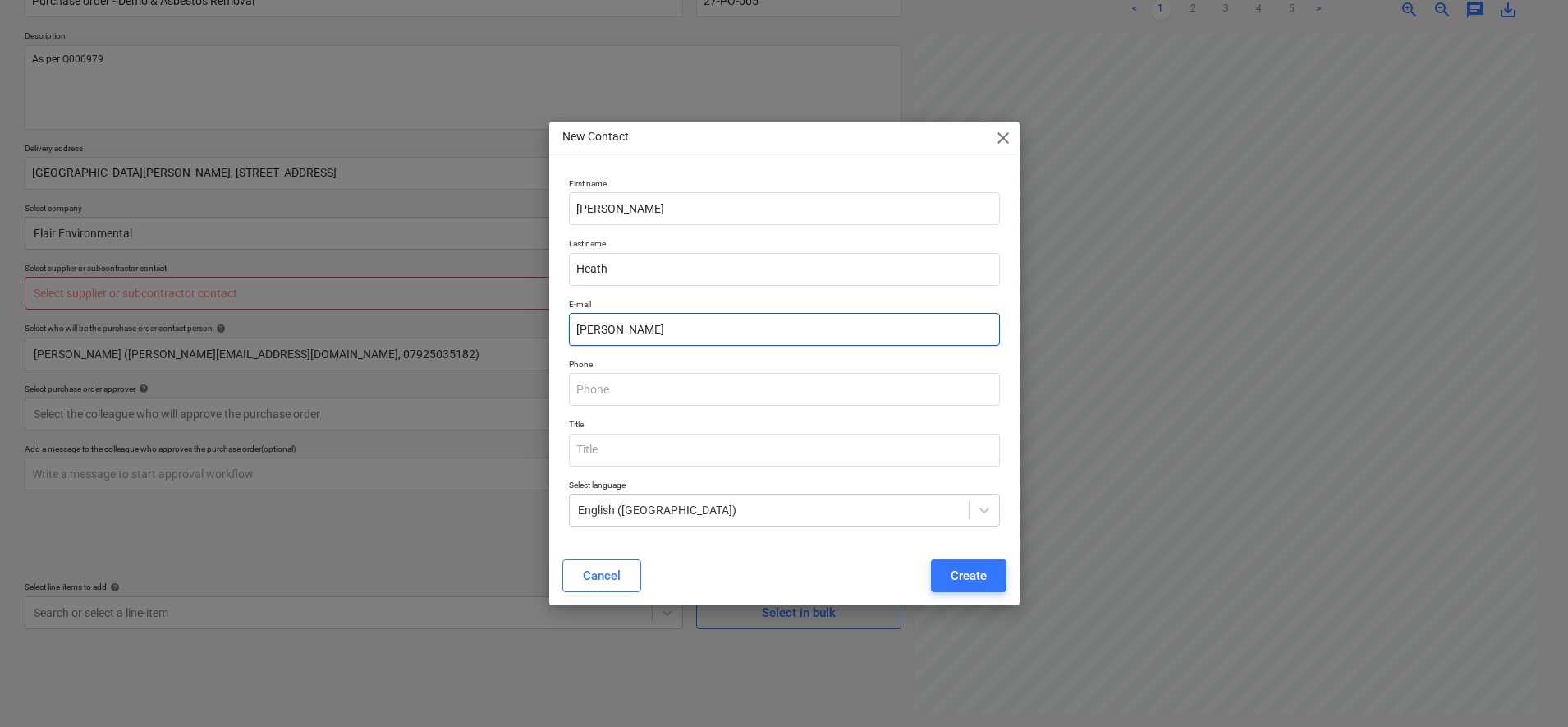
type input "tom@flair-environmental.co.uk"
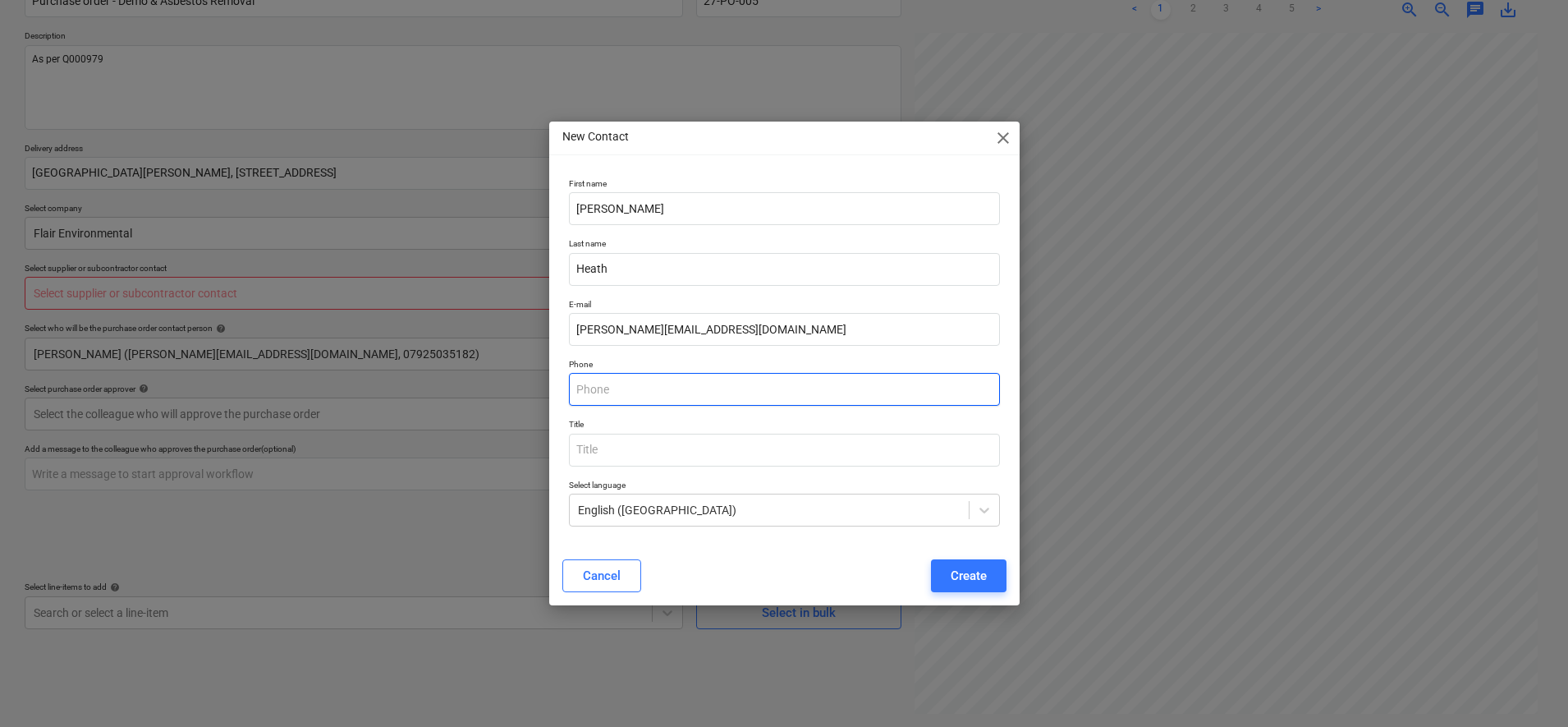
click at [635, 384] on input "text" at bounding box center [784, 390] width 431 height 33
click at [800, 361] on p "Phone" at bounding box center [784, 365] width 431 height 14
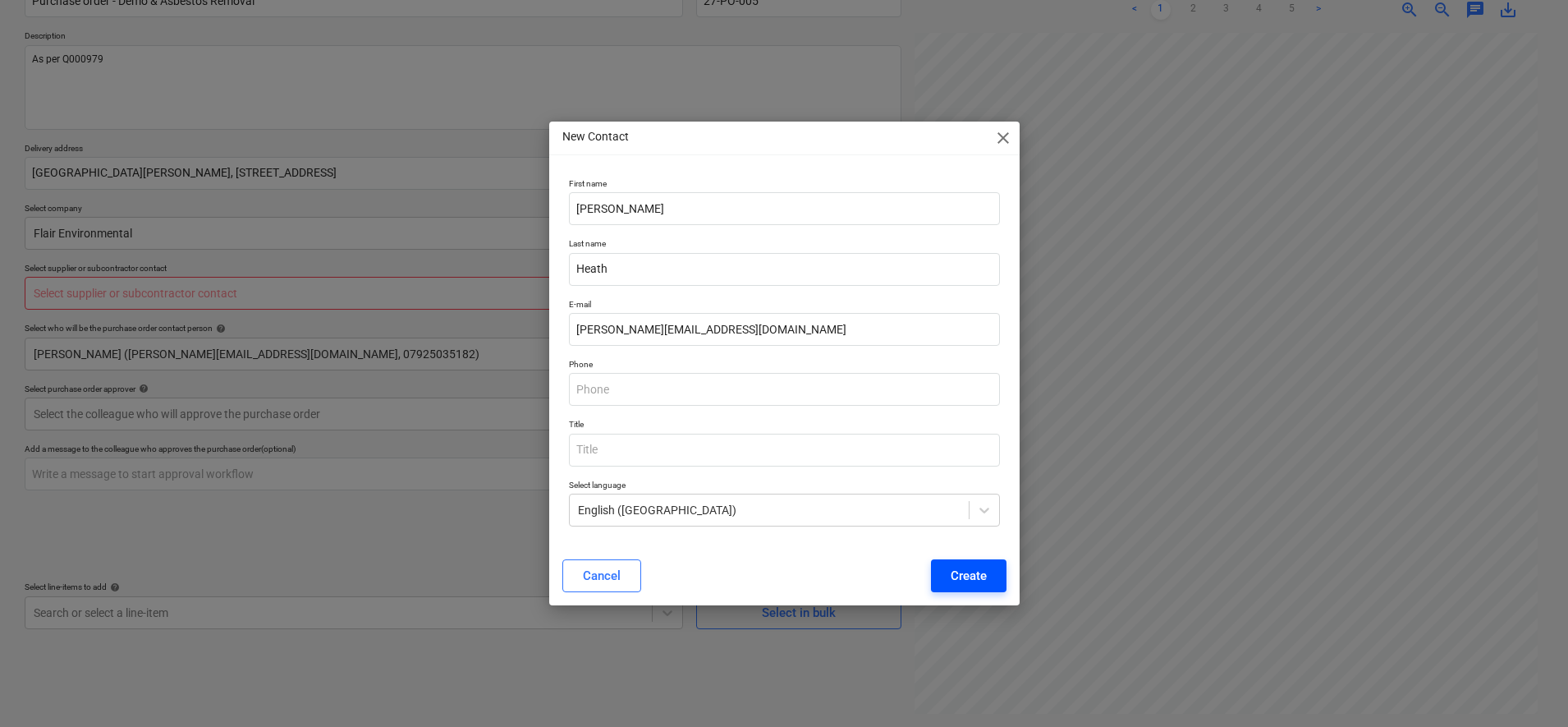
click at [967, 574] on div "Create" at bounding box center [969, 575] width 37 height 21
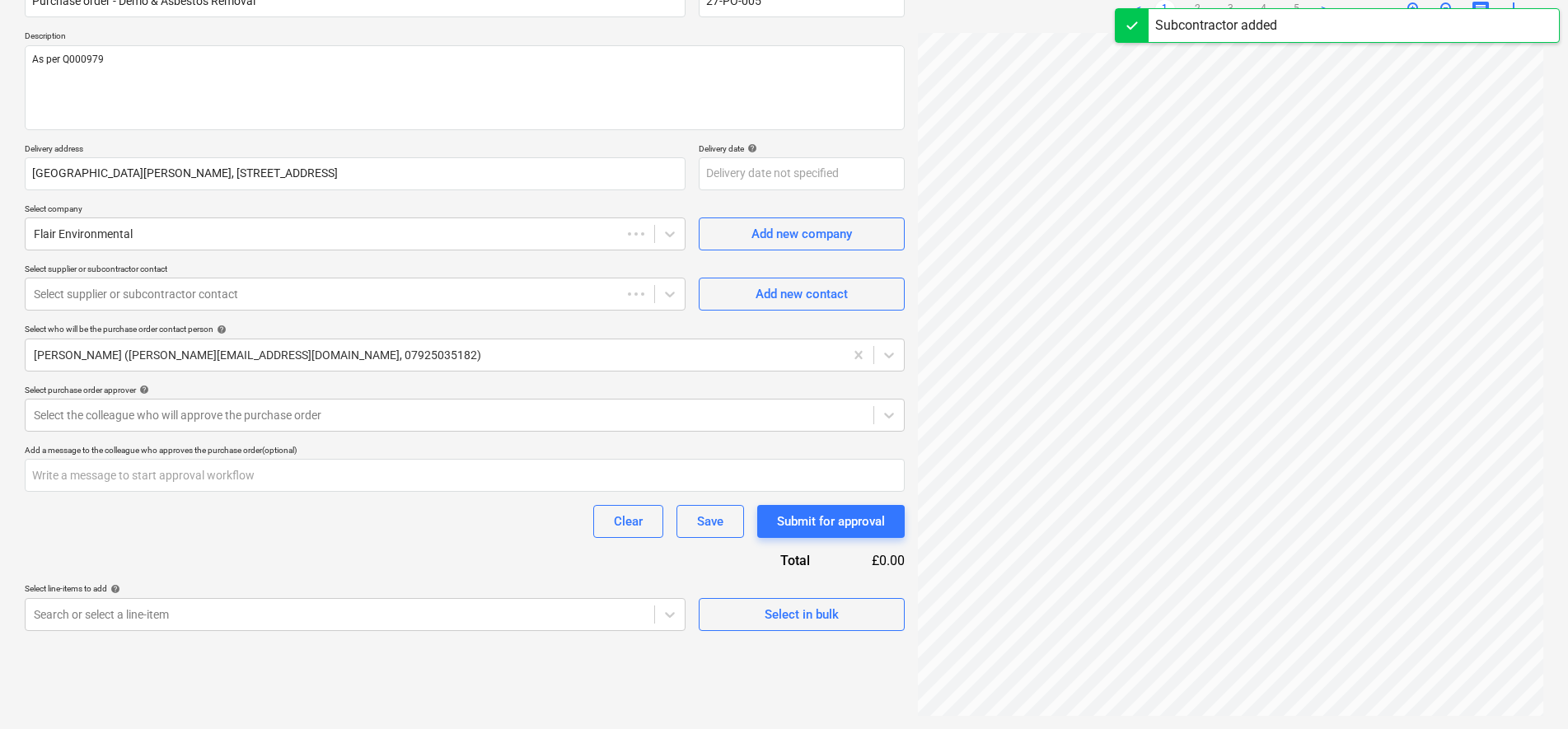
type textarea "x"
click at [351, 519] on div "Clear Save Submit for approval" at bounding box center [464, 521] width 880 height 33
click at [546, 564] on body "Sales Projects Contacts Company Inbox 9+ Approvals format_size keyboard_arrow_d…" at bounding box center [784, 199] width 1568 height 729
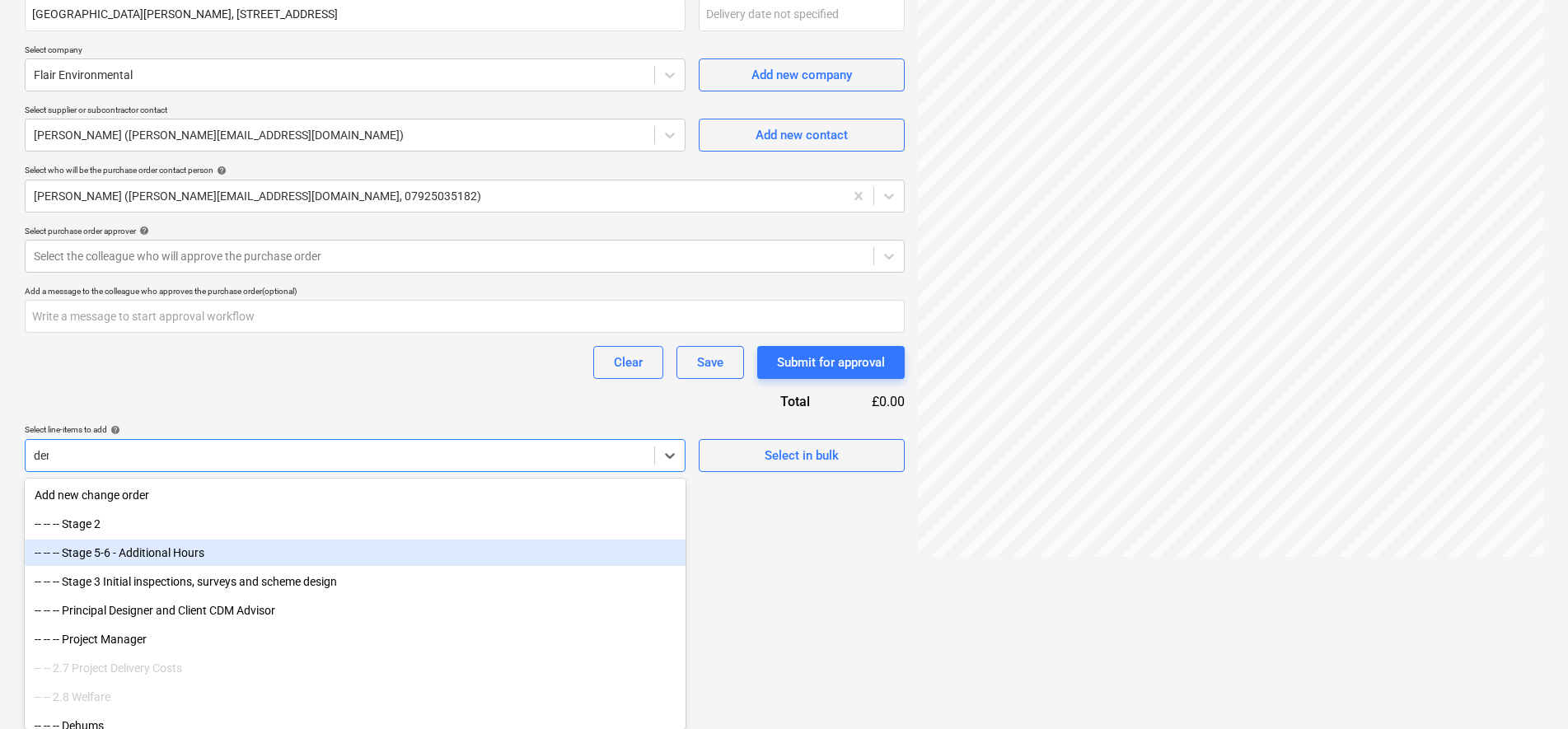
scroll to position [165, 0]
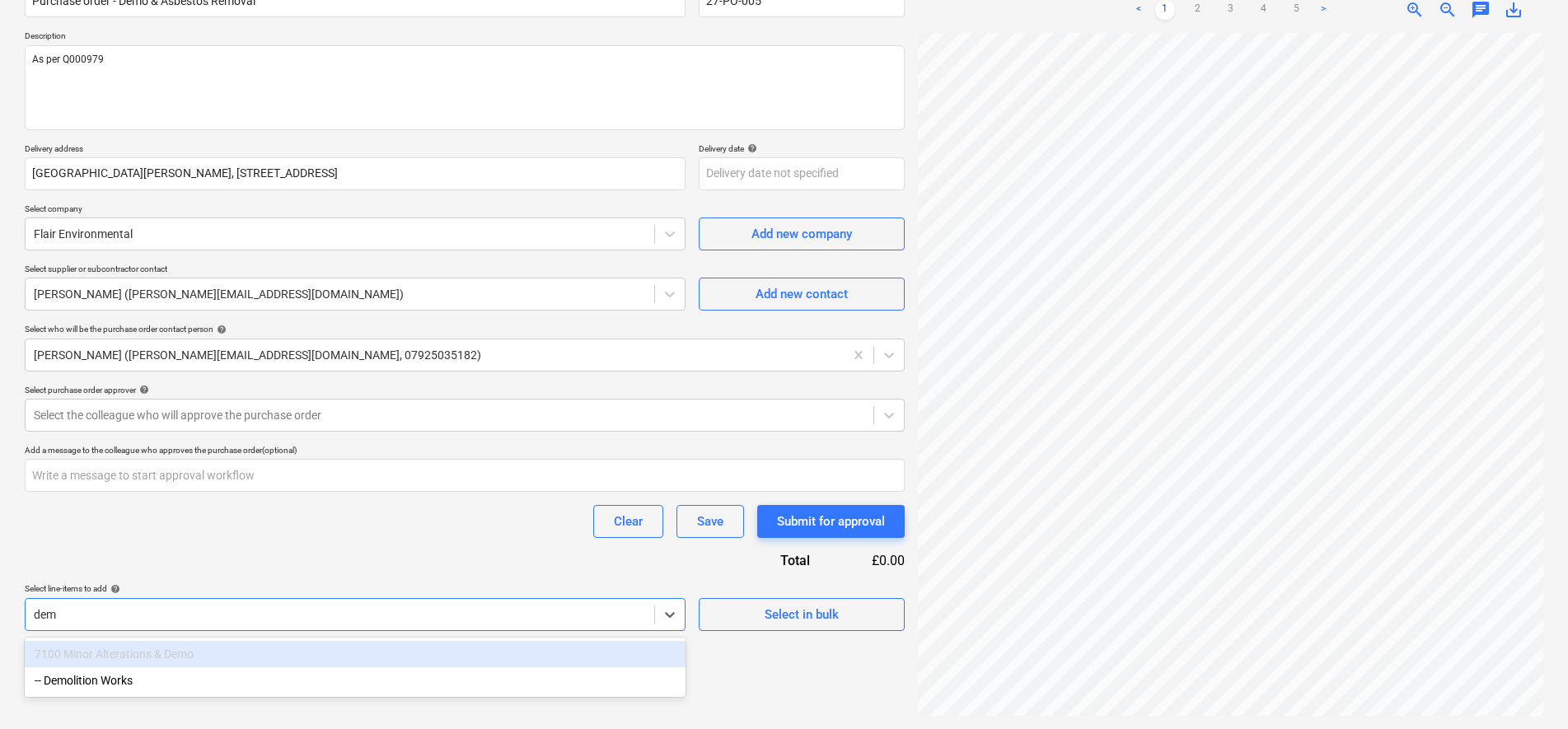
type input "demo"
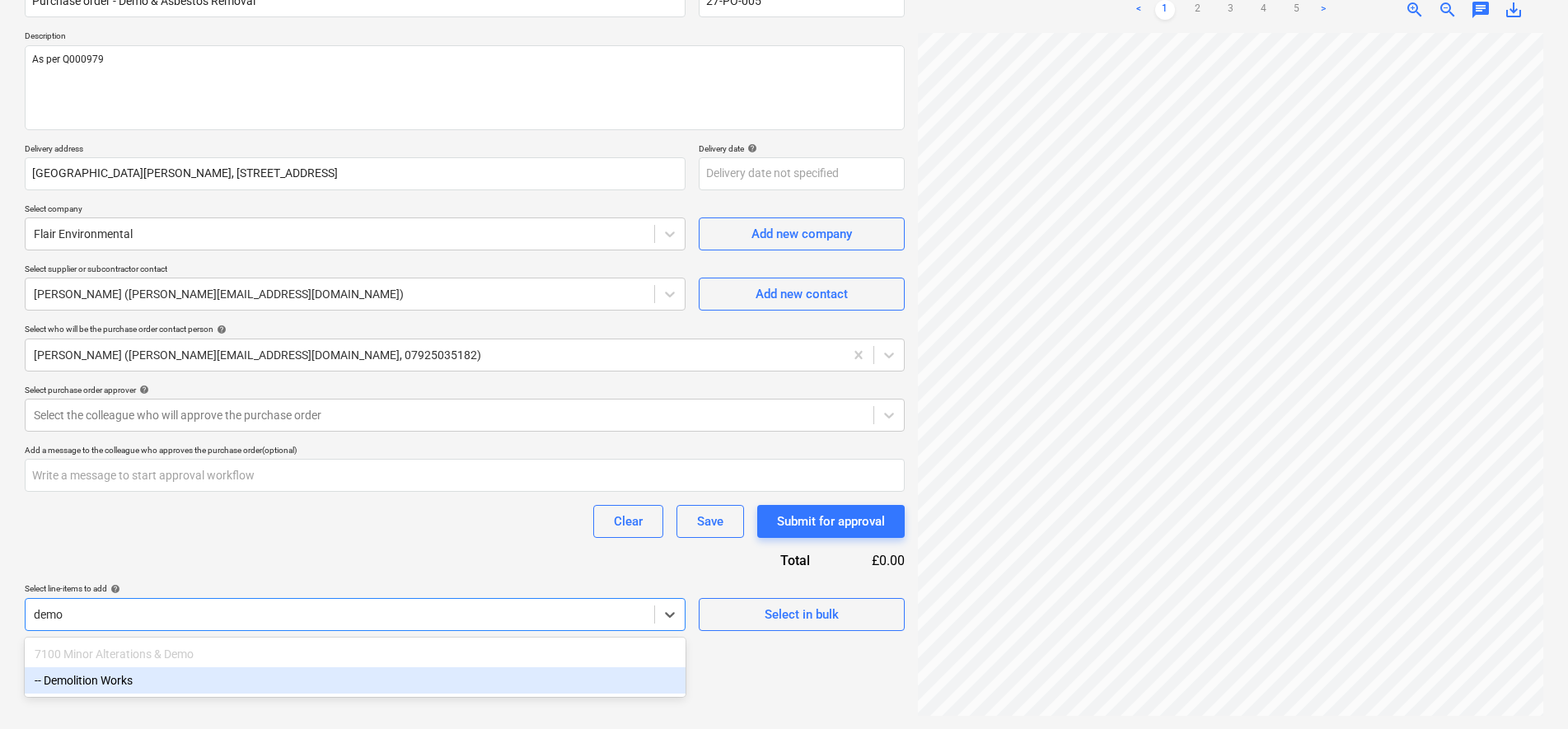
click at [342, 679] on div "-- Demolition Works" at bounding box center [355, 679] width 661 height 27
type textarea "x"
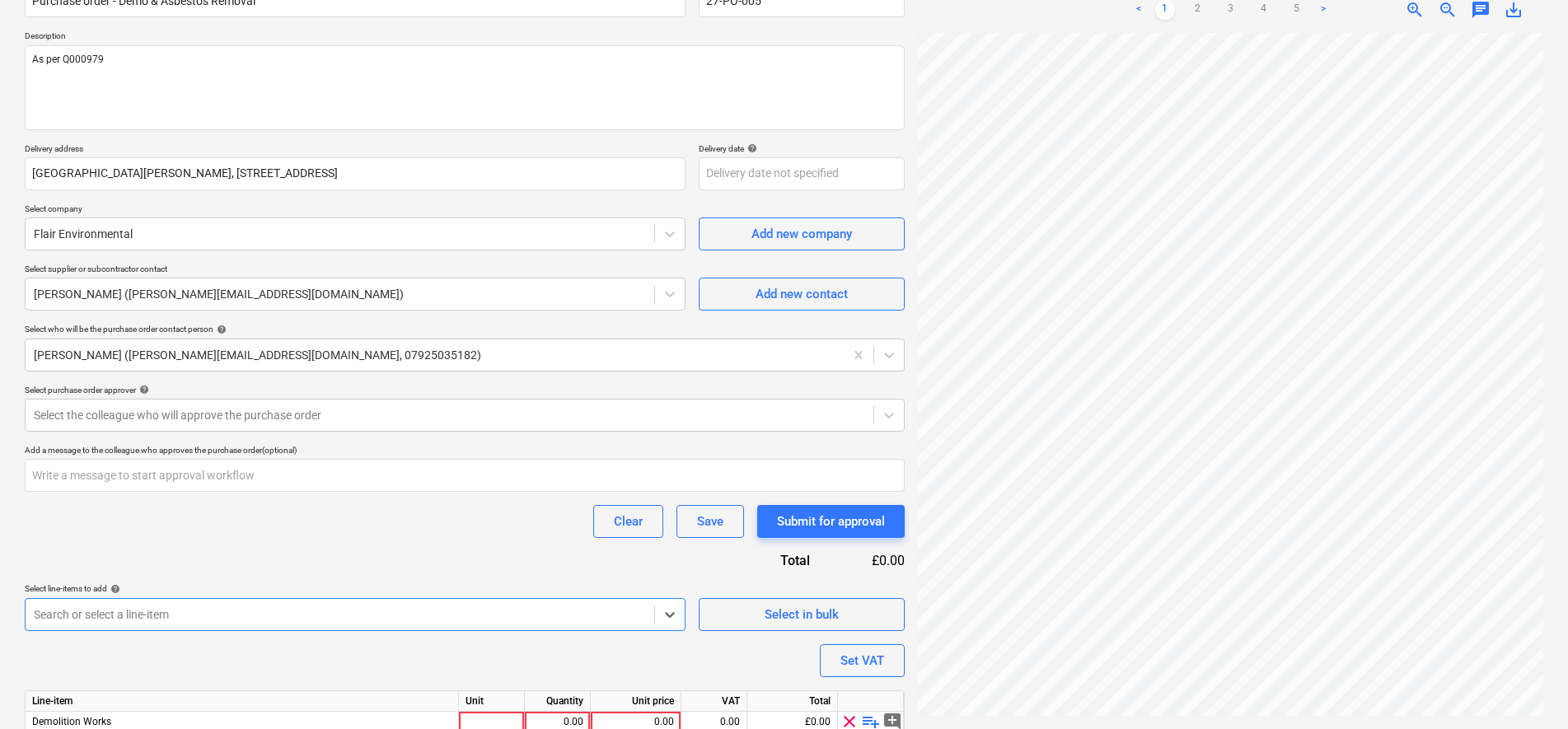
type textarea "x"
click at [313, 546] on div "Purchase order name help Purchase order - Demo & Asbestos Removal Purchase orde…" at bounding box center [464, 378] width 880 height 815
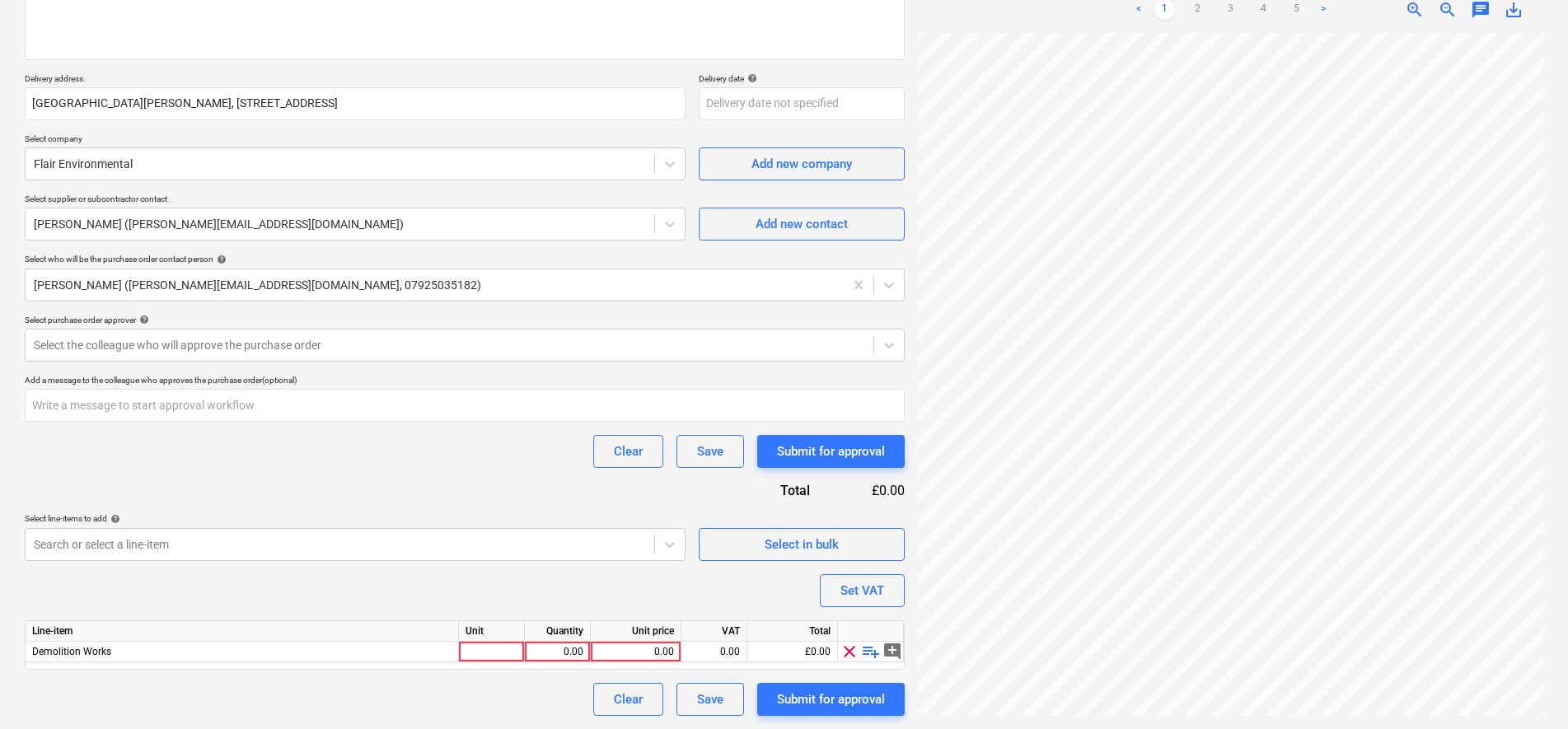
scroll to position [142, 266]
click at [689, 657] on div "0.00" at bounding box center [714, 651] width 52 height 20
click at [674, 648] on div "0.00" at bounding box center [636, 651] width 91 height 20
type input "116250"
type textarea "x"
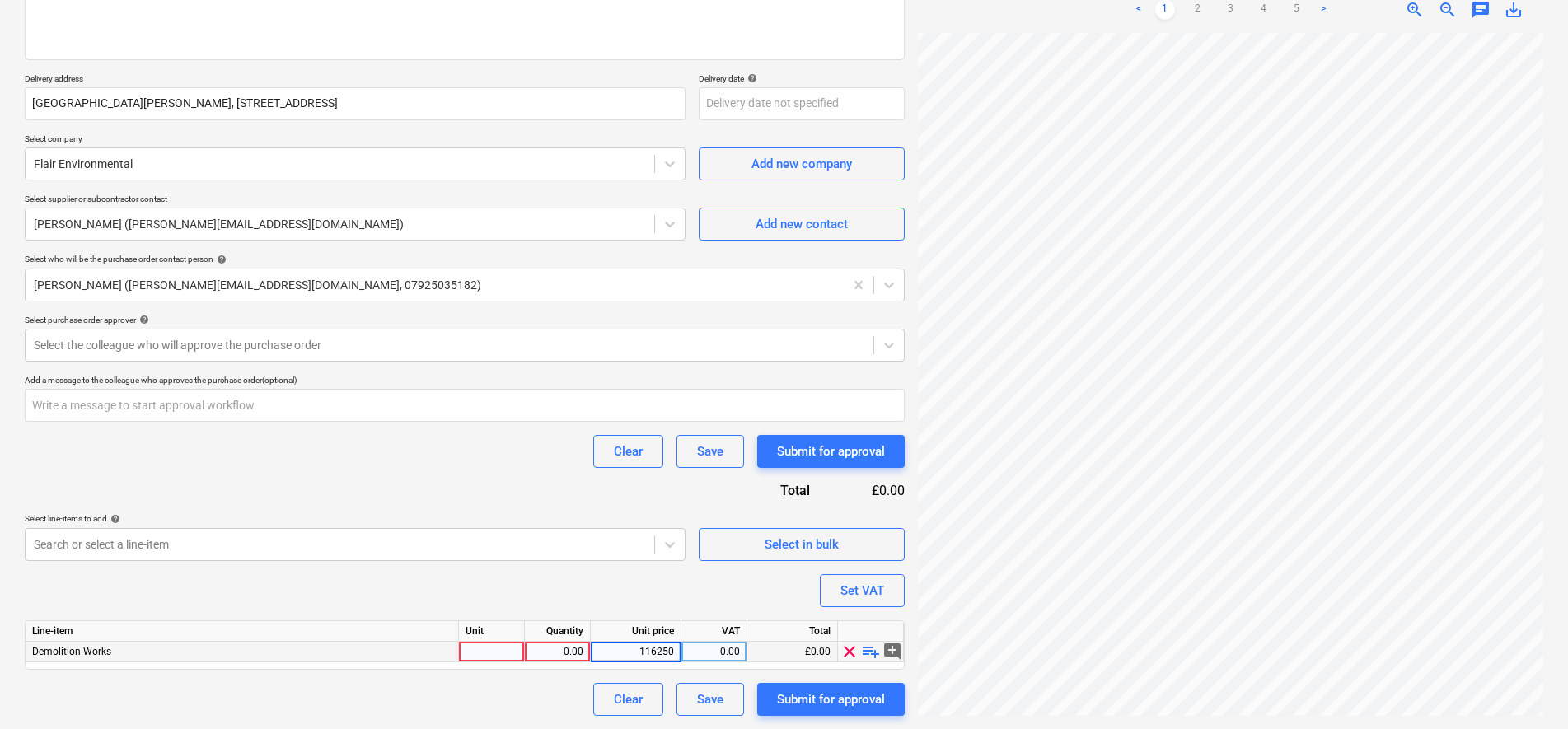
click at [737, 647] on div "0.00" at bounding box center [714, 651] width 52 height 20
type input "20"
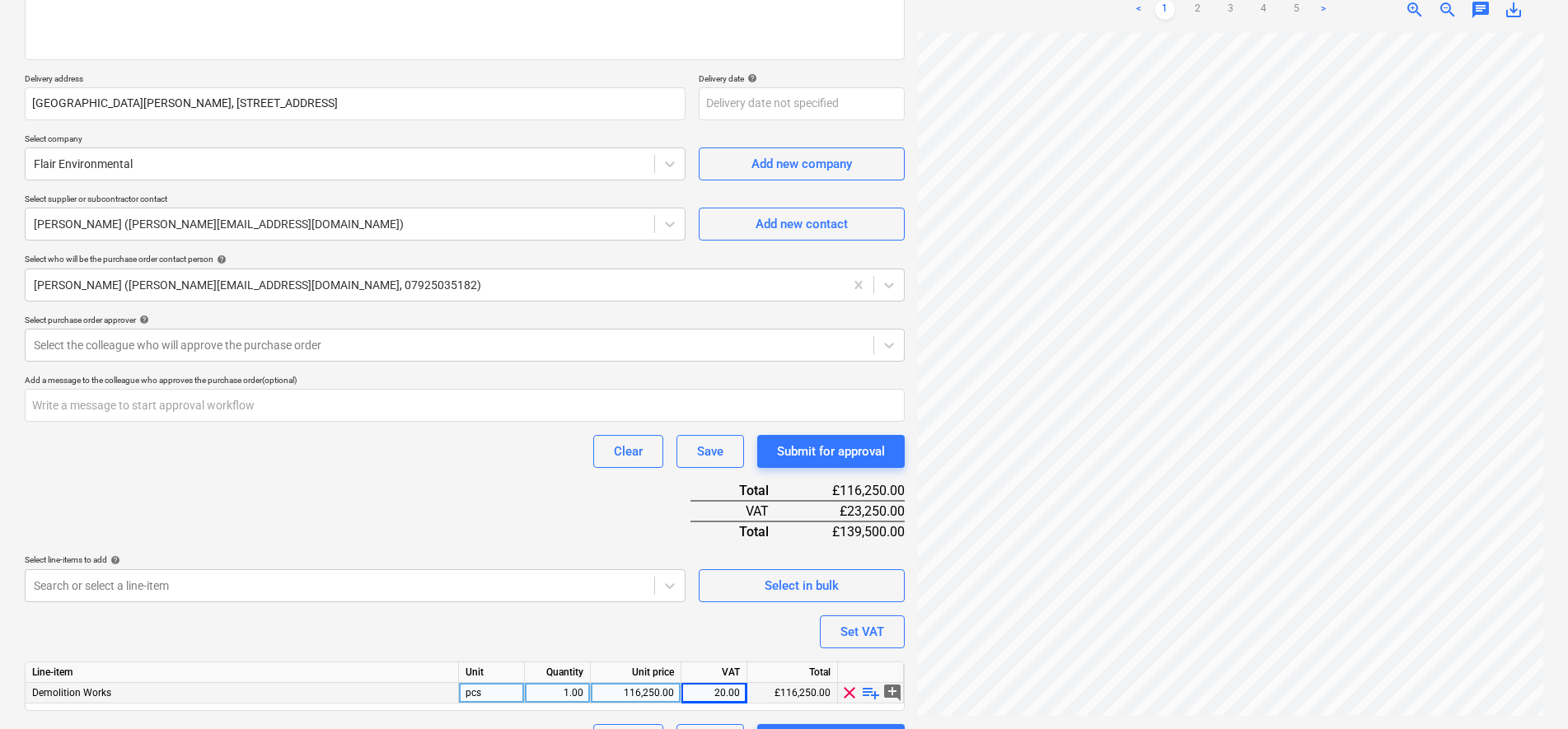
click at [624, 586] on div "Purchase order name help Purchase order - Demo & Asbestos Removal Purchase orde…" at bounding box center [464, 328] width 880 height 856
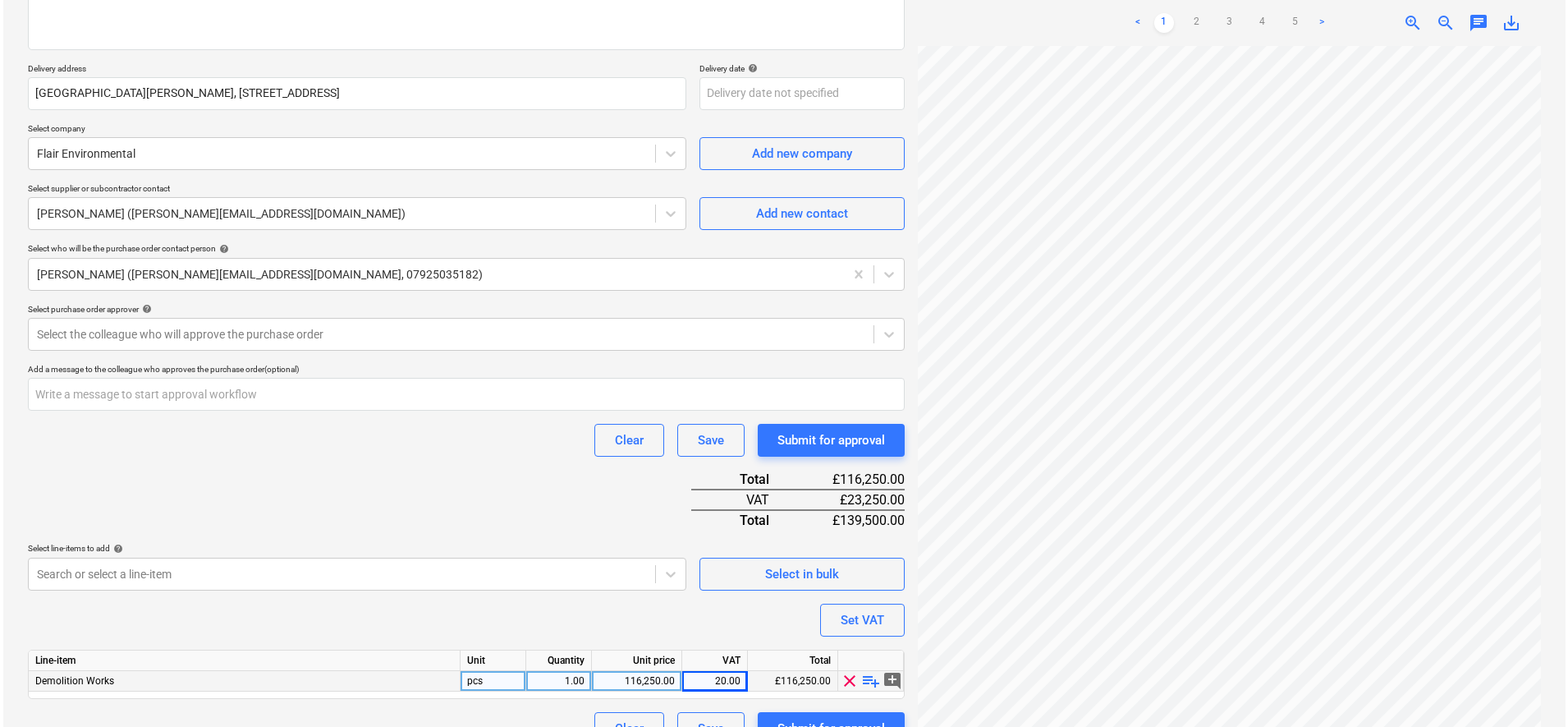
scroll to position [275, 0]
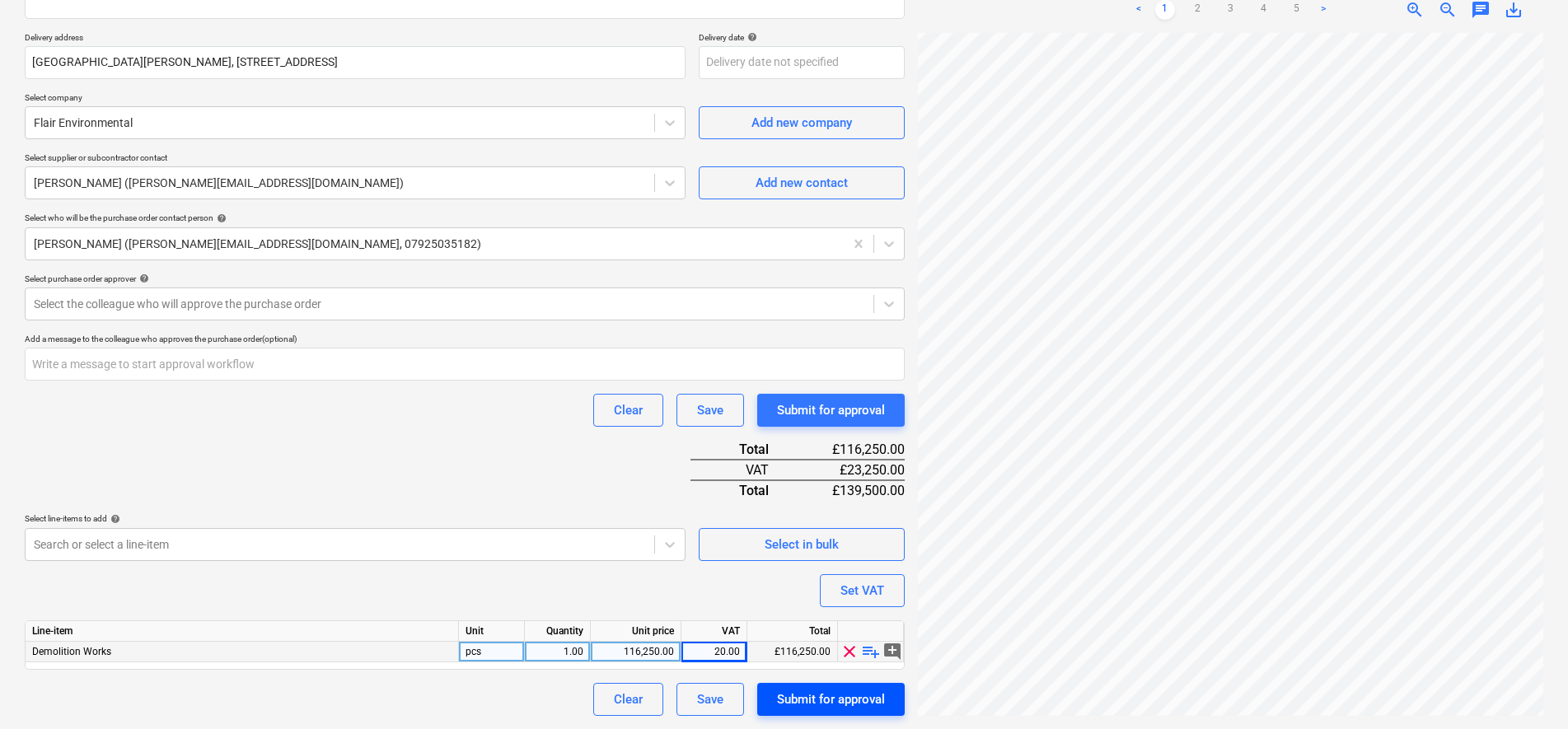
click at [832, 694] on div "Submit for approval" at bounding box center [831, 699] width 108 height 21
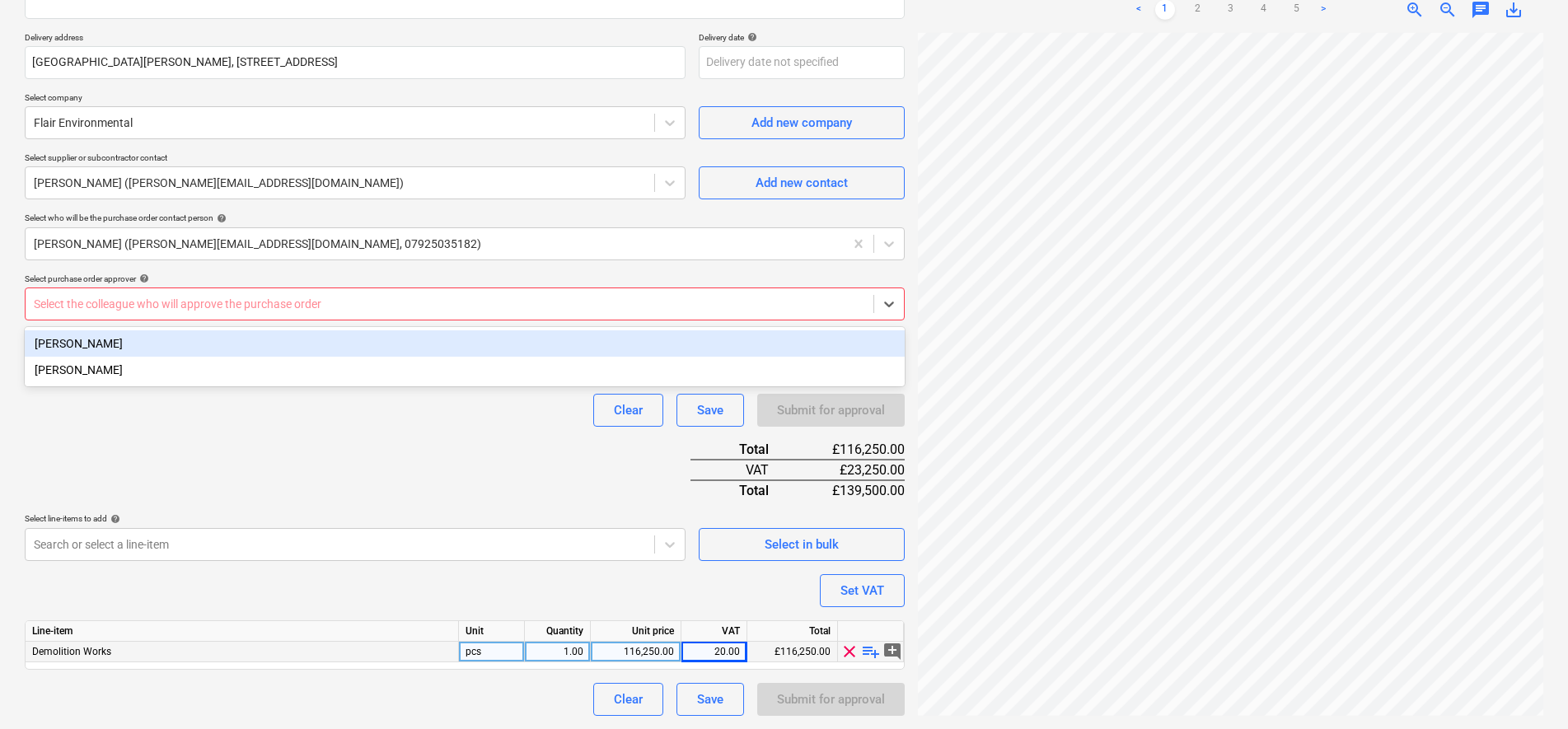
click at [497, 308] on div at bounding box center [450, 304] width 831 height 17
click at [454, 342] on div "[PERSON_NAME]" at bounding box center [464, 343] width 880 height 27
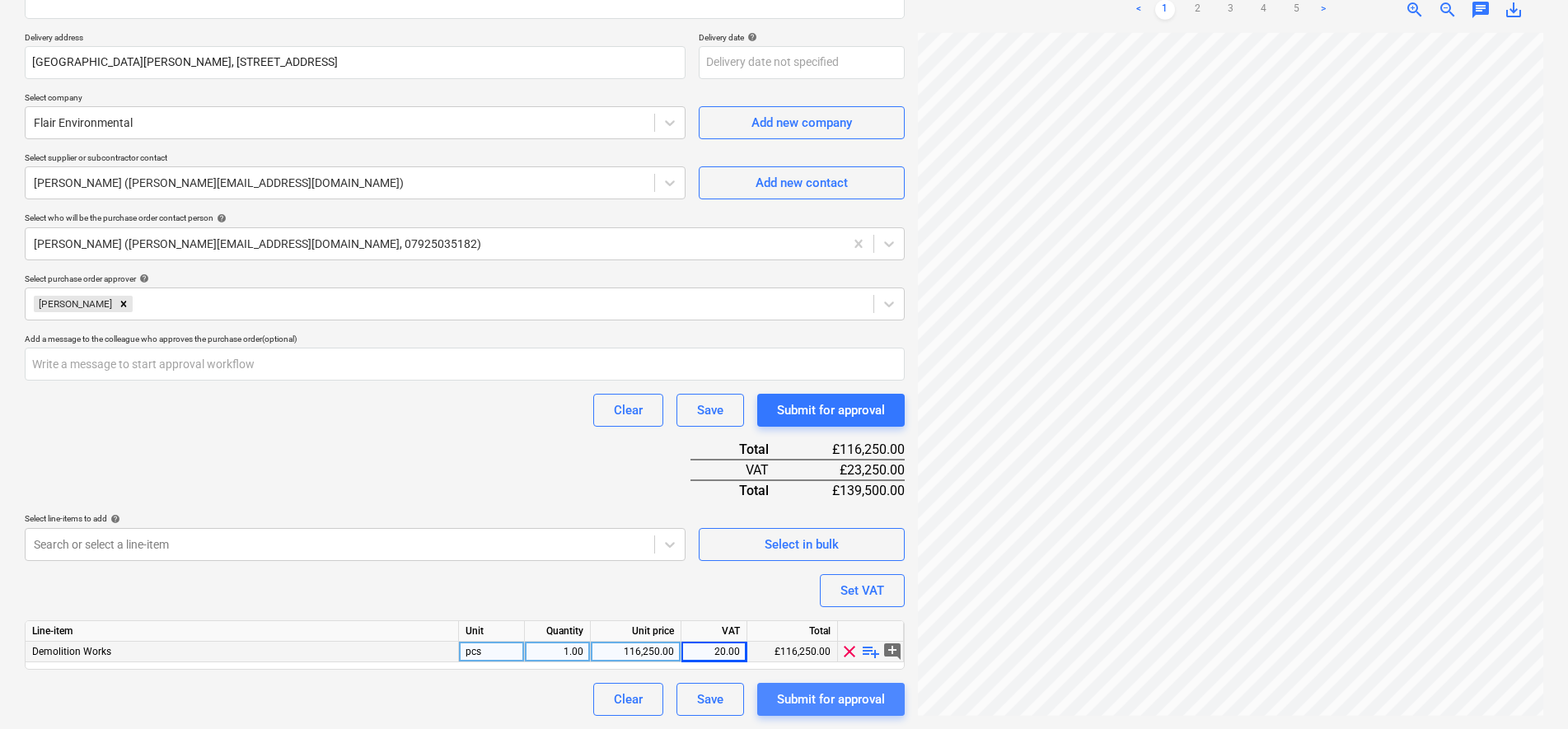
click at [804, 698] on div "Submit for approval" at bounding box center [831, 699] width 108 height 21
type textarea "x"
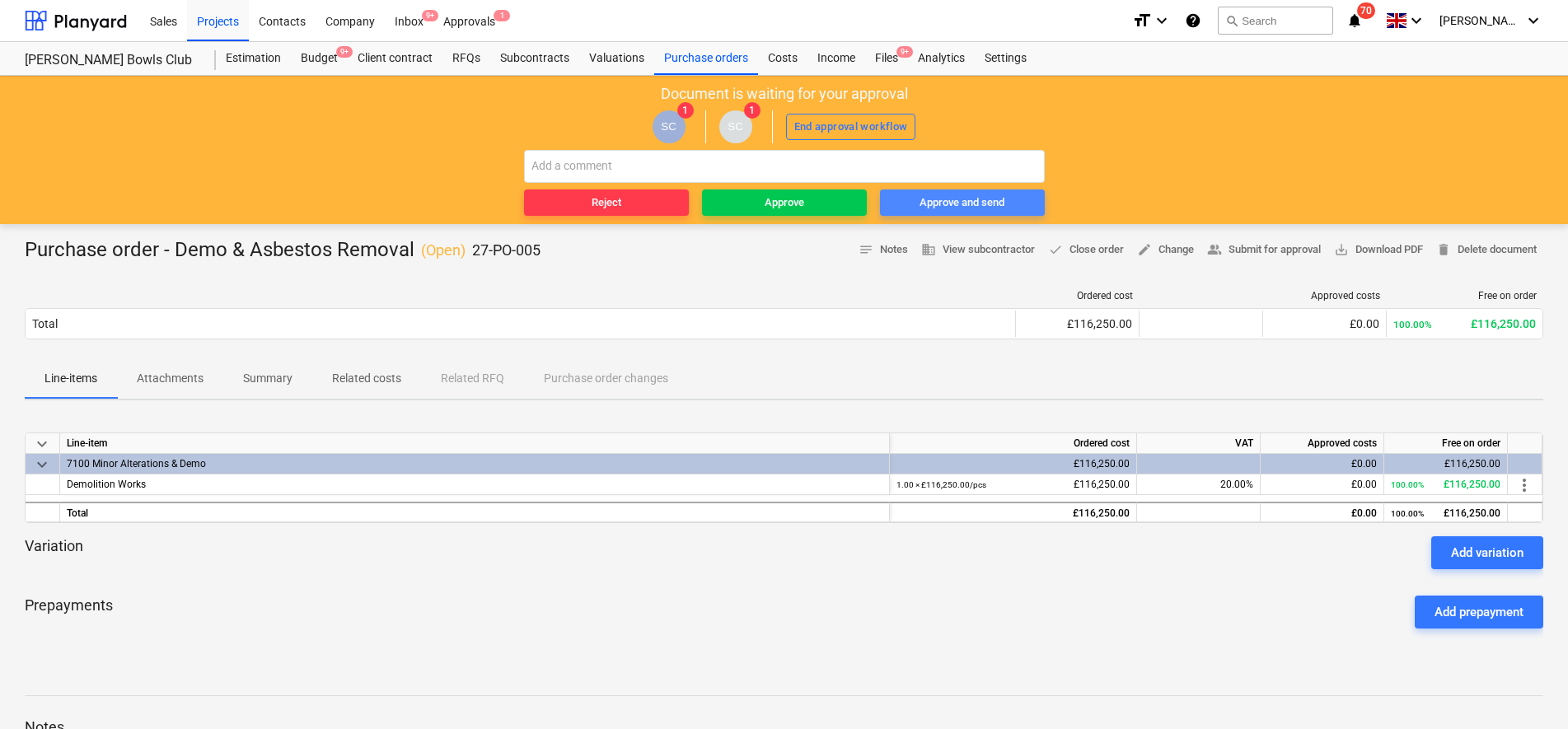
click at [941, 207] on div "Approve and send" at bounding box center [962, 203] width 84 height 19
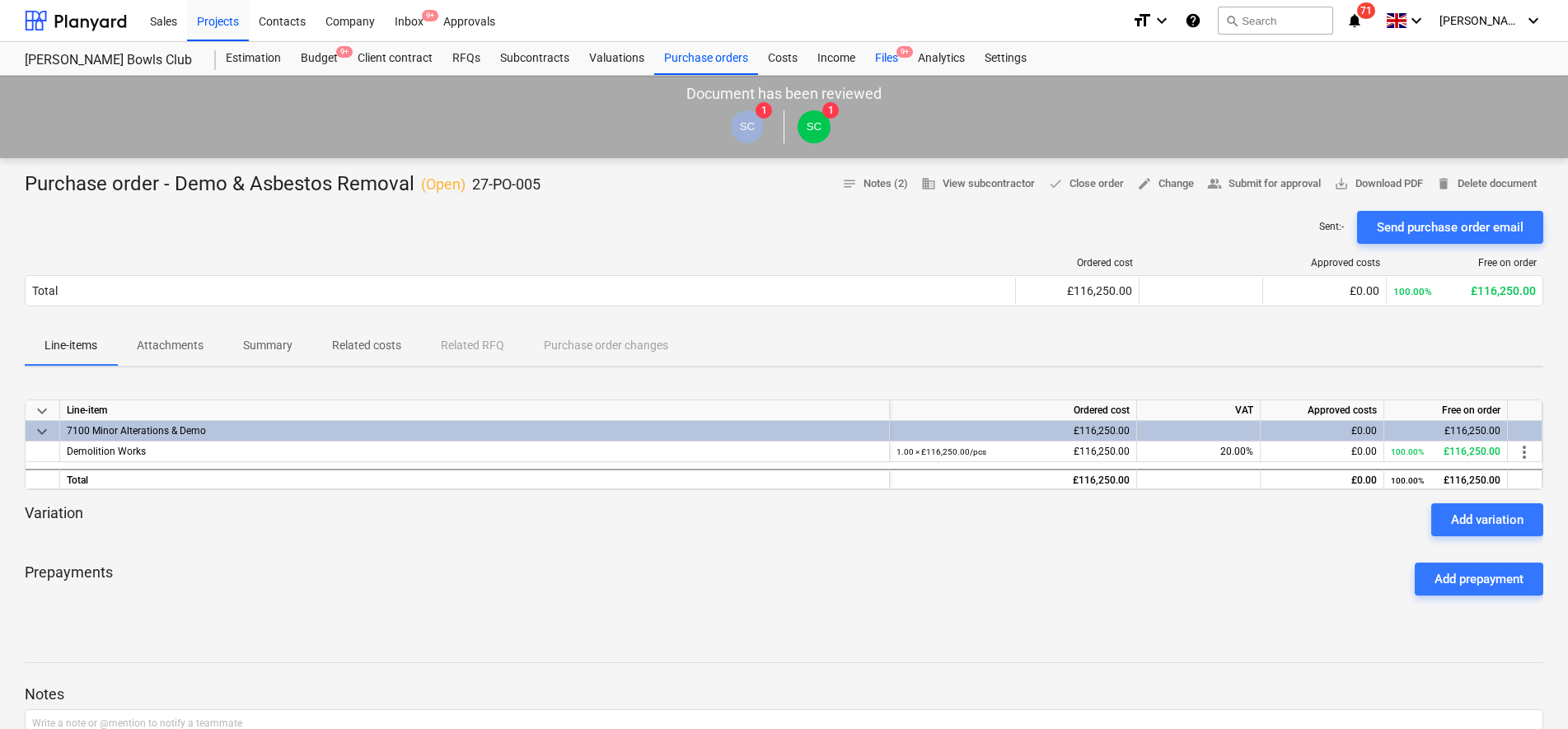
click at [884, 61] on div "Files 9+" at bounding box center [886, 59] width 43 height 33
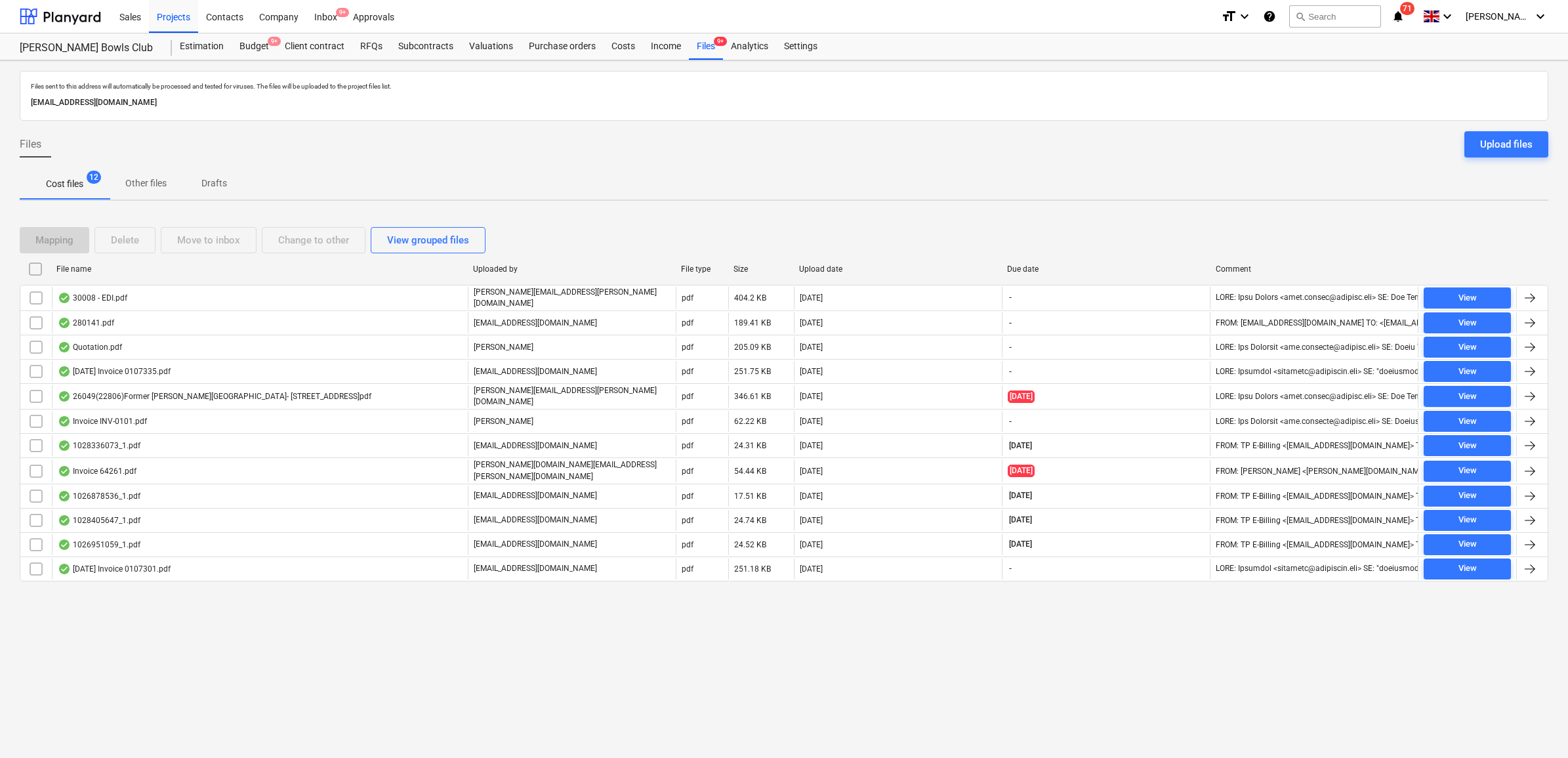
click at [277, 580] on div "Files sent to this address will automatically be processed and tested for virus…" at bounding box center [784, 409] width 1568 height 698
drag, startPoint x: 158, startPoint y: 20, endPoint x: 167, endPoint y: 25, distance: 10.3
click at [158, 20] on div "Projects" at bounding box center [173, 16] width 49 height 34
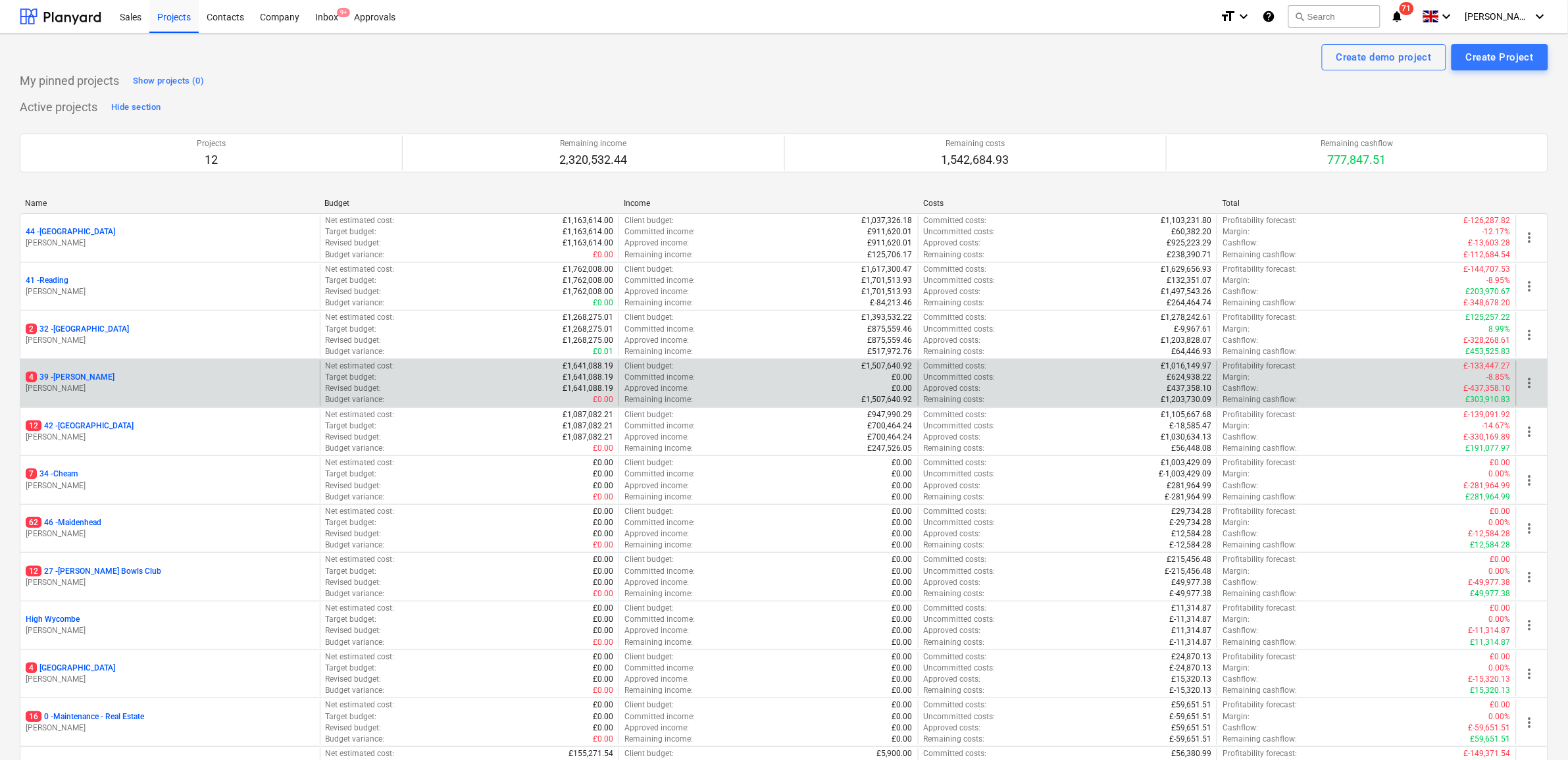
click at [69, 380] on p "4 39 - Whitton" at bounding box center [70, 377] width 89 height 11
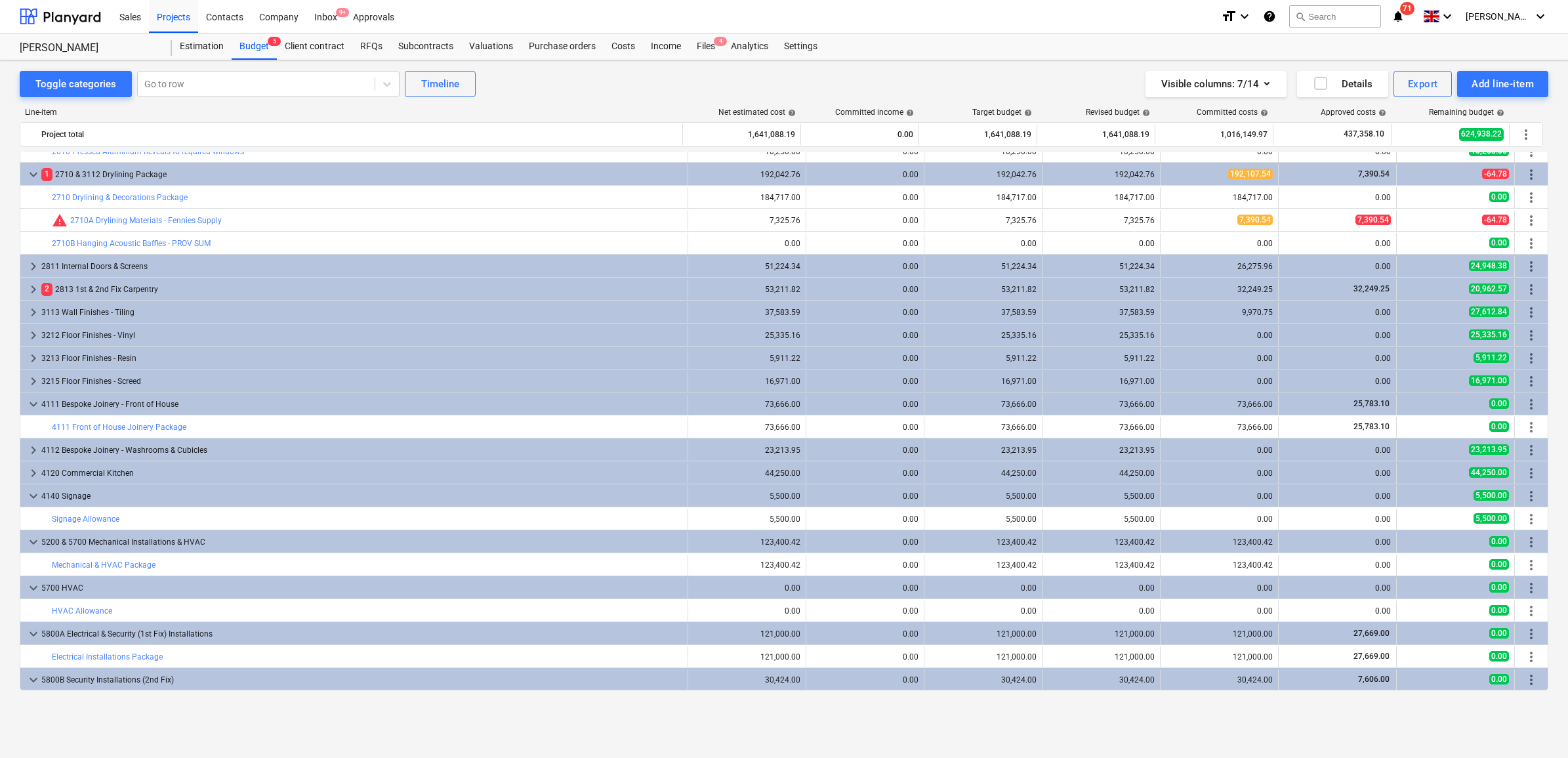
scroll to position [276, 0]
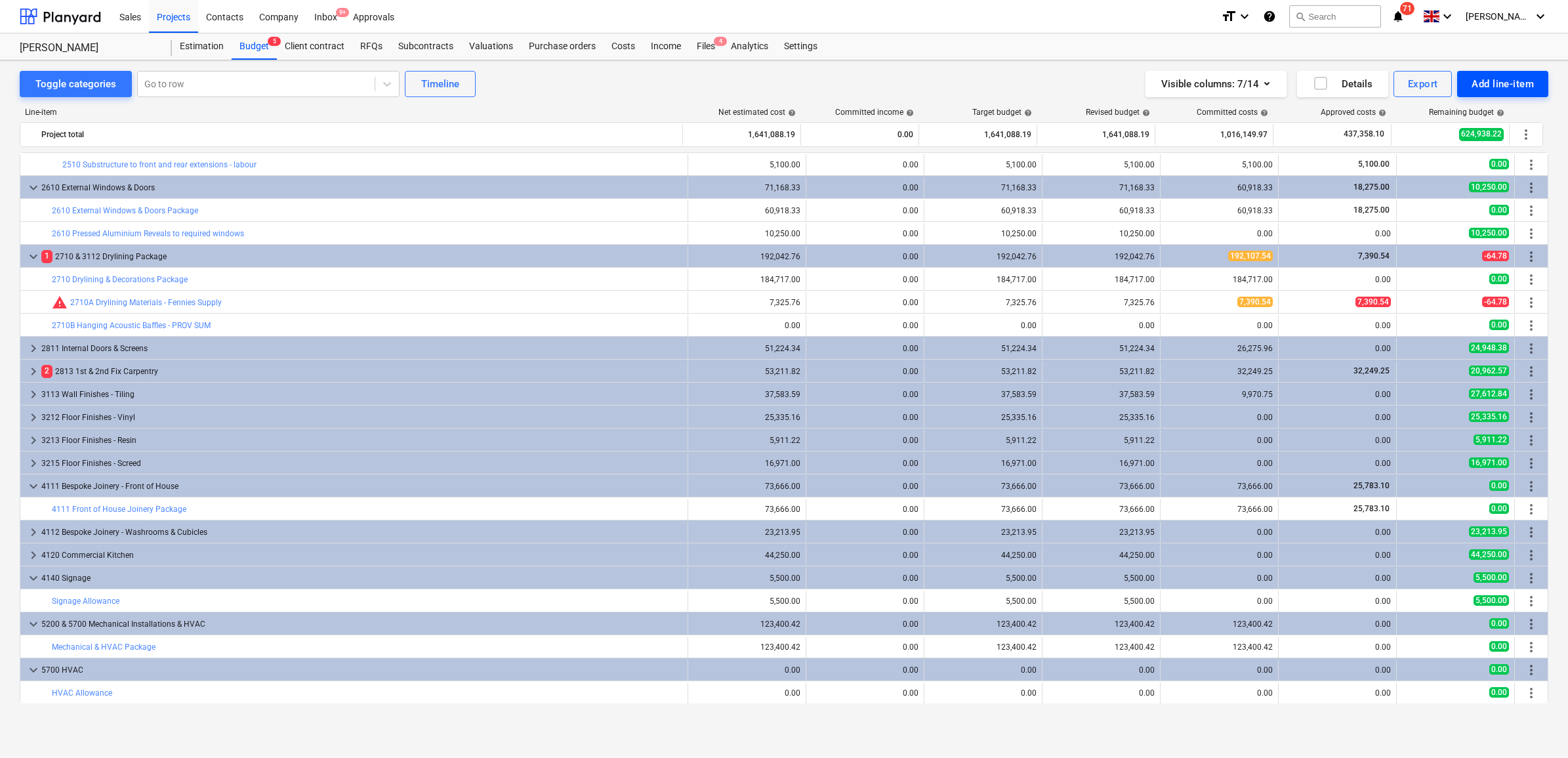
click at [1252, 84] on div "Add line-item" at bounding box center [1502, 83] width 62 height 17
click at [1252, 137] on div "Add custom" at bounding box center [1480, 139] width 137 height 23
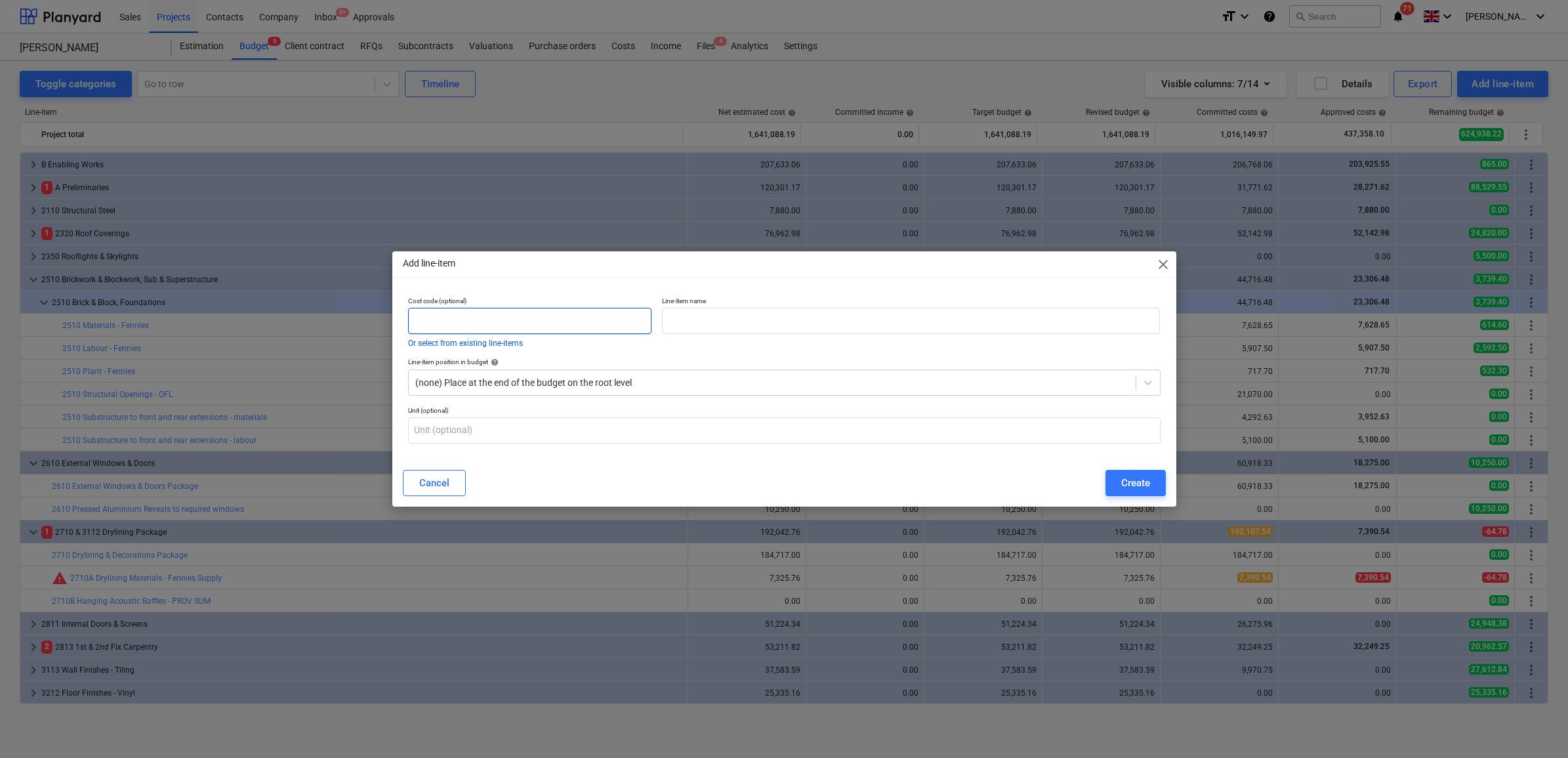
scroll to position [276, 0]
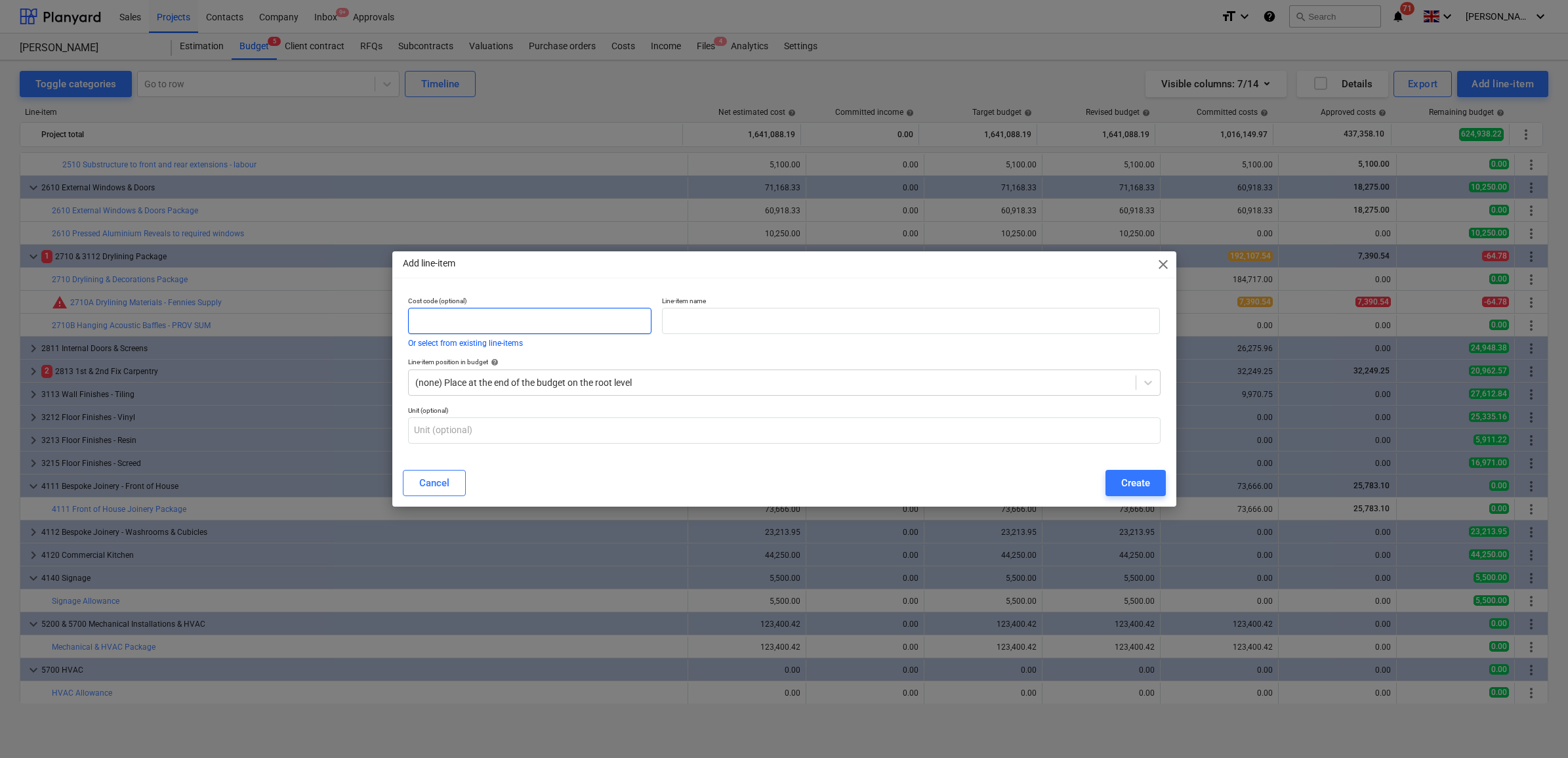
click at [602, 318] on input "text" at bounding box center [530, 321] width 244 height 26
type input "3350"
click at [715, 325] on input "text" at bounding box center [911, 321] width 498 height 26
type input "Structural Glazing"
click at [1130, 480] on div "Create" at bounding box center [1136, 482] width 29 height 17
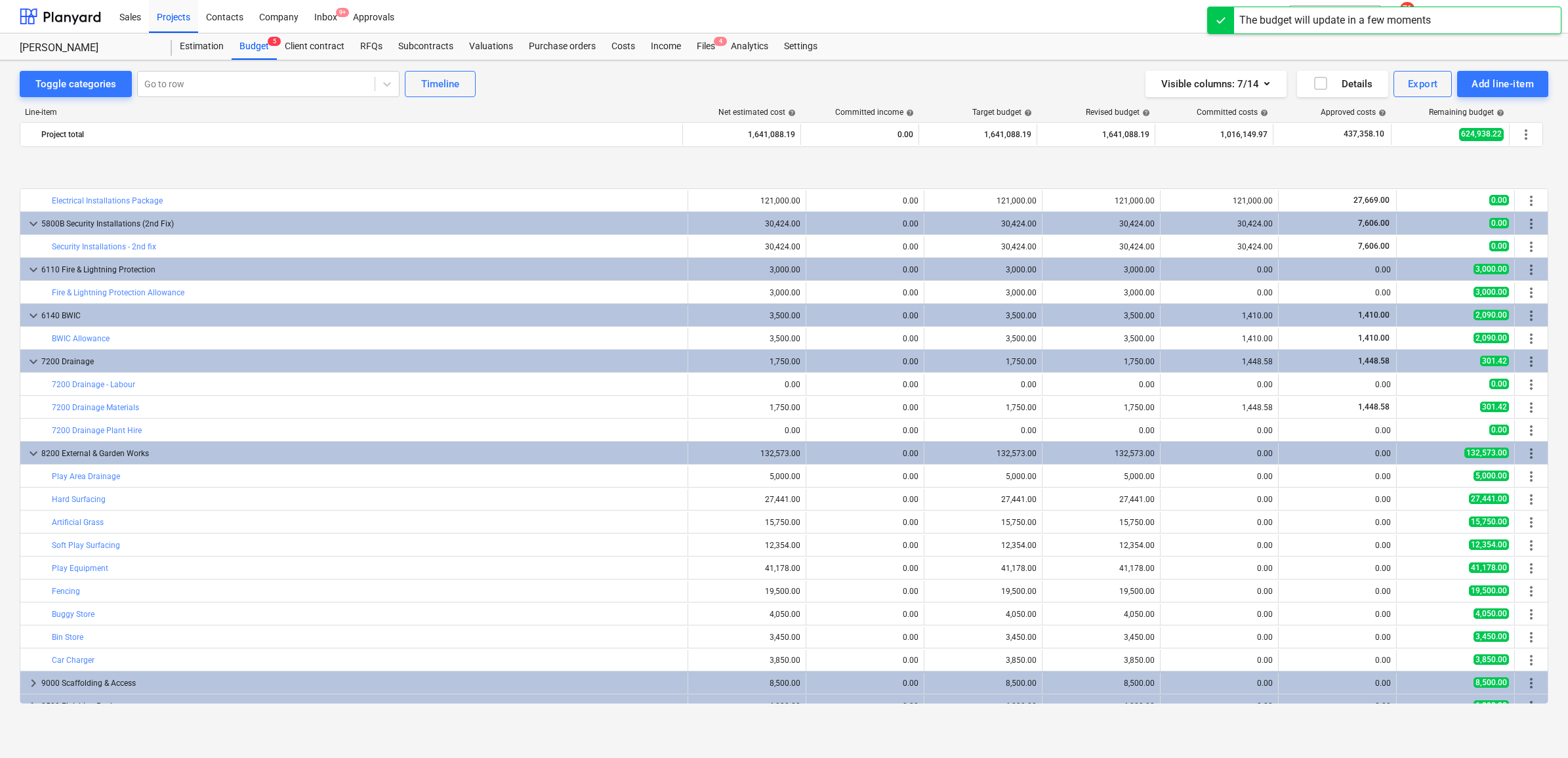
scroll to position [873, 0]
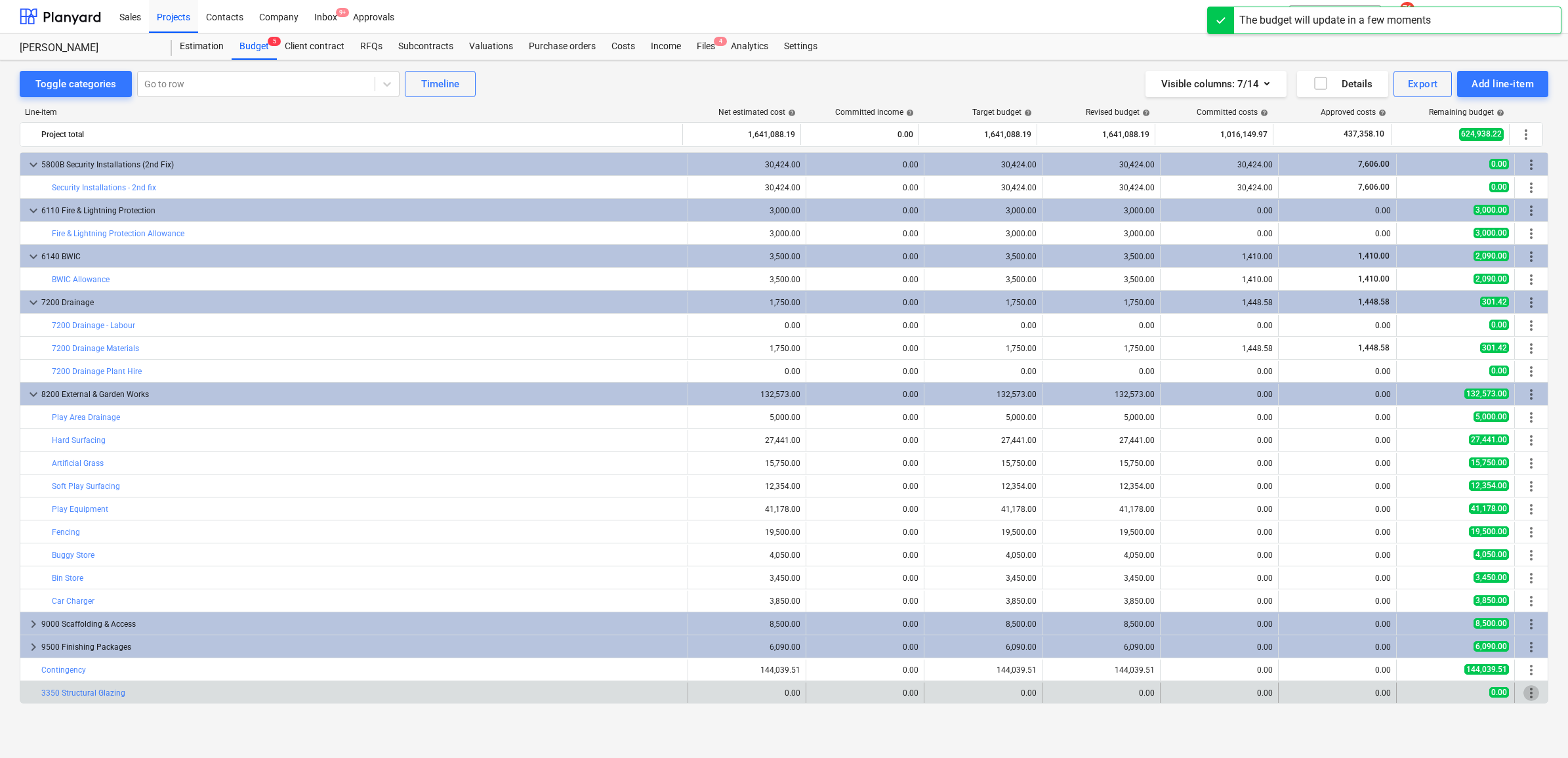
click at [1252, 580] on span "more_vert" at bounding box center [1531, 693] width 16 height 16
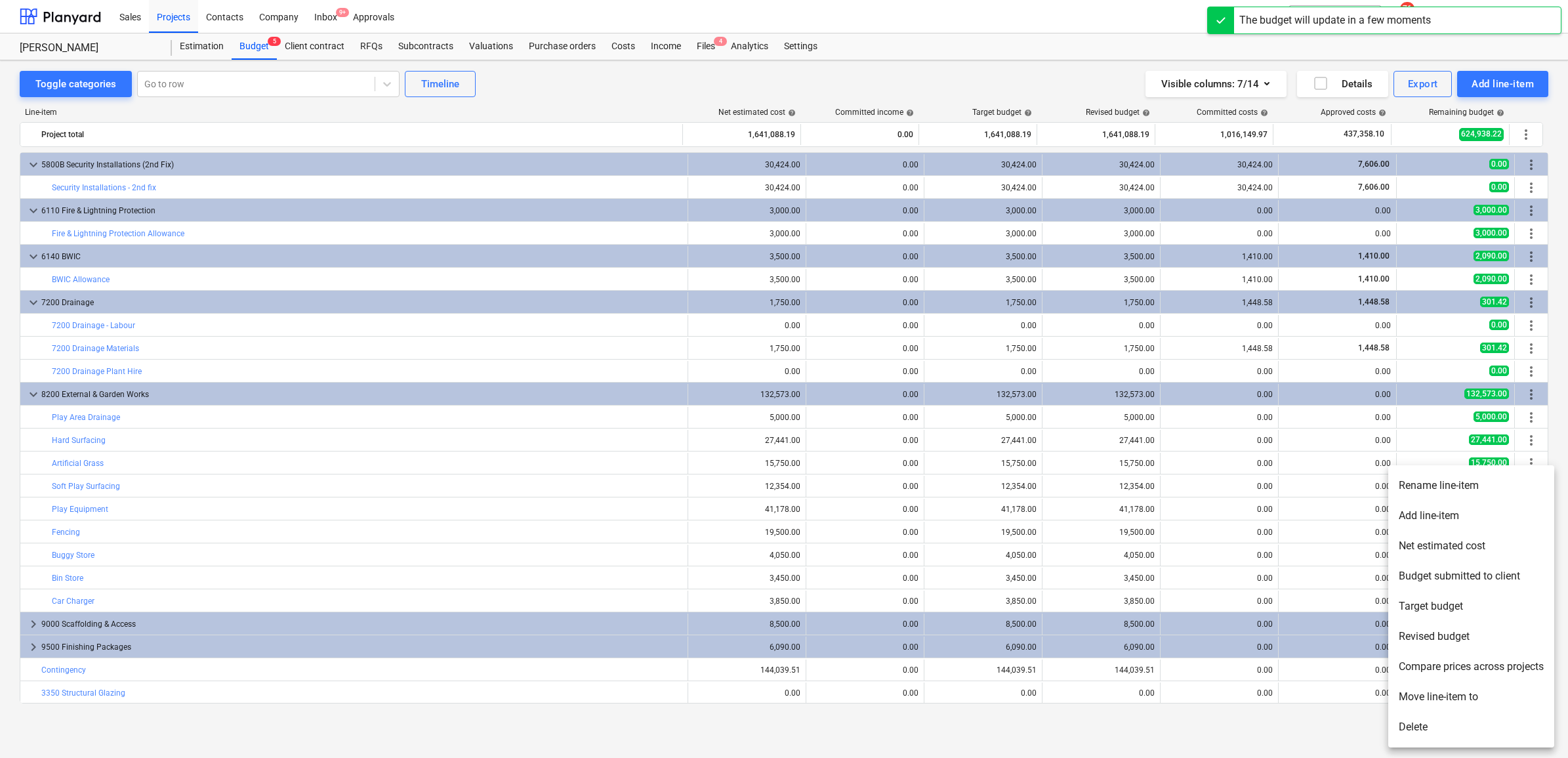
click at [1252, 512] on li "Add line-item" at bounding box center [1471, 515] width 166 height 30
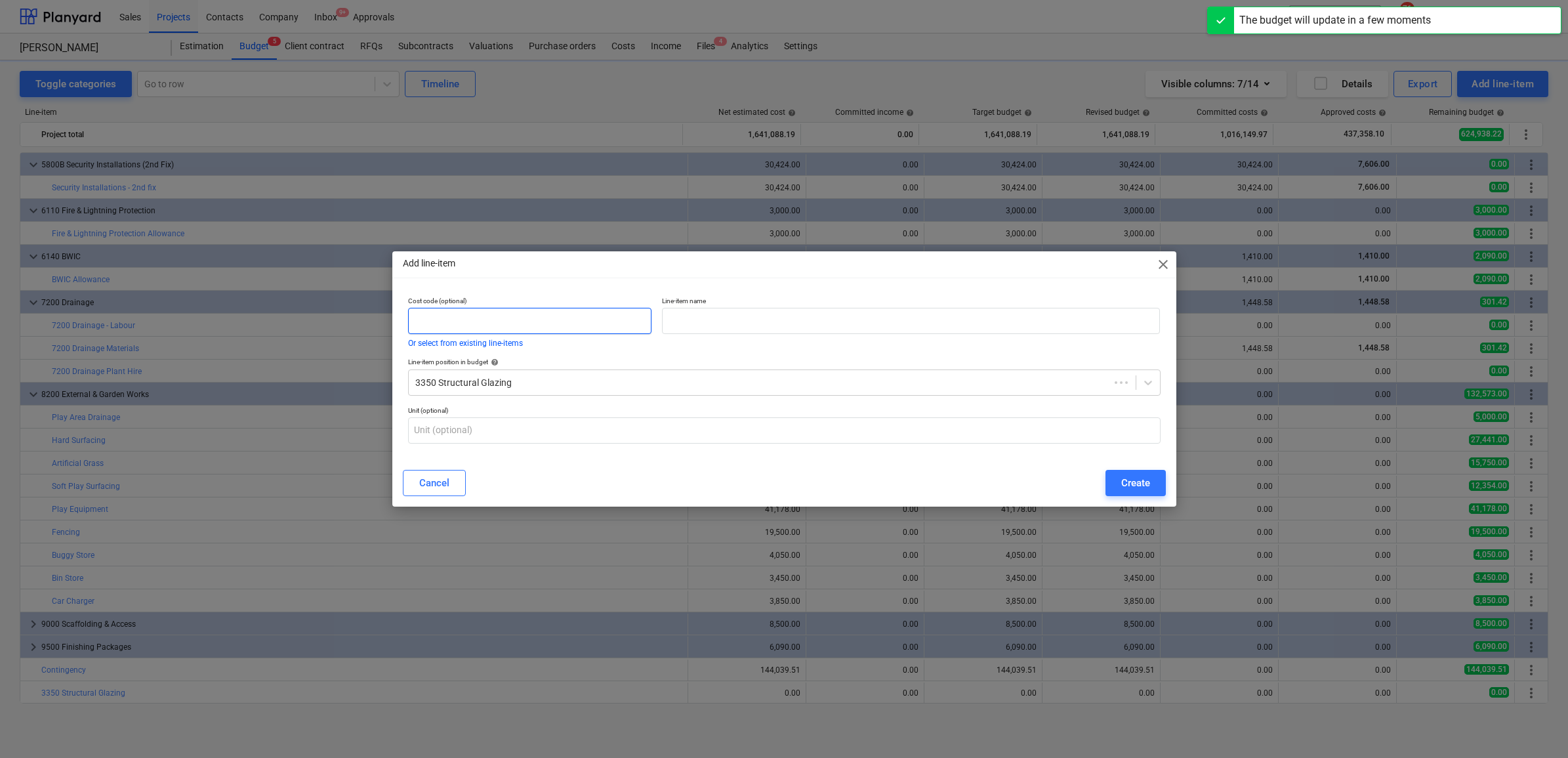
click at [519, 326] on input "text" at bounding box center [530, 321] width 244 height 26
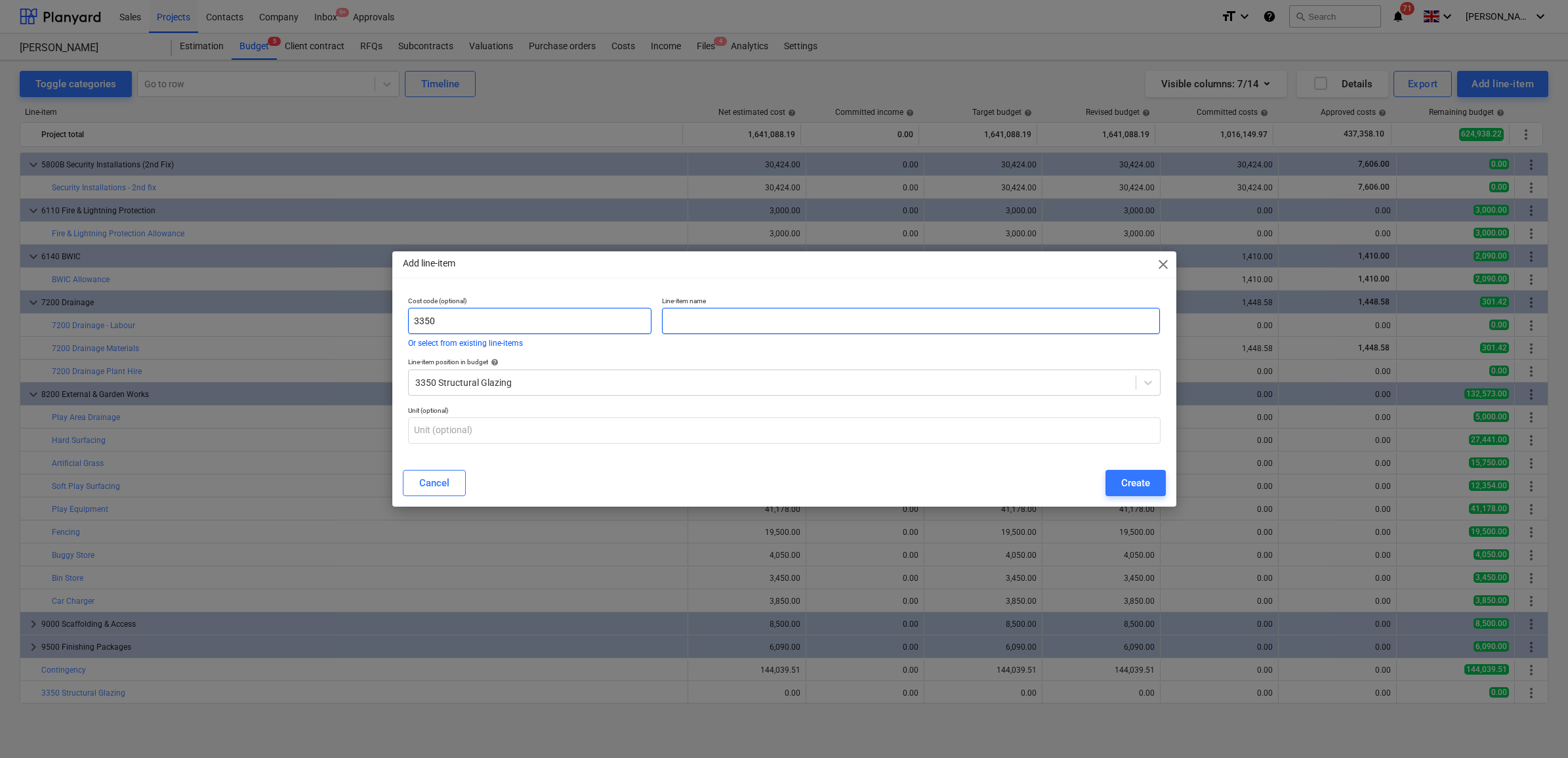
type input "3350"
click at [719, 319] on input "text" at bounding box center [911, 321] width 498 height 26
type input "Circular Rooflight Package"
click at [1135, 476] on div "Create" at bounding box center [1136, 482] width 29 height 17
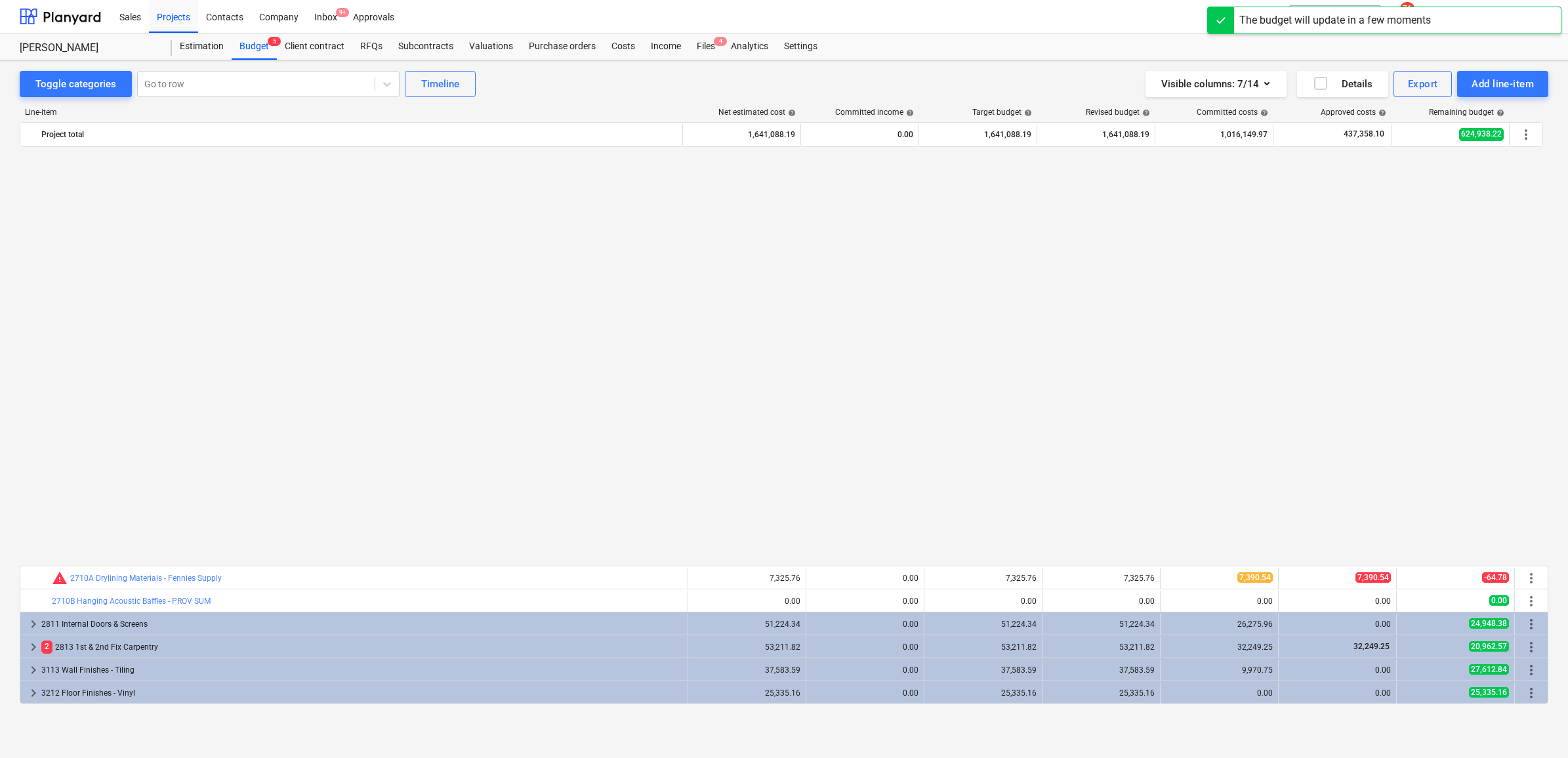
scroll to position [873, 0]
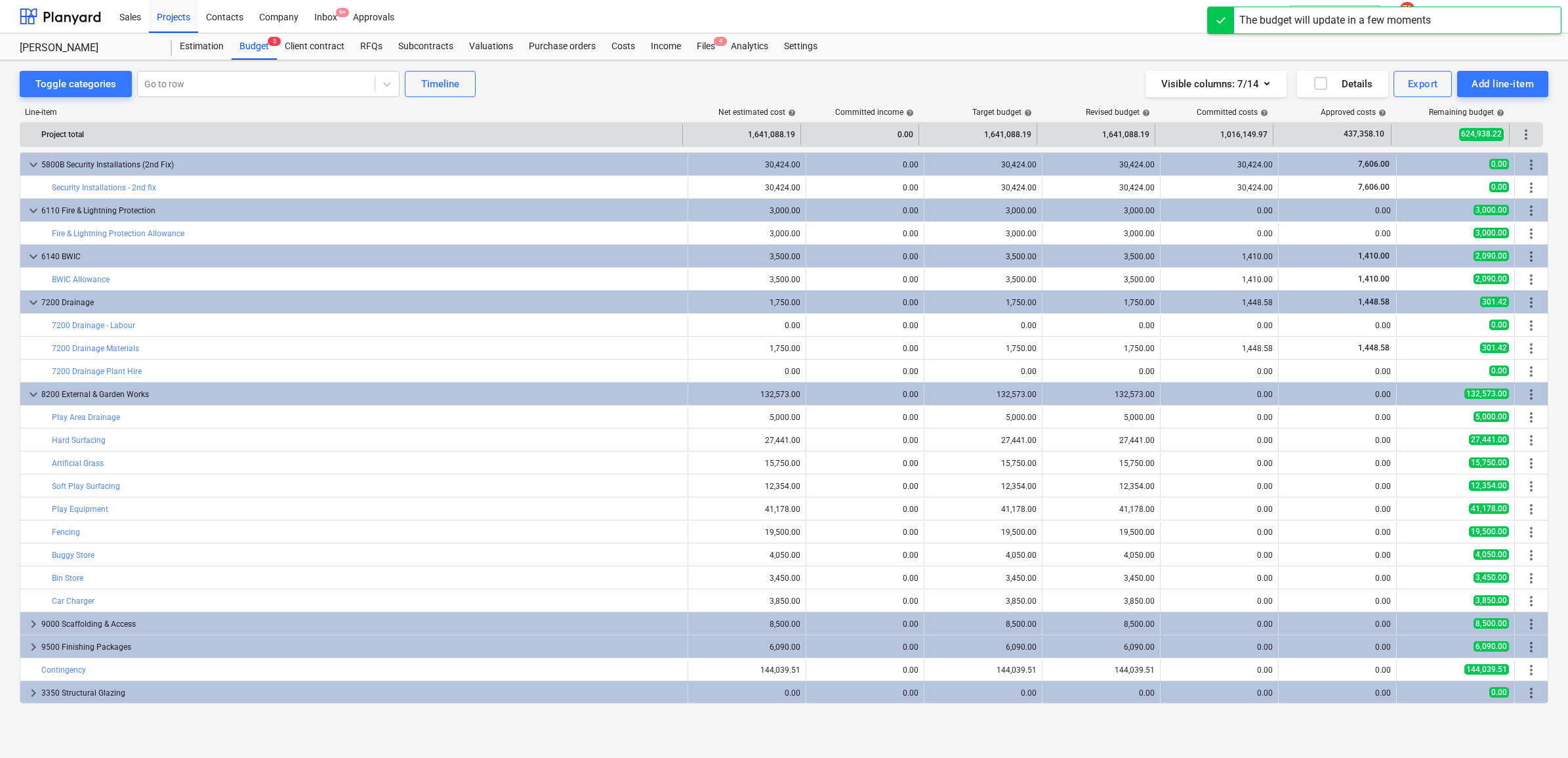
click at [1252, 136] on span "more_vert" at bounding box center [1526, 134] width 16 height 16
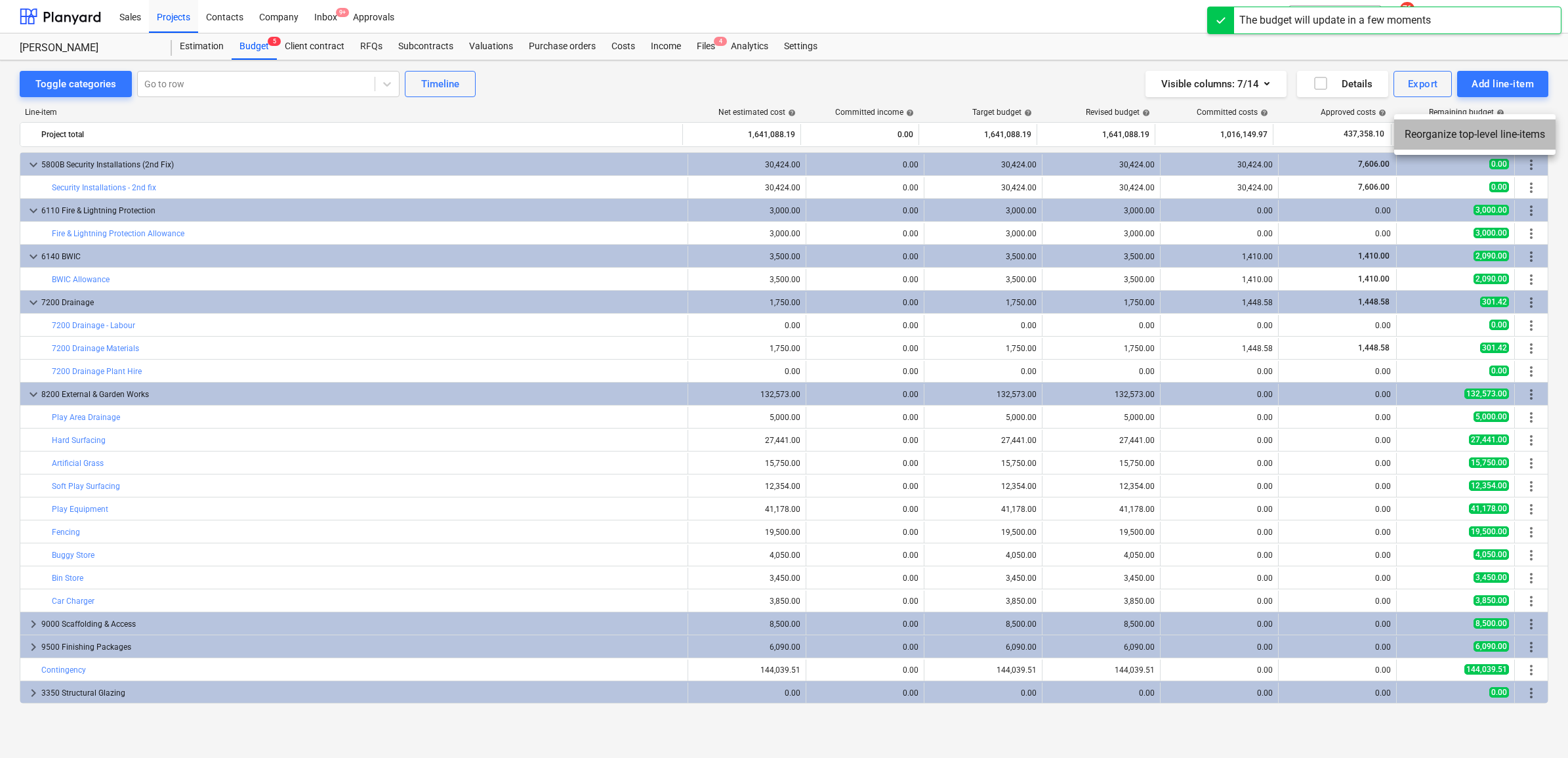
click at [1252, 141] on li "Reorganize top-level line-items" at bounding box center [1474, 134] width 161 height 30
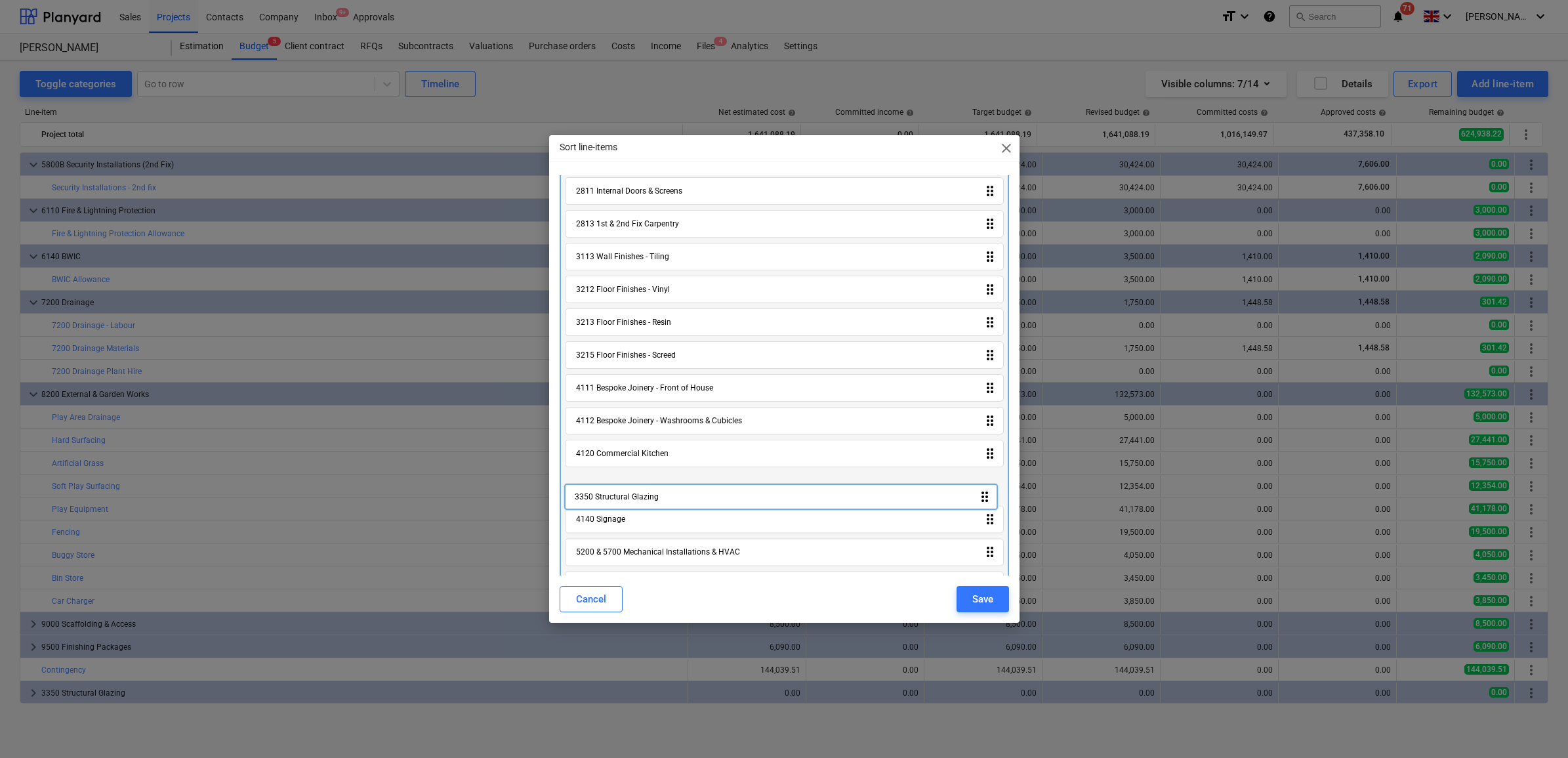
scroll to position [279, 0]
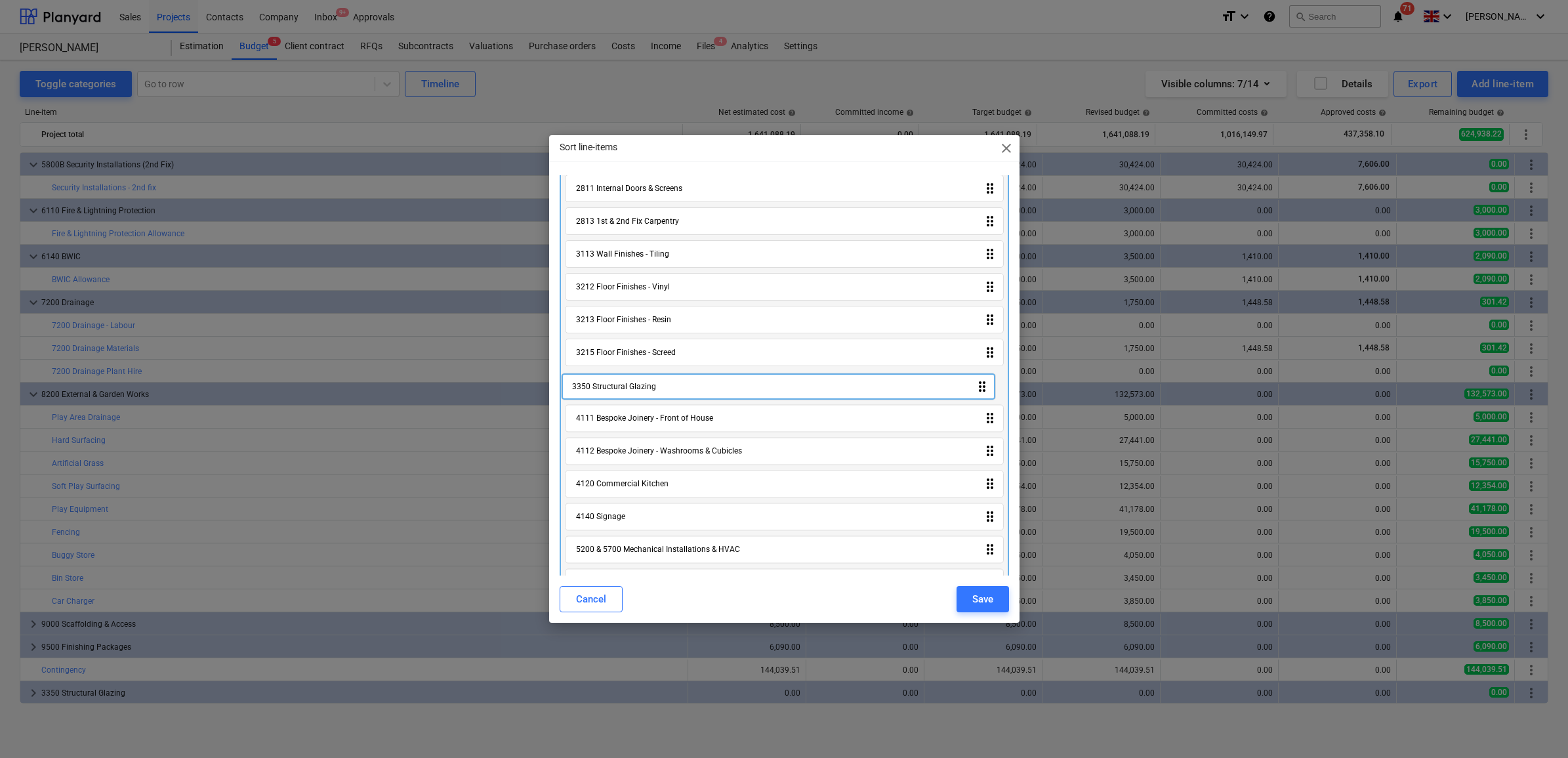
drag, startPoint x: 700, startPoint y: 556, endPoint x: 696, endPoint y: 389, distance: 167.0
click at [696, 389] on div "B Enabling Works drag_indicator A Preliminaries drag_indicator 2110 Structural …" at bounding box center [784, 403] width 449 height 995
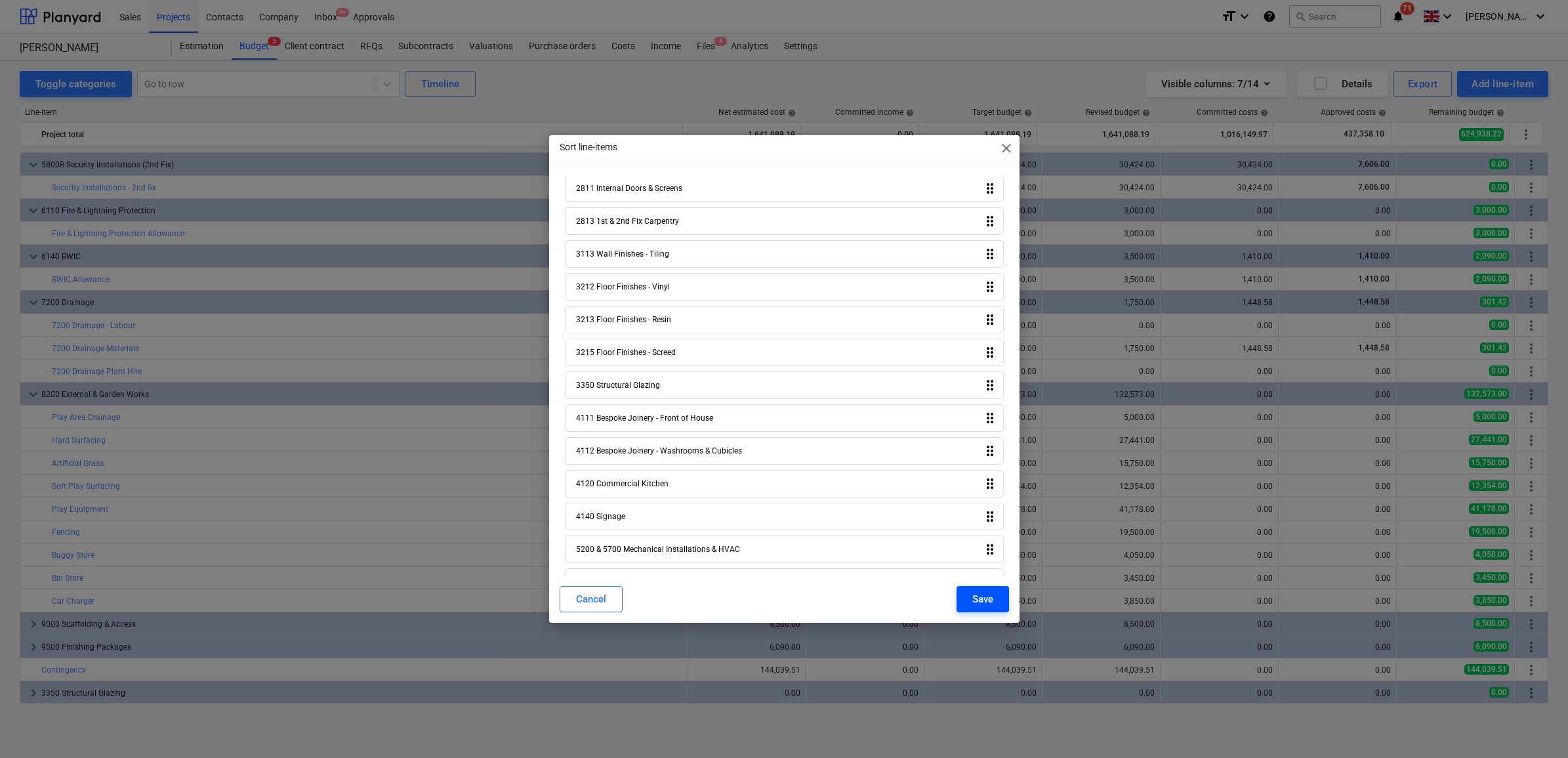
click at [988, 580] on div "Save" at bounding box center [983, 599] width 21 height 17
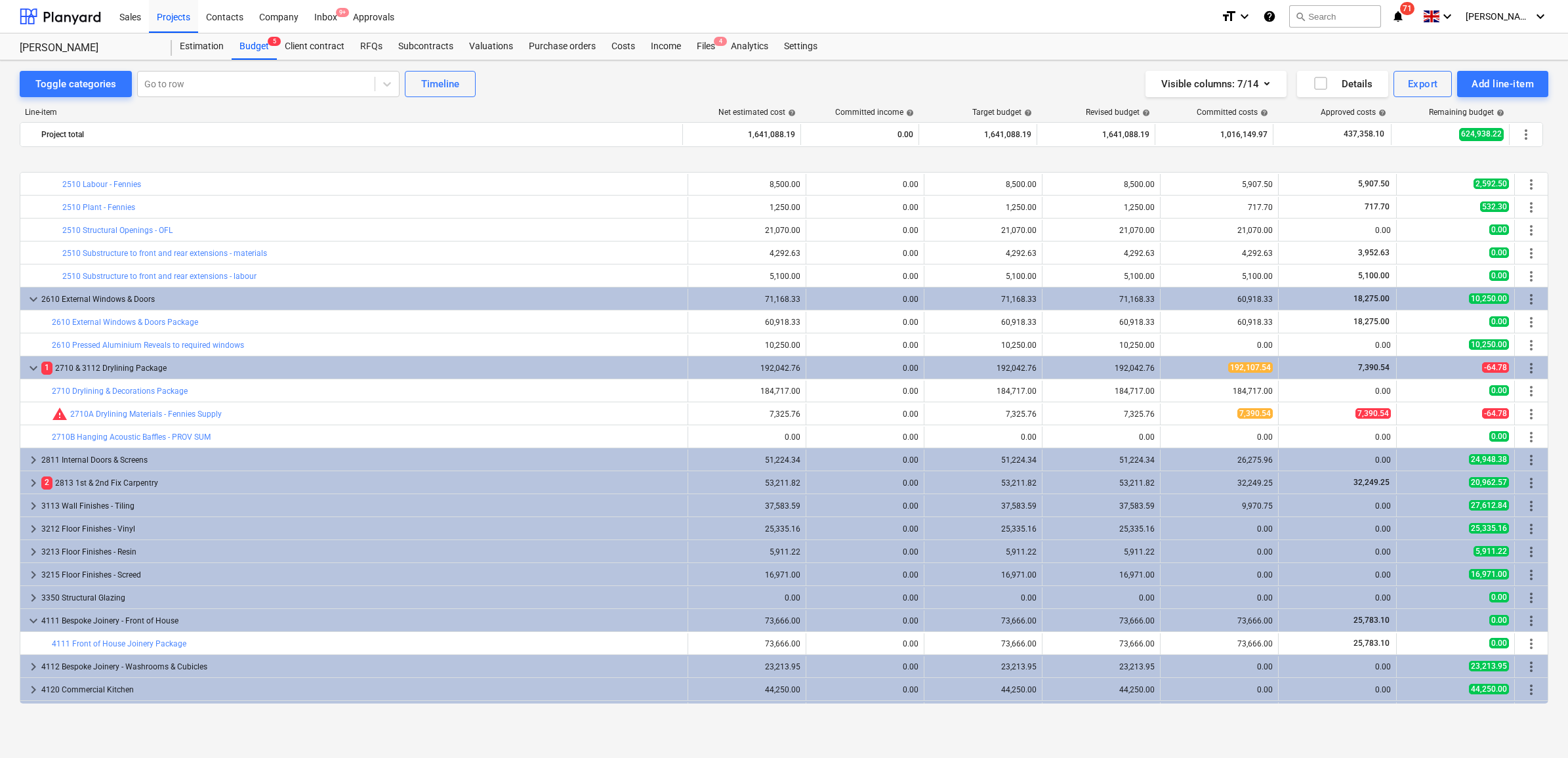
scroll to position [328, 0]
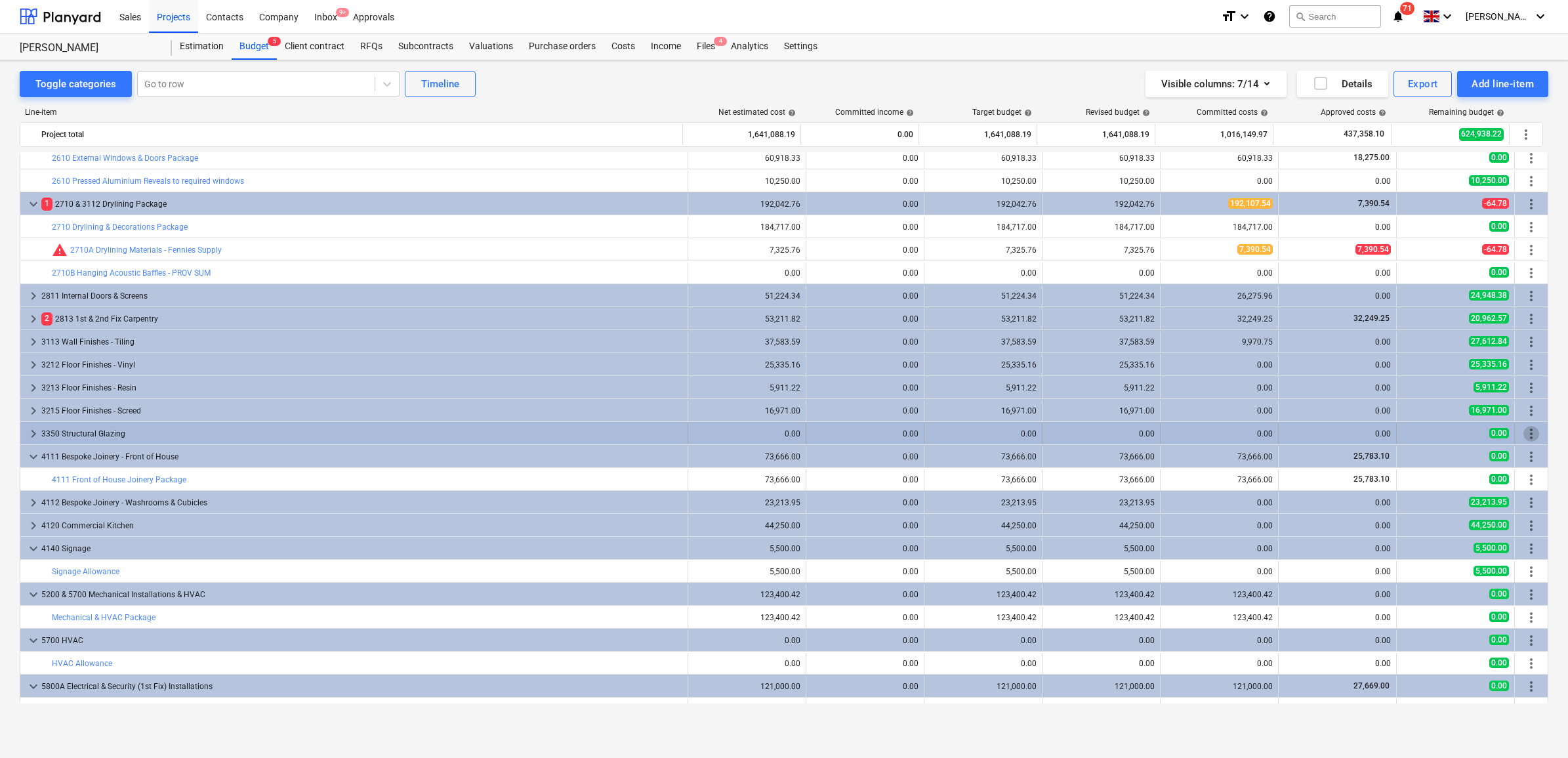
click at [1252, 431] on span "more_vert" at bounding box center [1531, 434] width 16 height 16
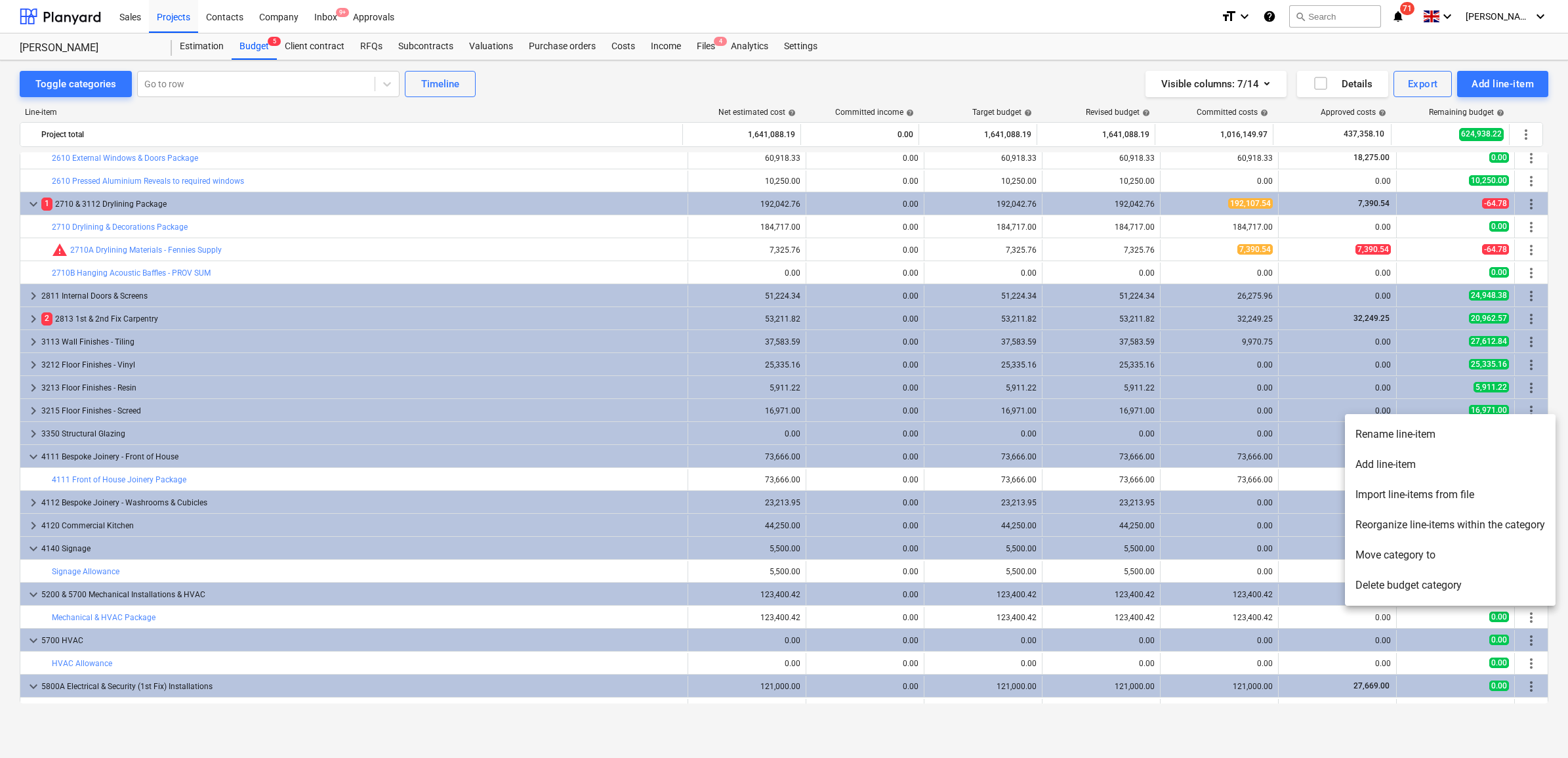
click at [1252, 580] on li "Delete budget category" at bounding box center [1450, 585] width 210 height 30
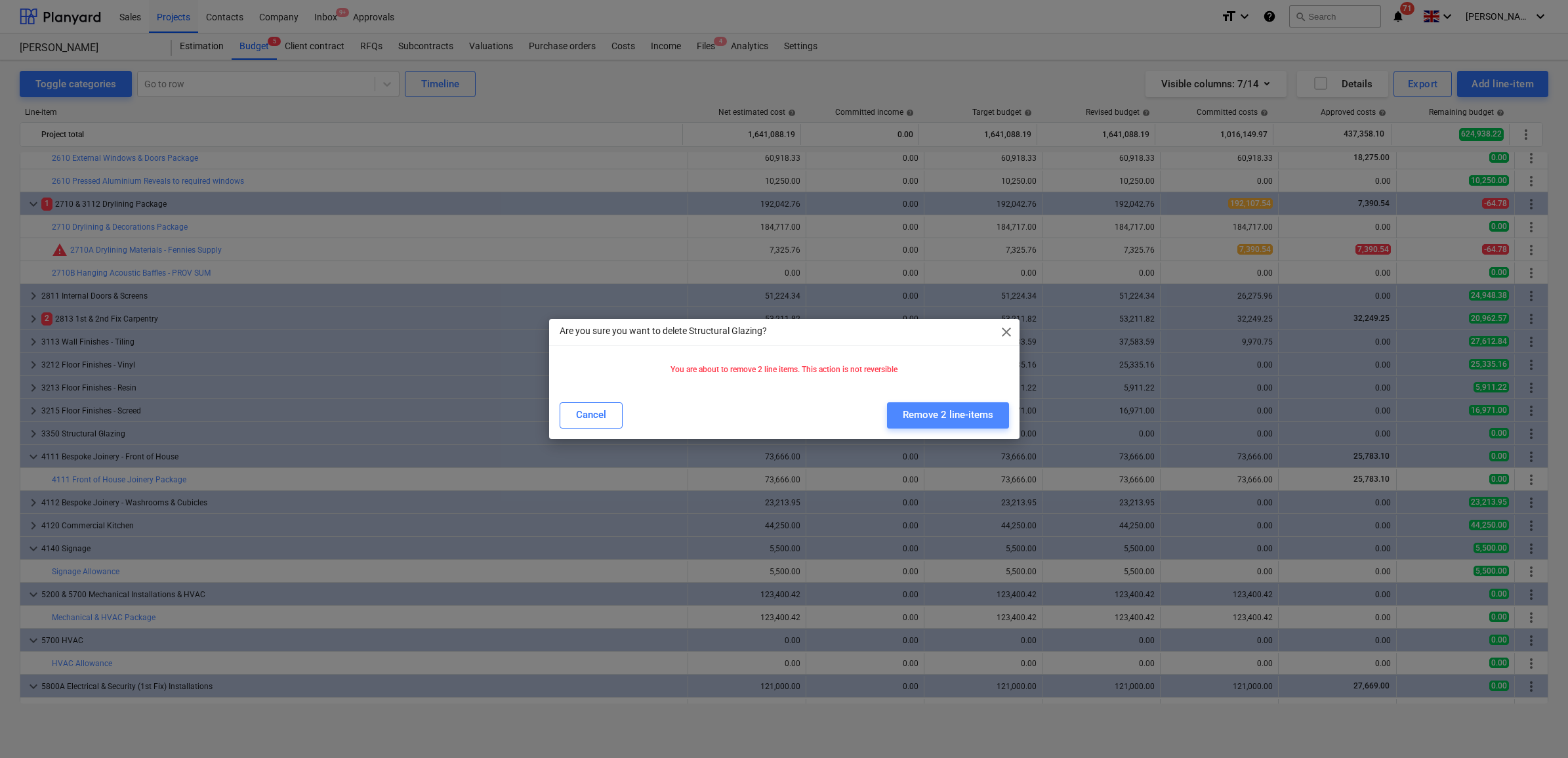
click at [948, 418] on div "Remove 2 line-items" at bounding box center [948, 414] width 91 height 17
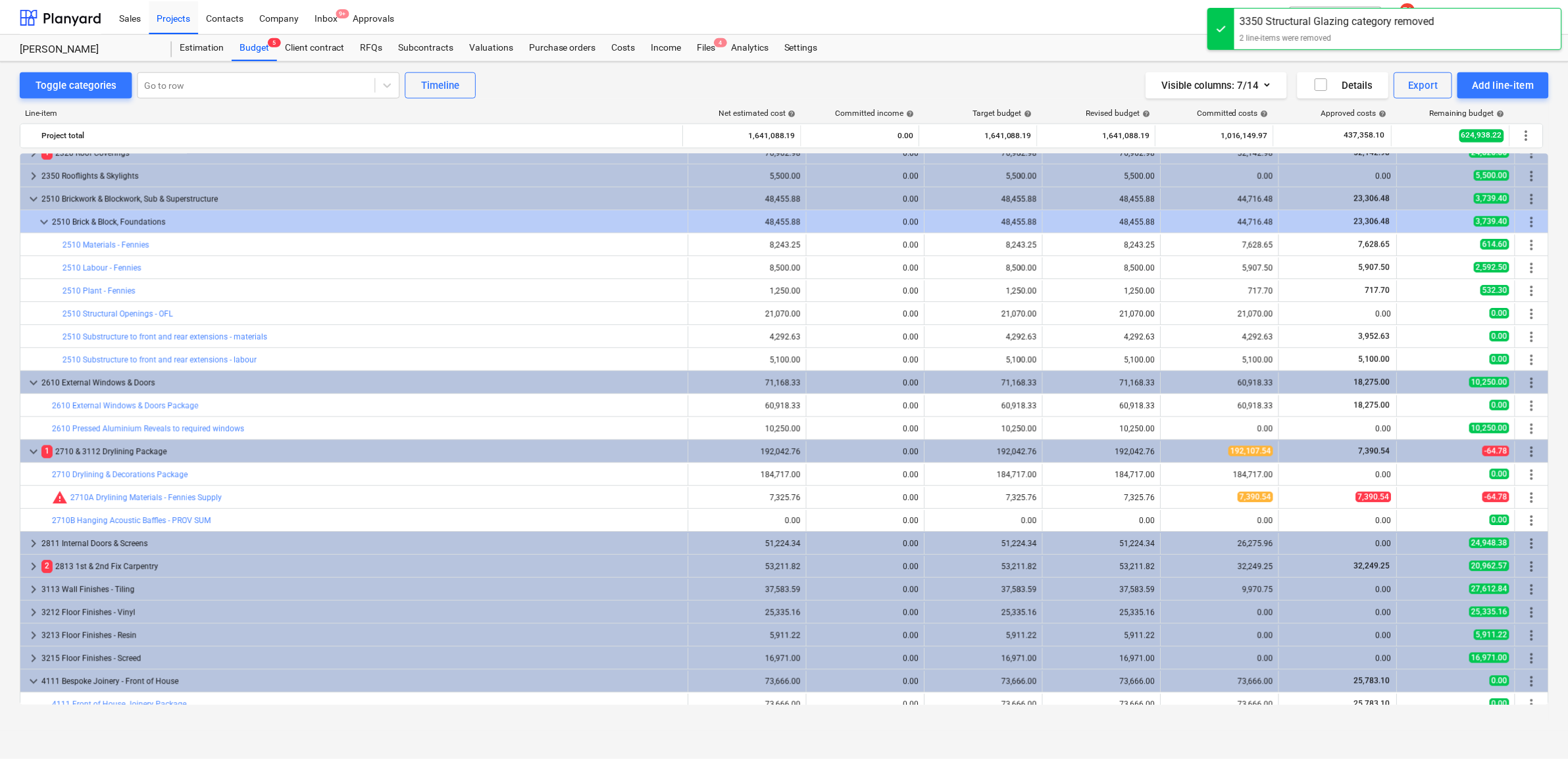
scroll to position [0, 0]
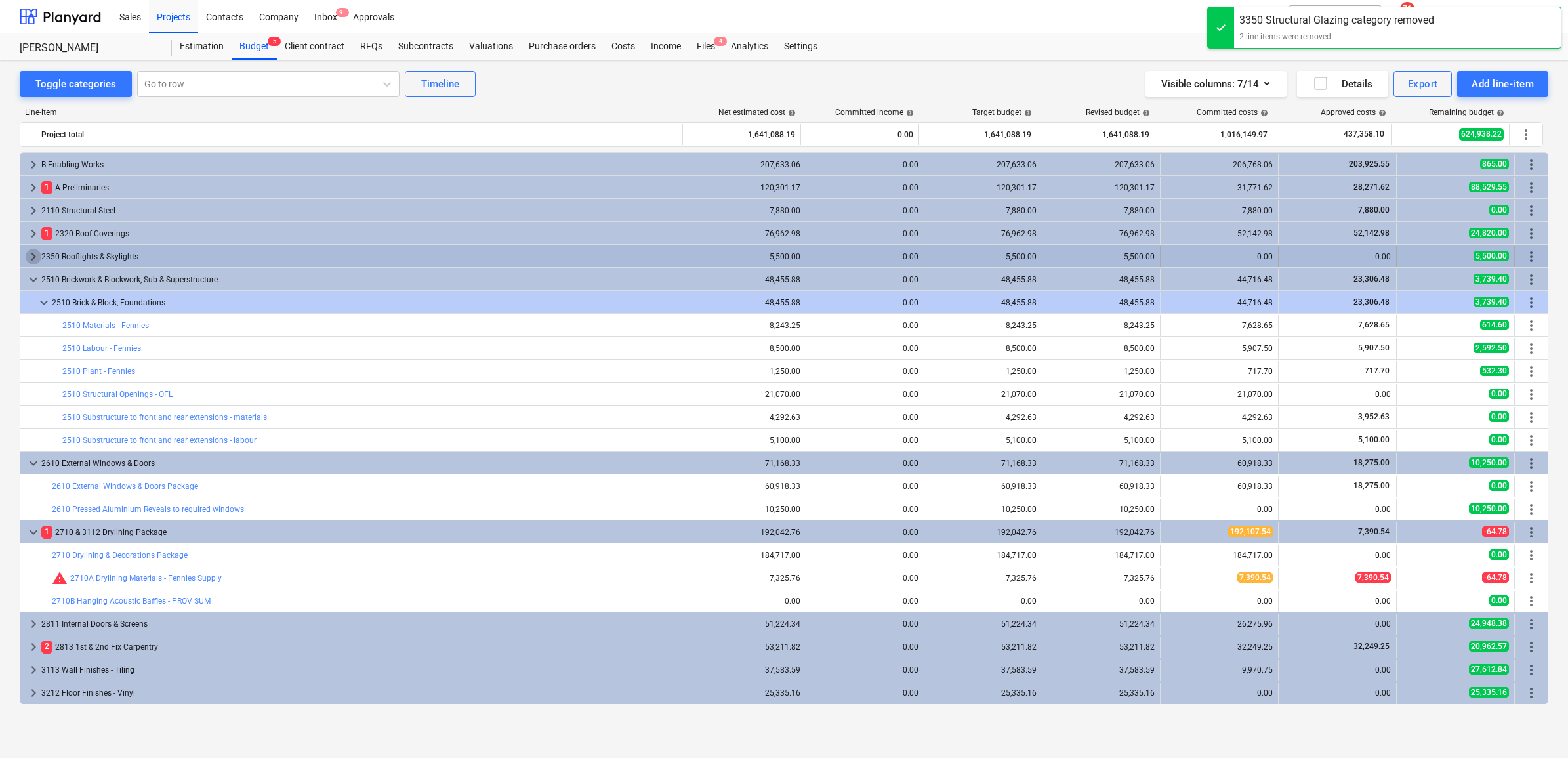
click at [29, 257] on span "keyboard_arrow_right" at bounding box center [34, 257] width 16 height 16
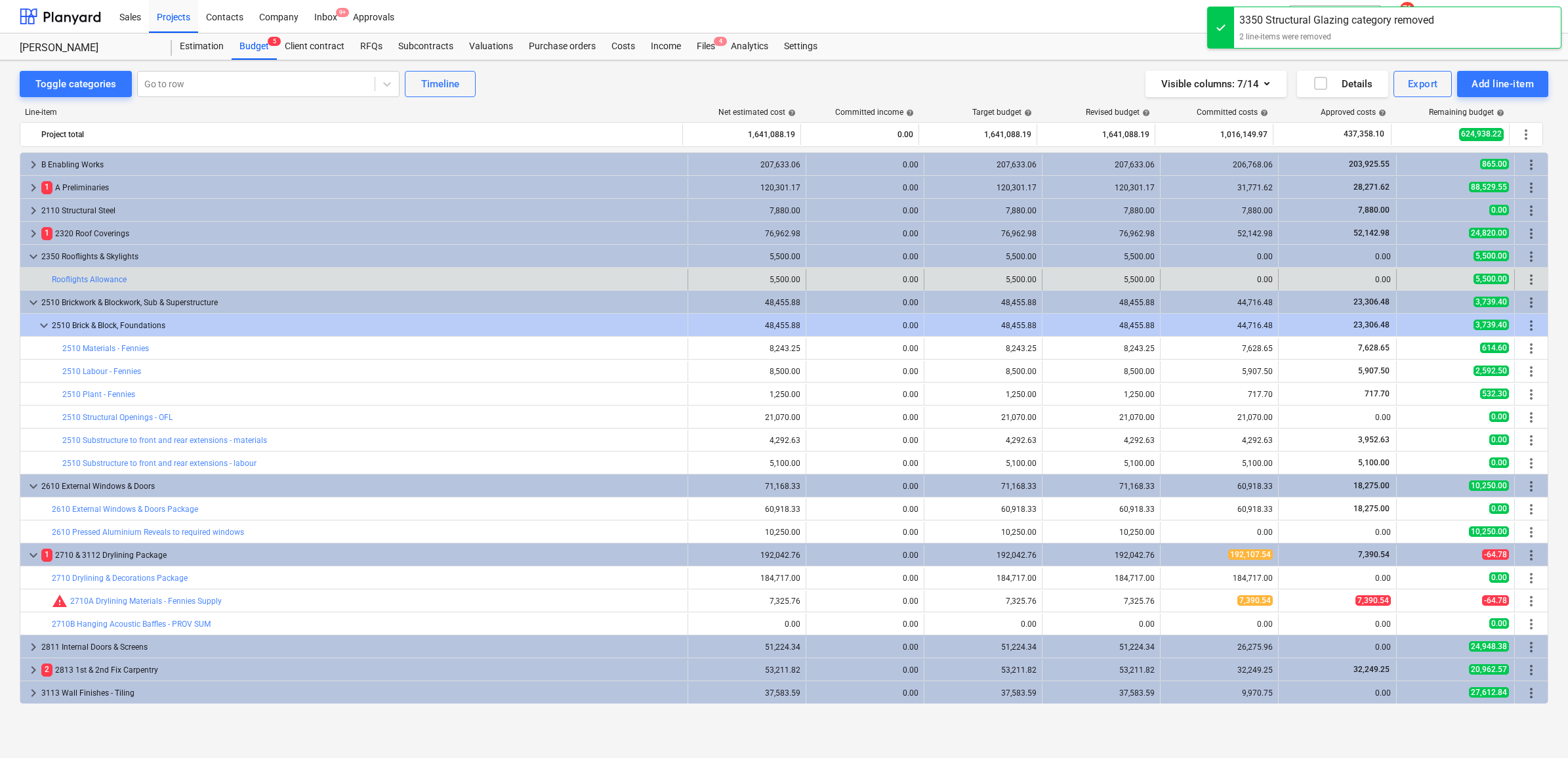
click at [1252, 276] on span "more_vert" at bounding box center [1531, 280] width 16 height 16
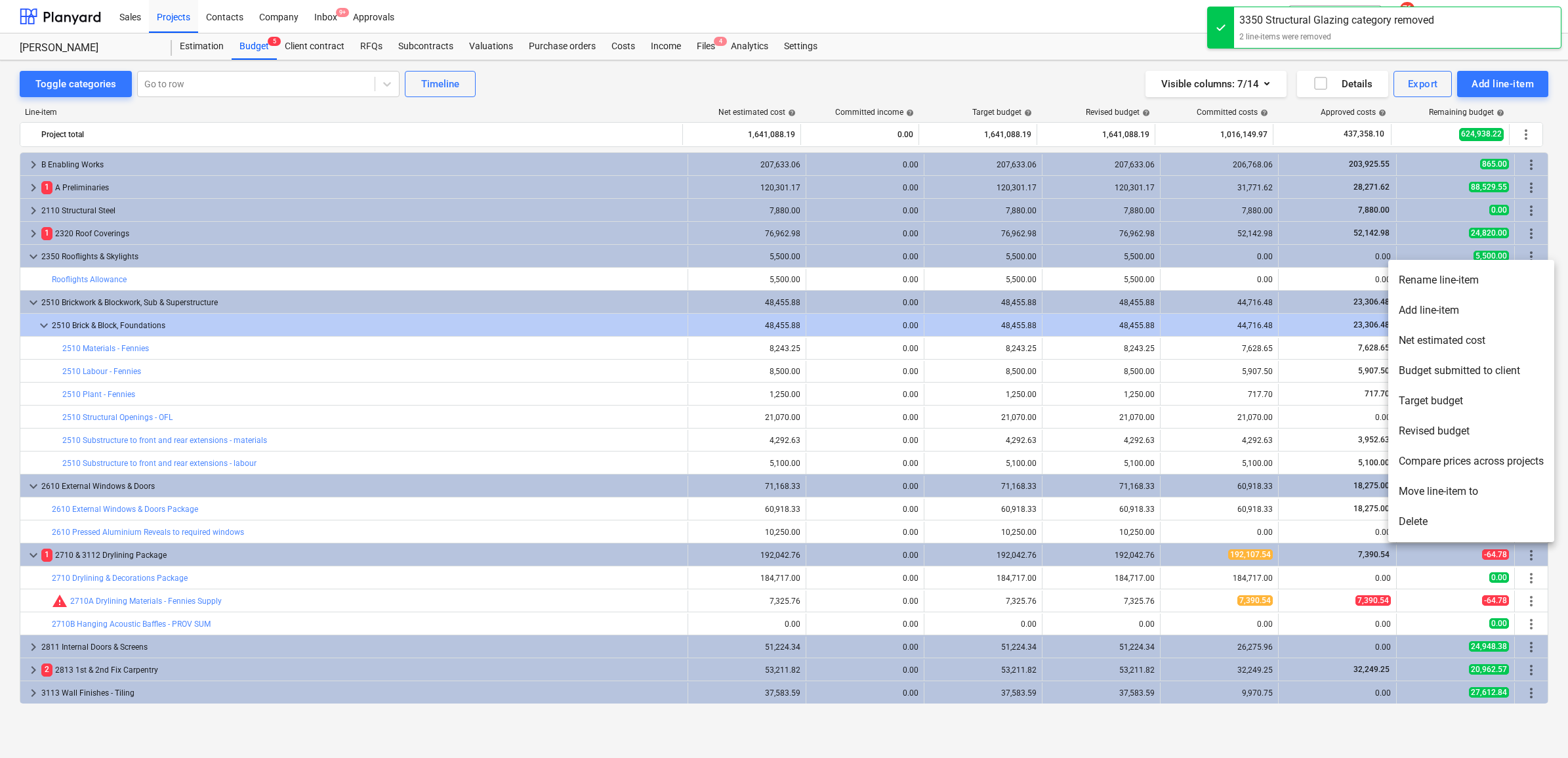
click at [1252, 278] on li "Rename line-item" at bounding box center [1471, 280] width 166 height 30
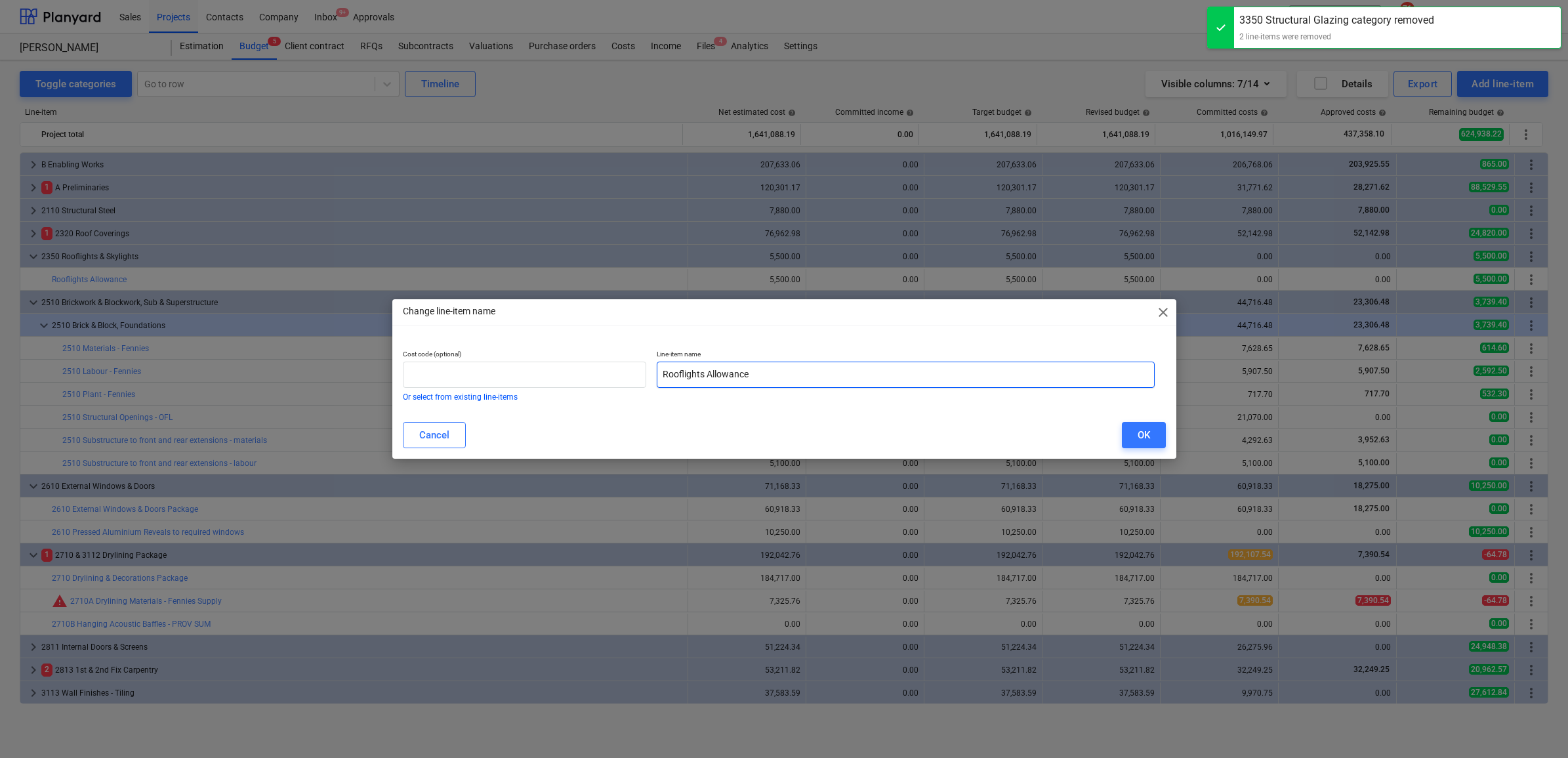
click at [766, 379] on input "Rooflights Allowance" at bounding box center [906, 375] width 498 height 26
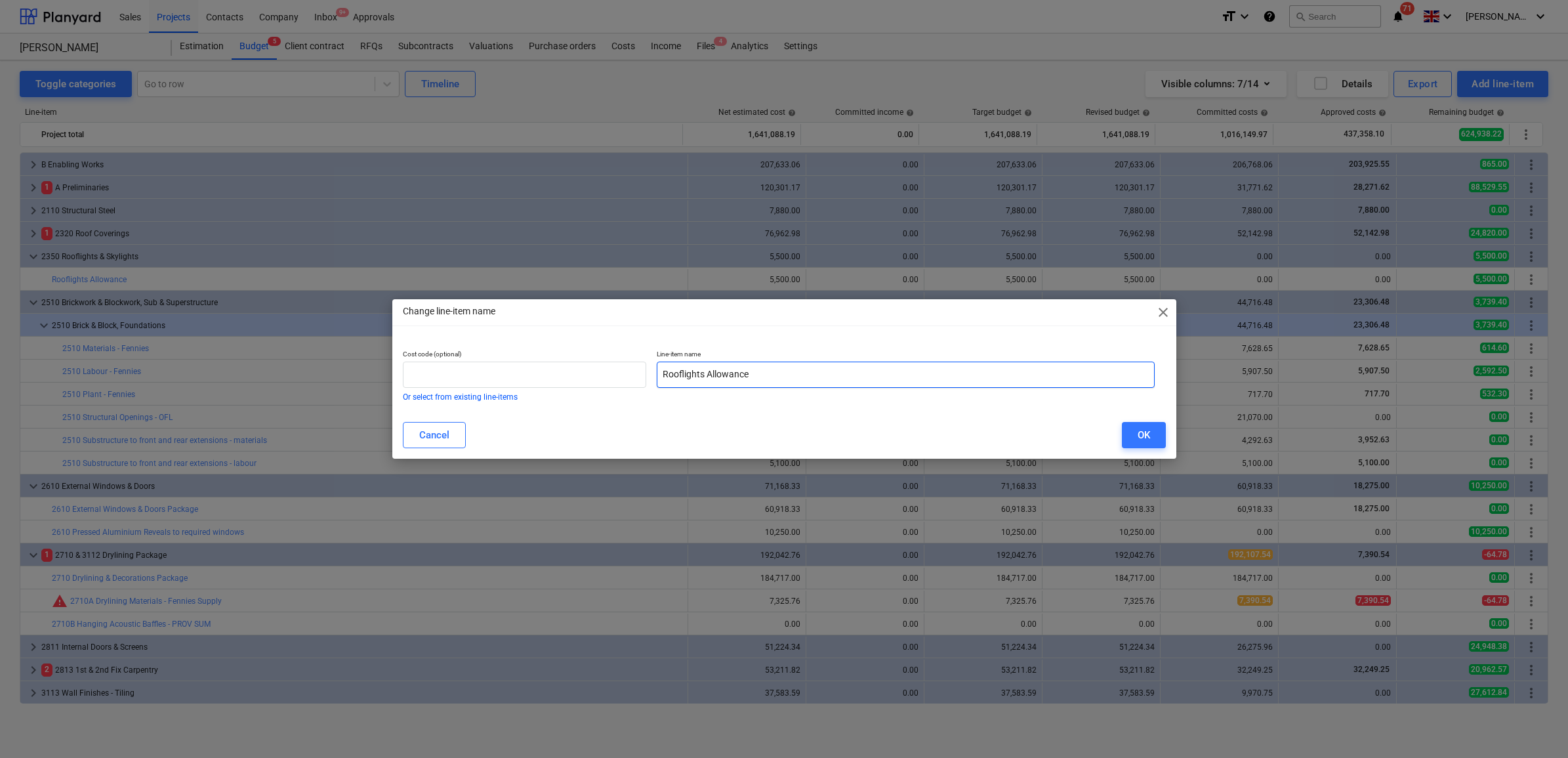
drag, startPoint x: 769, startPoint y: 370, endPoint x: 704, endPoint y: 373, distance: 65.1
click at [704, 373] on input "Rooflights Allowance" at bounding box center [906, 375] width 498 height 26
type input "Rooflight Package"
click at [579, 385] on input "text" at bounding box center [525, 375] width 244 height 26
type input "2350"
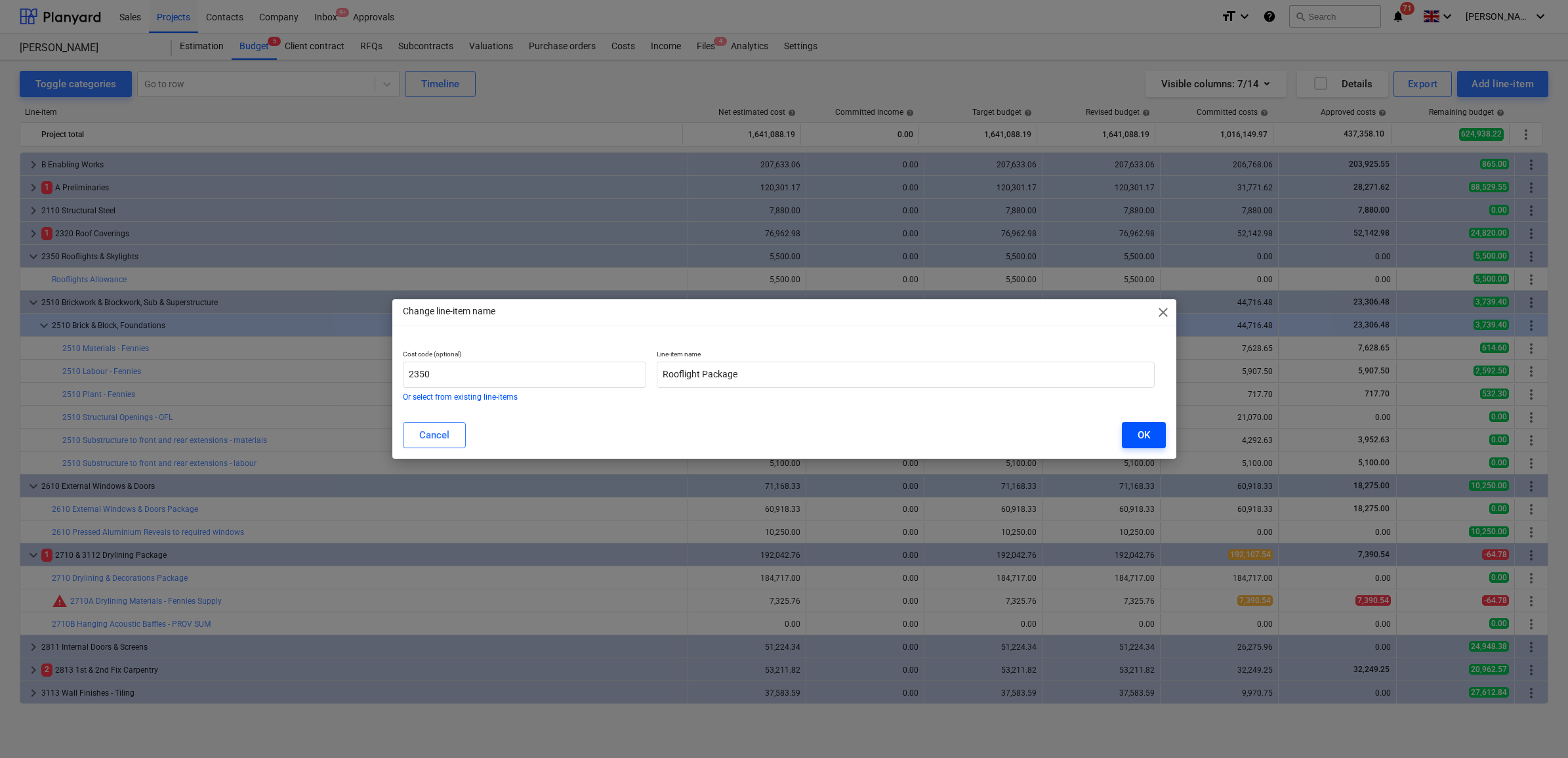
click at [1138, 427] on div "OK" at bounding box center [1143, 435] width 12 height 17
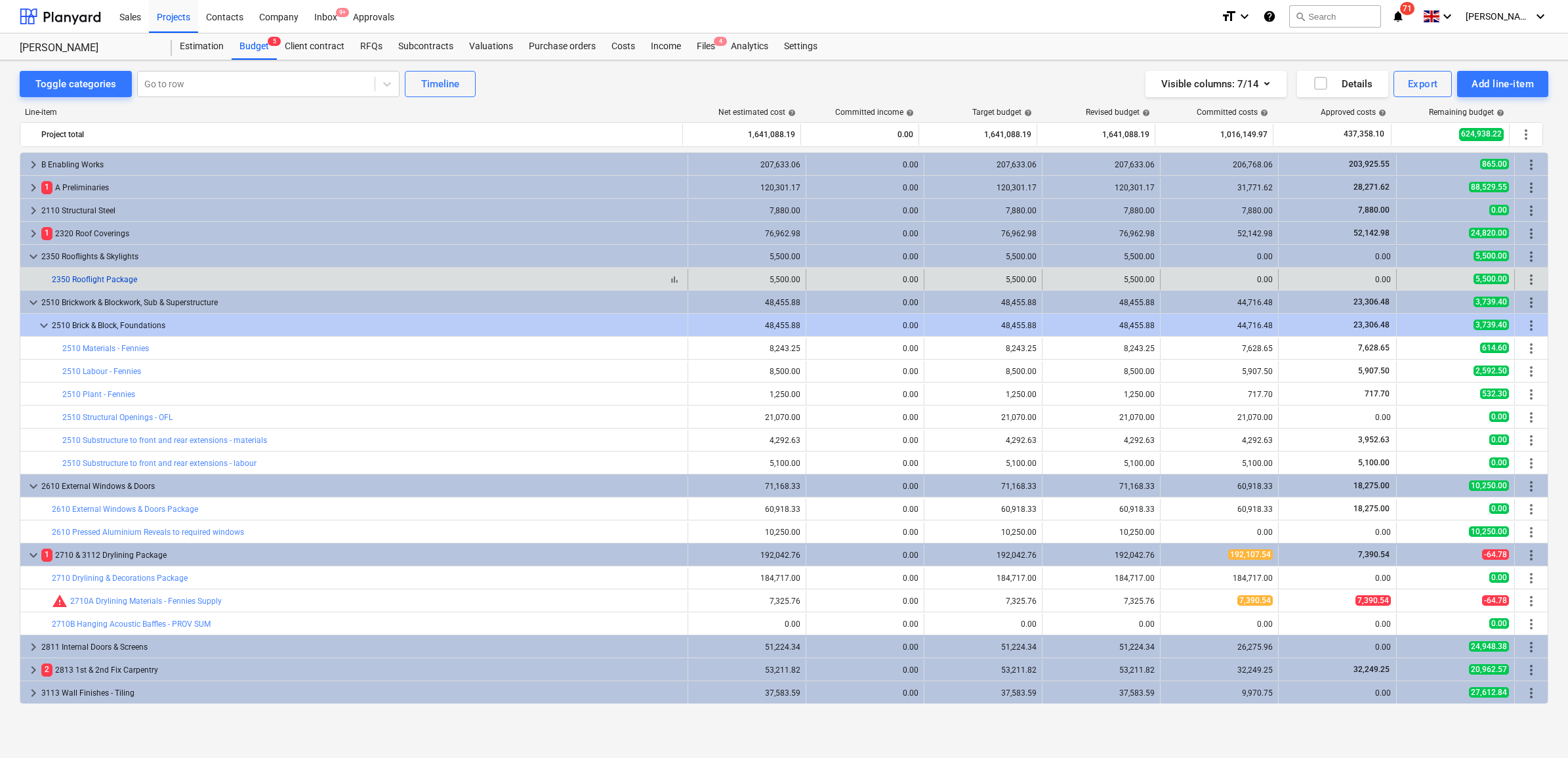
click at [130, 280] on link "2350 Rooflight Package" at bounding box center [94, 279] width 85 height 10
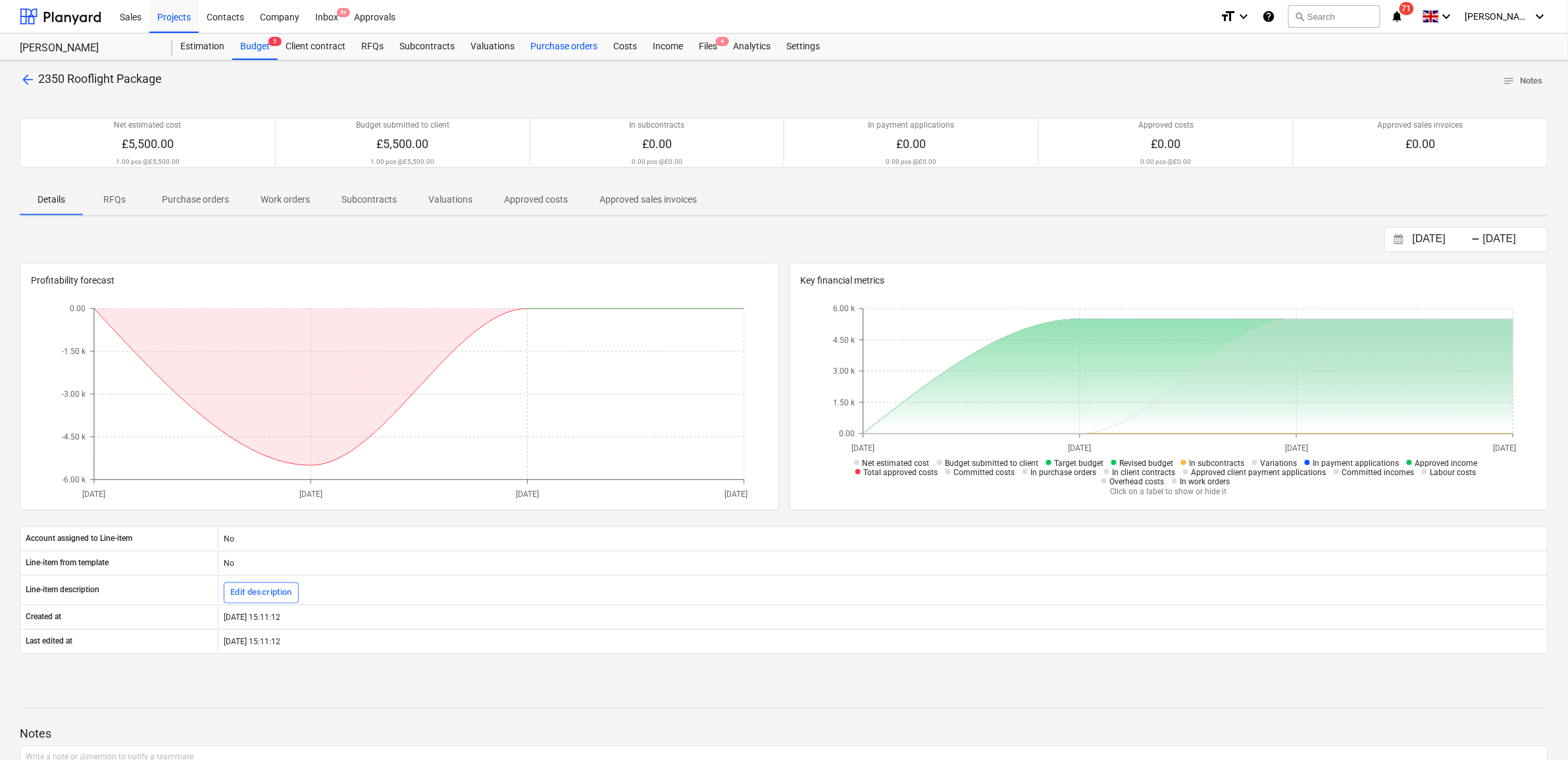
click at [546, 47] on div "Purchase orders" at bounding box center [563, 47] width 83 height 26
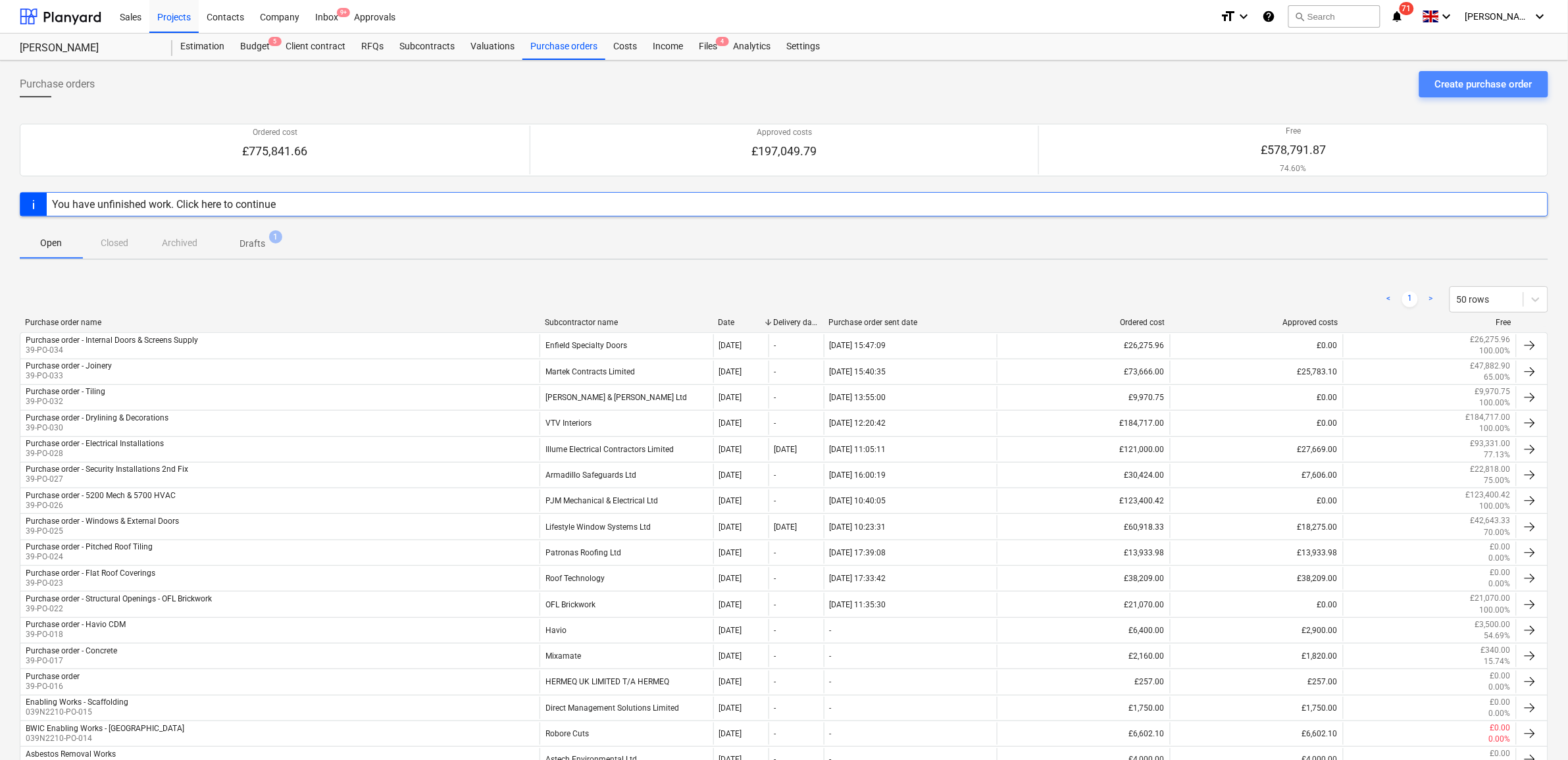
click at [1473, 86] on div "Create purchase order" at bounding box center [1483, 84] width 97 height 17
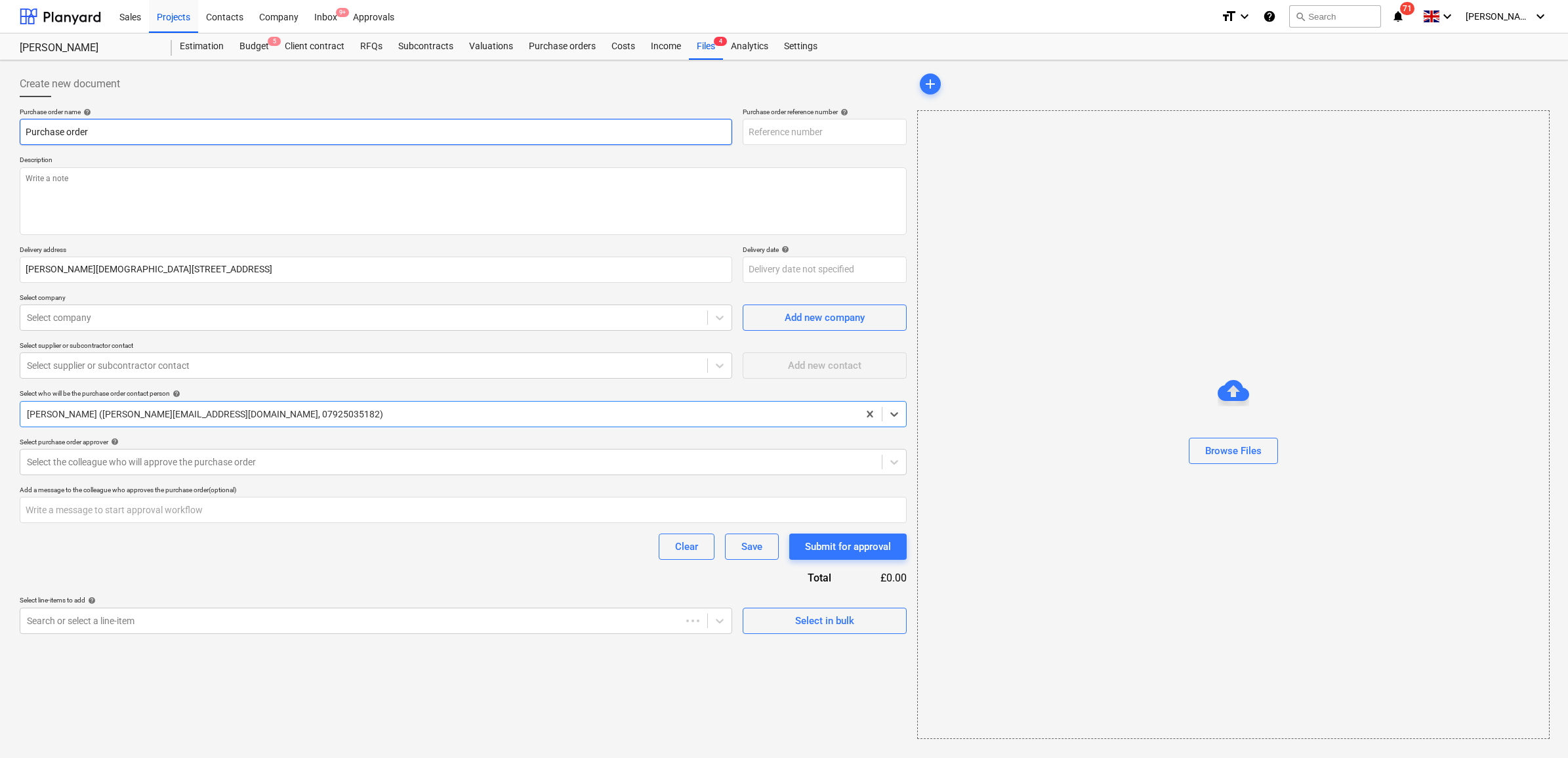
type textarea "x"
type input "39-PO-035"
click at [234, 130] on input "Purchase order" at bounding box center [376, 132] width 712 height 26
type textarea "x"
type input "Purchase order"
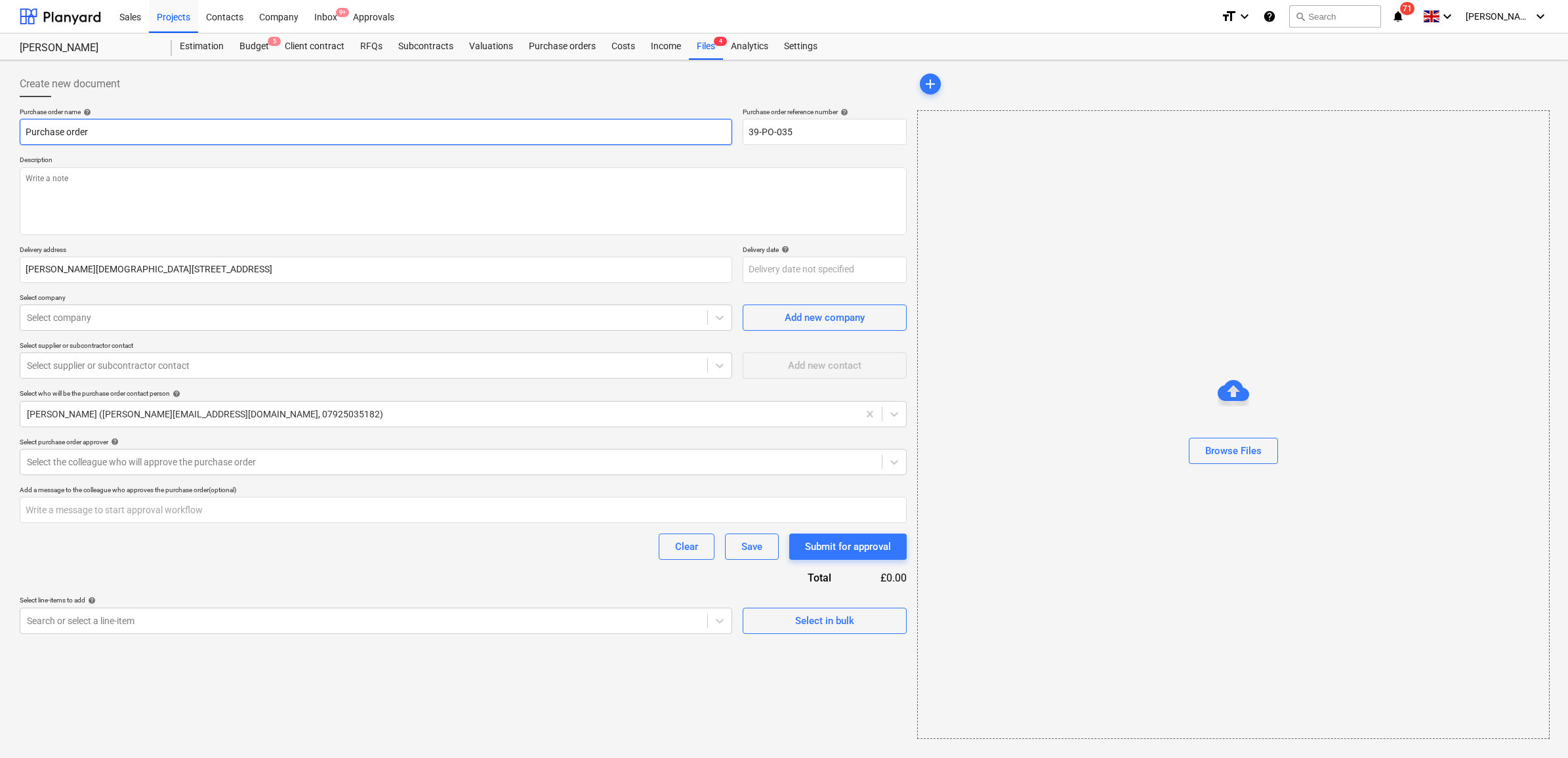
type textarea "x"
type input "Purchase order -"
type textarea "x"
type input "Purchase order -"
type textarea "x"
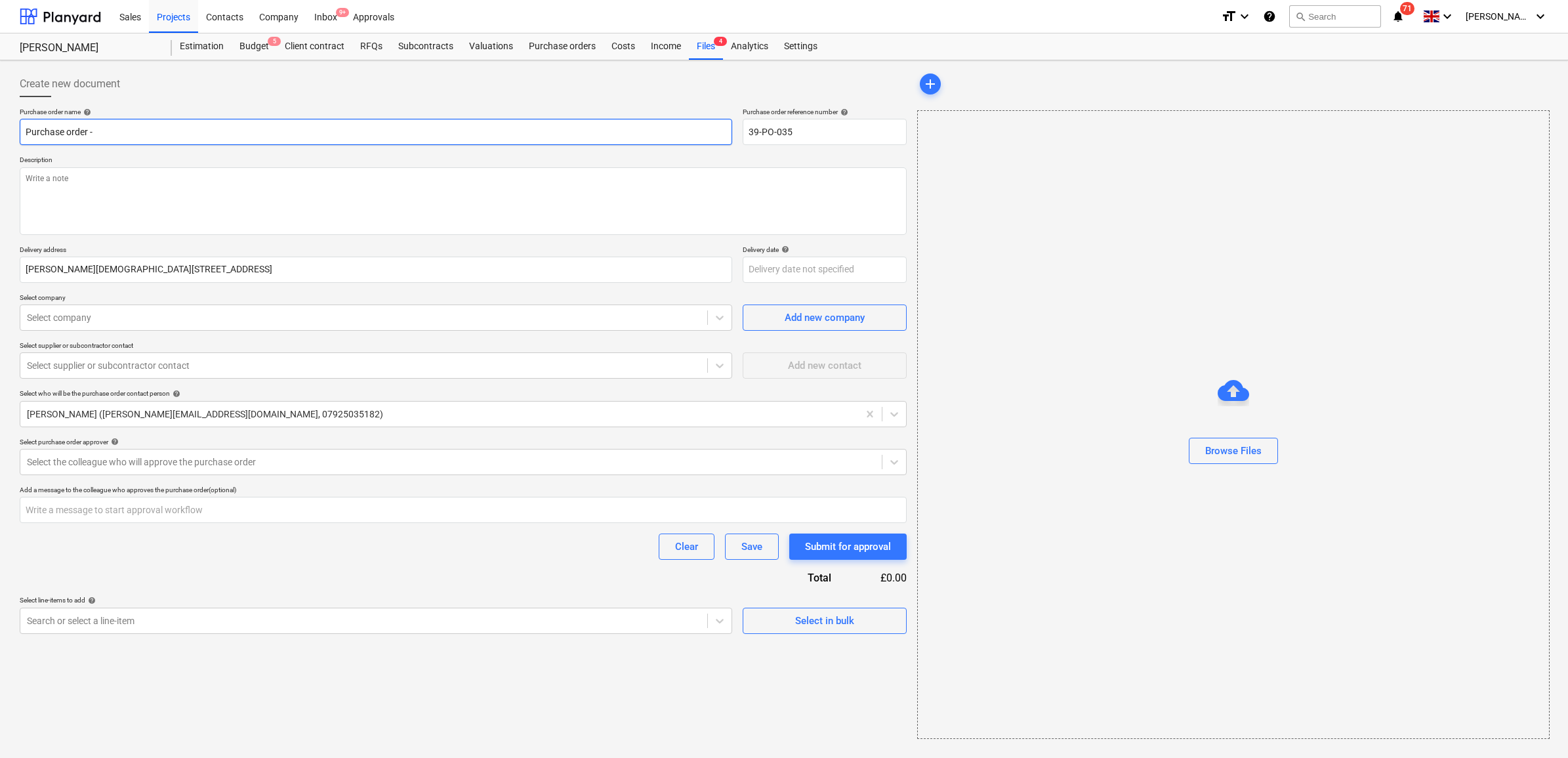
type input "Purchase order - R"
type textarea "x"
type input "Purchase order - Ro"
type textarea "x"
type input "Purchase order - Roo"
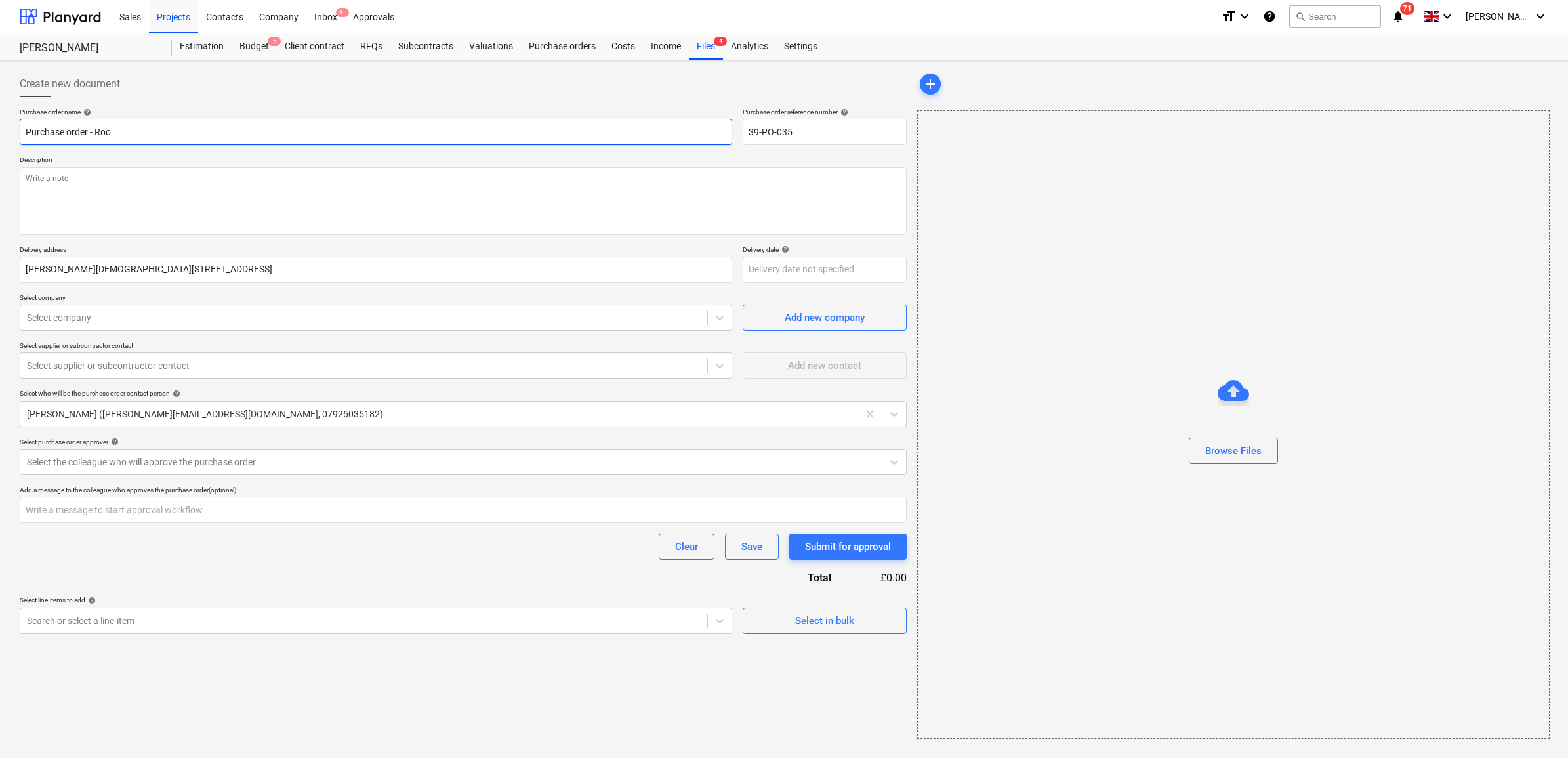
type textarea "x"
type input "Purchase order - Roof"
type textarea "x"
type input "Purchase order - Roofl"
type textarea "x"
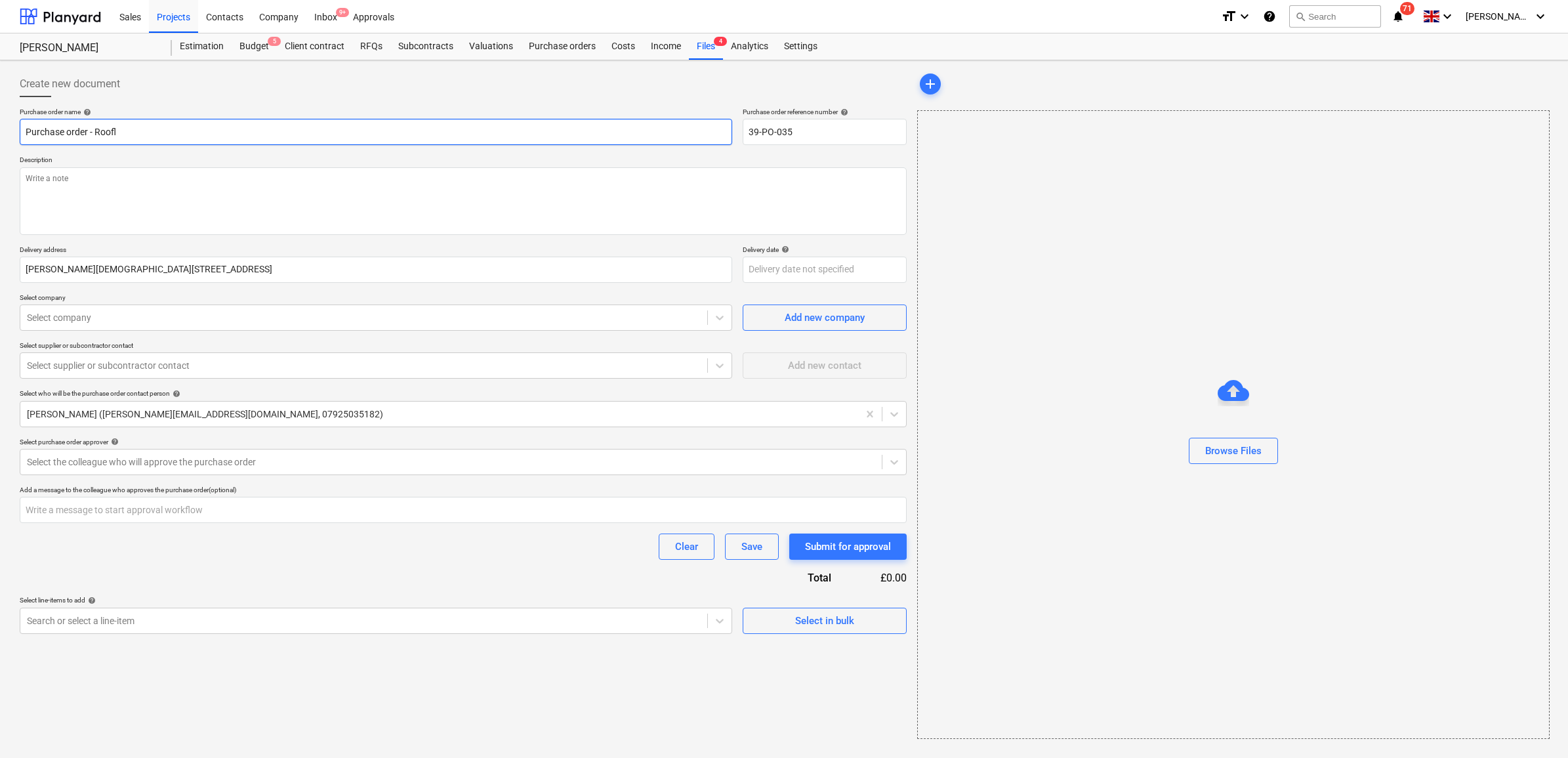
type input "Purchase order - Roofli"
type textarea "x"
type input "Purchase order - Rooflig"
type textarea "x"
type input "Purchase order - Roofligh"
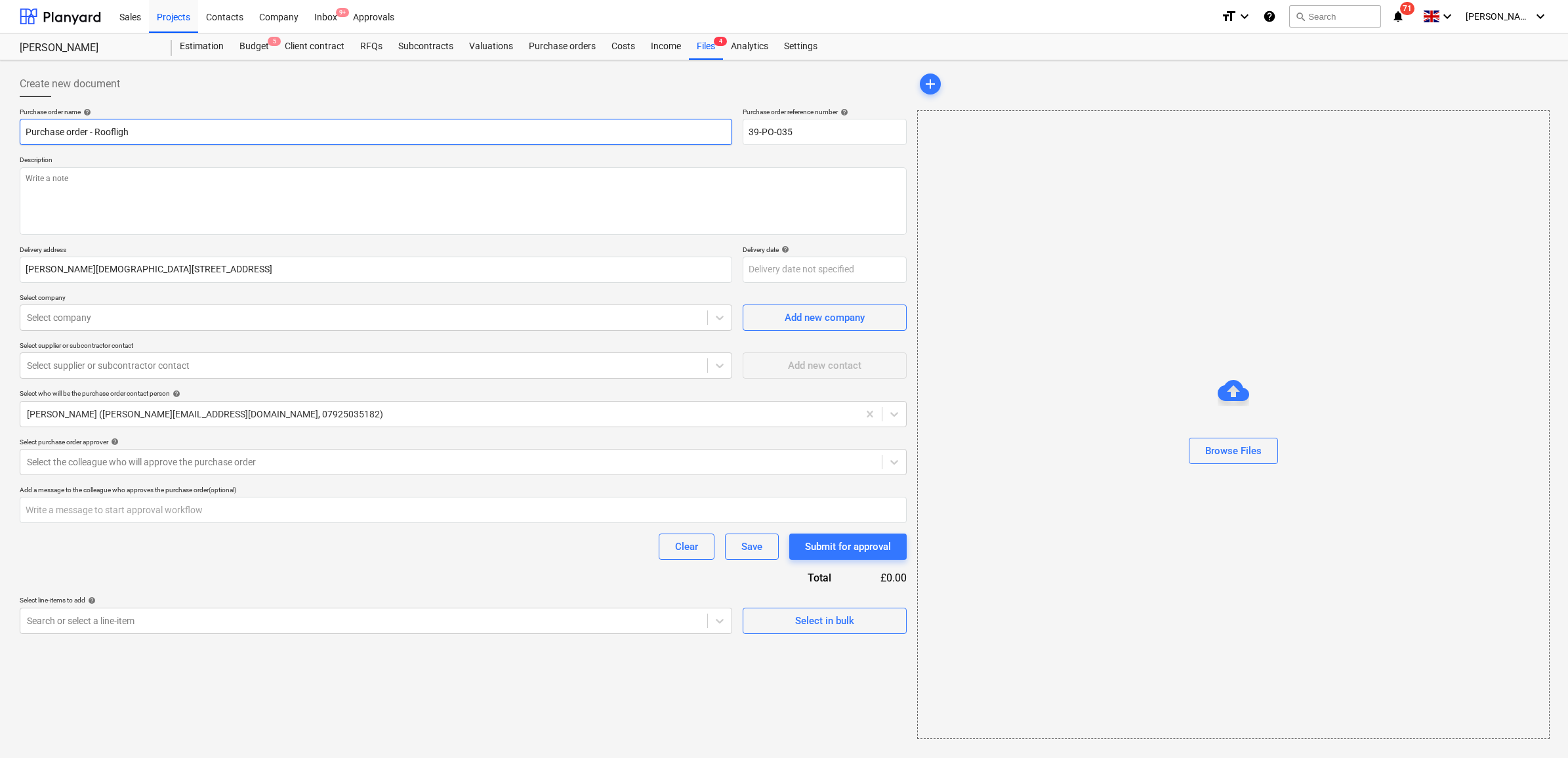
type textarea "x"
type input "Purchase order - Rooflight"
click at [256, 182] on textarea at bounding box center [463, 201] width 887 height 67
type textarea "x"
type textarea "a"
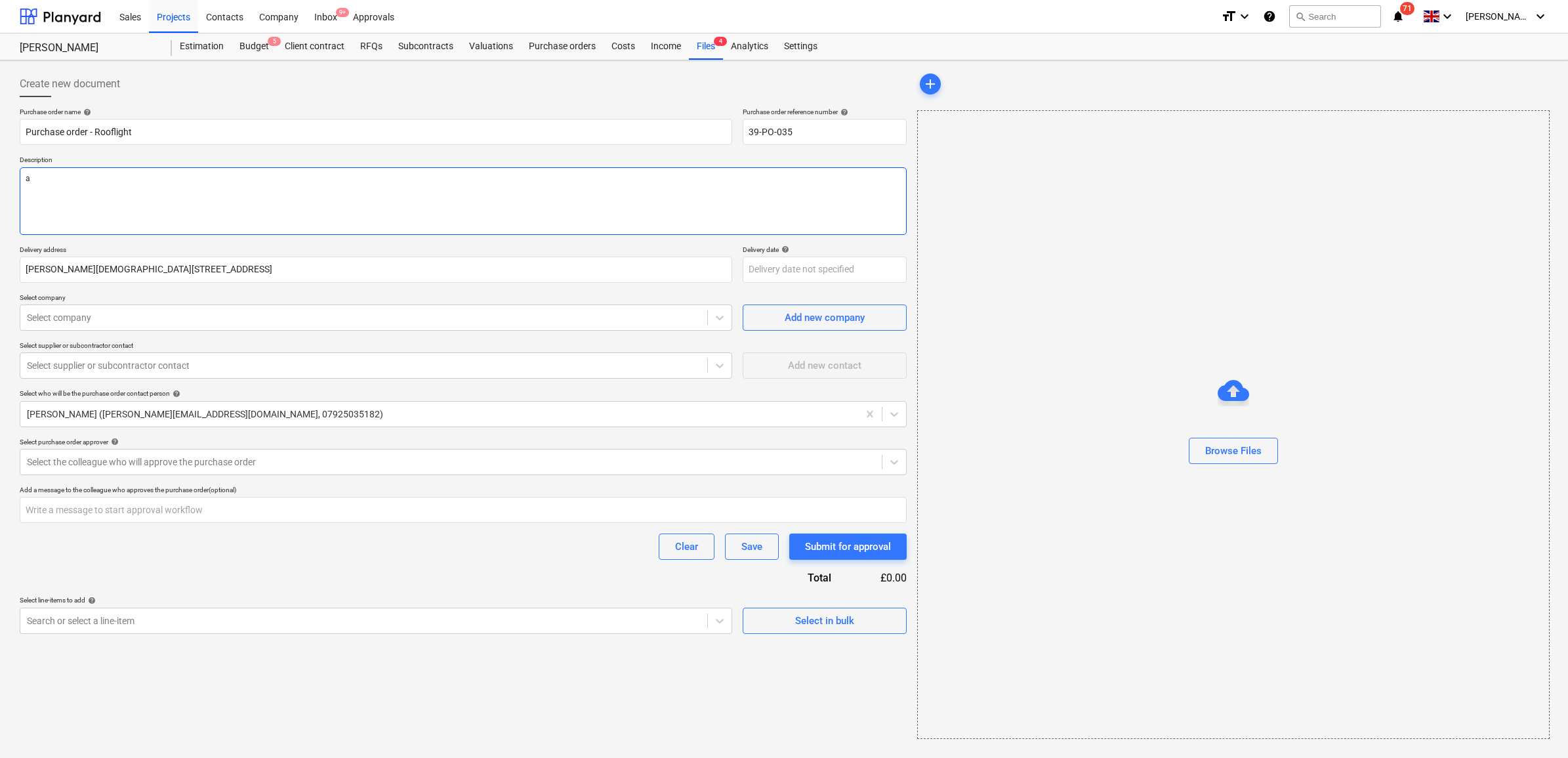
type textarea "x"
type textarea "as"
type textarea "x"
type textarea "as"
type textarea "x"
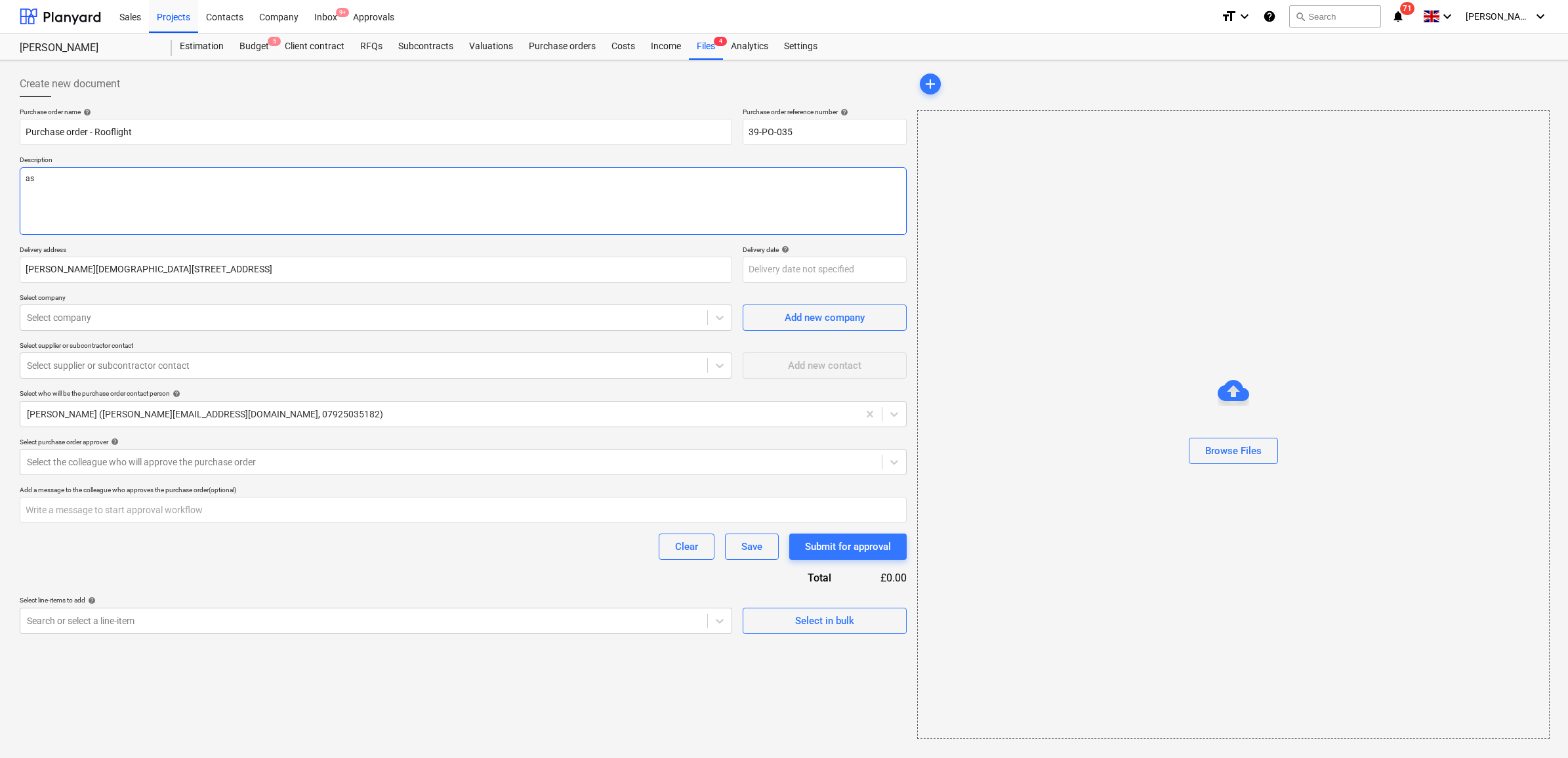
type textarea "as"
type textarea "x"
type textarea "a"
type textarea "x"
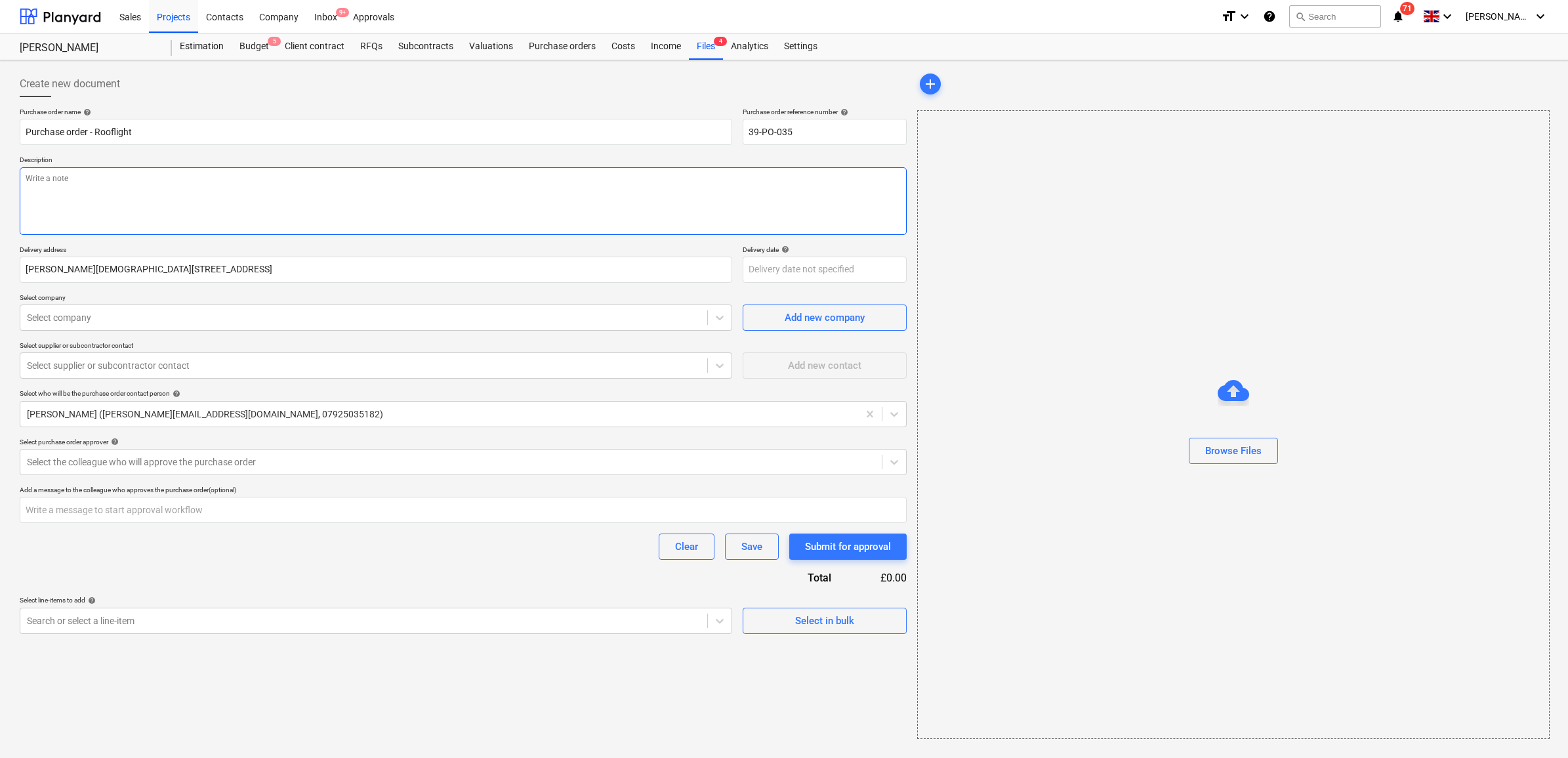
type textarea "A"
type textarea "x"
type textarea "As"
type textarea "x"
type textarea "As"
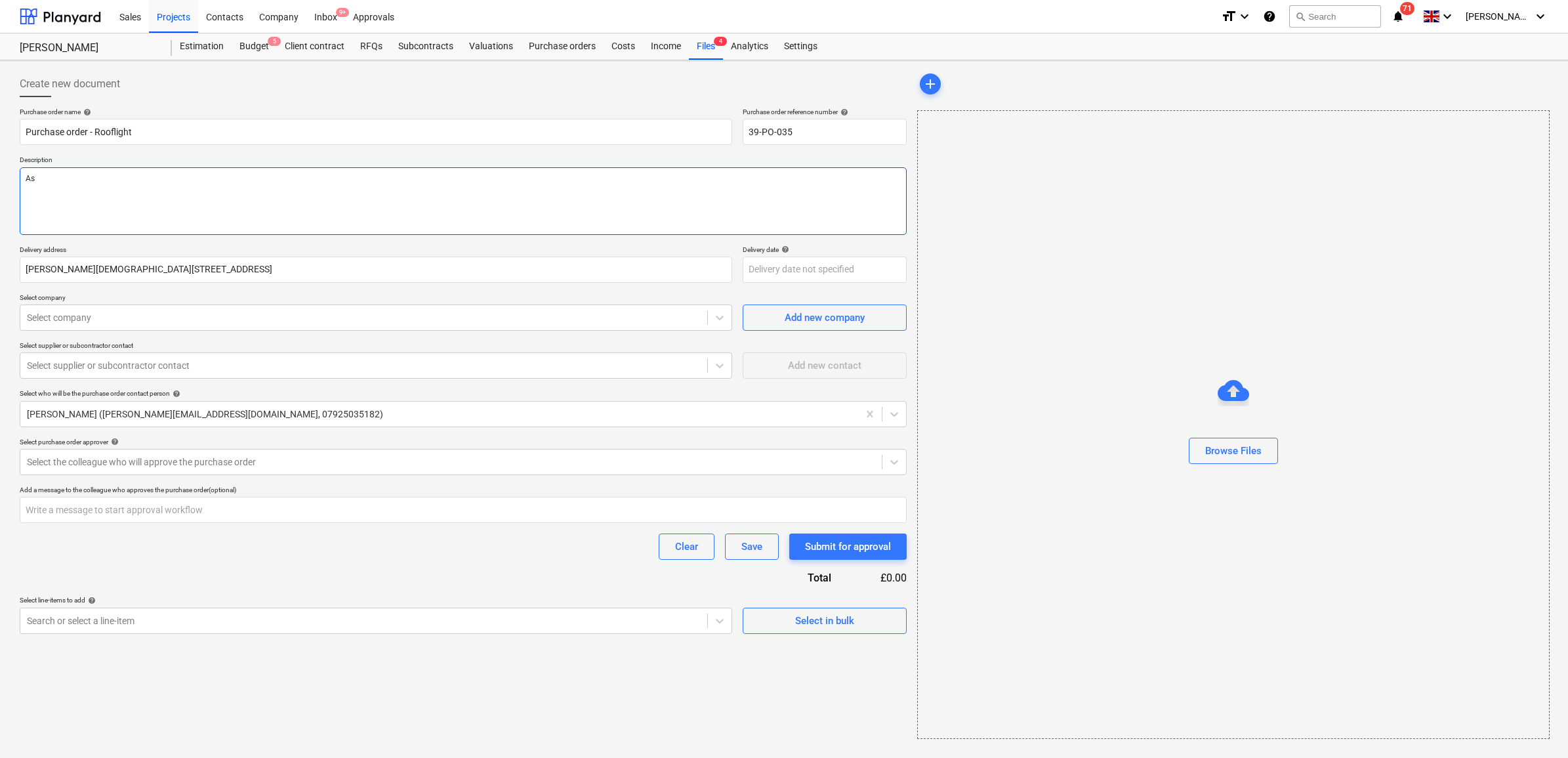
type textarea "x"
type textarea "As p"
type textarea "x"
type textarea "As pe"
type textarea "x"
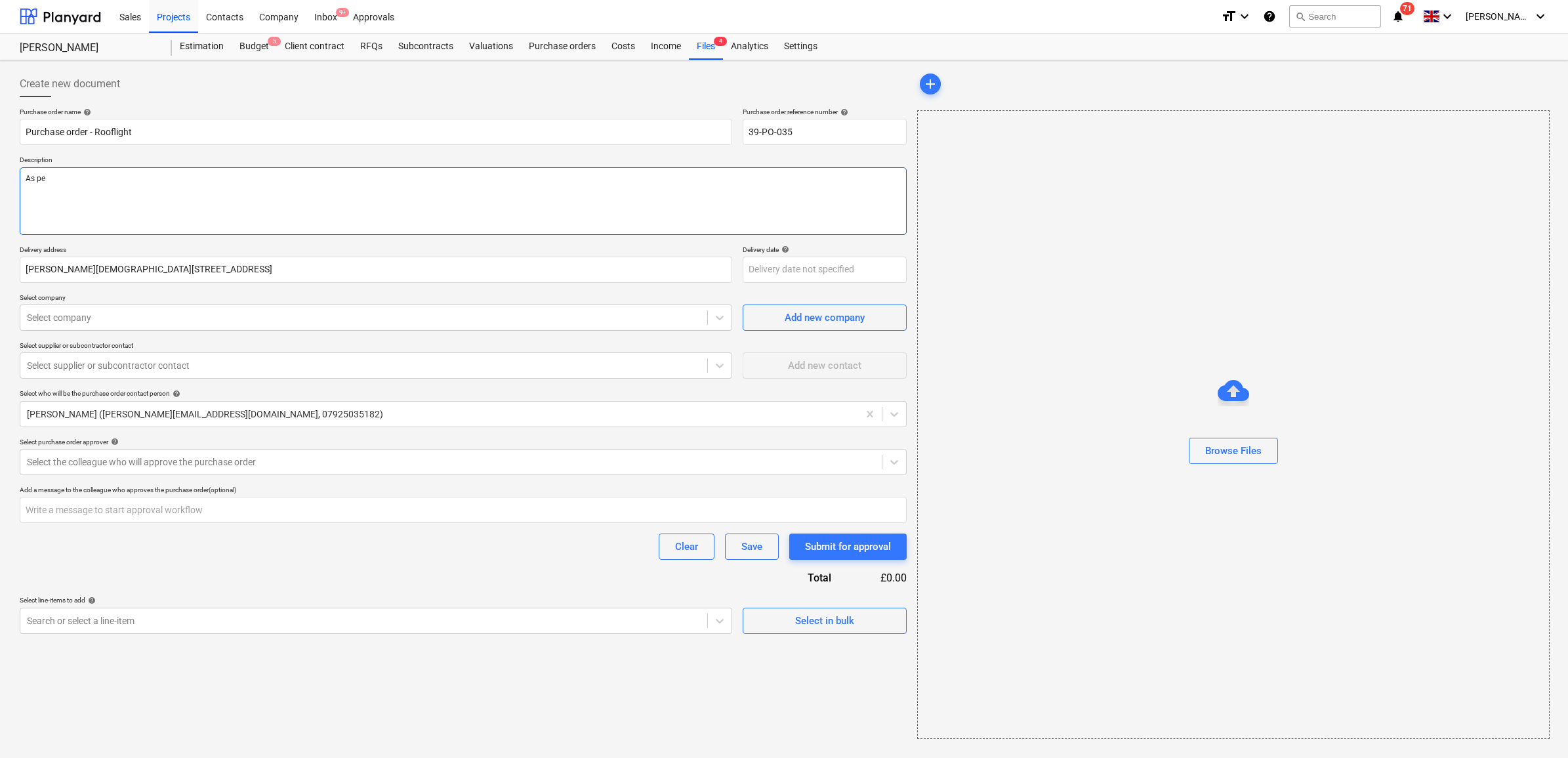
type textarea "As per"
type textarea "x"
type textarea "As per"
type textarea "x"
type textarea "As per q"
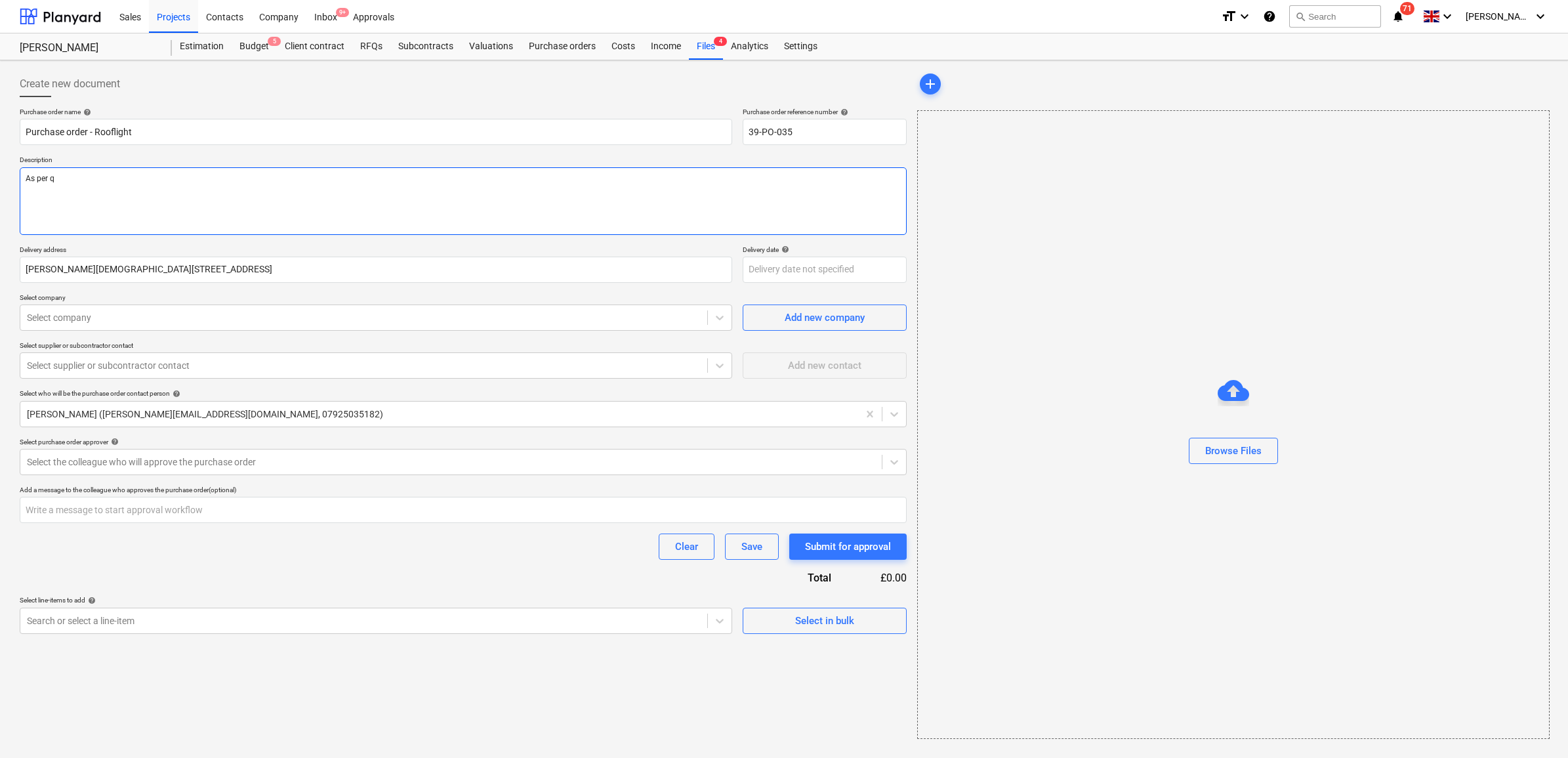
type textarea "x"
type textarea "As per qu"
type textarea "x"
type textarea "As per quo"
type textarea "x"
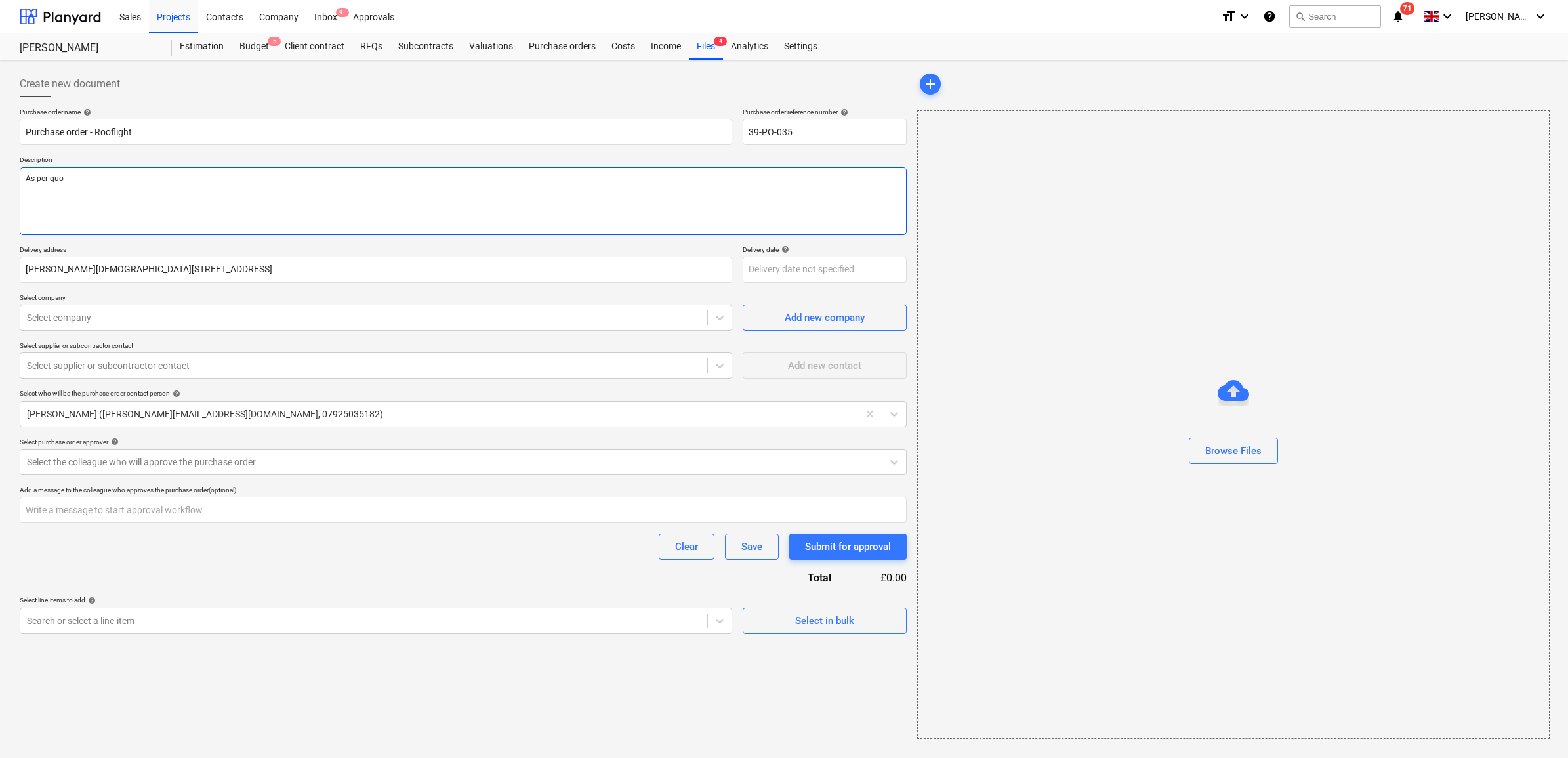
type textarea "As per quot"
type textarea "x"
type textarea "As per quota"
type textarea "x"
type textarea "As per quotati"
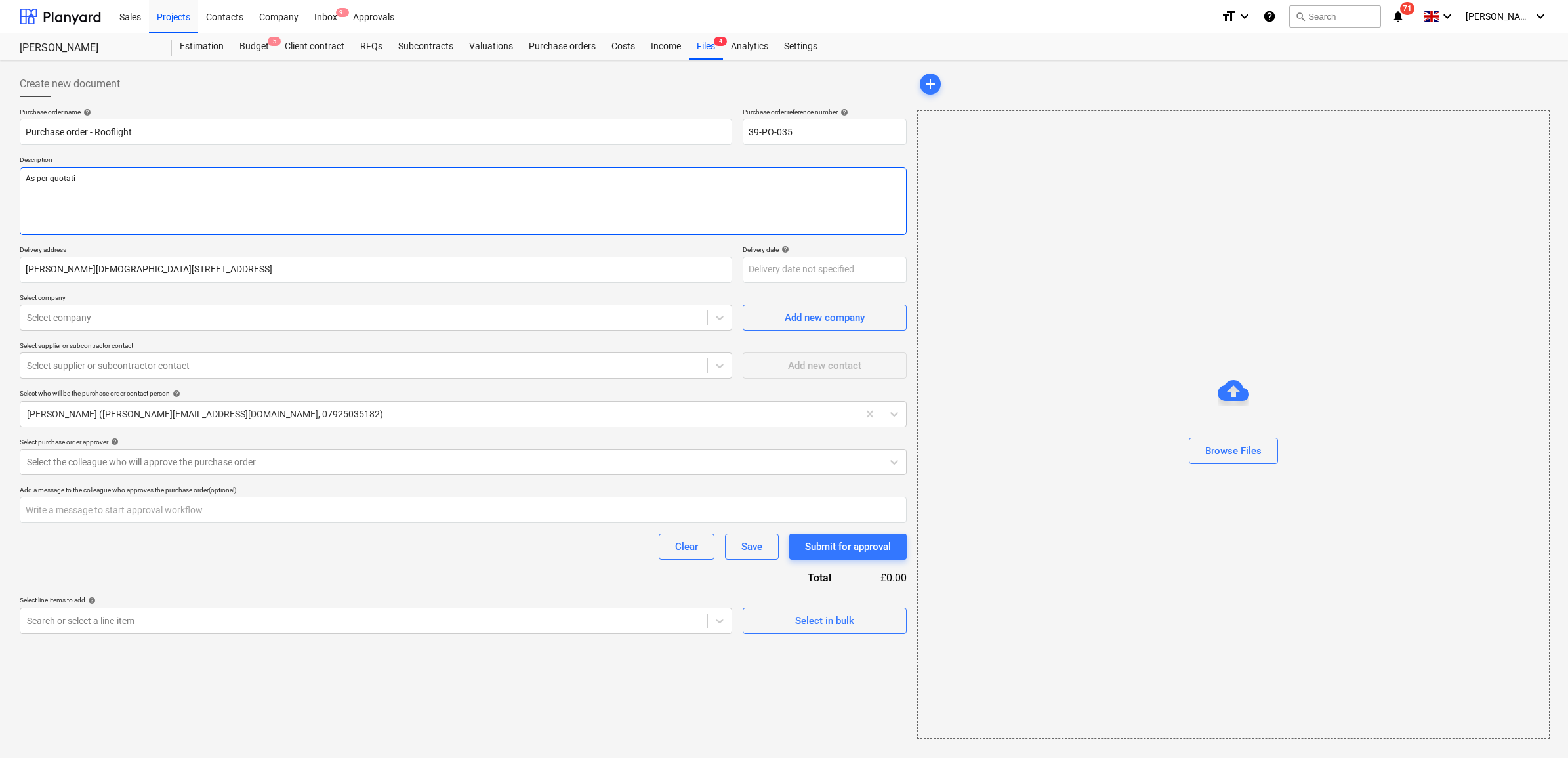
type textarea "x"
type textarea "As per quotatio"
type textarea "x"
type textarea "As per quotation"
type textarea "x"
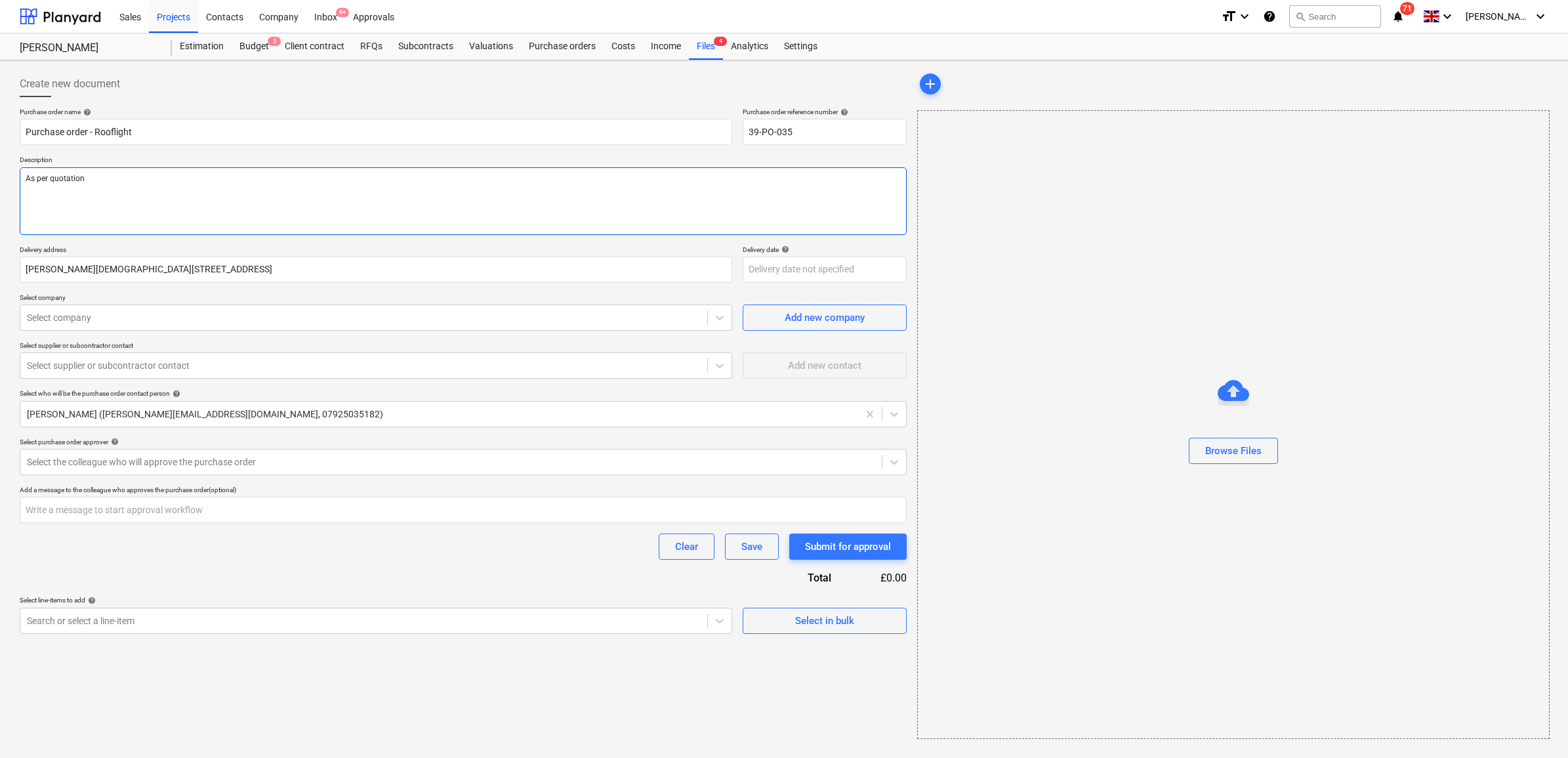
type textarea "As per quotation"
click at [169, 198] on textarea "As per quotation" at bounding box center [463, 201] width 887 height 67
type textarea "x"
type textarea "As per quotation"
paste textarea "Quotation: 1395 -Rev 2"
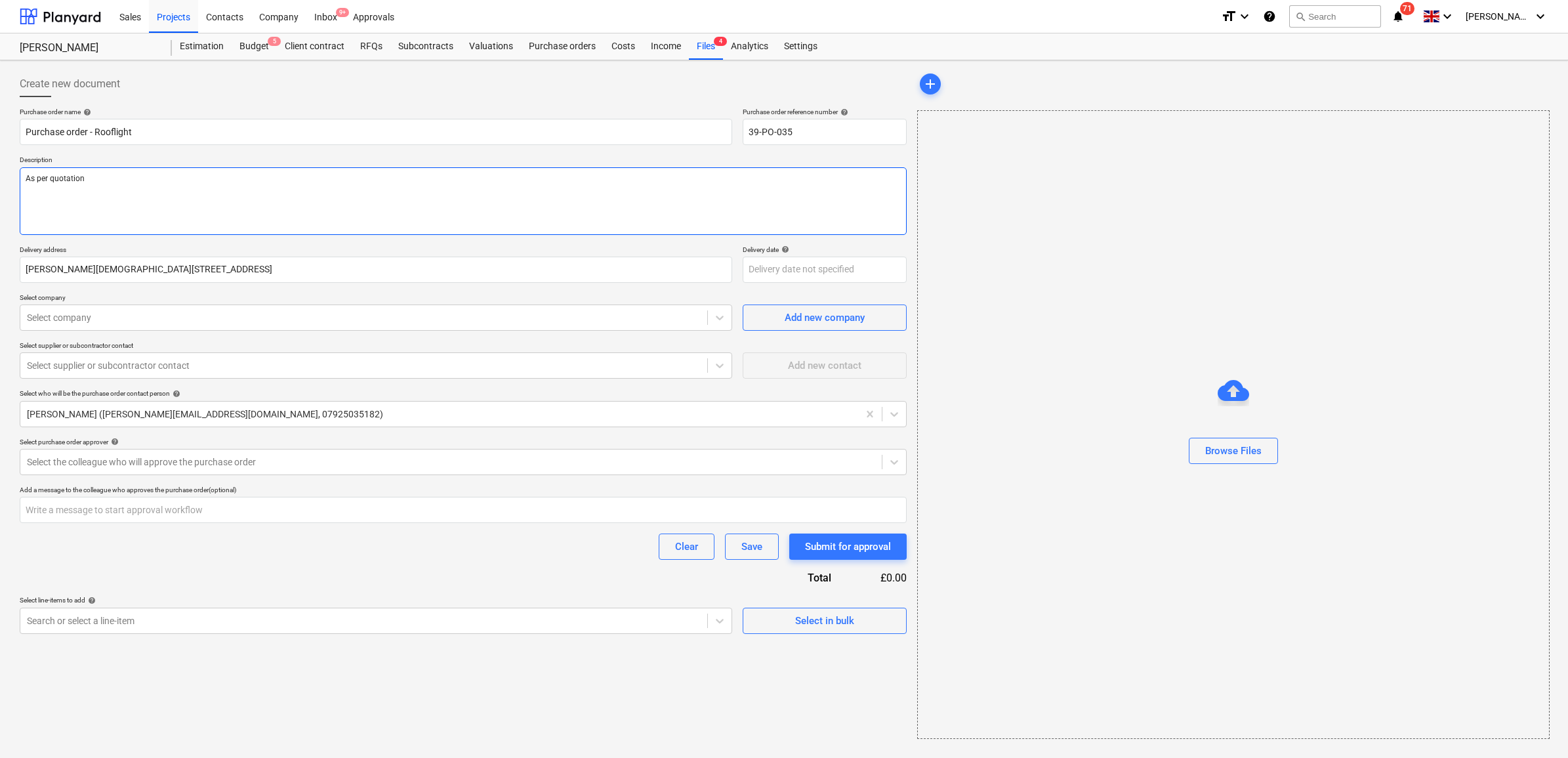
type textarea "x"
type textarea "As per quotation Quotation: 1395 -Rev 2"
drag, startPoint x: 84, startPoint y: 178, endPoint x: 99, endPoint y: 192, distance: 20.5
click at [84, 179] on textarea "As per quotation Quotation: 1395 -Rev 2" at bounding box center [463, 201] width 887 height 67
type textarea "x"
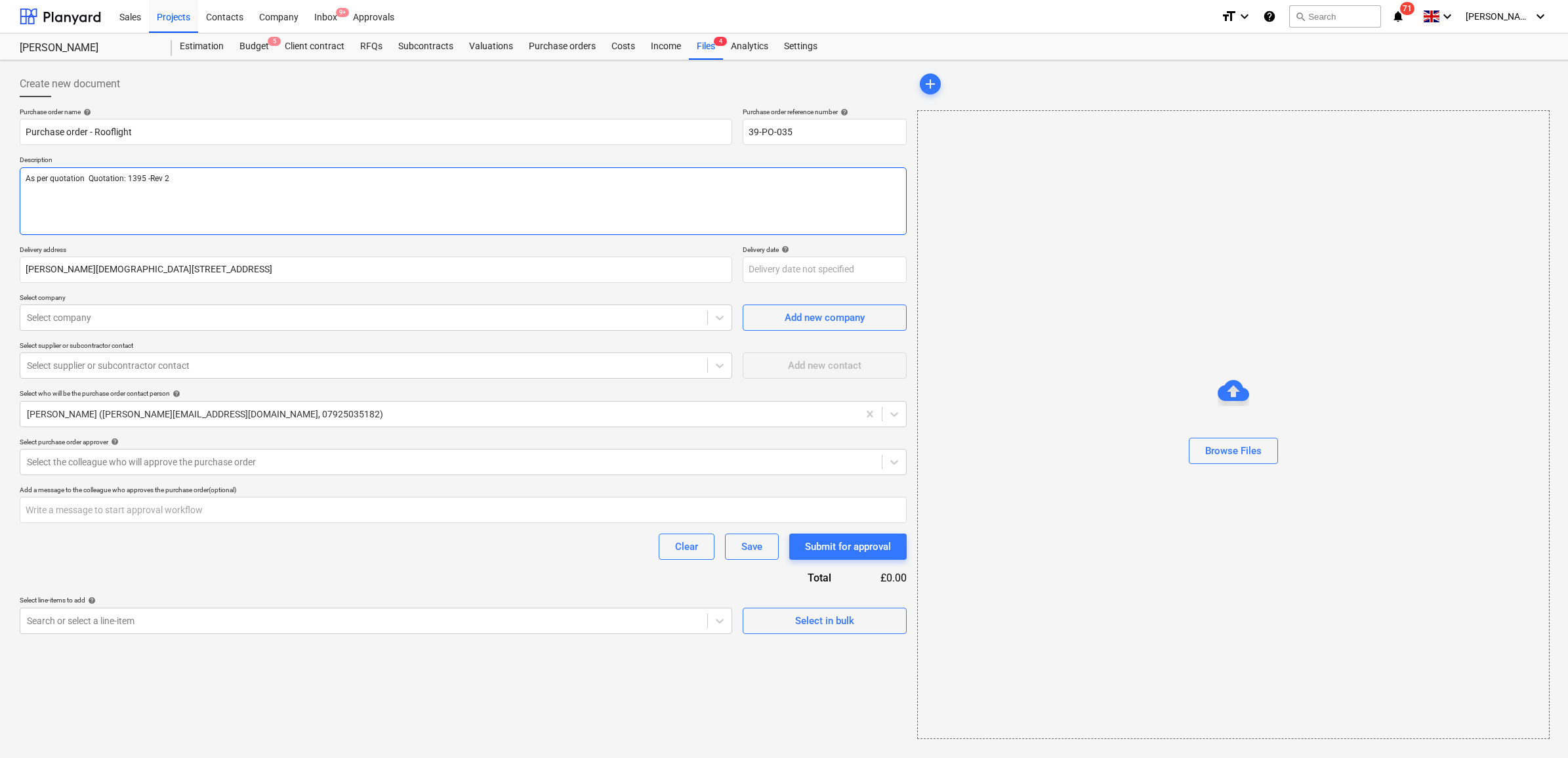
type textarea "As per quotation Quotation: 1395 -Rev 2"
type textarea "x"
type textarea "As per quotatio Quotation: 1395 -Rev 2"
type textarea "x"
type textarea "As per quotati Quotation: 1395 -Rev 2"
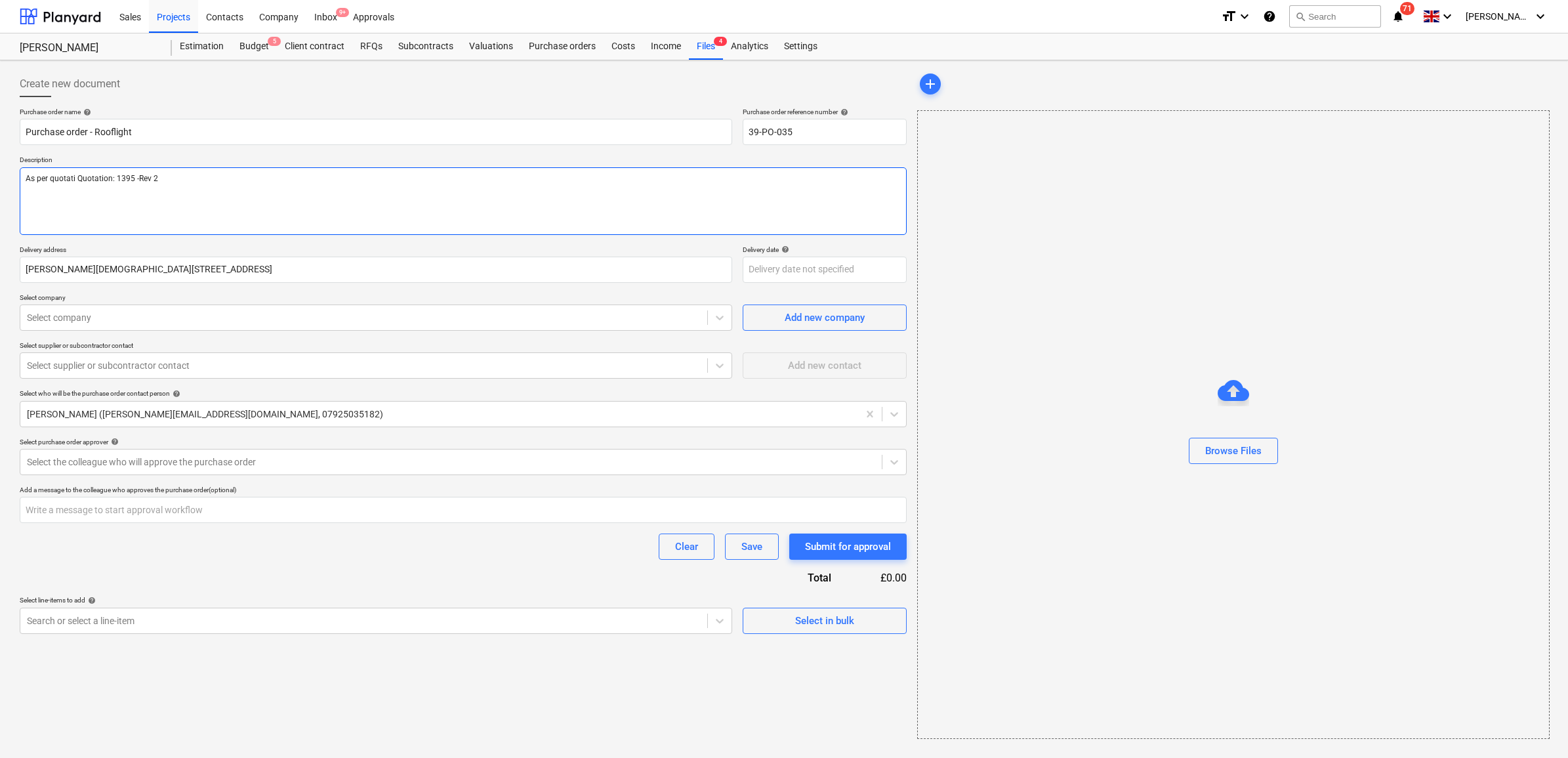
type textarea "x"
type textarea "As per quotat Quotation: 1395 -Rev 2"
type textarea "x"
type textarea "As per quota Quotation: 1395 -Rev 2"
type textarea "x"
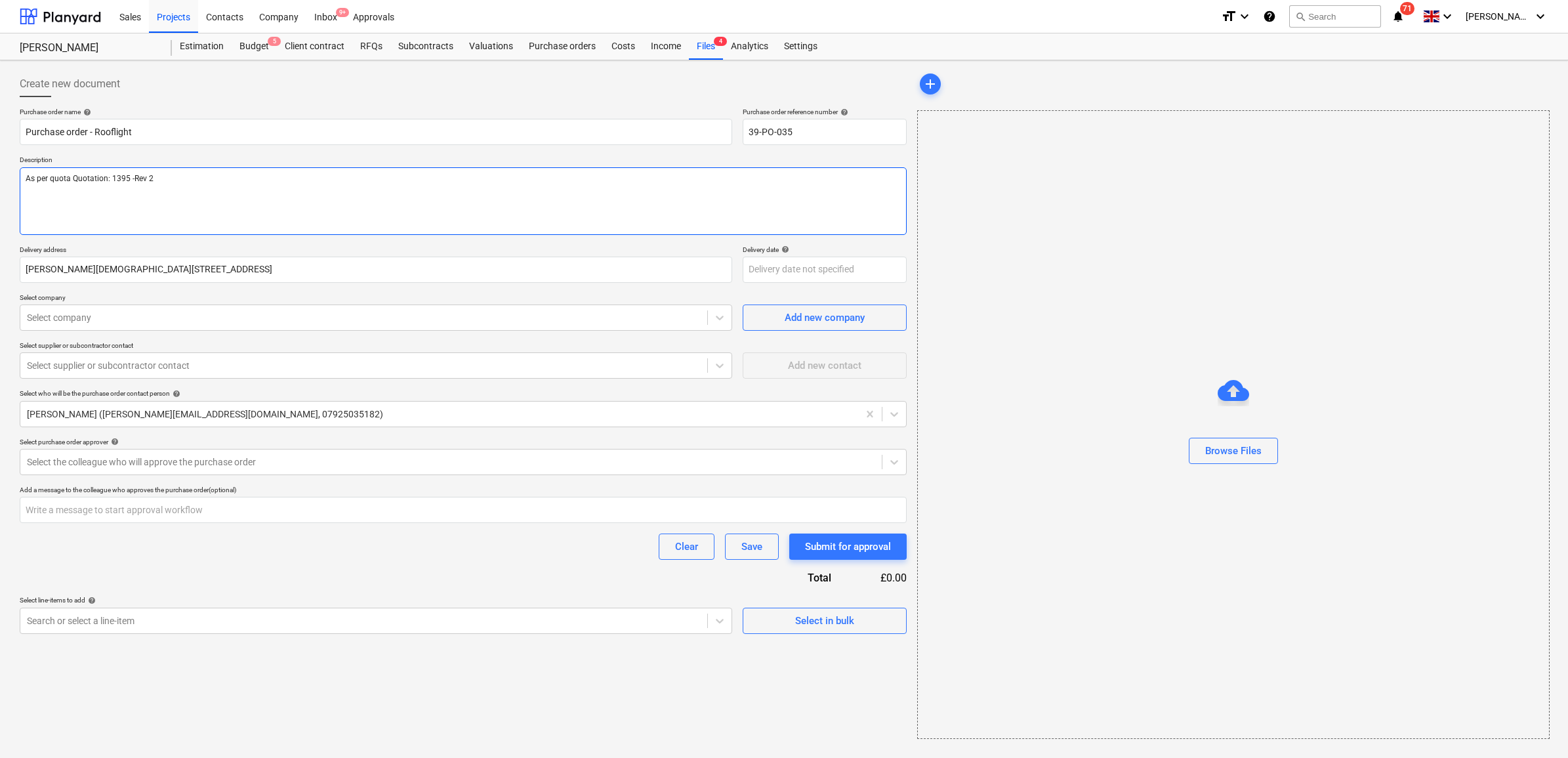
type textarea "As per quot Quotation: 1395 -Rev 2"
type textarea "x"
type textarea "As per quo Quotation: 1395 -Rev 2"
type textarea "x"
type textarea "As per qu Quotation: 1395 -Rev 2"
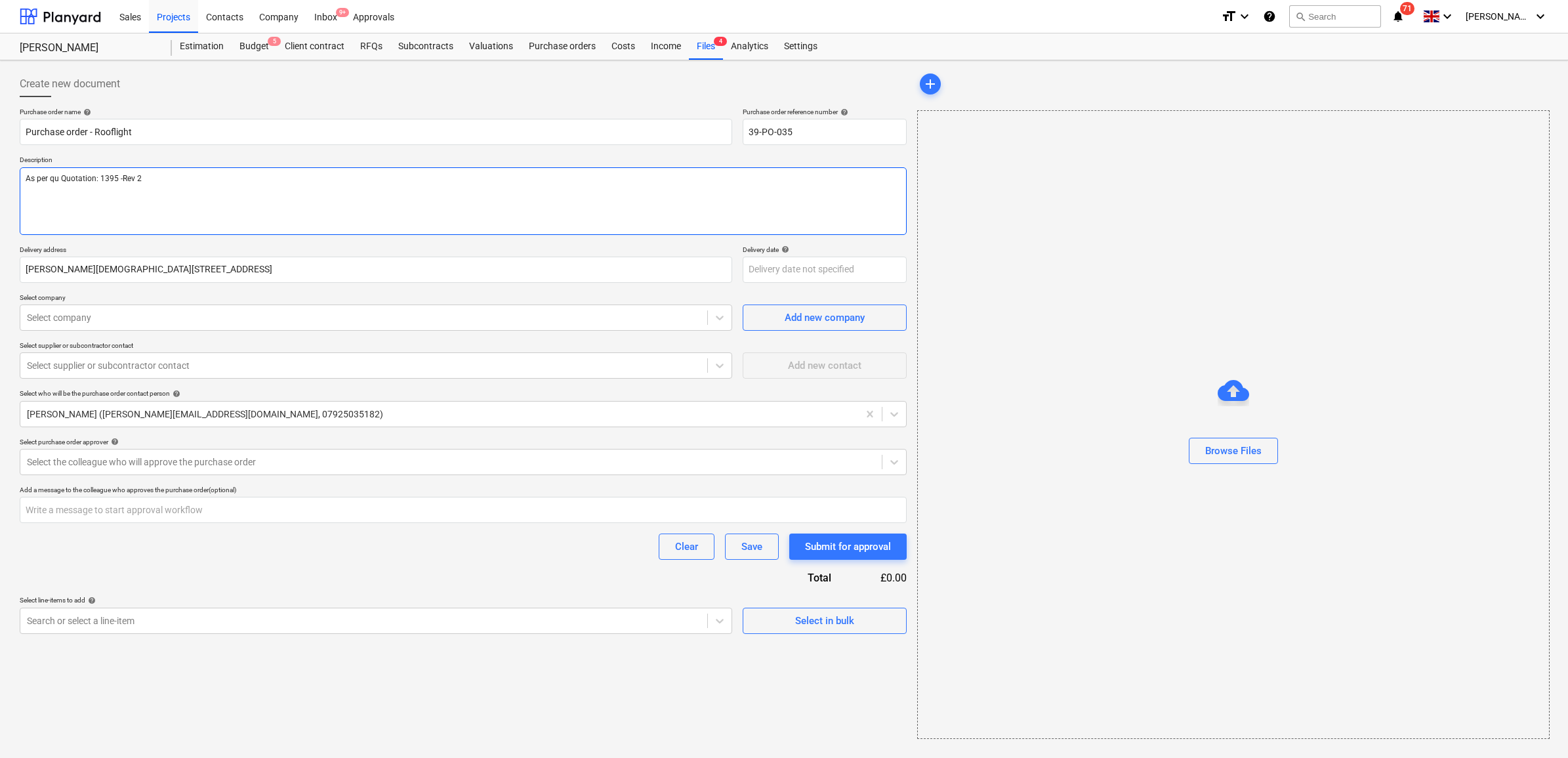
type textarea "x"
type textarea "As per q Quotation: 1395 -Rev 2"
type textarea "x"
type textarea "As per Quotation: 1395 -Rev 2"
type textarea "x"
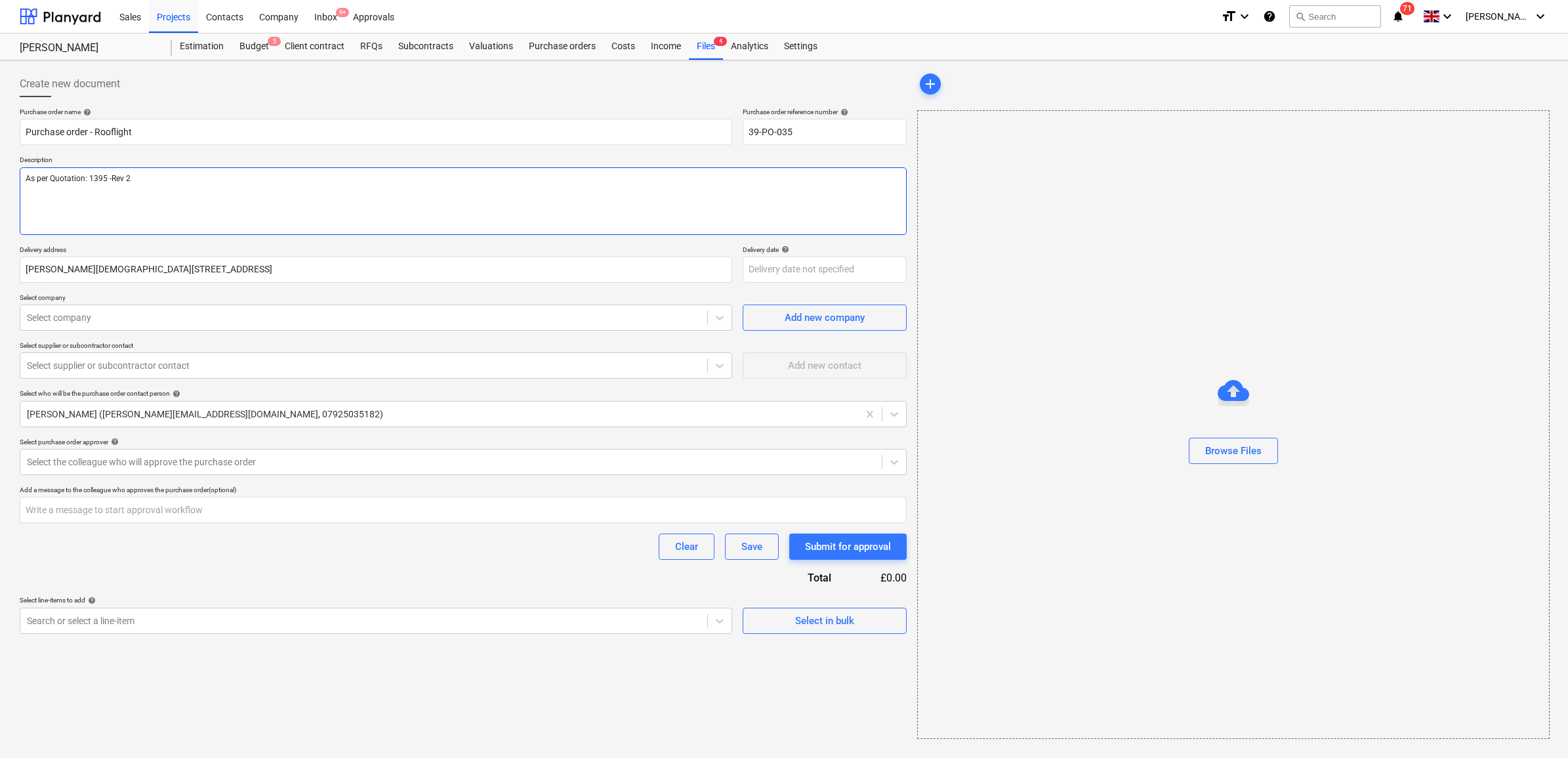
click at [186, 183] on textarea "As per Quotation: 1395 -Rev 2" at bounding box center [463, 201] width 887 height 67
type textarea "As per Quotation: 1395 -Rev 2"
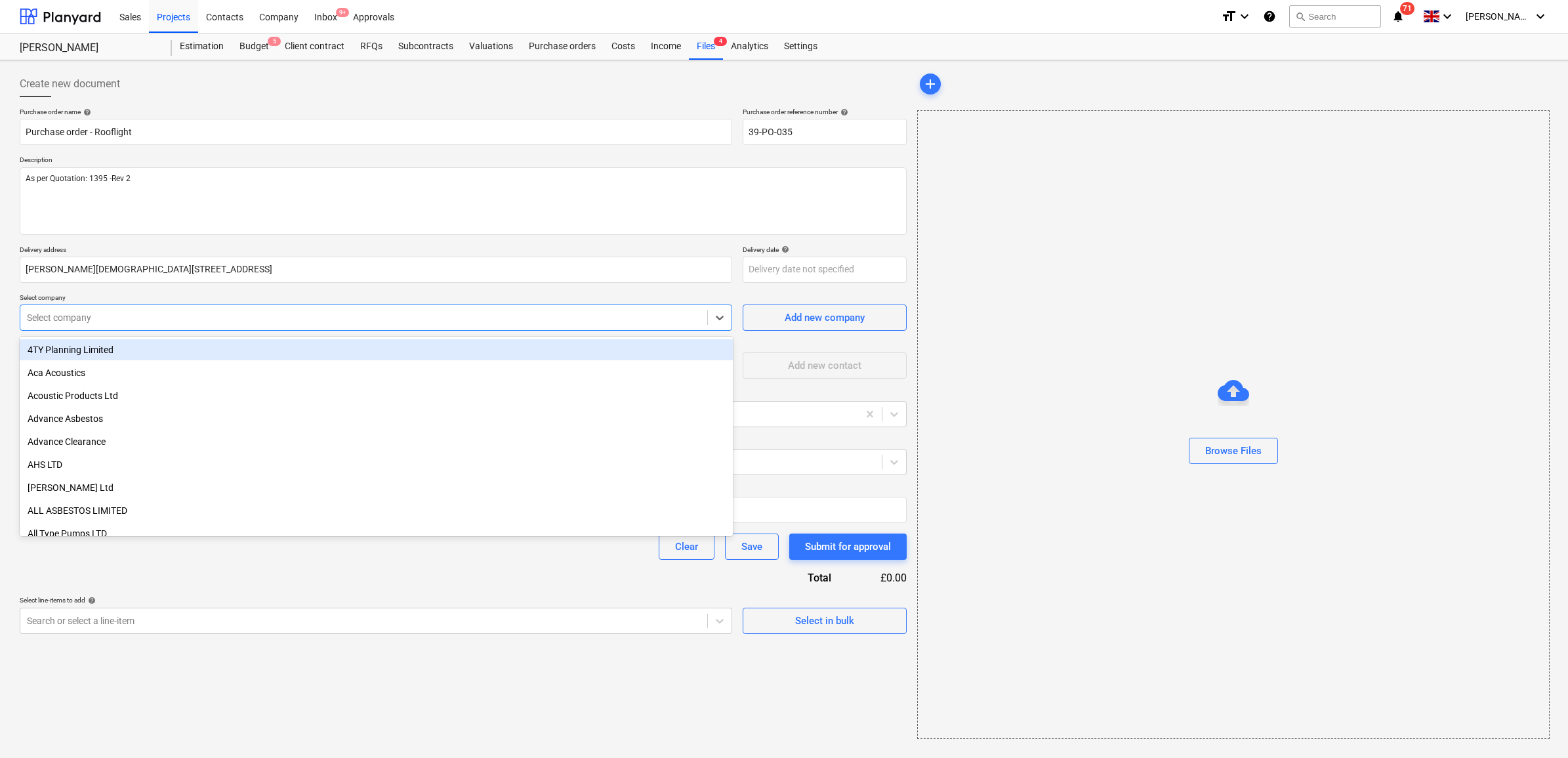
click at [338, 330] on div "Select company" at bounding box center [376, 318] width 712 height 26
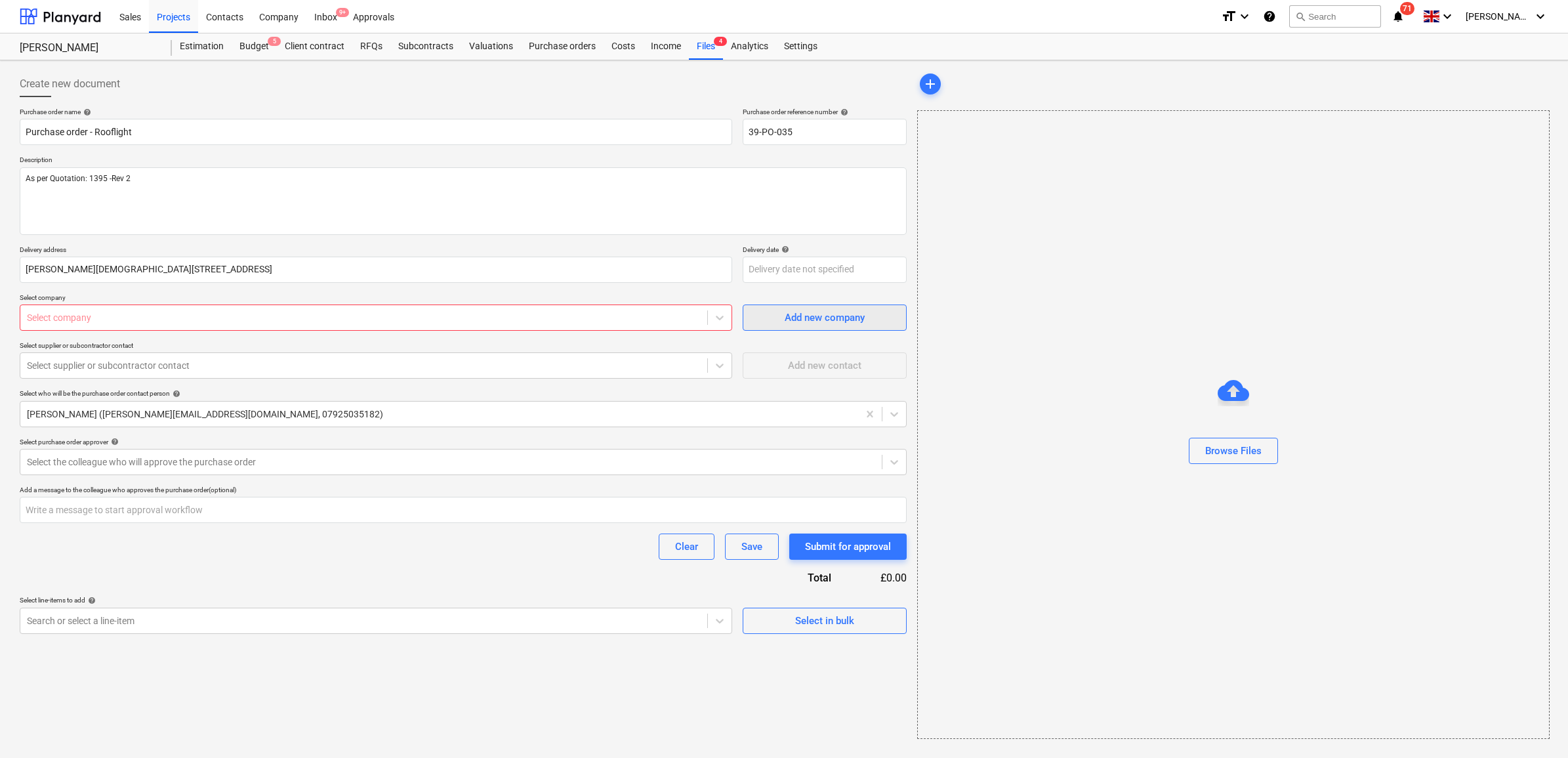
click at [856, 327] on button "Add new company" at bounding box center [824, 318] width 164 height 26
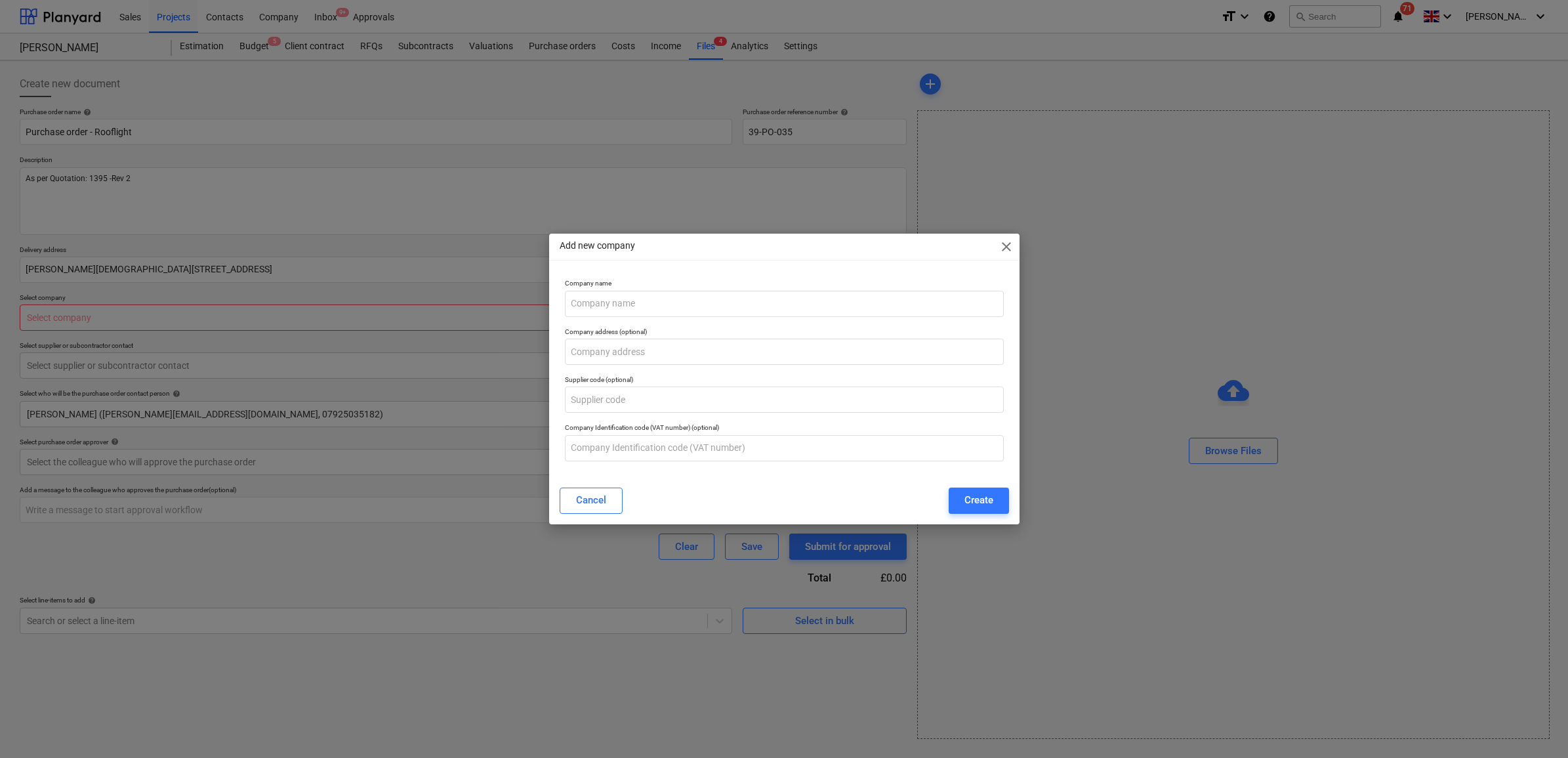
type textarea "x"
click at [742, 300] on input "text" at bounding box center [784, 304] width 439 height 26
click at [716, 348] on input "text" at bounding box center [784, 352] width 439 height 26
click at [585, 296] on input "Overead Glazing Limited" at bounding box center [784, 304] width 439 height 26
type input "Overhead Glazing Limited"
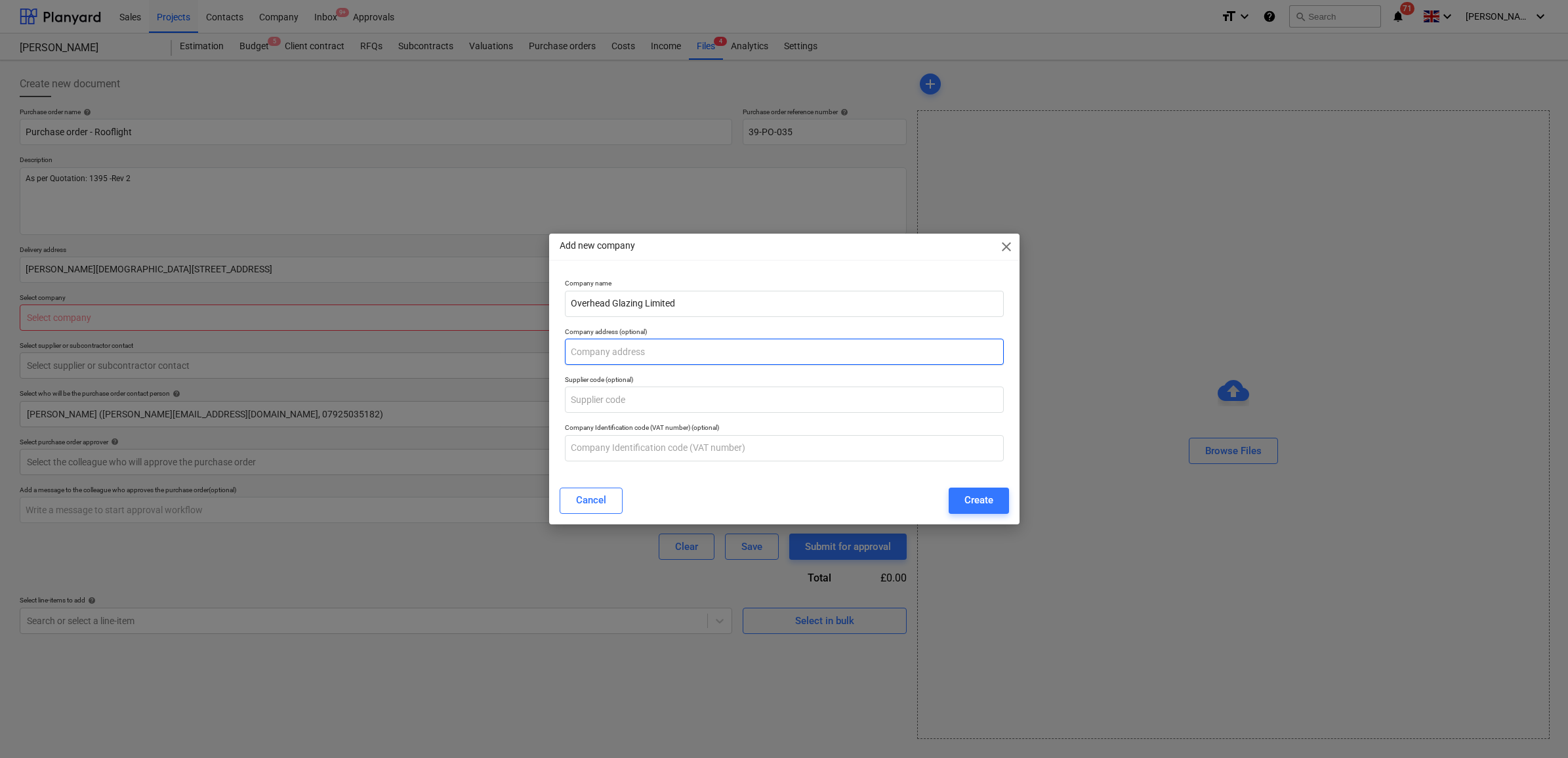
click at [655, 358] on input "text" at bounding box center [784, 352] width 439 height 26
paste input "[STREET_ADDRESS][PERSON_NAME]"
type input "[STREET_ADDRESS][PERSON_NAME]"
click at [760, 323] on div "Company address (optional) [STREET_ADDRESS][PERSON_NAME]" at bounding box center [784, 346] width 449 height 48
click at [992, 501] on div "Create" at bounding box center [979, 500] width 29 height 17
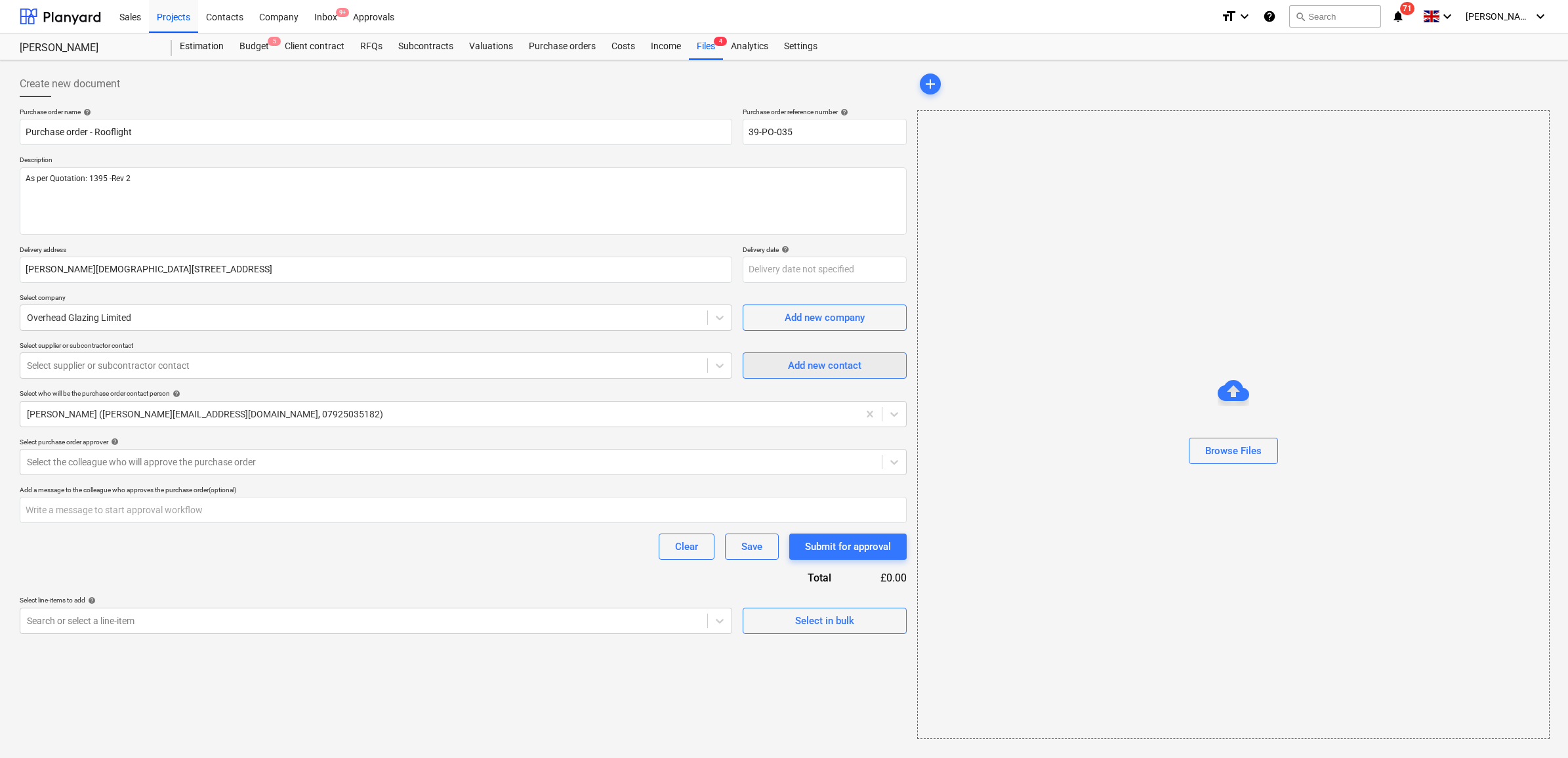
click at [858, 363] on div "Add new contact" at bounding box center [824, 365] width 74 height 17
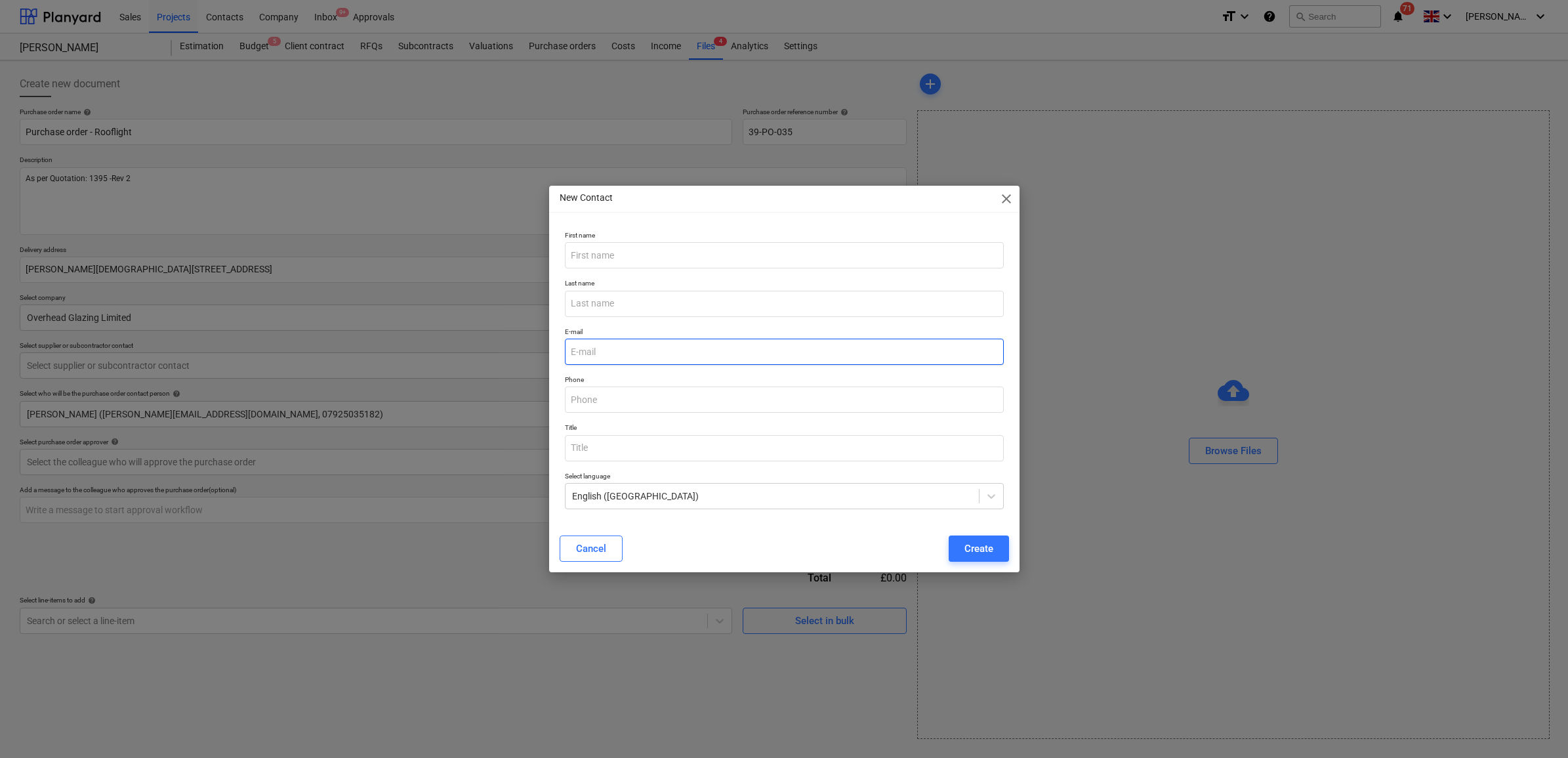
type textarea "x"
click at [684, 253] on input "text" at bounding box center [784, 255] width 439 height 26
type input "[PERSON_NAME]"
type input "Dehnad"
click at [699, 355] on input "email" at bounding box center [784, 352] width 439 height 26
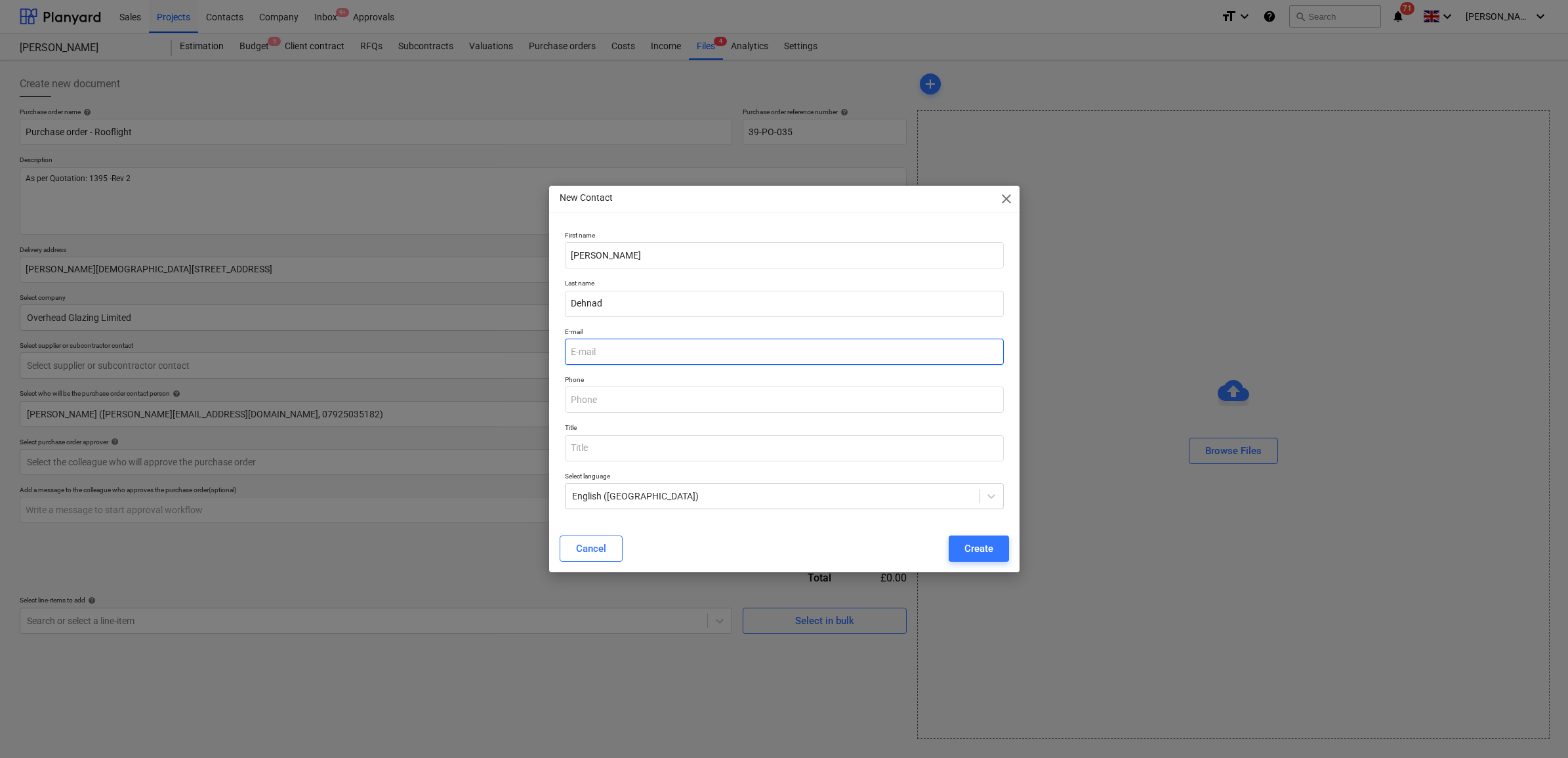
paste input "[EMAIL_ADDRESS][DOMAIN_NAME]"
type input "[EMAIL_ADDRESS][DOMAIN_NAME]"
click at [707, 376] on p "Phone" at bounding box center [784, 381] width 439 height 11
click at [955, 546] on button "Create" at bounding box center [978, 549] width 61 height 26
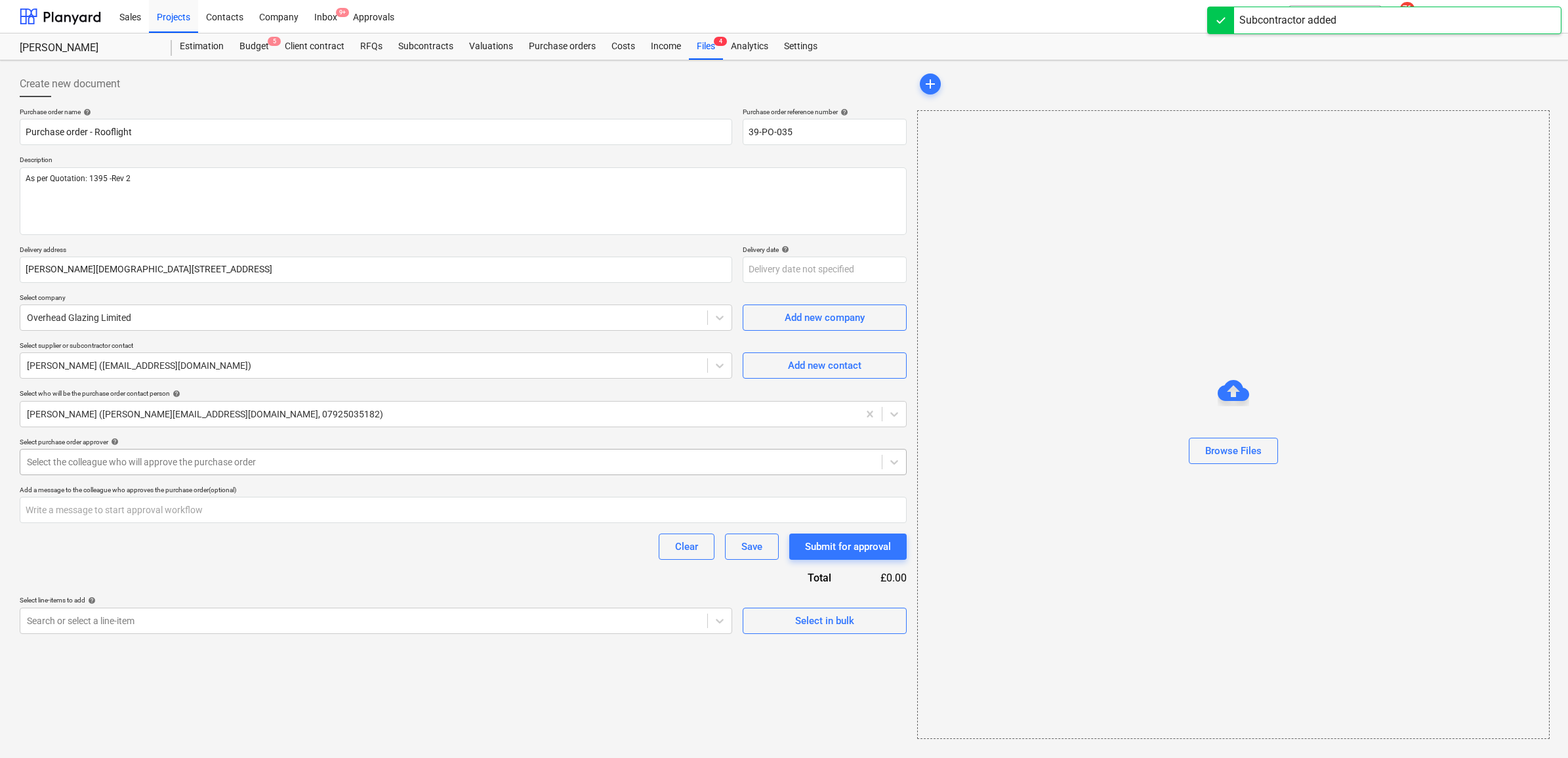
click at [329, 461] on div at bounding box center [451, 462] width 848 height 13
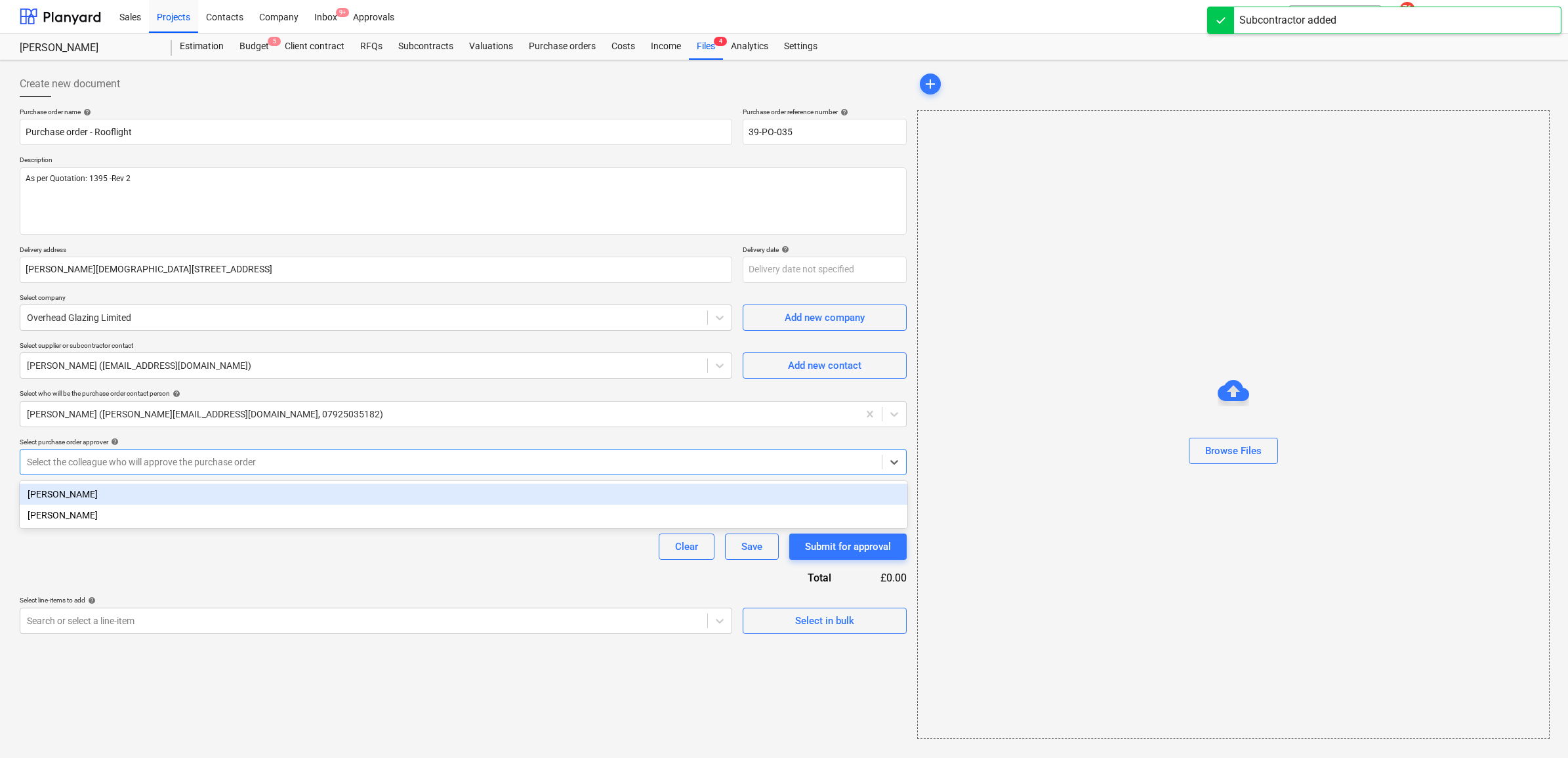
click at [248, 493] on div "[PERSON_NAME]" at bounding box center [463, 494] width 888 height 21
click at [229, 556] on div "Clear Save Submit for approval" at bounding box center [463, 547] width 887 height 26
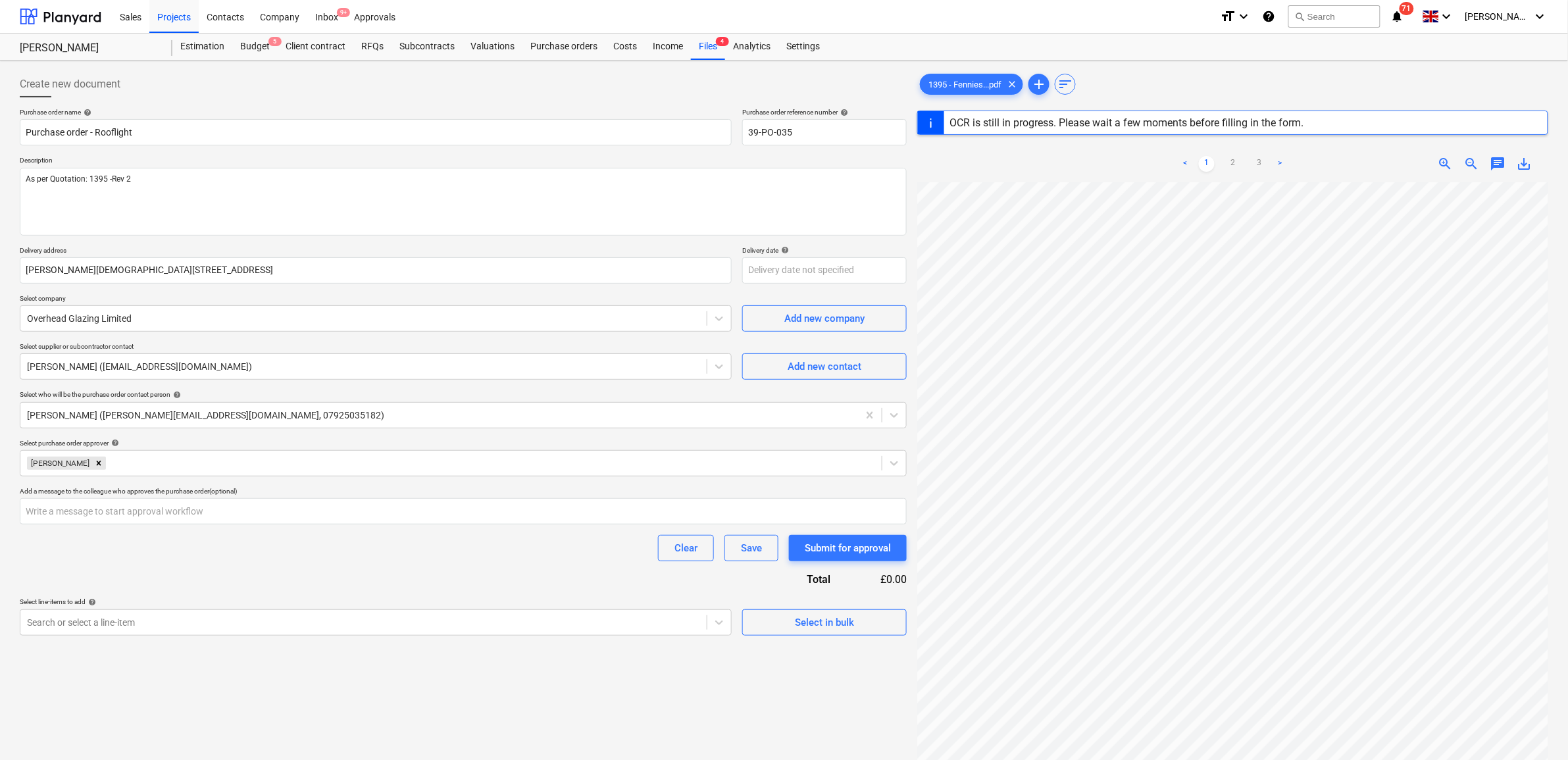
type textarea "x"
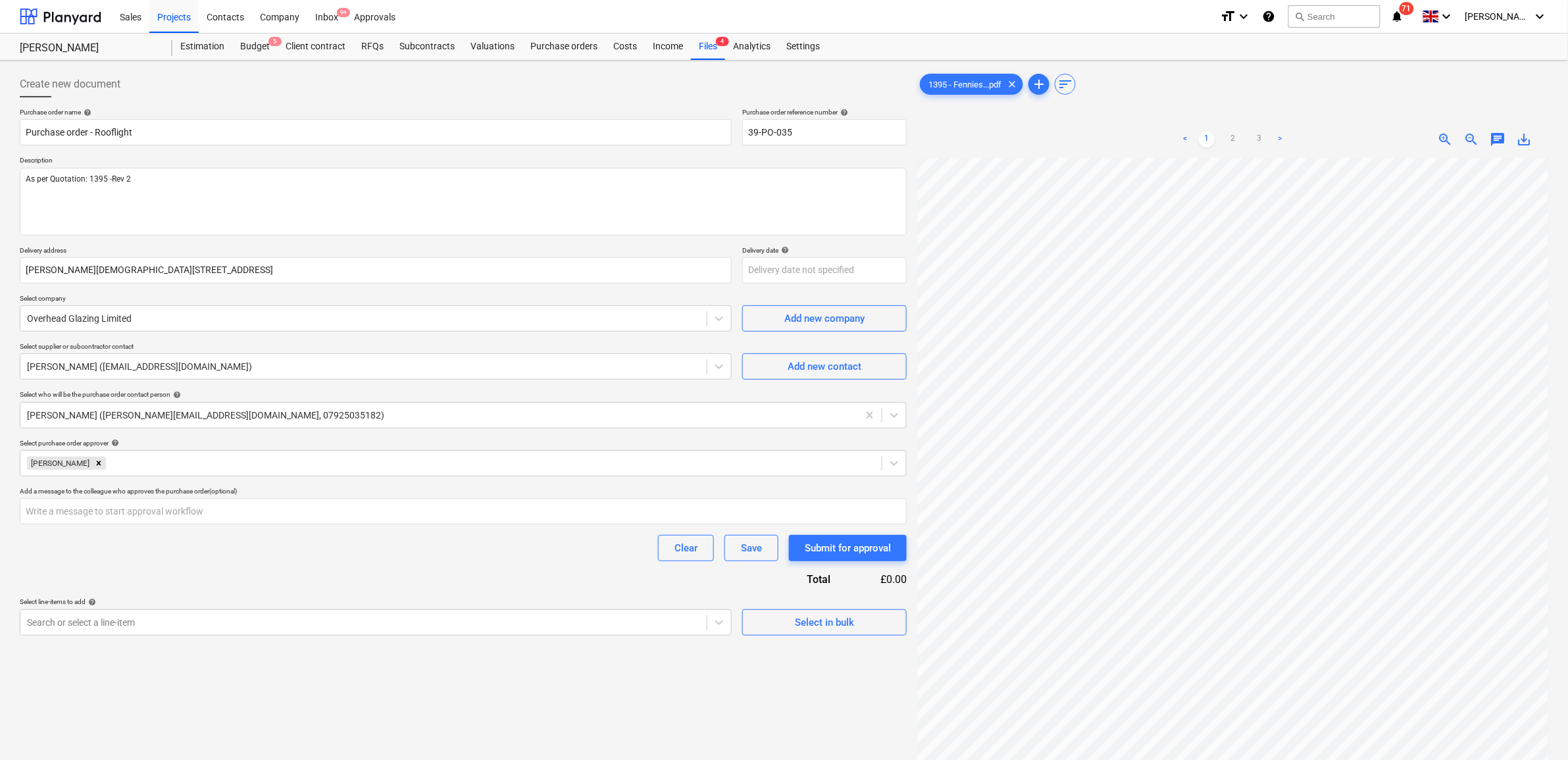
click at [387, 564] on div "Purchase order name help Purchase order - Rooflight Purchase order reference nu…" at bounding box center [463, 372] width 887 height 528
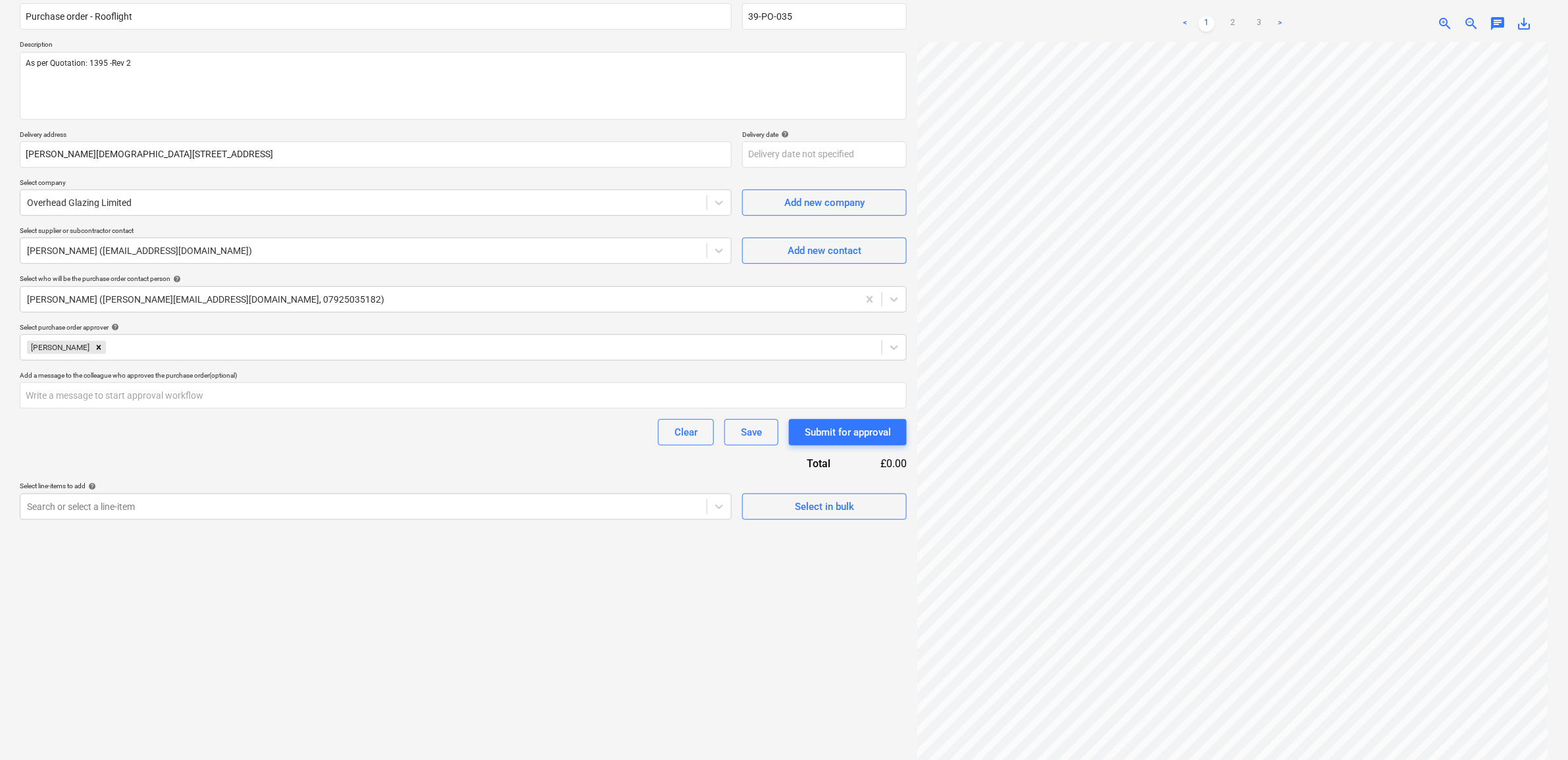
scroll to position [132, 0]
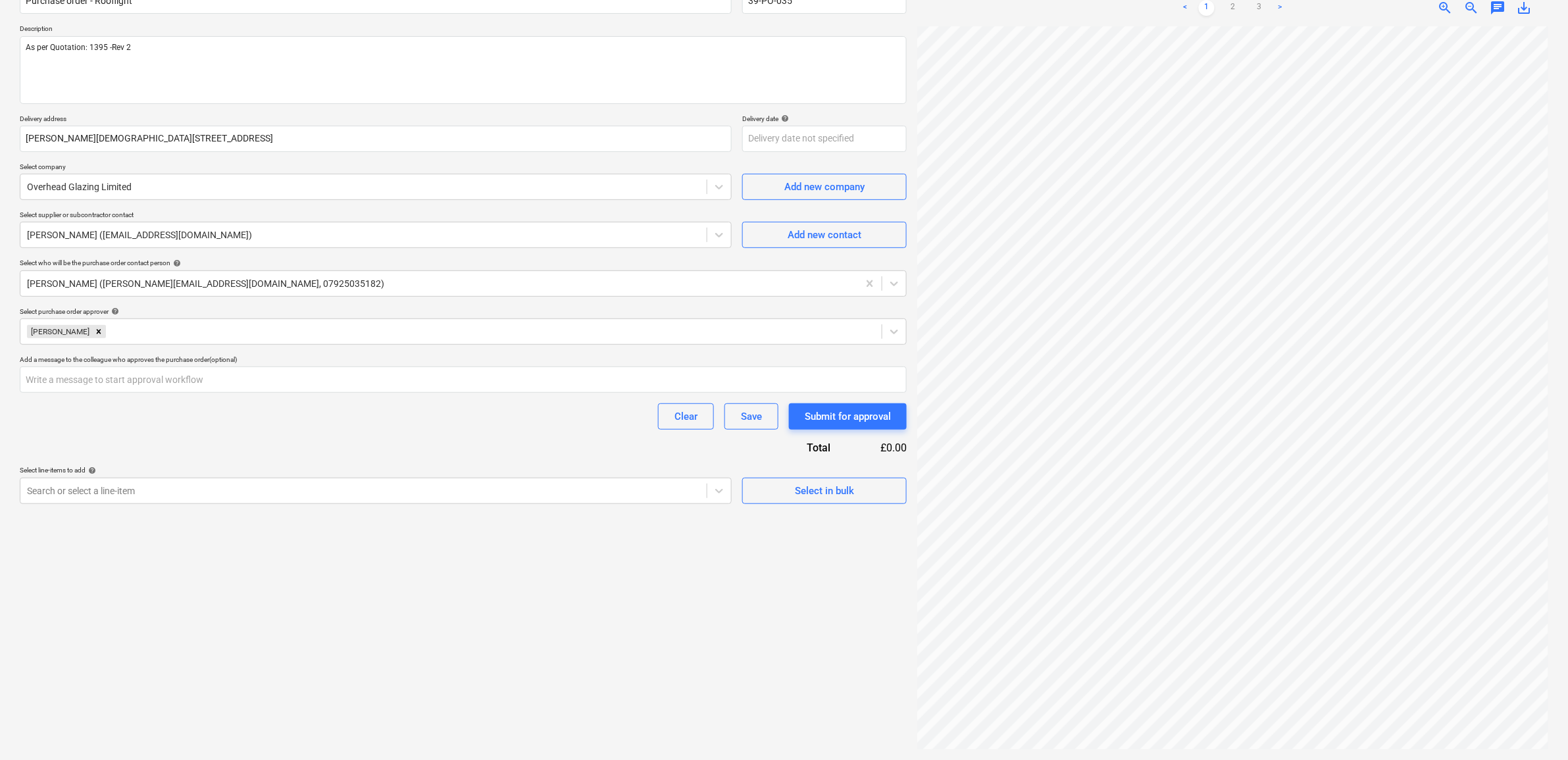
click at [345, 424] on div "Clear Save Submit for approval" at bounding box center [463, 416] width 887 height 26
click at [344, 484] on div at bounding box center [363, 491] width 673 height 13
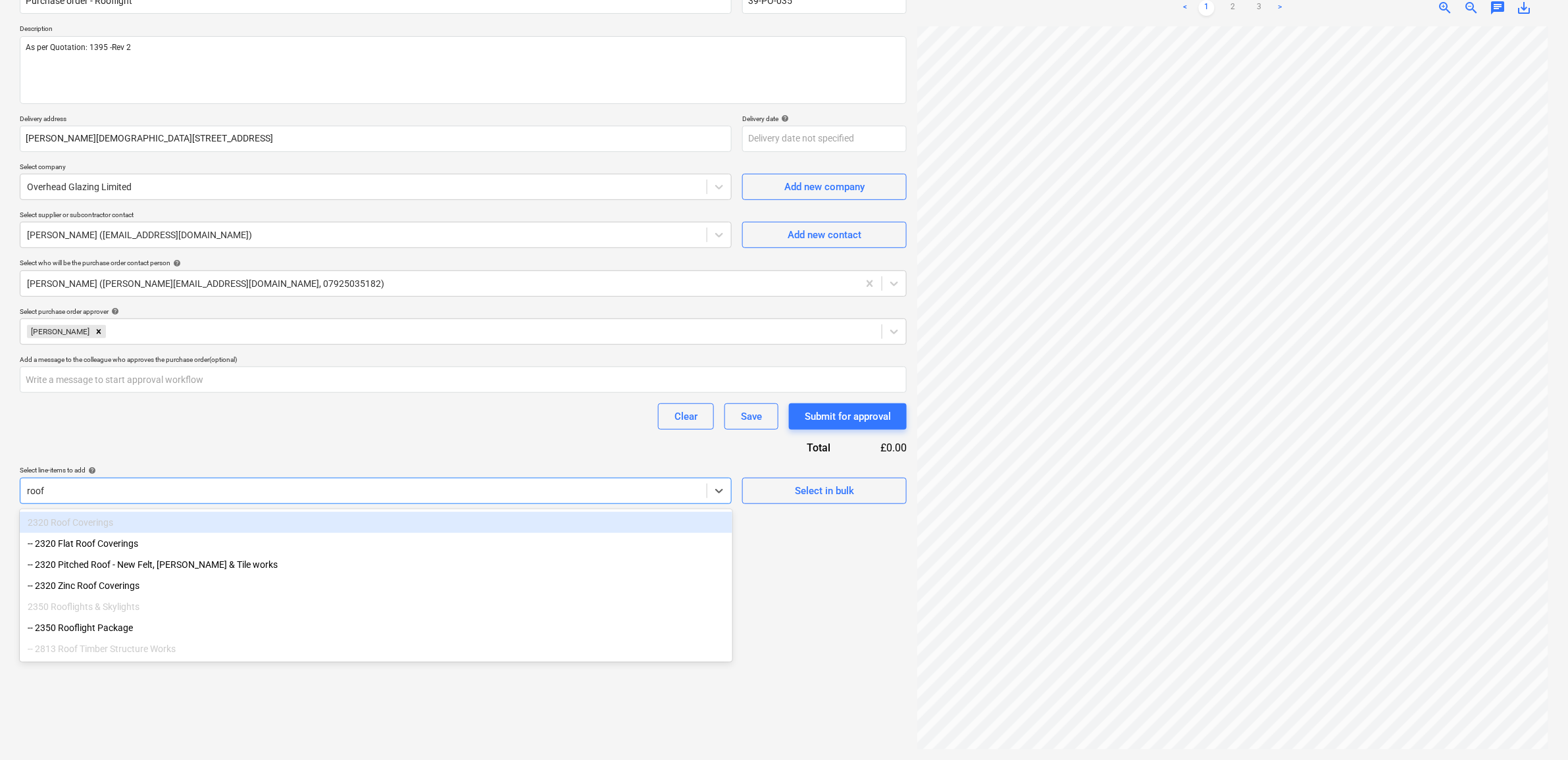
type input "roofl"
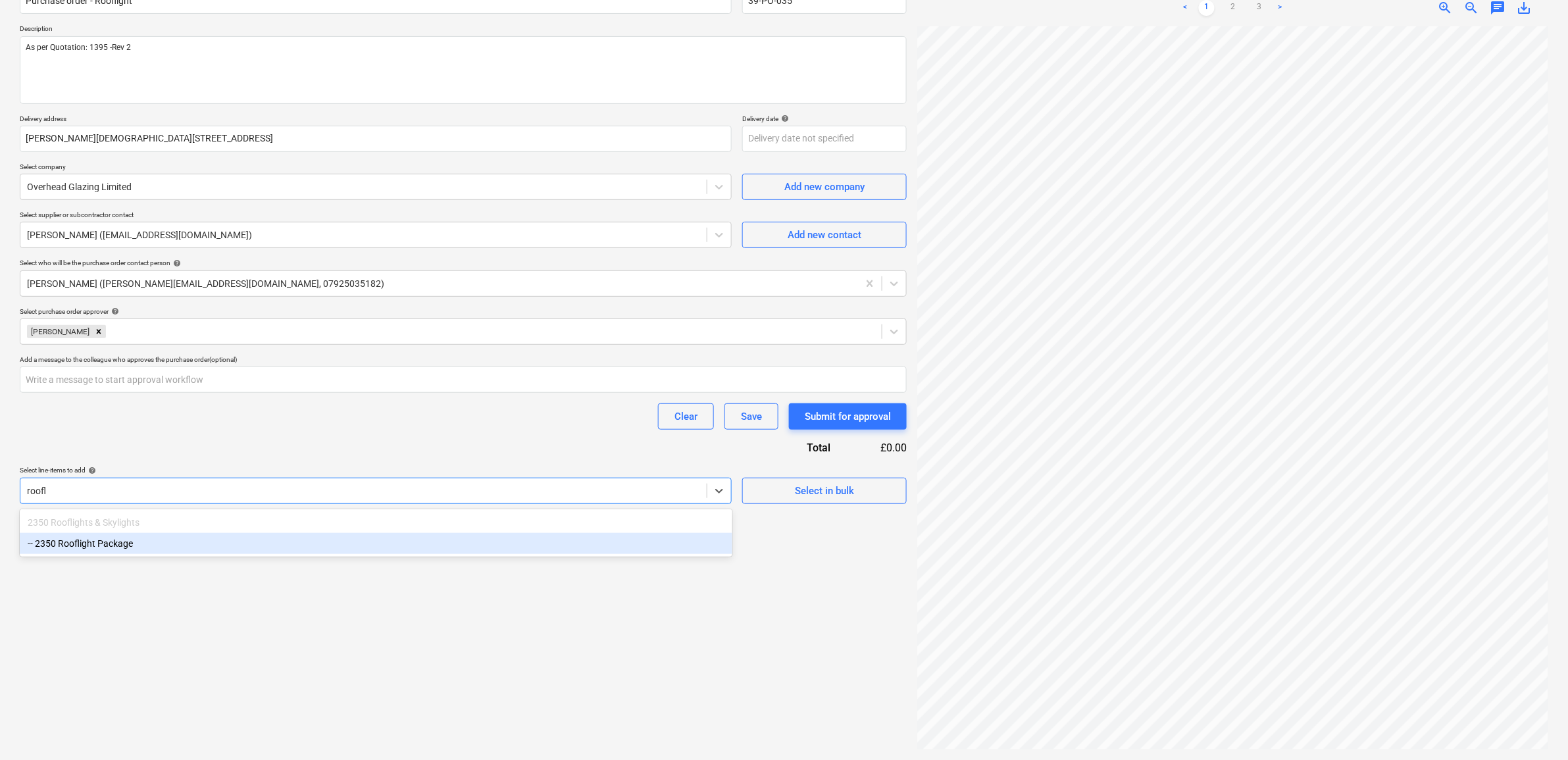
click at [347, 545] on div "-- 2350 Rooflight Package" at bounding box center [376, 543] width 712 height 21
type textarea "x"
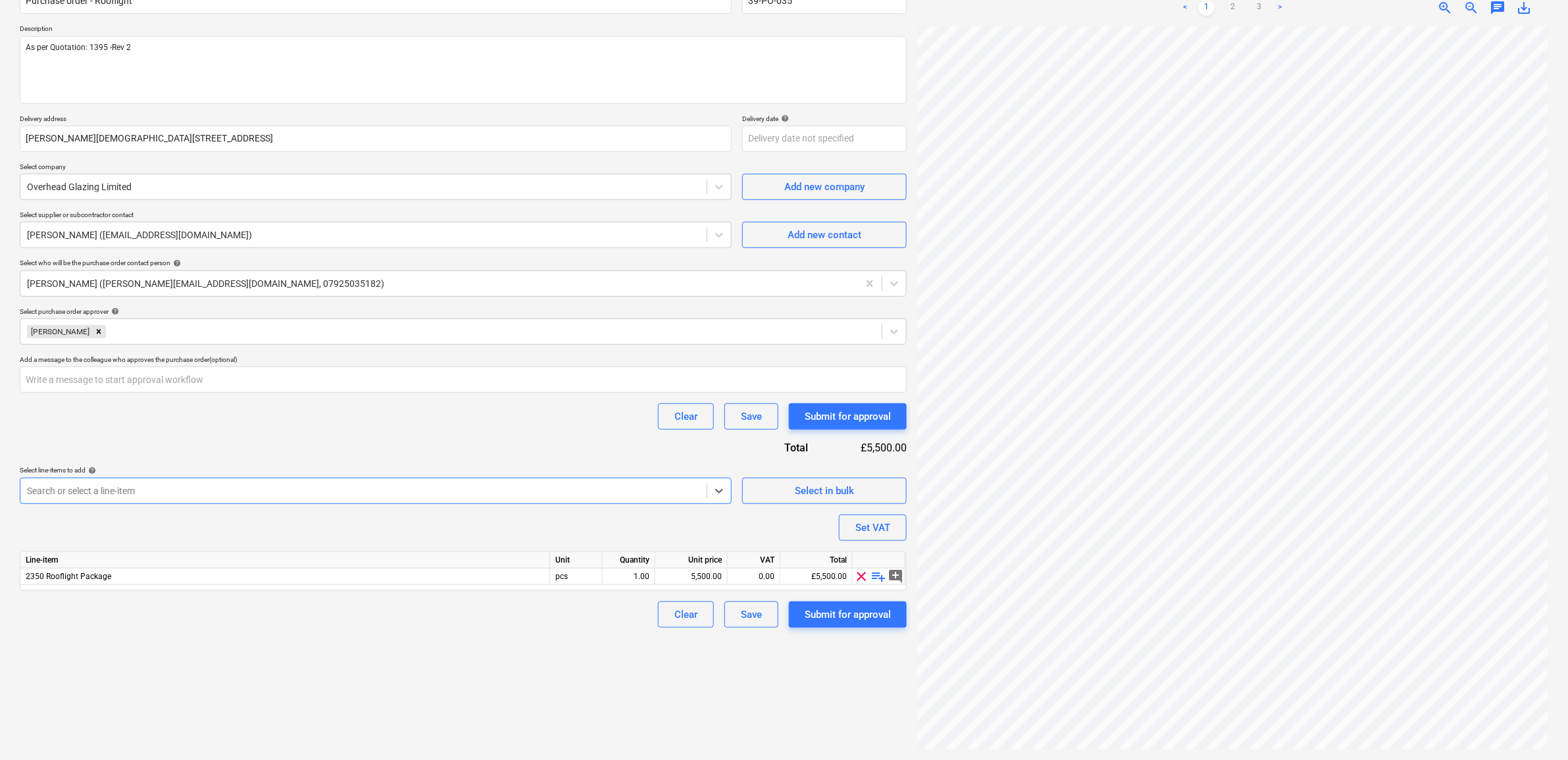
type textarea "x"
click at [325, 465] on div "Purchase order name help Purchase order - Rooflight Purchase order reference nu…" at bounding box center [463, 302] width 887 height 652
click at [711, 577] on div "5,500.00" at bounding box center [692, 577] width 62 height 16
type input "8445"
type textarea "x"
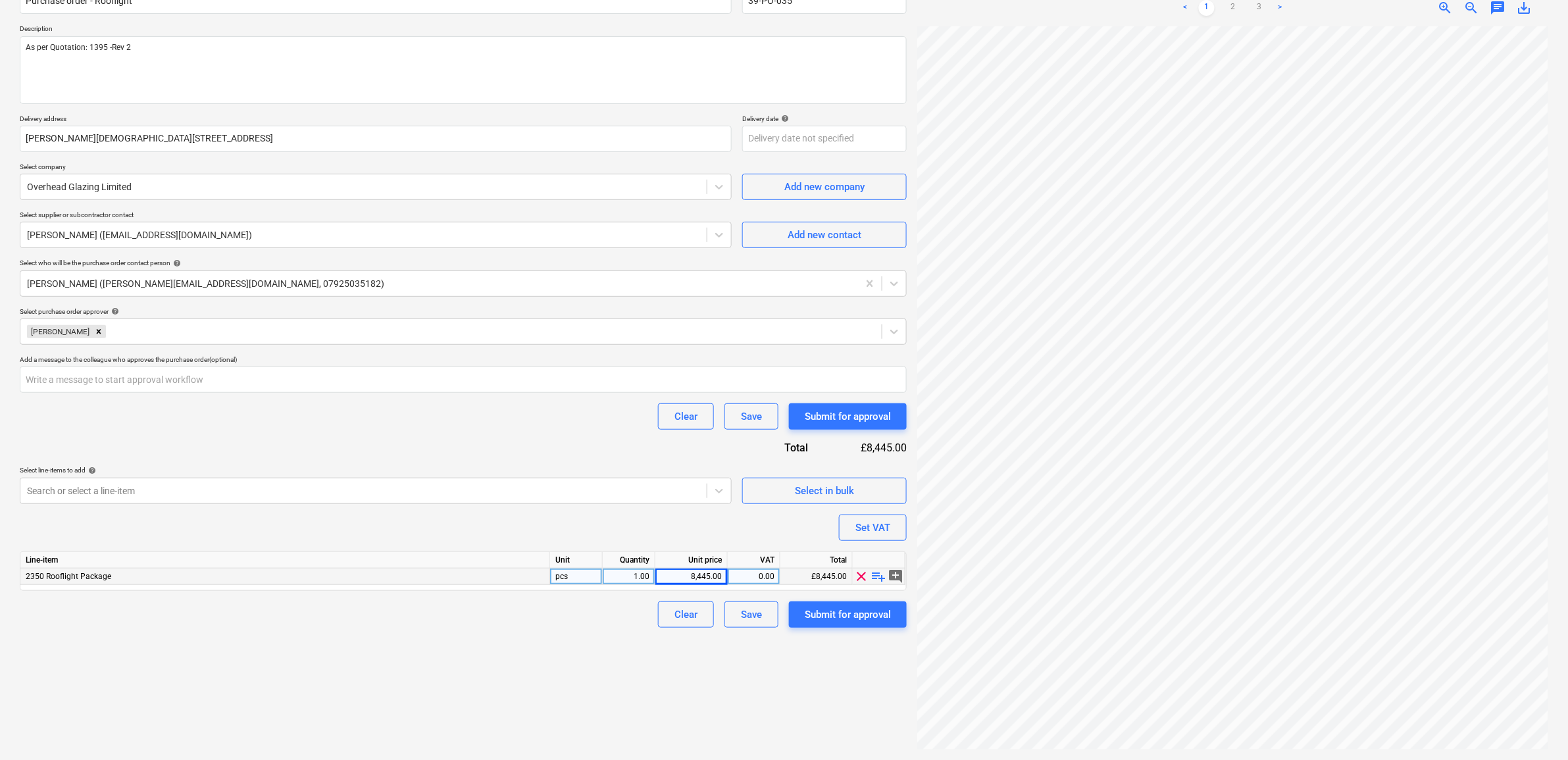
click at [771, 576] on div "0.00" at bounding box center [753, 577] width 42 height 16
type input "20"
click at [603, 678] on div "Create new document Purchase order name help Purchase order - Rooflight Purchas…" at bounding box center [463, 344] width 898 height 821
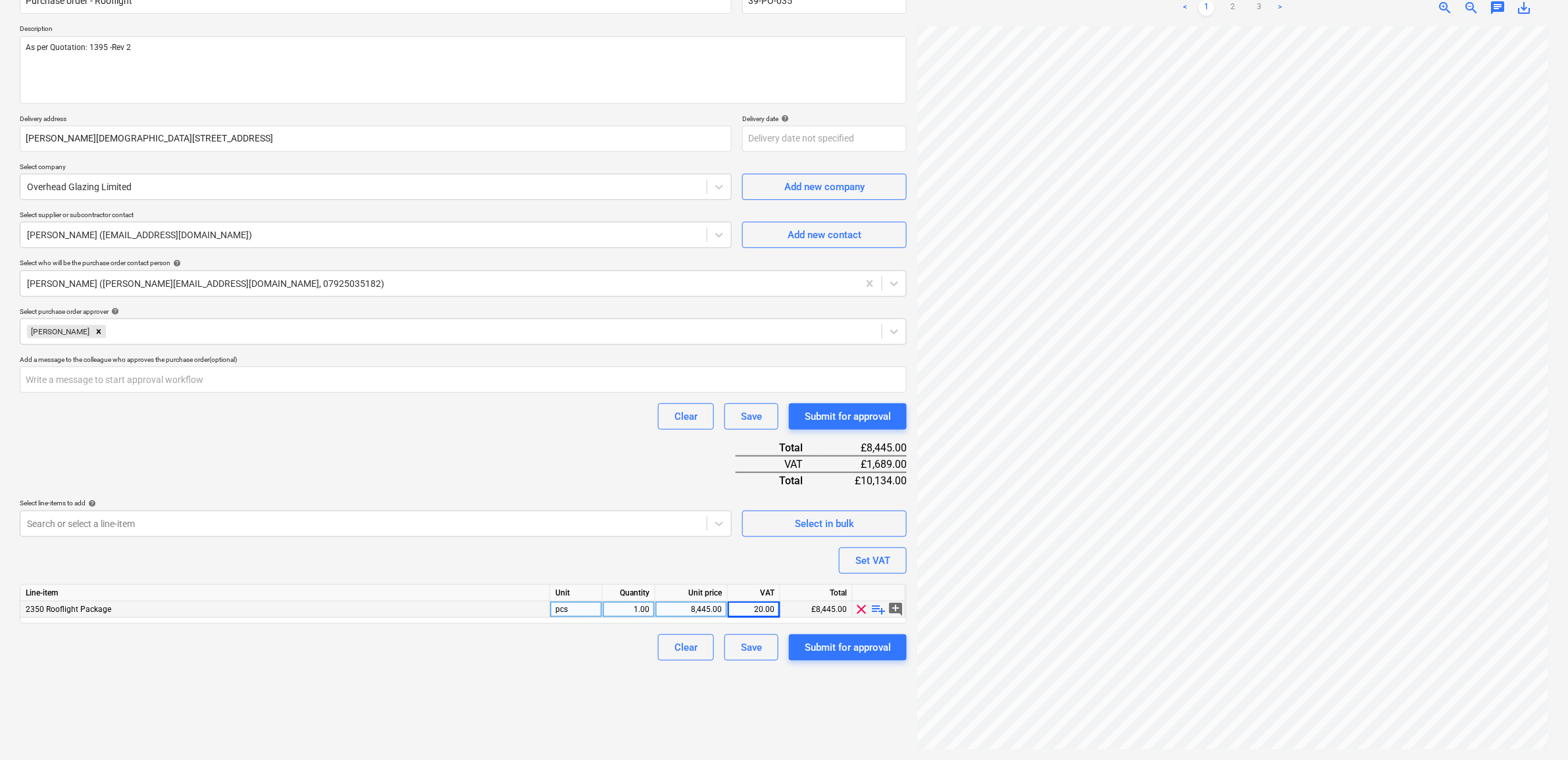
click at [310, 445] on div "Purchase order name help Purchase order - Rooflight Purchase order reference nu…" at bounding box center [463, 319] width 887 height 685
click at [840, 650] on div "Submit for approval" at bounding box center [848, 647] width 86 height 17
type textarea "x"
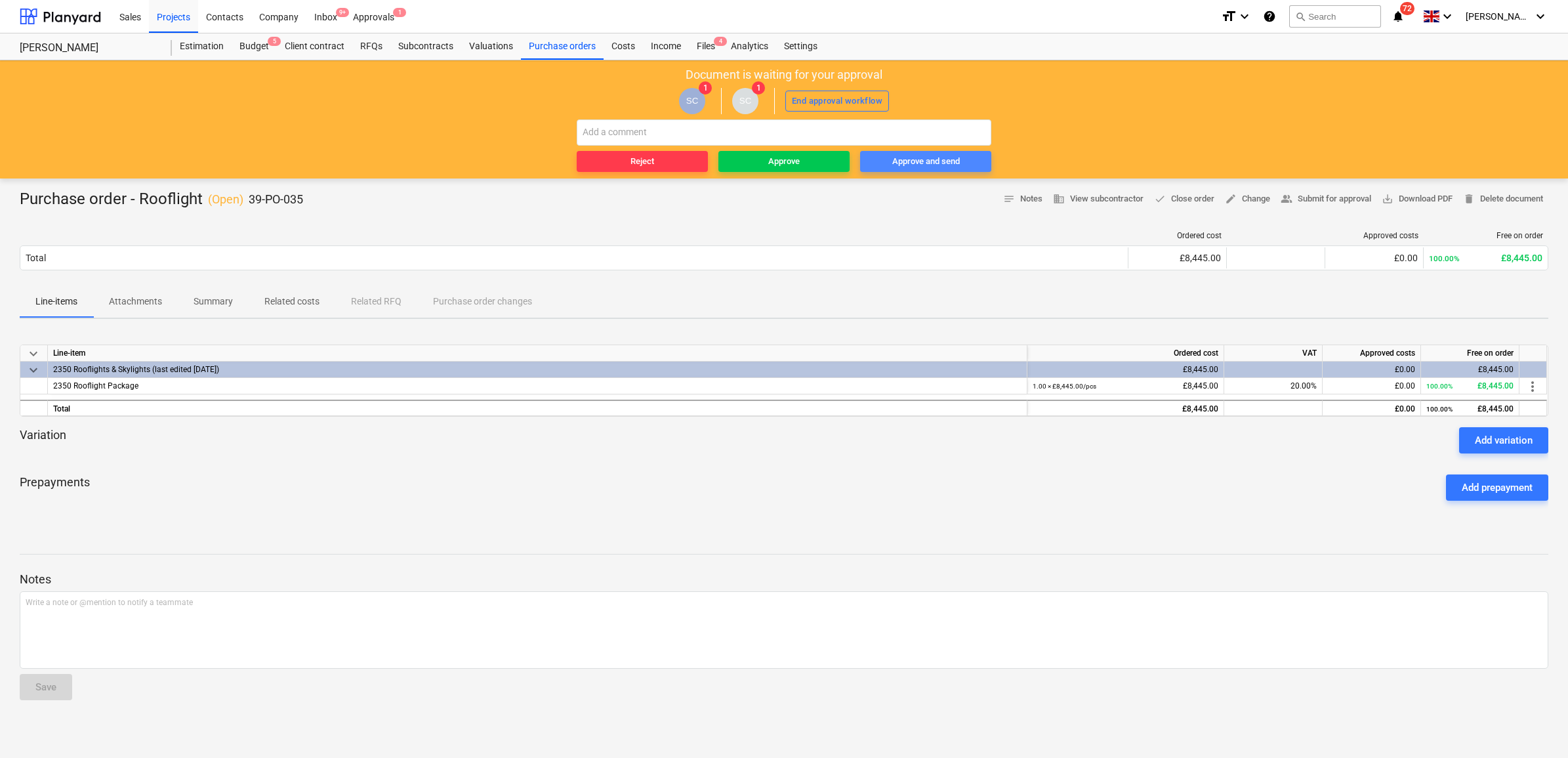
click at [929, 166] on div "Approve and send" at bounding box center [926, 162] width 67 height 15
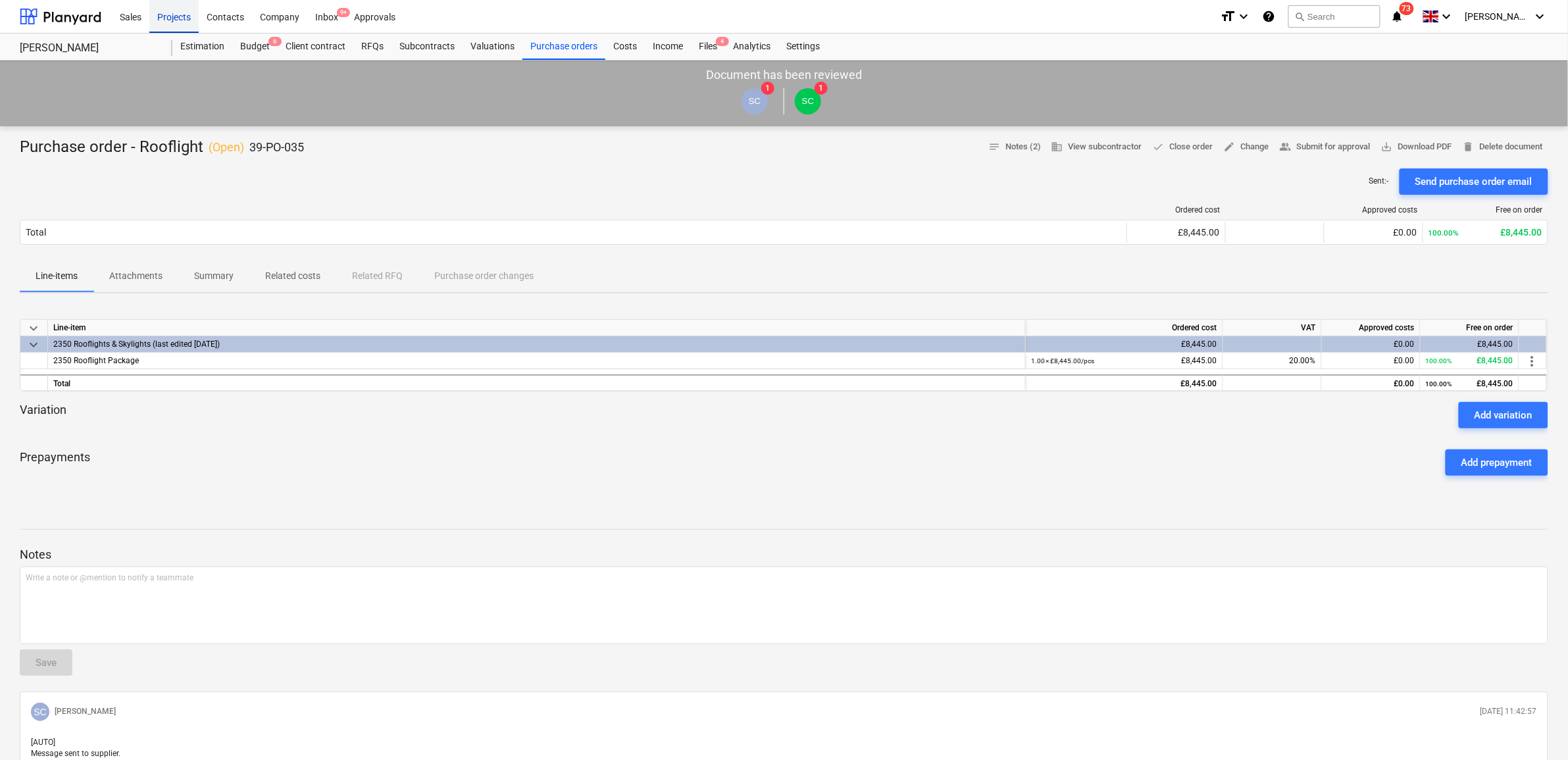
click at [186, 15] on div "Projects" at bounding box center [174, 16] width 49 height 34
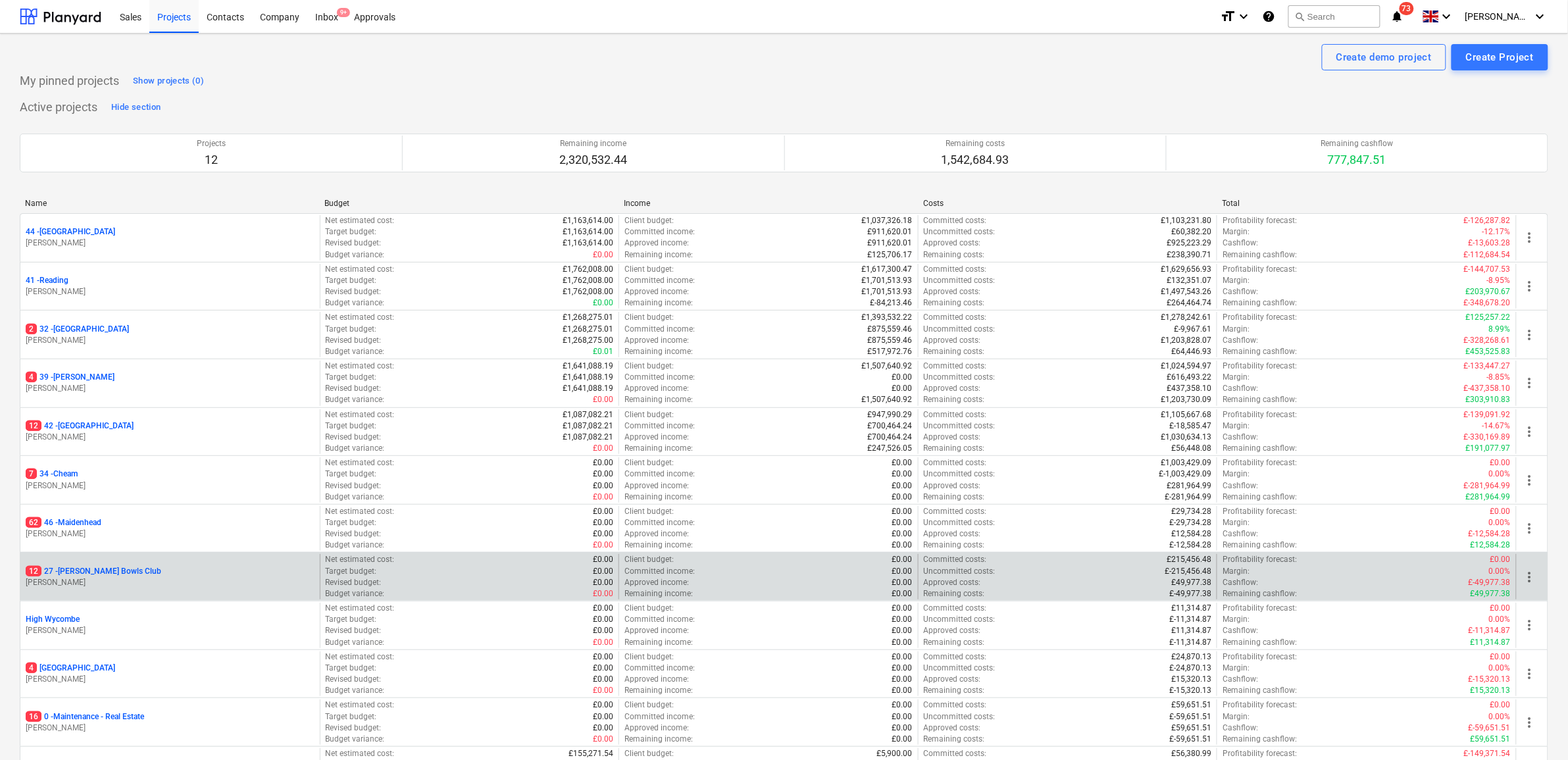
click at [112, 574] on p "12 27 - [PERSON_NAME] Bowls Club" at bounding box center [93, 571] width 136 height 11
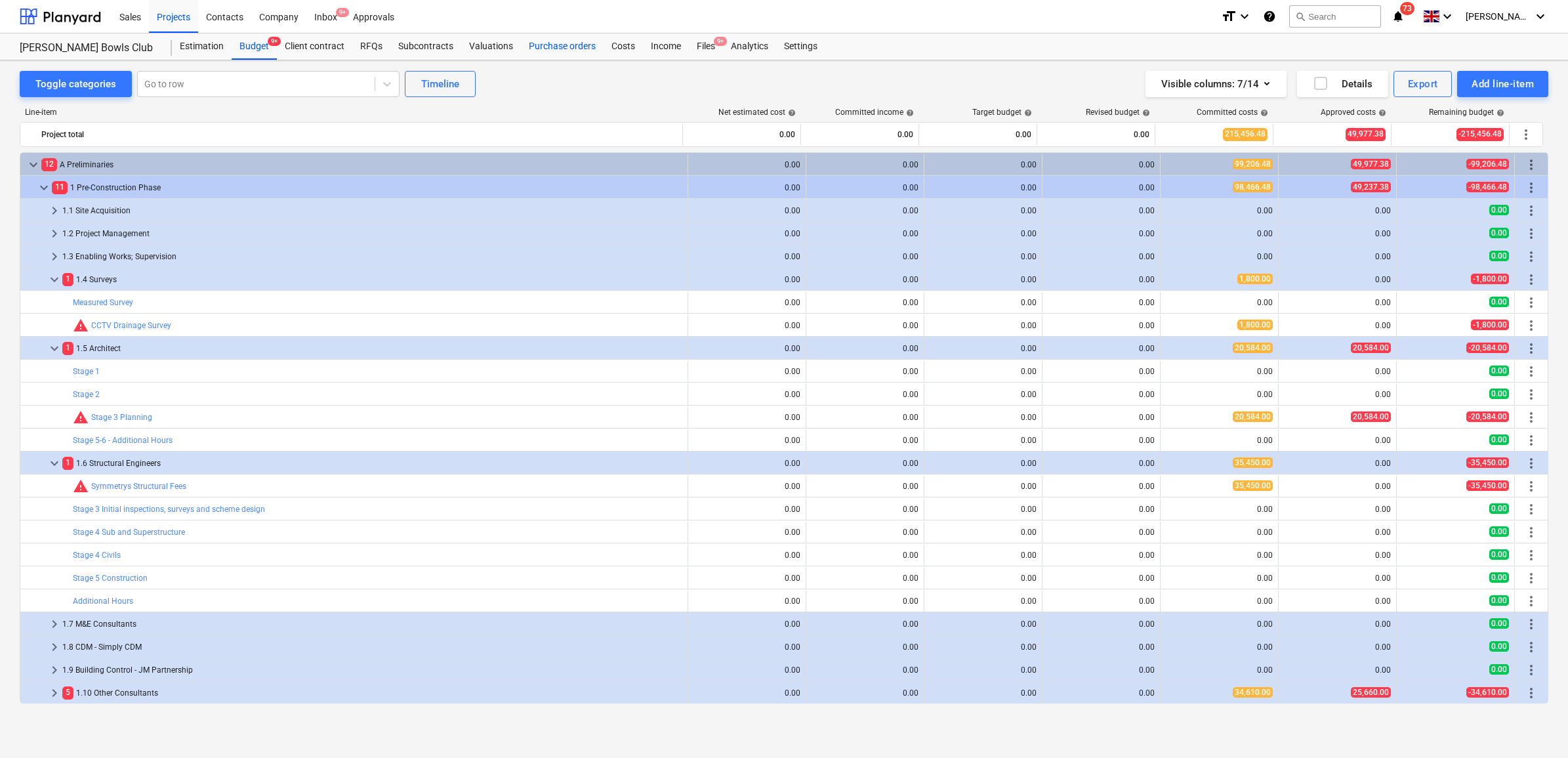
click at [546, 46] on div "Purchase orders" at bounding box center [562, 47] width 83 height 26
